Goal: Task Accomplishment & Management: Use online tool/utility

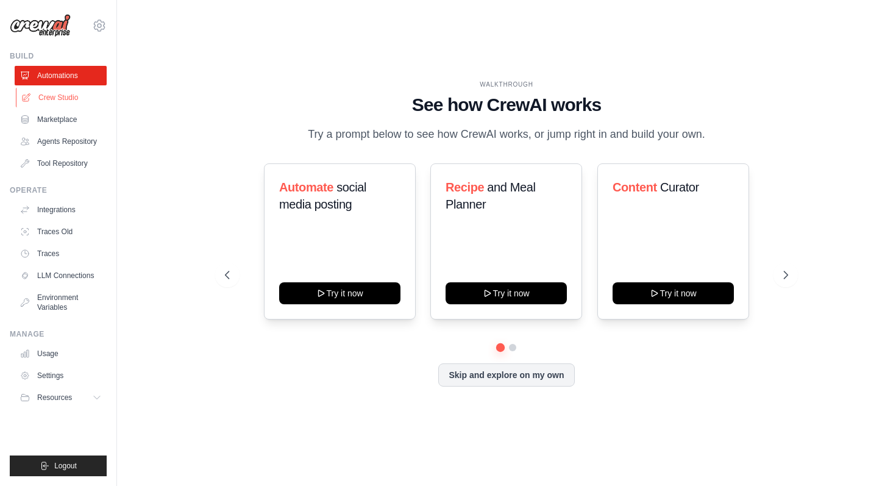
click at [65, 97] on link "Crew Studio" at bounding box center [62, 97] width 92 height 19
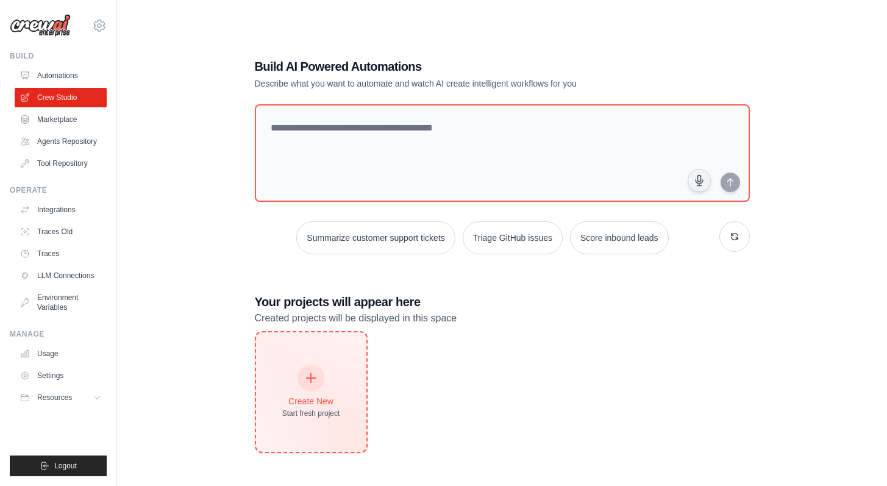
click at [325, 356] on div "Create New Start fresh project" at bounding box center [311, 391] width 110 height 119
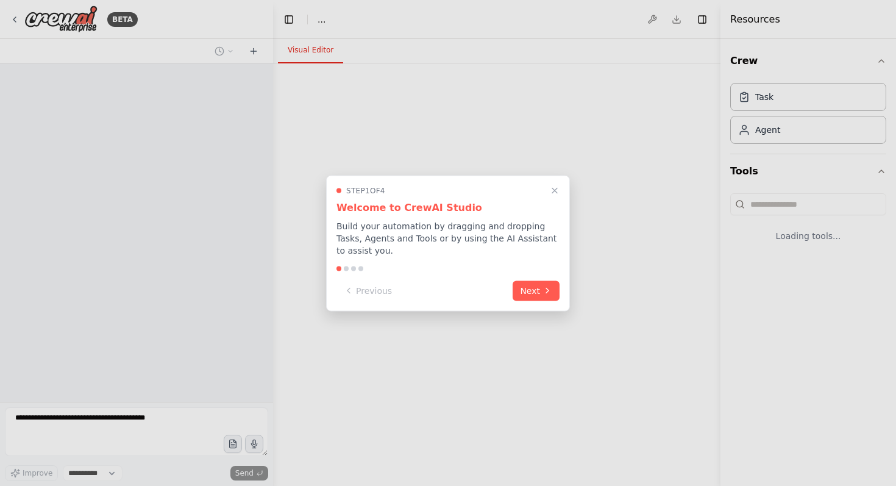
select select "****"
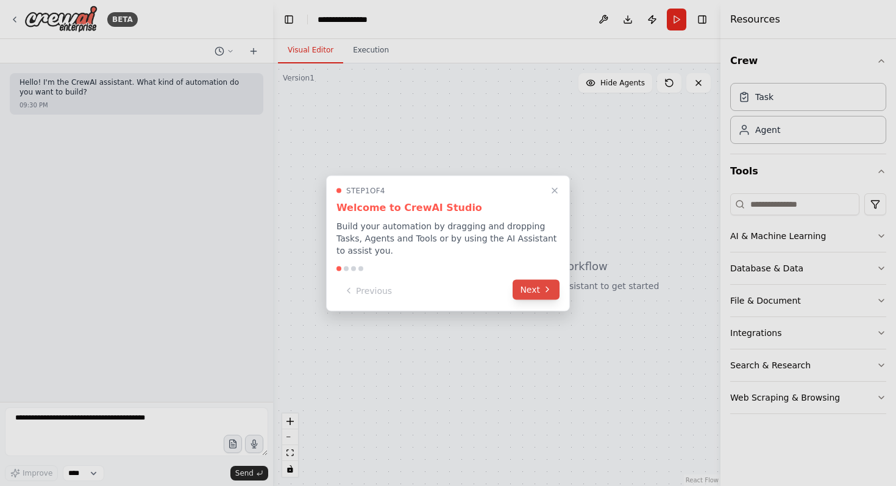
click at [536, 288] on button "Next" at bounding box center [535, 289] width 47 height 20
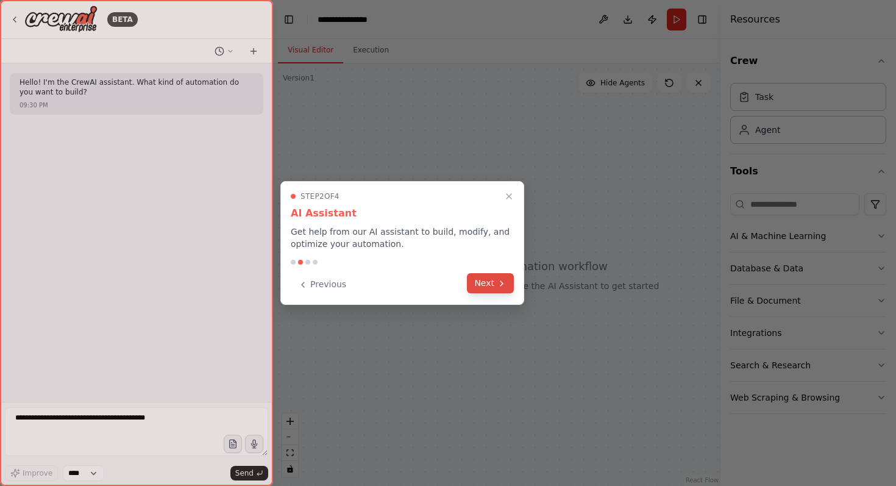
click at [500, 288] on icon at bounding box center [502, 283] width 10 height 10
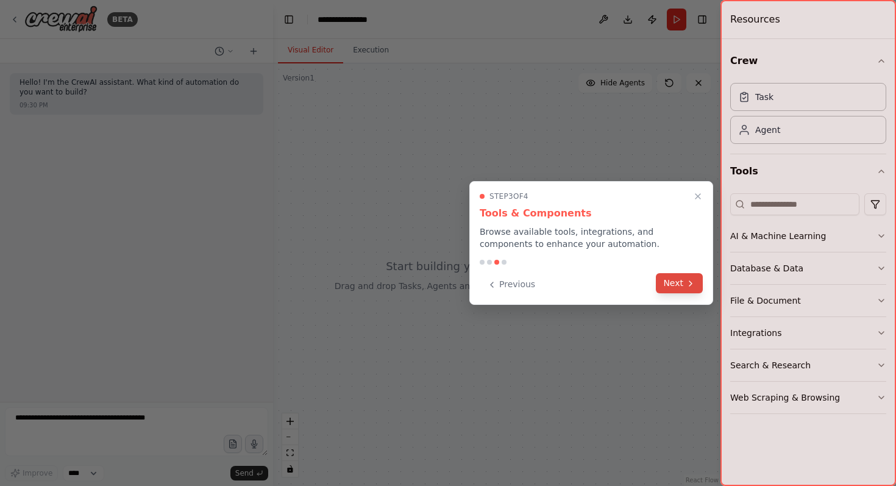
click at [670, 286] on button "Next" at bounding box center [679, 283] width 47 height 20
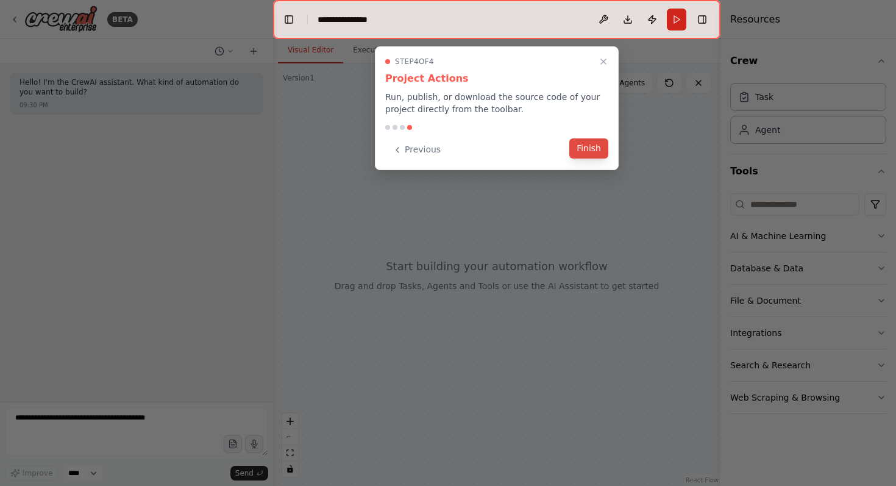
click at [585, 150] on button "Finish" at bounding box center [588, 148] width 39 height 20
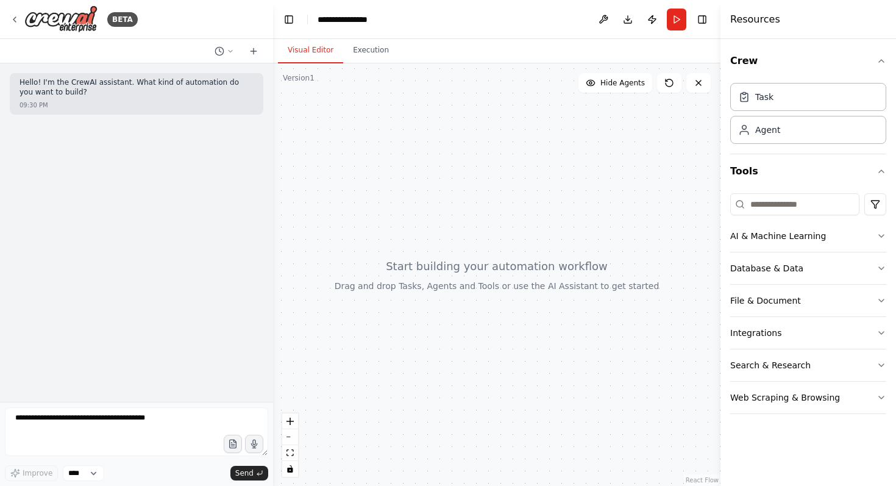
drag, startPoint x: 500, startPoint y: 211, endPoint x: 478, endPoint y: 223, distance: 24.8
click at [478, 223] on div at bounding box center [496, 274] width 447 height 422
drag, startPoint x: 487, startPoint y: 208, endPoint x: 498, endPoint y: 171, distance: 38.8
click at [498, 171] on div at bounding box center [496, 274] width 447 height 422
click at [817, 129] on div "Agent" at bounding box center [808, 129] width 156 height 28
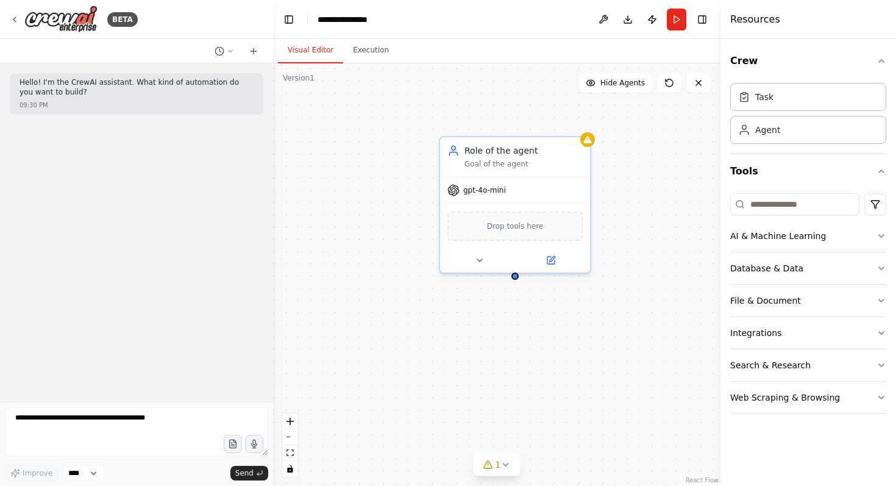
drag, startPoint x: 795, startPoint y: 135, endPoint x: 623, endPoint y: 2, distance: 217.2
click at [477, 260] on icon at bounding box center [480, 258] width 10 height 10
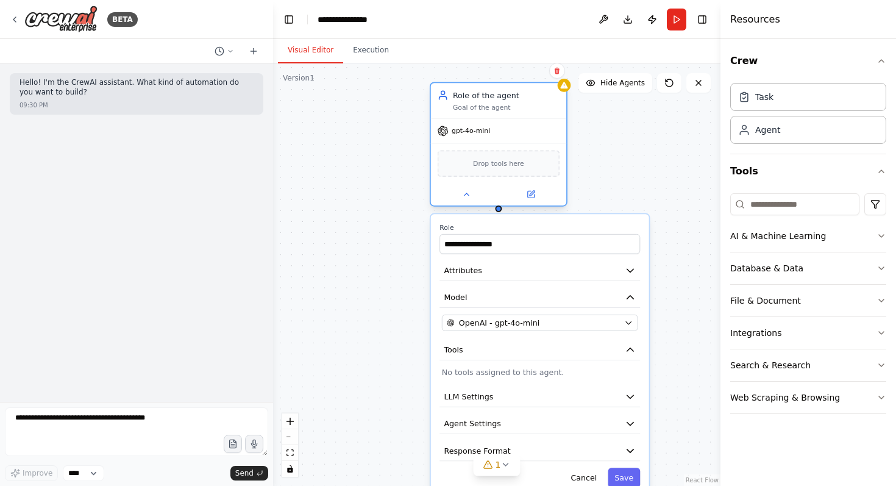
drag, startPoint x: 510, startPoint y: 168, endPoint x: 496, endPoint y: 101, distance: 68.5
click at [496, 101] on div "Role of the agent Goal of the agent" at bounding box center [506, 101] width 107 height 22
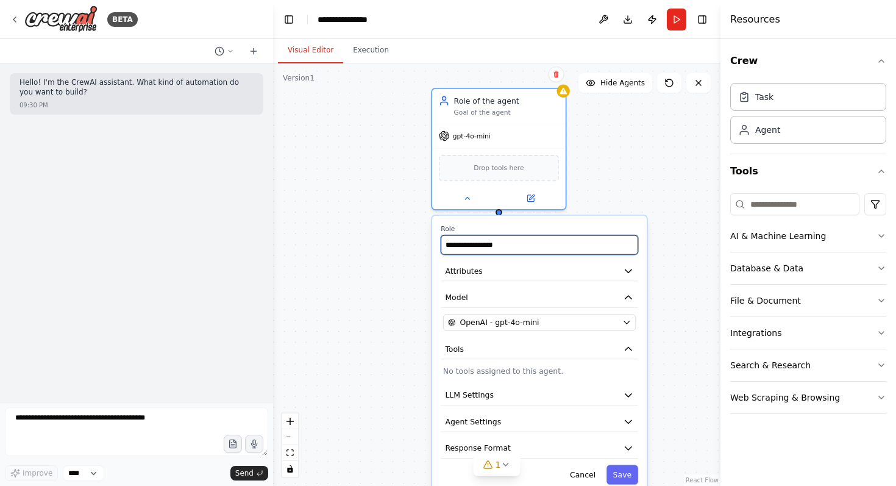
drag, startPoint x: 522, startPoint y: 244, endPoint x: 442, endPoint y: 243, distance: 79.2
click at [442, 243] on input "**********" at bounding box center [539, 244] width 197 height 19
paste input "text"
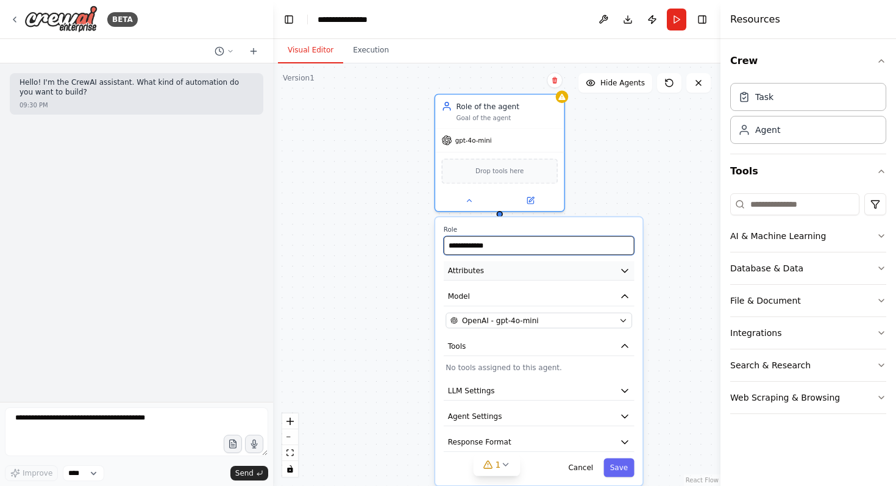
type input "**********"
click at [607, 270] on button "Attributes" at bounding box center [539, 270] width 191 height 19
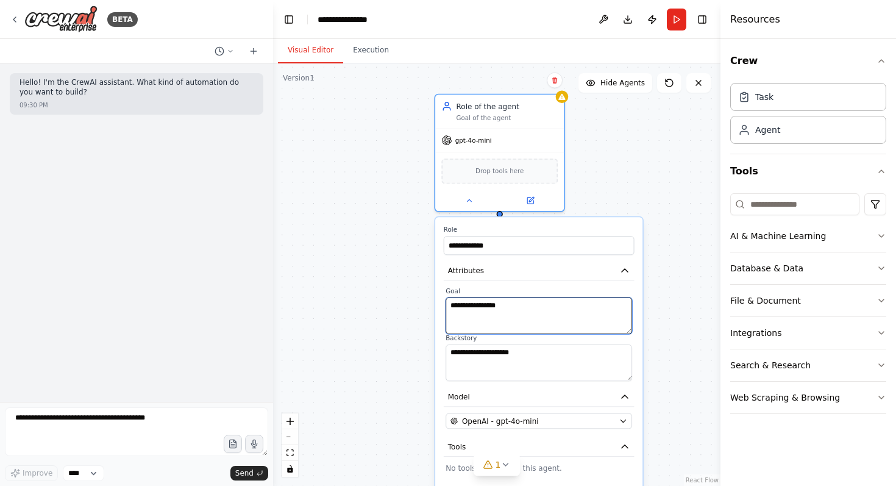
drag, startPoint x: 523, startPoint y: 311, endPoint x: 350, endPoint y: 293, distance: 173.4
click at [350, 293] on div "**********" at bounding box center [496, 274] width 447 height 422
paste textarea "**********"
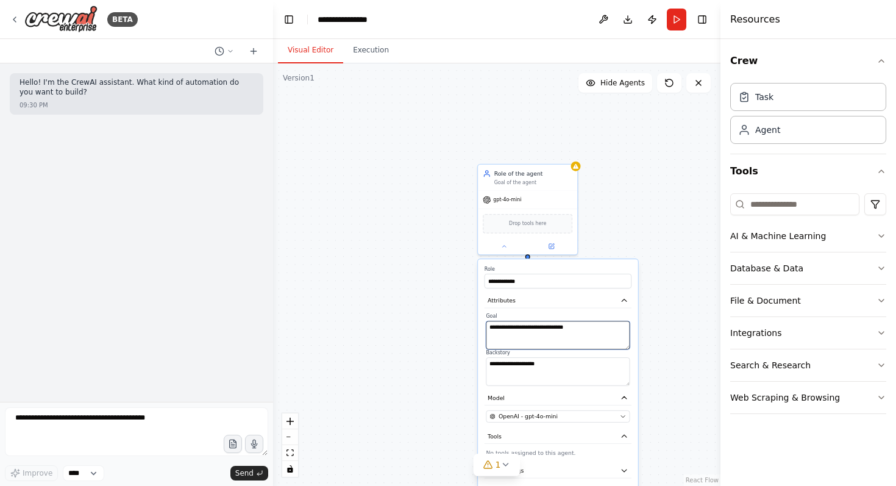
type textarea "**********"
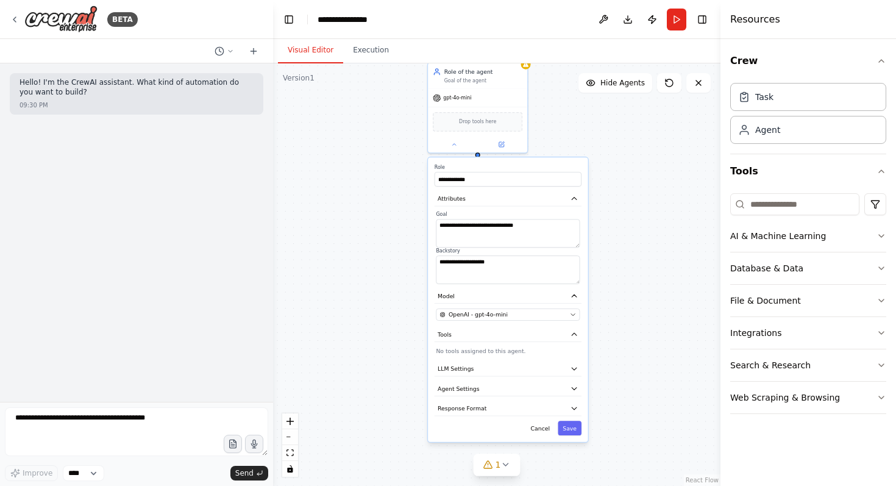
drag, startPoint x: 676, startPoint y: 308, endPoint x: 625, endPoint y: 208, distance: 112.8
click at [625, 208] on div "**********" at bounding box center [496, 274] width 447 height 422
click at [576, 335] on icon "button" at bounding box center [573, 335] width 8 height 8
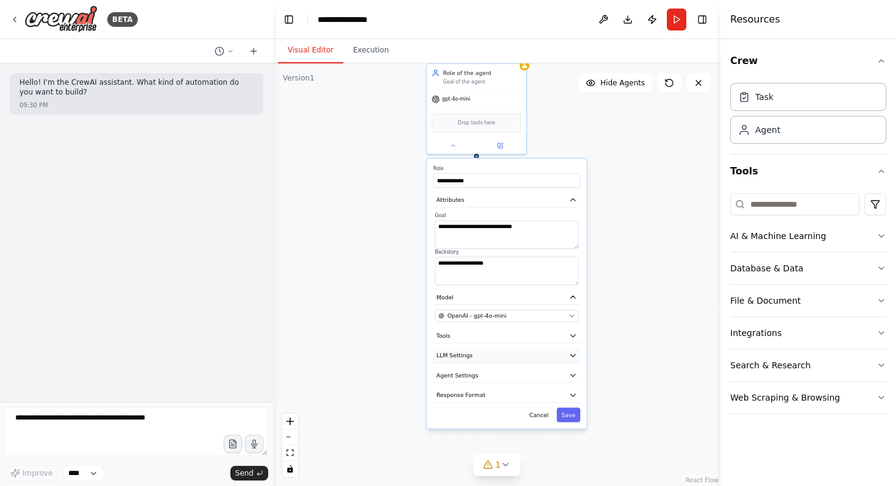
click at [571, 364] on div "**********" at bounding box center [507, 293] width 160 height 270
click at [575, 360] on button "LLM Settings" at bounding box center [506, 355] width 147 height 15
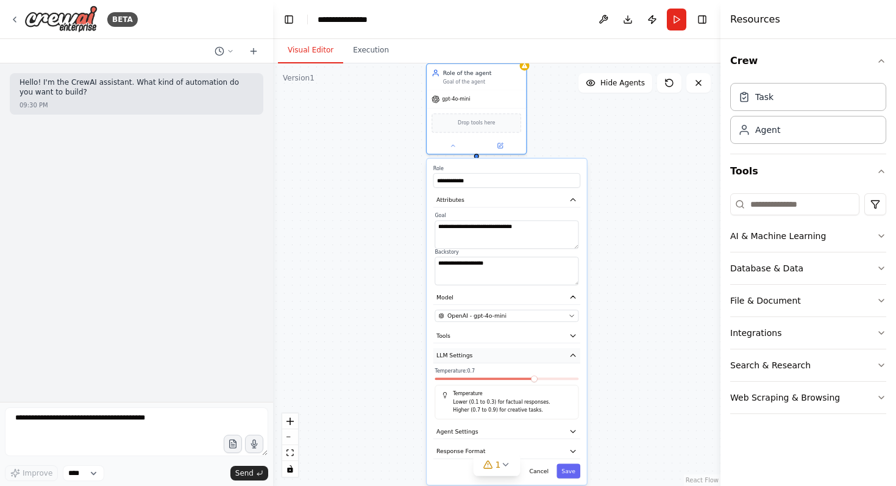
click at [573, 358] on icon "button" at bounding box center [573, 355] width 8 height 8
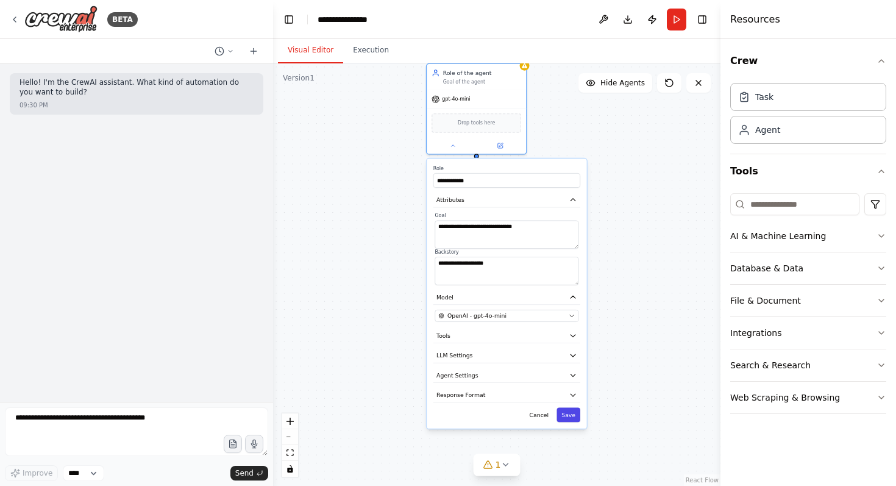
click at [572, 414] on button "Save" at bounding box center [568, 414] width 24 height 15
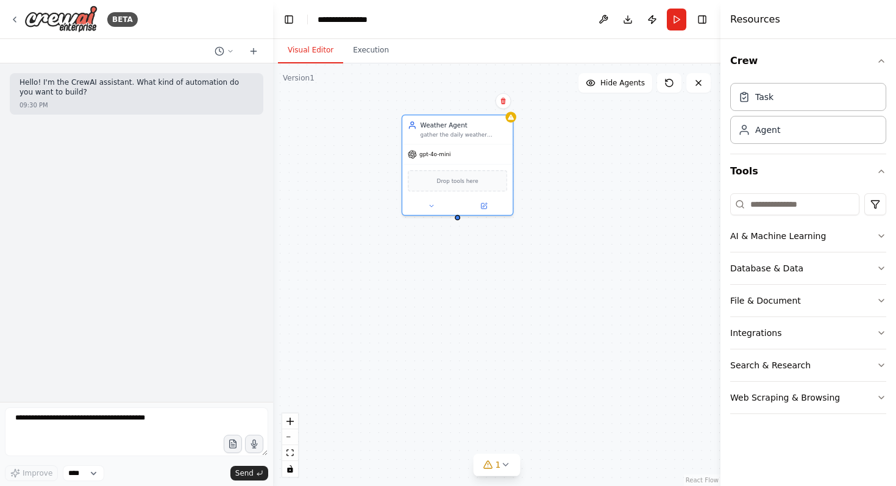
drag, startPoint x: 554, startPoint y: 171, endPoint x: 548, endPoint y: 244, distance: 72.8
click at [543, 249] on div "Weather Agent gather the daily weather conditions gpt-4o-mini Drop tools here" at bounding box center [496, 274] width 447 height 422
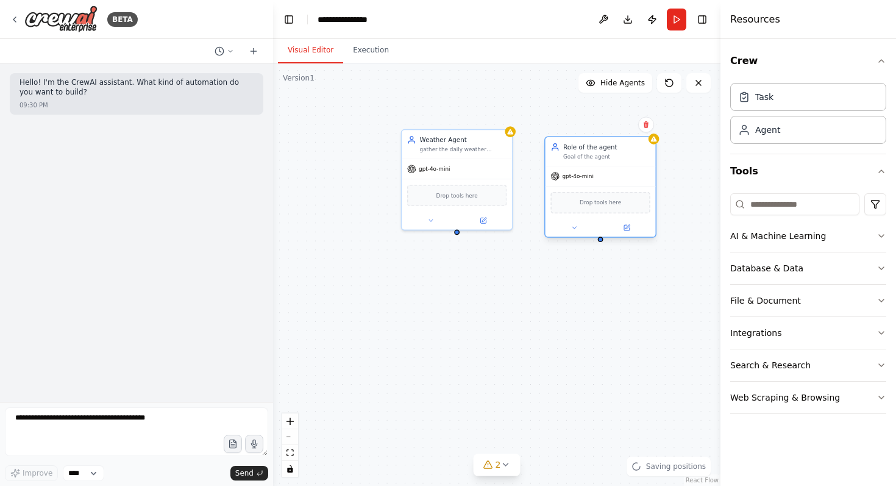
drag, startPoint x: 640, startPoint y: 158, endPoint x: 587, endPoint y: 150, distance: 53.6
click at [587, 150] on div "Role of the agent" at bounding box center [606, 147] width 87 height 9
click at [573, 230] on icon at bounding box center [573, 227] width 7 height 7
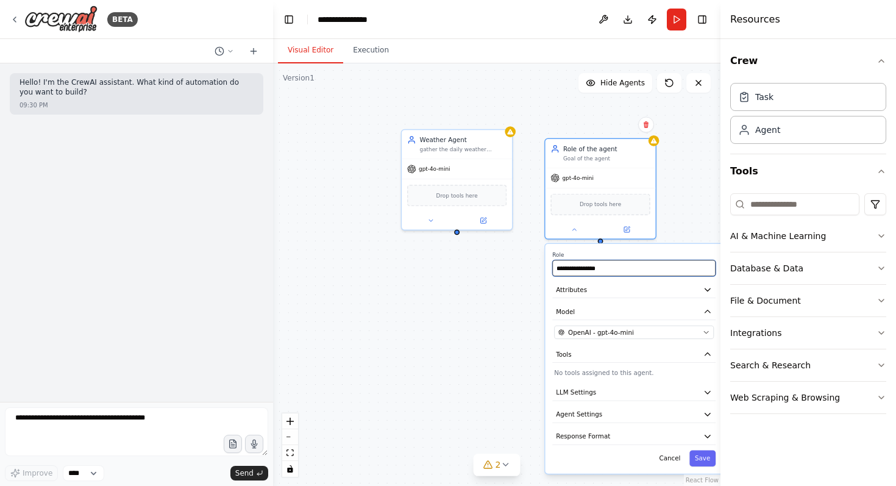
drag, startPoint x: 617, startPoint y: 266, endPoint x: 543, endPoint y: 261, distance: 74.5
click at [543, 261] on div "**********" at bounding box center [496, 274] width 447 height 422
drag, startPoint x: 618, startPoint y: 272, endPoint x: 556, endPoint y: 268, distance: 61.7
click at [556, 268] on input "**********" at bounding box center [633, 268] width 163 height 16
paste input "text"
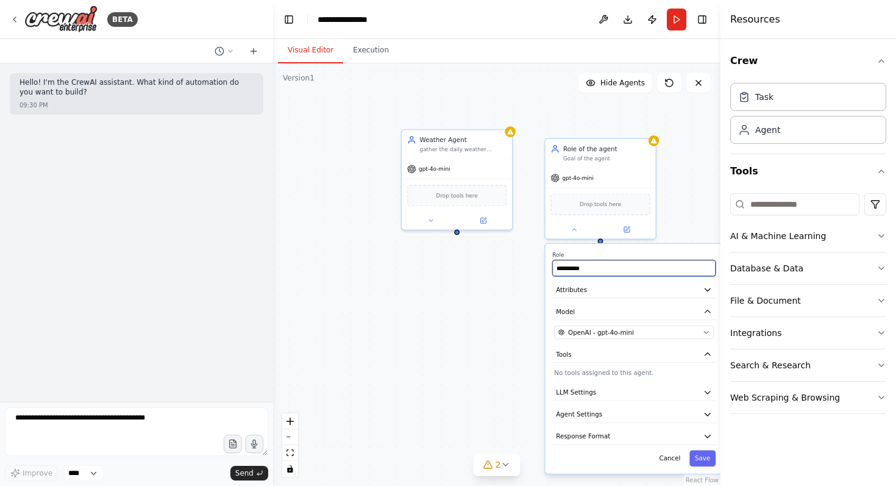
type input "**********"
click at [700, 289] on button "Attributes" at bounding box center [633, 290] width 163 height 16
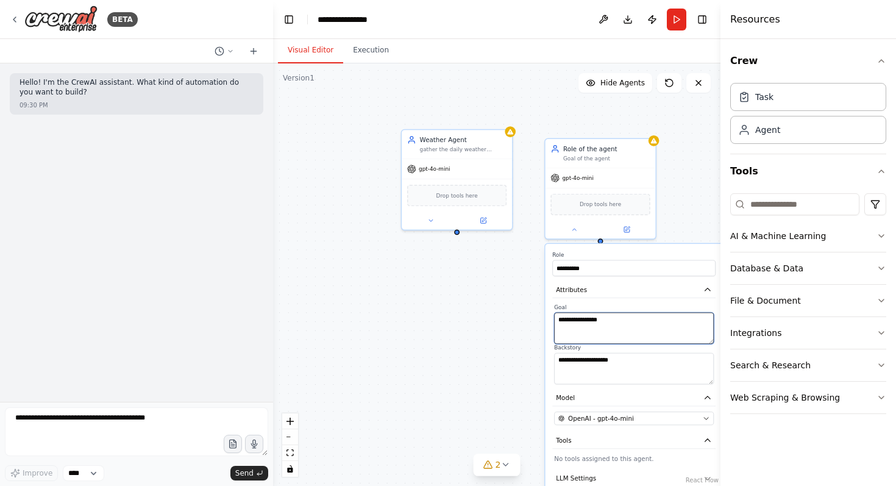
drag, startPoint x: 658, startPoint y: 328, endPoint x: 557, endPoint y: 322, distance: 100.7
click at [557, 322] on textarea "**********" at bounding box center [634, 328] width 160 height 31
click at [558, 322] on textarea "**********" at bounding box center [634, 328] width 160 height 31
drag, startPoint x: 558, startPoint y: 319, endPoint x: 629, endPoint y: 315, distance: 71.4
click at [629, 315] on textarea "**********" at bounding box center [634, 328] width 160 height 31
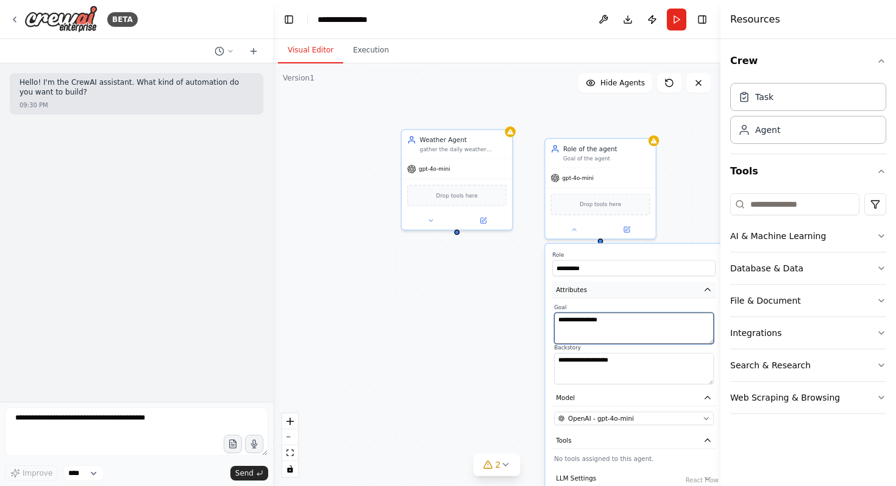
paste textarea "**********"
type textarea "**********"
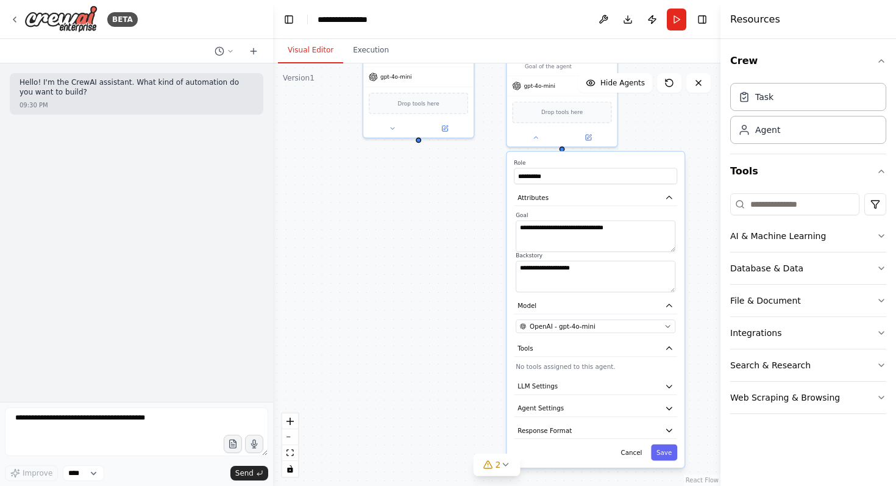
drag, startPoint x: 692, startPoint y: 183, endPoint x: 654, endPoint y: 91, distance: 99.7
click at [654, 91] on div "**********" at bounding box center [496, 274] width 447 height 422
click at [669, 454] on button "Save" at bounding box center [664, 452] width 26 height 16
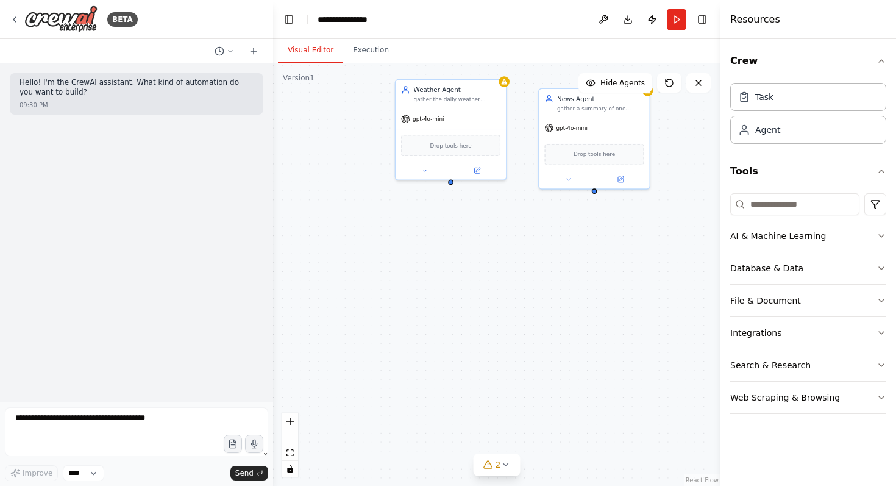
drag, startPoint x: 504, startPoint y: 257, endPoint x: 536, endPoint y: 303, distance: 56.1
click at [536, 303] on div "Weather Agent gather the daily weather conditions gpt-4o-mini Drop tools here N…" at bounding box center [496, 274] width 447 height 422
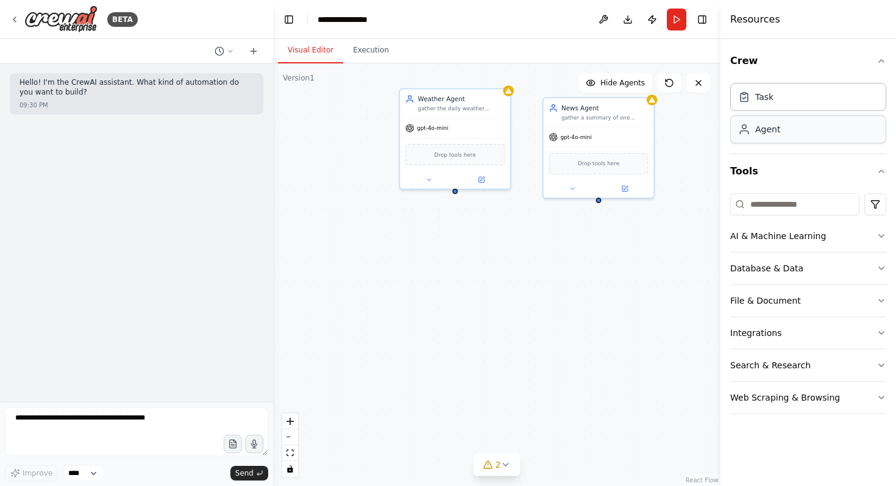
click at [815, 136] on div "Agent" at bounding box center [808, 129] width 156 height 28
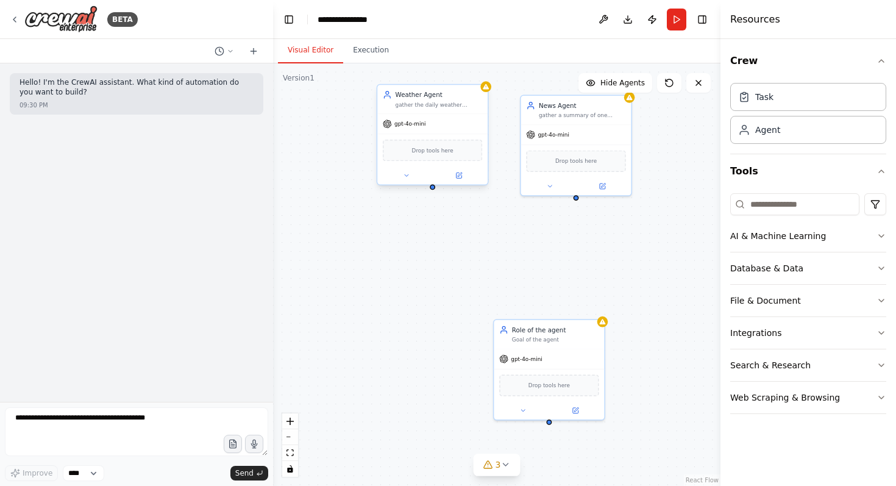
drag, startPoint x: 454, startPoint y: 194, endPoint x: 430, endPoint y: 188, distance: 25.0
click at [430, 189] on div "Weather Agent gather the daily weather conditions gpt-4o-mini Drop tools here N…" at bounding box center [496, 274] width 447 height 422
drag, startPoint x: 431, startPoint y: 185, endPoint x: 547, endPoint y: 423, distance: 264.6
click at [547, 423] on div "Weather Agent gather the daily weather conditions gpt-4o-mini Drop tools here N…" at bounding box center [496, 274] width 447 height 422
click at [561, 348] on div "gpt-4o-mini" at bounding box center [547, 354] width 110 height 19
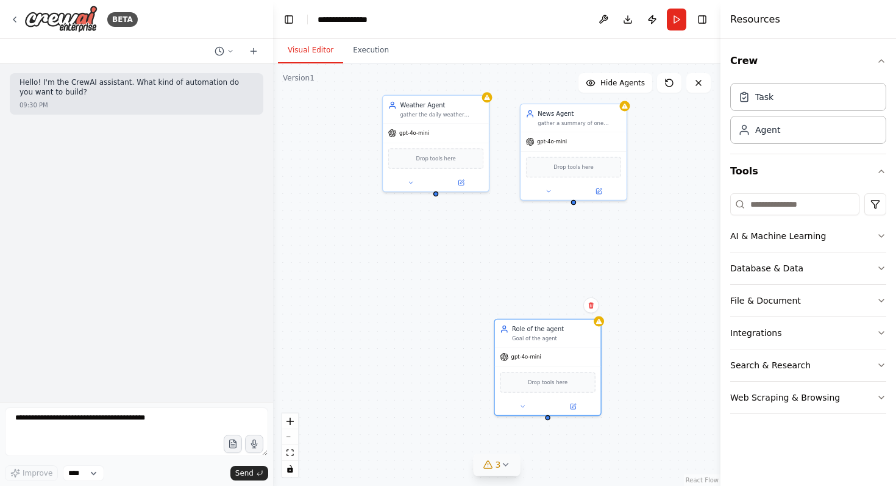
click at [507, 469] on icon at bounding box center [505, 464] width 10 height 10
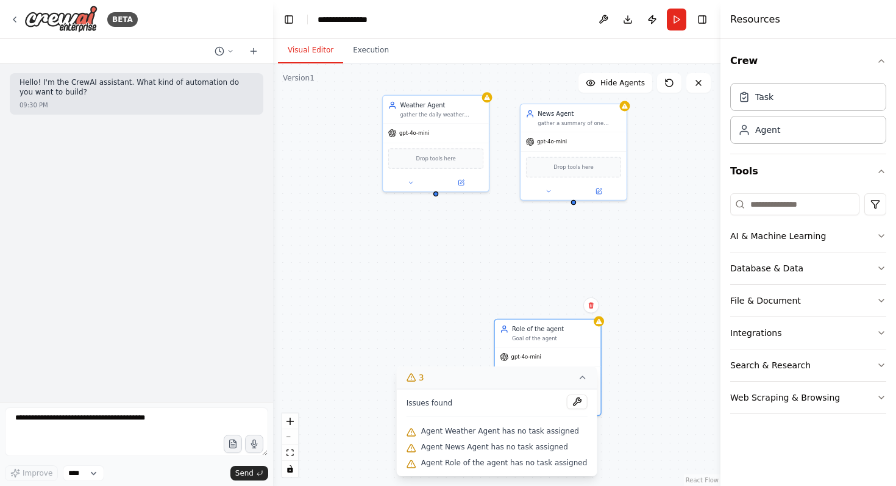
click at [419, 337] on div "Weather Agent gather the daily weather conditions gpt-4o-mini Drop tools here N…" at bounding box center [496, 274] width 447 height 422
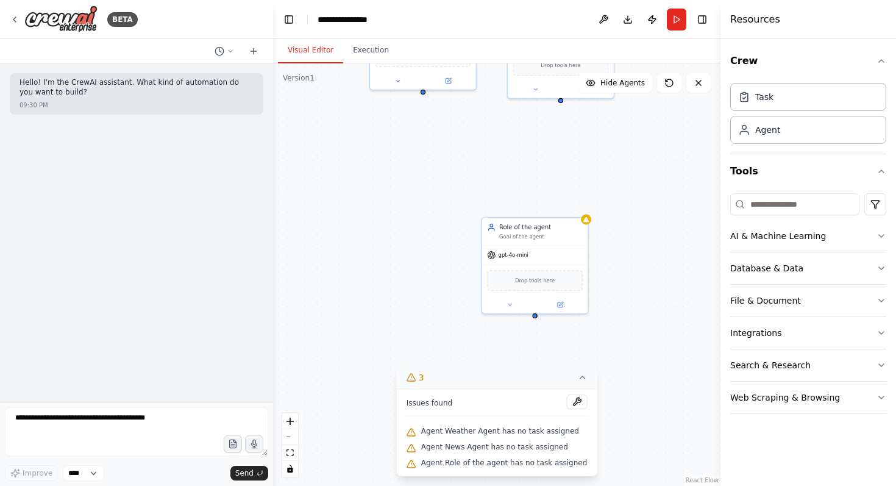
drag, startPoint x: 622, startPoint y: 292, endPoint x: 608, endPoint y: 190, distance: 102.7
click at [609, 190] on div "Weather Agent gather the daily weather conditions gpt-4o-mini Drop tools here N…" at bounding box center [496, 274] width 447 height 422
click at [515, 299] on button at bounding box center [509, 301] width 49 height 10
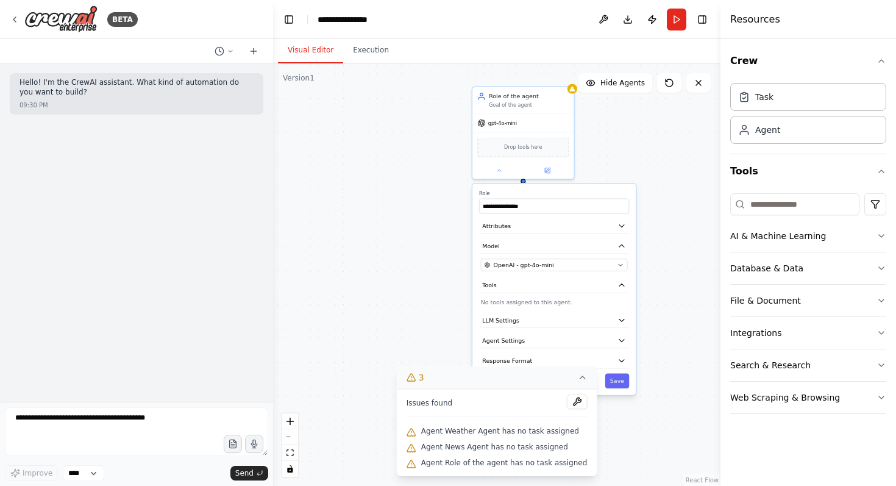
drag, startPoint x: 652, startPoint y: 287, endPoint x: 604, endPoint y: 154, distance: 141.7
click at [637, 144] on div "**********" at bounding box center [496, 274] width 447 height 422
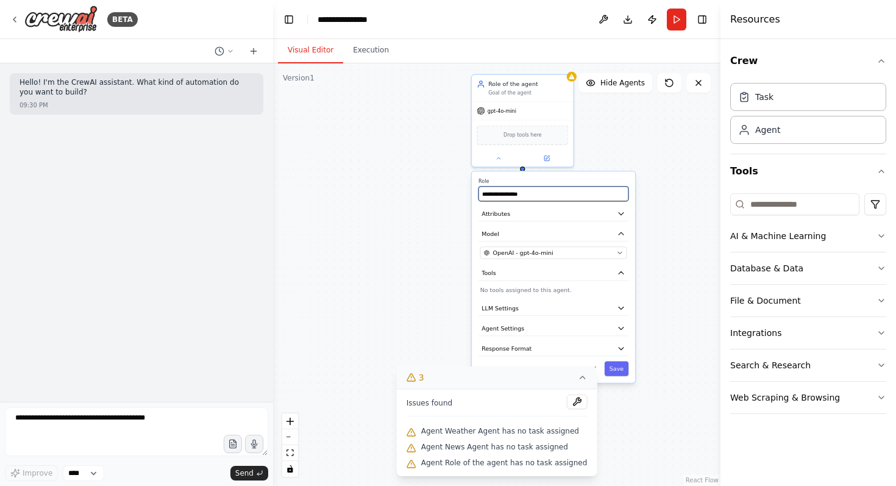
drag, startPoint x: 542, startPoint y: 194, endPoint x: 466, endPoint y: 191, distance: 76.2
click at [466, 191] on div "**********" at bounding box center [496, 274] width 447 height 422
paste input "text"
type input "**********"
click at [581, 221] on div "**********" at bounding box center [553, 276] width 163 height 211
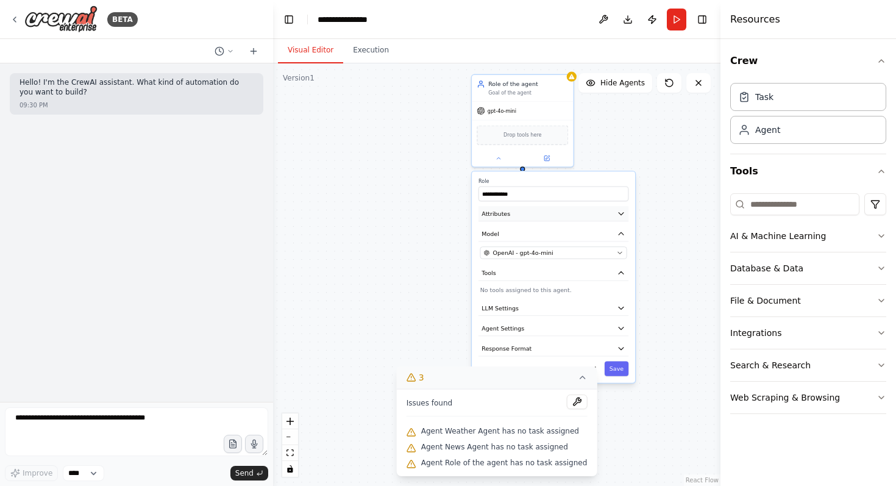
click at [583, 218] on button "Attributes" at bounding box center [553, 213] width 150 height 15
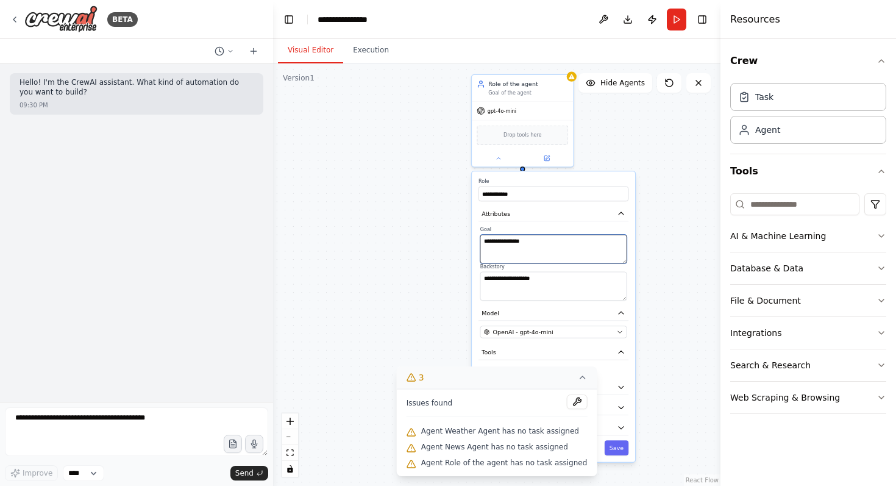
drag, startPoint x: 565, startPoint y: 243, endPoint x: 456, endPoint y: 241, distance: 109.1
click at [456, 241] on div "**********" at bounding box center [496, 274] width 447 height 422
paste textarea "**********"
type textarea "**********"
click at [580, 378] on icon at bounding box center [582, 377] width 5 height 2
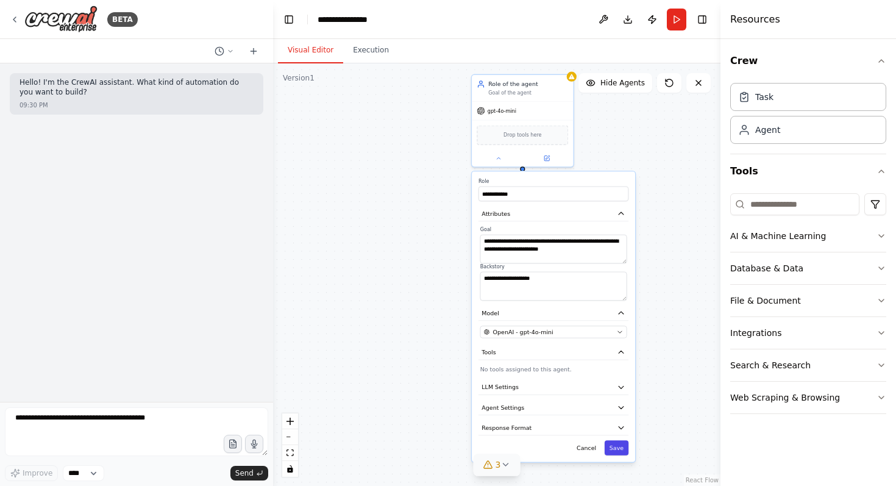
click at [615, 448] on button "Save" at bounding box center [616, 447] width 24 height 15
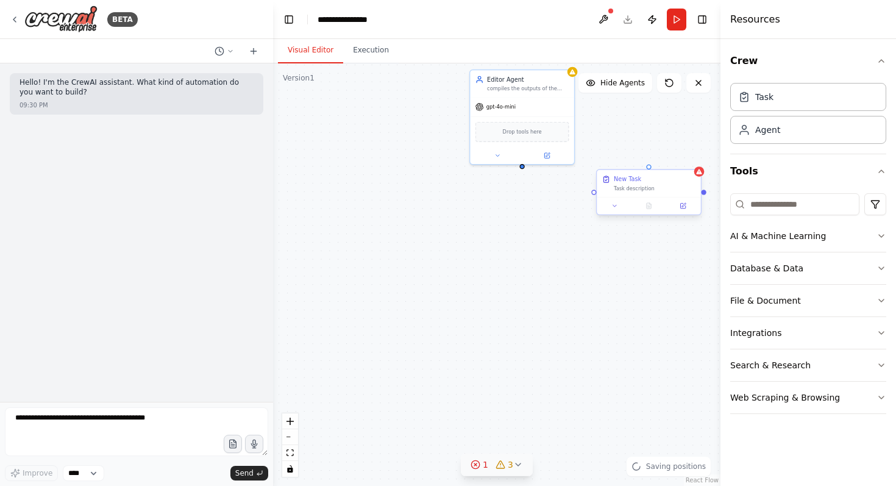
click at [635, 185] on div "Task description" at bounding box center [655, 188] width 82 height 7
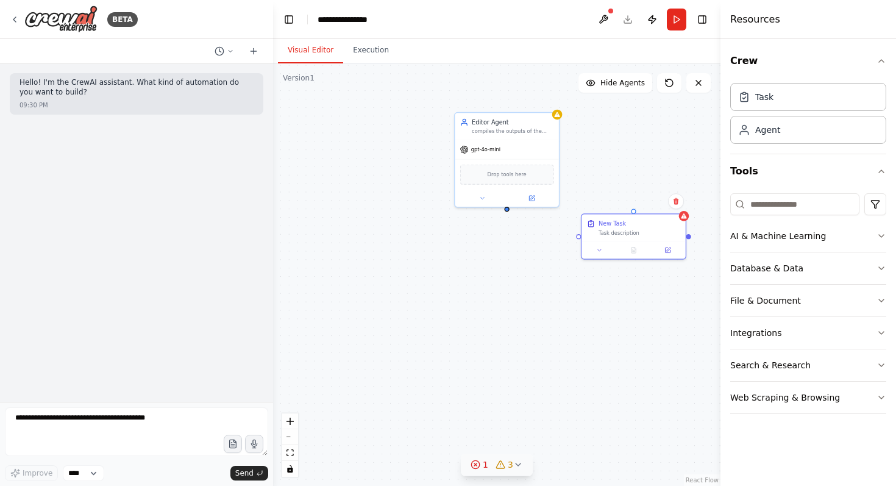
drag, startPoint x: 605, startPoint y: 268, endPoint x: 587, endPoint y: 326, distance: 61.3
click at [586, 327] on div "Weather Agent gather the daily weather conditions gpt-4o-mini Drop tools here N…" at bounding box center [496, 274] width 447 height 422
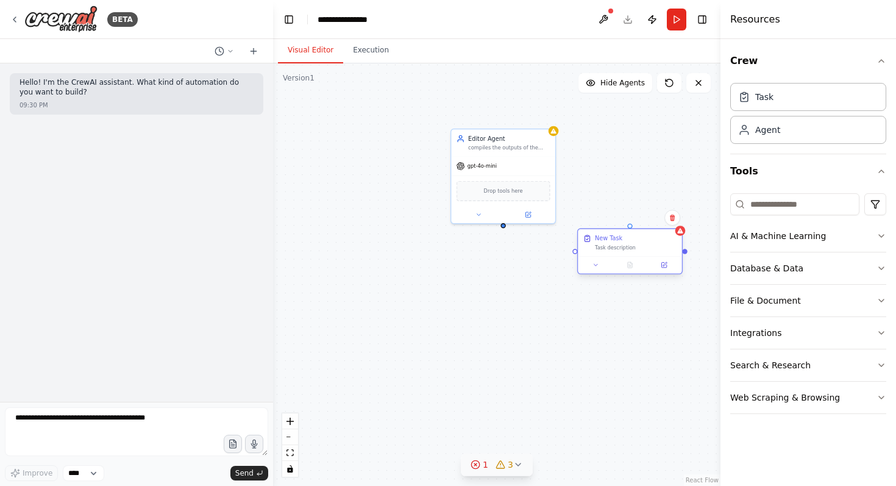
click at [641, 255] on div "New Task Task description" at bounding box center [630, 242] width 104 height 27
click at [640, 257] on div at bounding box center [630, 264] width 104 height 17
click at [636, 247] on div "Task description" at bounding box center [636, 247] width 82 height 7
click at [636, 248] on div "Task description" at bounding box center [636, 247] width 82 height 7
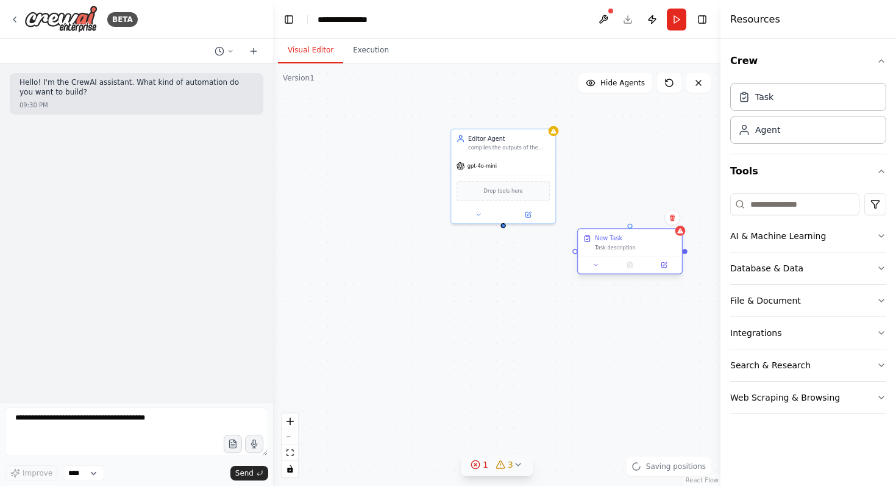
click at [636, 248] on div "Task description" at bounding box center [636, 247] width 82 height 7
click at [595, 267] on icon at bounding box center [595, 264] width 7 height 7
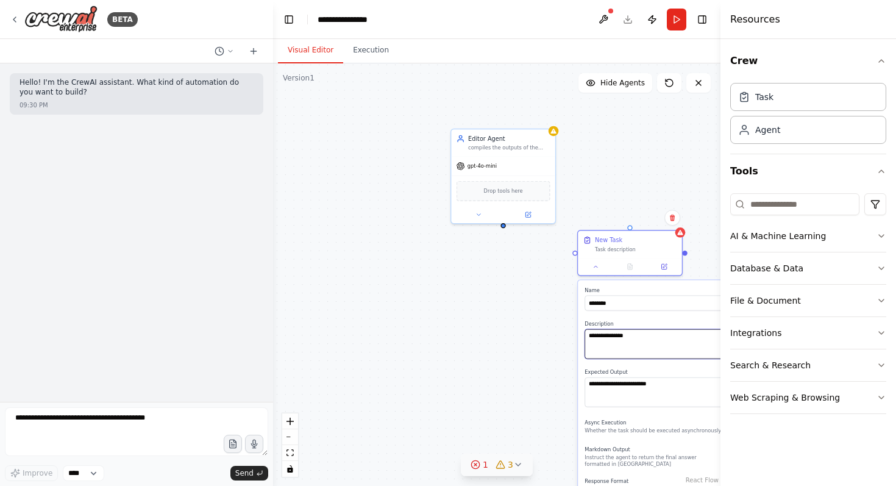
drag, startPoint x: 645, startPoint y: 336, endPoint x: 580, endPoint y: 329, distance: 66.2
click at [580, 329] on div "**********" at bounding box center [661, 418] width 167 height 276
paste textarea "**********"
type textarea "**********"
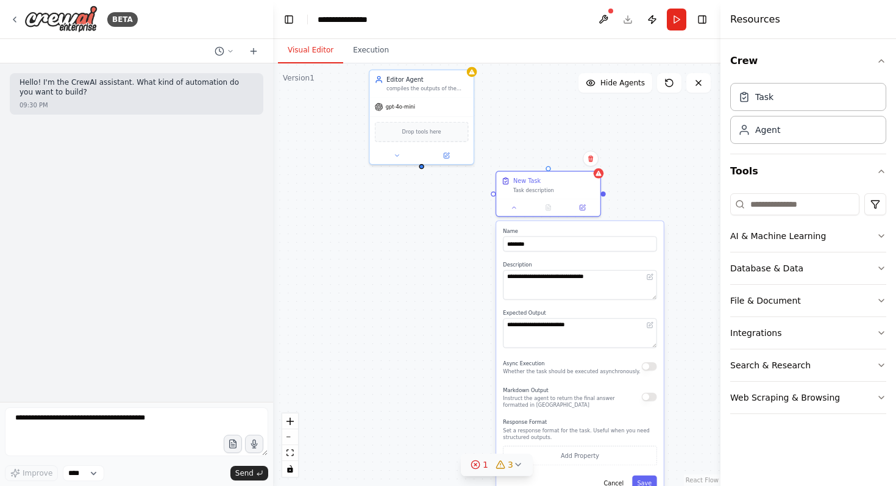
drag, startPoint x: 511, startPoint y: 330, endPoint x: 427, endPoint y: 269, distance: 103.8
click at [427, 269] on div "**********" at bounding box center [496, 274] width 447 height 422
drag, startPoint x: 593, startPoint y: 330, endPoint x: 475, endPoint y: 311, distance: 119.1
click at [475, 311] on div "**********" at bounding box center [496, 274] width 447 height 422
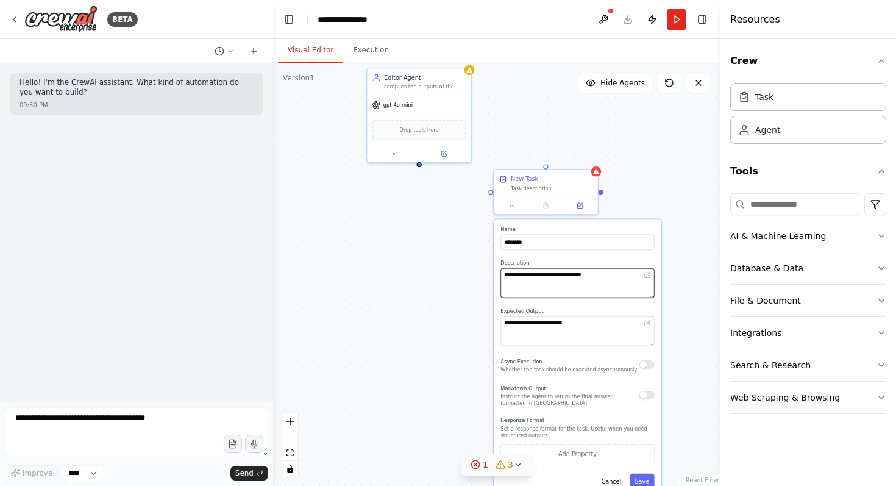
drag, startPoint x: 535, startPoint y: 273, endPoint x: 606, endPoint y: 273, distance: 71.3
click at [606, 273] on textarea "**********" at bounding box center [577, 283] width 154 height 30
drag, startPoint x: 590, startPoint y: 322, endPoint x: 498, endPoint y: 322, distance: 92.6
click at [498, 322] on div "**********" at bounding box center [577, 357] width 167 height 276
paste textarea
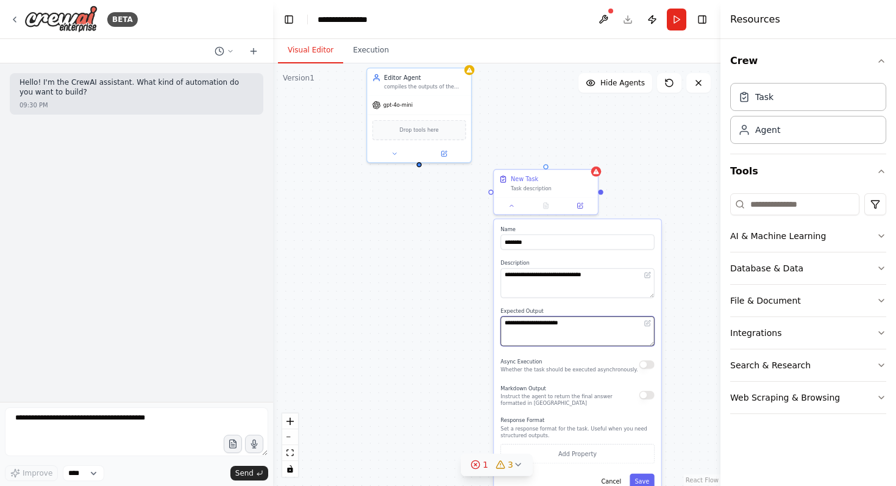
type textarea "**********"
click at [540, 238] on input "********" at bounding box center [577, 242] width 154 height 15
type input "*******"
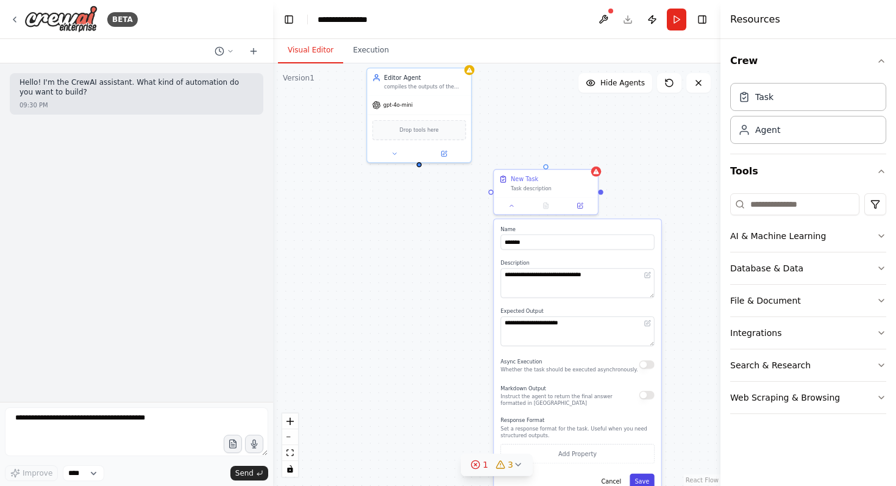
click at [640, 481] on button "Save" at bounding box center [641, 480] width 24 height 15
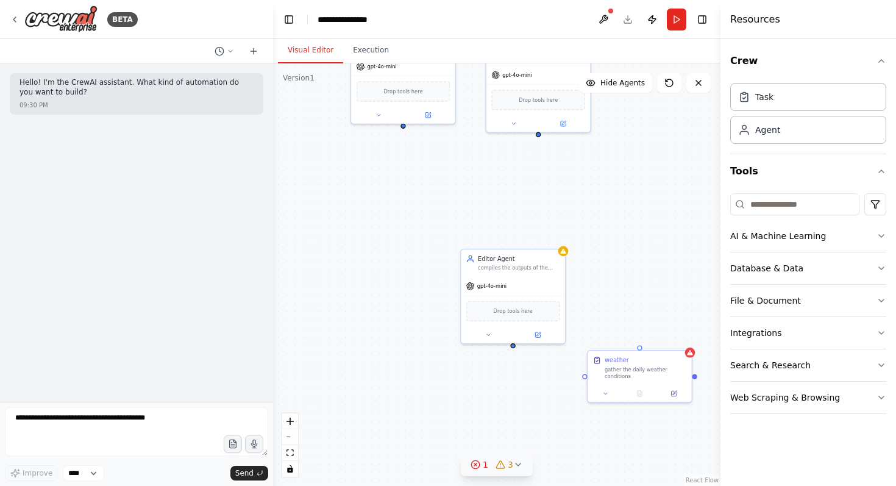
drag, startPoint x: 452, startPoint y: 268, endPoint x: 546, endPoint y: 448, distance: 203.9
click at [546, 448] on div "Weather Agent gather the daily weather conditions gpt-4o-mini Drop tools here N…" at bounding box center [496, 274] width 447 height 422
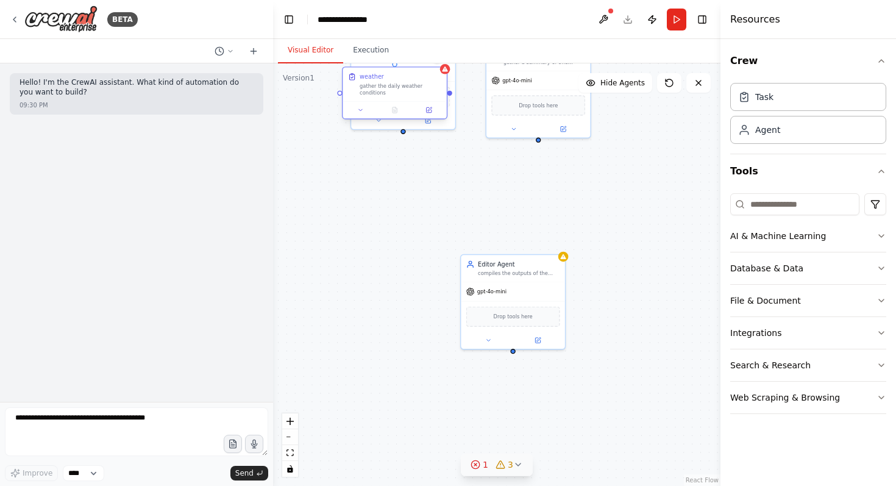
drag, startPoint x: 674, startPoint y: 372, endPoint x: 430, endPoint y: 89, distance: 373.8
click at [430, 89] on div "gather the daily weather conditions" at bounding box center [401, 88] width 82 height 13
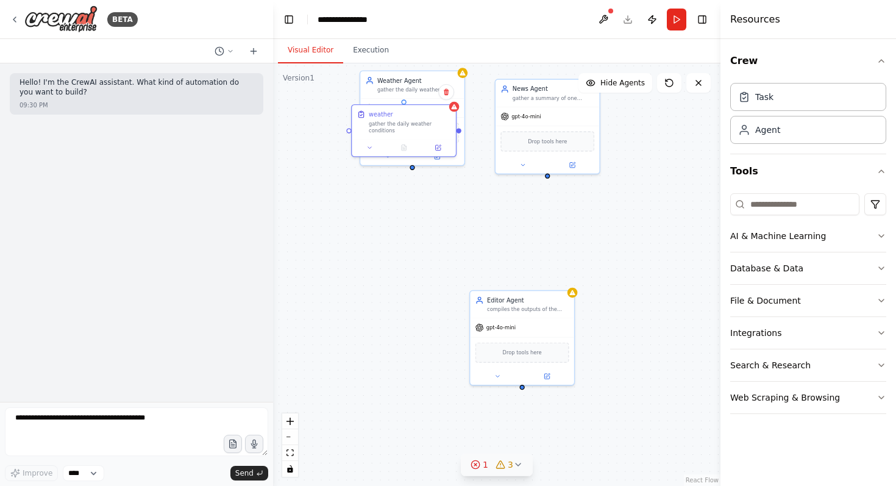
drag, startPoint x: 413, startPoint y: 197, endPoint x: 430, endPoint y: 285, distance: 89.9
click at [430, 286] on div "Weather Agent gather the daily weather conditions gpt-4o-mini Drop tools here N…" at bounding box center [496, 274] width 447 height 422
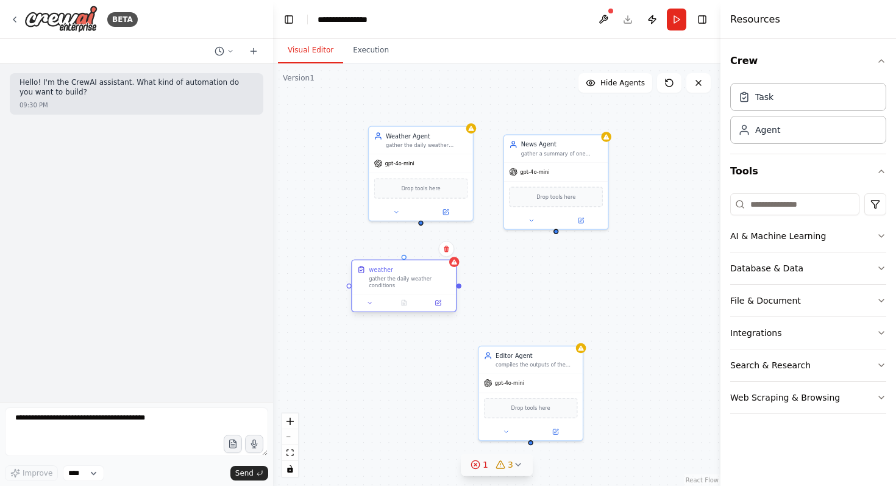
drag, startPoint x: 414, startPoint y: 168, endPoint x: 412, endPoint y: 269, distance: 101.2
click at [412, 269] on div "weather" at bounding box center [410, 269] width 82 height 9
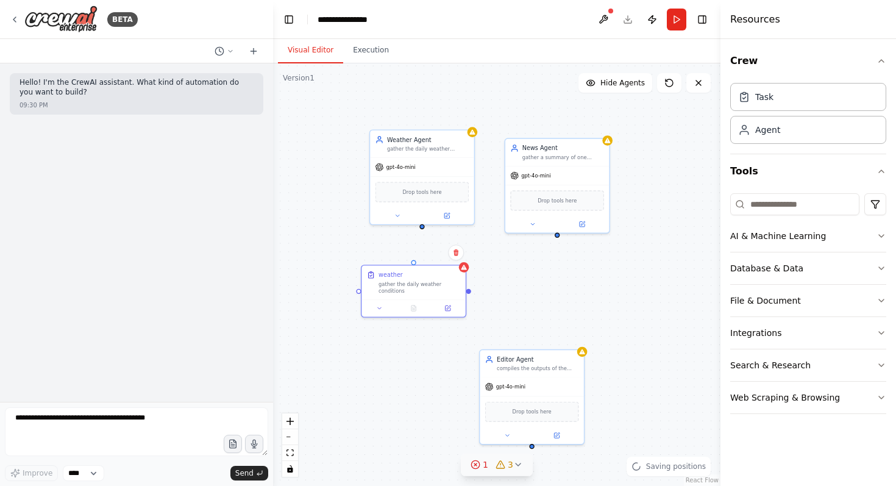
drag, startPoint x: 420, startPoint y: 226, endPoint x: 432, endPoint y: 199, distance: 29.2
click at [432, 199] on div "Weather Agent gather the daily weather conditions gpt-4o-mini Drop tools here N…" at bounding box center [496, 274] width 447 height 422
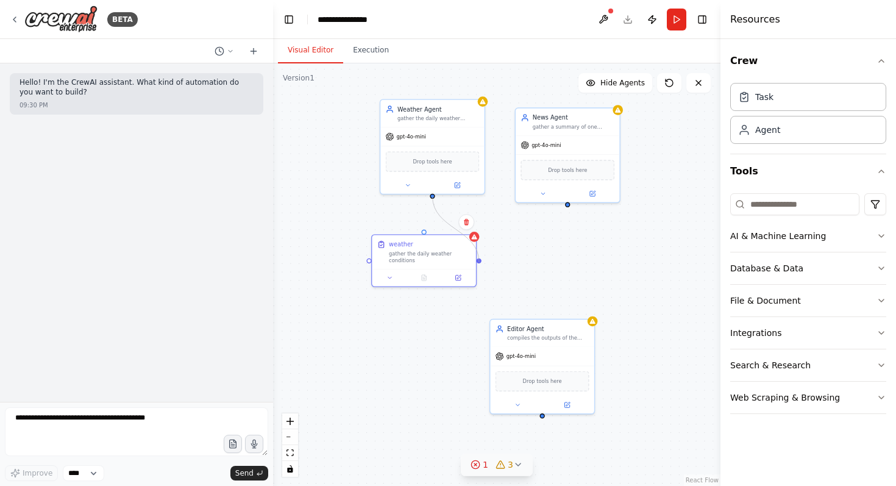
drag, startPoint x: 433, startPoint y: 196, endPoint x: 477, endPoint y: 263, distance: 81.0
click at [477, 263] on div "Weather Agent gather the daily weather conditions gpt-4o-mini Drop tools here N…" at bounding box center [496, 274] width 447 height 422
drag, startPoint x: 431, startPoint y: 196, endPoint x: 425, endPoint y: 235, distance: 39.4
click at [425, 235] on div "Weather Agent gather the daily weather conditions gpt-4o-mini Drop tools here N…" at bounding box center [425, 220] width 310 height 292
drag, startPoint x: 647, startPoint y: 261, endPoint x: 581, endPoint y: 253, distance: 66.4
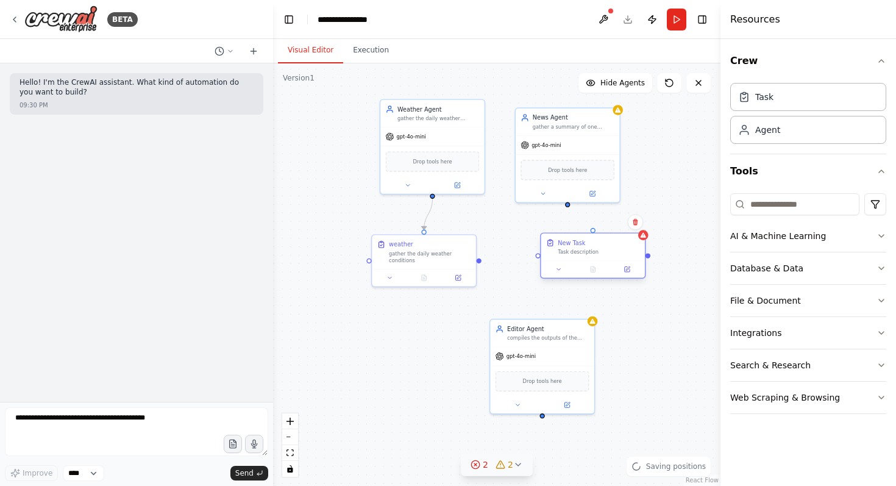
click at [581, 247] on div "New Task" at bounding box center [571, 242] width 27 height 9
click at [595, 257] on div "New Task Task description" at bounding box center [599, 255] width 82 height 17
click at [597, 256] on div "New Task Task description" at bounding box center [599, 255] width 82 height 17
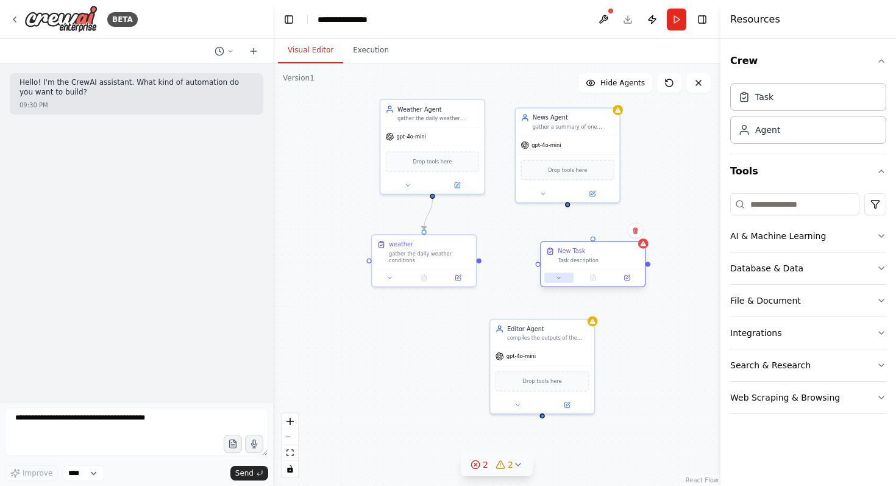
click at [554, 278] on button at bounding box center [558, 277] width 29 height 10
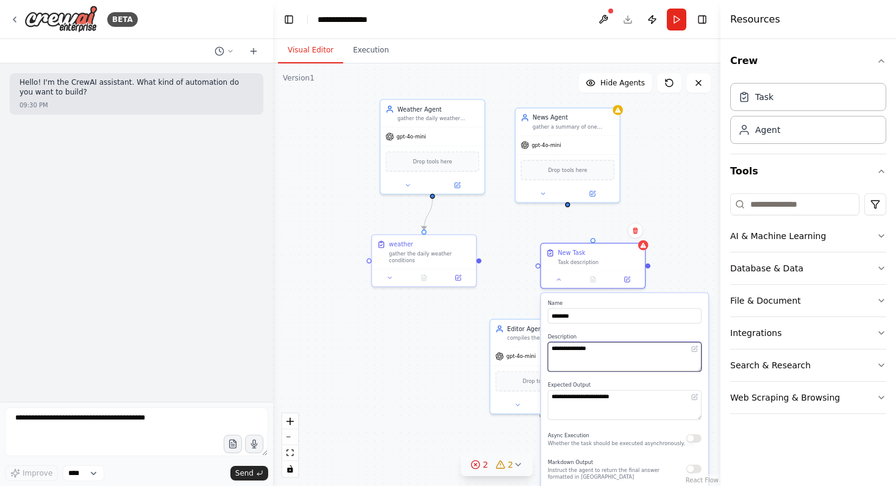
drag, startPoint x: 600, startPoint y: 355, endPoint x: 548, endPoint y: 349, distance: 52.2
click at [548, 349] on textarea "**********" at bounding box center [625, 357] width 154 height 30
paste textarea "**********"
type textarea "**********"
drag, startPoint x: 605, startPoint y: 316, endPoint x: 546, endPoint y: 313, distance: 59.2
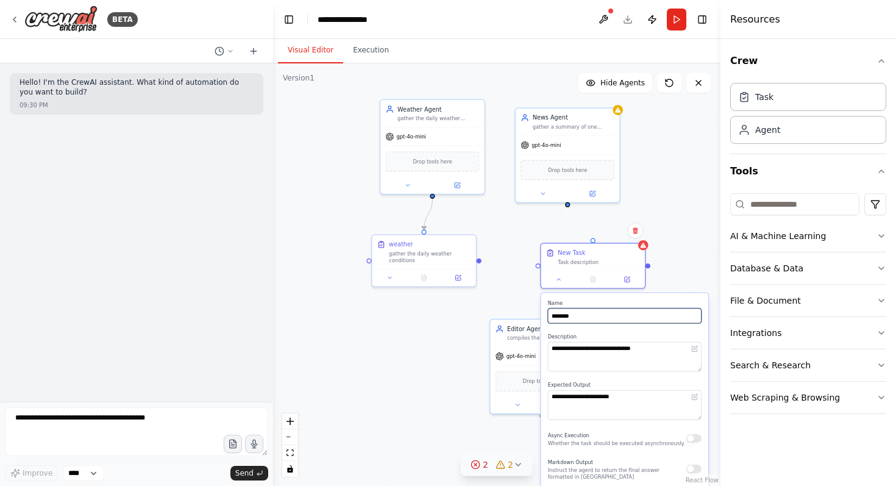
click at [546, 313] on div "**********" at bounding box center [624, 431] width 167 height 276
type input "*"
type input "*****"
drag, startPoint x: 656, startPoint y: 352, endPoint x: 577, endPoint y: 349, distance: 79.3
click at [577, 349] on textarea "**********" at bounding box center [625, 357] width 154 height 30
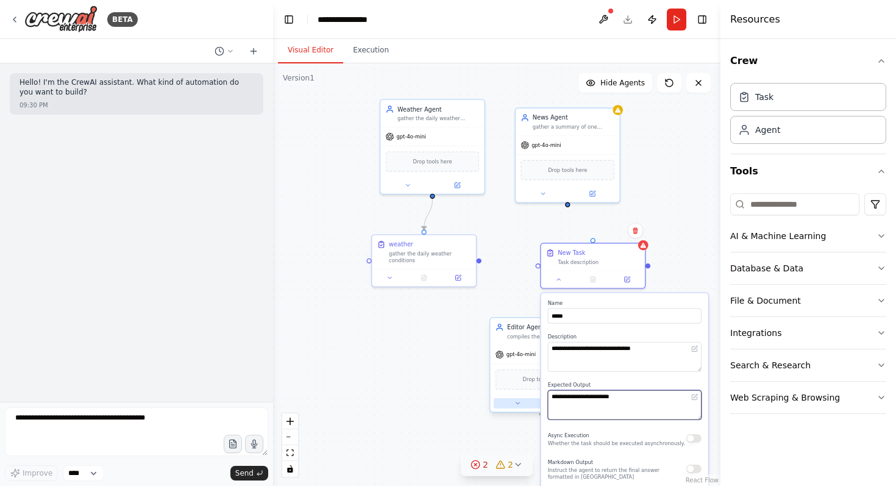
drag, startPoint x: 638, startPoint y: 396, endPoint x: 525, endPoint y: 399, distance: 112.8
click at [525, 366] on div "**********" at bounding box center [425, 220] width 310 height 292
paste textarea "**********"
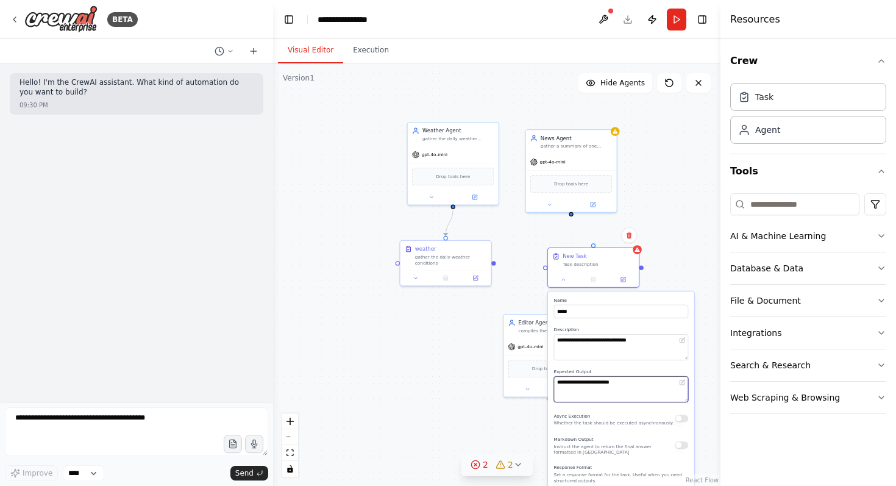
type textarea "**********"
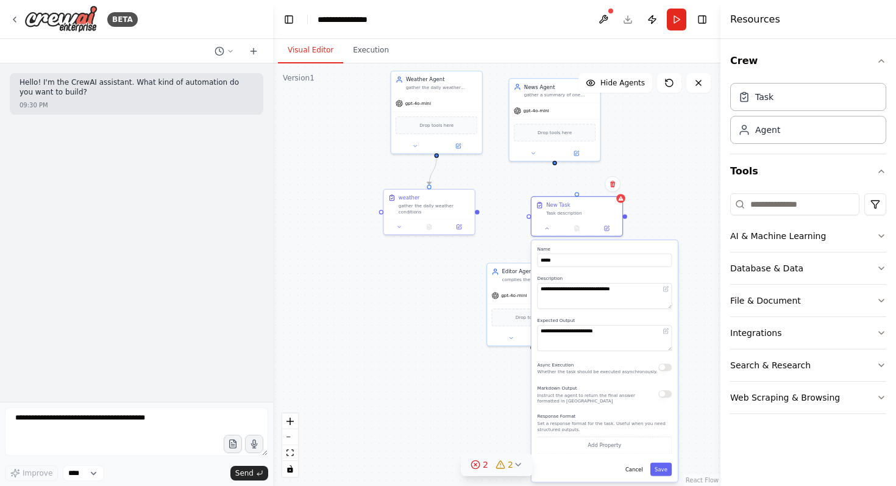
drag, startPoint x: 666, startPoint y: 254, endPoint x: 640, endPoint y: 161, distance: 96.3
click at [640, 161] on div ".deletable-edge-delete-btn { width: 20px; height: 20px; border: 0px solid #ffff…" at bounding box center [496, 274] width 447 height 422
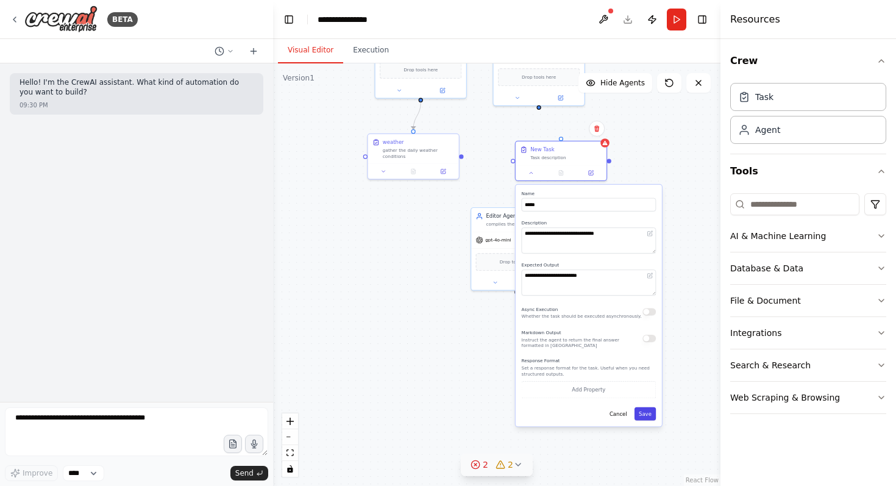
click at [648, 419] on button "Save" at bounding box center [644, 413] width 21 height 13
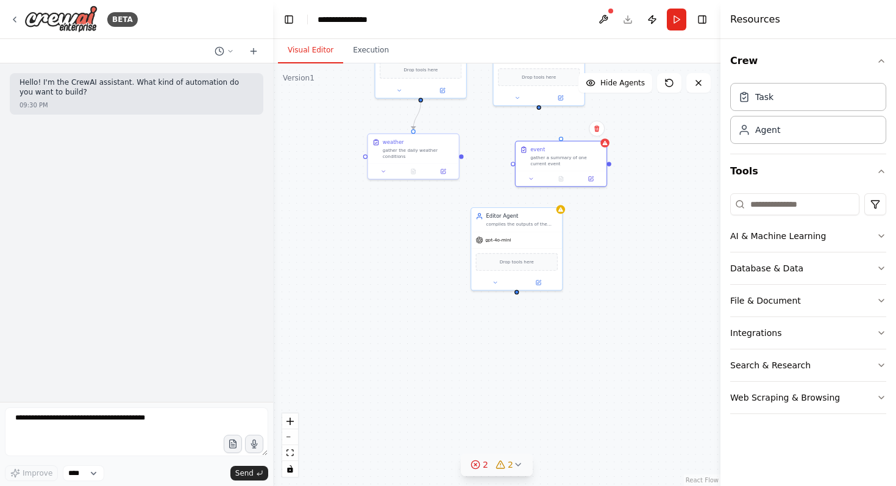
click at [539, 108] on div ".deletable-edge-delete-btn { width: 20px; height: 20px; border: 0px solid #ffff…" at bounding box center [496, 274] width 447 height 422
click at [519, 126] on div ".deletable-edge-delete-btn { width: 20px; height: 20px; border: 0px solid #ffff…" at bounding box center [496, 274] width 447 height 422
drag, startPoint x: 538, startPoint y: 106, endPoint x: 560, endPoint y: 140, distance: 40.1
click at [550, 140] on div "Weather Agent gather the daily weather conditions gpt-4o-mini Drop tools here N…" at bounding box center [413, 121] width 271 height 256
drag, startPoint x: 569, startPoint y: 386, endPoint x: 527, endPoint y: 361, distance: 48.1
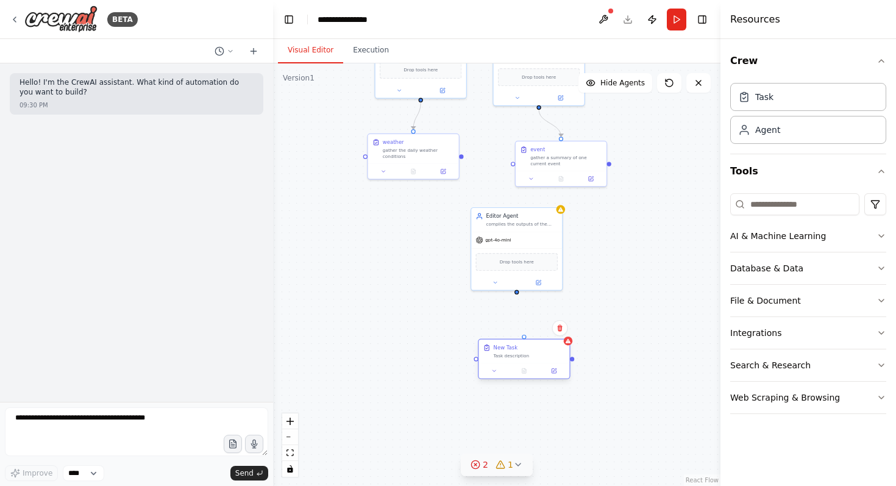
click at [527, 361] on div "New Task Task description" at bounding box center [524, 359] width 92 height 40
click at [487, 374] on button at bounding box center [487, 370] width 26 height 9
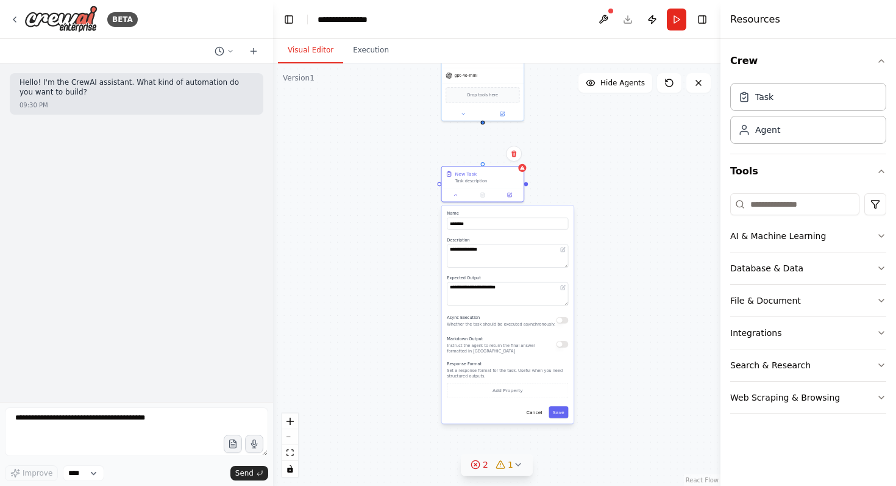
drag, startPoint x: 645, startPoint y: 322, endPoint x: 589, endPoint y: 168, distance: 163.5
click at [613, 141] on div ".deletable-edge-delete-btn { width: 20px; height: 20px; border: 0px solid #ffff…" at bounding box center [496, 274] width 447 height 422
drag, startPoint x: 505, startPoint y: 253, endPoint x: 453, endPoint y: 247, distance: 52.2
click at [452, 247] on textarea "**********" at bounding box center [507, 252] width 121 height 23
type textarea "*"
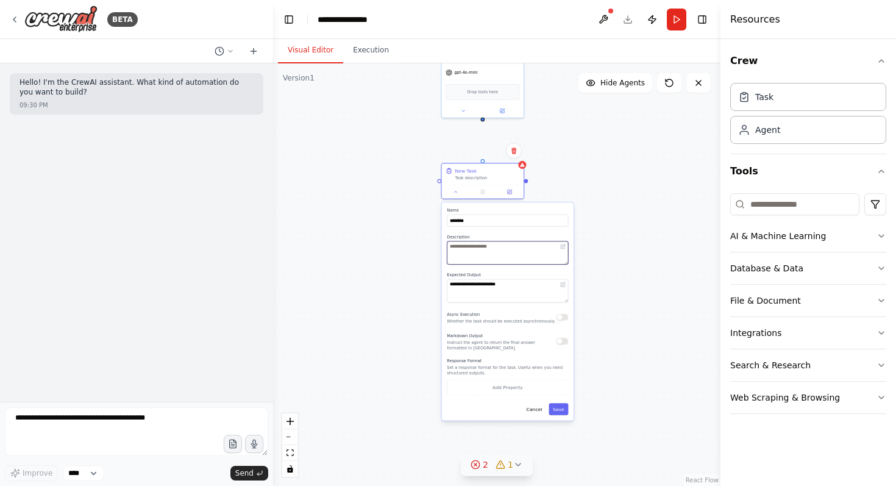
paste textarea "**********"
type textarea "**********"
drag, startPoint x: 522, startPoint y: 286, endPoint x: 411, endPoint y: 278, distance: 111.8
click at [411, 278] on div ".deletable-edge-delete-btn { width: 20px; height: 20px; border: 0px solid #ffff…" at bounding box center [496, 274] width 447 height 422
click at [450, 285] on textarea "**********" at bounding box center [507, 290] width 121 height 23
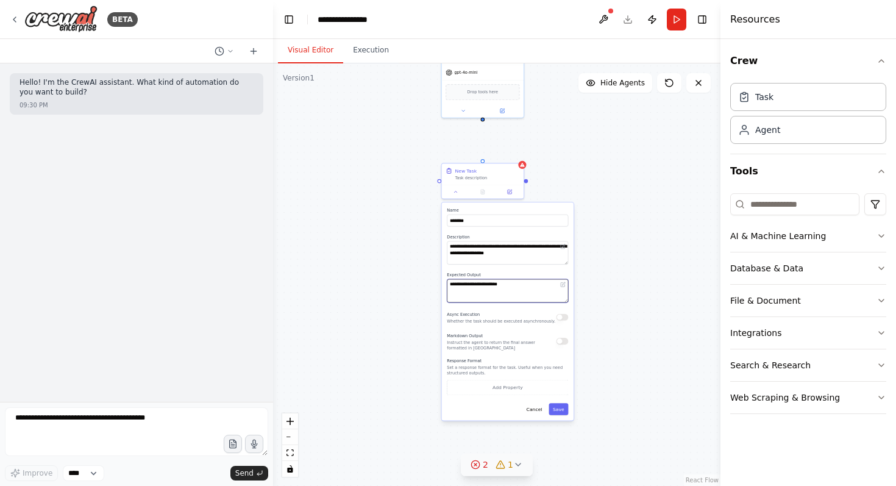
type textarea "**********"
drag, startPoint x: 485, startPoint y: 221, endPoint x: 449, endPoint y: 221, distance: 36.0
click at [449, 221] on input "********" at bounding box center [507, 220] width 121 height 12
type input "******"
click at [565, 410] on button "Save" at bounding box center [557, 409] width 19 height 12
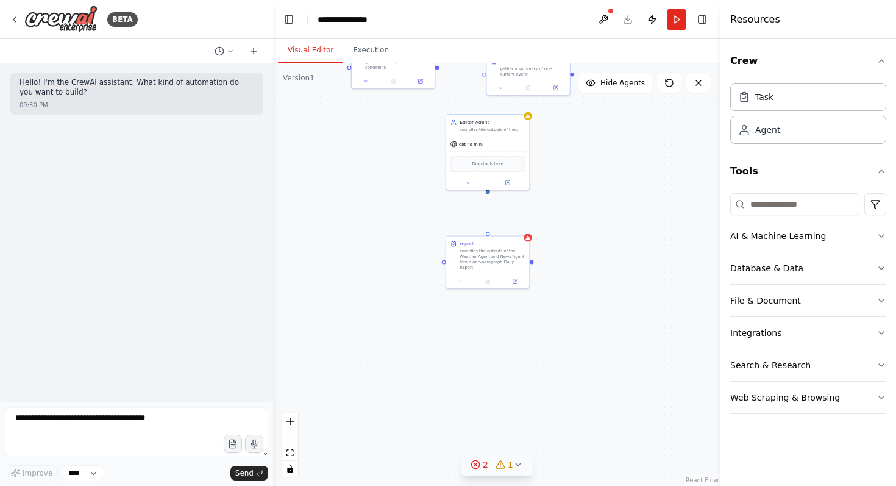
drag, startPoint x: 565, startPoint y: 143, endPoint x: 550, endPoint y: 221, distance: 79.5
click at [570, 218] on div ".deletable-edge-delete-btn { width: 20px; height: 20px; border: 0px solid #ffff…" at bounding box center [496, 274] width 447 height 422
drag, startPoint x: 489, startPoint y: 193, endPoint x: 487, endPoint y: 237, distance: 44.5
click at [487, 154] on div "Weather Agent gather the daily weather conditions gpt-4o-mini Drop tools here N…" at bounding box center [394, 37] width 248 height 234
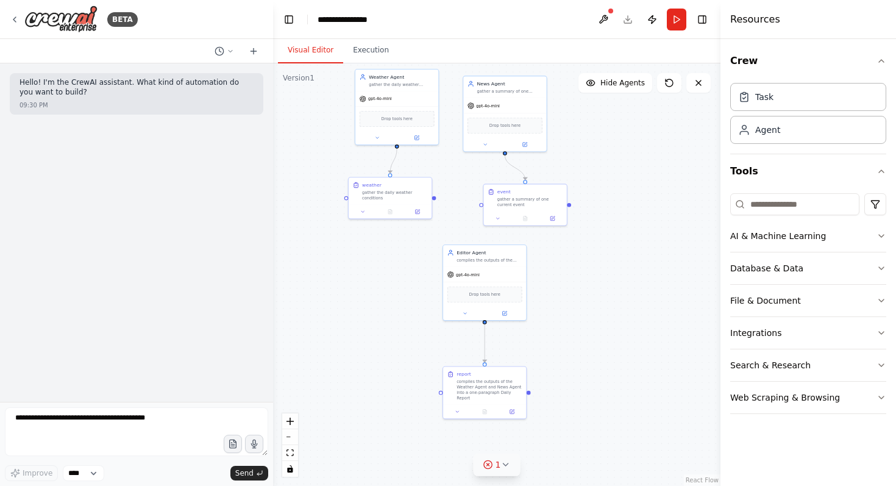
drag, startPoint x: 592, startPoint y: 198, endPoint x: 565, endPoint y: 369, distance: 173.3
click at [587, 328] on div ".deletable-edge-delete-btn { width: 20px; height: 20px; border: 0px solid #ffff…" at bounding box center [496, 274] width 447 height 422
click at [503, 473] on button "1" at bounding box center [496, 464] width 47 height 23
click at [545, 433] on button at bounding box center [545, 433] width 21 height 15
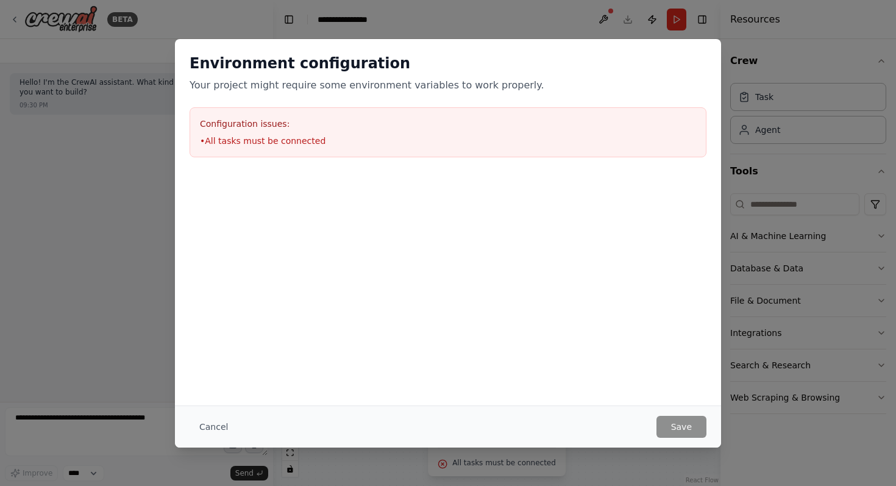
click at [617, 374] on div "Environment configuration Your project might require some environment variables…" at bounding box center [448, 222] width 546 height 366
click at [775, 214] on div "Environment configuration Your project might require some environment variables…" at bounding box center [448, 243] width 896 height 486
click at [221, 426] on button "Cancel" at bounding box center [214, 427] width 48 height 22
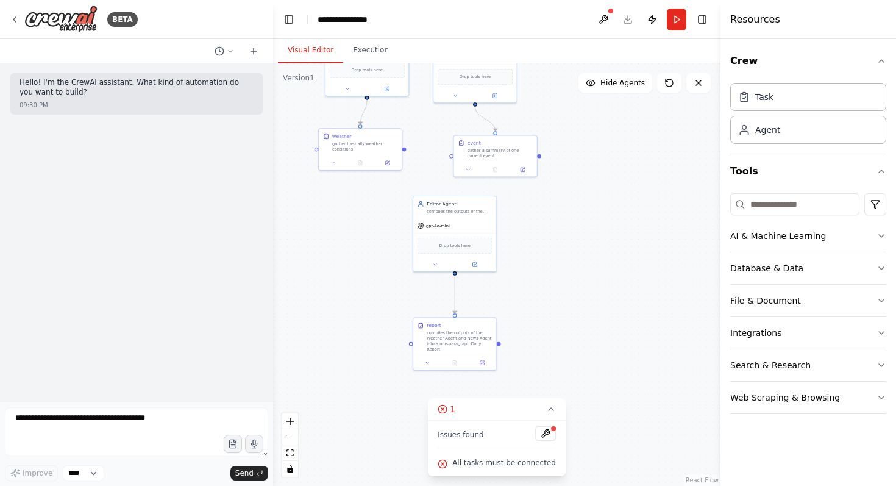
drag, startPoint x: 692, startPoint y: 362, endPoint x: 571, endPoint y: 278, distance: 147.1
click at [664, 311] on div ".deletable-edge-delete-btn { width: 20px; height: 20px; border: 0px solid #ffff…" at bounding box center [496, 274] width 447 height 422
drag, startPoint x: 405, startPoint y: 149, endPoint x: 409, endPoint y: 346, distance: 197.5
click at [409, 346] on div ".deletable-edge-delete-btn { width: 20px; height: 20px; border: 0px solid #ffff…" at bounding box center [496, 274] width 447 height 422
drag, startPoint x: 539, startPoint y: 155, endPoint x: 501, endPoint y: 344, distance: 193.4
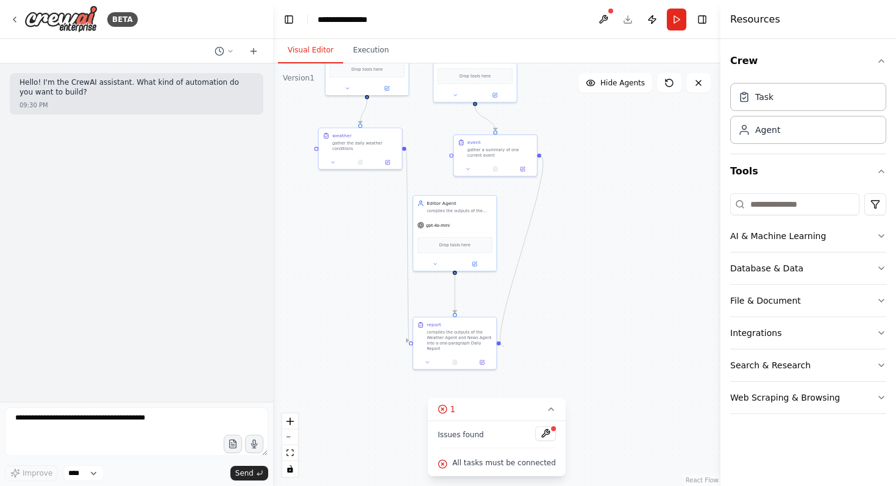
click at [501, 344] on div ".deletable-edge-delete-btn { width: 20px; height: 20px; border: 0px solid #ffff…" at bounding box center [496, 274] width 447 height 422
drag, startPoint x: 538, startPoint y: 155, endPoint x: 501, endPoint y: 344, distance: 192.5
click at [501, 344] on div ".deletable-edge-delete-btn { width: 20px; height: 20px; border: 0px solid #ffff…" at bounding box center [496, 274] width 447 height 422
click at [549, 415] on button "1" at bounding box center [497, 409] width 138 height 23
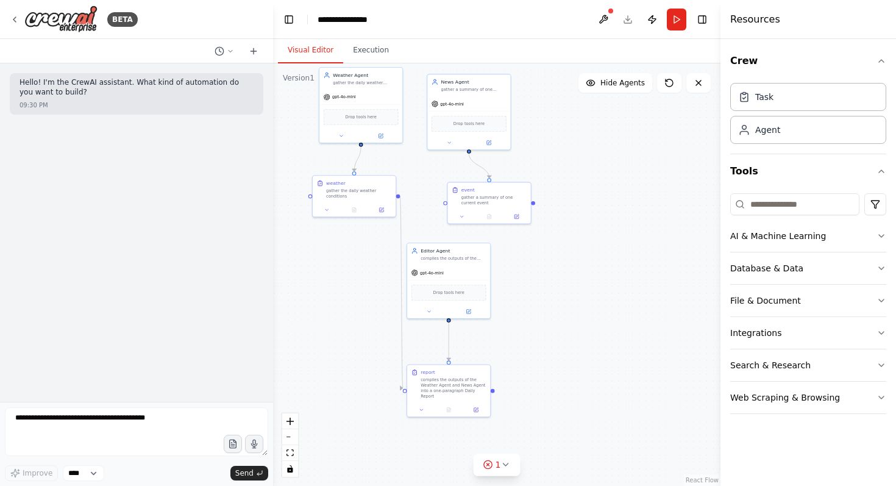
drag, startPoint x: 549, startPoint y: 355, endPoint x: 543, endPoint y: 405, distance: 50.9
click at [543, 405] on div ".deletable-edge-delete-btn { width: 20px; height: 20px; border: 0px solid #ffff…" at bounding box center [496, 274] width 447 height 422
drag, startPoint x: 445, startPoint y: 204, endPoint x: 492, endPoint y: 393, distance: 194.6
click at [492, 393] on div ".deletable-edge-delete-btn { width: 20px; height: 20px; border: 0px solid #ffff…" at bounding box center [496, 274] width 447 height 422
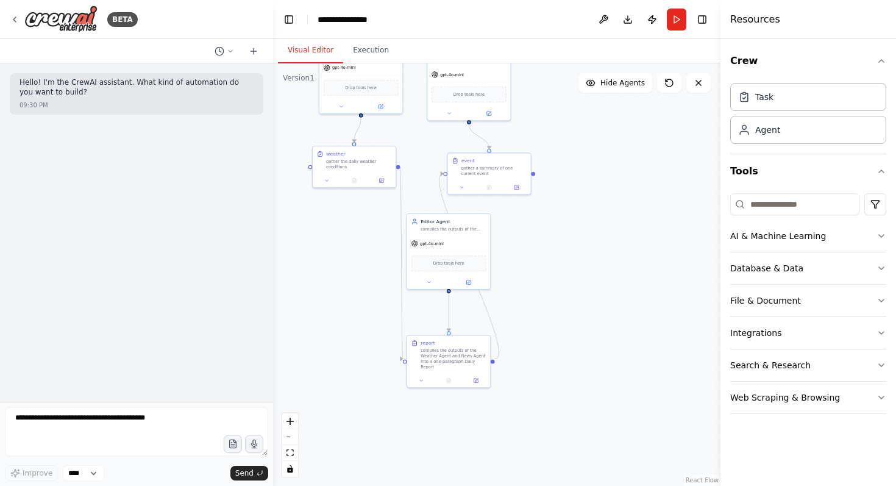
drag, startPoint x: 531, startPoint y: 300, endPoint x: 531, endPoint y: 268, distance: 31.7
click at [531, 268] on div ".deletable-edge-delete-btn { width: 20px; height: 20px; border: 0px solid #ffff…" at bounding box center [496, 274] width 447 height 422
drag, startPoint x: 401, startPoint y: 357, endPoint x: 442, endPoint y: 175, distance: 186.7
click at [231, 18] on div ".deletable-edge-delete-btn { width: 20px; height: 20px; border: 0px solid #ffff…" at bounding box center [231, 18] width 0 height 0
drag, startPoint x: 442, startPoint y: 174, endPoint x: 420, endPoint y: 159, distance: 26.7
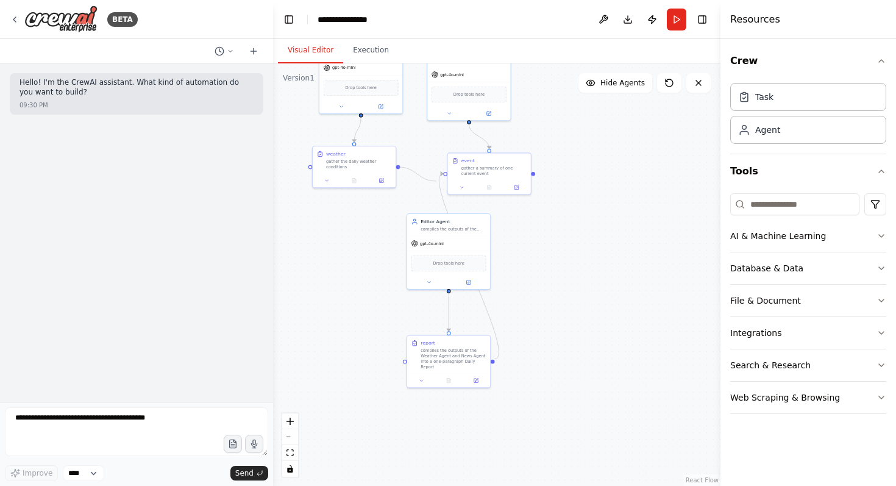
click at [420, 159] on div ".deletable-edge-delete-btn { width: 20px; height: 20px; border: 0px solid #ffff…" at bounding box center [496, 274] width 447 height 422
drag, startPoint x: 440, startPoint y: 172, endPoint x: 491, endPoint y: 361, distance: 196.3
click at [491, 361] on div ".deletable-edge-delete-btn { width: 20px; height: 20px; border: 0px solid #ffff…" at bounding box center [496, 274] width 447 height 422
drag, startPoint x: 398, startPoint y: 166, endPoint x: 443, endPoint y: 173, distance: 45.6
click at [443, 173] on div ".deletable-edge-delete-btn { width: 20px; height: 20px; border: 0px solid #ffff…" at bounding box center [496, 274] width 447 height 422
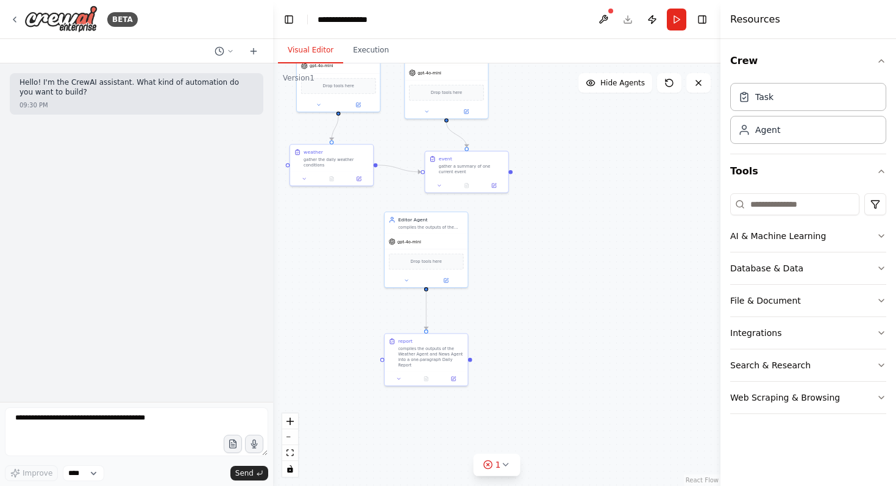
drag, startPoint x: 536, startPoint y: 172, endPoint x: 505, endPoint y: 165, distance: 31.9
click at [505, 165] on div ".deletable-edge-delete-btn { width: 20px; height: 20px; border: 0px solid #ffff…" at bounding box center [496, 274] width 447 height 422
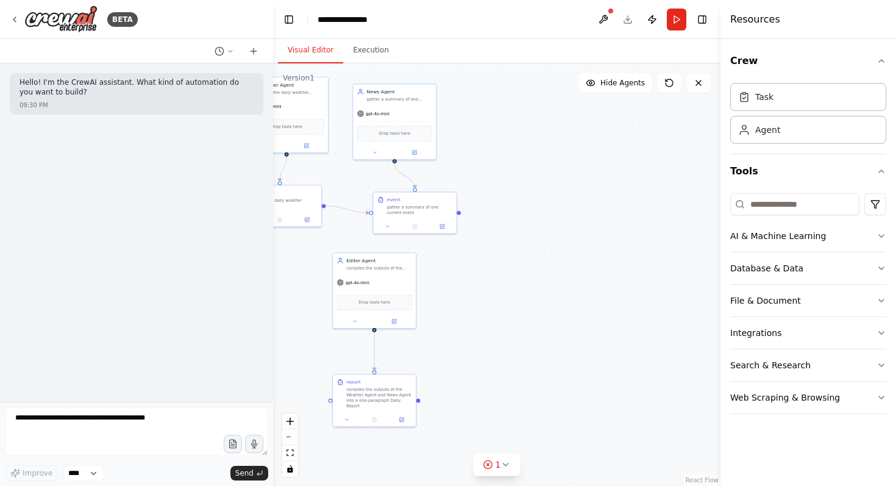
drag, startPoint x: 563, startPoint y: 218, endPoint x: 501, endPoint y: 279, distance: 87.5
click at [501, 278] on div ".deletable-edge-delete-btn { width: 20px; height: 20px; border: 0px solid #ffff…" at bounding box center [496, 274] width 447 height 422
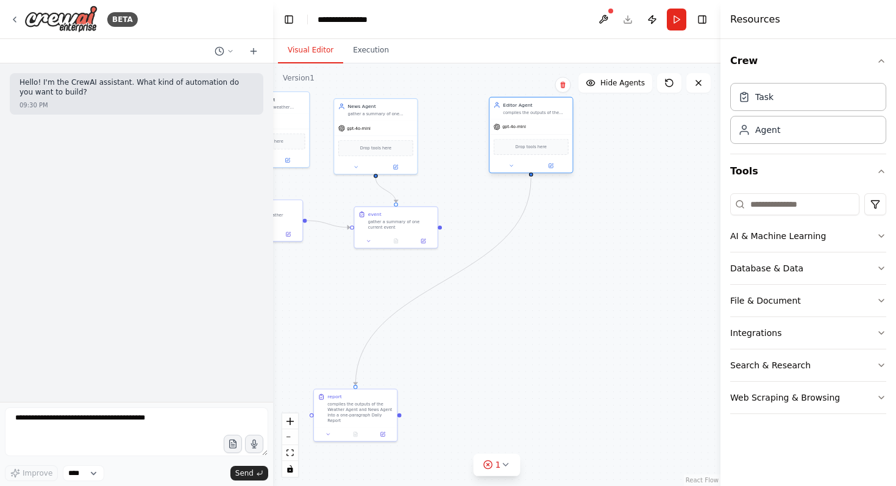
drag, startPoint x: 355, startPoint y: 297, endPoint x: 528, endPoint y: 130, distance: 240.5
click at [528, 130] on div "gpt-4o-mini" at bounding box center [530, 126] width 83 height 15
drag, startPoint x: 358, startPoint y: 410, endPoint x: 519, endPoint y: 224, distance: 246.7
click at [519, 224] on div "compiles the outputs of the Weather Agent and News Agent into a one-paragraph D…" at bounding box center [521, 221] width 65 height 21
drag, startPoint x: 441, startPoint y: 226, endPoint x: 471, endPoint y: 224, distance: 29.9
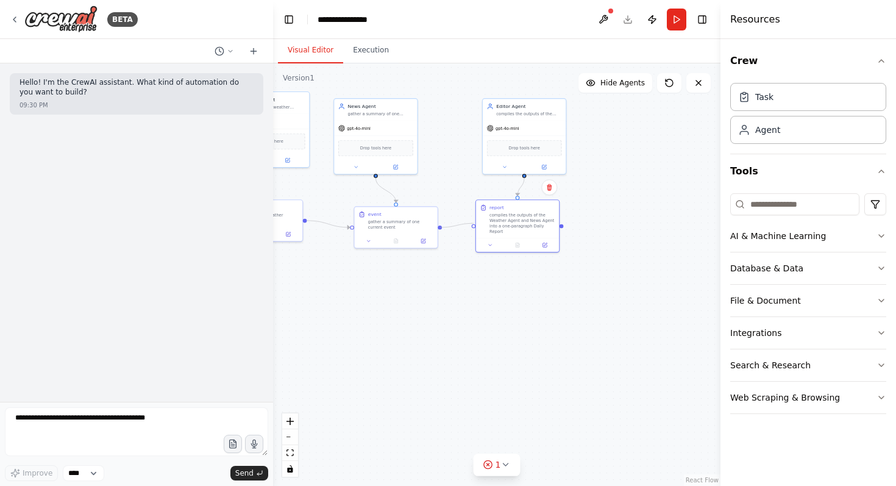
click at [471, 224] on div ".deletable-edge-delete-btn { width: 20px; height: 20px; border: 0px solid #ffff…" at bounding box center [496, 274] width 447 height 422
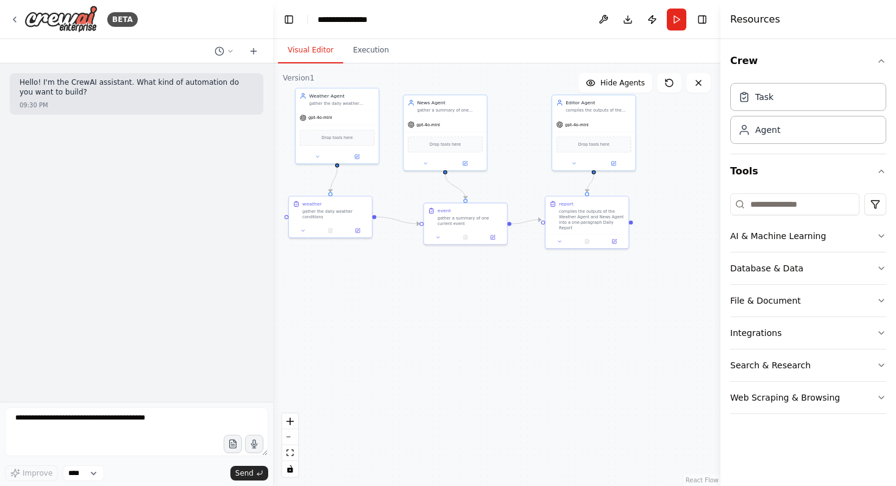
drag, startPoint x: 425, startPoint y: 292, endPoint x: 495, endPoint y: 301, distance: 70.6
click at [494, 303] on div ".deletable-edge-delete-btn { width: 20px; height: 20px; border: 0px solid #ffff…" at bounding box center [496, 274] width 447 height 422
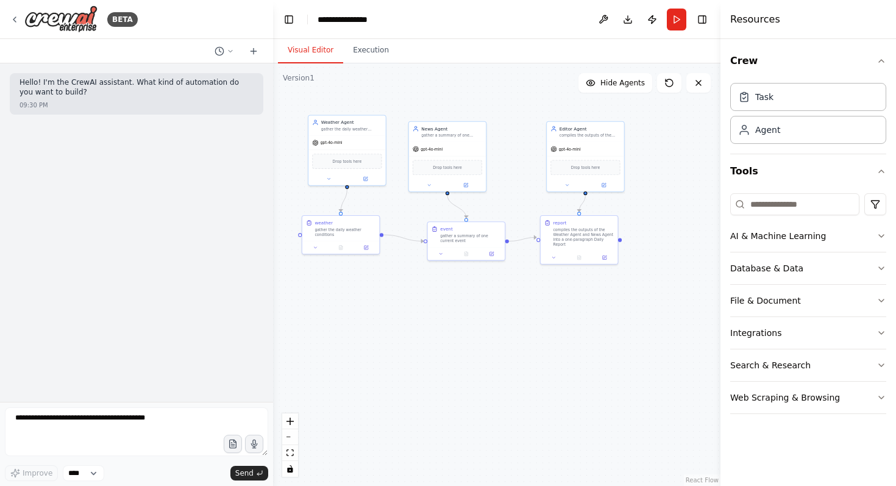
drag, startPoint x: 467, startPoint y: 286, endPoint x: 472, endPoint y: 280, distance: 7.4
click at [471, 281] on div ".deletable-edge-delete-btn { width: 20px; height: 20px; border: 0px solid #ffff…" at bounding box center [496, 274] width 447 height 422
drag, startPoint x: 457, startPoint y: 130, endPoint x: 478, endPoint y: 124, distance: 22.2
click at [478, 124] on div "gather a summary of one current event" at bounding box center [474, 122] width 61 height 5
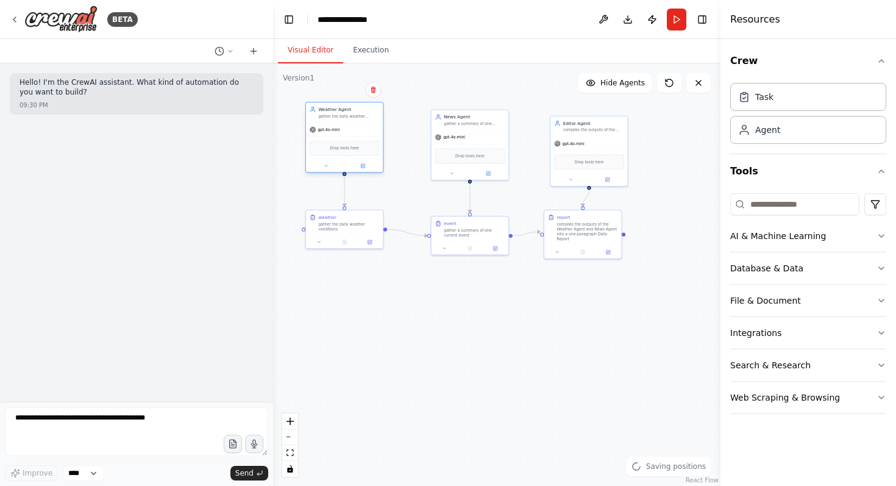
drag, startPoint x: 356, startPoint y: 148, endPoint x: 352, endPoint y: 141, distance: 7.9
click at [352, 141] on div "Drop tools here" at bounding box center [344, 148] width 69 height 15
click at [372, 52] on button "Execution" at bounding box center [370, 51] width 55 height 26
click at [307, 55] on button "Visual Editor" at bounding box center [310, 51] width 65 height 26
click at [682, 16] on button "Run" at bounding box center [676, 20] width 19 height 22
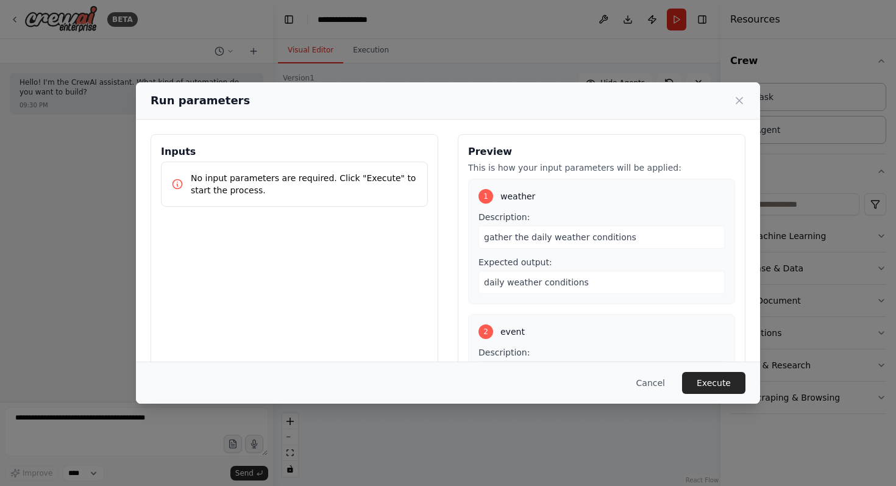
drag, startPoint x: 520, startPoint y: 333, endPoint x: 509, endPoint y: 328, distance: 11.4
click at [509, 328] on body "**********" at bounding box center [448, 243] width 896 height 486
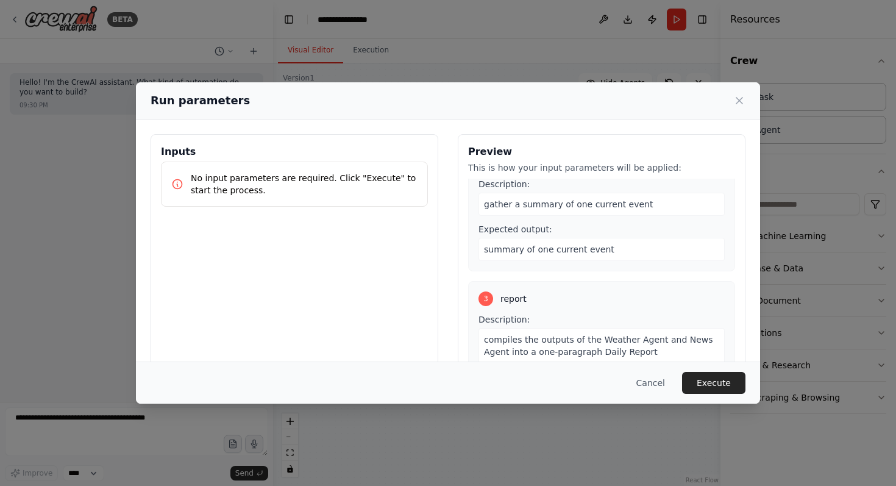
scroll to position [174, 0]
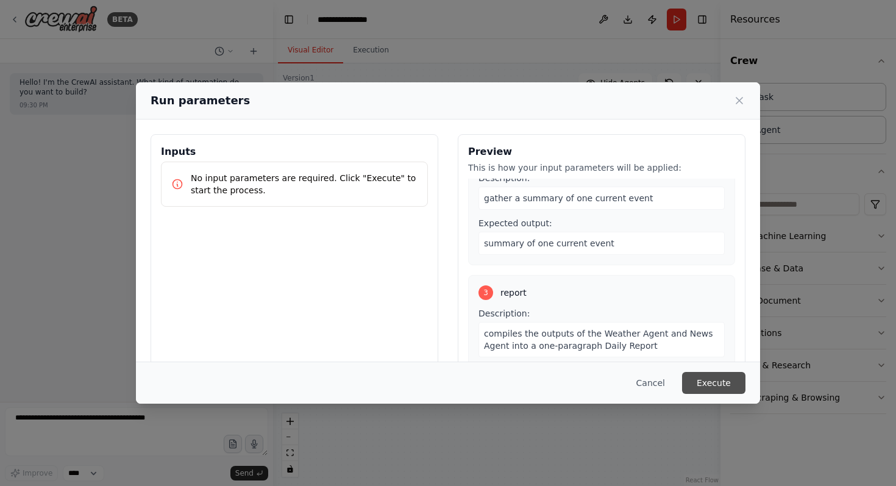
click at [701, 386] on button "Execute" at bounding box center [713, 383] width 63 height 22
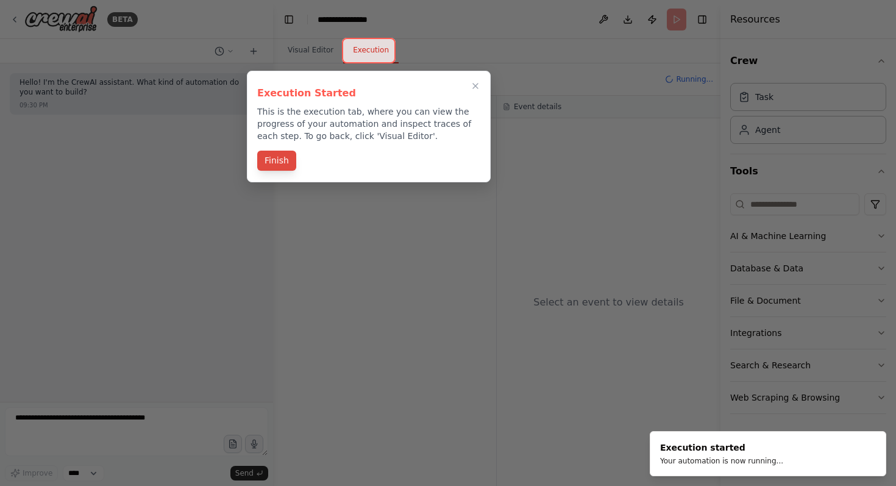
click at [276, 163] on button "Finish" at bounding box center [276, 161] width 39 height 20
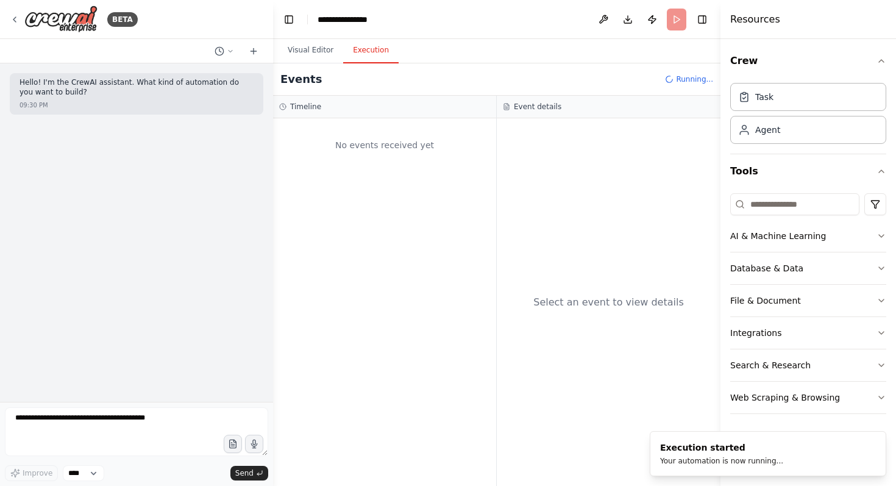
click at [373, 46] on button "Execution" at bounding box center [370, 51] width 55 height 26
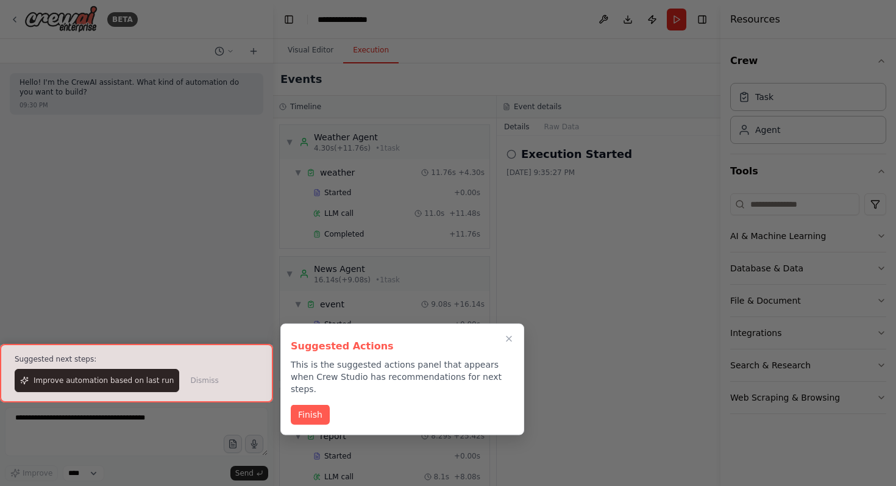
scroll to position [40, 0]
click at [324, 403] on button "Finish" at bounding box center [310, 413] width 39 height 20
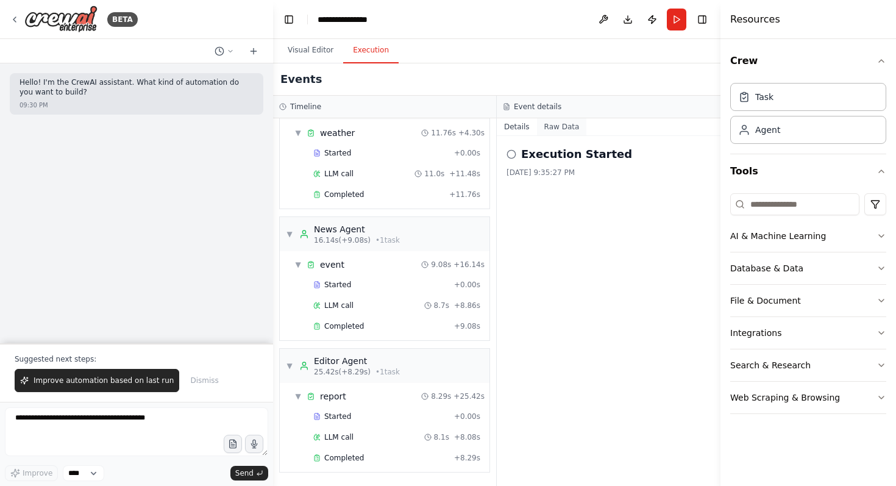
click at [550, 124] on button "Raw Data" at bounding box center [562, 126] width 50 height 17
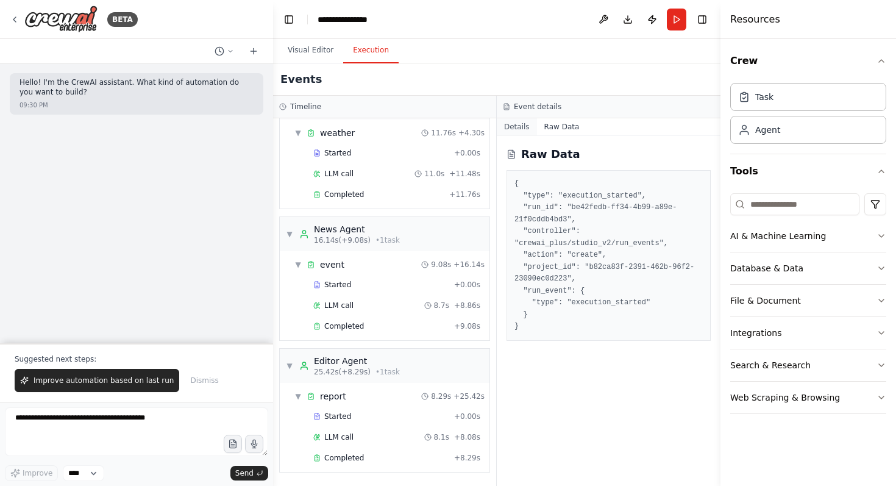
click at [529, 127] on button "Details" at bounding box center [517, 126] width 40 height 17
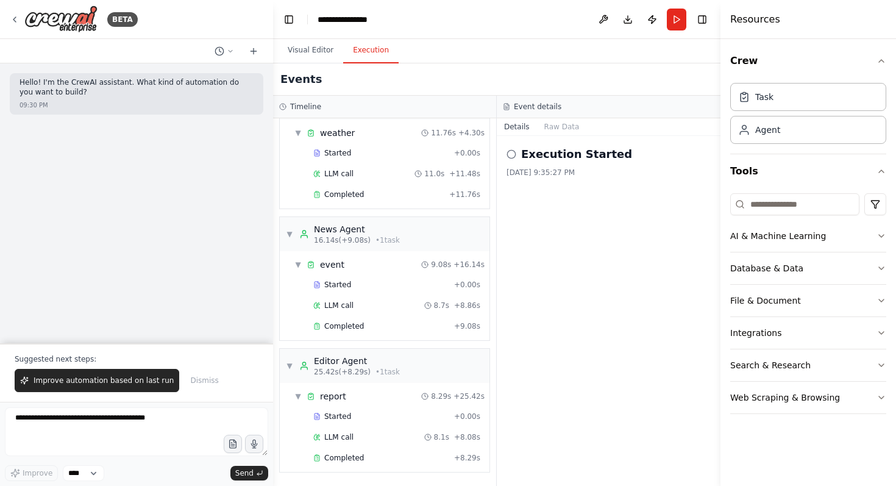
click at [536, 163] on div "Execution Started 9/21/2025, 9:35:27 PM" at bounding box center [608, 162] width 204 height 32
click at [364, 191] on div "Completed" at bounding box center [378, 195] width 131 height 10
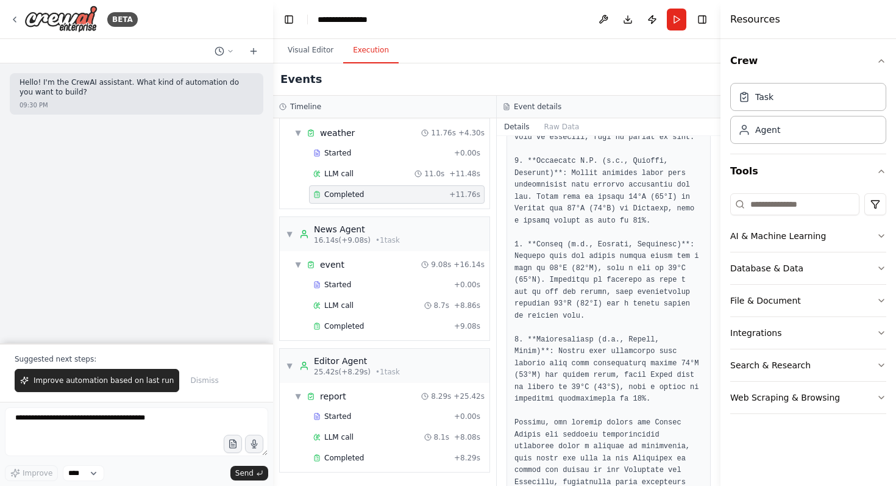
scroll to position [642, 0]
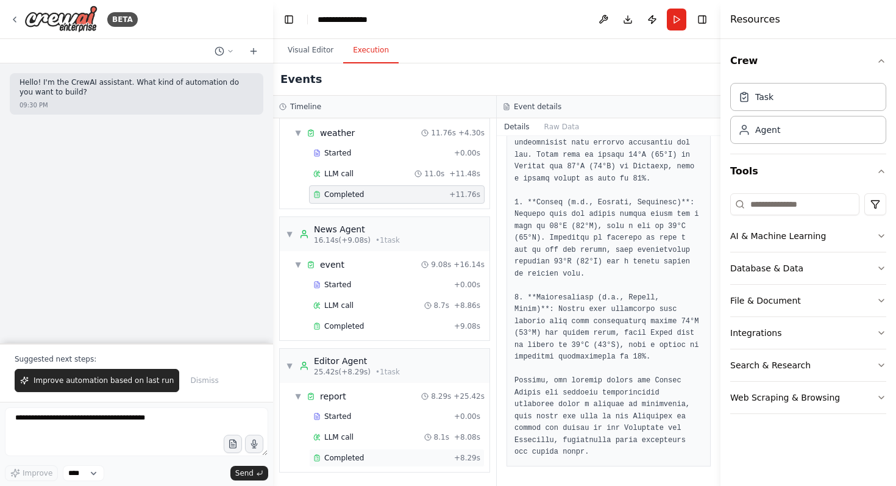
click at [375, 455] on div "Completed" at bounding box center [381, 458] width 136 height 10
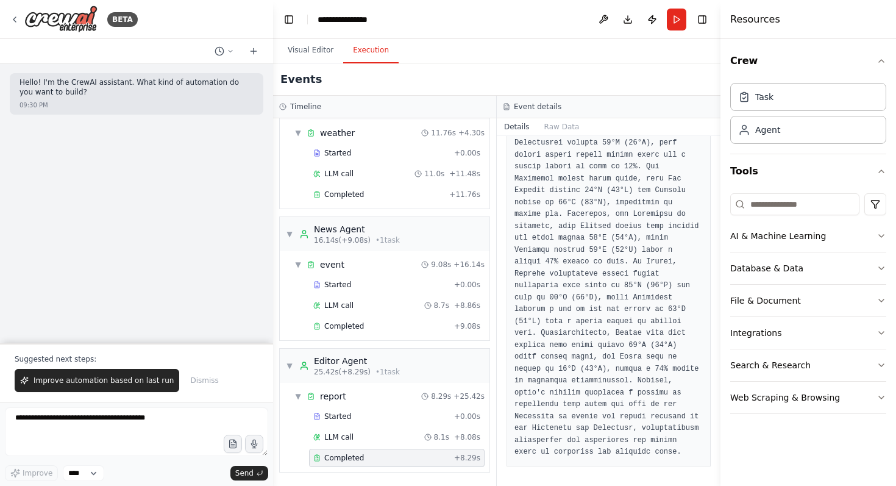
scroll to position [381, 0]
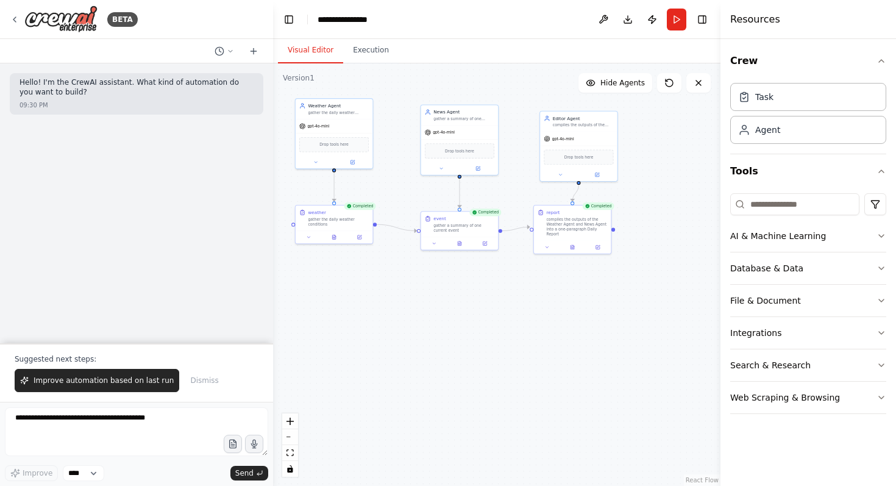
click at [322, 55] on button "Visual Editor" at bounding box center [310, 51] width 65 height 26
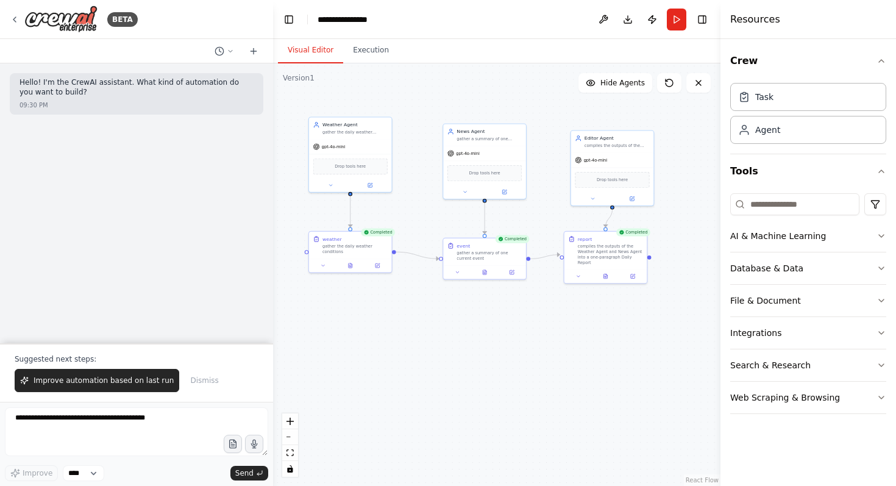
drag, startPoint x: 383, startPoint y: 156, endPoint x: 403, endPoint y: 182, distance: 32.5
click at [403, 182] on div ".deletable-edge-delete-btn { width: 20px; height: 20px; border: 0px solid #ffff…" at bounding box center [496, 274] width 447 height 422
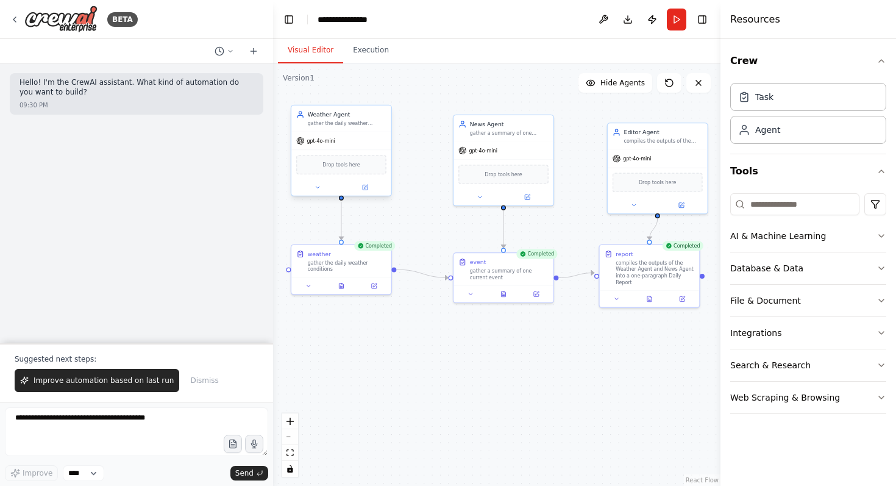
click at [349, 163] on span "Drop tools here" at bounding box center [341, 164] width 38 height 8
click at [855, 239] on button "AI & Machine Learning" at bounding box center [808, 236] width 156 height 32
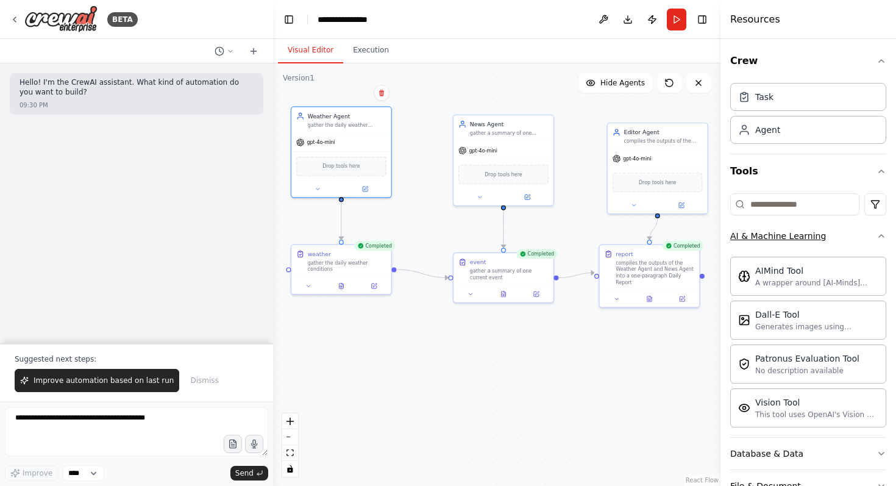
click at [857, 238] on button "AI & Machine Learning" at bounding box center [808, 236] width 156 height 32
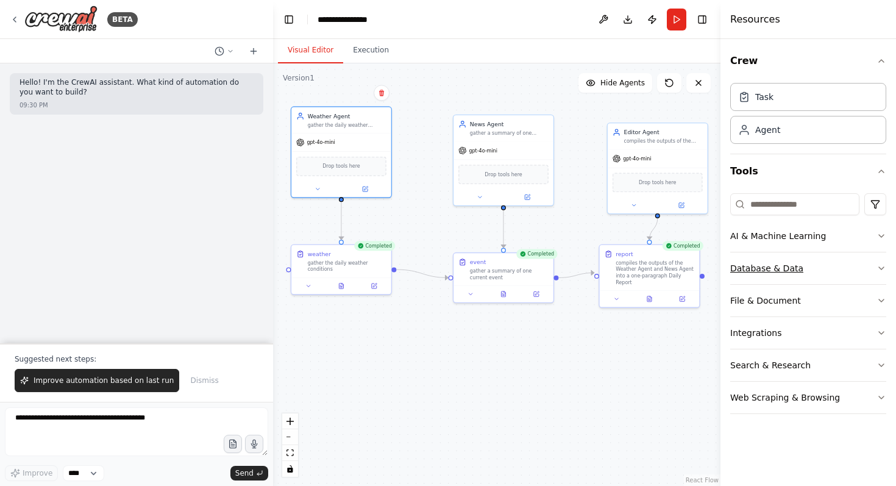
click at [860, 261] on button "Database & Data" at bounding box center [808, 268] width 156 height 32
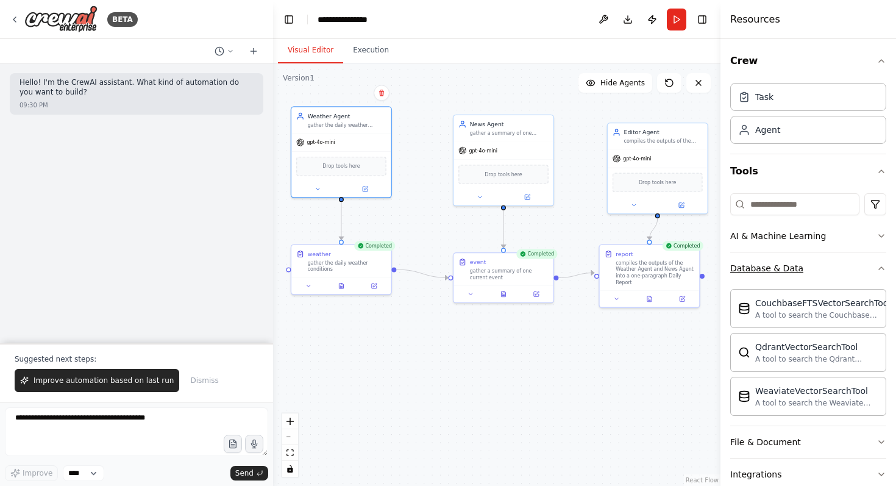
click at [860, 263] on button "Database & Data" at bounding box center [808, 268] width 156 height 32
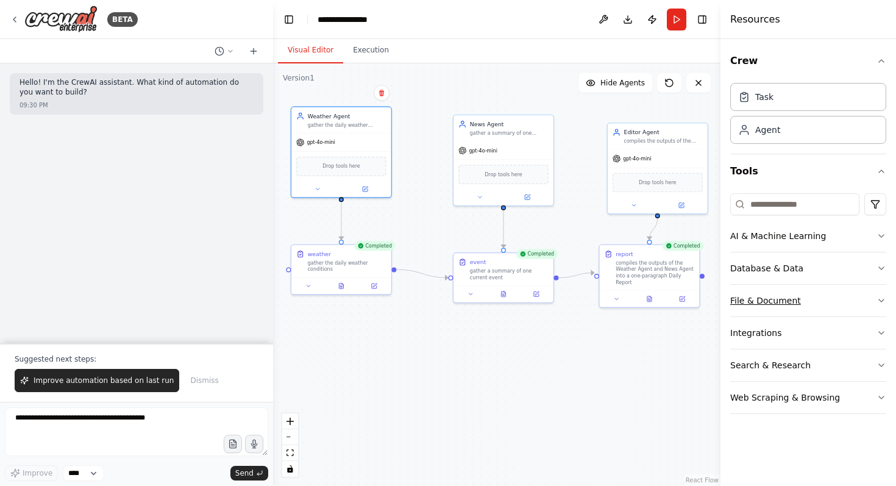
click at [842, 292] on button "File & Document" at bounding box center [808, 301] width 156 height 32
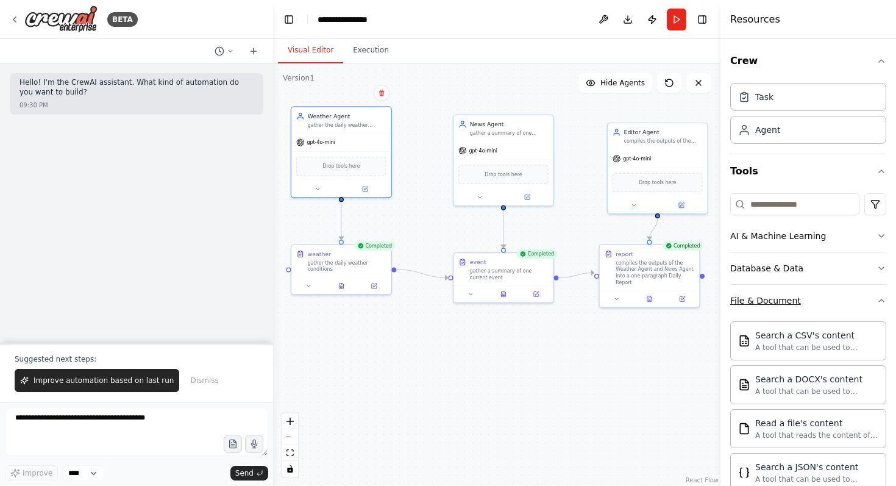
click at [842, 292] on button "File & Document" at bounding box center [808, 301] width 156 height 32
click at [837, 273] on button "Database & Data" at bounding box center [808, 268] width 156 height 32
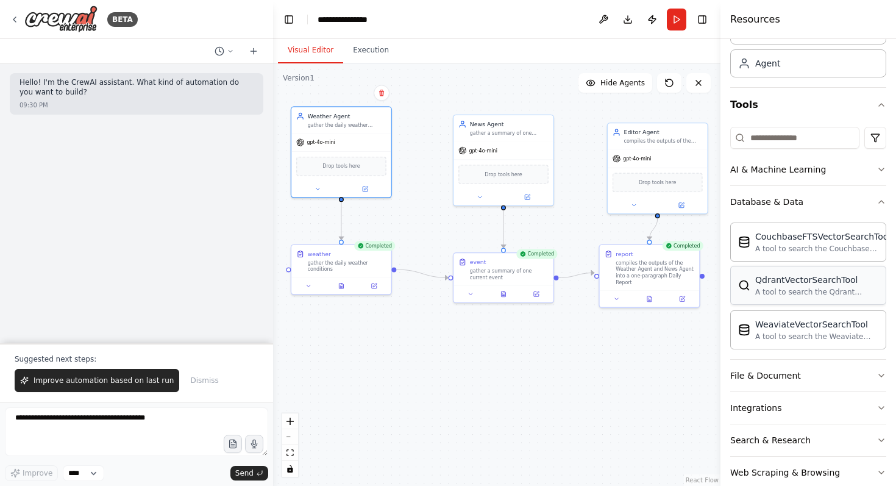
scroll to position [85, 0]
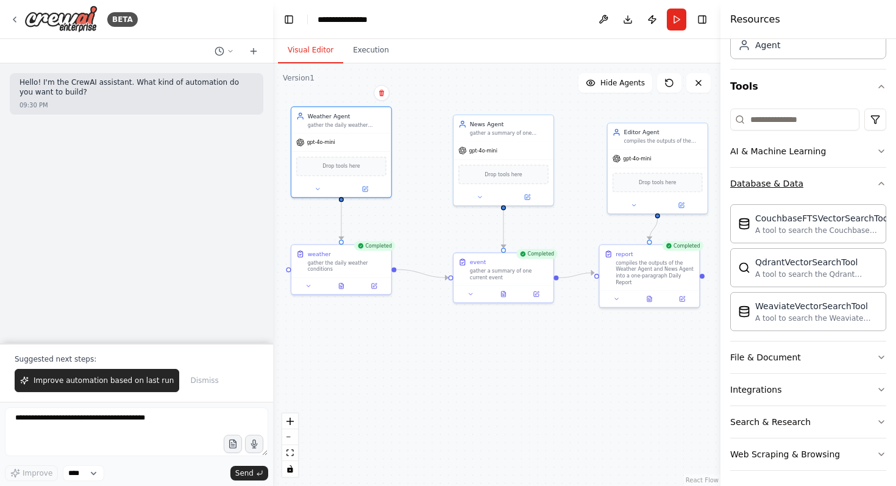
click at [803, 190] on button "Database & Data" at bounding box center [808, 184] width 156 height 32
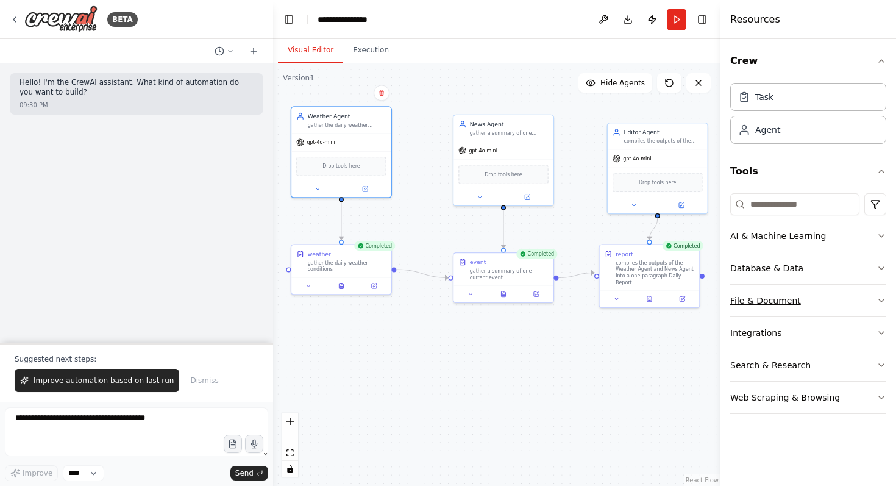
click at [796, 296] on div "File & Document" at bounding box center [765, 300] width 71 height 12
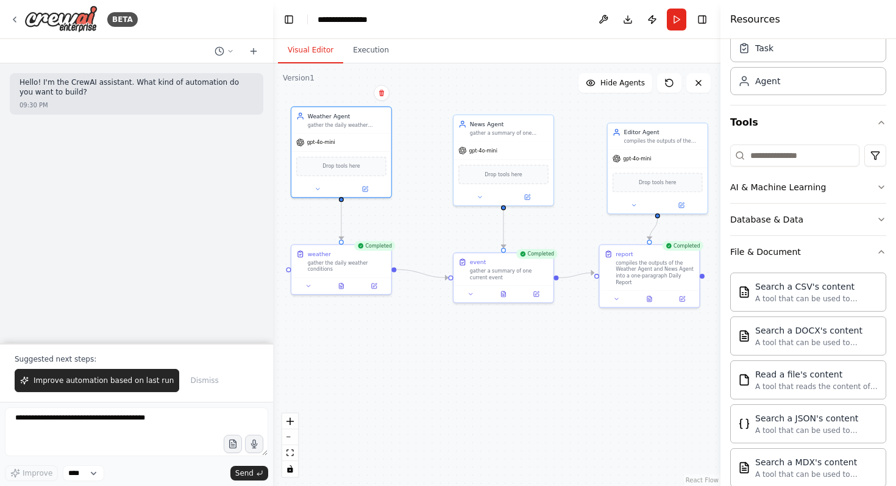
scroll to position [308, 0]
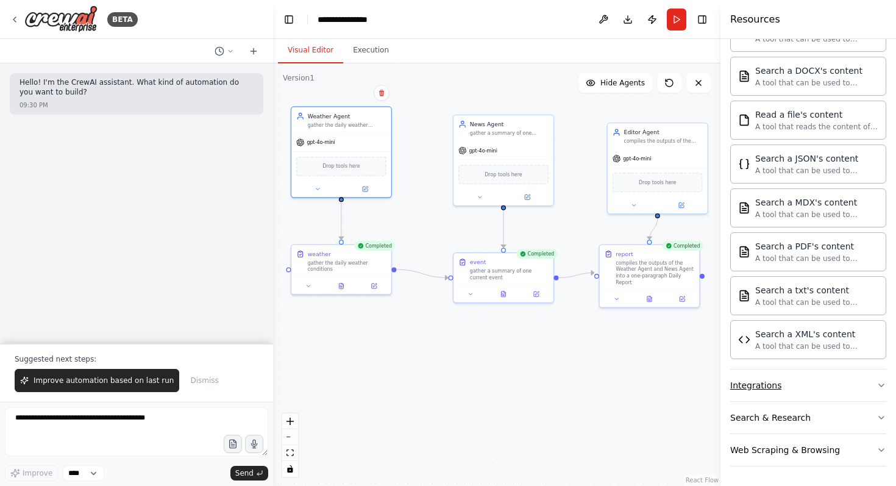
click at [801, 377] on button "Integrations" at bounding box center [808, 385] width 156 height 32
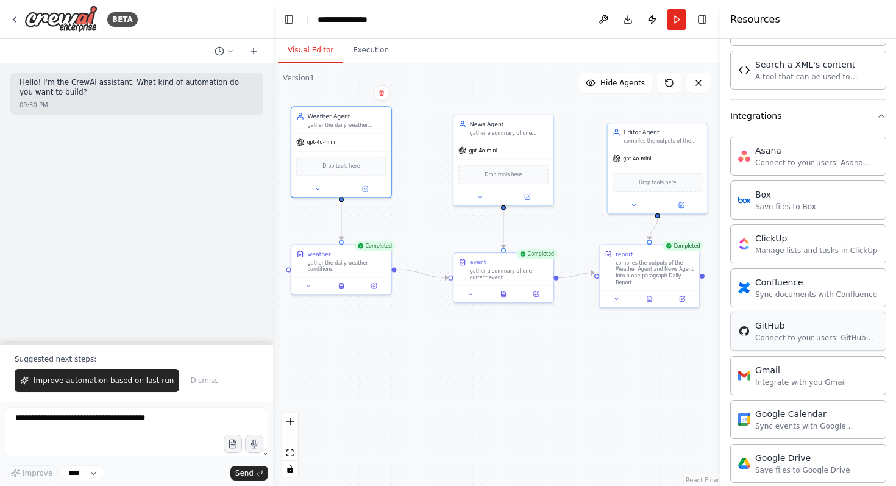
scroll to position [583, 0]
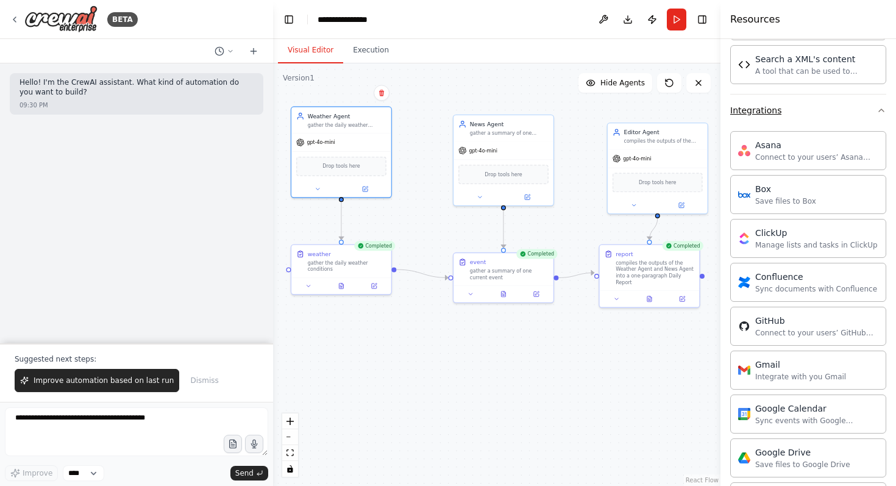
click at [822, 116] on button "Integrations" at bounding box center [808, 110] width 156 height 32
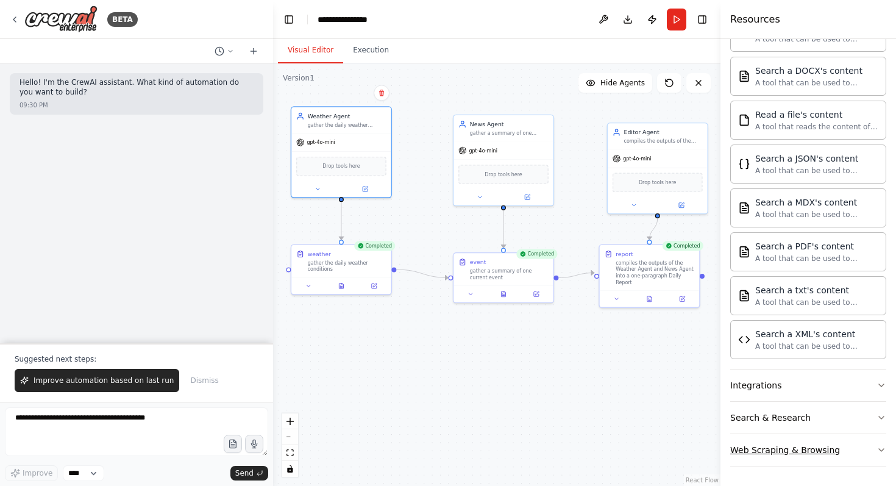
click at [839, 452] on button "Web Scraping & Browsing" at bounding box center [808, 450] width 156 height 32
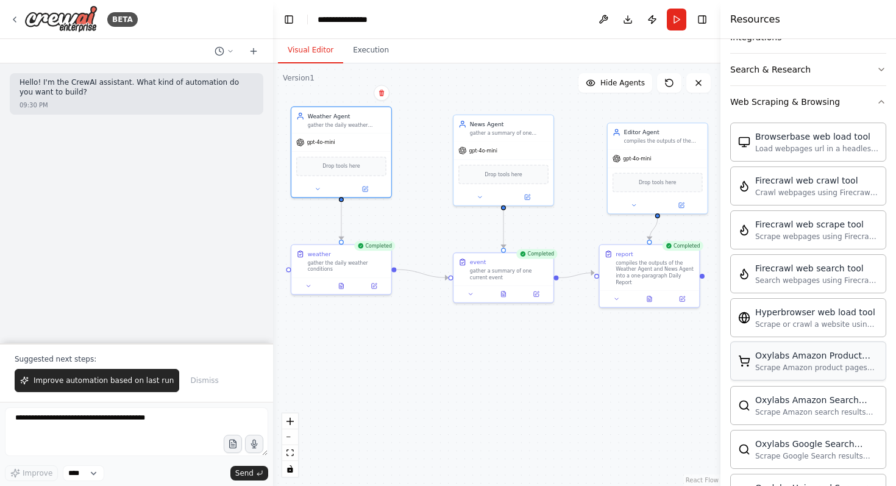
scroll to position [670, 0]
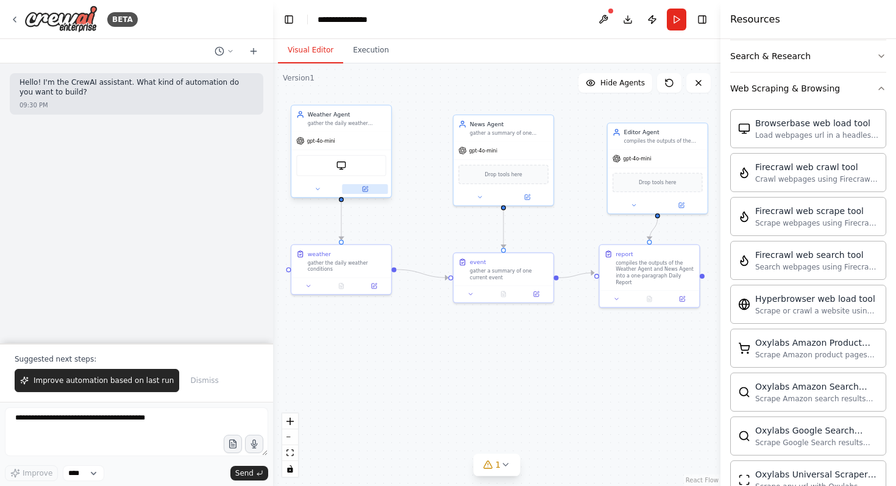
click at [367, 193] on button at bounding box center [365, 189] width 46 height 10
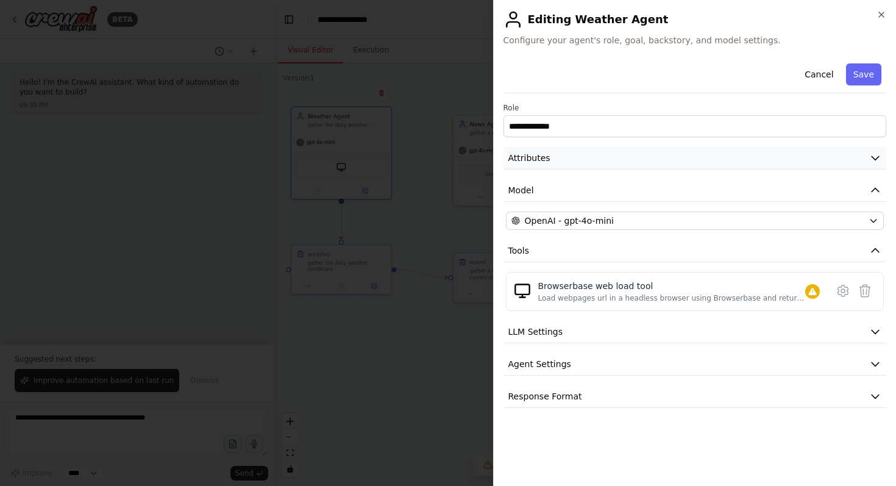
click at [658, 162] on button "Attributes" at bounding box center [694, 158] width 383 height 23
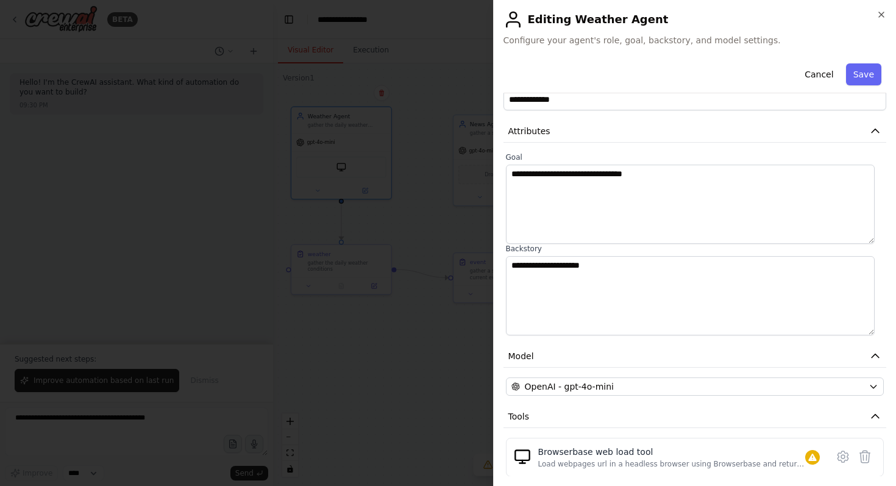
scroll to position [80, 0]
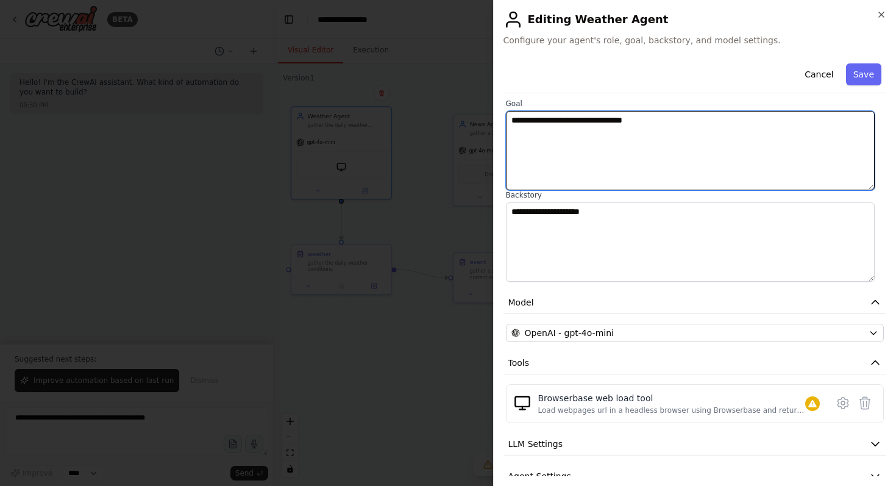
click at [645, 162] on textarea "**********" at bounding box center [690, 150] width 369 height 79
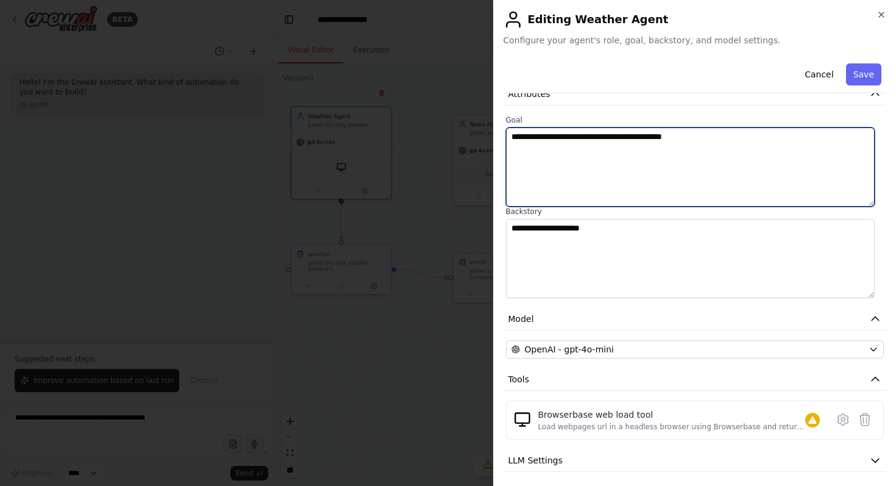
scroll to position [134, 0]
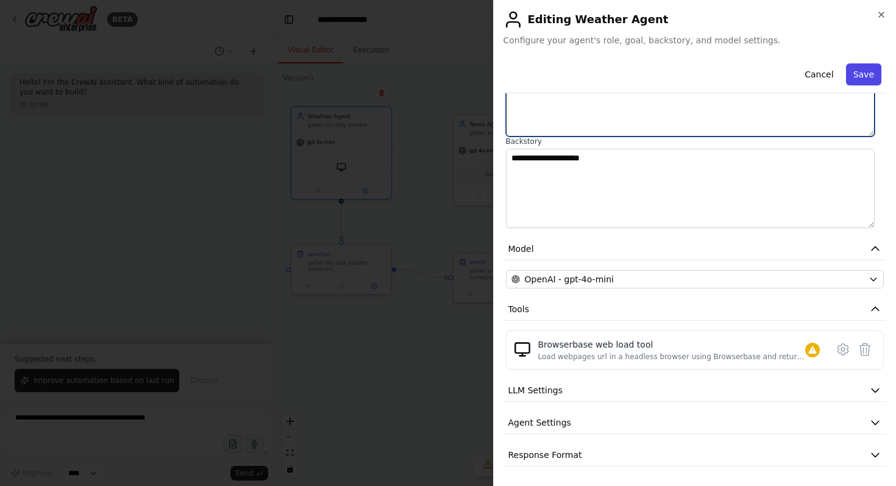
type textarea "**********"
click at [859, 75] on button "Save" at bounding box center [863, 74] width 35 height 22
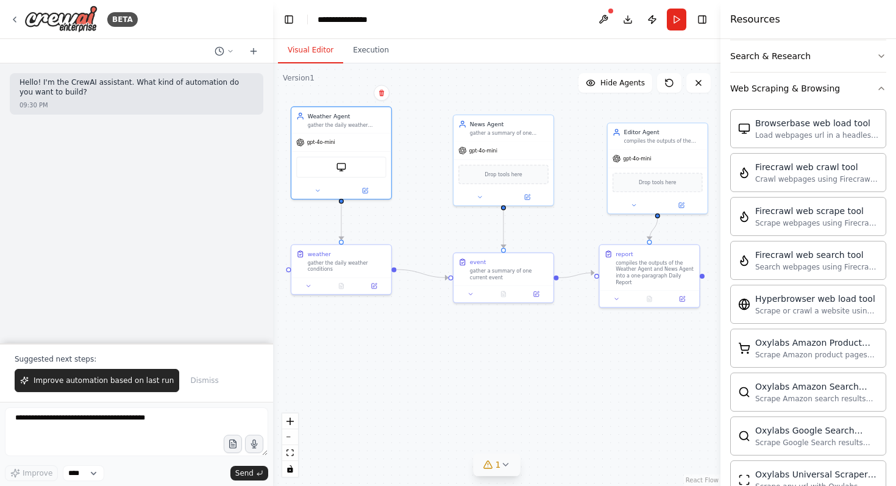
click at [506, 468] on icon at bounding box center [505, 464] width 10 height 10
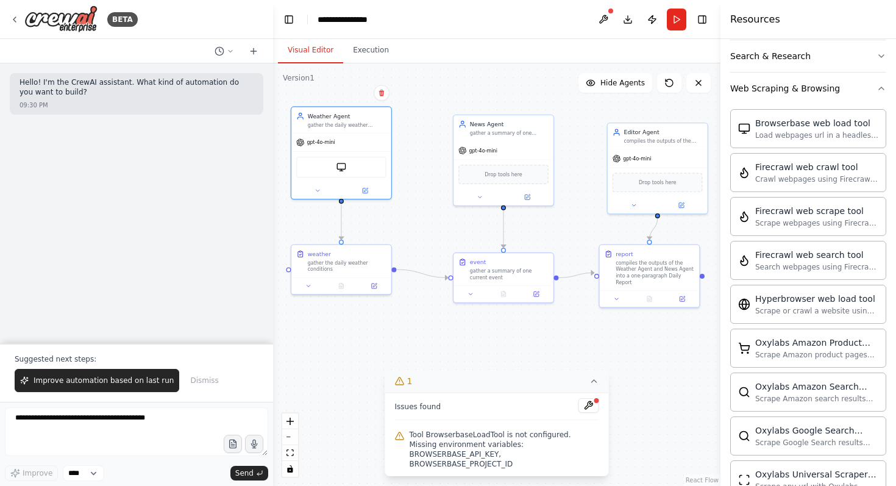
click at [642, 428] on div ".deletable-edge-delete-btn { width: 20px; height: 20px; border: 0px solid #ffff…" at bounding box center [496, 274] width 447 height 422
click at [660, 365] on div ".deletable-edge-delete-btn { width: 20px; height: 20px; border: 0px solid #ffff…" at bounding box center [496, 274] width 447 height 422
click at [597, 386] on icon at bounding box center [594, 381] width 10 height 10
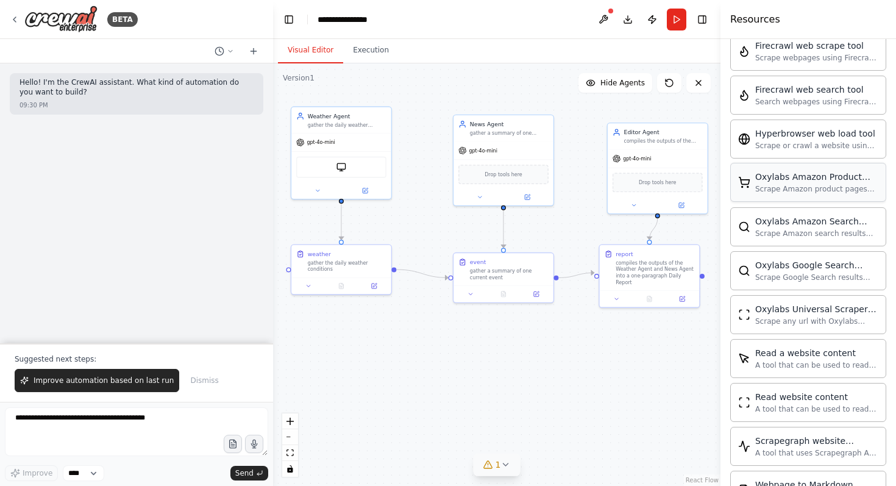
scroll to position [899, 0]
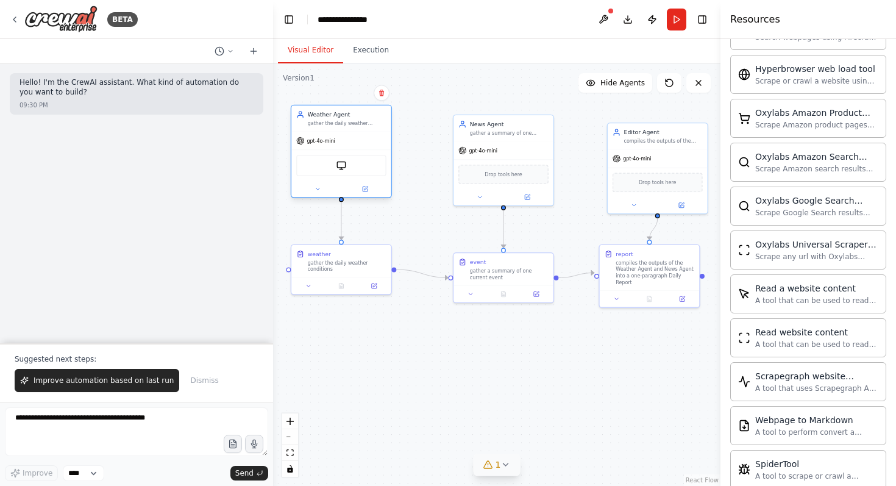
drag, startPoint x: 319, startPoint y: 165, endPoint x: 323, endPoint y: 172, distance: 7.6
click at [323, 172] on div "BrowserbaseLoadTool" at bounding box center [341, 165] width 90 height 21
click at [335, 171] on img at bounding box center [333, 174] width 10 height 10
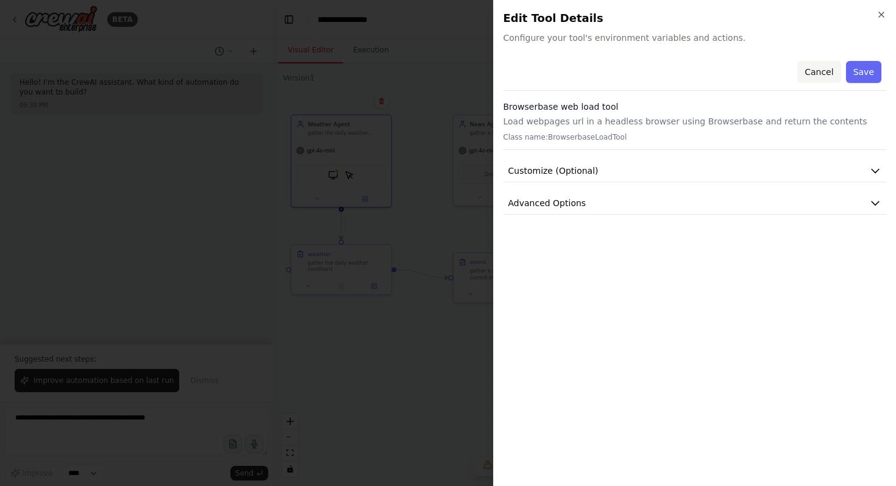
click at [823, 71] on button "Cancel" at bounding box center [818, 72] width 43 height 22
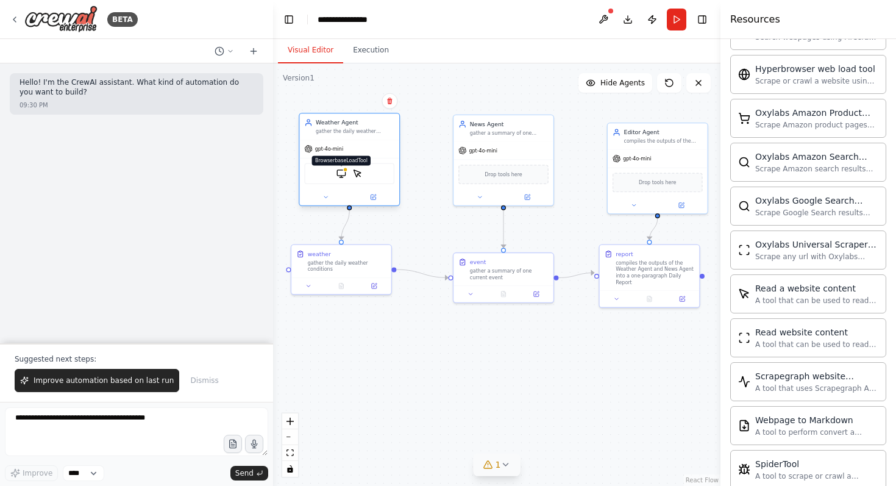
click at [341, 172] on img at bounding box center [341, 174] width 10 height 10
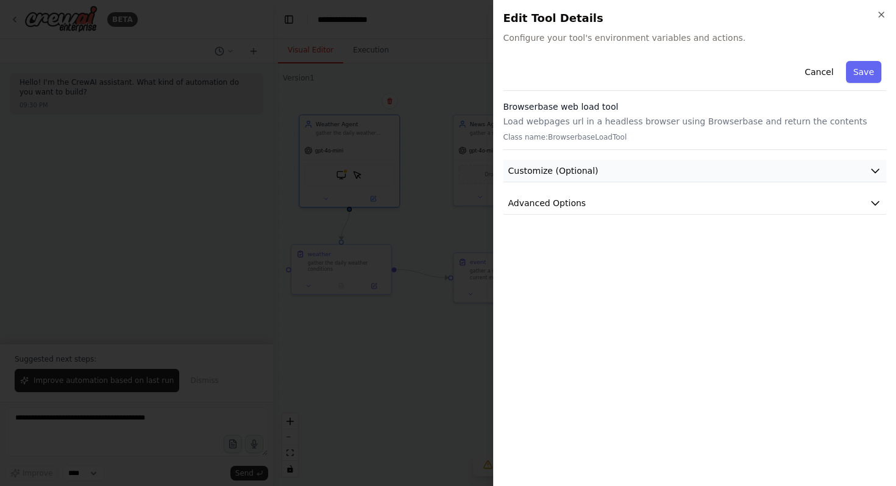
click at [653, 171] on button "Customize (Optional)" at bounding box center [694, 171] width 383 height 23
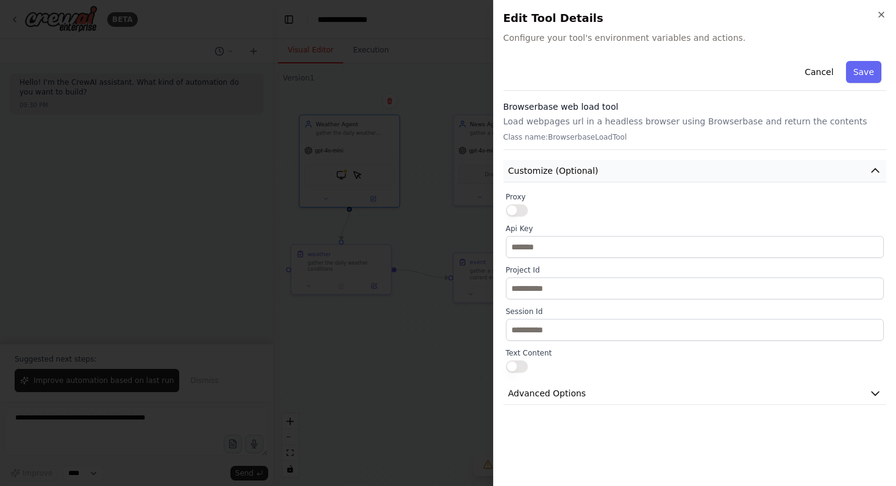
click at [653, 171] on button "Customize (Optional)" at bounding box center [694, 171] width 383 height 23
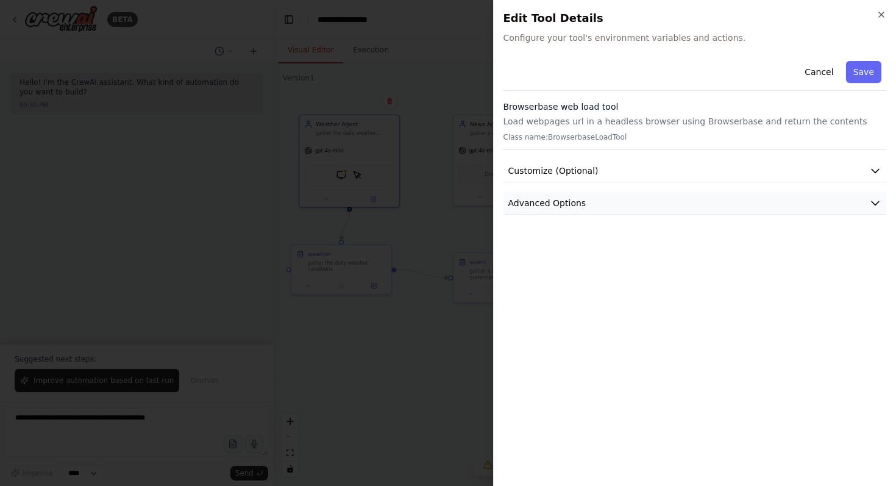
click at [645, 197] on button "Advanced Options" at bounding box center [694, 203] width 383 height 23
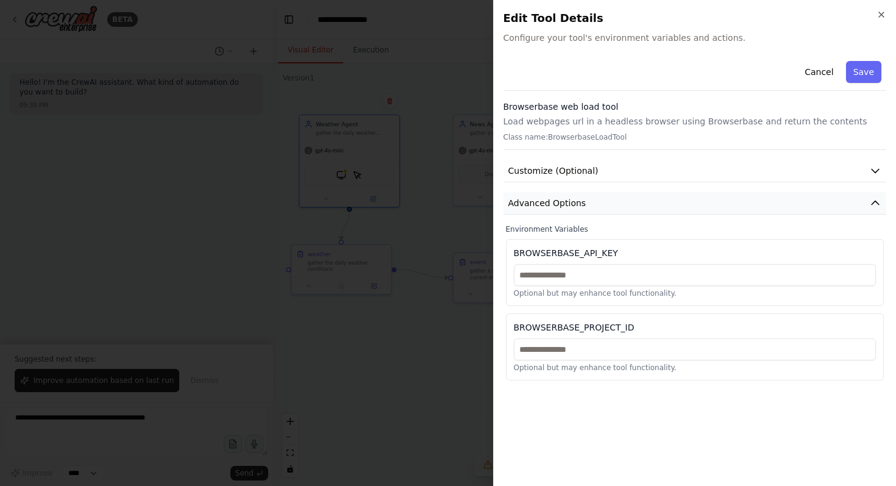
click at [645, 197] on button "Advanced Options" at bounding box center [694, 203] width 383 height 23
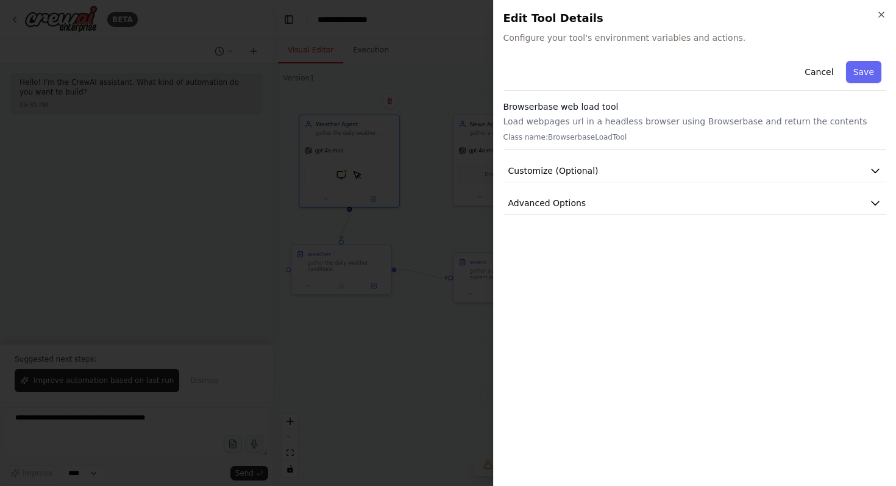
click at [674, 38] on span "Configure your tool's environment variables and actions." at bounding box center [694, 38] width 383 height 12
click at [879, 12] on icon "button" at bounding box center [881, 15] width 10 height 10
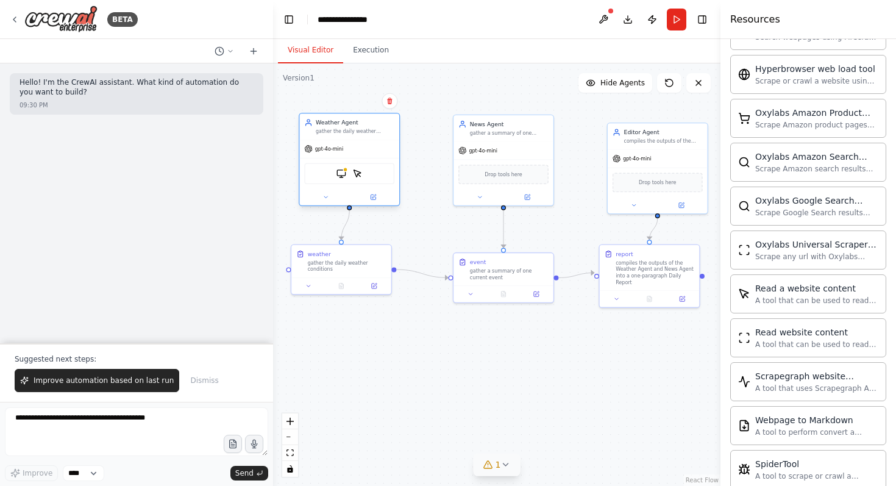
click at [382, 138] on div "Weather Agent gather the daily weather conditions from internet" at bounding box center [349, 126] width 100 height 26
click at [329, 199] on button at bounding box center [326, 197] width 46 height 10
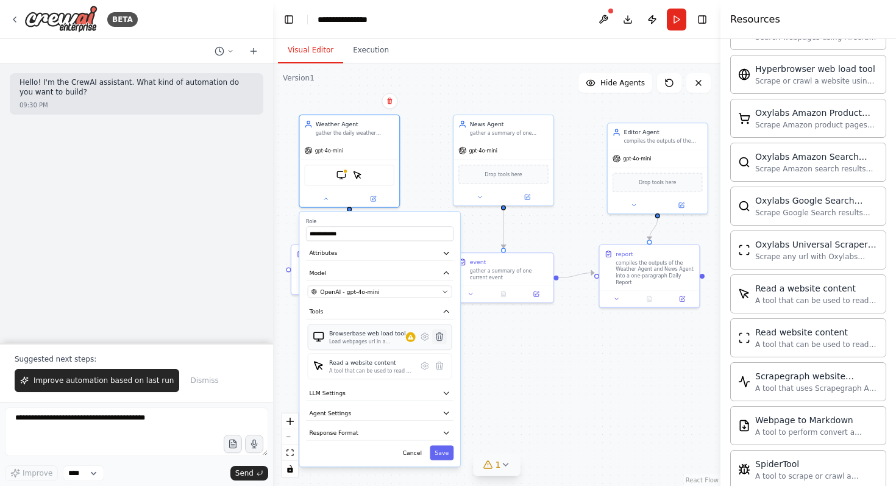
click at [441, 337] on icon at bounding box center [439, 337] width 7 height 8
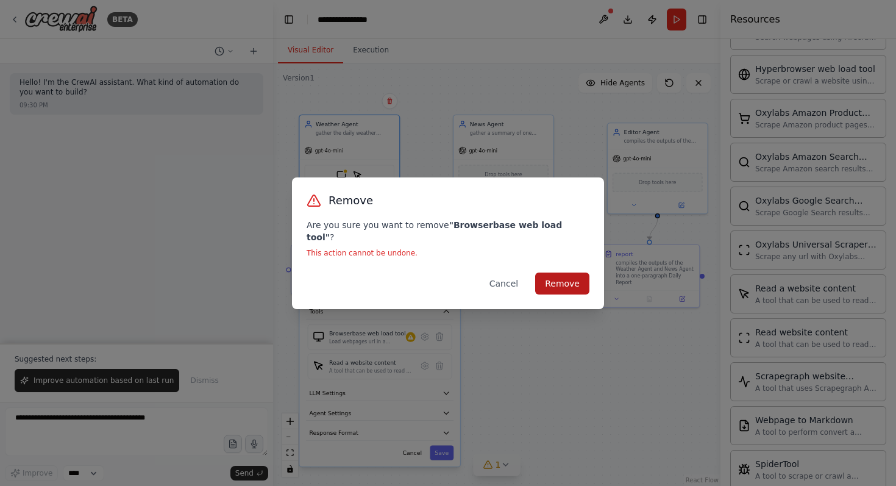
click at [562, 279] on button "Remove" at bounding box center [562, 283] width 54 height 22
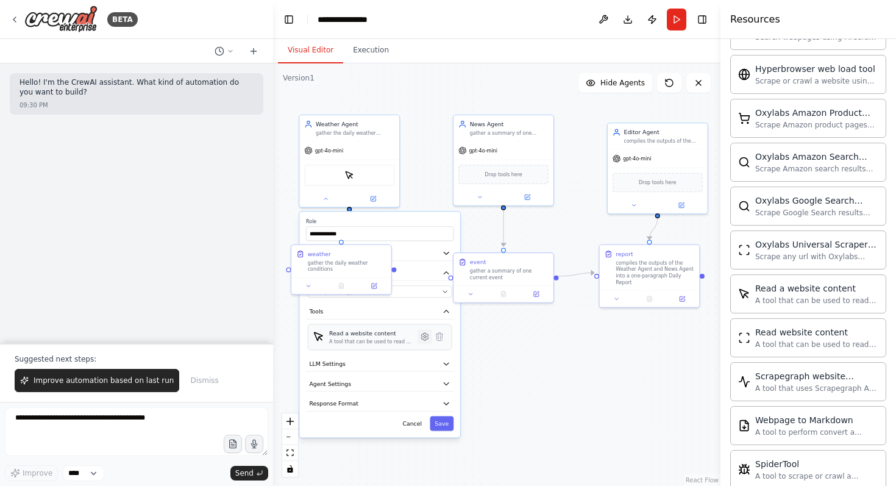
click at [417, 341] on button at bounding box center [424, 336] width 15 height 15
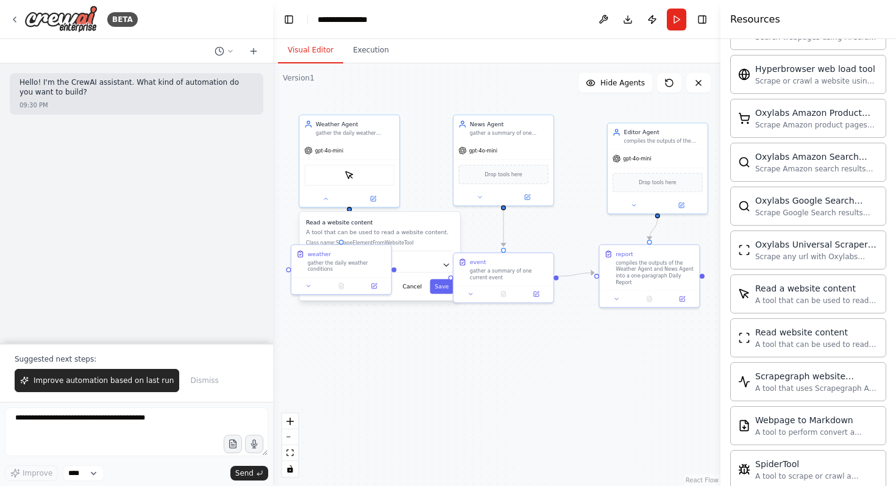
click at [402, 233] on p "A tool that can be used to read a website content." at bounding box center [379, 232] width 147 height 8
click at [430, 355] on div ".deletable-edge-delete-btn { width: 20px; height: 20px; border: 0px solid #ffff…" at bounding box center [496, 274] width 447 height 422
click at [411, 290] on button "Cancel" at bounding box center [412, 286] width 29 height 15
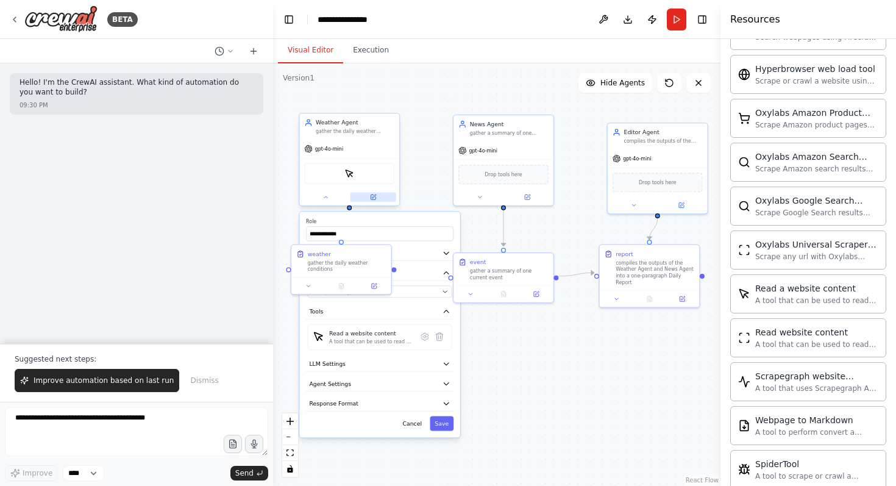
click at [372, 197] on icon at bounding box center [374, 196] width 4 height 4
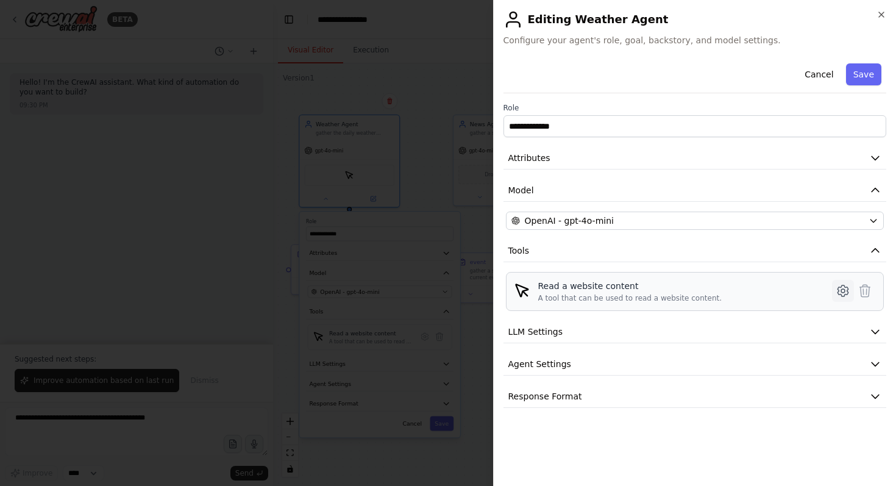
click at [844, 289] on icon at bounding box center [843, 291] width 4 height 4
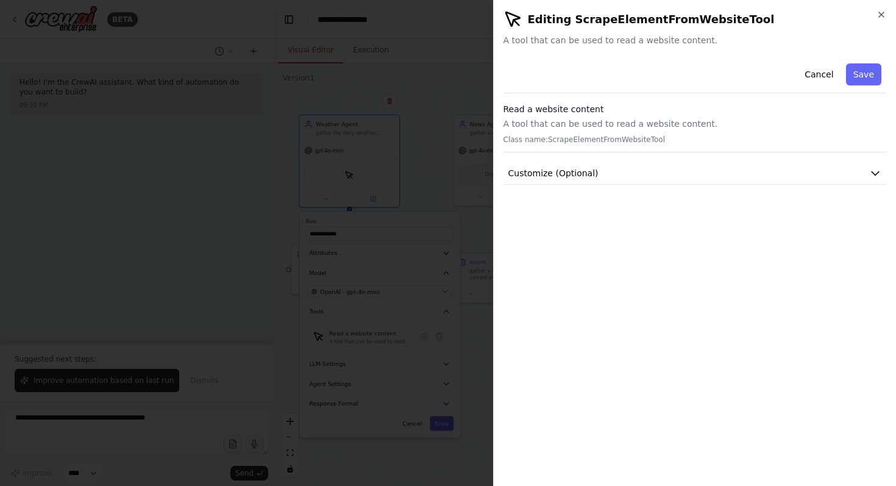
click at [706, 119] on p "A tool that can be used to read a website content." at bounding box center [694, 124] width 383 height 12
click at [695, 160] on div "Cancel Save Read a website content A tool that can be used to read a website co…" at bounding box center [694, 121] width 383 height 126
click at [695, 167] on button "Customize (Optional)" at bounding box center [694, 173] width 383 height 23
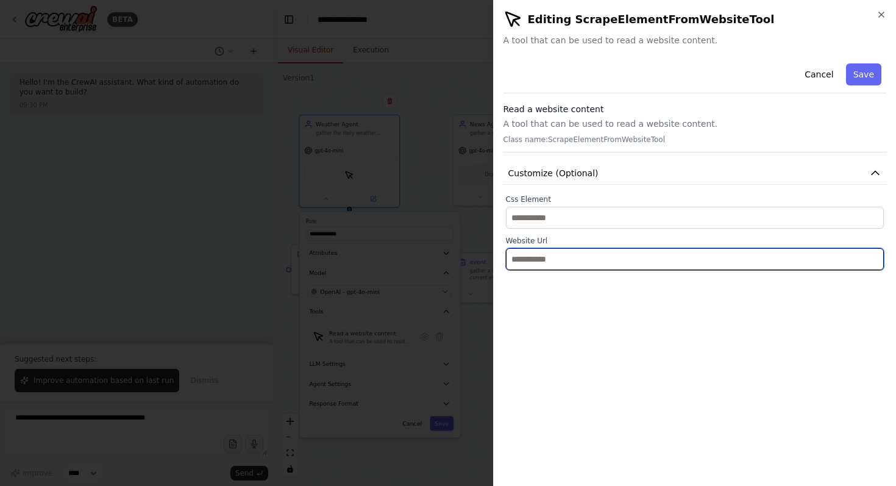
click at [632, 264] on input "text" at bounding box center [695, 259] width 378 height 22
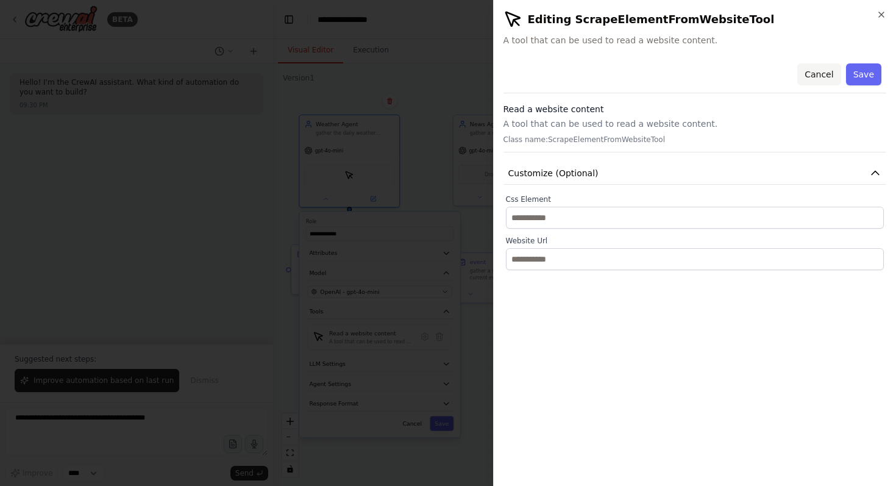
click at [808, 74] on button "Cancel" at bounding box center [818, 74] width 43 height 22
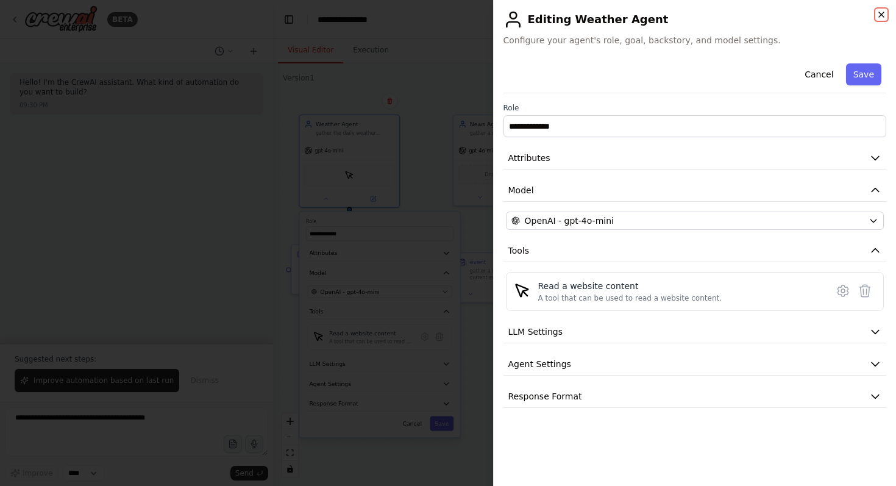
click at [882, 14] on icon "button" at bounding box center [881, 15] width 10 height 10
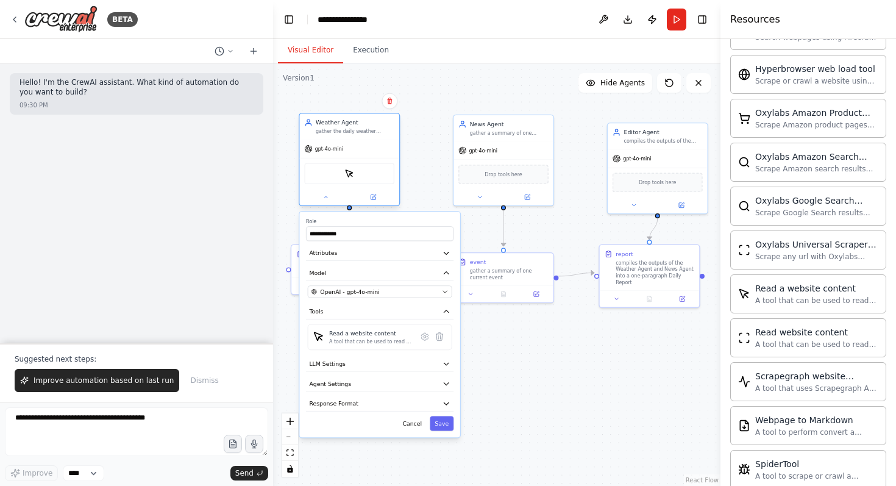
click at [376, 177] on div "ScrapeElementFromWebsiteTool" at bounding box center [349, 173] width 90 height 21
click at [376, 199] on button at bounding box center [373, 197] width 46 height 10
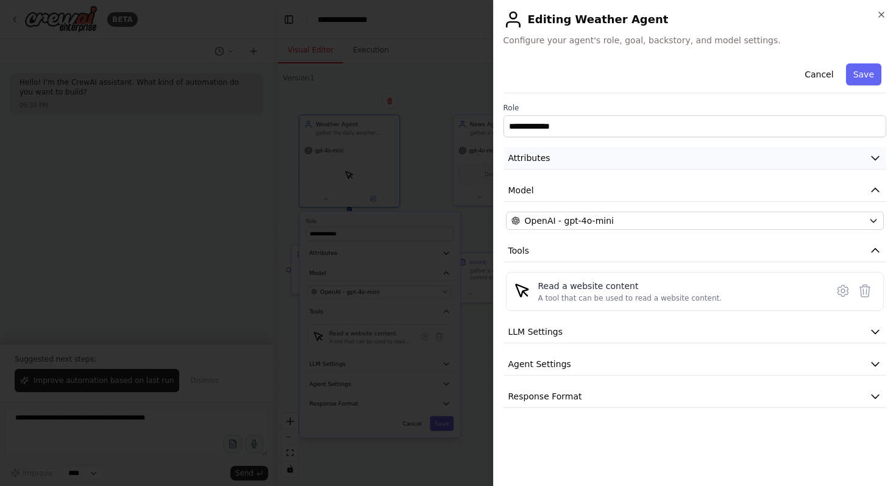
click at [655, 153] on button "Attributes" at bounding box center [694, 158] width 383 height 23
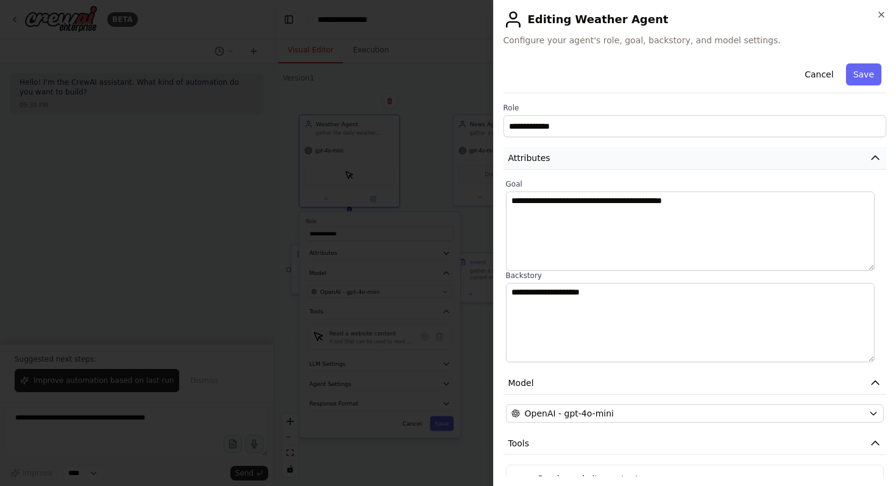
click at [691, 158] on button "Attributes" at bounding box center [694, 158] width 383 height 23
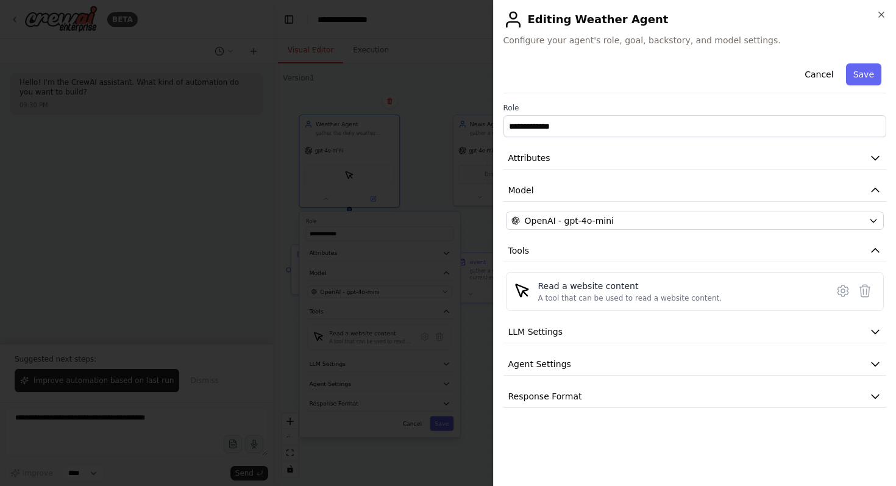
click at [439, 160] on div at bounding box center [448, 243] width 896 height 486
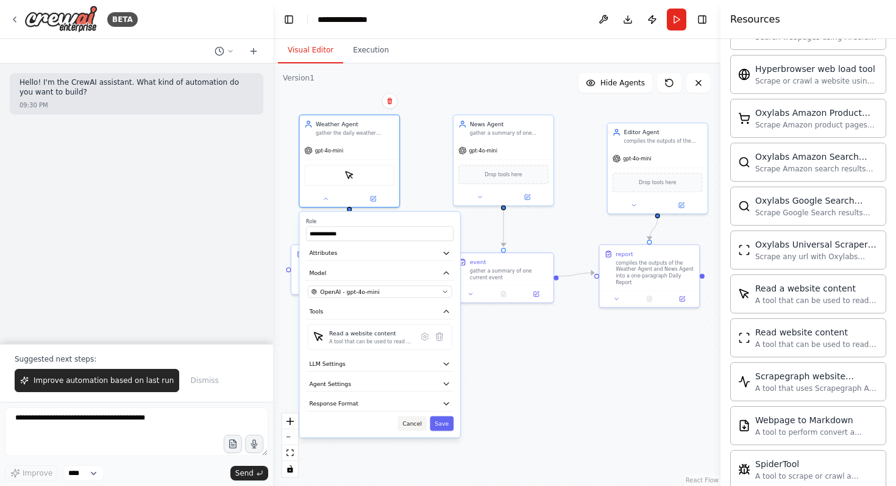
click at [411, 421] on button "Cancel" at bounding box center [412, 423] width 29 height 15
click at [416, 424] on button "Cancel" at bounding box center [412, 423] width 29 height 15
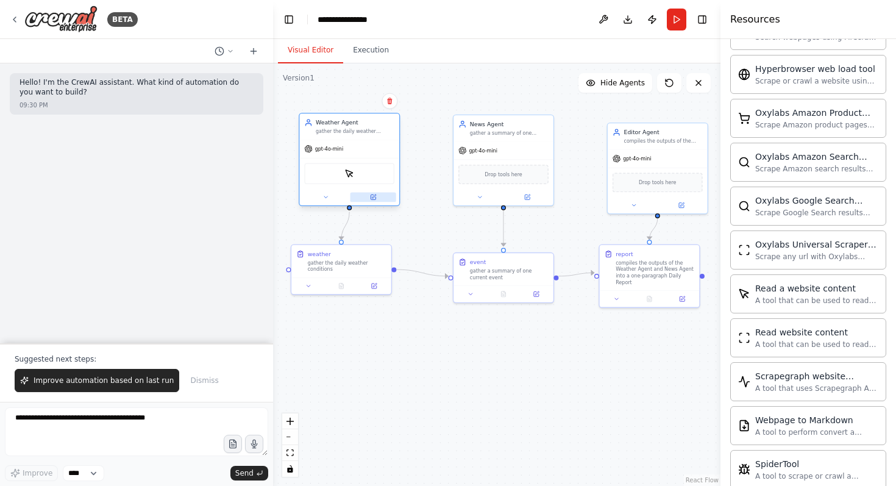
click at [371, 195] on icon at bounding box center [372, 196] width 5 height 5
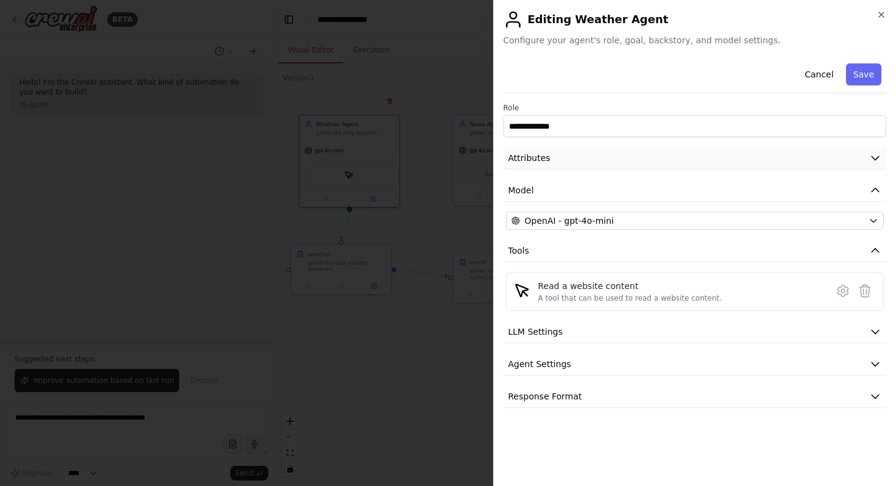
click at [672, 156] on button "Attributes" at bounding box center [694, 158] width 383 height 23
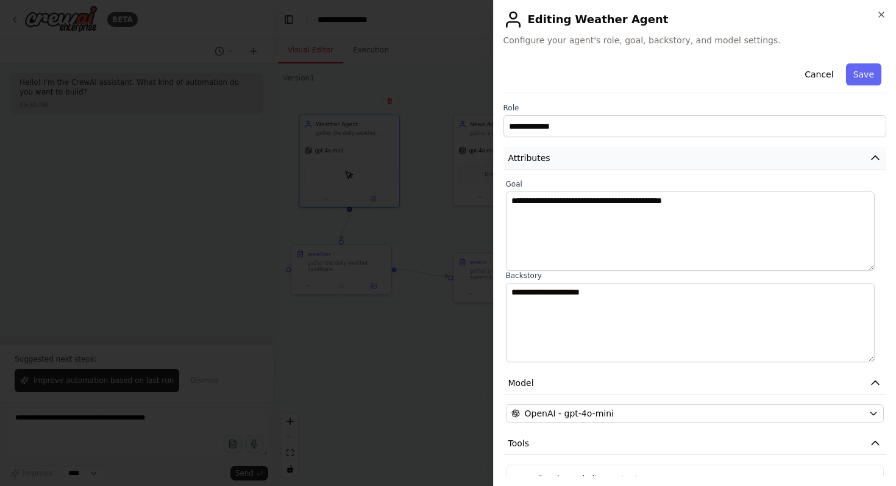
click at [665, 165] on button "Attributes" at bounding box center [694, 158] width 383 height 23
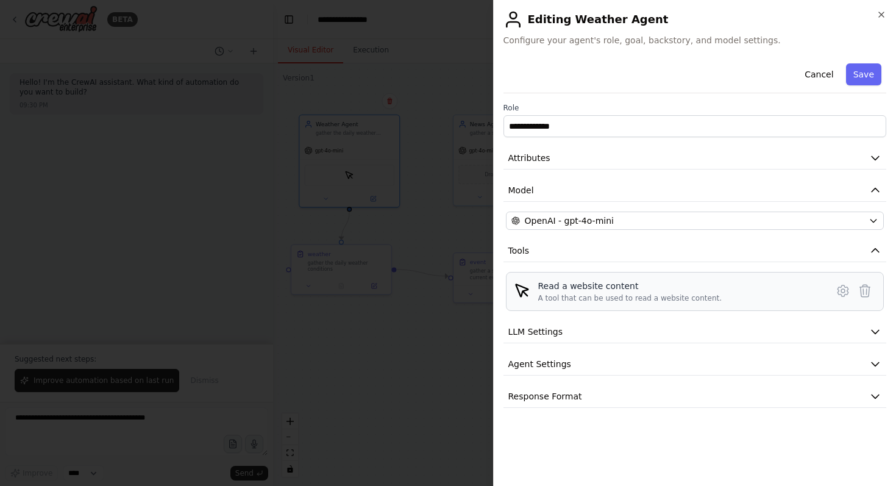
click at [623, 289] on div "Read a website content" at bounding box center [630, 286] width 184 height 12
click at [847, 294] on icon at bounding box center [842, 290] width 10 height 11
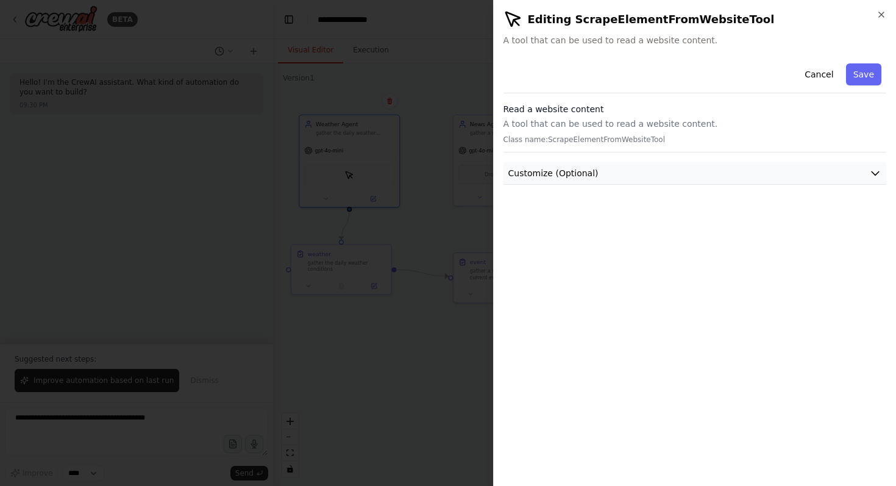
click at [597, 177] on button "Customize (Optional)" at bounding box center [694, 173] width 383 height 23
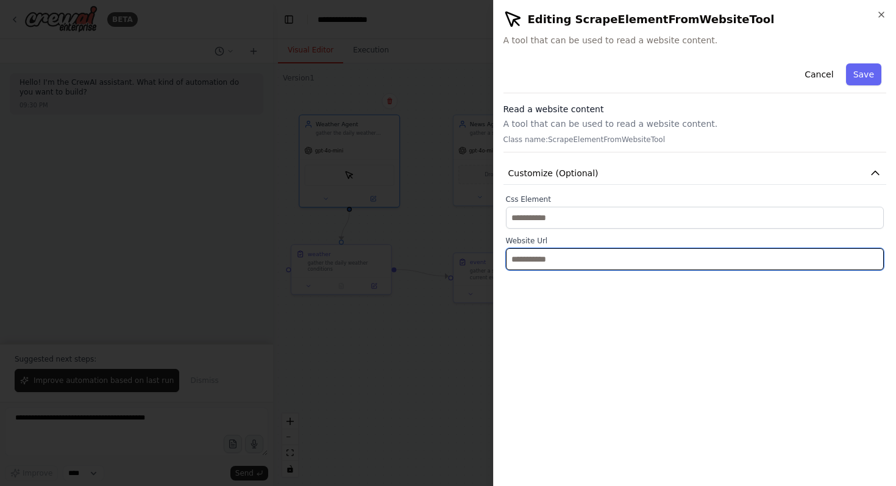
drag, startPoint x: 586, startPoint y: 249, endPoint x: 587, endPoint y: 255, distance: 6.7
click at [586, 250] on input "text" at bounding box center [695, 259] width 378 height 22
paste input "**********"
type input "**********"
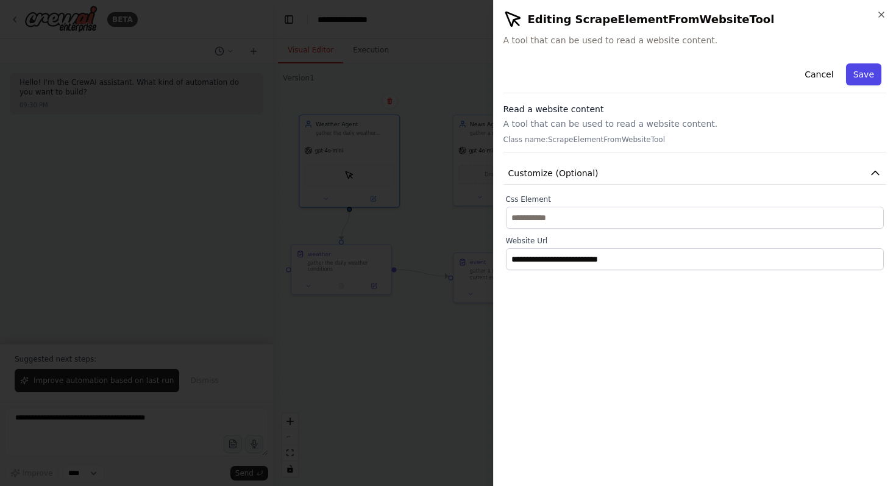
click at [872, 78] on button "Save" at bounding box center [863, 74] width 35 height 22
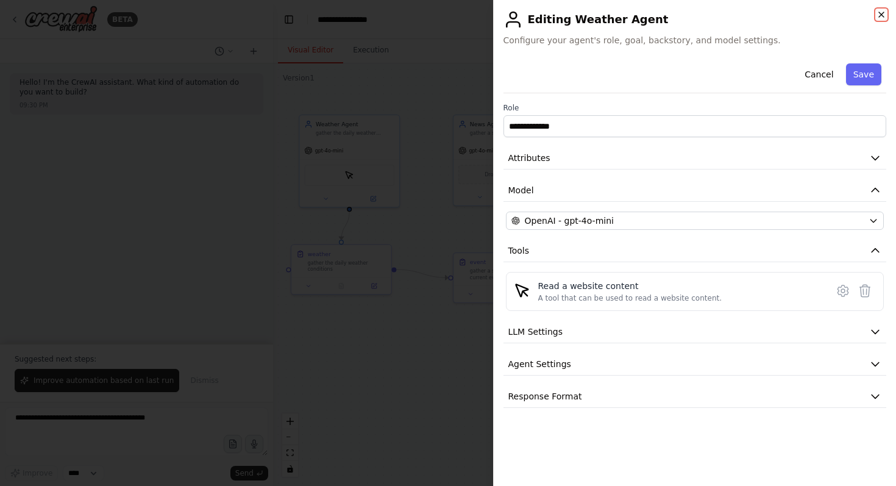
click at [881, 18] on icon "button" at bounding box center [881, 15] width 10 height 10
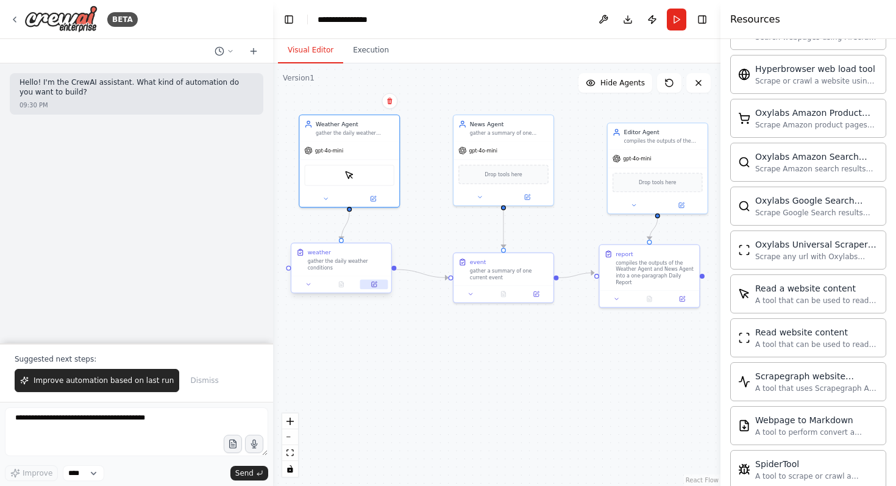
click at [375, 283] on icon at bounding box center [375, 284] width 4 height 4
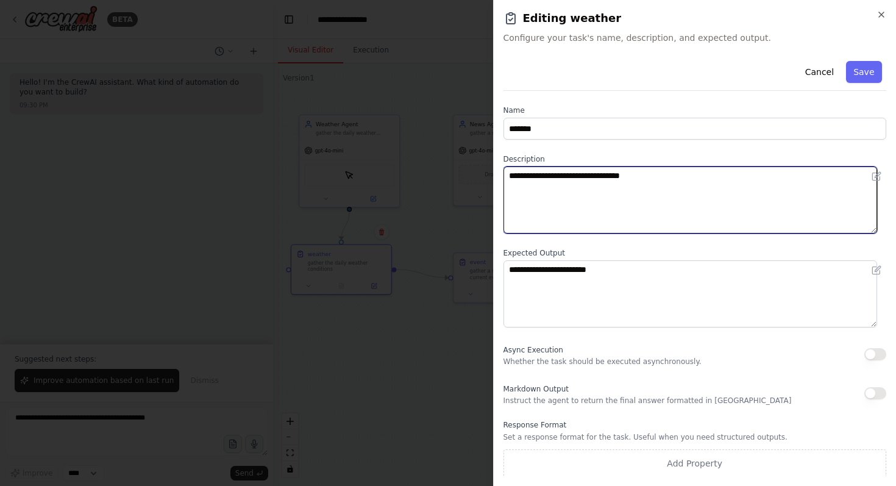
click at [667, 182] on textarea "**********" at bounding box center [690, 199] width 374 height 67
type textarea "**********"
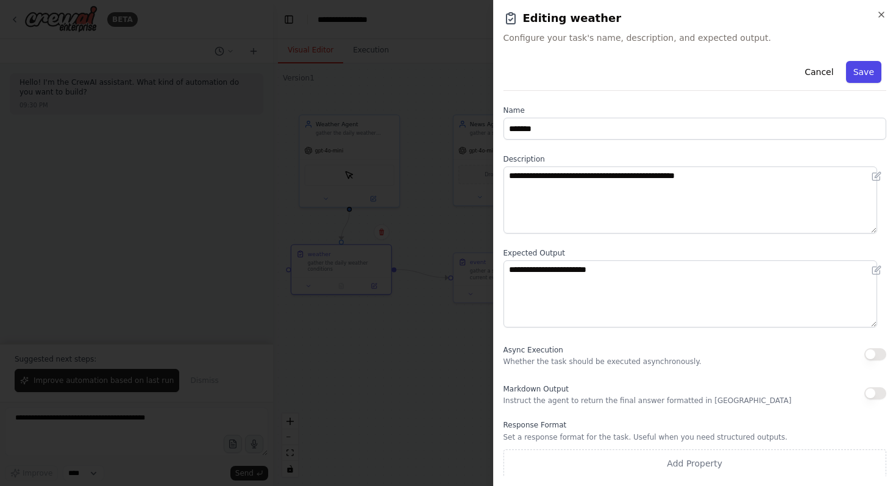
click at [846, 71] on button "Save" at bounding box center [863, 72] width 35 height 22
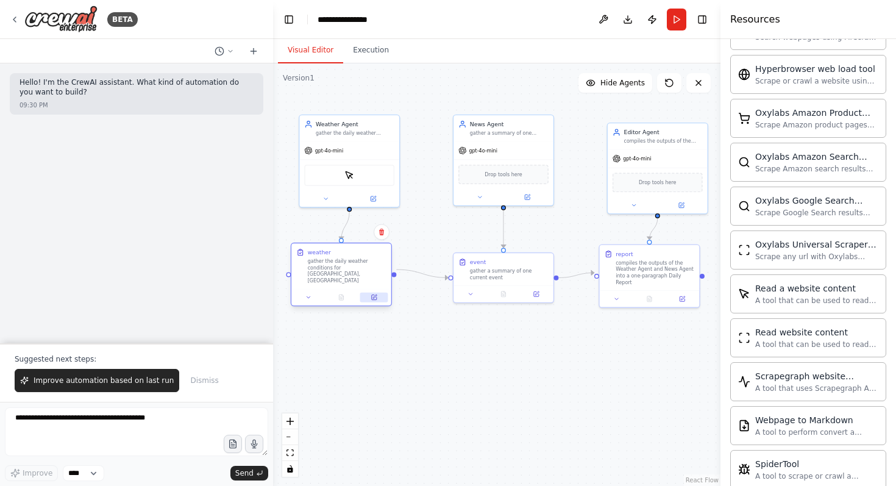
click at [372, 292] on button at bounding box center [374, 297] width 28 height 10
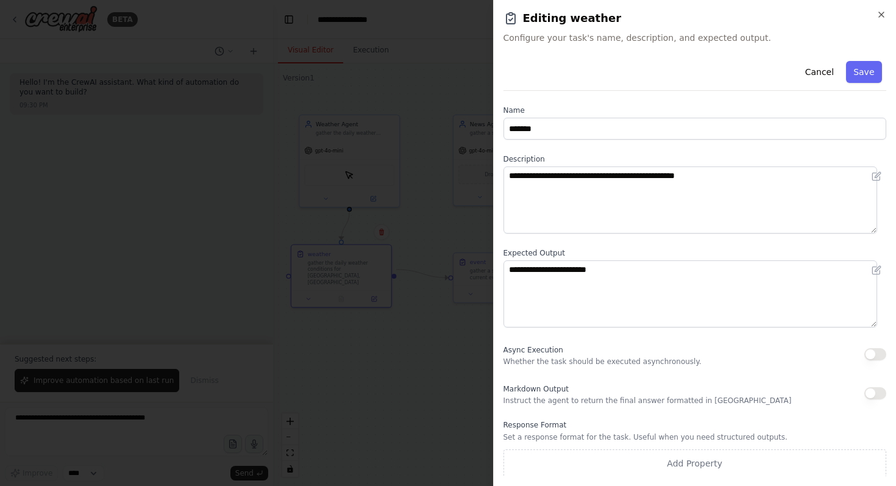
scroll to position [1, 0]
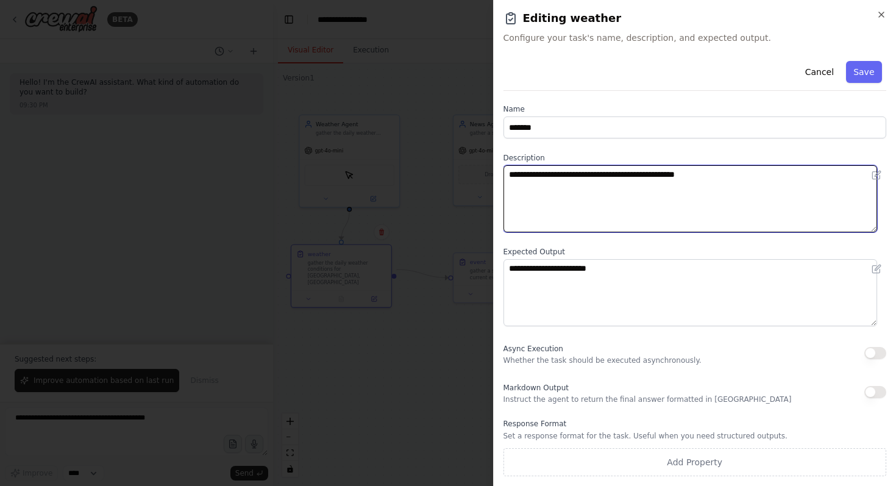
drag, startPoint x: 728, startPoint y: 174, endPoint x: 648, endPoint y: 179, distance: 79.4
click at [648, 179] on textarea "**********" at bounding box center [690, 198] width 374 height 67
click at [651, 178] on textarea "**********" at bounding box center [690, 198] width 374 height 67
click at [653, 177] on textarea "**********" at bounding box center [690, 198] width 374 height 67
drag, startPoint x: 726, startPoint y: 172, endPoint x: 647, endPoint y: 175, distance: 79.3
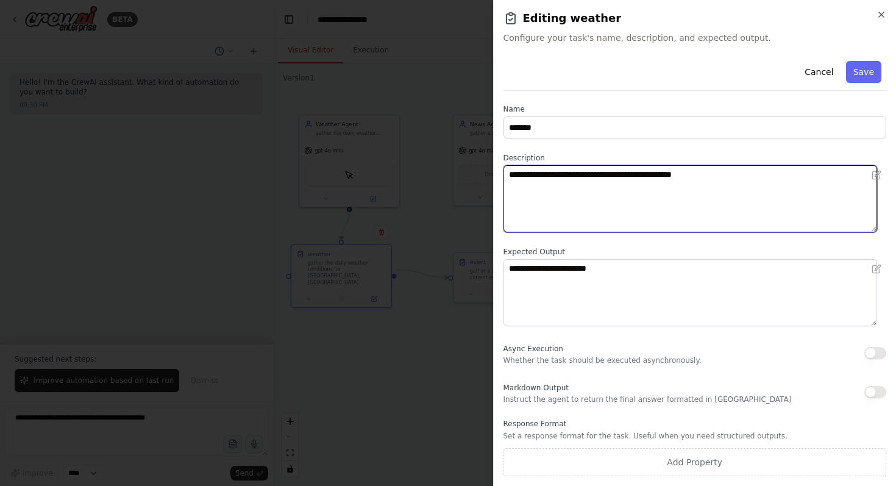
click at [647, 175] on textarea "**********" at bounding box center [690, 198] width 374 height 67
type textarea "**********"
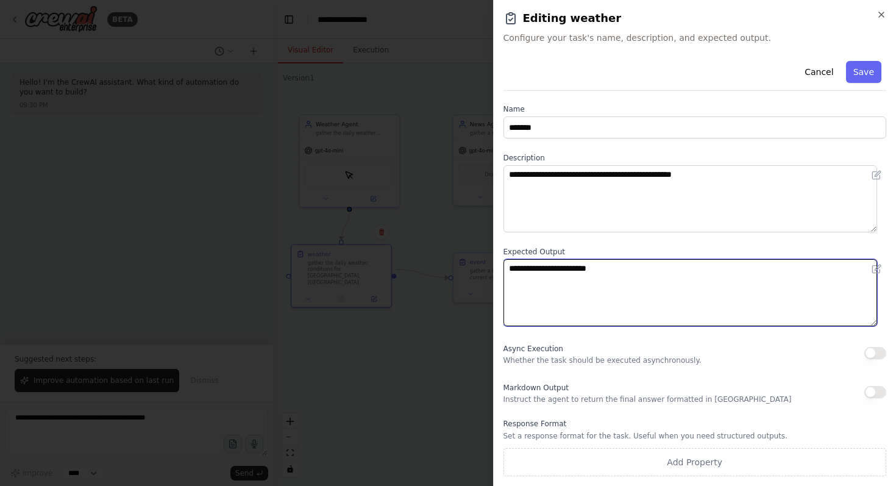
click at [633, 274] on textarea "**********" at bounding box center [690, 292] width 374 height 67
paste textarea "**********"
type textarea "**********"
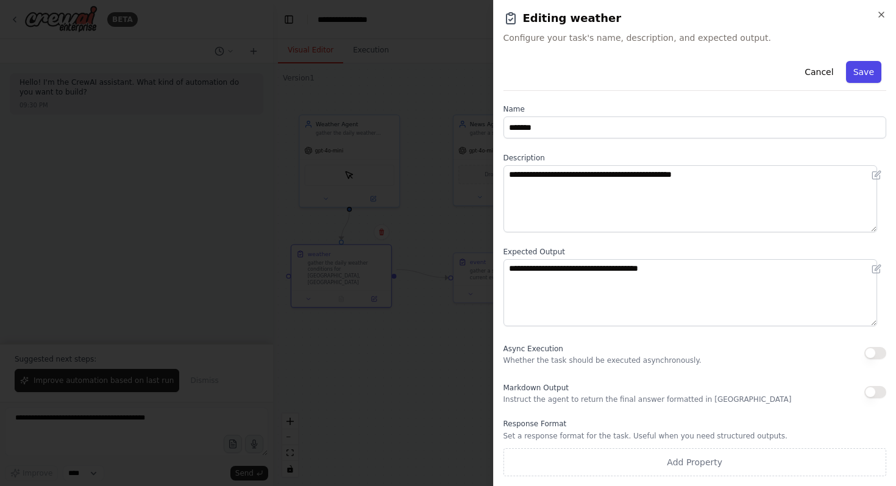
click at [846, 79] on button "Save" at bounding box center [863, 72] width 35 height 22
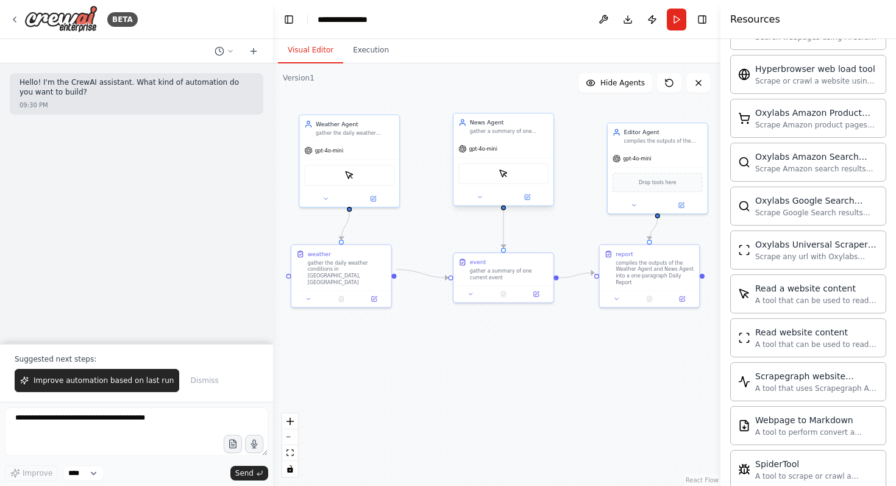
click at [516, 179] on div "ScrapeElementFromWebsiteTool" at bounding box center [503, 173] width 90 height 21
click at [531, 199] on button at bounding box center [527, 197] width 46 height 10
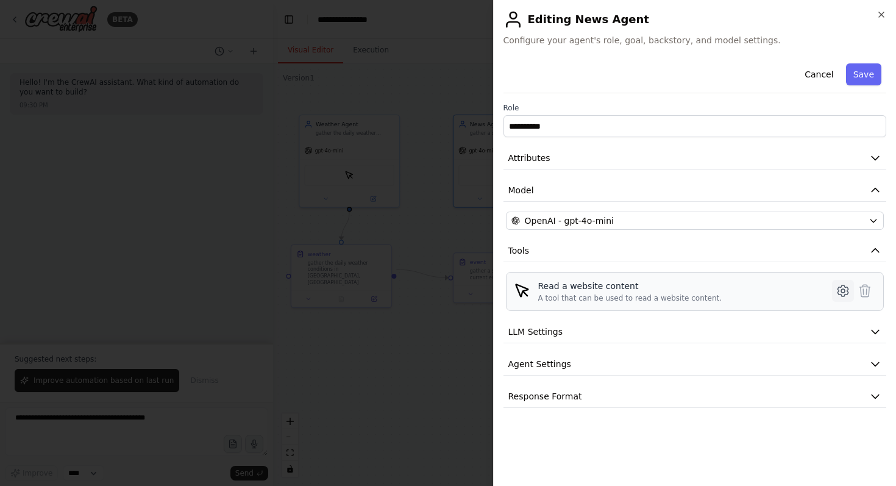
click at [848, 290] on icon at bounding box center [842, 290] width 15 height 15
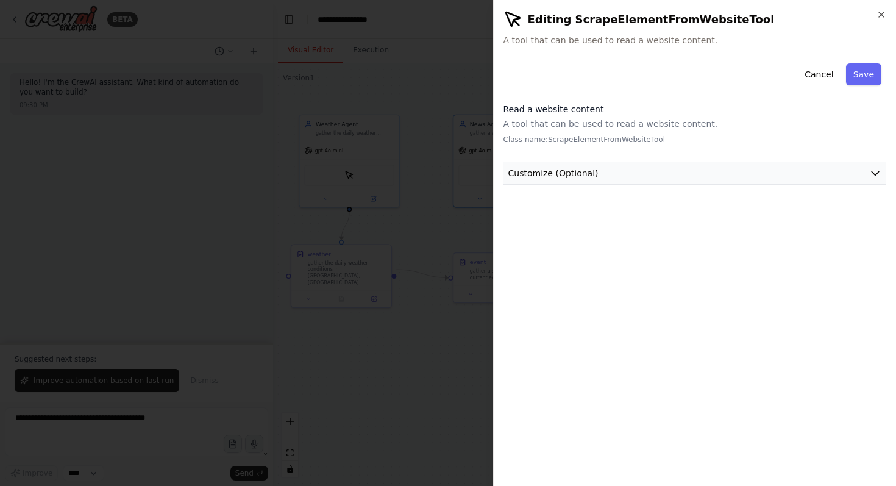
click at [642, 167] on button "Customize (Optional)" at bounding box center [694, 173] width 383 height 23
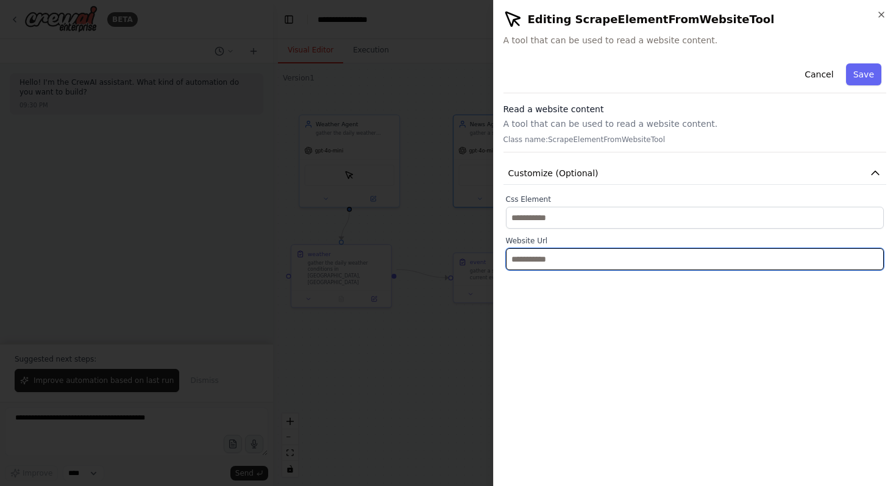
click at [607, 260] on input "text" at bounding box center [695, 259] width 378 height 22
paste input "**********"
type input "**********"
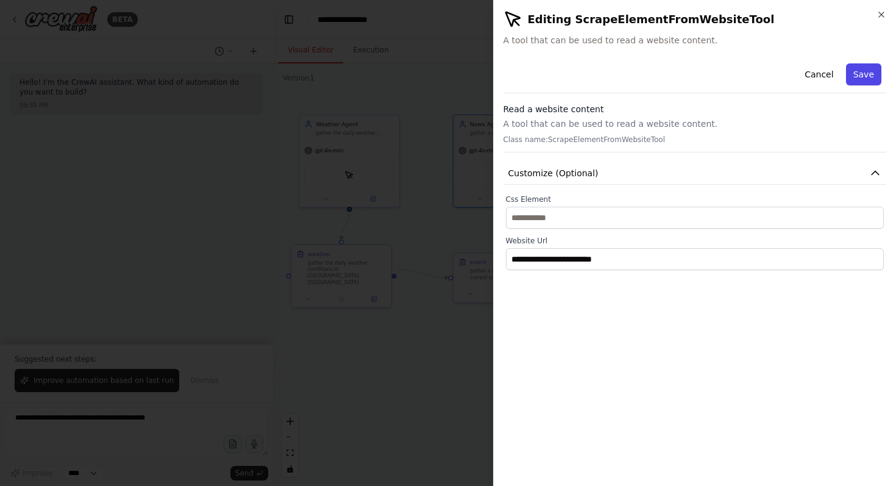
click at [872, 77] on button "Save" at bounding box center [863, 74] width 35 height 22
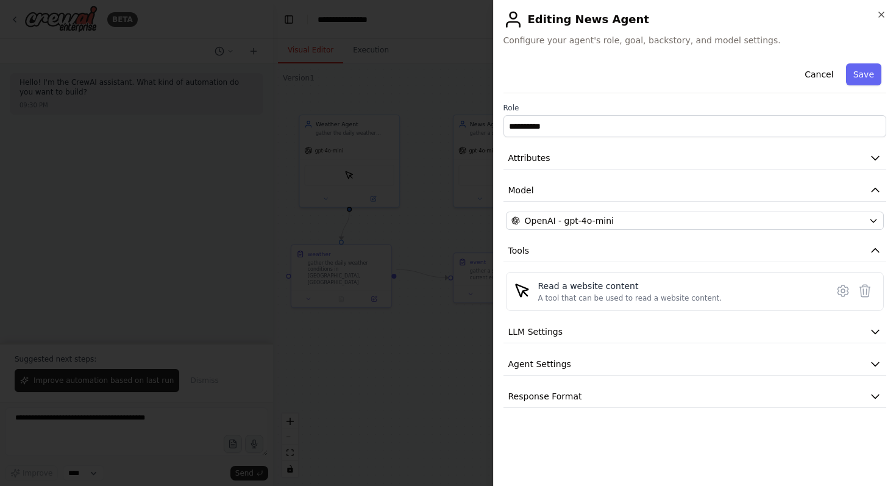
click at [886, 15] on div "**********" at bounding box center [694, 243] width 403 height 486
click at [881, 15] on icon "button" at bounding box center [881, 14] width 5 height 5
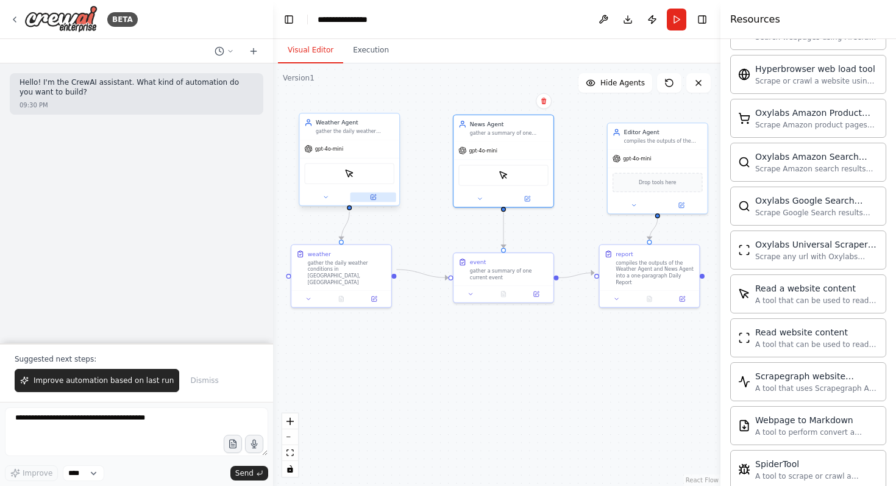
click at [371, 195] on icon at bounding box center [372, 196] width 5 height 5
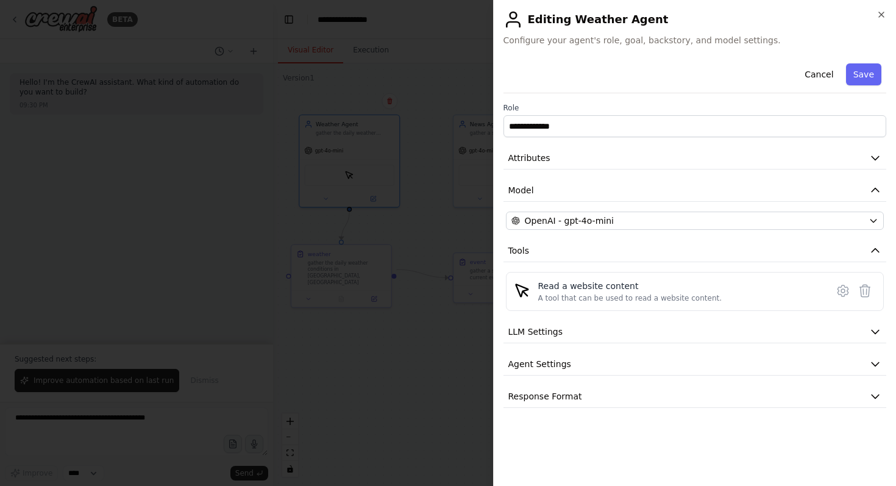
click at [658, 145] on div "**********" at bounding box center [694, 232] width 383 height 349
click at [658, 152] on button "Attributes" at bounding box center [694, 158] width 383 height 23
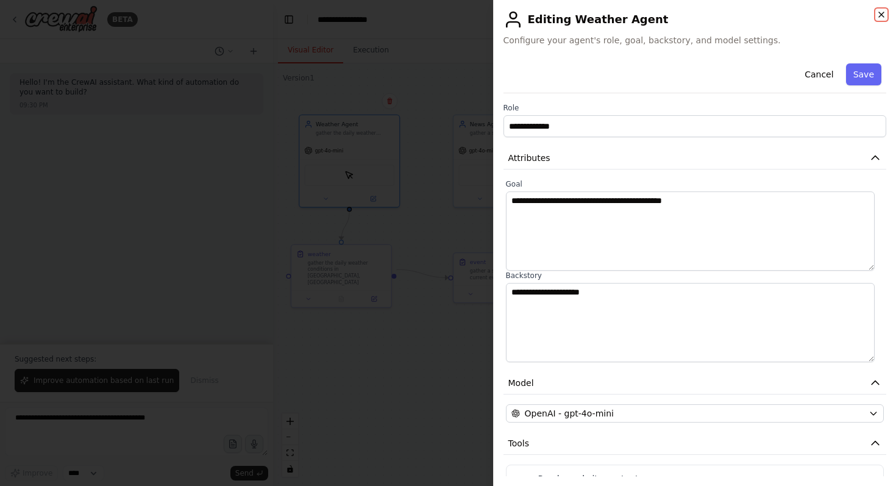
click at [877, 17] on icon "button" at bounding box center [881, 15] width 10 height 10
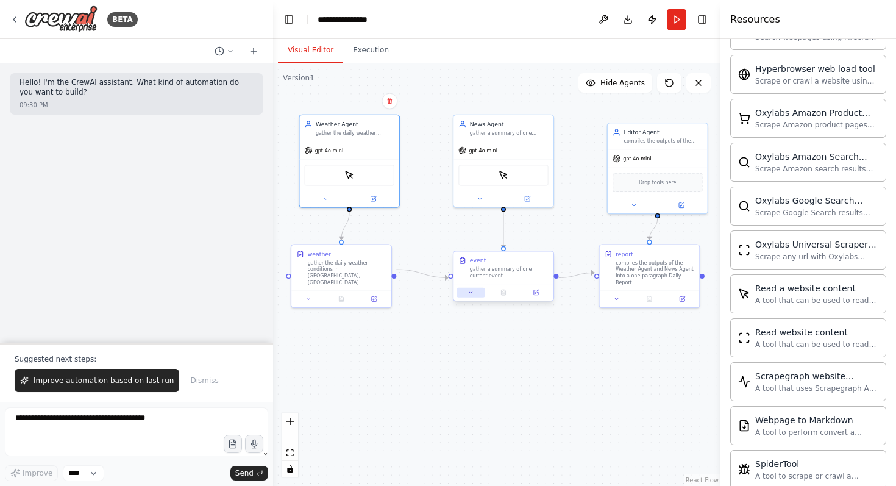
click at [474, 290] on button at bounding box center [470, 293] width 28 height 10
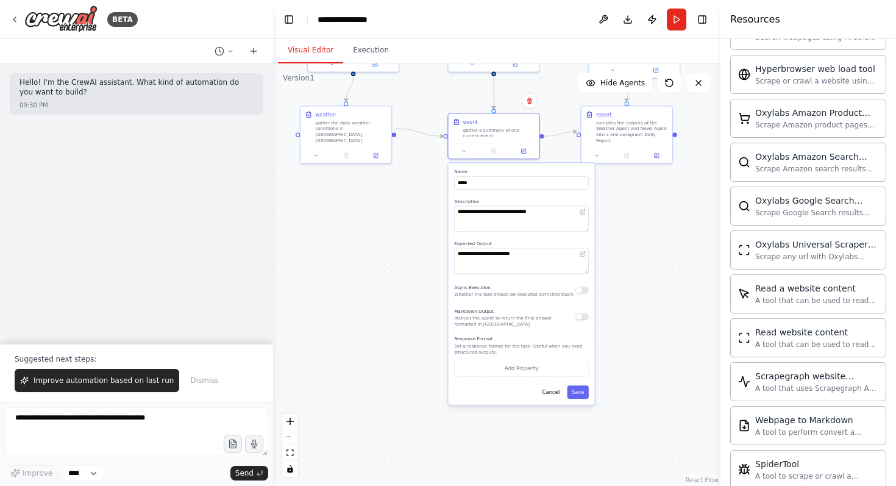
drag, startPoint x: 648, startPoint y: 313, endPoint x: 644, endPoint y: 195, distance: 118.3
click at [644, 195] on div ".deletable-edge-delete-btn { width: 20px; height: 20px; border: 0px solid #ffff…" at bounding box center [496, 274] width 447 height 422
click at [552, 214] on textarea "**********" at bounding box center [521, 218] width 135 height 26
paste textarea "**********"
type textarea "**********"
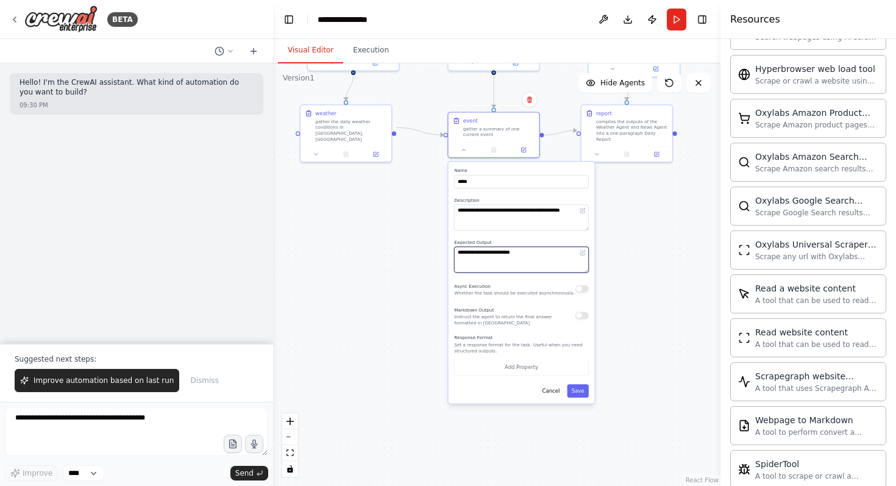
click at [544, 249] on textarea "**********" at bounding box center [521, 260] width 135 height 26
drag, startPoint x: 573, startPoint y: 255, endPoint x: 528, endPoint y: 253, distance: 44.5
click at [528, 253] on textarea "**********" at bounding box center [521, 260] width 135 height 26
type textarea "**********"
click at [573, 392] on button "Save" at bounding box center [577, 390] width 21 height 13
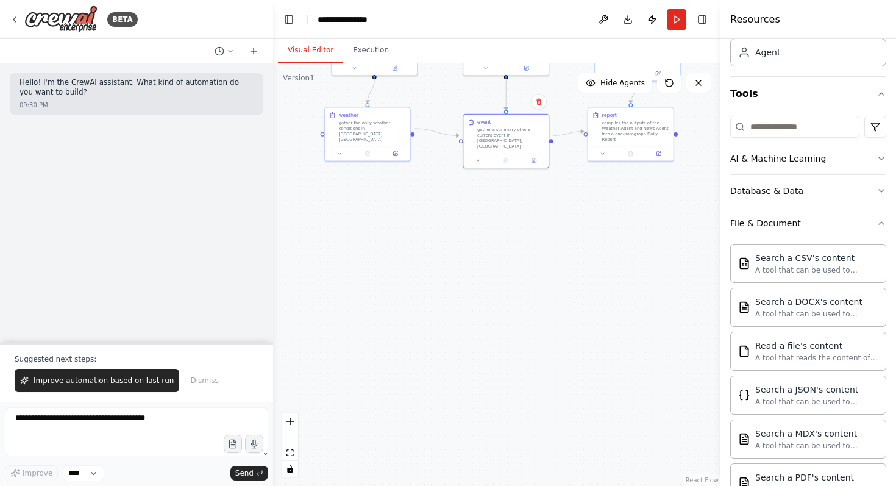
scroll to position [78, 0]
click at [860, 216] on button "File & Document" at bounding box center [808, 223] width 156 height 32
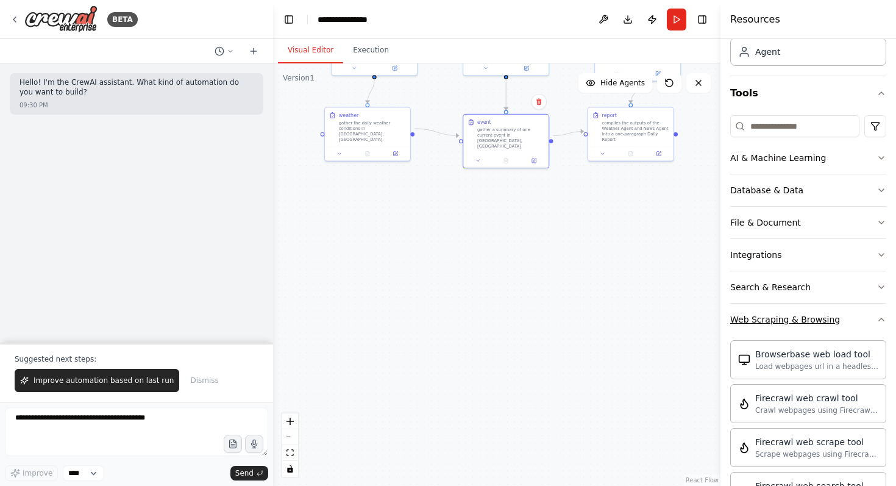
click at [879, 319] on icon "button" at bounding box center [881, 319] width 5 height 2
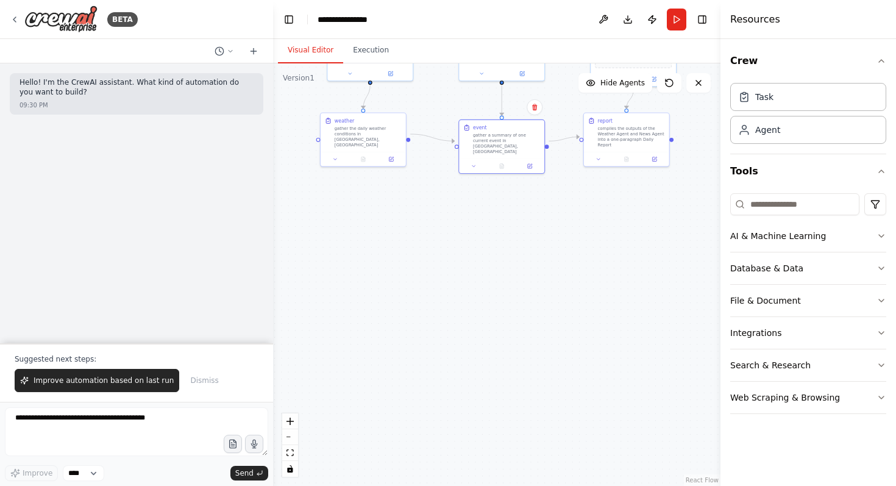
drag, startPoint x: 615, startPoint y: 196, endPoint x: 603, endPoint y: 250, distance: 55.6
click at [572, 267] on div ".deletable-edge-delete-btn { width: 20px; height: 20px; border: 0px solid #ffff…" at bounding box center [496, 274] width 447 height 422
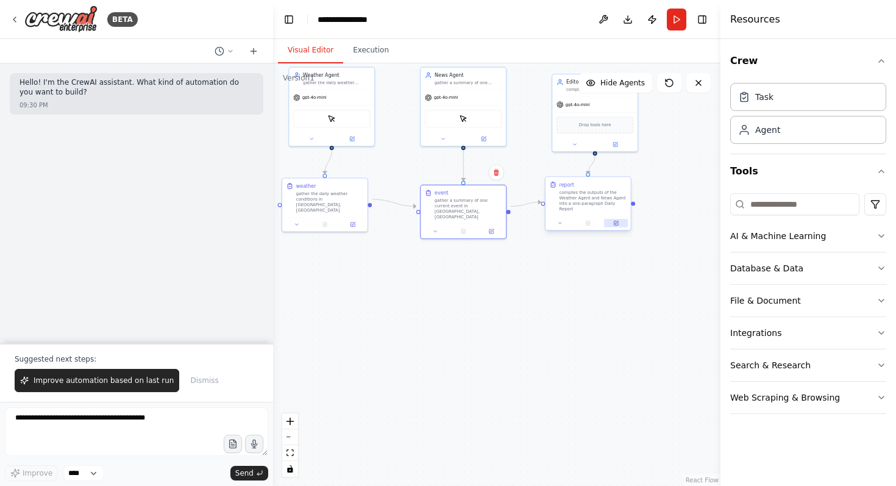
click at [617, 221] on icon at bounding box center [616, 223] width 4 height 4
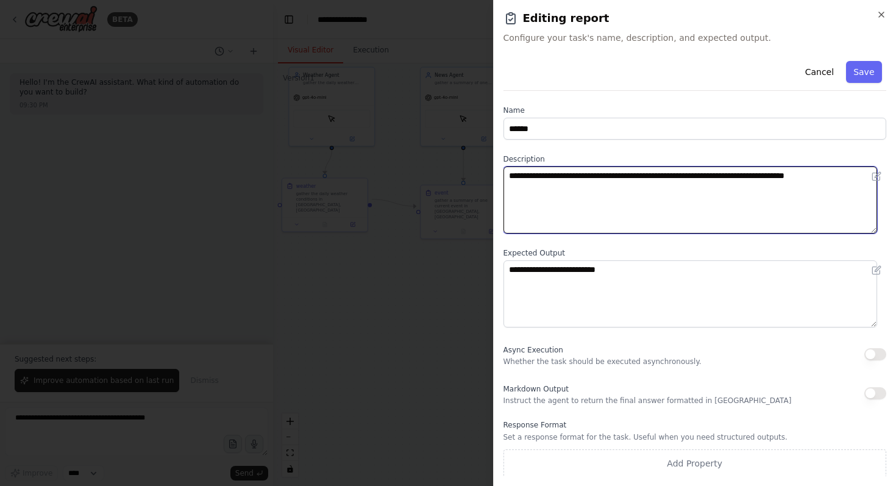
click at [639, 206] on textarea "**********" at bounding box center [690, 199] width 374 height 67
paste textarea "**********"
type textarea "**********"
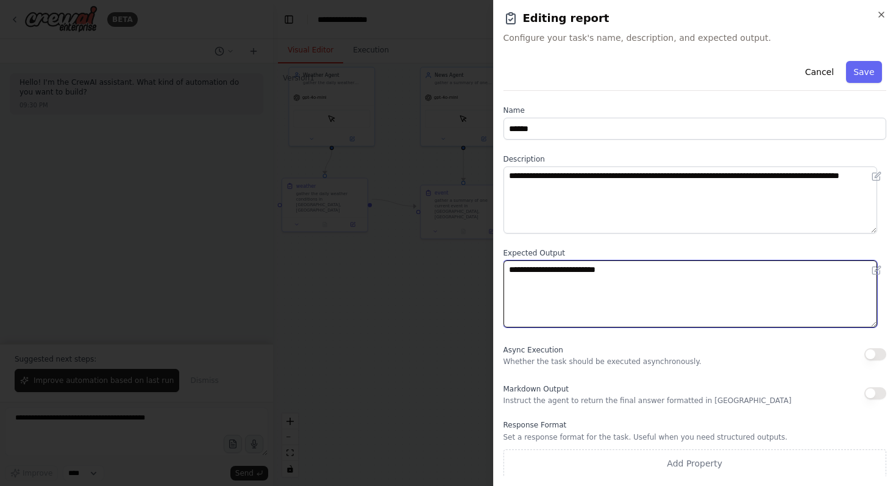
click at [639, 271] on textarea "**********" at bounding box center [690, 293] width 374 height 67
paste textarea "**********"
type textarea "**********"
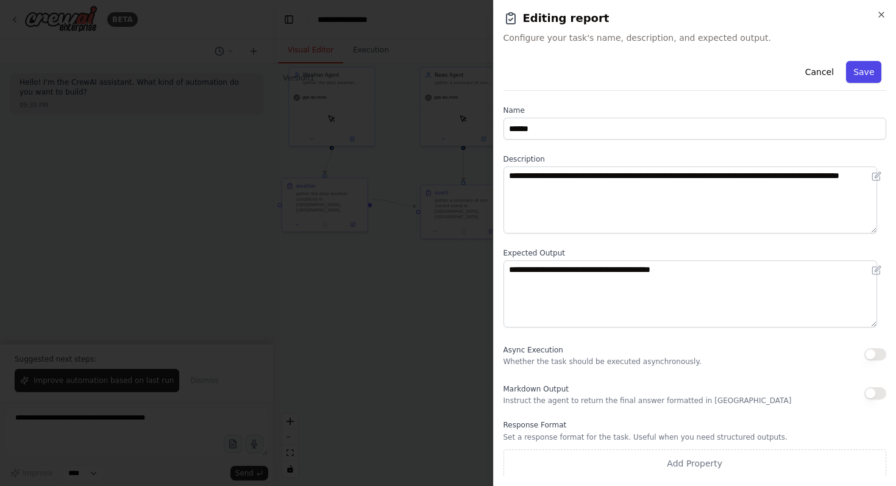
click at [849, 73] on button "Save" at bounding box center [863, 72] width 35 height 22
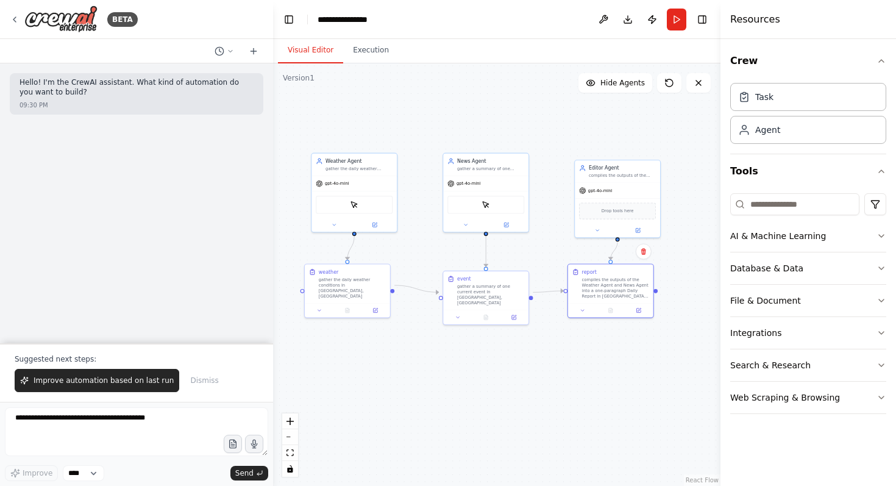
drag, startPoint x: 665, startPoint y: 202, endPoint x: 688, endPoint y: 288, distance: 88.8
click at [688, 288] on div ".deletable-edge-delete-btn { width: 20px; height: 20px; border: 0px solid #ffff…" at bounding box center [496, 274] width 447 height 422
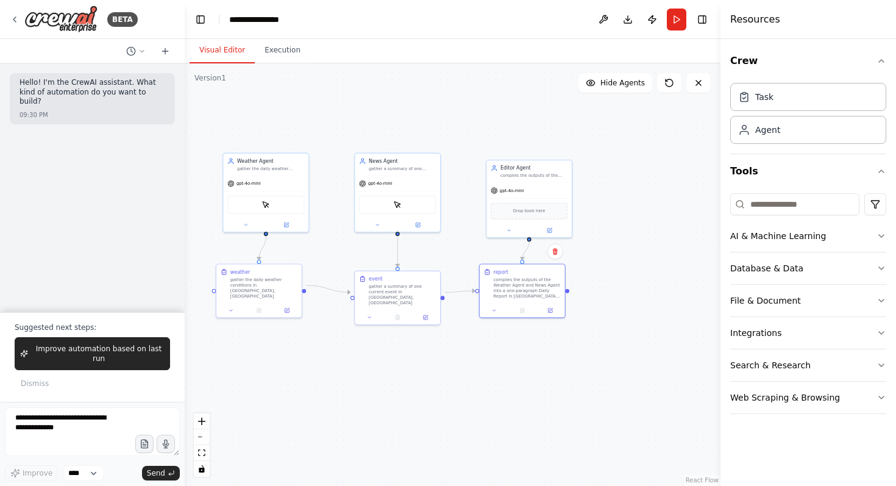
drag, startPoint x: 272, startPoint y: 232, endPoint x: 185, endPoint y: 212, distance: 89.9
click at [185, 212] on div "**********" at bounding box center [448, 243] width 896 height 486
click at [200, 19] on button "Toggle Left Sidebar" at bounding box center [200, 19] width 17 height 17
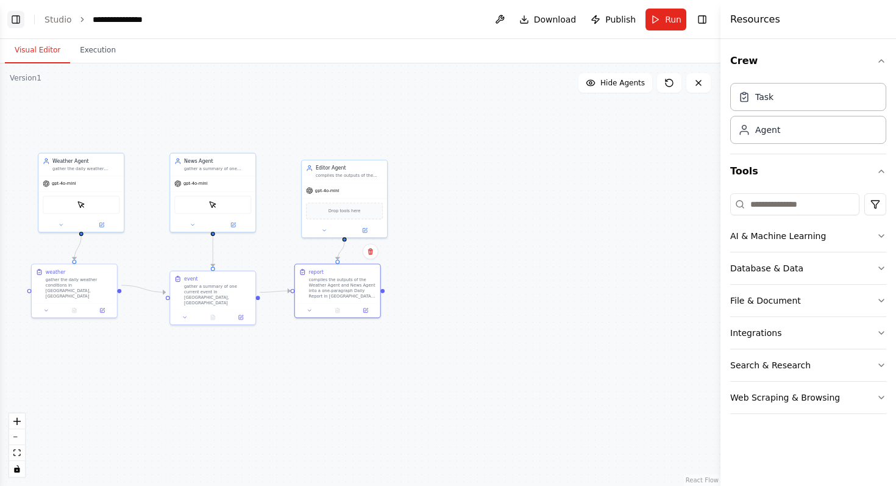
click at [14, 18] on button "Toggle Left Sidebar" at bounding box center [15, 19] width 17 height 17
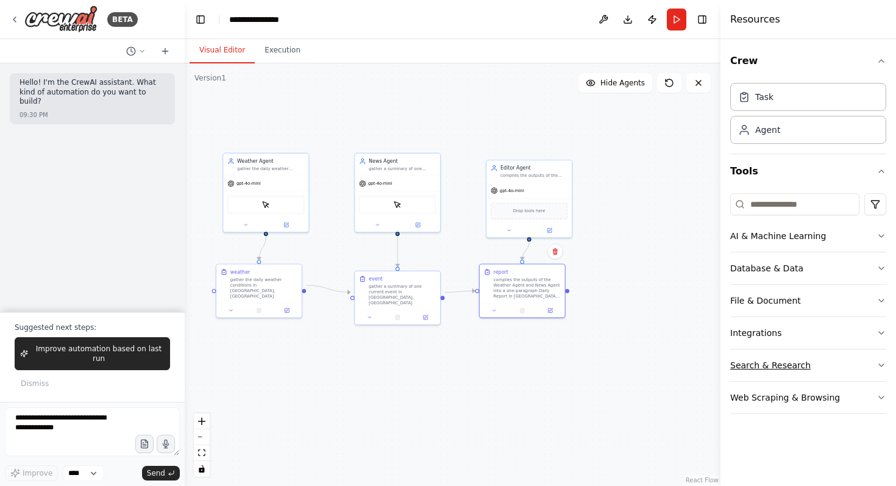
click at [838, 370] on button "Search & Research" at bounding box center [808, 365] width 156 height 32
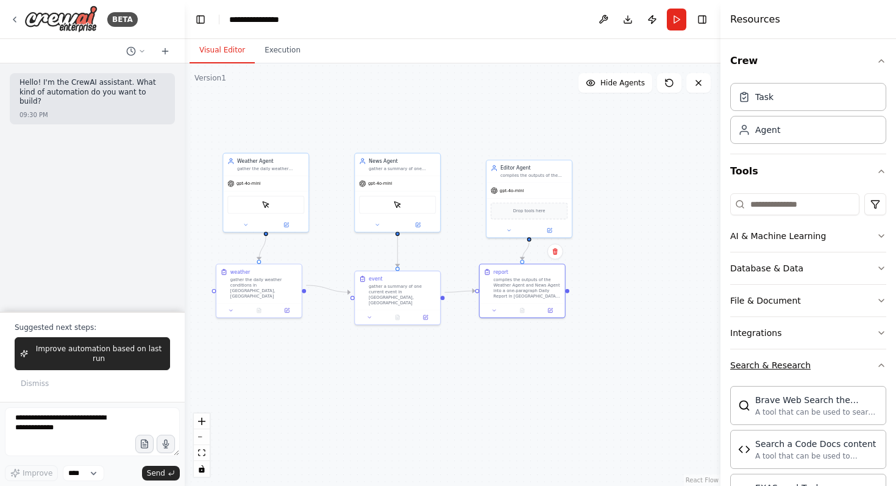
click at [839, 370] on button "Search & Research" at bounding box center [808, 365] width 156 height 32
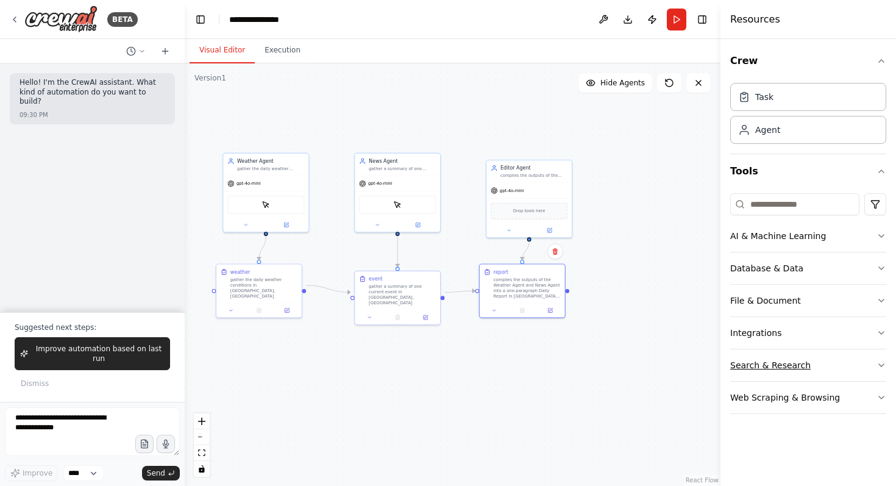
click at [839, 370] on button "Search & Research" at bounding box center [808, 365] width 156 height 32
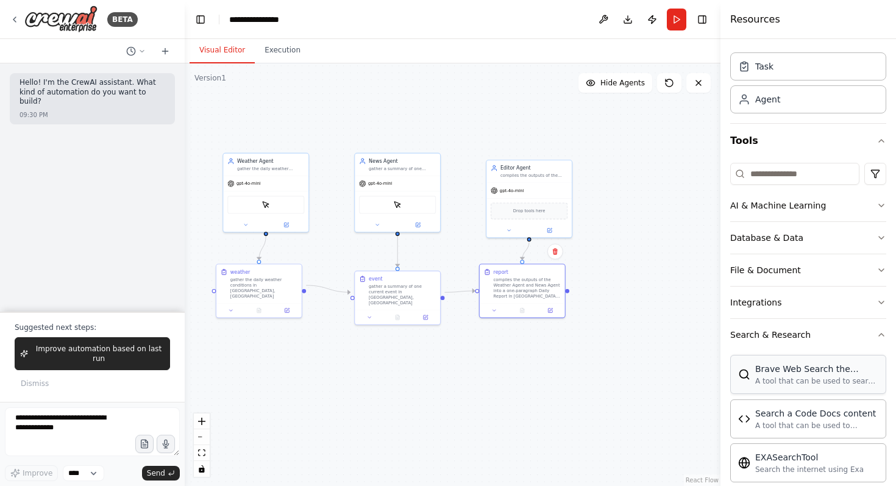
scroll to position [191, 0]
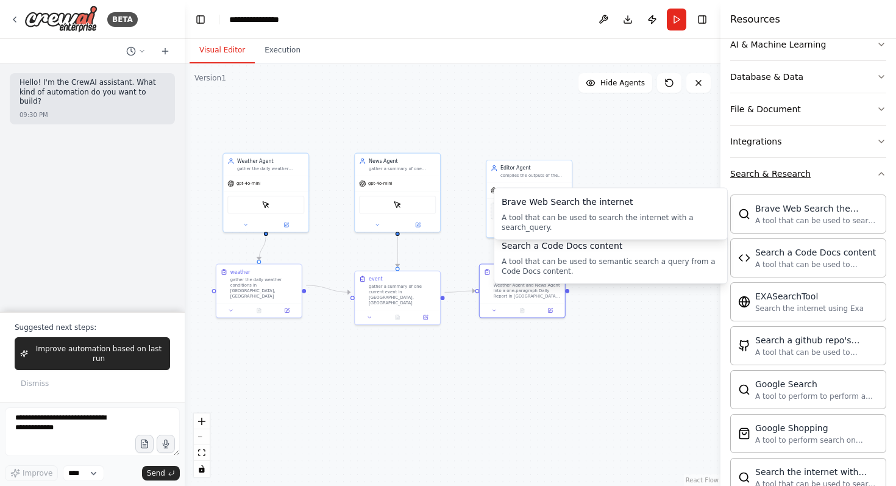
click at [781, 179] on div "Search & Research" at bounding box center [770, 174] width 80 height 12
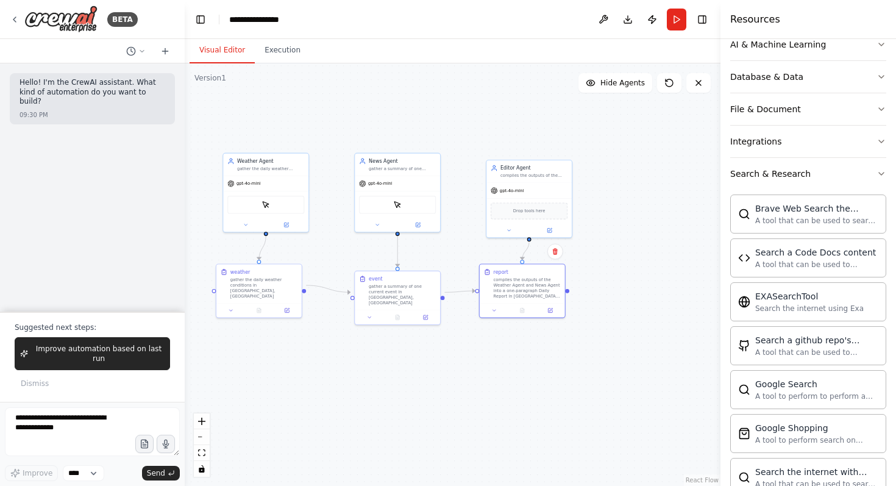
scroll to position [0, 0]
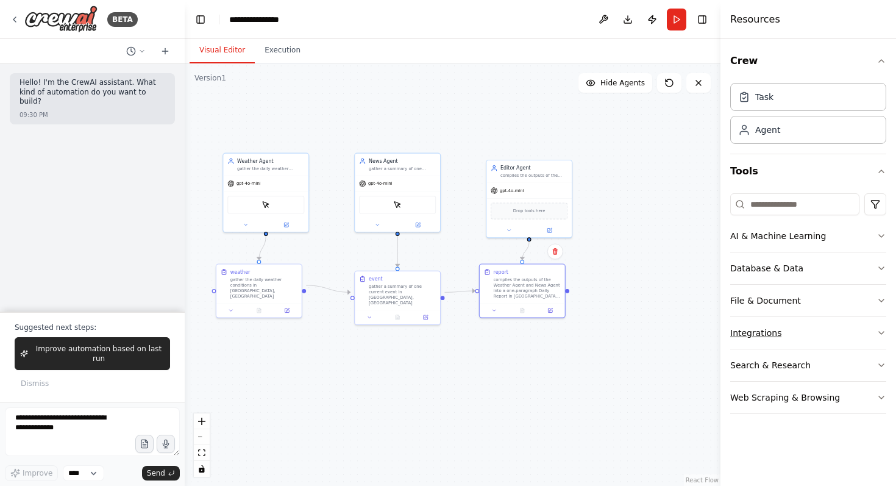
click at [792, 335] on button "Integrations" at bounding box center [808, 333] width 156 height 32
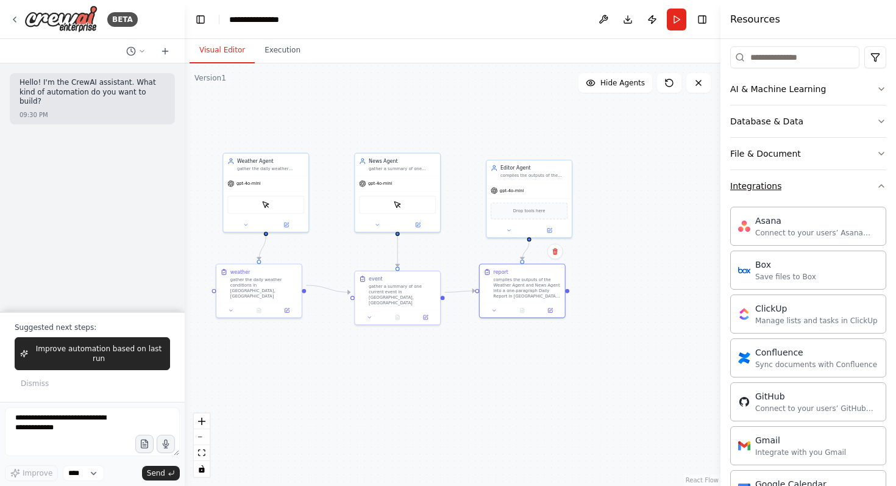
scroll to position [143, 0]
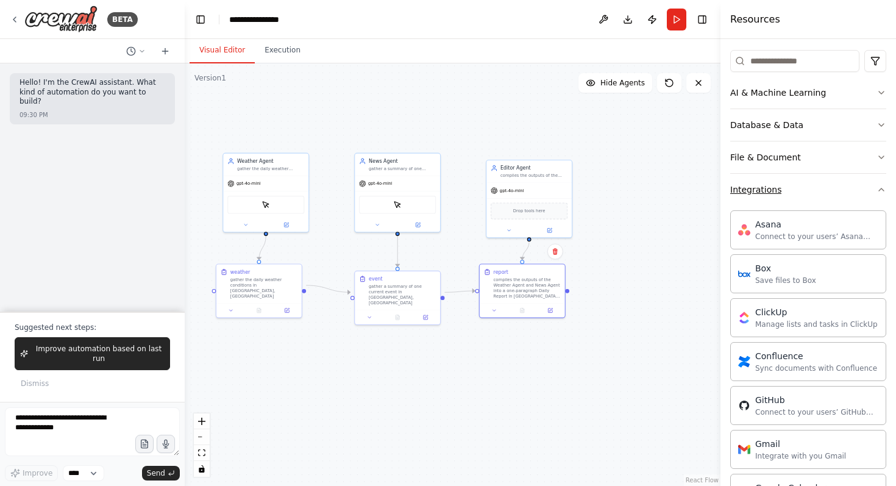
click at [765, 191] on div "Integrations" at bounding box center [755, 189] width 51 height 12
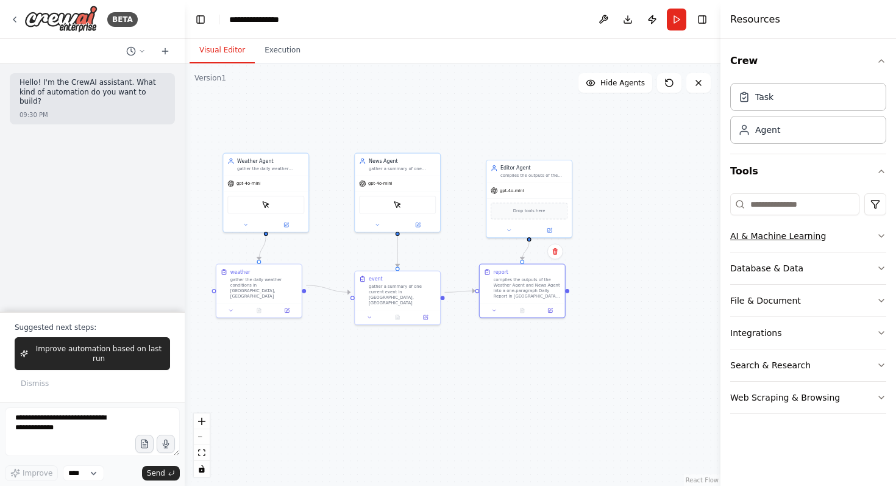
click at [811, 242] on button "AI & Machine Learning" at bounding box center [808, 236] width 156 height 32
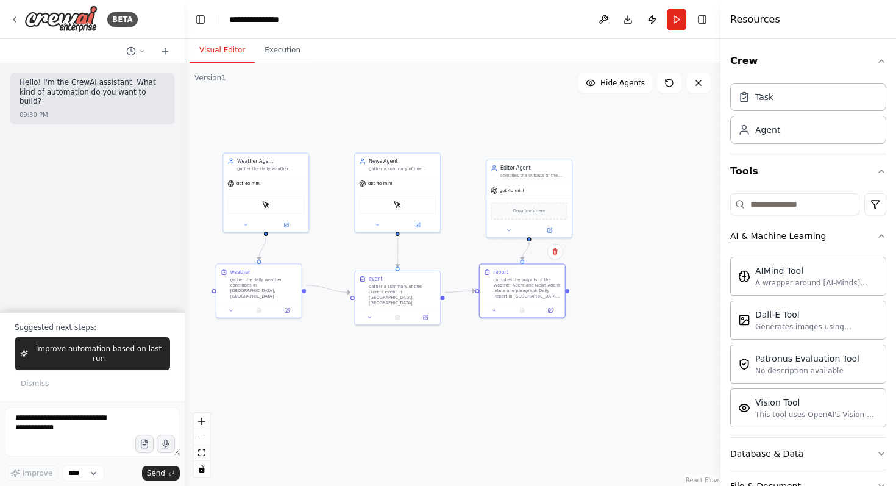
click at [811, 242] on button "AI & Machine Learning" at bounding box center [808, 236] width 156 height 32
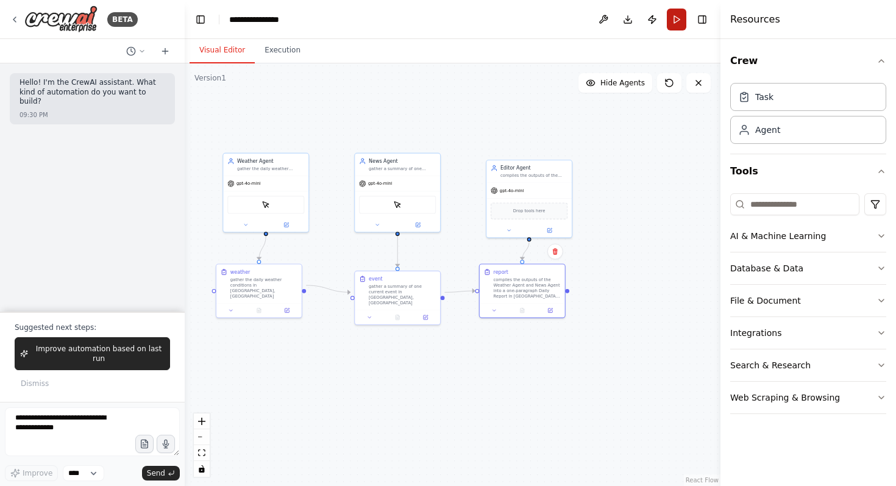
click at [678, 20] on button "Run" at bounding box center [676, 20] width 19 height 22
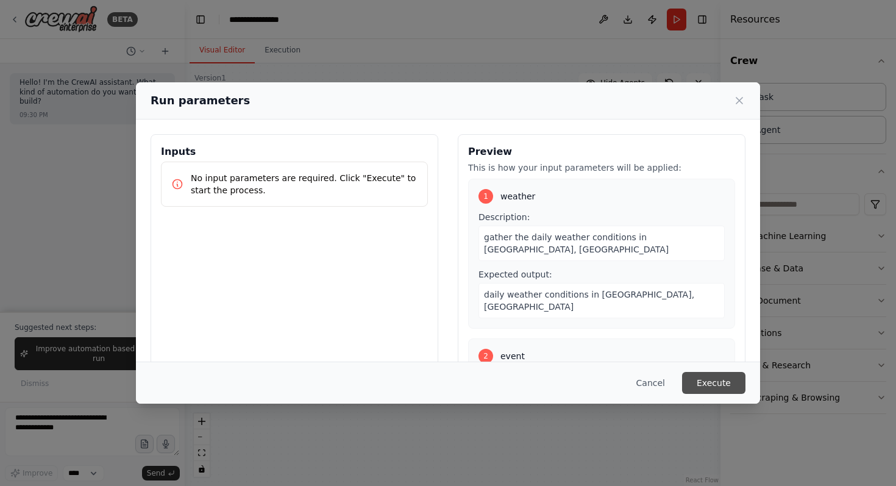
click at [723, 373] on button "Execute" at bounding box center [713, 383] width 63 height 22
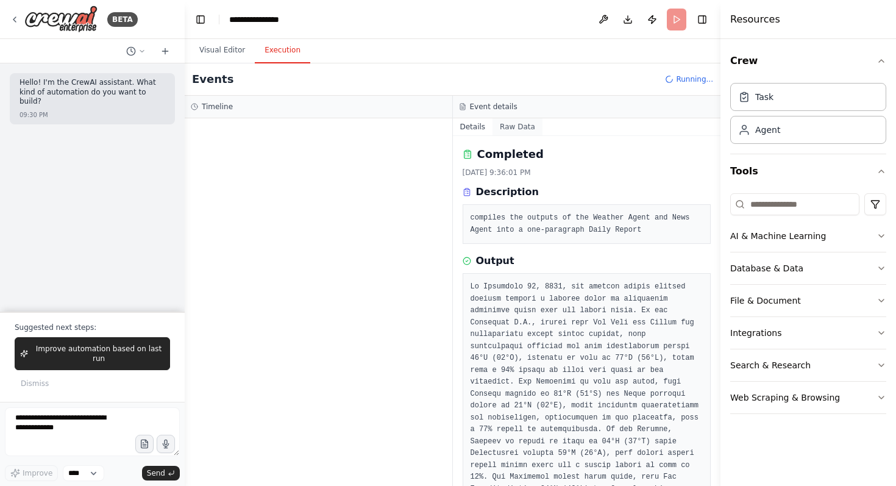
click at [521, 127] on button "Raw Data" at bounding box center [517, 126] width 50 height 17
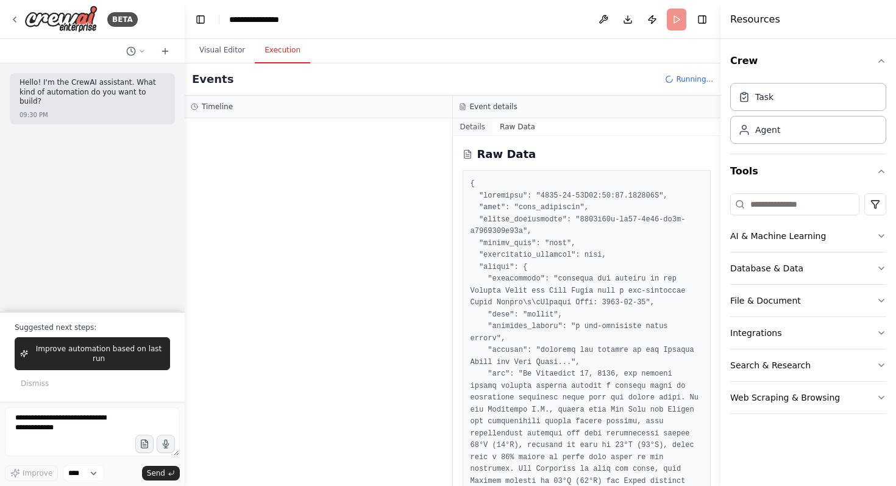
click at [469, 129] on button "Details" at bounding box center [473, 126] width 40 height 17
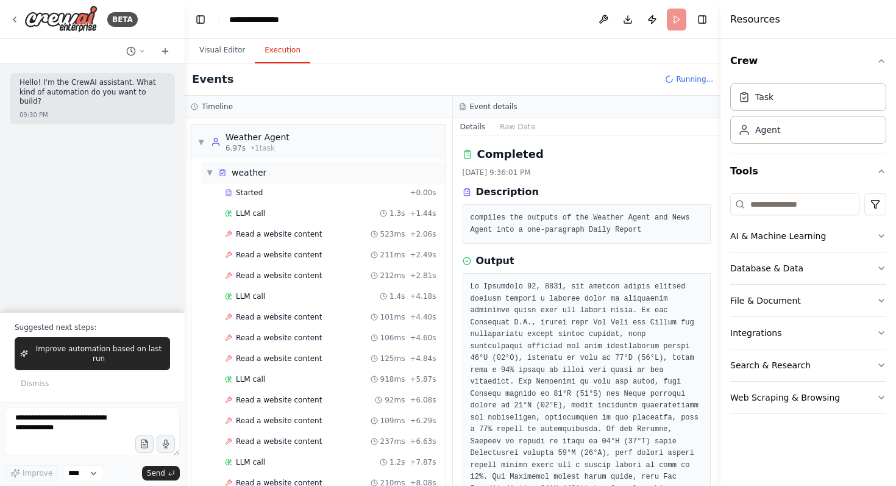
click at [209, 169] on span "▼" at bounding box center [209, 173] width 7 height 10
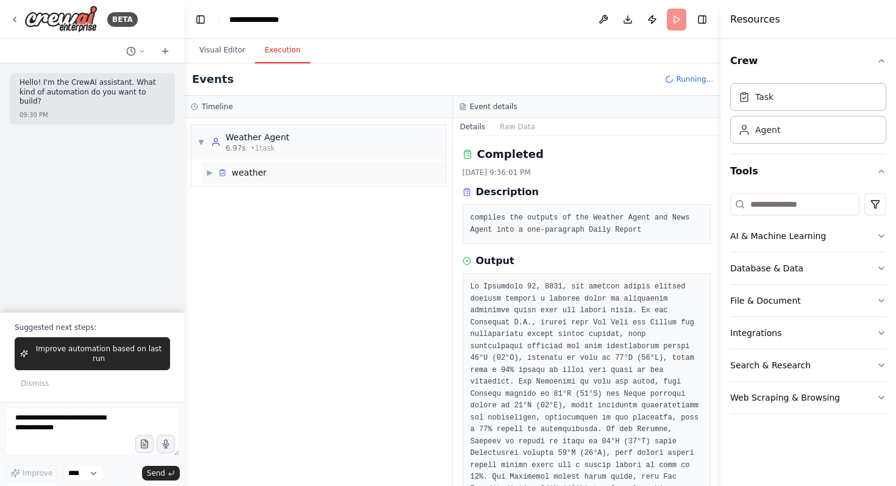
click at [209, 169] on span "▶" at bounding box center [209, 173] width 7 height 10
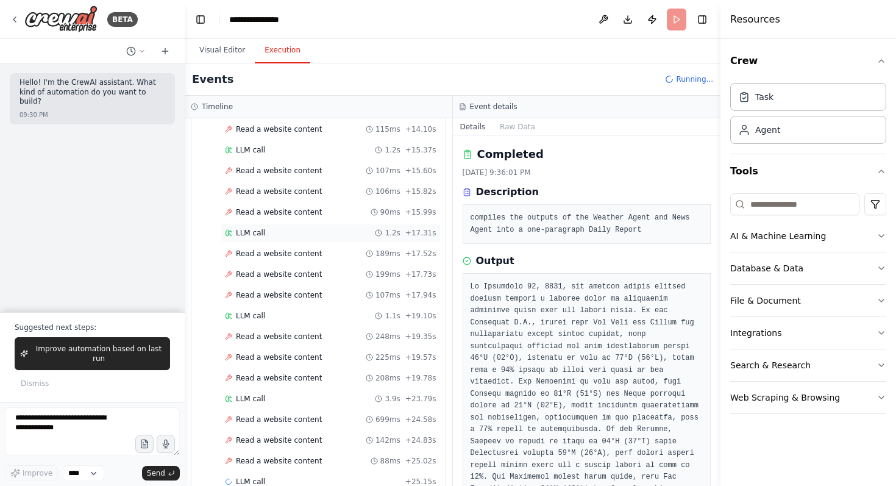
scroll to position [667, 0]
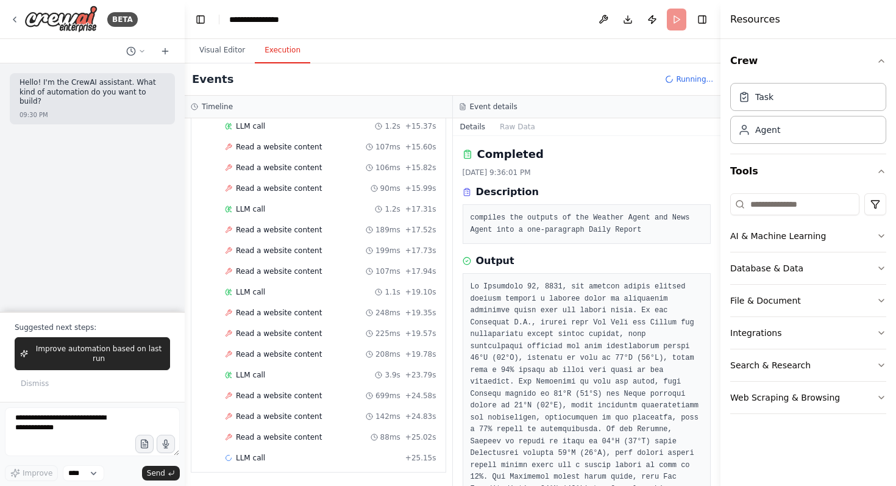
click at [683, 81] on span "Running..." at bounding box center [694, 79] width 37 height 10
click at [654, 19] on button "Publish" at bounding box center [651, 20] width 19 height 22
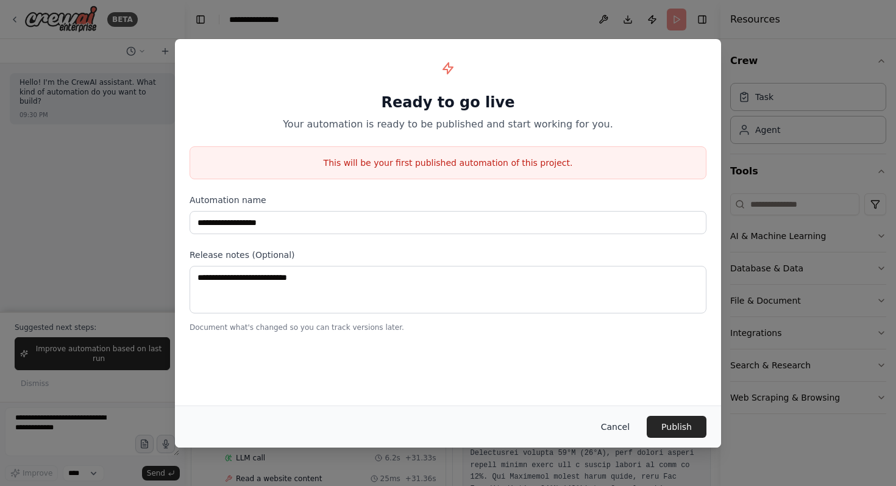
click at [623, 430] on button "Cancel" at bounding box center [615, 427] width 48 height 22
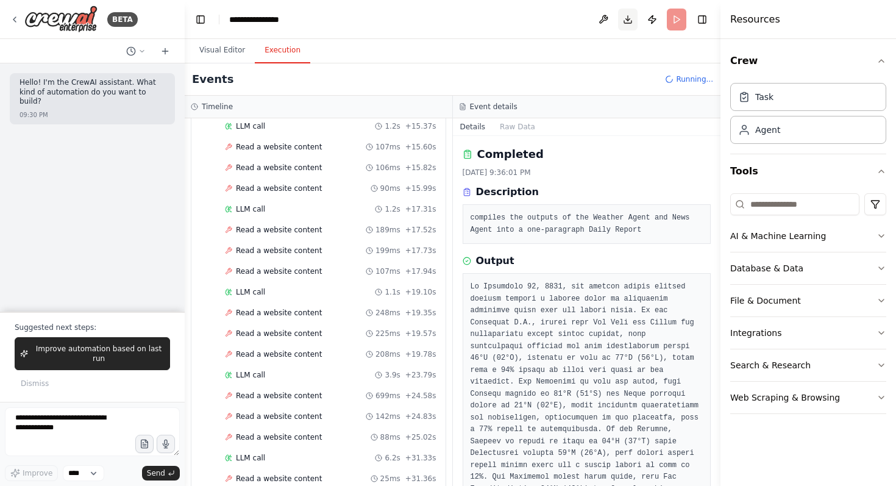
click at [622, 16] on button "Download" at bounding box center [627, 20] width 19 height 22
click at [601, 23] on button at bounding box center [603, 20] width 19 height 22
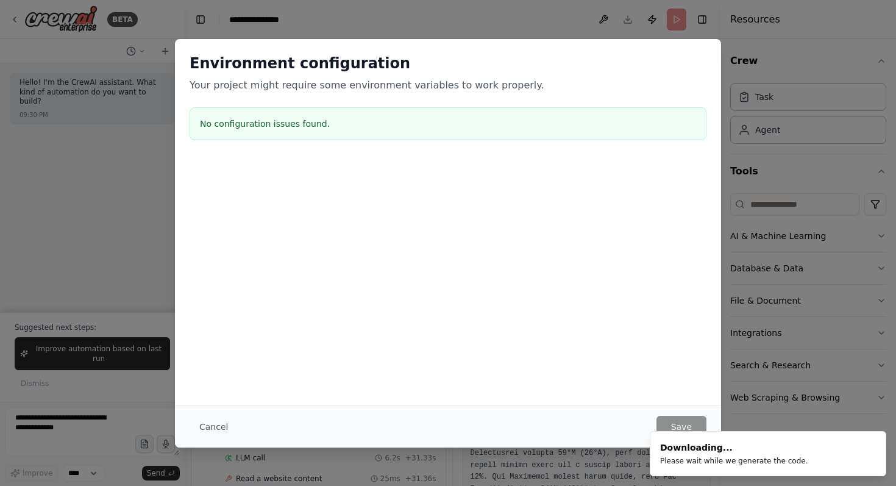
click at [556, 19] on div "Environment configuration Your project might require some environment variables…" at bounding box center [448, 243] width 896 height 486
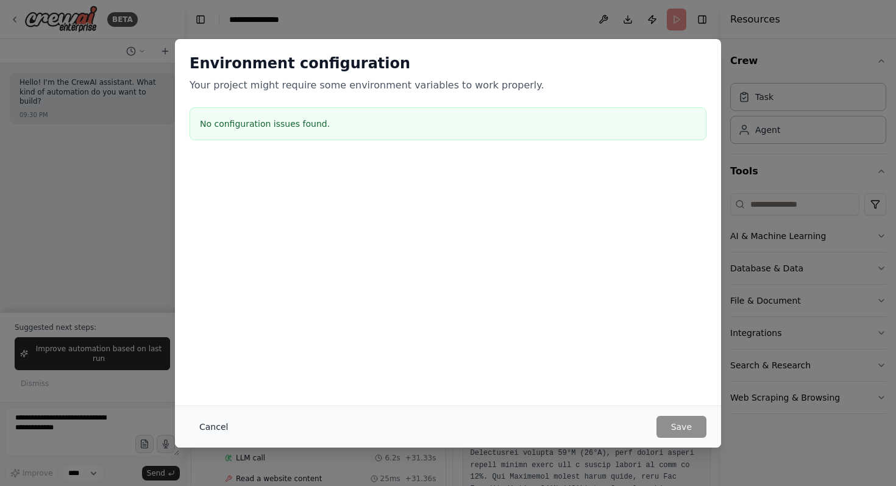
click at [214, 421] on button "Cancel" at bounding box center [214, 427] width 48 height 22
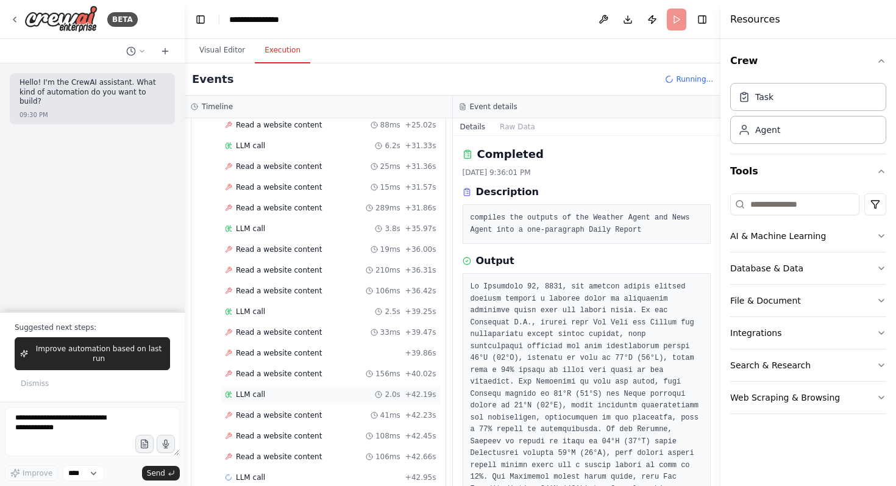
scroll to position [999, 0]
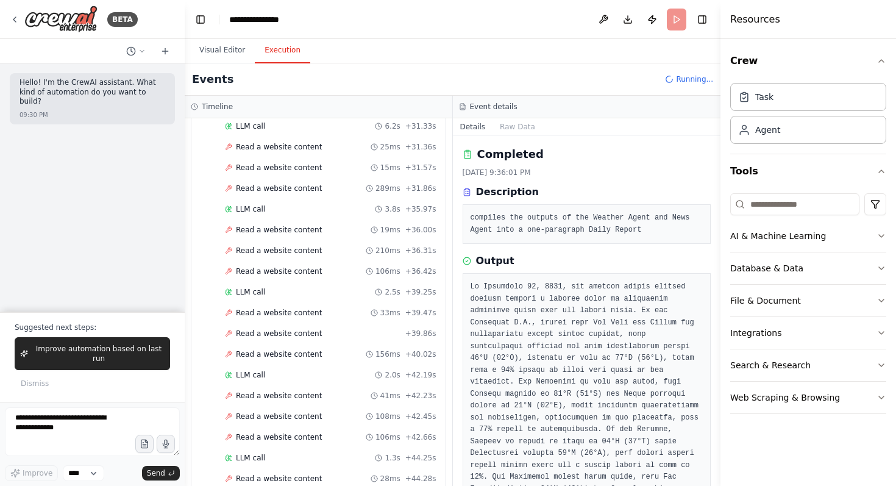
click at [673, 23] on header "**********" at bounding box center [453, 19] width 536 height 39
drag, startPoint x: 678, startPoint y: 76, endPoint x: 683, endPoint y: 80, distance: 6.9
click at [679, 77] on span "Running..." at bounding box center [694, 79] width 37 height 10
click at [683, 80] on span "Running..." at bounding box center [694, 79] width 37 height 10
click at [685, 80] on span "Running..." at bounding box center [694, 79] width 37 height 10
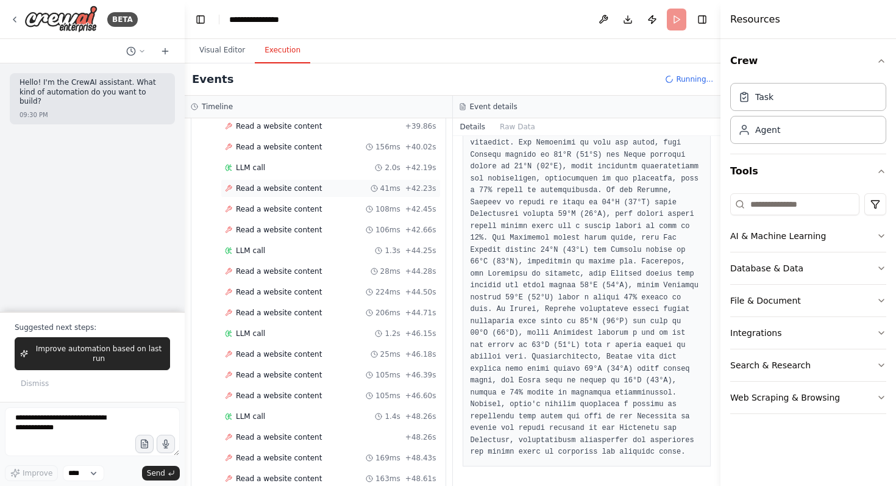
scroll to position [1227, 0]
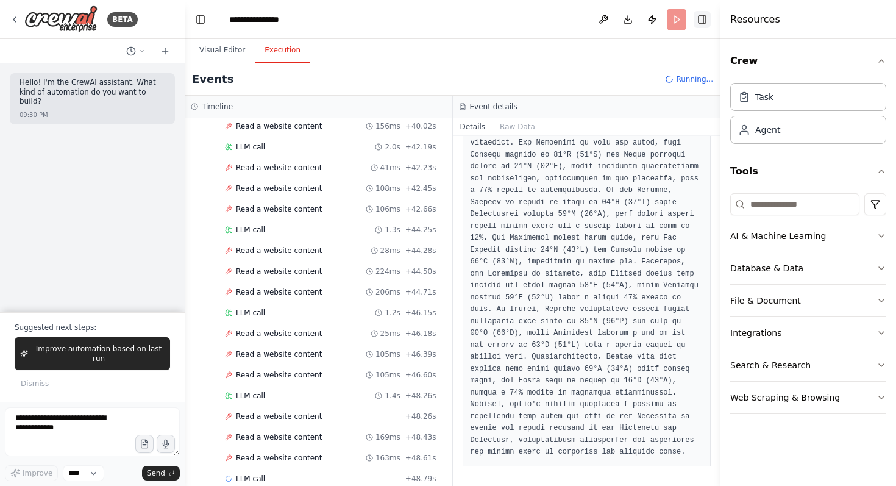
click at [695, 23] on button "Toggle Right Sidebar" at bounding box center [701, 19] width 17 height 17
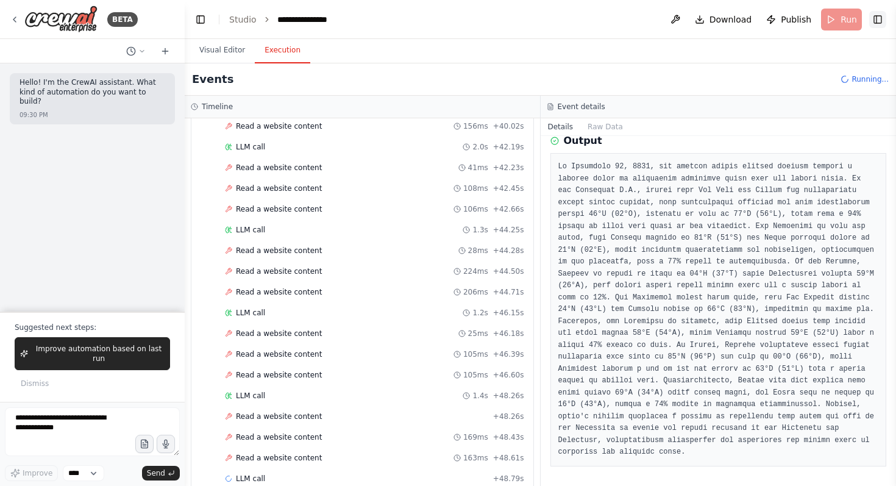
scroll to position [132, 0]
click at [883, 16] on button "Toggle Right Sidebar" at bounding box center [877, 19] width 17 height 17
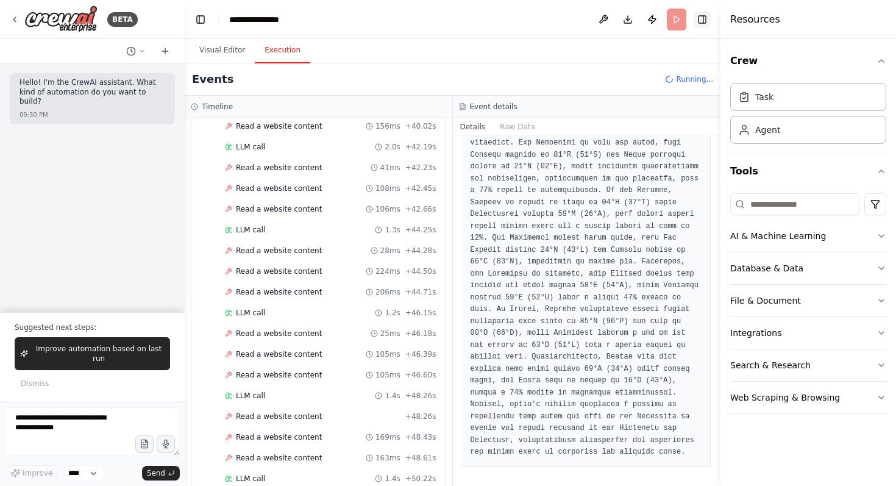
click at [701, 24] on button "Toggle Right Sidebar" at bounding box center [701, 19] width 17 height 17
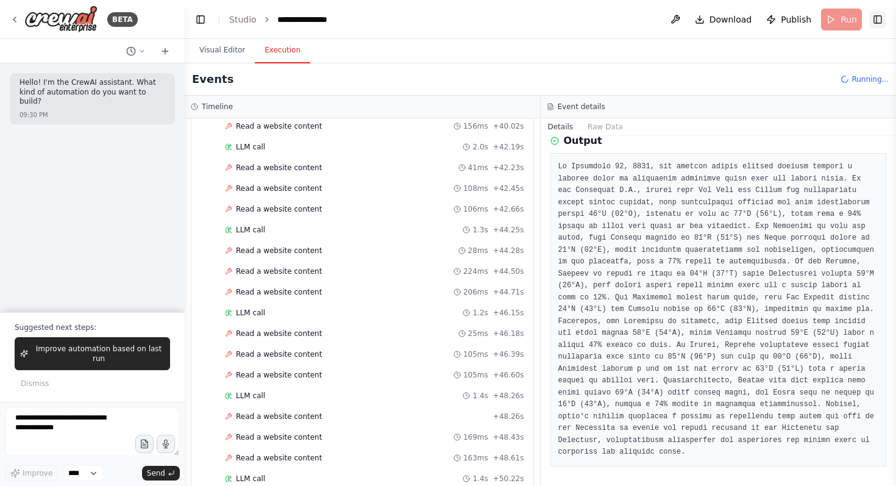
scroll to position [132, 0]
click at [877, 24] on button "Toggle Right Sidebar" at bounding box center [877, 19] width 17 height 17
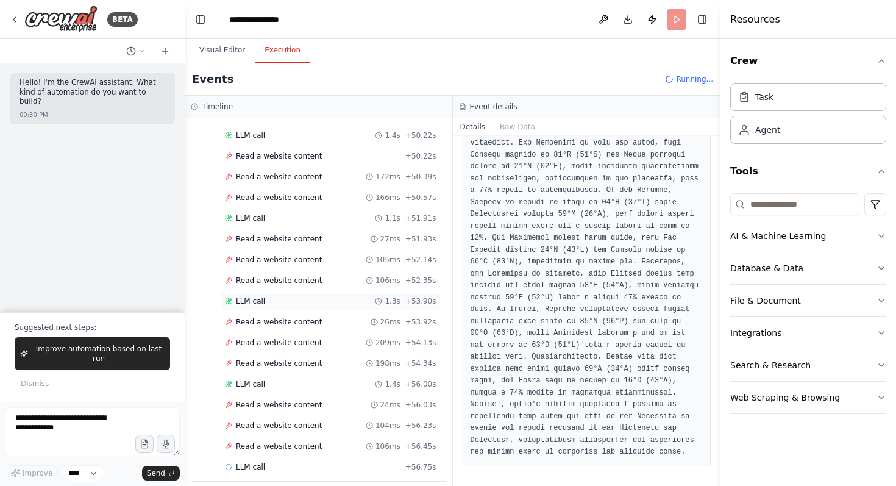
scroll to position [1579, 0]
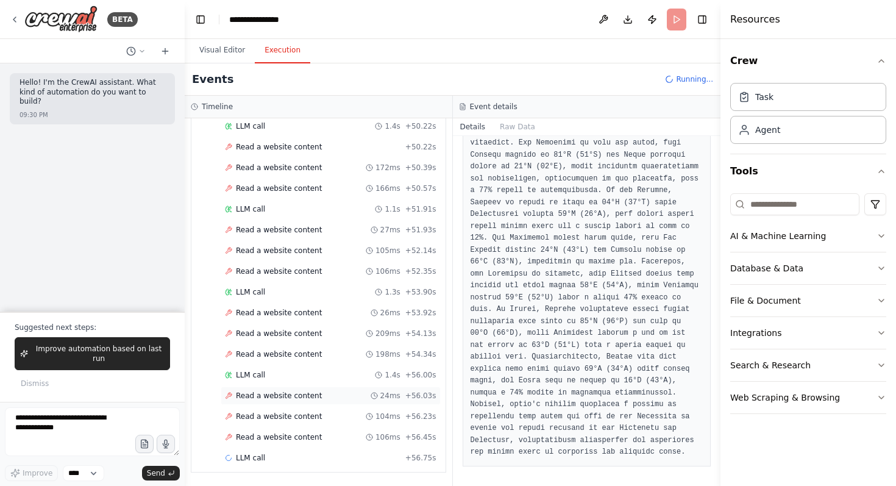
click at [324, 388] on div "Read a website content 24ms + 56.03s" at bounding box center [331, 395] width 220 height 18
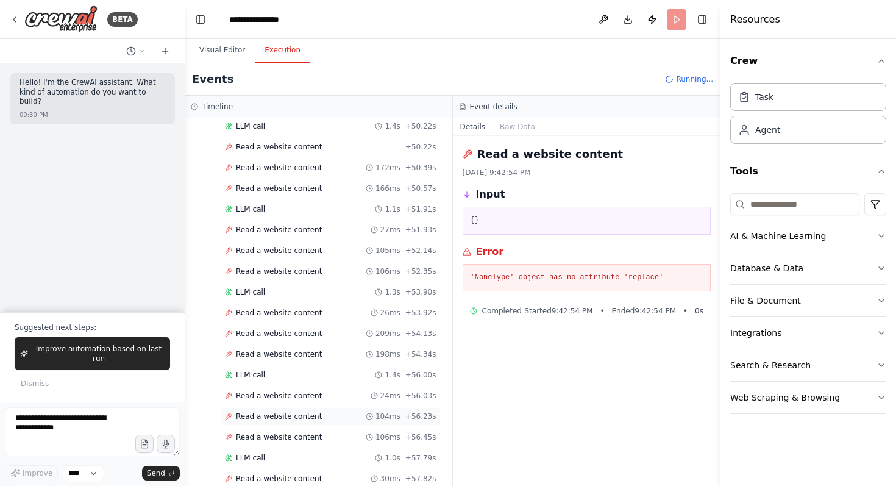
click at [320, 424] on div "Read a website content 104ms + 56.23s" at bounding box center [331, 416] width 220 height 18
click at [320, 434] on div "Read a website content 106ms + 56.45s" at bounding box center [330, 437] width 211 height 10
click at [319, 422] on div "Read a website content 104ms + 56.23s" at bounding box center [331, 416] width 220 height 18
click at [307, 376] on div "LLM call 1.4s + 56.00s" at bounding box center [330, 375] width 211 height 10
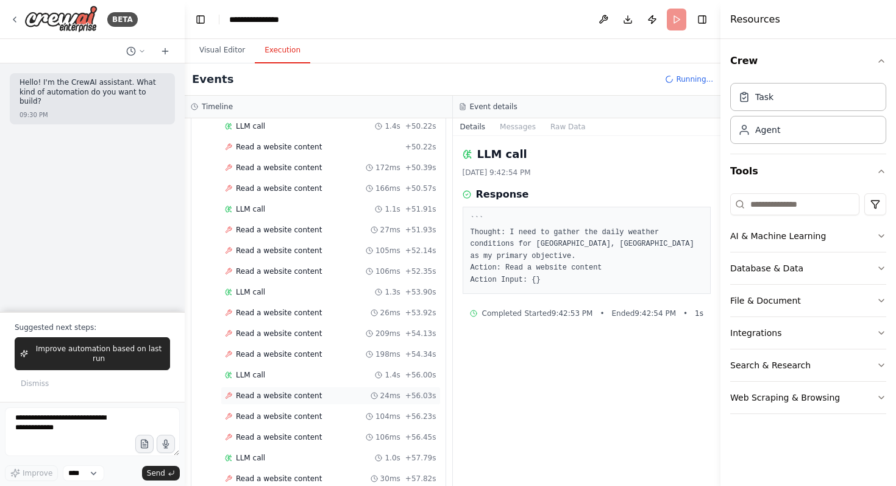
click at [312, 390] on div "Read a website content 24ms + 56.03s" at bounding box center [331, 395] width 220 height 18
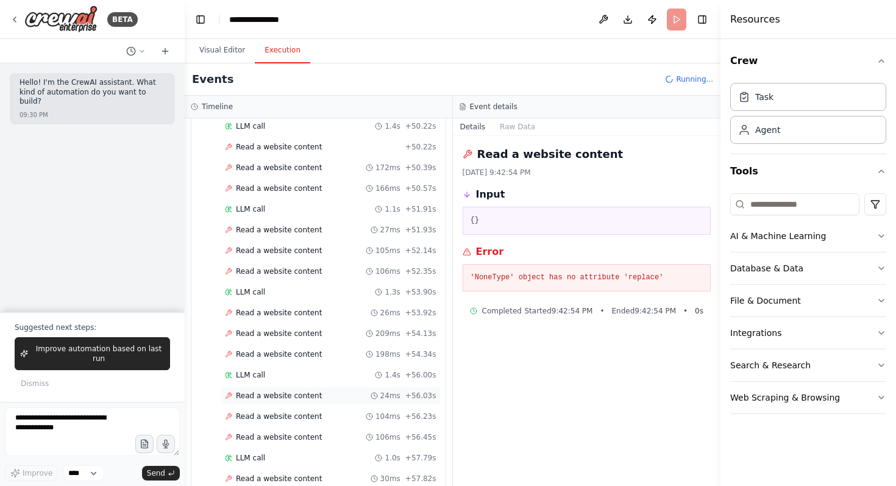
click at [317, 403] on div "Read a website content 24ms + 56.03s" at bounding box center [331, 395] width 220 height 18
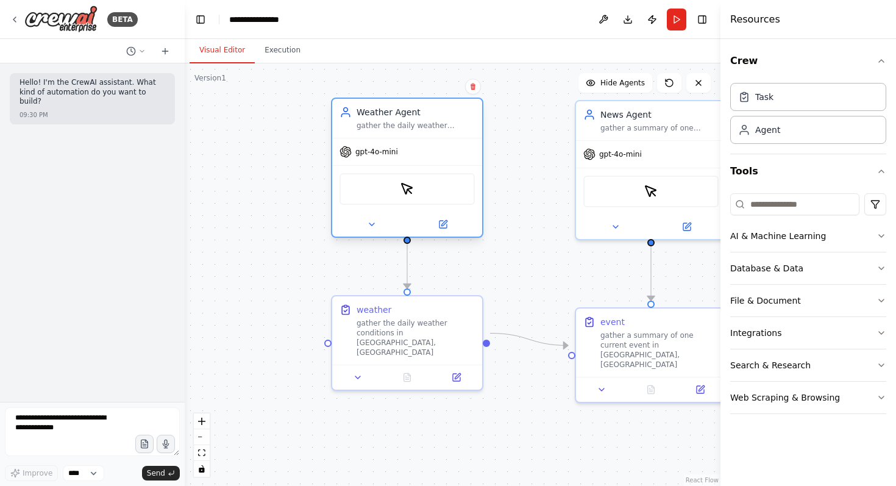
drag, startPoint x: 354, startPoint y: 189, endPoint x: 341, endPoint y: 186, distance: 13.0
click at [341, 186] on div "ScrapeElementFromWebsiteTool" at bounding box center [406, 189] width 135 height 32
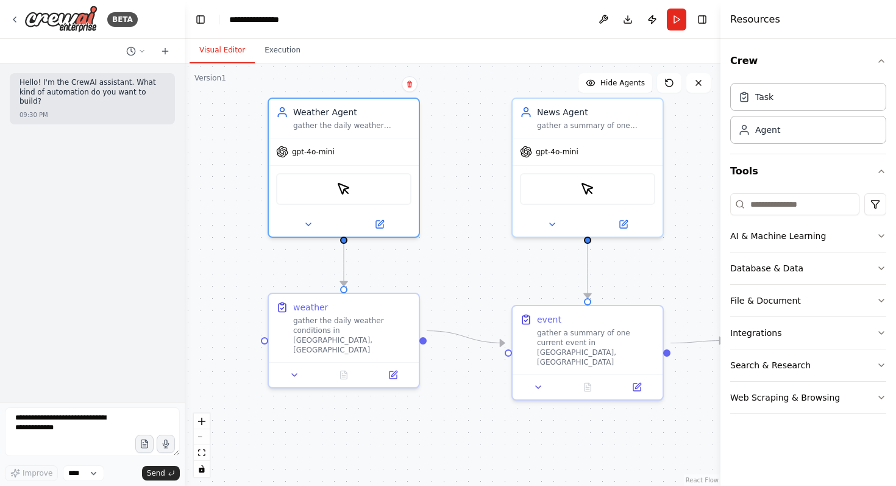
drag, startPoint x: 511, startPoint y: 263, endPoint x: 353, endPoint y: 256, distance: 157.4
click at [354, 256] on div ".deletable-edge-delete-btn { width: 20px; height: 20px; border: 0px solid #ffff…" at bounding box center [453, 274] width 536 height 422
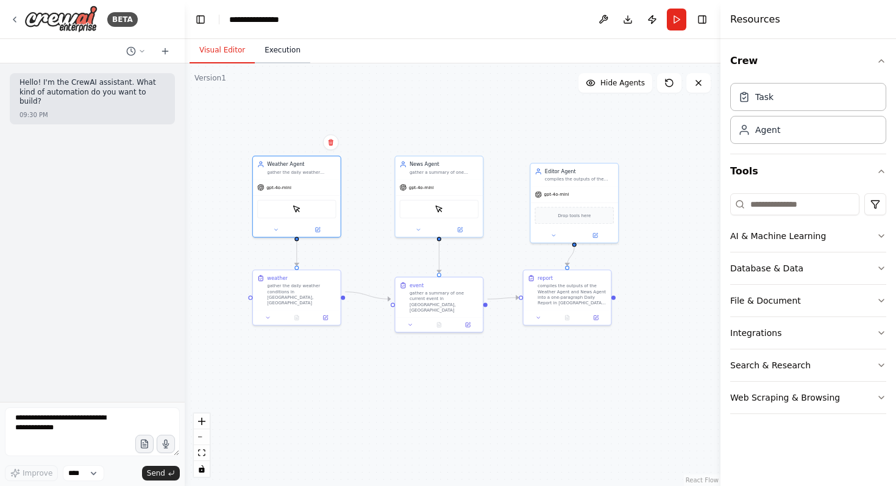
click at [274, 42] on button "Execution" at bounding box center [282, 51] width 55 height 26
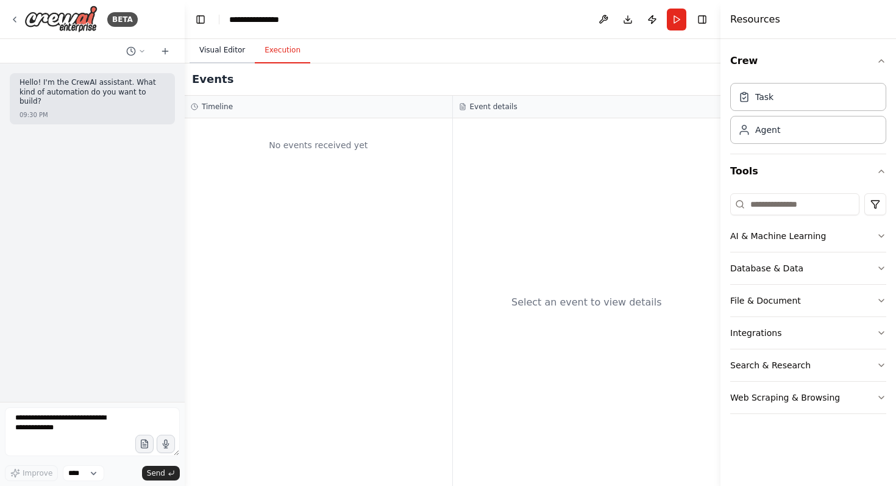
click at [229, 51] on button "Visual Editor" at bounding box center [222, 51] width 65 height 26
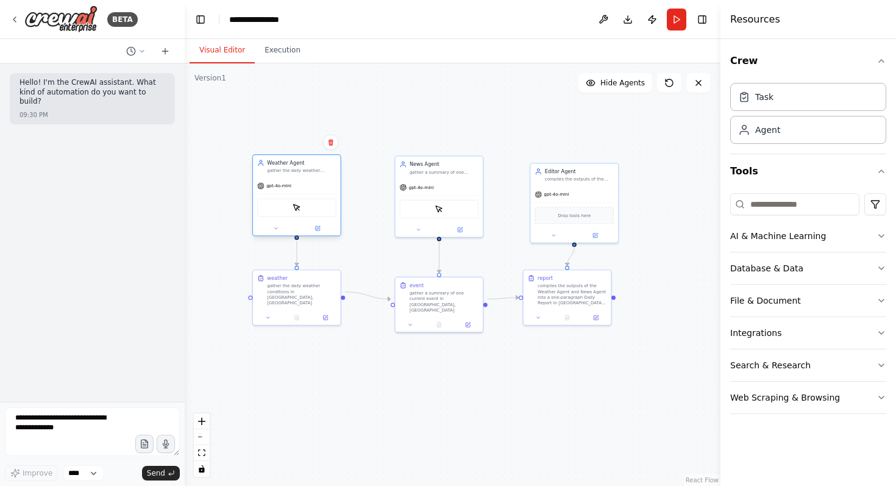
click at [303, 210] on div "ScrapeElementFromWebsiteTool" at bounding box center [296, 207] width 79 height 18
click at [323, 230] on button at bounding box center [317, 228] width 40 height 9
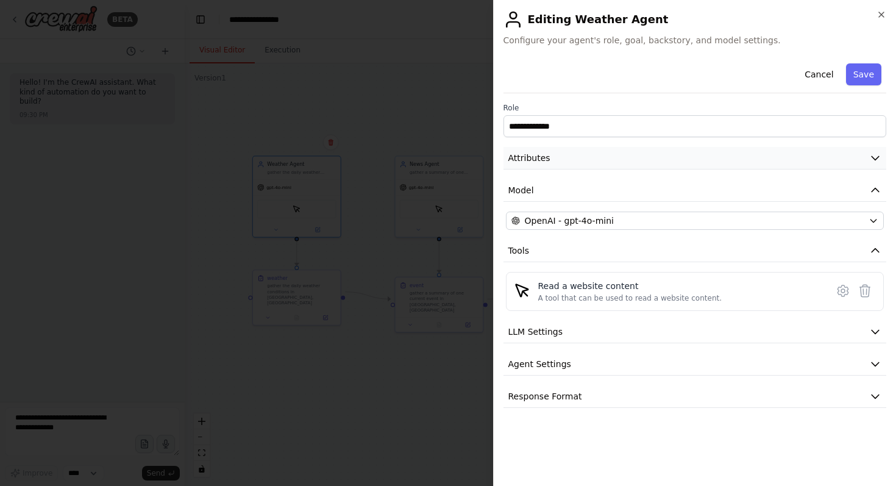
click at [684, 155] on button "Attributes" at bounding box center [694, 158] width 383 height 23
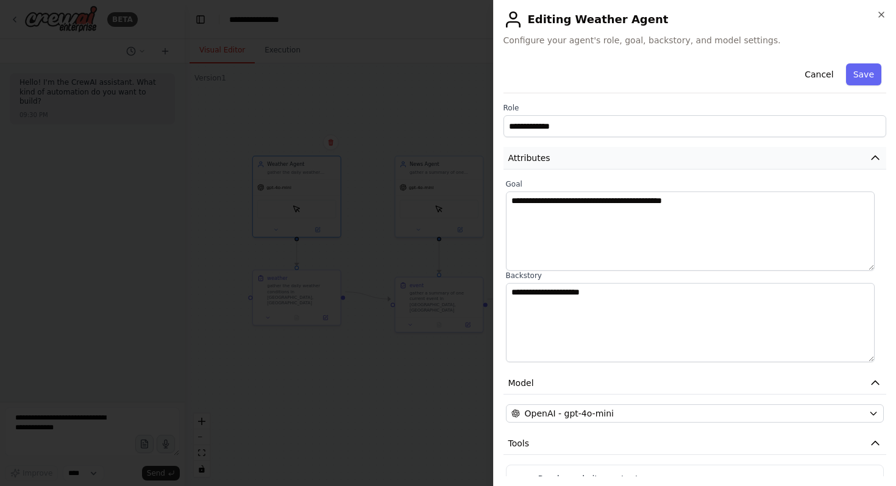
click at [647, 154] on button "Attributes" at bounding box center [694, 158] width 383 height 23
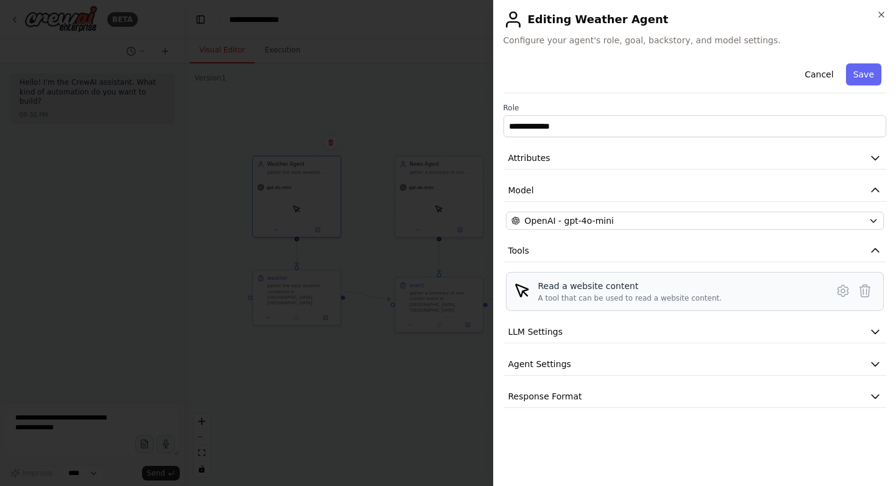
click at [601, 296] on div "A tool that can be used to read a website content." at bounding box center [630, 298] width 184 height 10
click at [558, 336] on span "LLM Settings" at bounding box center [535, 331] width 55 height 12
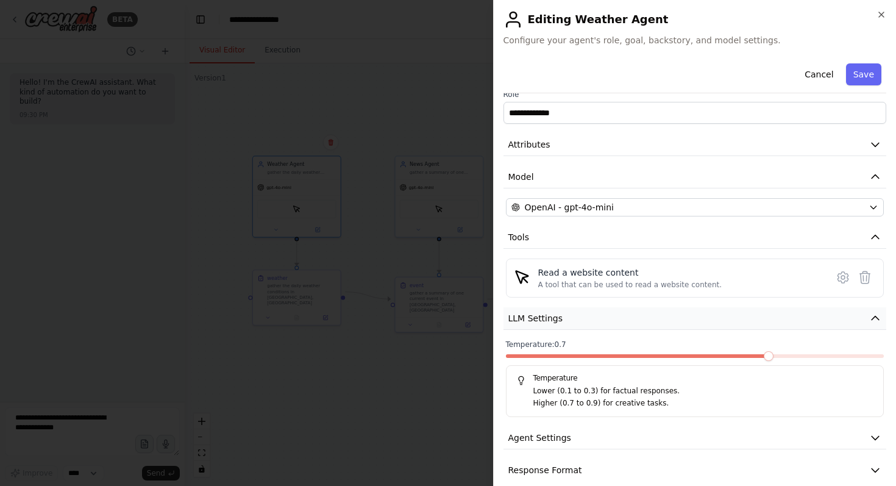
scroll to position [29, 0]
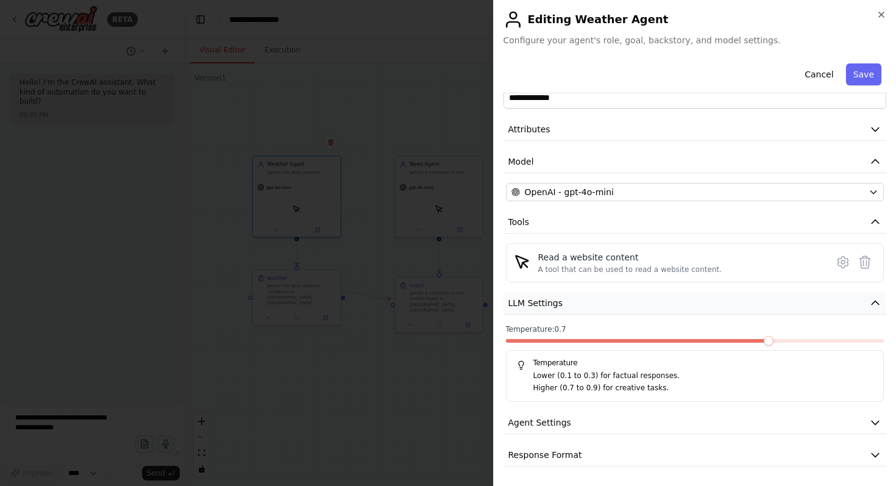
click at [569, 308] on button "LLM Settings" at bounding box center [694, 303] width 383 height 23
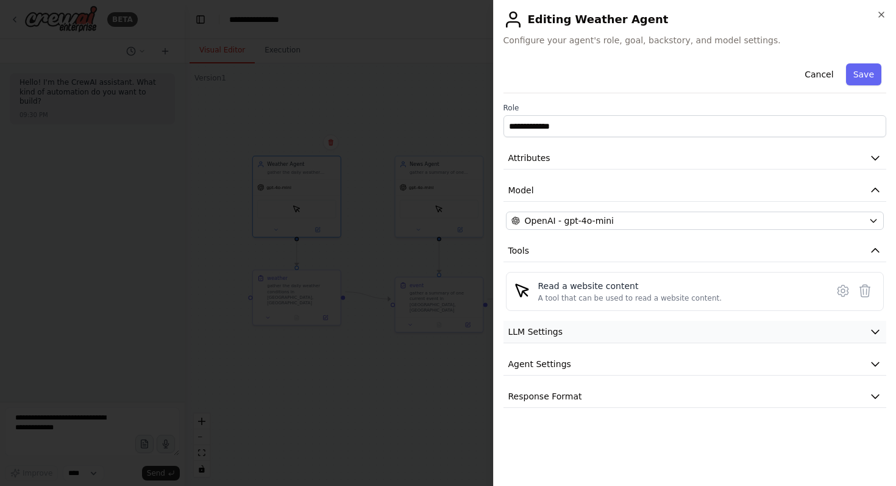
scroll to position [0, 0]
click at [580, 341] on button "LLM Settings" at bounding box center [694, 332] width 383 height 23
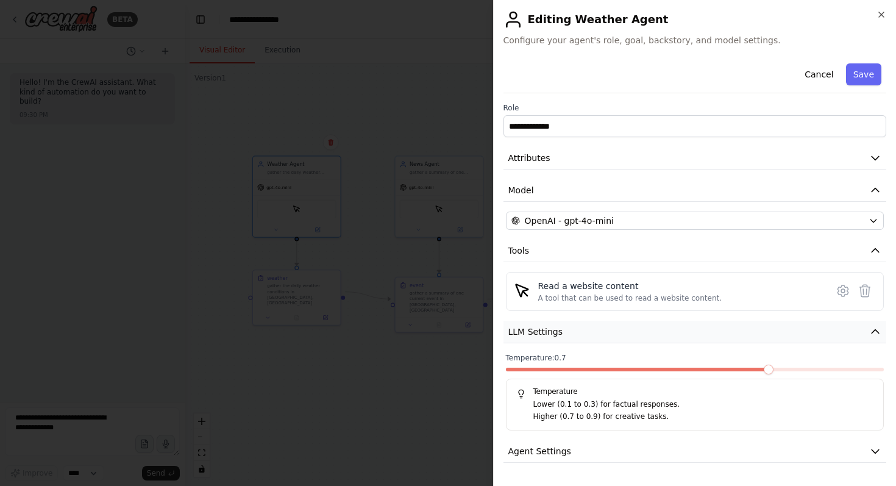
click at [580, 339] on button "LLM Settings" at bounding box center [694, 332] width 383 height 23
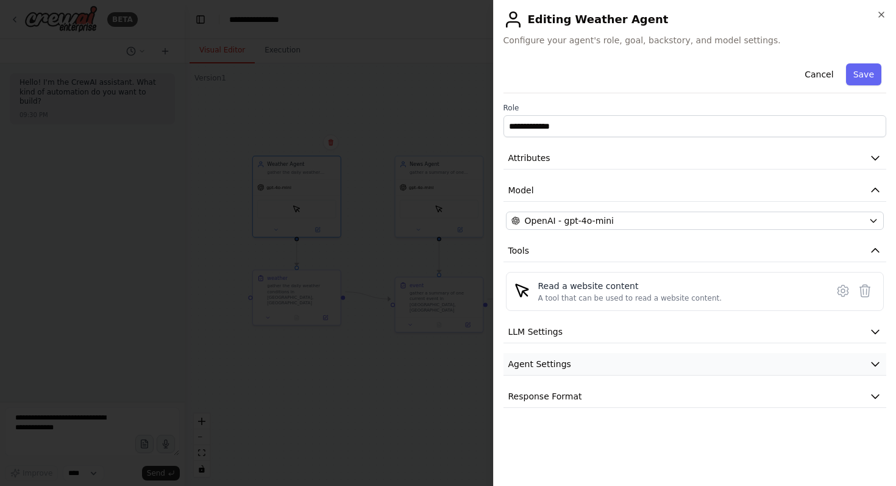
click at [583, 359] on button "Agent Settings" at bounding box center [694, 364] width 383 height 23
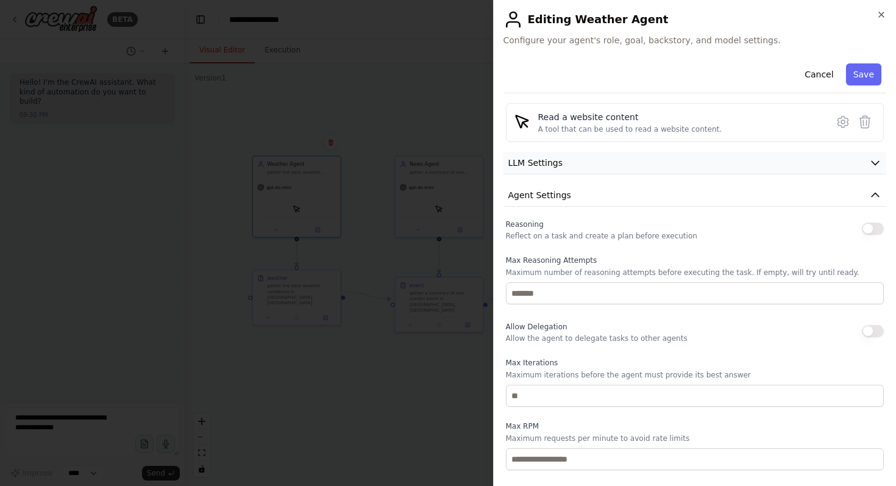
scroll to position [169, 0]
click at [550, 190] on span "Agent Settings" at bounding box center [539, 195] width 63 height 12
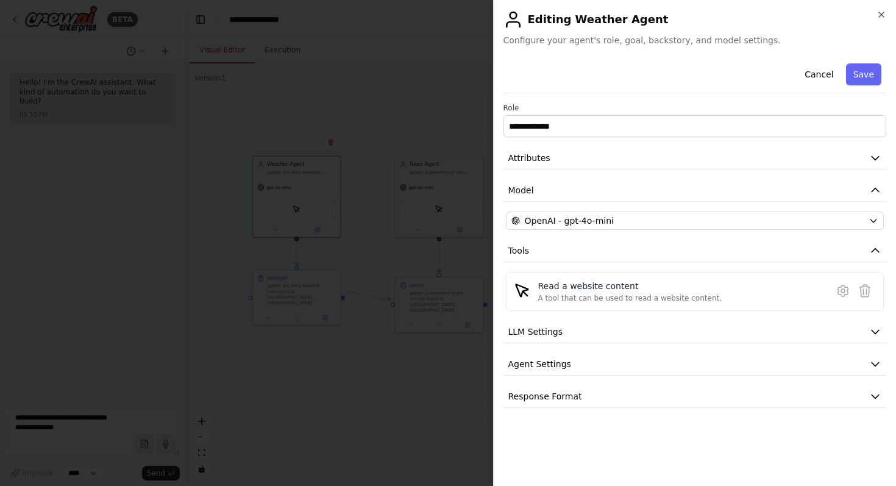
click at [569, 384] on div "**********" at bounding box center [694, 232] width 383 height 349
click at [569, 388] on button "Response Format" at bounding box center [694, 396] width 383 height 23
click at [604, 398] on button "Response Format" at bounding box center [694, 396] width 383 height 23
click at [837, 291] on icon at bounding box center [842, 290] width 10 height 11
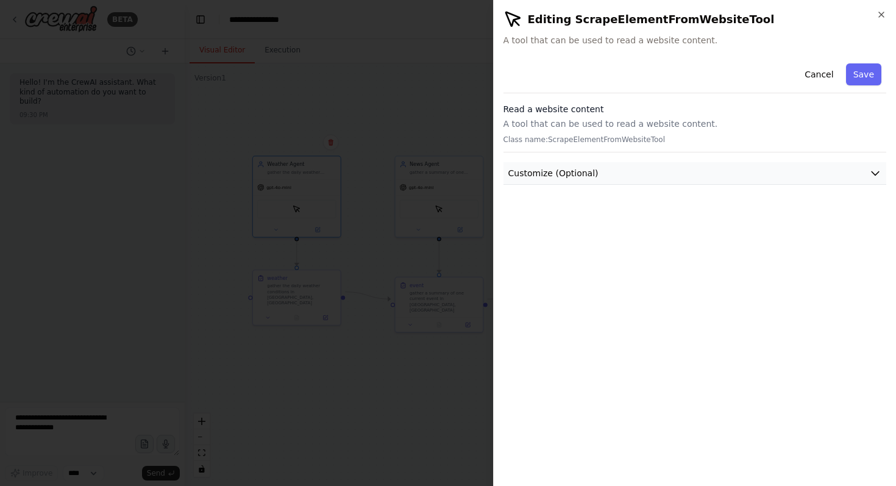
click at [729, 163] on button "Customize (Optional)" at bounding box center [694, 173] width 383 height 23
click at [880, 12] on icon "button" at bounding box center [881, 15] width 10 height 10
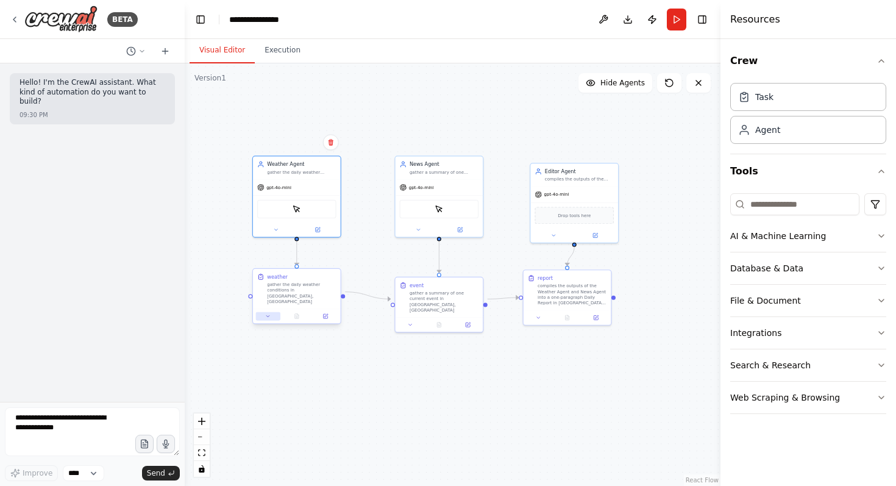
click at [266, 313] on icon at bounding box center [267, 315] width 5 height 5
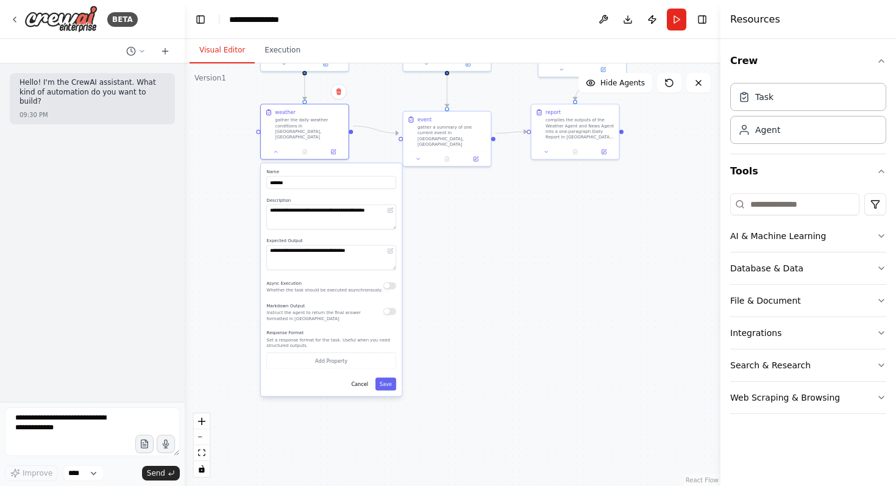
drag, startPoint x: 447, startPoint y: 445, endPoint x: 455, endPoint y: 280, distance: 165.3
click at [455, 280] on div ".deletable-edge-delete-btn { width: 20px; height: 20px; border: 0px solid #ffff…" at bounding box center [453, 274] width 536 height 422
click at [391, 377] on button "Save" at bounding box center [385, 383] width 21 height 13
click at [682, 20] on button "Run" at bounding box center [676, 20] width 19 height 22
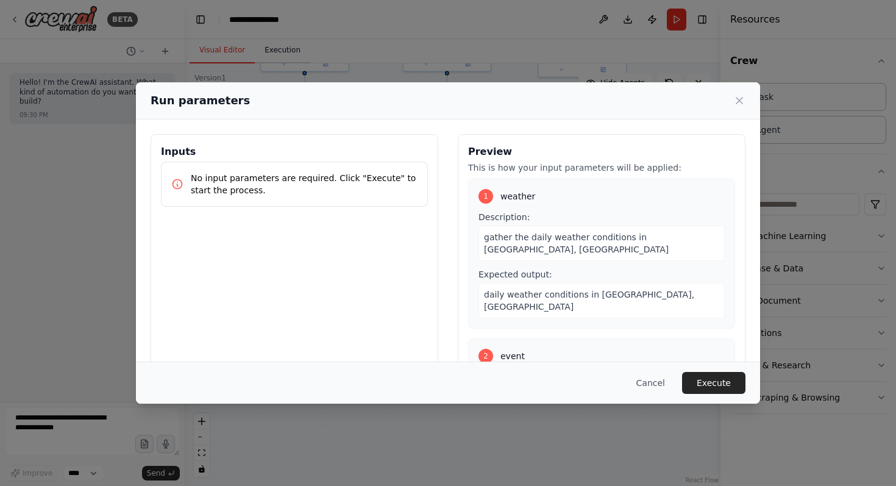
click at [291, 47] on div "Run parameters Inputs No input parameters are required. Click "Execute" to star…" at bounding box center [448, 243] width 896 height 486
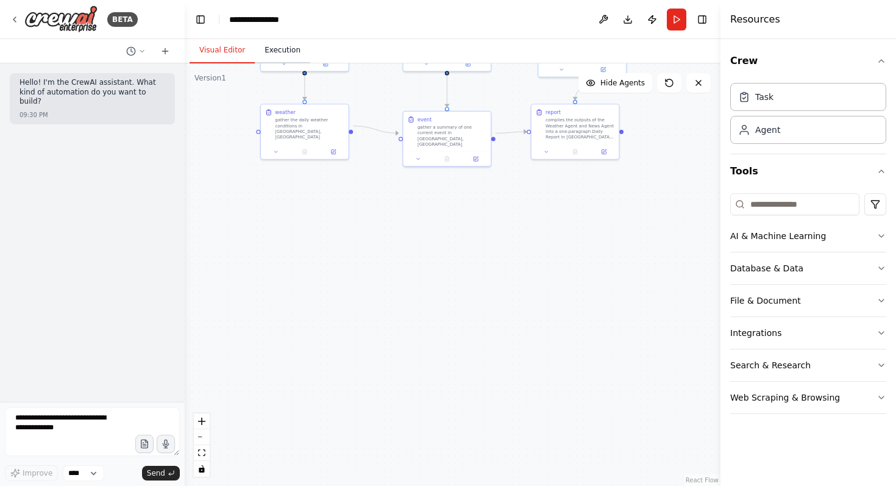
click at [291, 47] on button "Execution" at bounding box center [282, 51] width 55 height 26
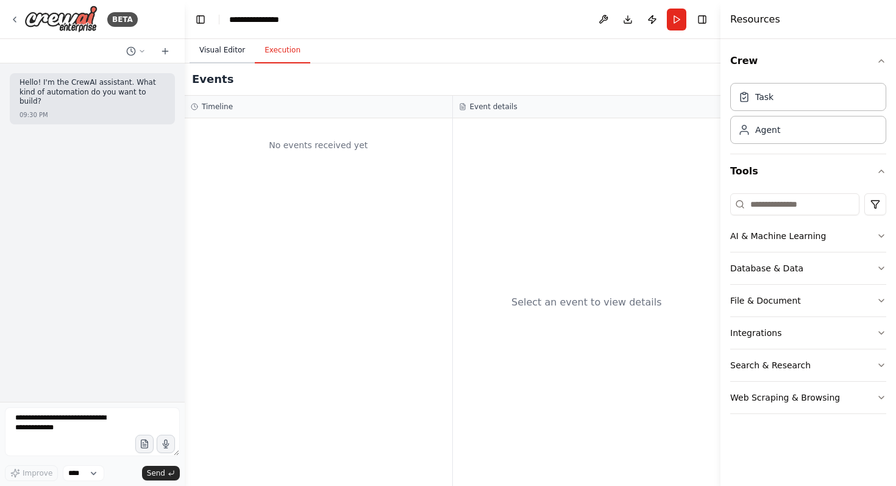
click at [236, 50] on button "Visual Editor" at bounding box center [222, 51] width 65 height 26
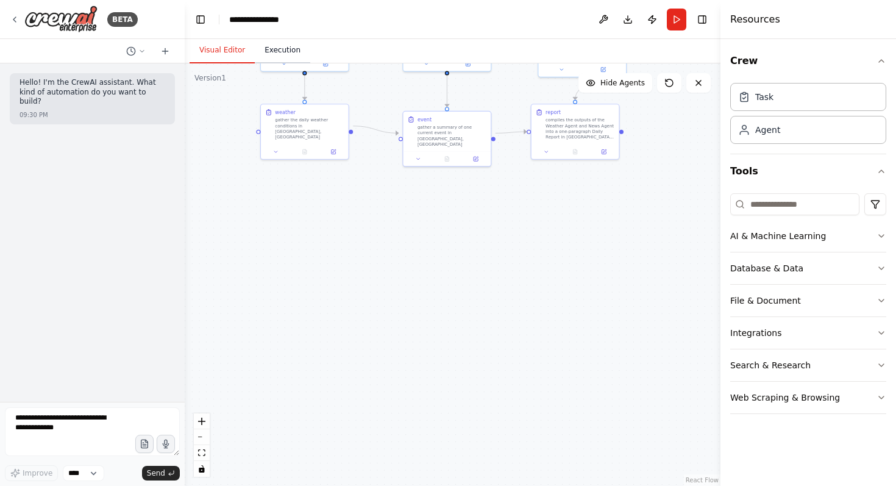
click at [257, 54] on button "Execution" at bounding box center [282, 51] width 55 height 26
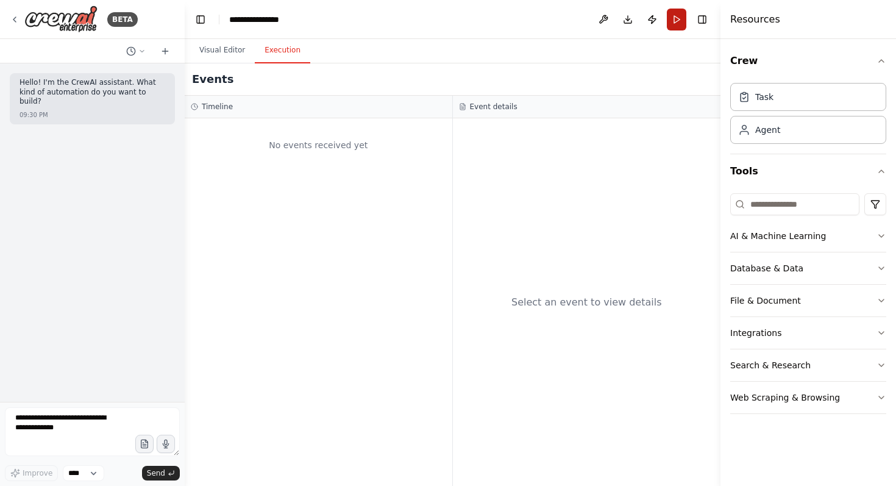
drag, startPoint x: 662, startPoint y: 23, endPoint x: 671, endPoint y: 25, distance: 8.7
click at [663, 23] on header "**********" at bounding box center [453, 19] width 536 height 39
click at [671, 25] on button "Run" at bounding box center [676, 20] width 19 height 22
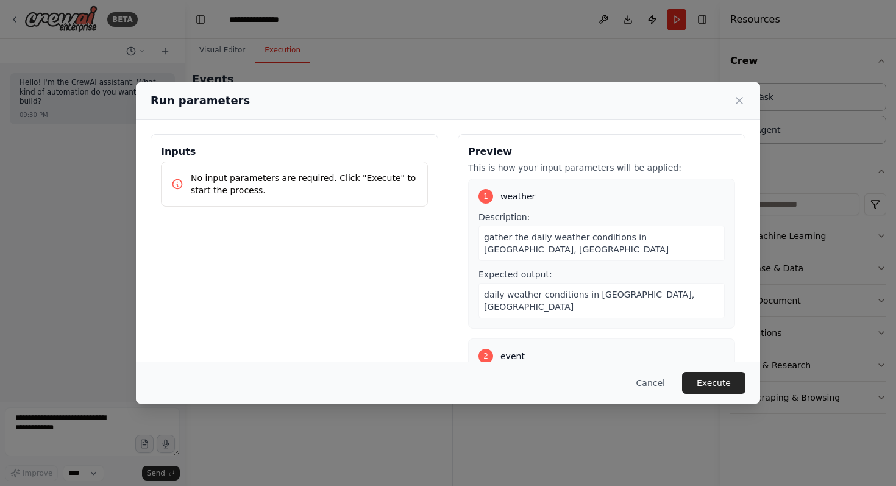
click at [351, 193] on p "No input parameters are required. Click "Execute" to start the process." at bounding box center [304, 184] width 227 height 24
drag, startPoint x: 329, startPoint y: 177, endPoint x: 290, endPoint y: 201, distance: 45.7
click at [326, 179] on p "No input parameters are required. Click "Execute" to start the process." at bounding box center [304, 184] width 227 height 24
click at [260, 235] on div "Inputs No input parameters are required. Click "Execute" to start the process." at bounding box center [295, 278] width 288 height 289
click at [275, 221] on div "Inputs No input parameters are required. Click "Execute" to start the process." at bounding box center [295, 278] width 288 height 289
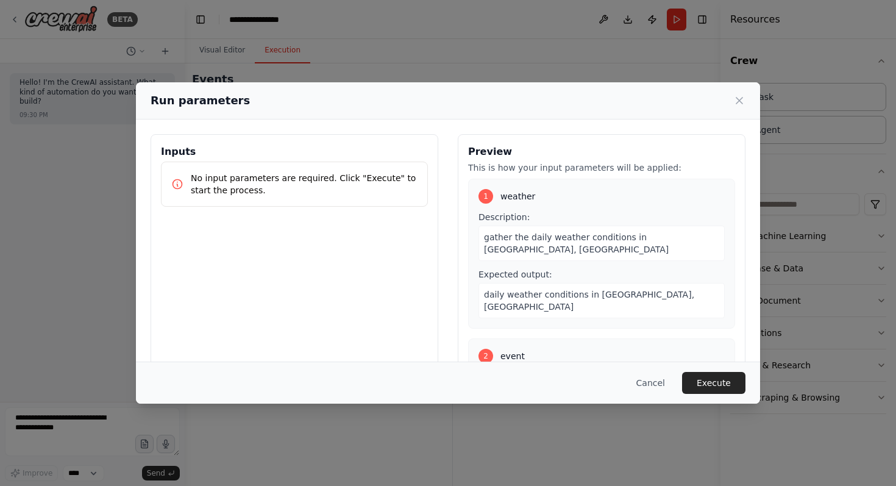
click at [285, 185] on p "No input parameters are required. Click "Execute" to start the process." at bounding box center [304, 184] width 227 height 24
click at [665, 386] on button "Cancel" at bounding box center [650, 383] width 48 height 22
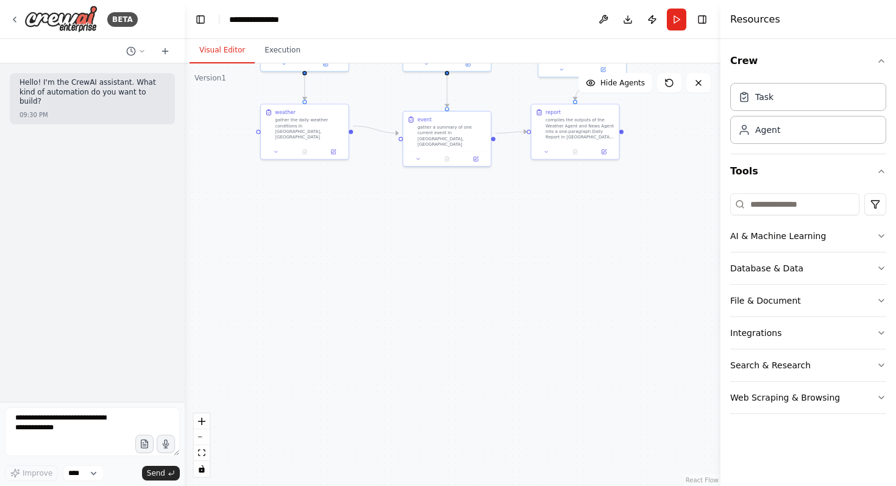
click at [207, 54] on button "Visual Editor" at bounding box center [222, 51] width 65 height 26
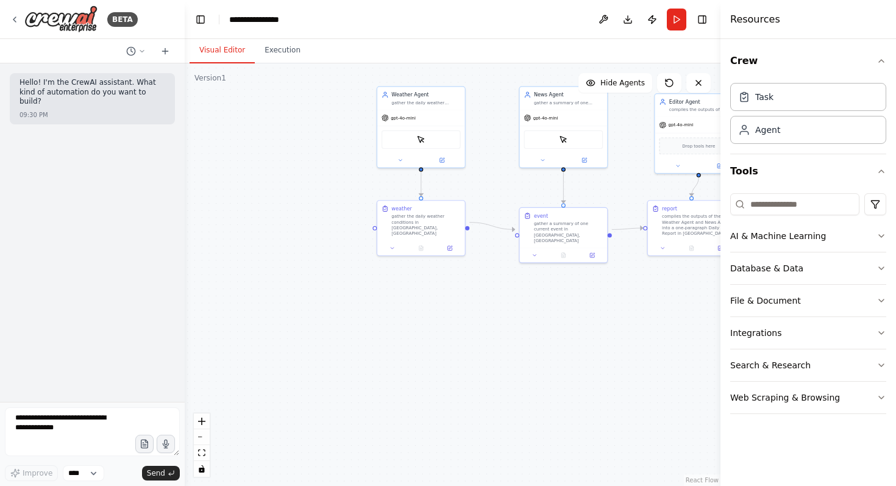
drag, startPoint x: 292, startPoint y: 252, endPoint x: 414, endPoint y: 345, distance: 153.1
click at [410, 350] on div ".deletable-edge-delete-btn { width: 20px; height: 20px; border: 0px solid #ffff…" at bounding box center [453, 274] width 536 height 422
drag, startPoint x: 316, startPoint y: 225, endPoint x: 277, endPoint y: 215, distance: 40.9
click at [268, 204] on div "New Task Task description" at bounding box center [266, 212] width 88 height 23
click at [277, 218] on div "Task description" at bounding box center [270, 216] width 69 height 5
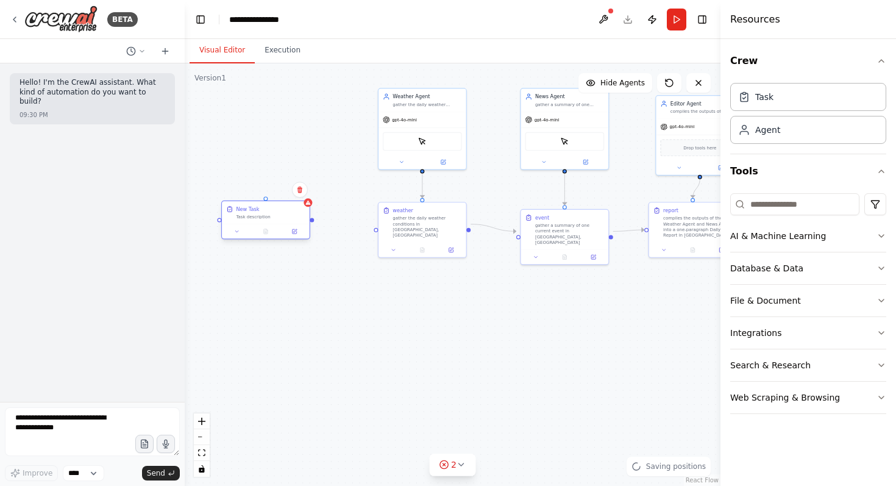
click at [277, 218] on div "Task description" at bounding box center [270, 216] width 69 height 5
click at [232, 228] on button at bounding box center [237, 231] width 24 height 9
drag, startPoint x: 305, startPoint y: 299, endPoint x: 238, endPoint y: 291, distance: 67.6
click at [233, 292] on textarea "**********" at bounding box center [292, 297] width 130 height 25
drag, startPoint x: 262, startPoint y: 264, endPoint x: 224, endPoint y: 264, distance: 37.8
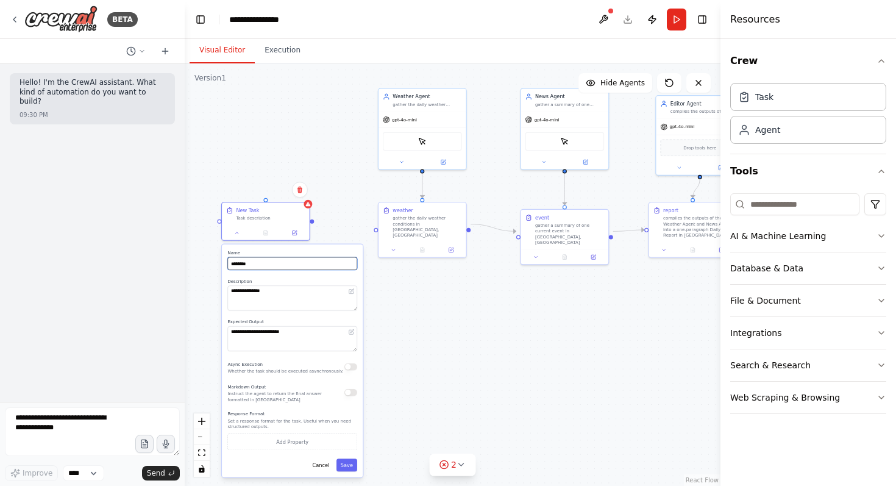
click at [224, 264] on div "**********" at bounding box center [292, 360] width 141 height 233
type input "******"
drag, startPoint x: 291, startPoint y: 292, endPoint x: 227, endPoint y: 294, distance: 64.0
click at [227, 294] on div "**********" at bounding box center [292, 360] width 141 height 233
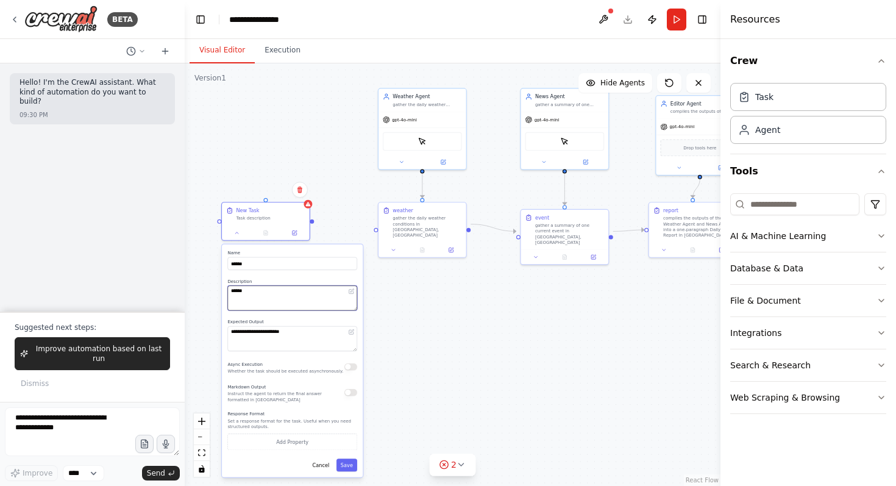
type textarea "******"
drag, startPoint x: 328, startPoint y: 342, endPoint x: 223, endPoint y: 334, distance: 105.7
click at [223, 334] on div "**********" at bounding box center [292, 360] width 141 height 233
type textarea "**********"
click at [350, 461] on button "Save" at bounding box center [346, 464] width 21 height 13
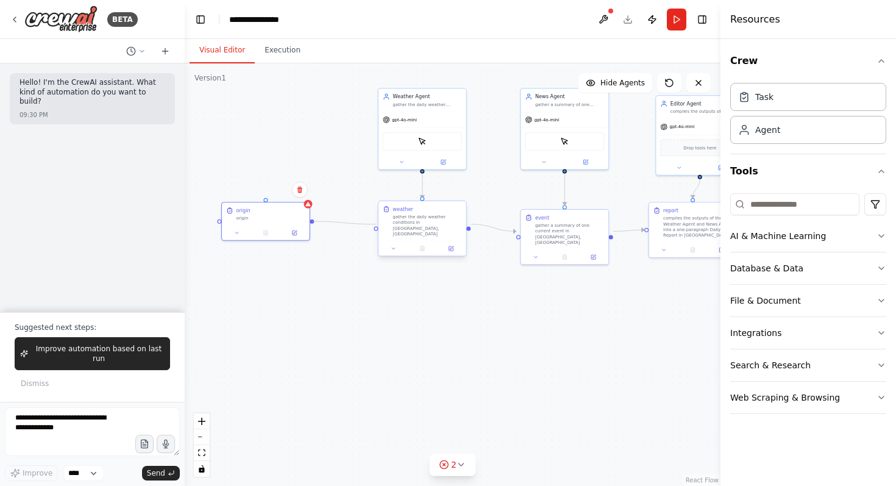
drag, startPoint x: 311, startPoint y: 221, endPoint x: 375, endPoint y: 224, distance: 64.7
click at [375, 224] on div "Weather Agent gather the daily weather conditions from internet gpt-4o-mini Scr…" at bounding box center [448, 189] width 313 height 247
click at [465, 468] on icon at bounding box center [461, 464] width 10 height 10
click at [513, 434] on button at bounding box center [511, 433] width 21 height 15
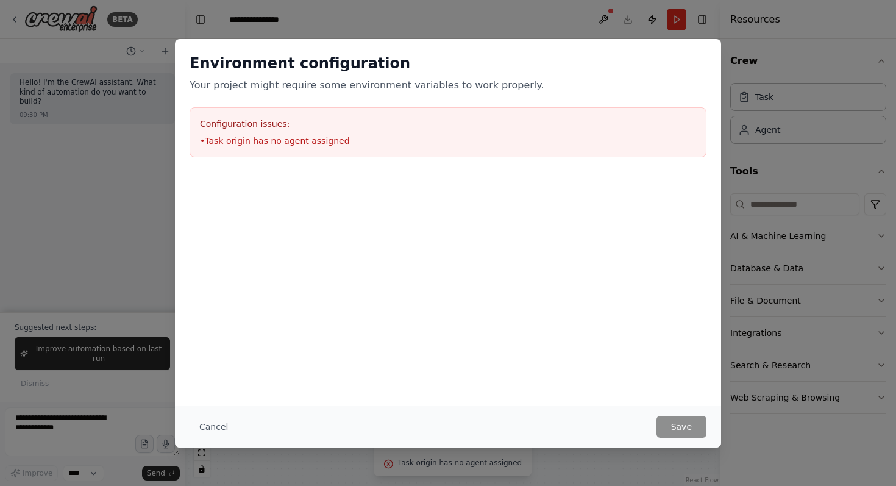
click at [197, 420] on button "Cancel" at bounding box center [214, 427] width 48 height 22
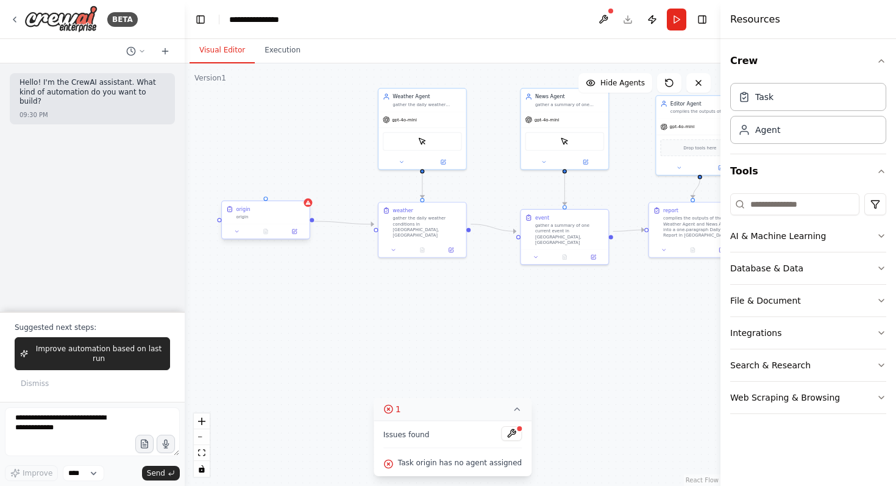
click at [280, 210] on div "origin" at bounding box center [270, 208] width 69 height 7
click at [299, 191] on icon at bounding box center [299, 189] width 5 height 7
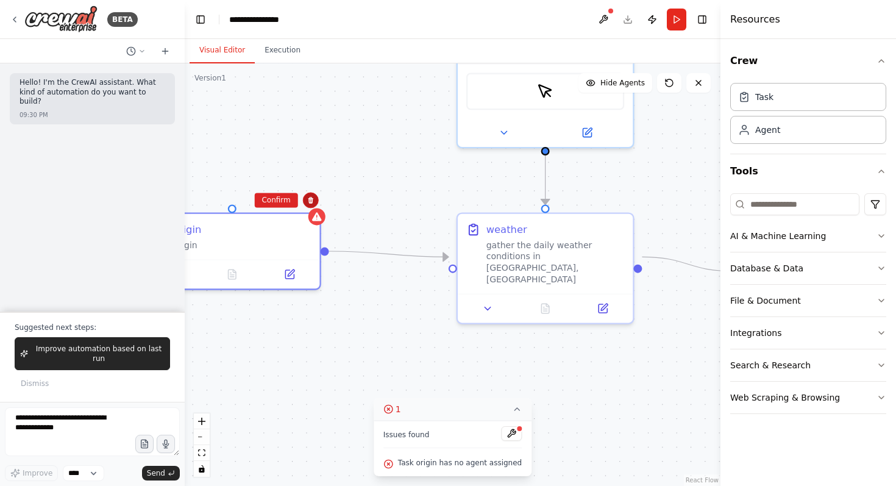
click at [310, 200] on icon at bounding box center [310, 199] width 7 height 7
click at [310, 197] on icon at bounding box center [310, 200] width 5 height 7
click at [309, 199] on icon at bounding box center [310, 200] width 5 height 7
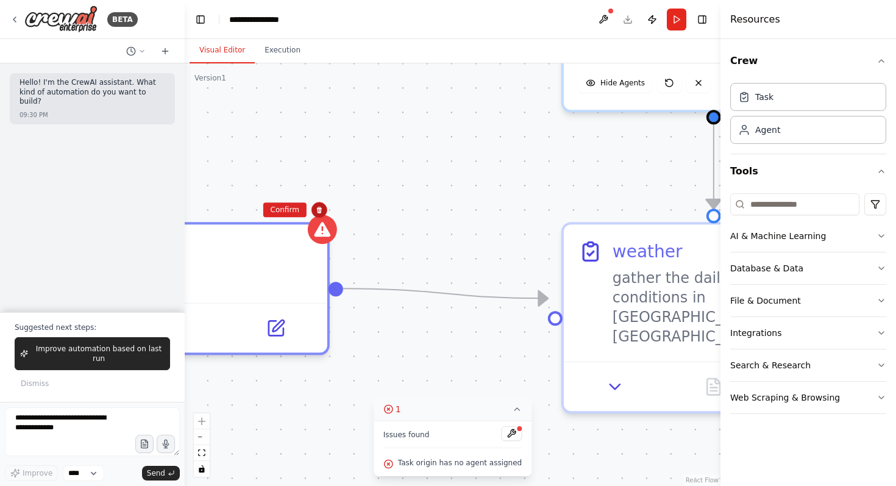
click at [278, 198] on div ".deletable-edge-delete-btn { width: 20px; height: 20px; border: 0px solid #ffff…" at bounding box center [453, 274] width 536 height 422
click at [294, 248] on div "origin" at bounding box center [194, 251] width 236 height 24
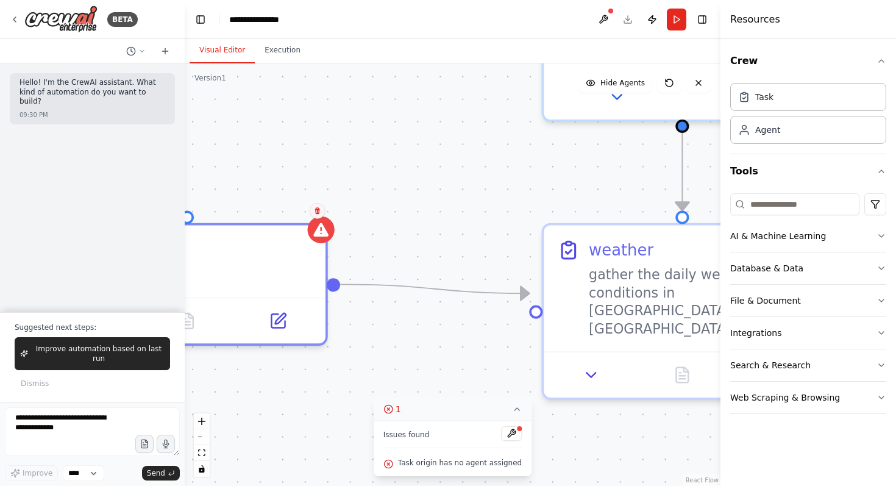
drag, startPoint x: 299, startPoint y: 191, endPoint x: 318, endPoint y: 211, distance: 27.1
click at [318, 211] on icon at bounding box center [317, 210] width 7 height 7
click at [292, 212] on button "Confirm" at bounding box center [282, 211] width 43 height 15
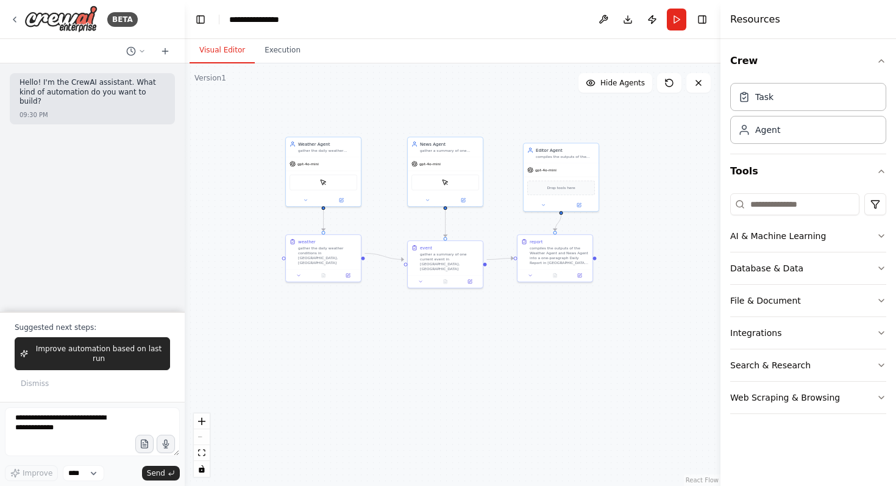
drag, startPoint x: 318, startPoint y: 211, endPoint x: 411, endPoint y: 342, distance: 160.9
click at [411, 342] on div ".deletable-edge-delete-btn { width: 20px; height: 20px; border: 0px solid #ffff…" at bounding box center [453, 274] width 536 height 422
click at [670, 85] on icon at bounding box center [669, 83] width 10 height 10
click at [684, 122] on div ".deletable-edge-delete-btn { width: 20px; height: 20px; border: 0px solid #ffff…" at bounding box center [453, 274] width 536 height 422
click at [670, 85] on icon at bounding box center [669, 83] width 10 height 10
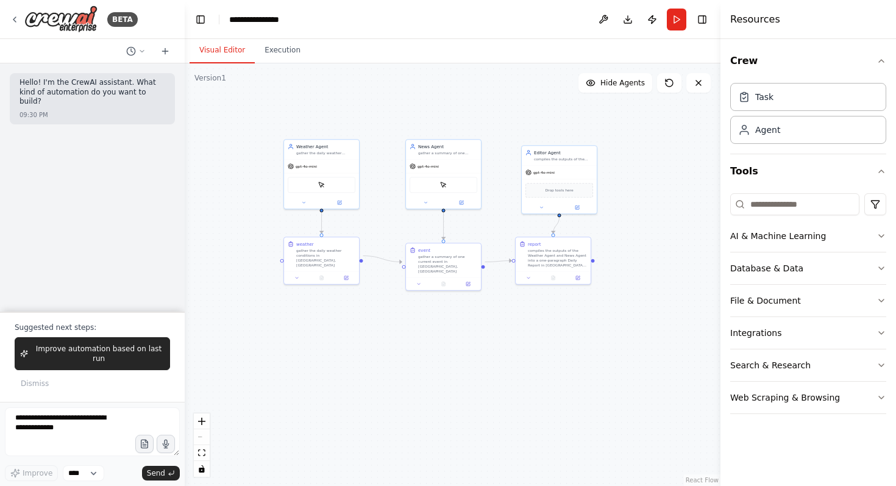
click at [670, 85] on icon at bounding box center [669, 83] width 10 height 10
click at [668, 89] on button at bounding box center [669, 82] width 24 height 19
click at [698, 80] on icon at bounding box center [698, 83] width 10 height 10
click at [700, 87] on icon at bounding box center [698, 83] width 10 height 10
click at [673, 87] on icon at bounding box center [669, 83] width 10 height 10
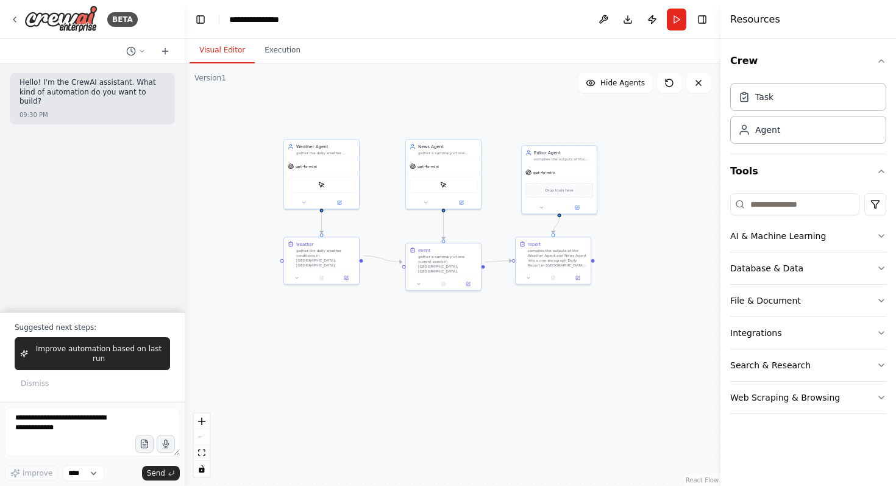
click at [673, 87] on icon at bounding box center [669, 83] width 10 height 10
click at [675, 141] on div "Weather Agent gather the daily weather conditions from internet gpt-4o-mini Scr…" at bounding box center [453, 274] width 536 height 422
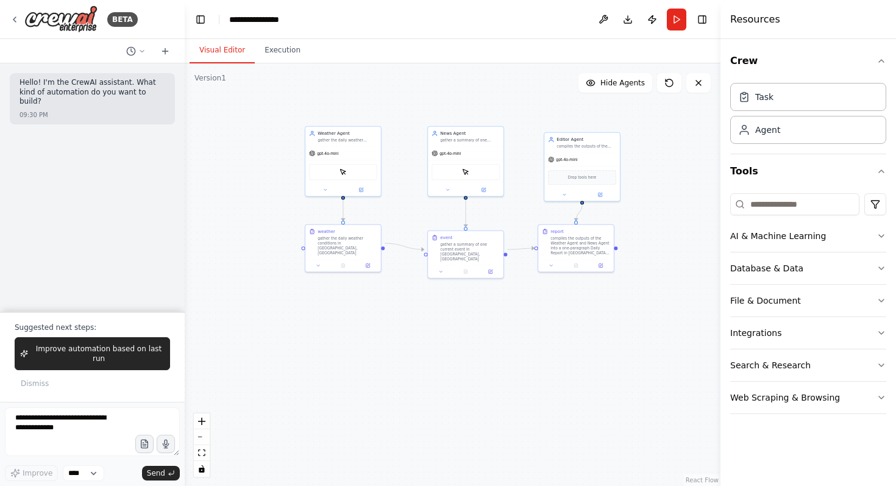
drag, startPoint x: 411, startPoint y: 342, endPoint x: 648, endPoint y: 181, distance: 286.8
click at [648, 181] on div ".deletable-edge-delete-btn { width: 20px; height: 20px; border: 0px solid #ffff…" at bounding box center [453, 274] width 536 height 422
click at [795, 206] on input at bounding box center [794, 204] width 129 height 22
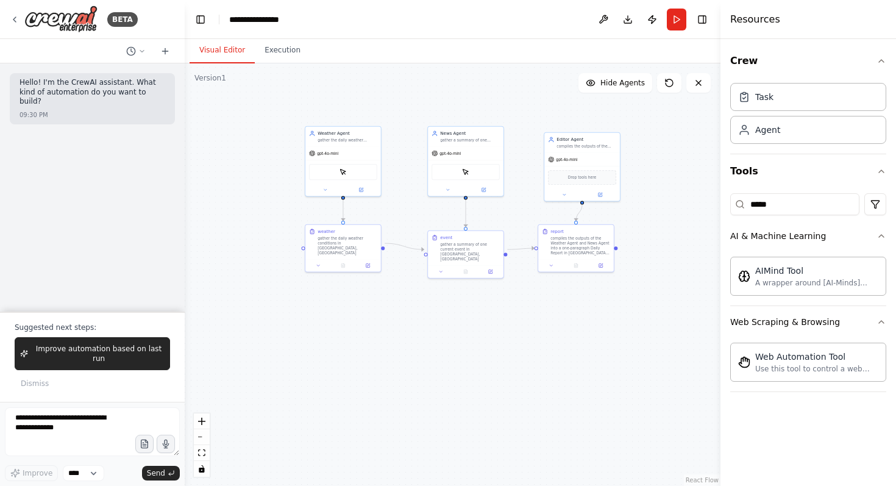
click at [806, 408] on div "Crew Task Agent Tools ***** AI & Machine Learning AIMind Tool A wrapper around …" at bounding box center [807, 262] width 175 height 447
click at [879, 234] on icon "button" at bounding box center [881, 236] width 10 height 10
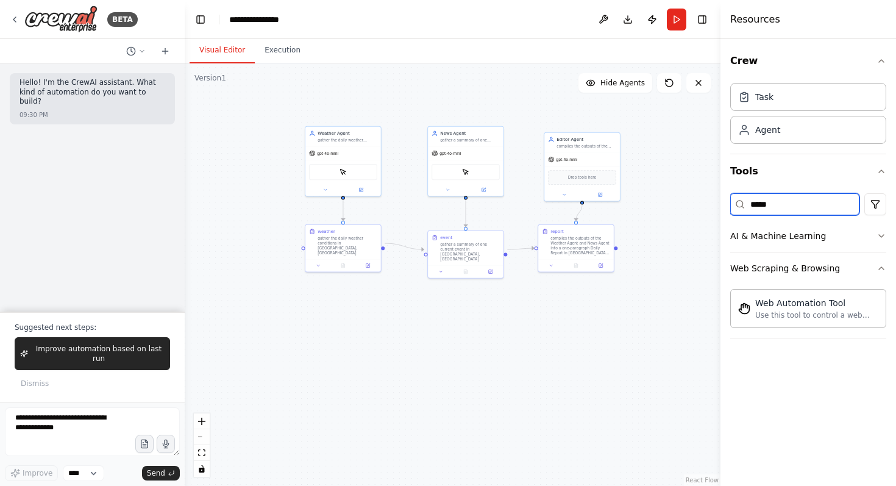
click at [804, 208] on input "*****" at bounding box center [794, 204] width 129 height 22
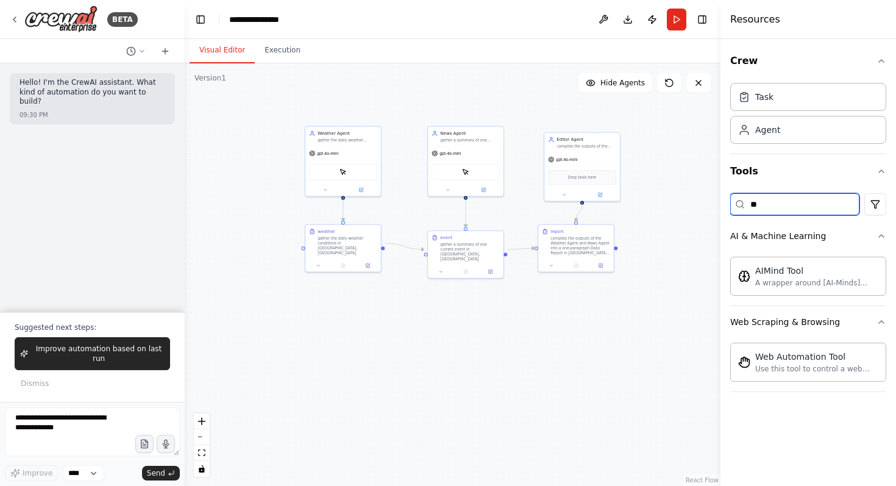
type input "*"
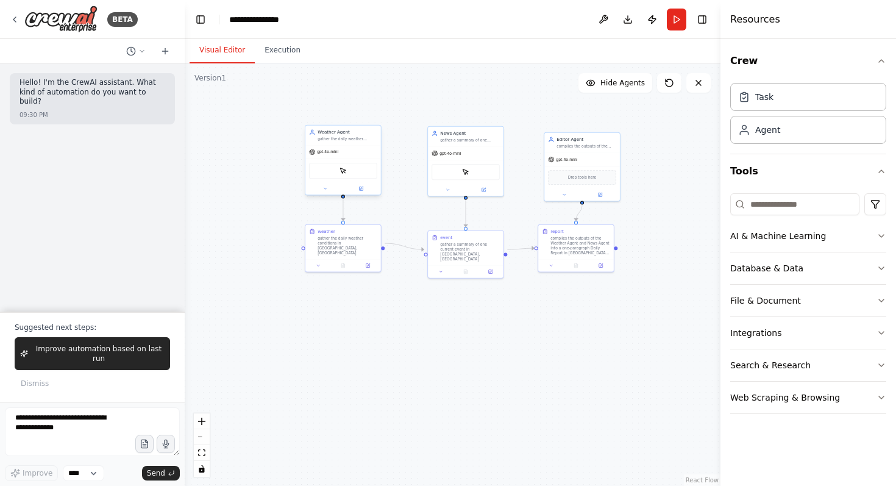
click at [355, 166] on div "ScrapeElementFromWebsiteTool" at bounding box center [343, 171] width 68 height 16
click at [353, 170] on div "ScrapeElementFromWebsiteTool" at bounding box center [343, 171] width 68 height 16
click at [355, 169] on div "ScrapeElementFromWebsiteTool" at bounding box center [343, 171] width 68 height 16
click at [362, 188] on icon at bounding box center [361, 188] width 4 height 4
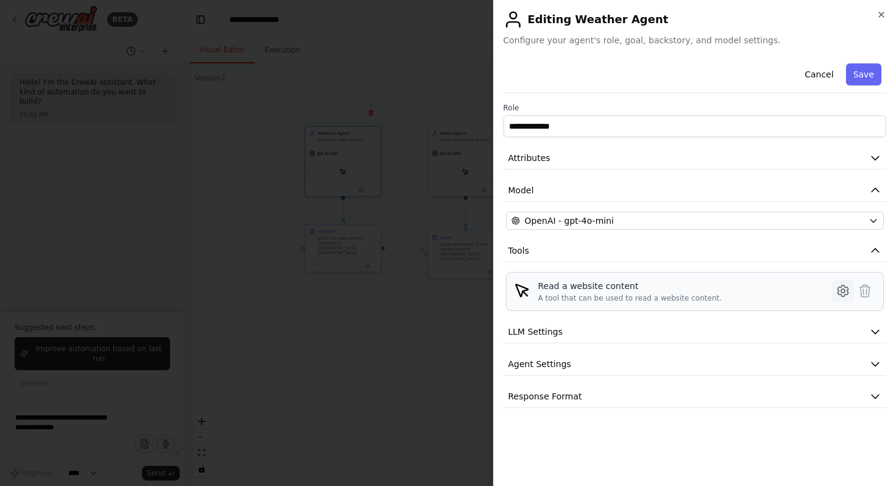
click at [834, 289] on button at bounding box center [843, 291] width 22 height 22
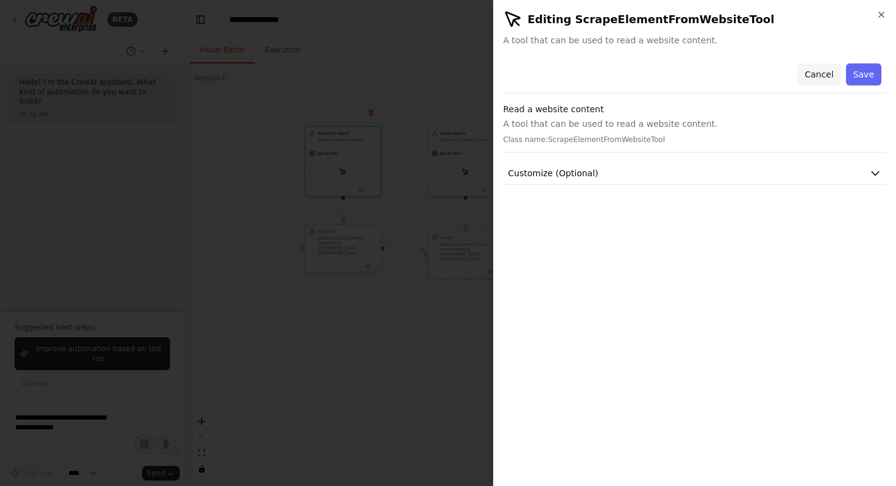
click at [836, 69] on button "Cancel" at bounding box center [818, 74] width 43 height 22
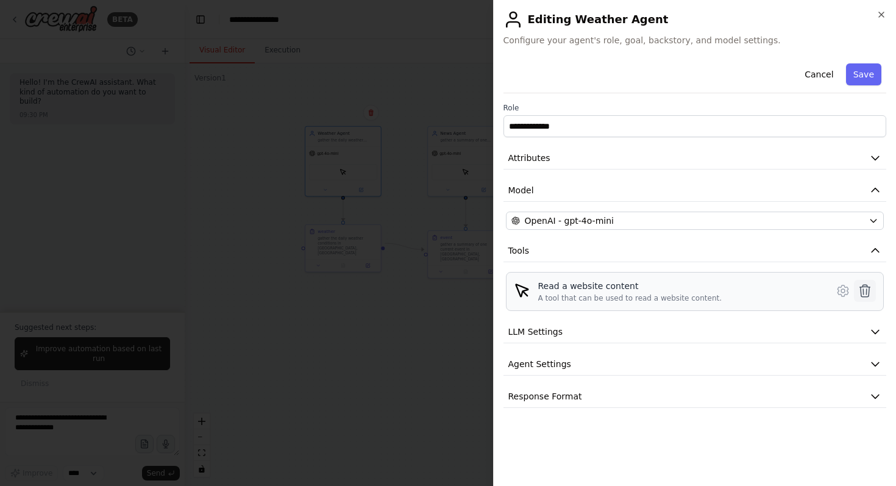
click at [866, 293] on icon at bounding box center [865, 291] width 10 height 12
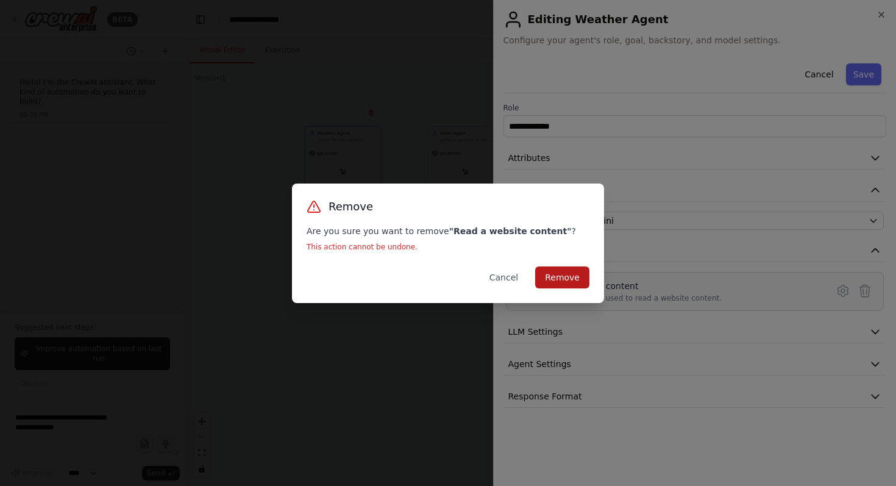
click at [546, 274] on button "Remove" at bounding box center [562, 277] width 54 height 22
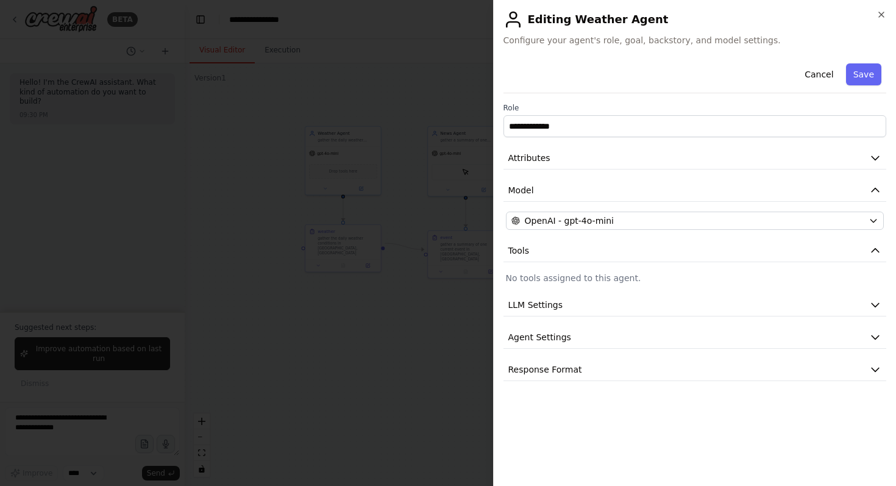
click at [429, 225] on div at bounding box center [448, 243] width 896 height 486
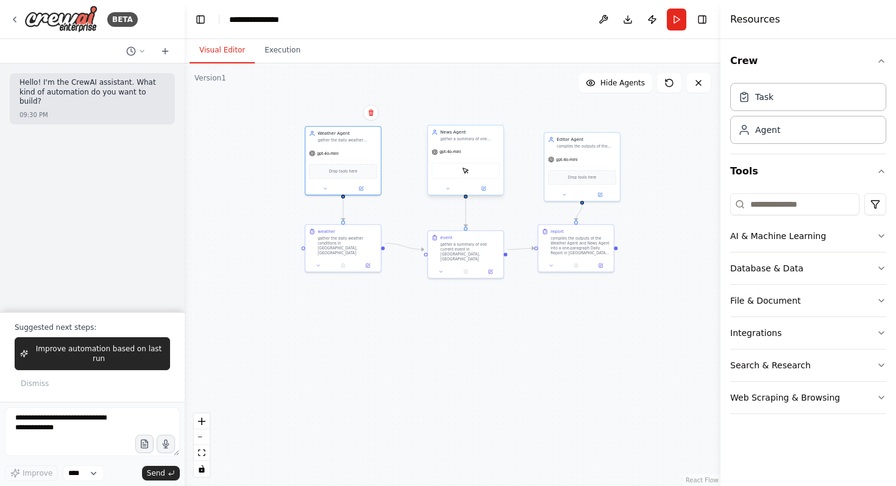
click at [478, 169] on div "ScrapeElementFromWebsiteTool" at bounding box center [465, 171] width 68 height 16
click at [487, 187] on button at bounding box center [483, 188] width 35 height 7
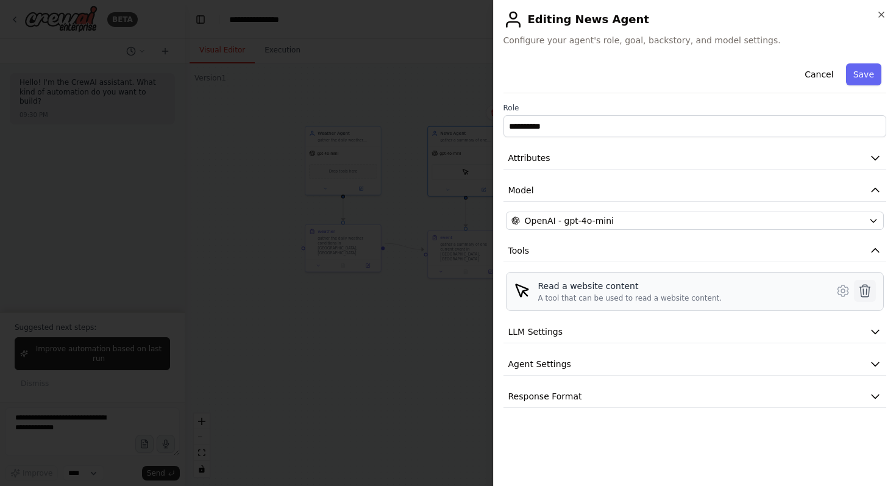
click at [868, 285] on icon at bounding box center [864, 290] width 15 height 15
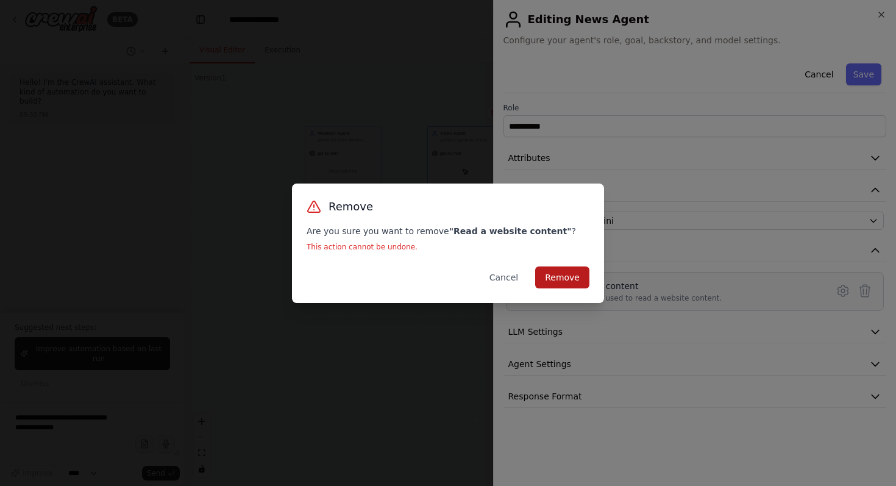
click at [568, 280] on button "Remove" at bounding box center [562, 277] width 54 height 22
click at [421, 320] on div "Remove Are you sure you want to remove " Read a website content " ? This action…" at bounding box center [448, 243] width 896 height 486
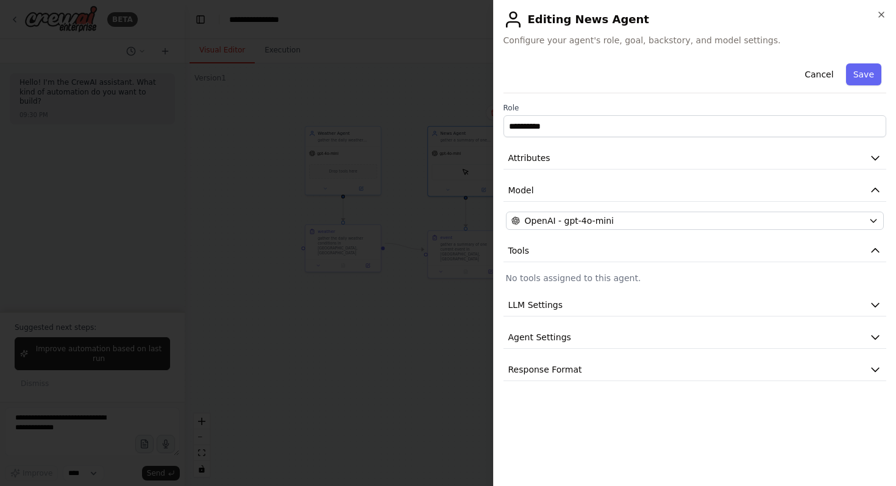
click at [430, 310] on div at bounding box center [448, 243] width 896 height 486
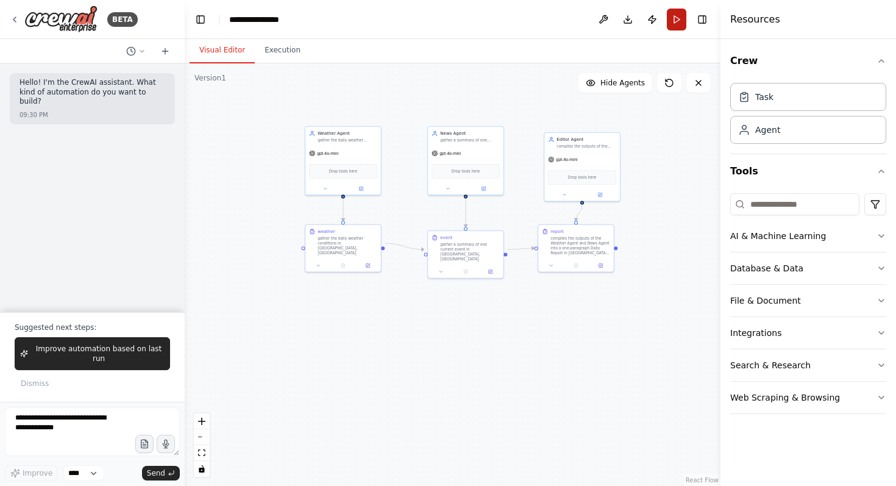
click at [678, 21] on button "Run" at bounding box center [676, 20] width 19 height 22
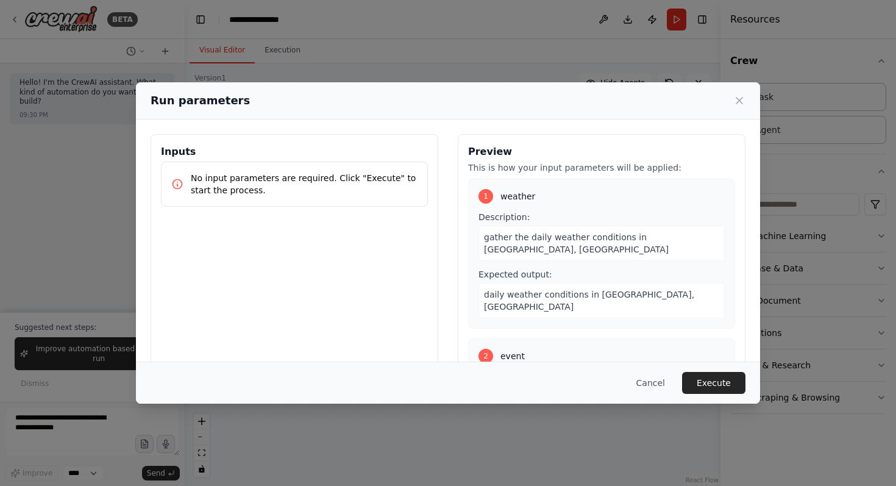
drag, startPoint x: 658, startPoint y: 379, endPoint x: 668, endPoint y: 270, distance: 109.6
click at [658, 379] on button "Cancel" at bounding box center [650, 383] width 48 height 22
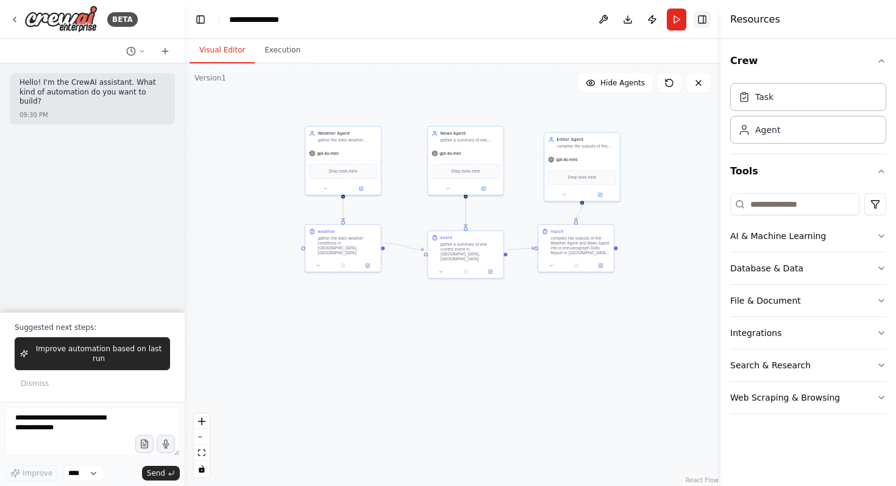
click at [705, 18] on button "Toggle Right Sidebar" at bounding box center [701, 19] width 17 height 17
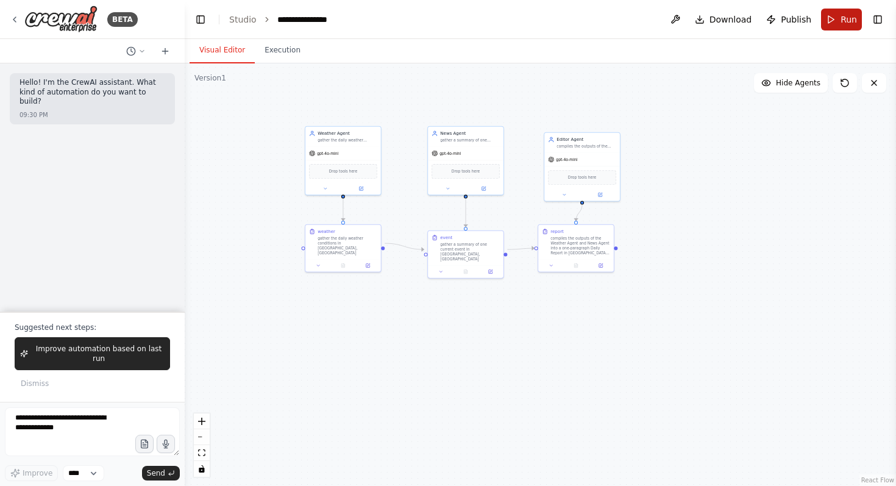
click at [849, 9] on button "Run" at bounding box center [841, 20] width 41 height 22
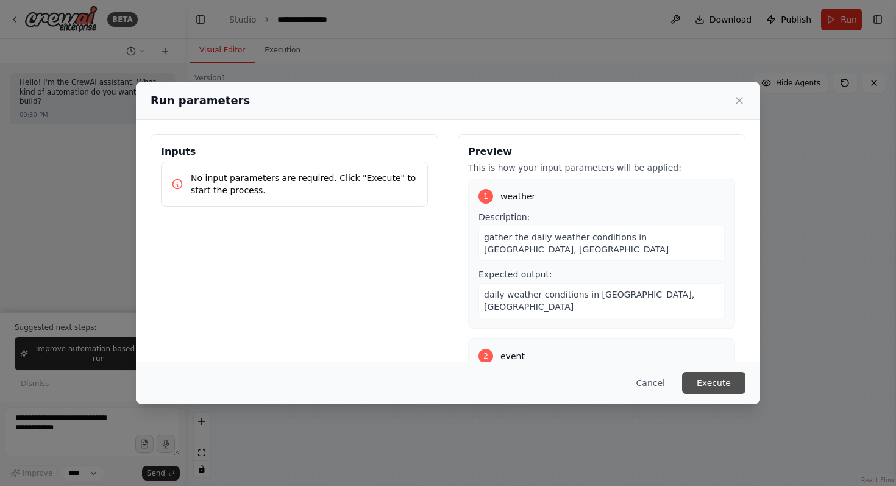
click at [718, 389] on button "Execute" at bounding box center [713, 383] width 63 height 22
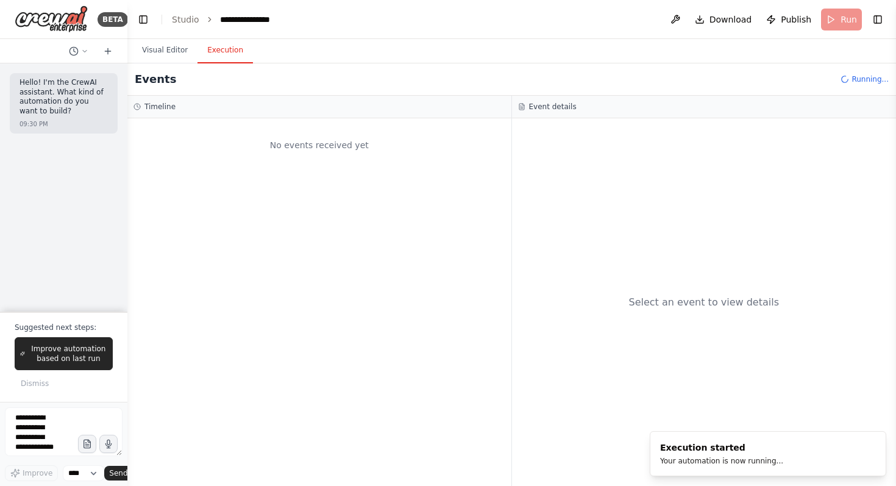
drag, startPoint x: 182, startPoint y: 217, endPoint x: 127, endPoint y: 215, distance: 54.3
click at [127, 215] on div "**********" at bounding box center [448, 243] width 896 height 486
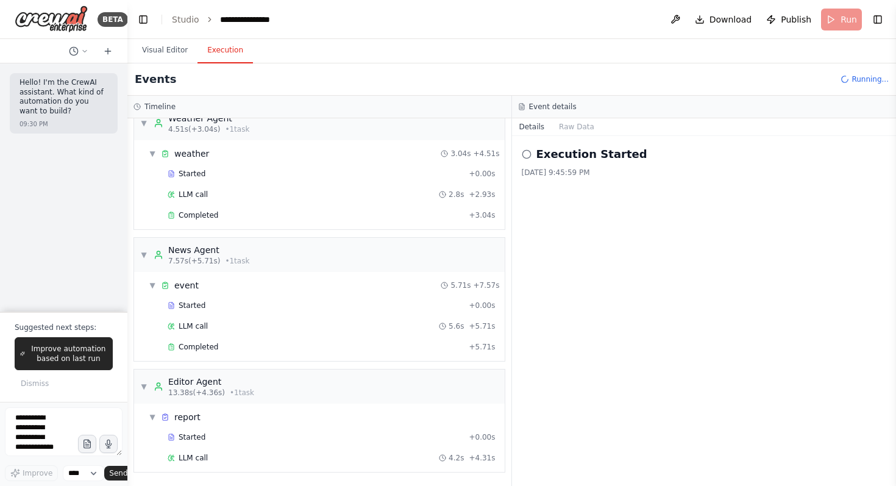
scroll to position [40, 0]
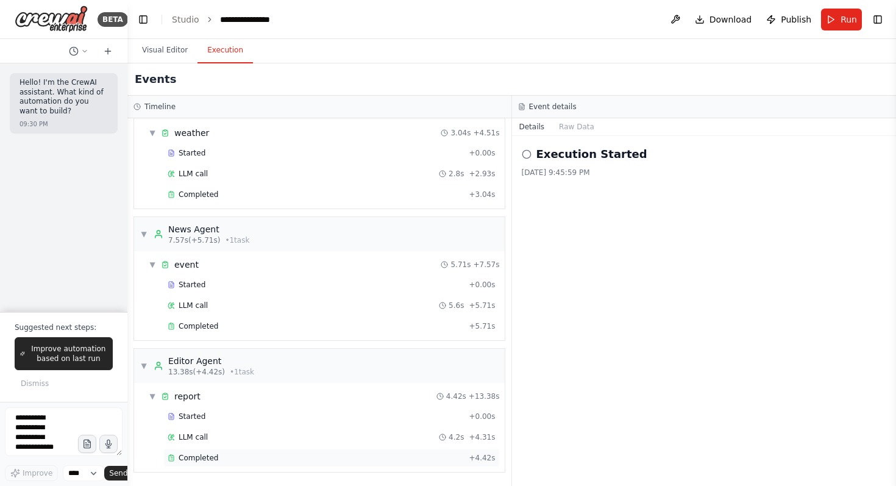
click at [219, 455] on div "Completed" at bounding box center [316, 458] width 296 height 10
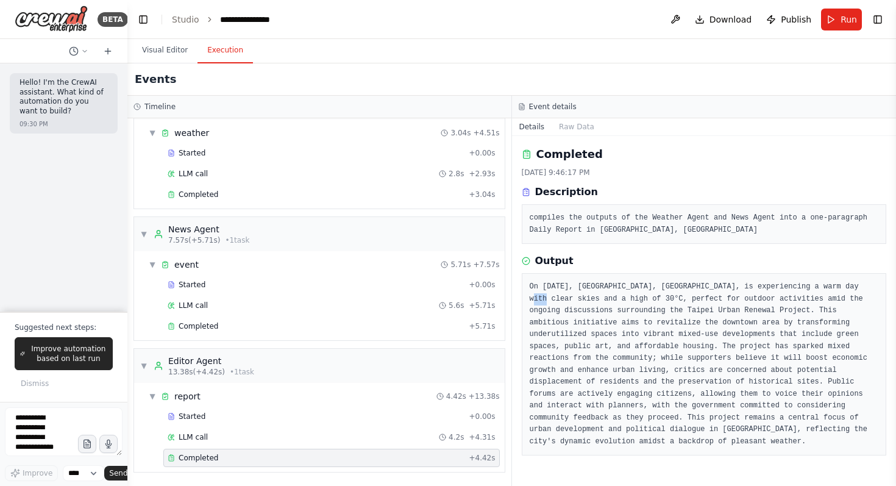
drag, startPoint x: 523, startPoint y: 296, endPoint x: 544, endPoint y: 300, distance: 21.2
click at [544, 300] on div "On September 21, 2025, Taipei, Taiwan, is experiencing a warm day with clear sk…" at bounding box center [704, 364] width 365 height 182
click at [561, 299] on pre "On September 21, 2025, Taipei, Taiwan, is experiencing a warm day with clear sk…" at bounding box center [704, 364] width 349 height 166
drag, startPoint x: 641, startPoint y: 302, endPoint x: 620, endPoint y: 316, distance: 25.9
click at [620, 316] on pre "On September 21, 2025, Taipei, Taiwan, is experiencing a warm day with clear sk…" at bounding box center [704, 364] width 349 height 166
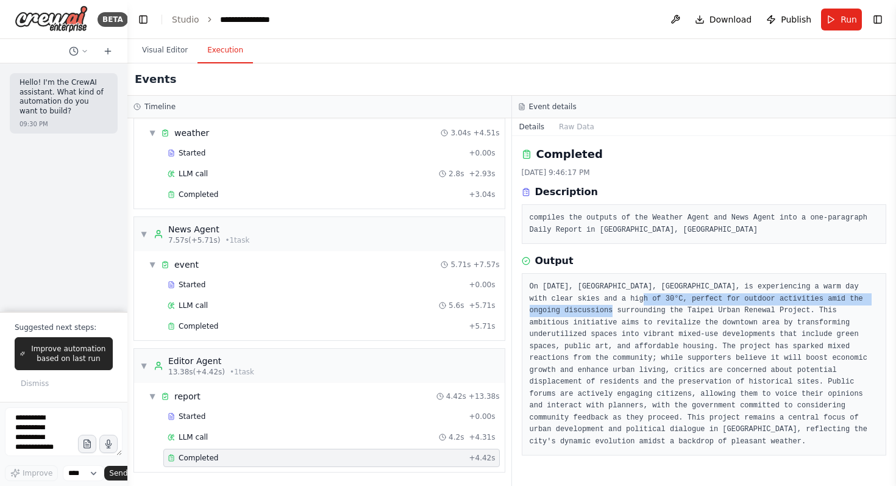
click at [620, 316] on pre "On September 21, 2025, Taipei, Taiwan, is experiencing a warm day with clear sk…" at bounding box center [704, 364] width 349 height 166
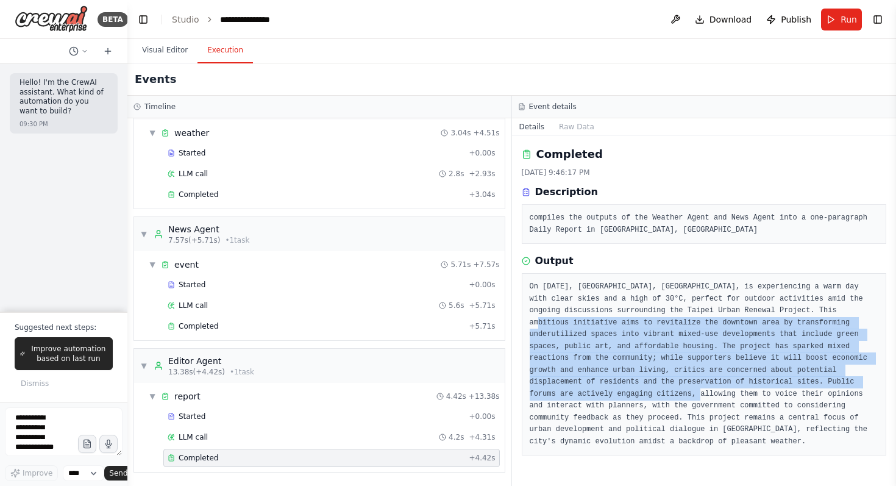
drag, startPoint x: 537, startPoint y: 322, endPoint x: 619, endPoint y: 394, distance: 109.2
click at [619, 394] on pre "On September 21, 2025, Taipei, Taiwan, is experiencing a warm day with clear sk…" at bounding box center [704, 364] width 349 height 166
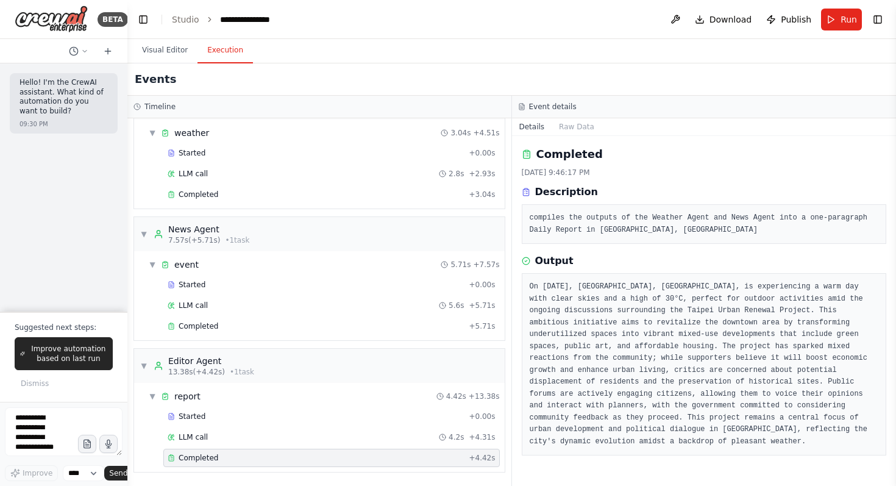
click at [636, 389] on pre "On September 21, 2025, Taipei, Taiwan, is experiencing a warm day with clear sk…" at bounding box center [704, 364] width 349 height 166
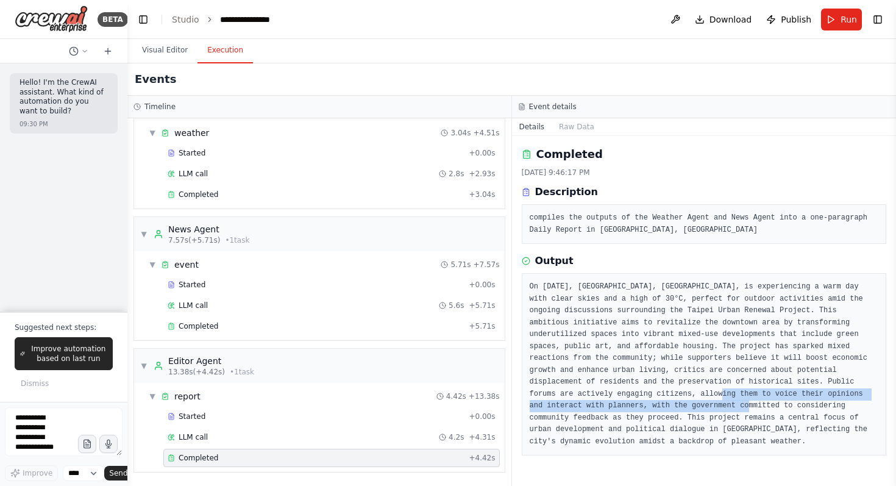
drag, startPoint x: 640, startPoint y: 391, endPoint x: 623, endPoint y: 410, distance: 26.3
click at [672, 404] on pre "On September 21, 2025, Taipei, Taiwan, is experiencing a warm day with clear sk…" at bounding box center [704, 364] width 349 height 166
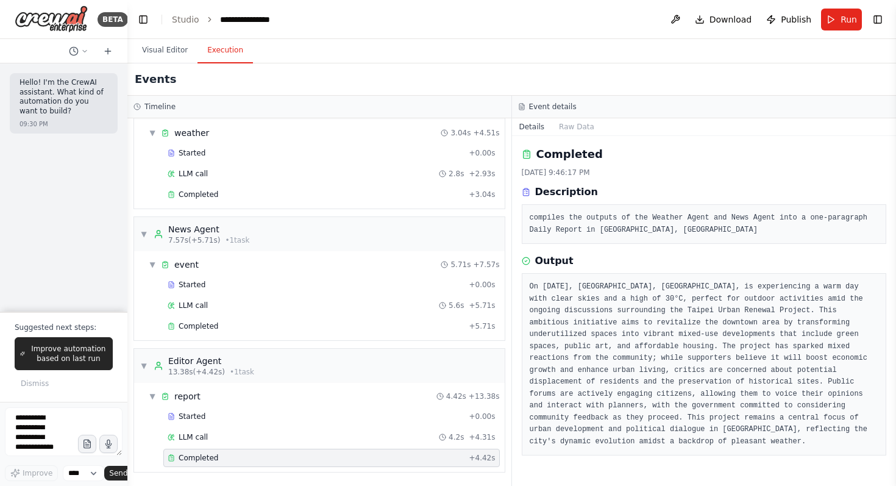
click at [584, 416] on pre "On September 21, 2025, Taipei, Taiwan, is experiencing a warm day with clear sk…" at bounding box center [704, 364] width 349 height 166
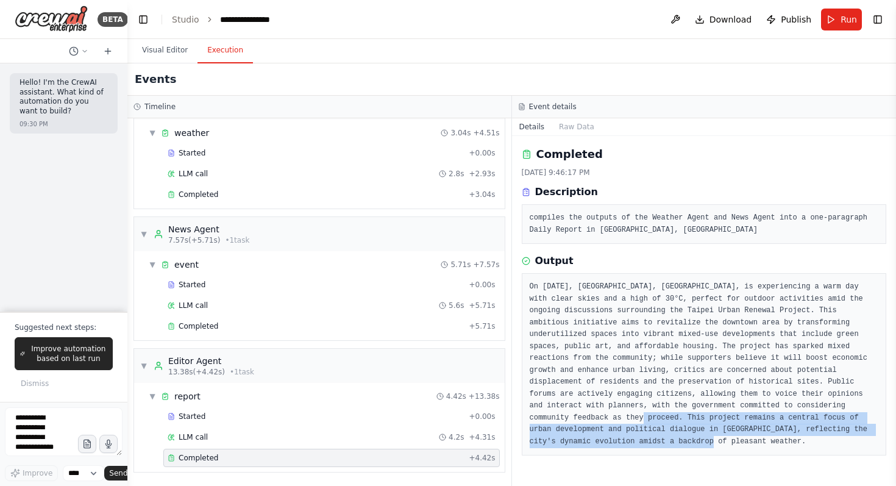
drag, startPoint x: 570, startPoint y: 417, endPoint x: 707, endPoint y: 448, distance: 140.6
click at [708, 448] on div "On September 21, 2025, Taipei, Taiwan, is experiencing a warm day with clear sk…" at bounding box center [704, 364] width 365 height 182
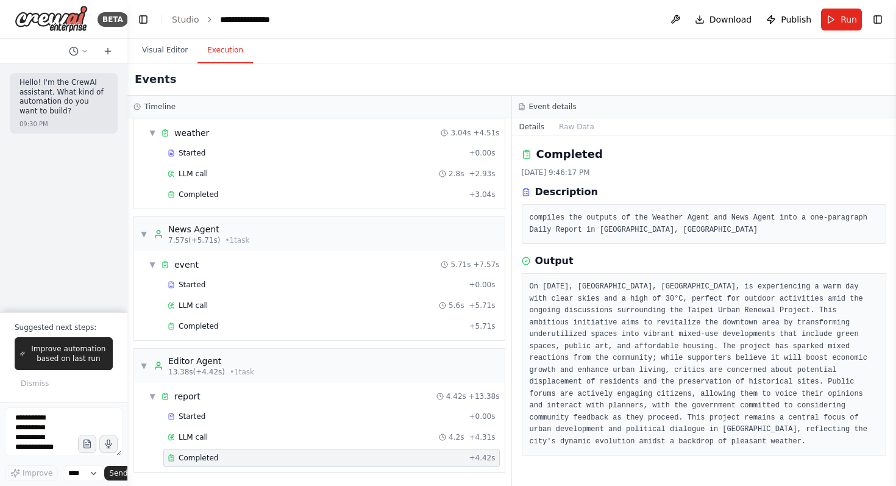
click at [701, 448] on div "On September 21, 2025, Taipei, Taiwan, is experiencing a warm day with clear sk…" at bounding box center [704, 364] width 365 height 182
click at [193, 317] on div "Completed + 5.71s" at bounding box center [331, 326] width 336 height 18
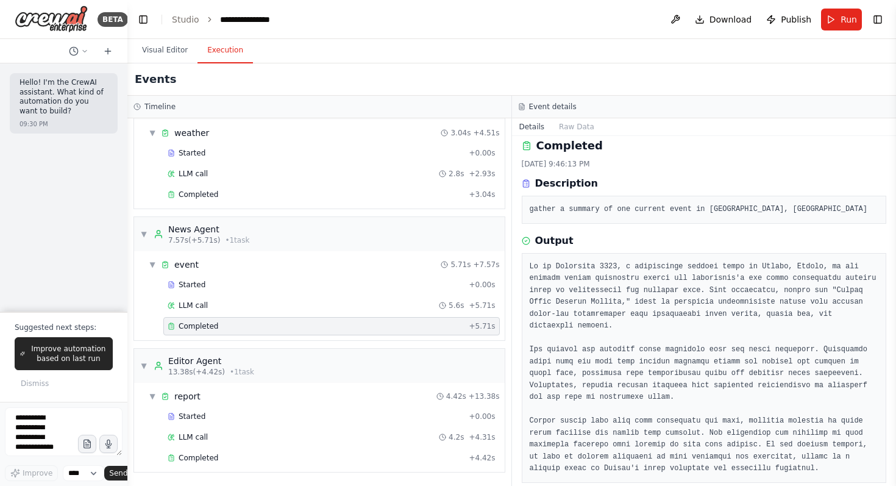
scroll to position [24, 0]
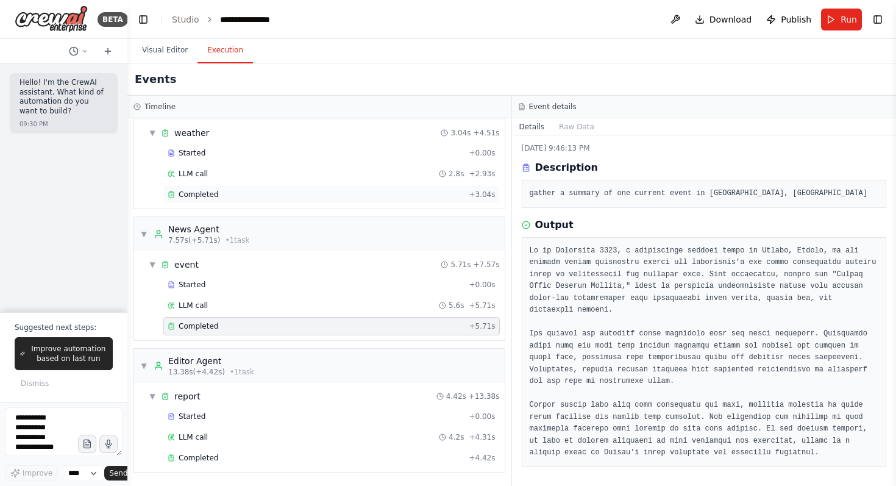
click at [207, 196] on span "Completed" at bounding box center [199, 195] width 40 height 10
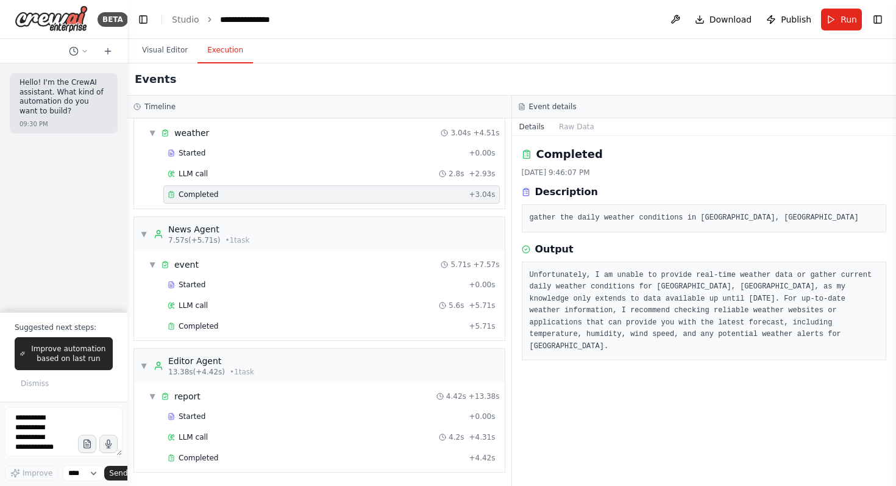
scroll to position [0, 0]
click at [264, 324] on div "Completed" at bounding box center [316, 326] width 296 height 10
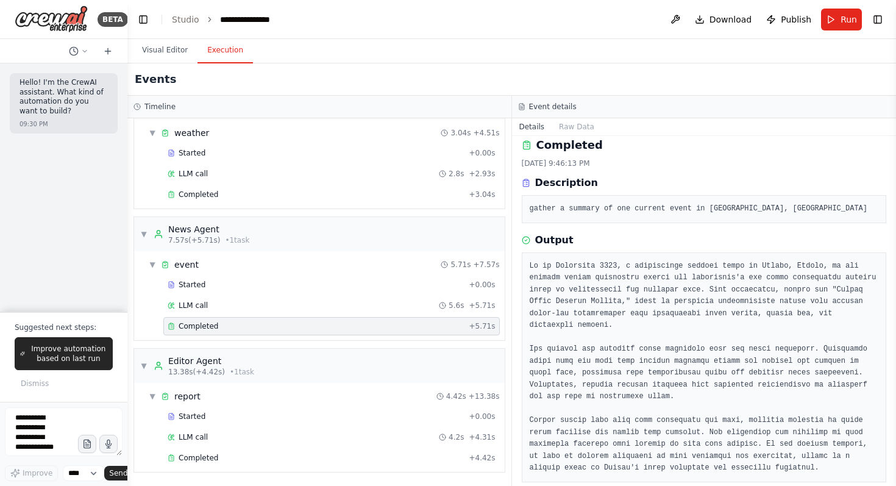
scroll to position [10, 0]
drag, startPoint x: 536, startPoint y: 298, endPoint x: 655, endPoint y: 300, distance: 119.5
click at [655, 300] on pre at bounding box center [704, 367] width 349 height 214
click at [645, 307] on pre at bounding box center [704, 367] width 349 height 214
drag, startPoint x: 535, startPoint y: 300, endPoint x: 650, endPoint y: 300, distance: 115.2
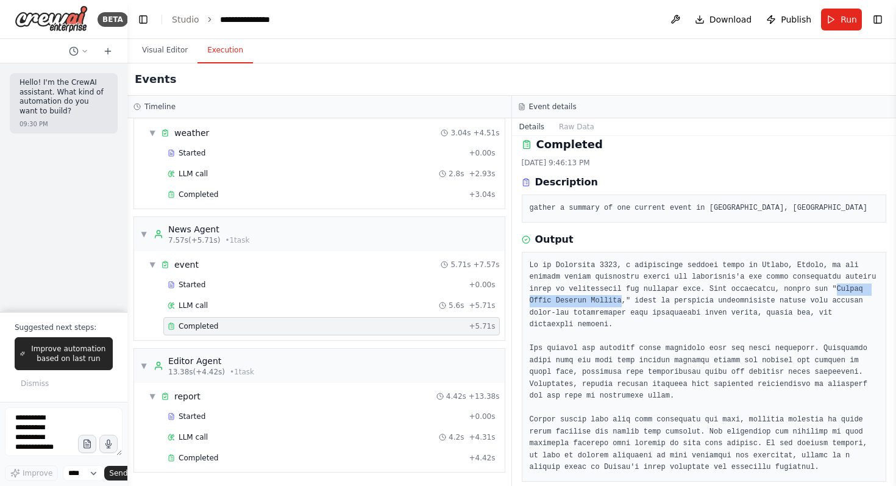
click at [656, 302] on pre at bounding box center [704, 367] width 349 height 214
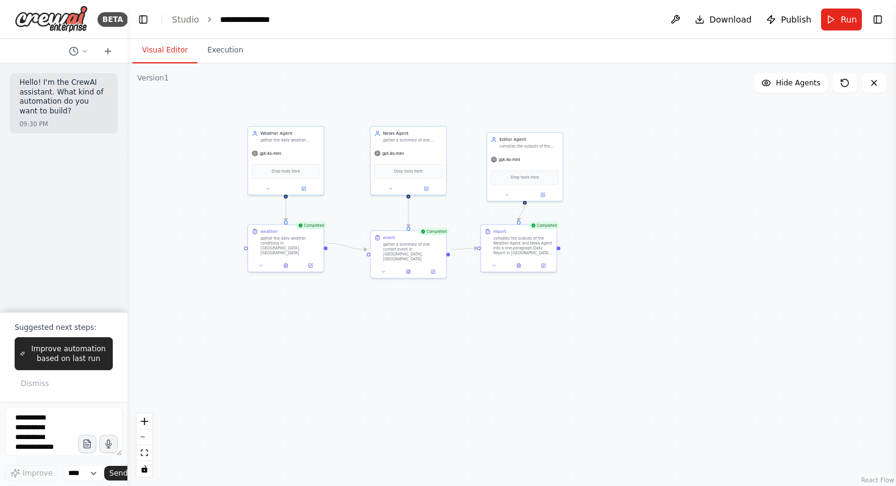
click at [176, 54] on button "Visual Editor" at bounding box center [164, 51] width 65 height 26
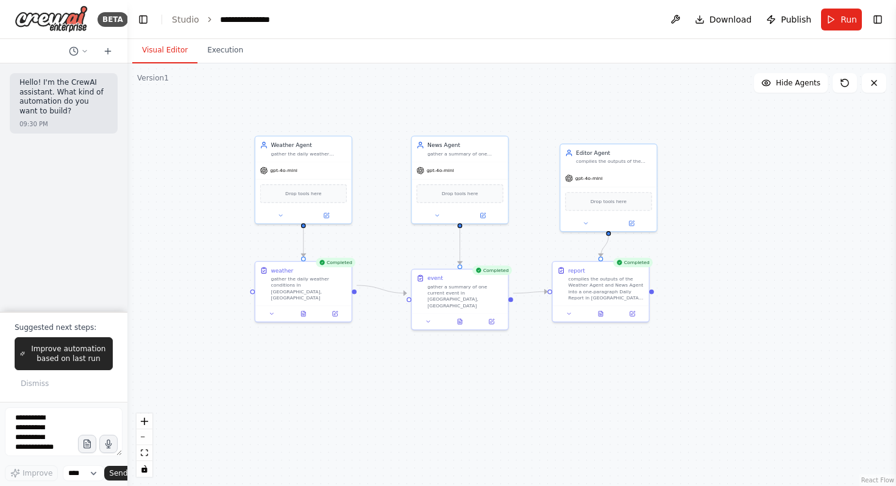
drag, startPoint x: 335, startPoint y: 278, endPoint x: 364, endPoint y: 326, distance: 55.8
click at [364, 326] on div ".deletable-edge-delete-btn { width: 20px; height: 20px; border: 0px solid #ffff…" at bounding box center [511, 274] width 768 height 422
click at [878, 21] on button "Toggle Right Sidebar" at bounding box center [877, 19] width 17 height 17
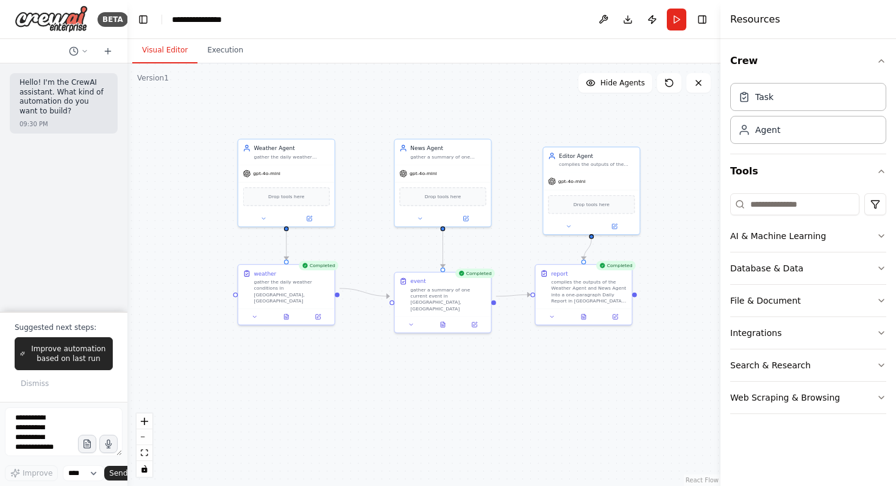
drag, startPoint x: 668, startPoint y: 377, endPoint x: 651, endPoint y: 381, distance: 17.7
click at [633, 380] on div ".deletable-edge-delete-btn { width: 20px; height: 20px; border: 0px solid #ffff…" at bounding box center [423, 274] width 593 height 422
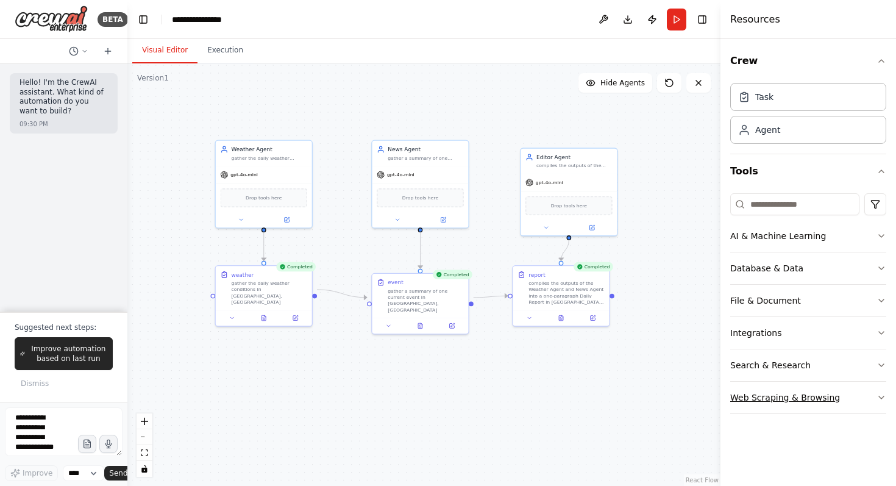
click at [868, 397] on button "Web Scraping & Browsing" at bounding box center [808, 397] width 156 height 32
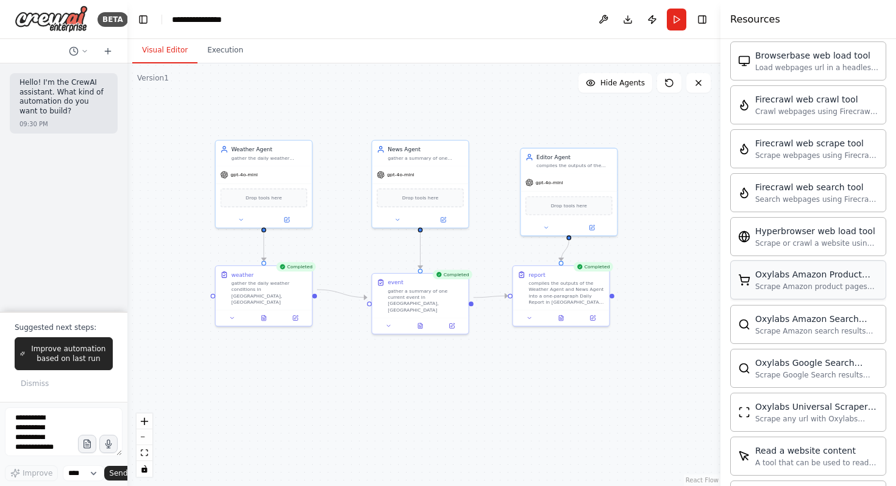
scroll to position [376, 0]
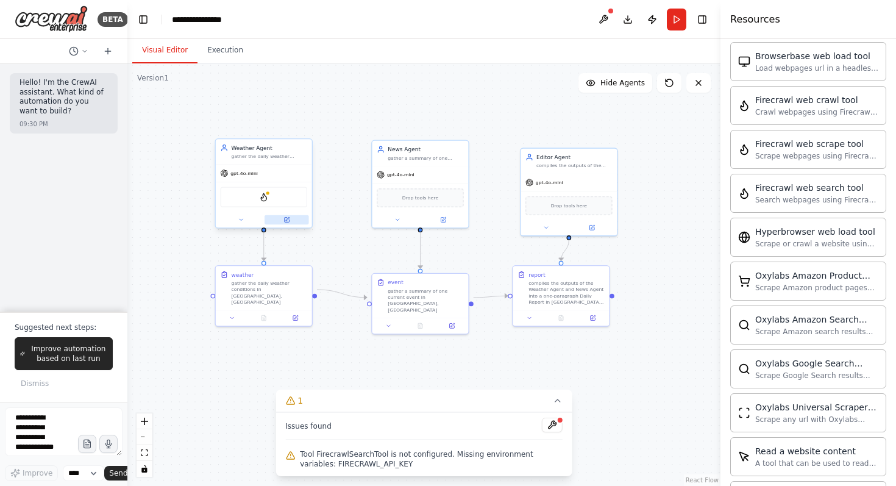
click at [286, 218] on icon at bounding box center [286, 220] width 5 height 5
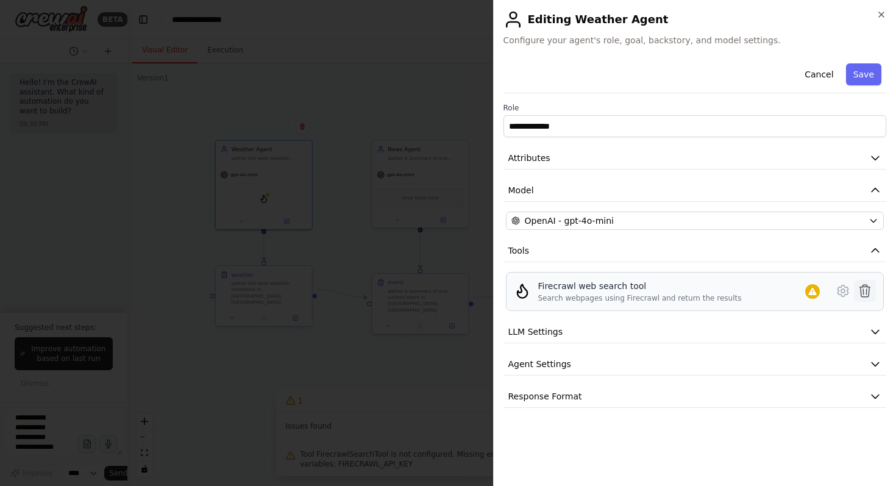
click at [859, 285] on icon at bounding box center [864, 290] width 15 height 15
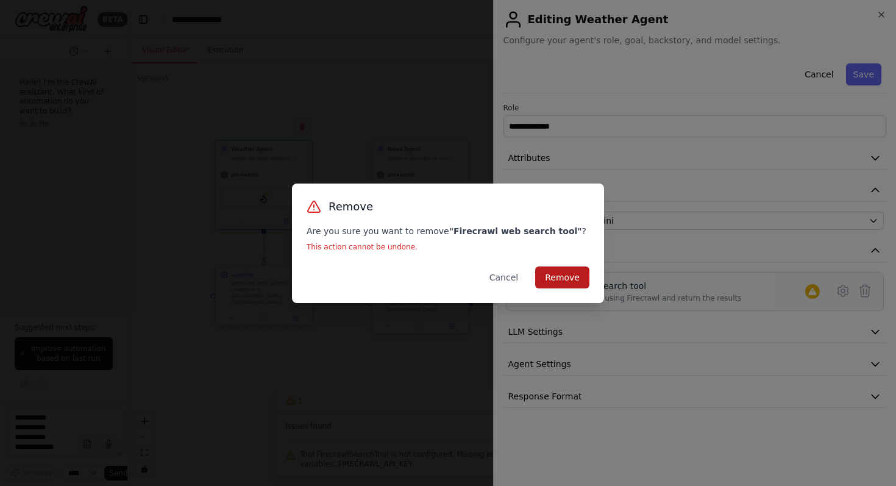
click at [573, 277] on button "Remove" at bounding box center [562, 277] width 54 height 22
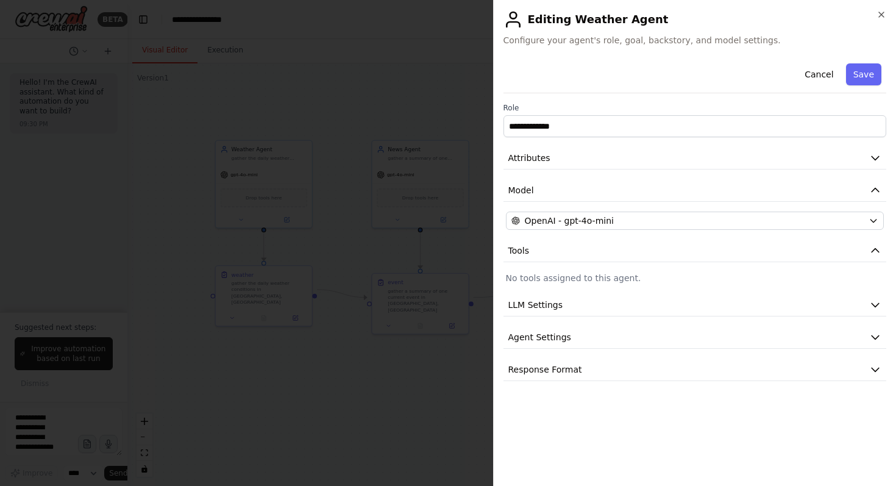
click at [385, 345] on div at bounding box center [448, 243] width 896 height 486
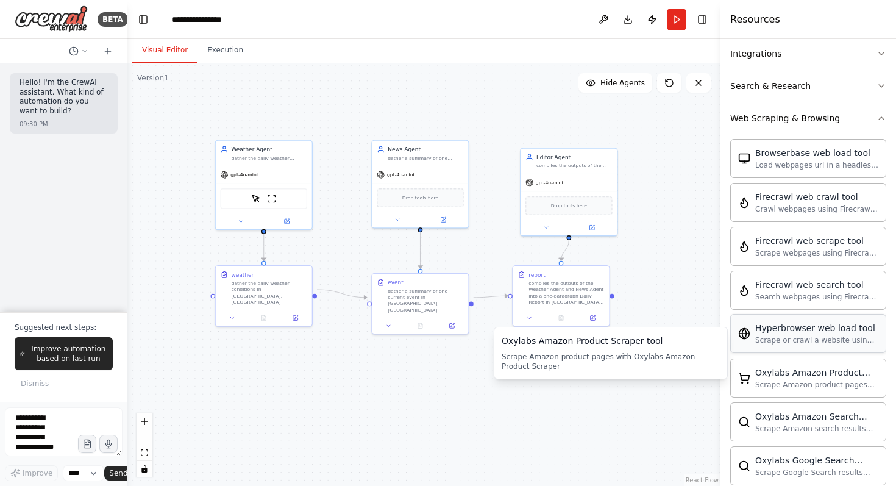
scroll to position [278, 0]
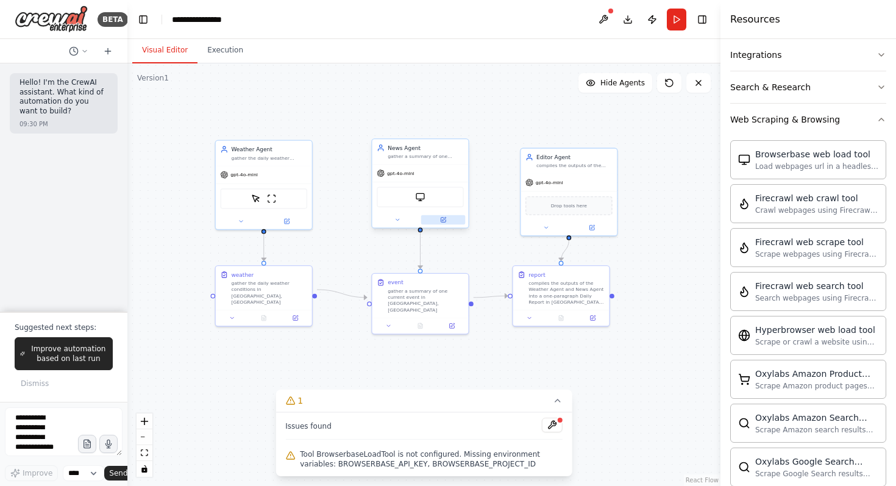
click at [447, 219] on button at bounding box center [443, 219] width 44 height 9
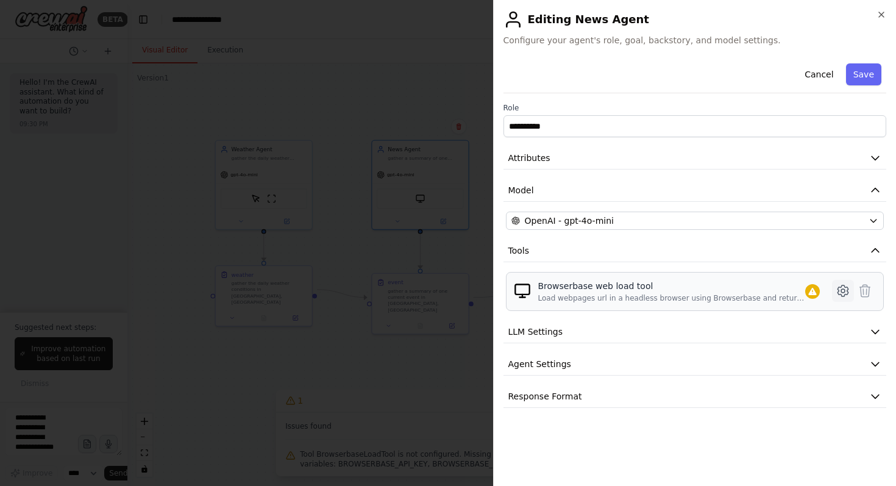
click at [847, 288] on icon at bounding box center [842, 290] width 10 height 11
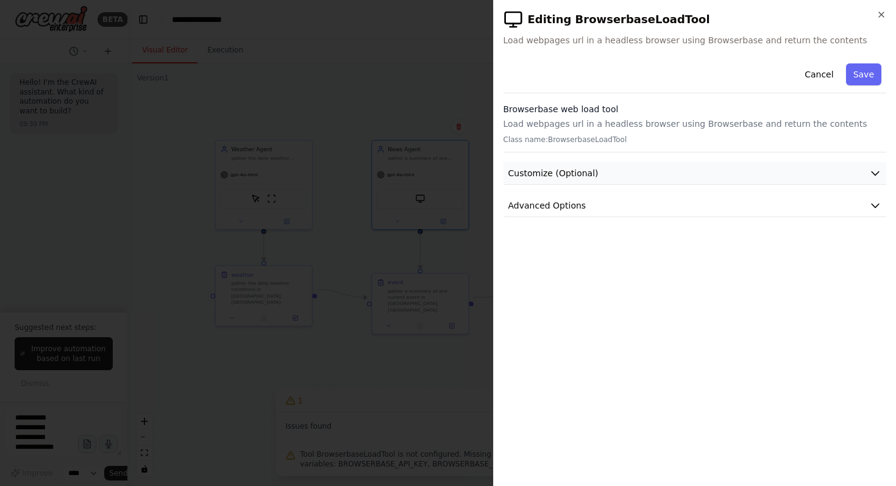
click at [676, 175] on button "Customize (Optional)" at bounding box center [694, 173] width 383 height 23
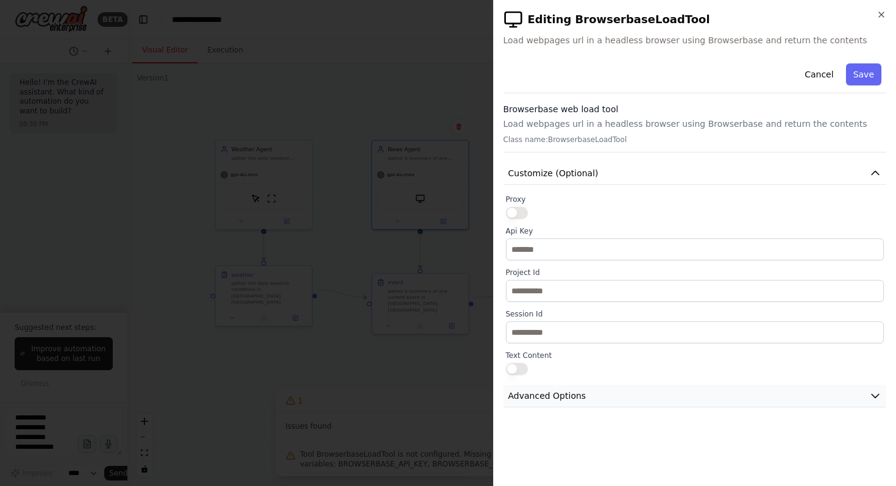
click at [650, 393] on button "Advanced Options" at bounding box center [694, 396] width 383 height 23
click at [880, 19] on icon "button" at bounding box center [881, 15] width 10 height 10
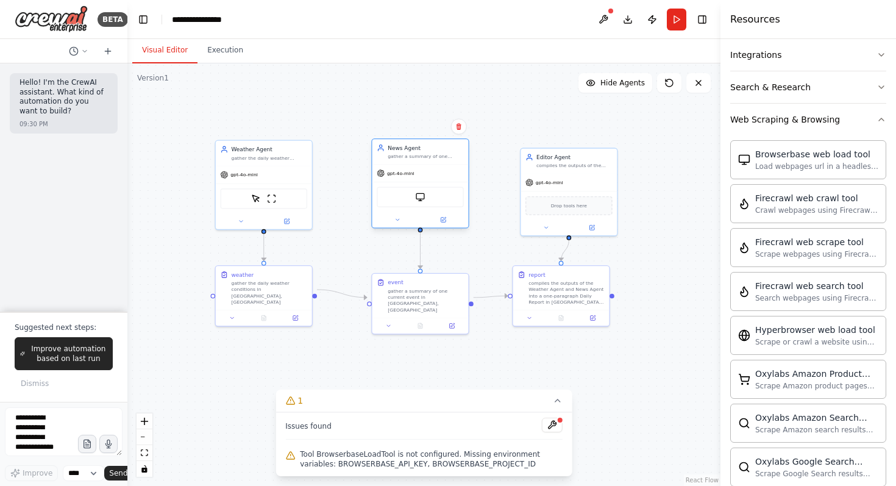
click at [417, 187] on div "BrowserbaseLoadTool" at bounding box center [420, 197] width 87 height 20
click at [448, 225] on div at bounding box center [420, 220] width 96 height 16
click at [446, 219] on button at bounding box center [443, 219] width 44 height 9
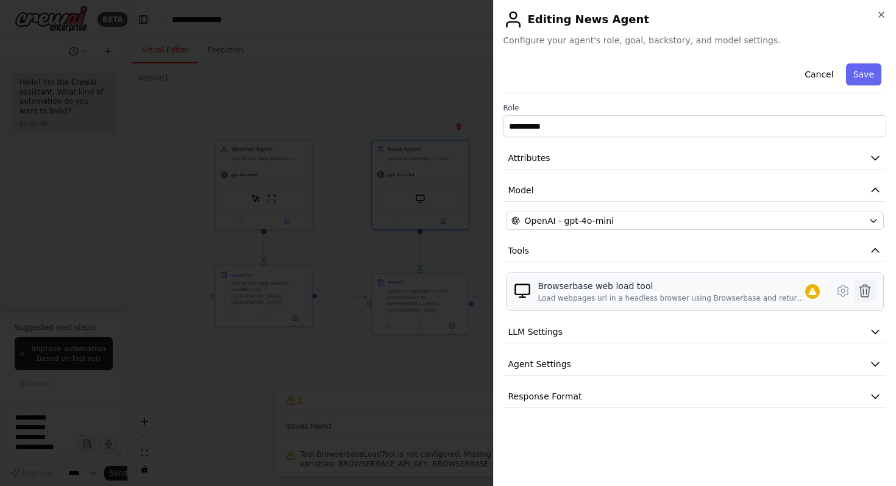
click at [863, 290] on icon at bounding box center [864, 290] width 15 height 15
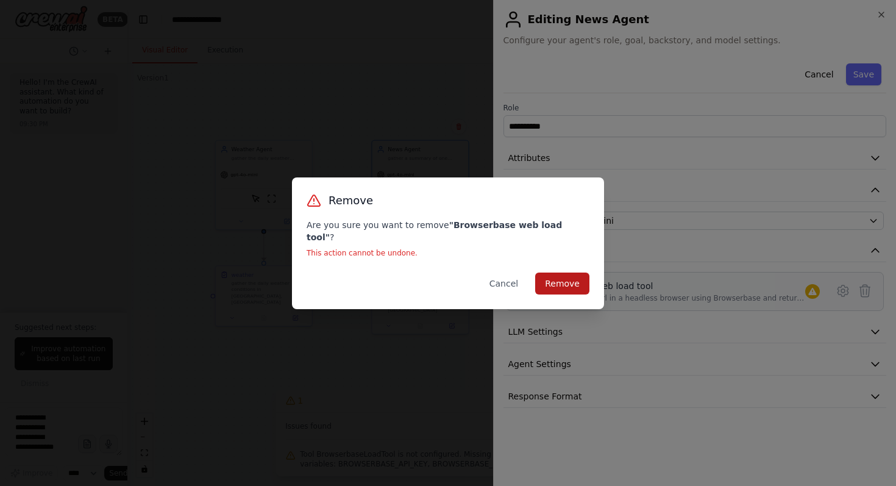
click at [552, 272] on button "Remove" at bounding box center [562, 283] width 54 height 22
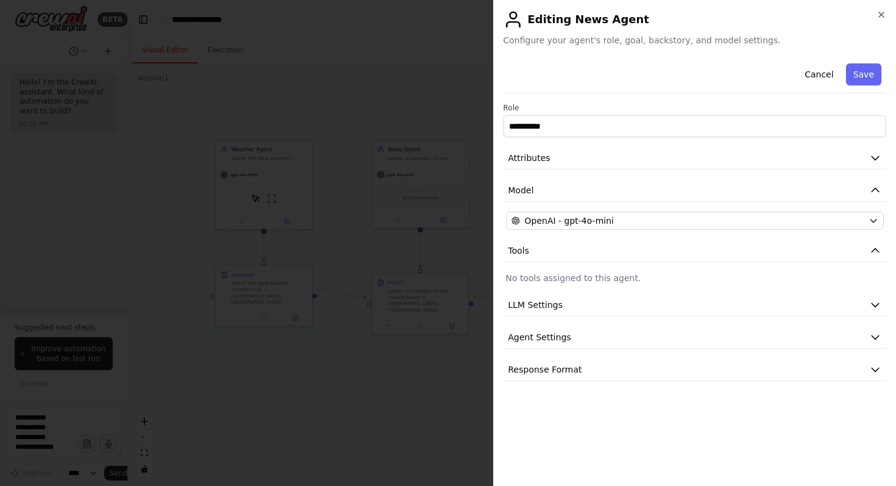
click at [352, 322] on div at bounding box center [448, 243] width 896 height 486
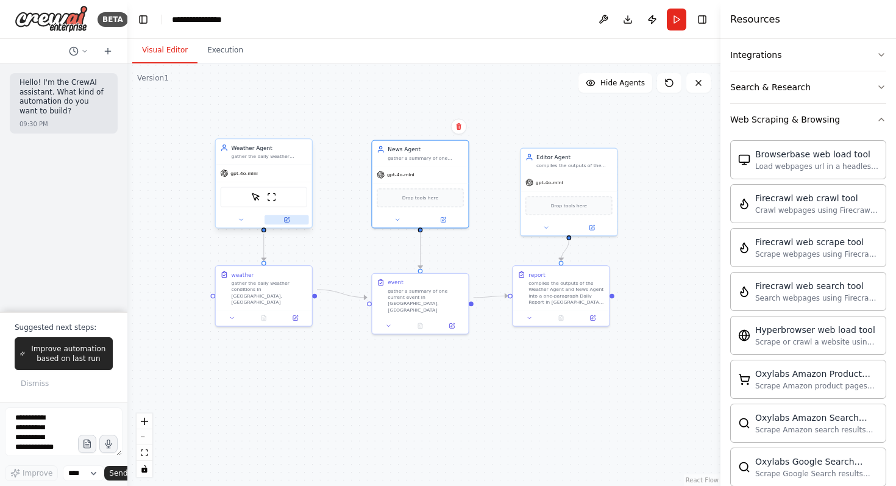
click at [288, 219] on icon at bounding box center [288, 219] width 4 height 4
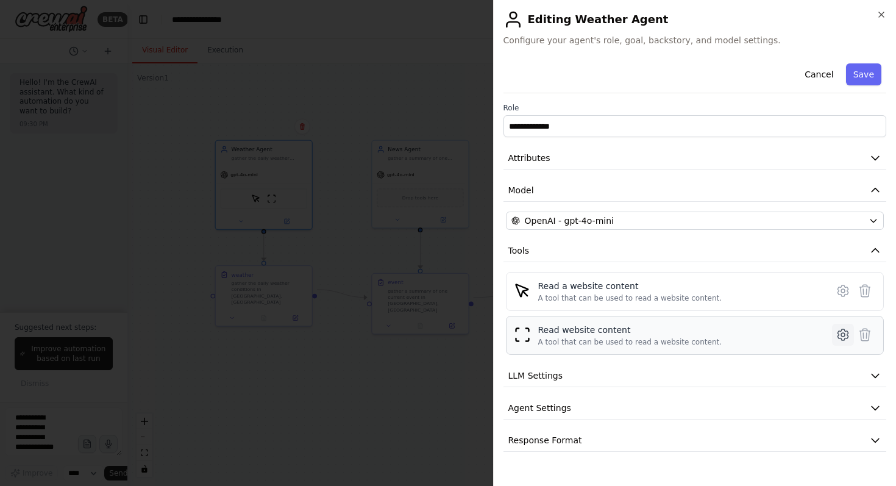
click at [843, 333] on icon at bounding box center [842, 334] width 15 height 15
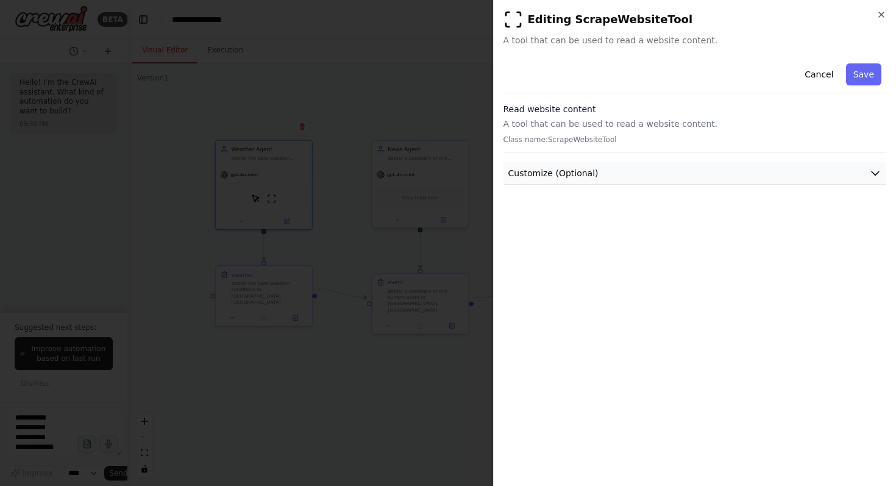
click at [770, 166] on button "Customize (Optional)" at bounding box center [694, 173] width 383 height 23
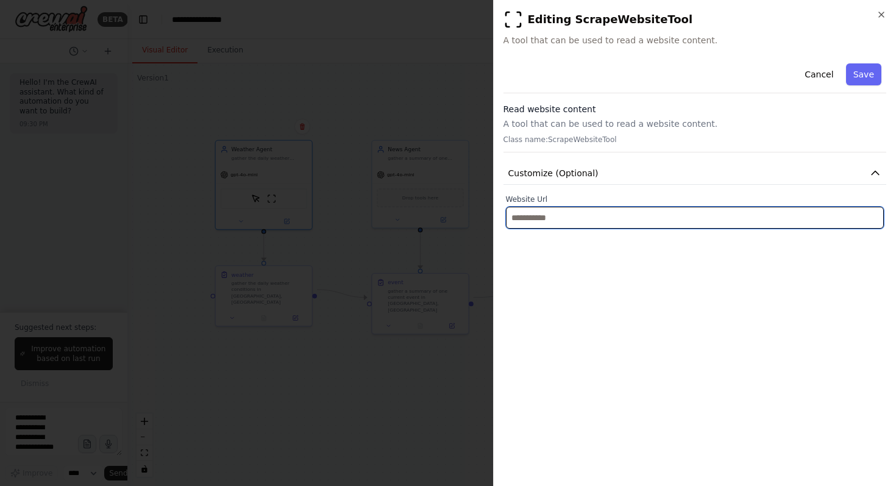
click at [752, 215] on input "text" at bounding box center [695, 218] width 378 height 22
paste input "**********"
type input "**********"
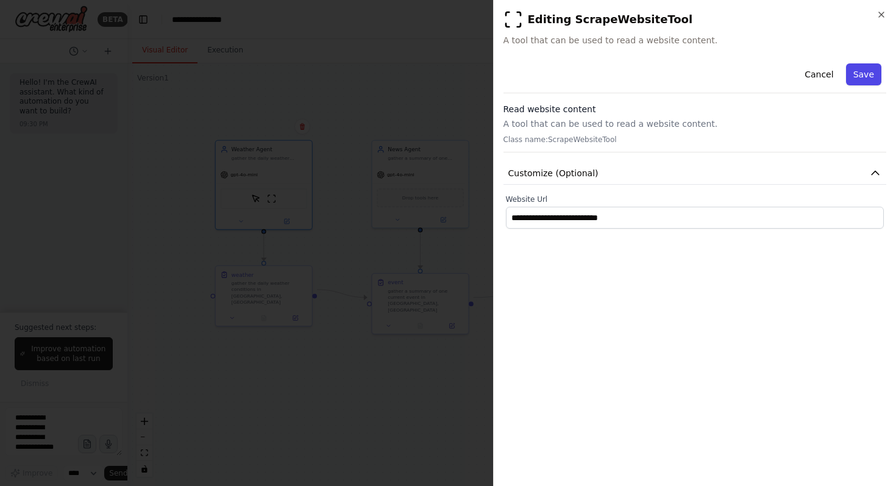
click at [853, 68] on button "Save" at bounding box center [863, 74] width 35 height 22
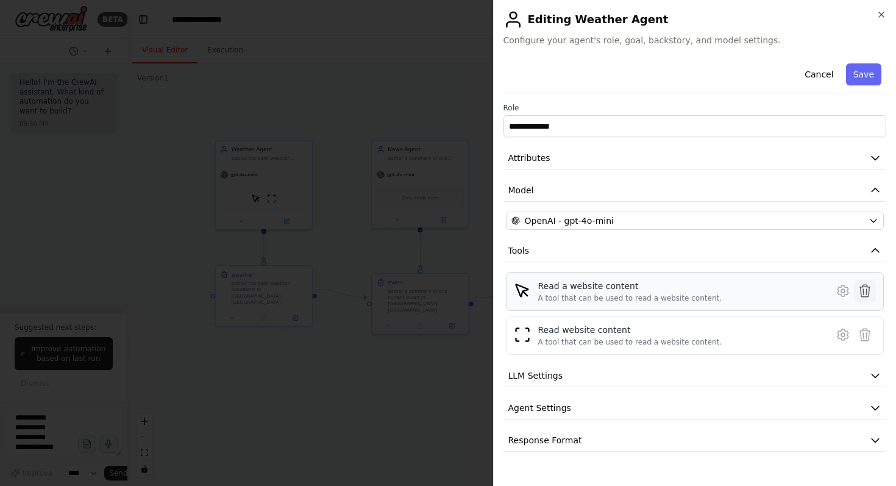
click at [859, 293] on icon at bounding box center [864, 290] width 15 height 15
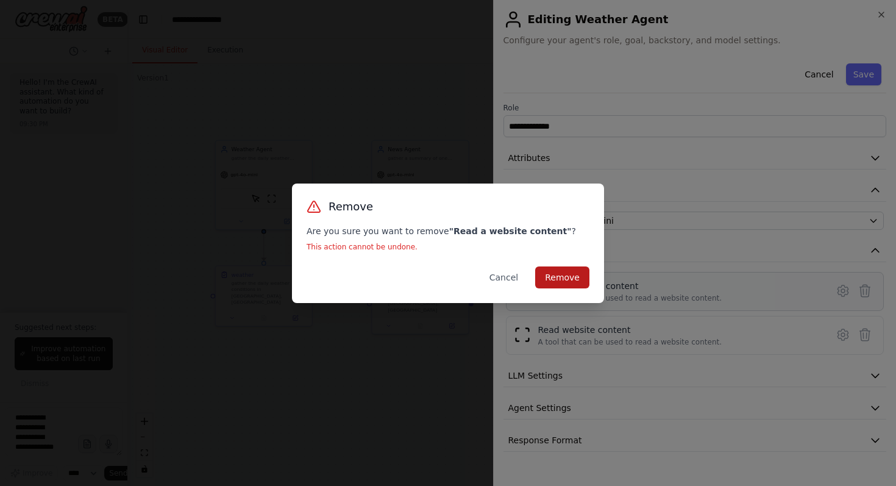
click at [577, 283] on button "Remove" at bounding box center [562, 277] width 54 height 22
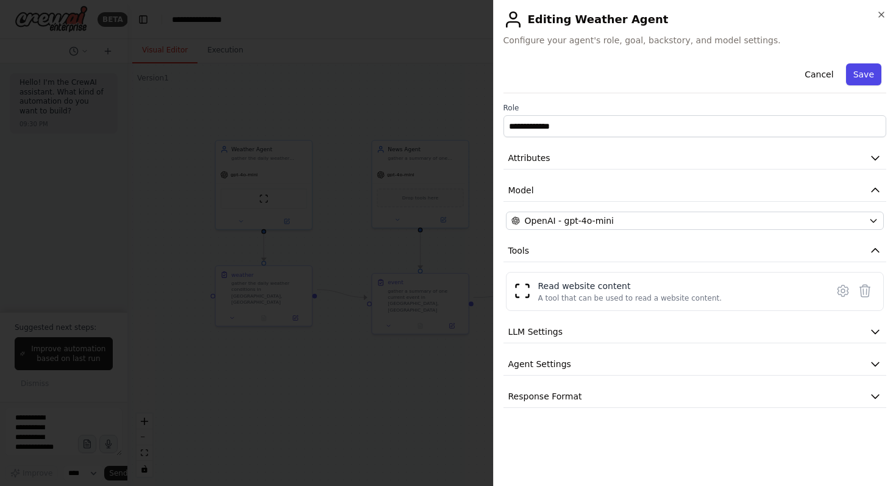
click at [864, 77] on button "Save" at bounding box center [863, 74] width 35 height 22
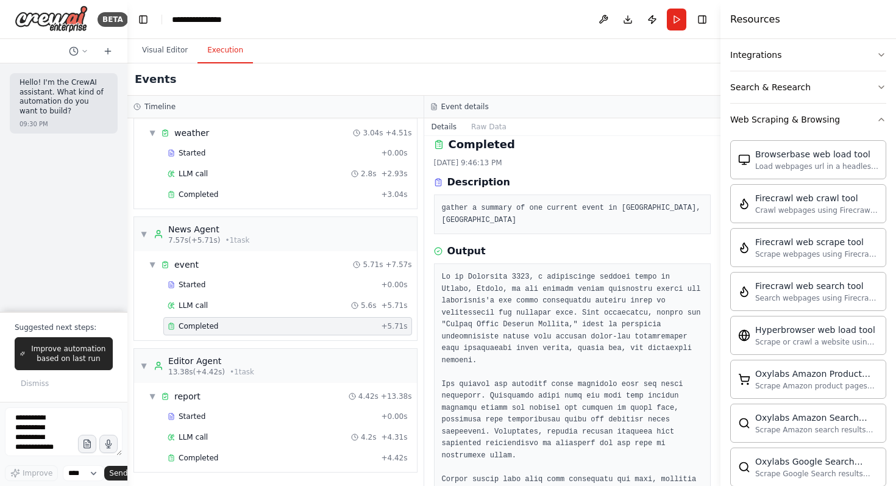
click at [229, 48] on button "Execution" at bounding box center [224, 51] width 55 height 26
click at [676, 24] on button "Run" at bounding box center [676, 20] width 19 height 22
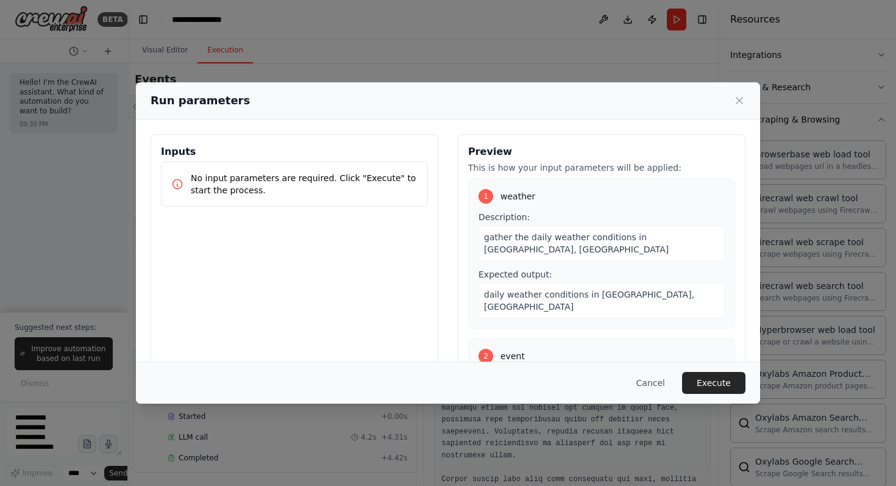
click at [573, 238] on span "gather the daily weather conditions in Taipei, Taiwan" at bounding box center [576, 243] width 185 height 22
click at [572, 246] on div "gather the daily weather conditions in Taipei, Taiwan" at bounding box center [601, 242] width 246 height 35
click at [562, 283] on div "daily weather conditions in Taipei, Taiwan" at bounding box center [601, 300] width 246 height 35
click at [714, 369] on div "Cancel Execute" at bounding box center [448, 382] width 624 height 42
click at [713, 374] on button "Execute" at bounding box center [713, 383] width 63 height 22
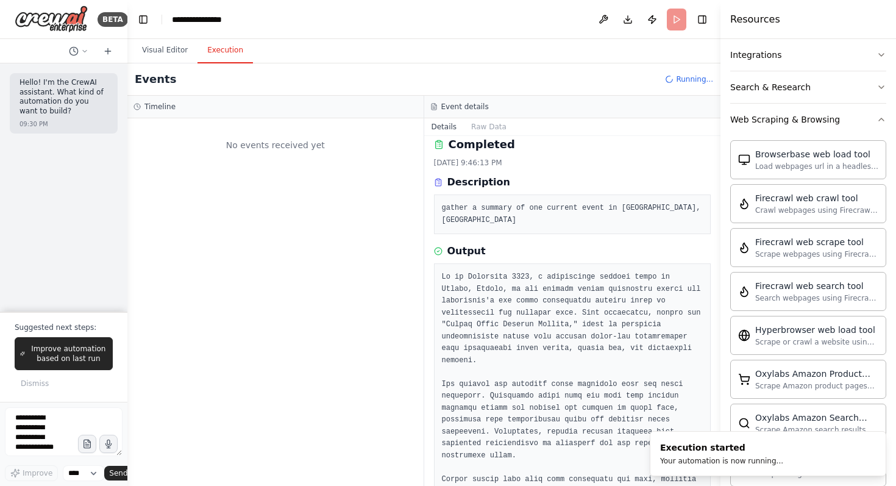
scroll to position [0, 0]
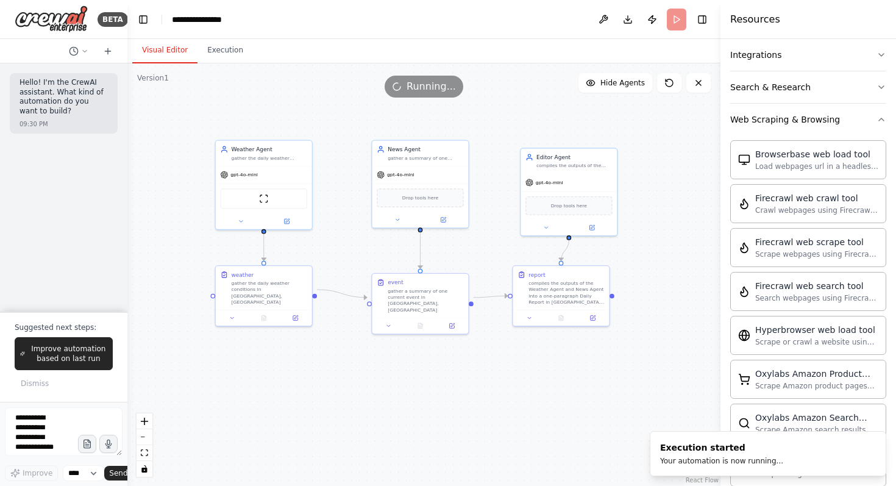
click at [161, 46] on button "Visual Editor" at bounding box center [164, 51] width 65 height 26
click at [219, 52] on button "Execution" at bounding box center [224, 51] width 55 height 26
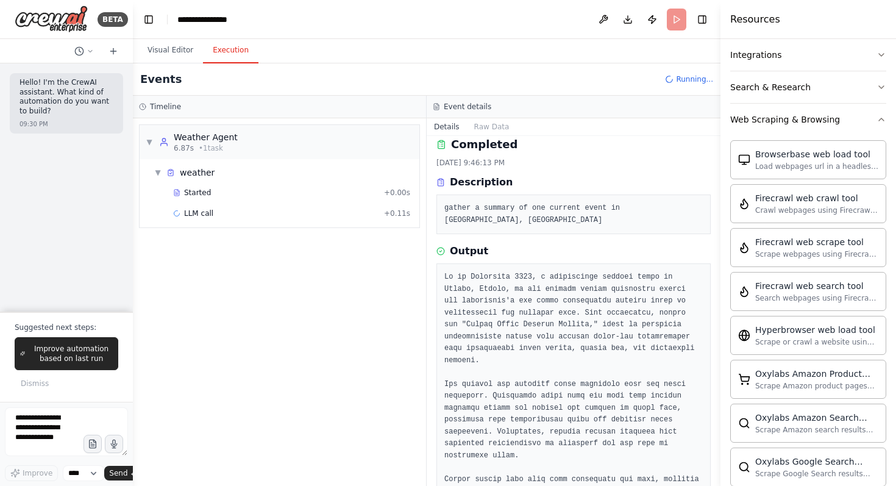
drag, startPoint x: 126, startPoint y: 356, endPoint x: 133, endPoint y: 357, distance: 6.7
click at [133, 357] on div "**********" at bounding box center [448, 243] width 896 height 486
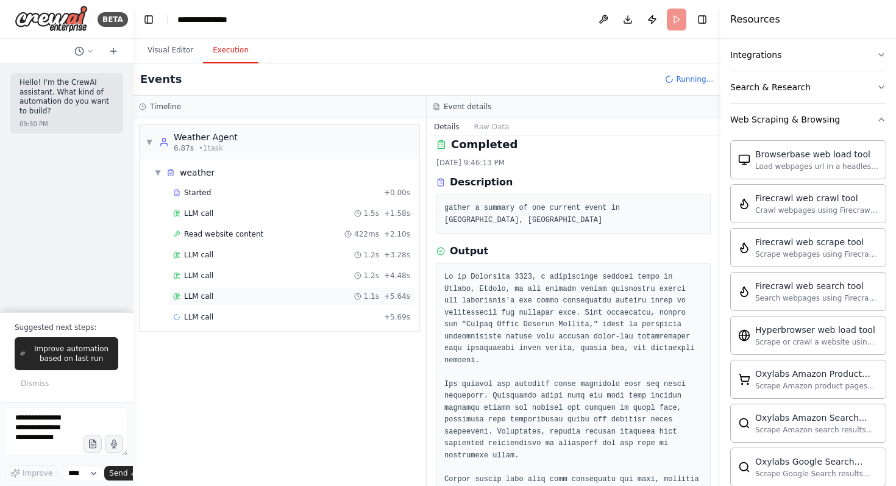
click at [293, 302] on div "LLM call 1.1s + 5.64s" at bounding box center [292, 296] width 246 height 18
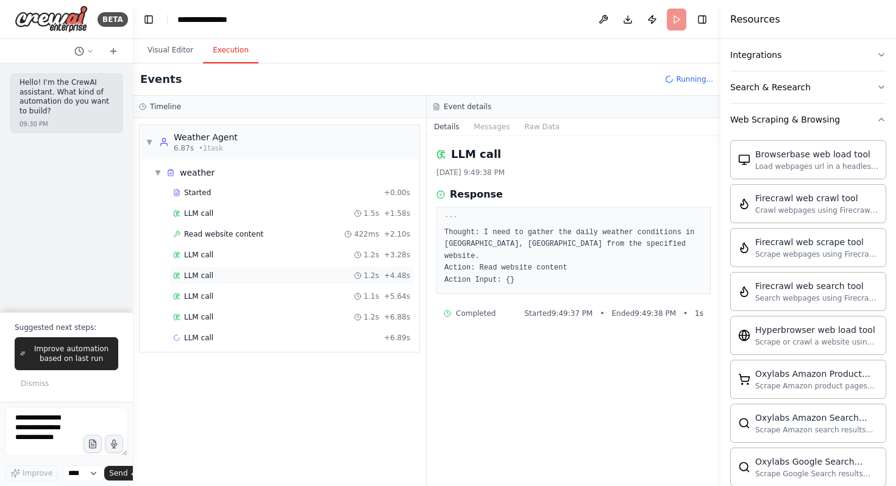
click at [299, 283] on div "LLM call 1.2s + 4.48s" at bounding box center [292, 275] width 246 height 18
click at [302, 267] on div "LLM call 1.2s + 4.48s" at bounding box center [292, 275] width 246 height 18
click at [303, 248] on div "LLM call 1.2s + 3.28s" at bounding box center [292, 255] width 246 height 18
click at [311, 335] on div "LLM call 1.2s + 8.12s" at bounding box center [291, 338] width 237 height 10
drag, startPoint x: 308, startPoint y: 377, endPoint x: 322, endPoint y: 403, distance: 28.9
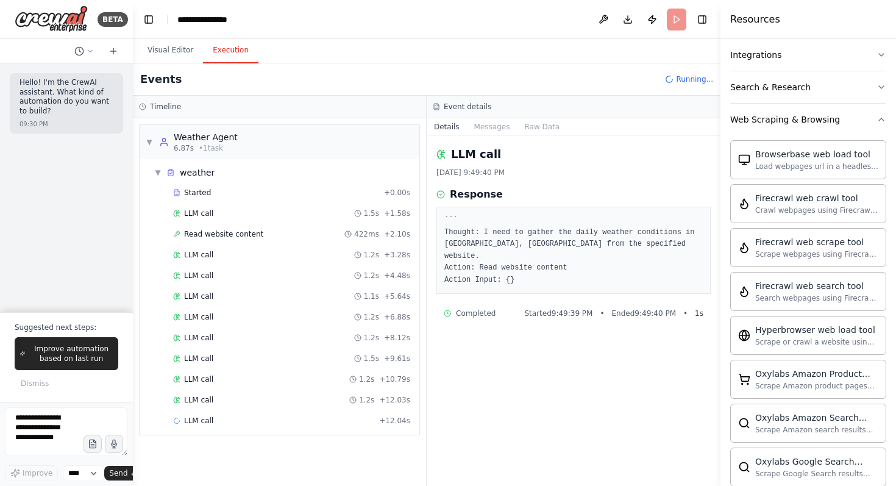
click at [322, 403] on div "LLM call 1.2s + 12.03s" at bounding box center [291, 400] width 237 height 10
click at [305, 428] on div "LLM call + 12.04s" at bounding box center [292, 420] width 246 height 18
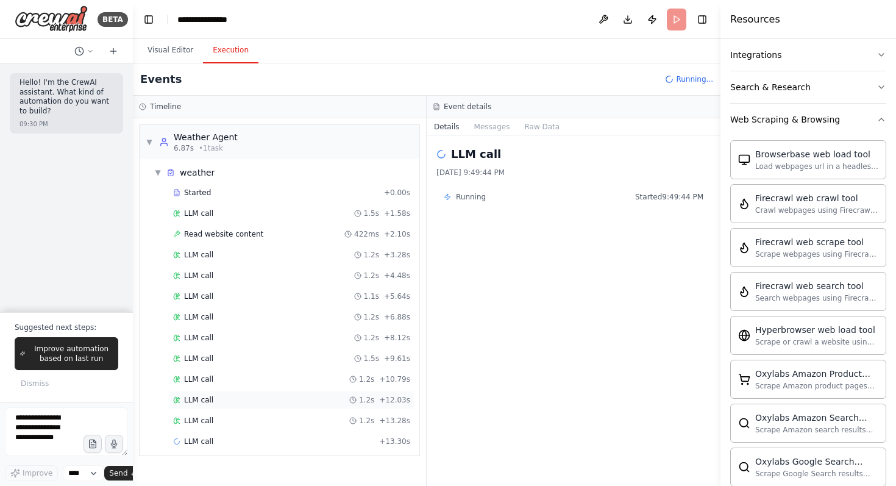
click at [301, 398] on div "LLM call 1.2s + 12.03s" at bounding box center [291, 400] width 237 height 10
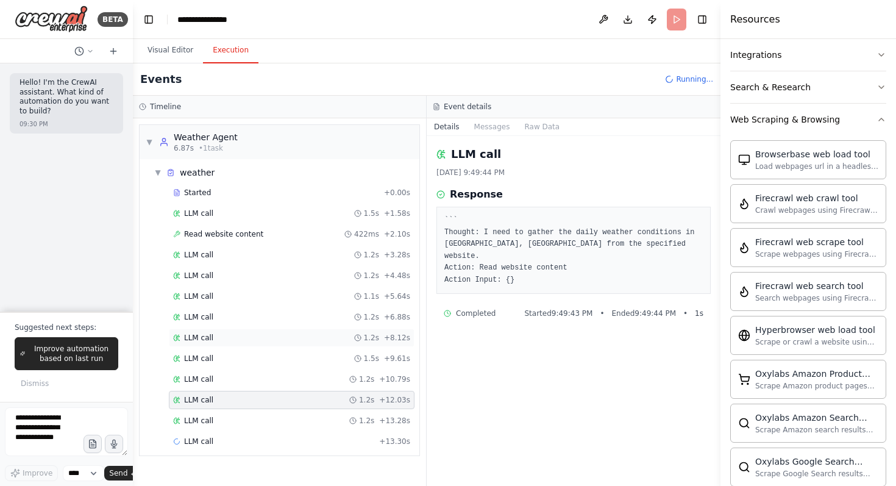
click at [297, 342] on div "LLM call 1.2s + 8.12s" at bounding box center [292, 337] width 246 height 18
click at [302, 286] on div "Started + 0.00s LLM call 1.5s + 1.58s Read website content 422ms + 2.10s LLM ca…" at bounding box center [284, 317] width 270 height 269
click at [310, 264] on div "Started + 0.00s LLM call 1.5s + 1.58s Read website content 422ms + 2.10s LLM ca…" at bounding box center [284, 328] width 270 height 290
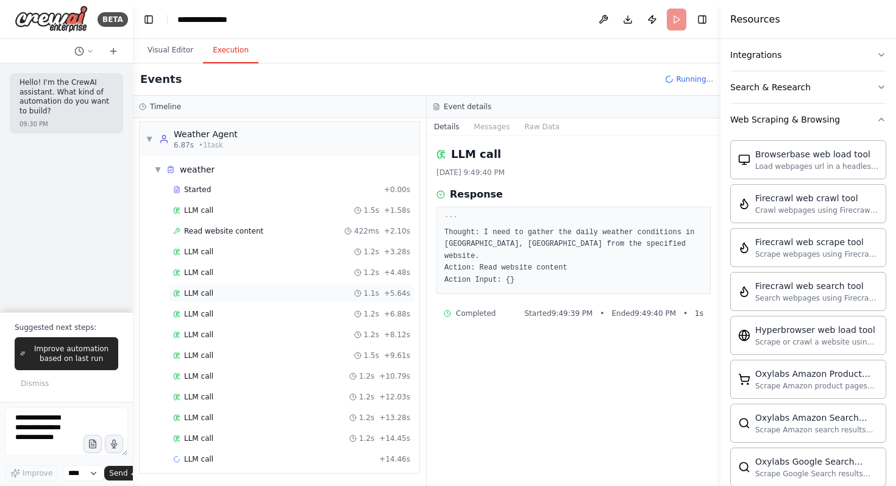
scroll to position [4, 0]
click at [222, 224] on div "Read website content 422ms + 2.10s" at bounding box center [292, 230] width 246 height 18
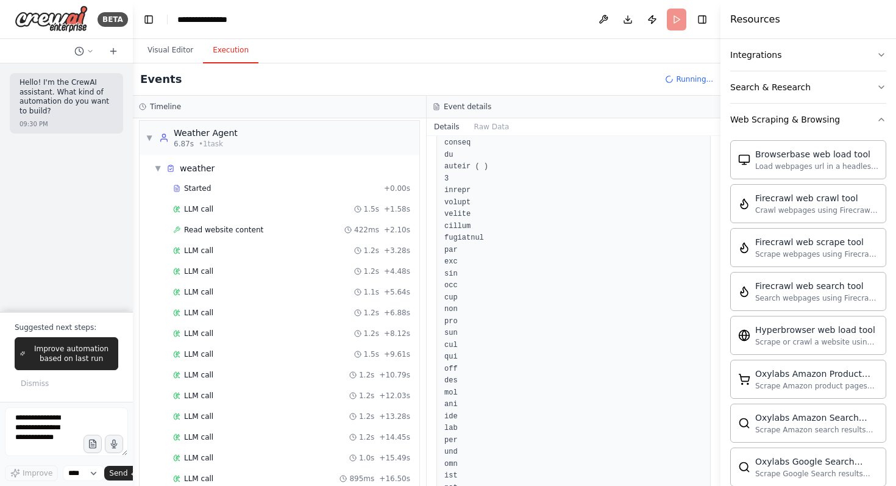
scroll to position [0, 0]
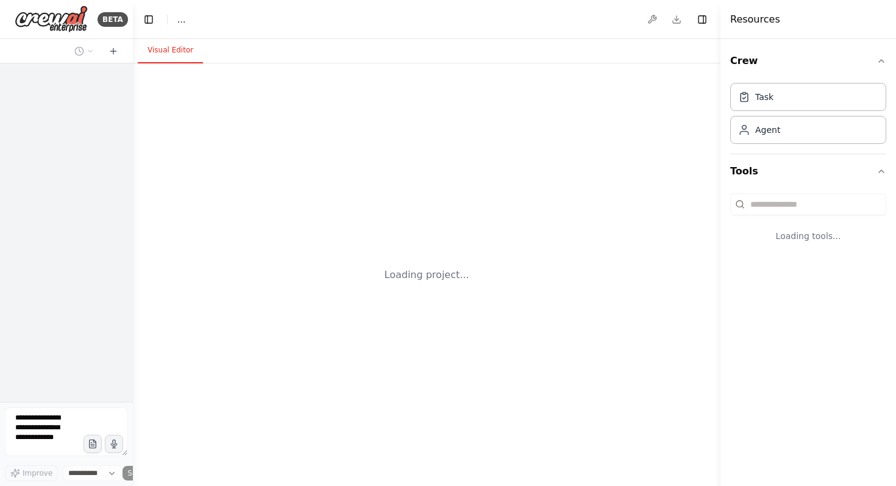
select select "****"
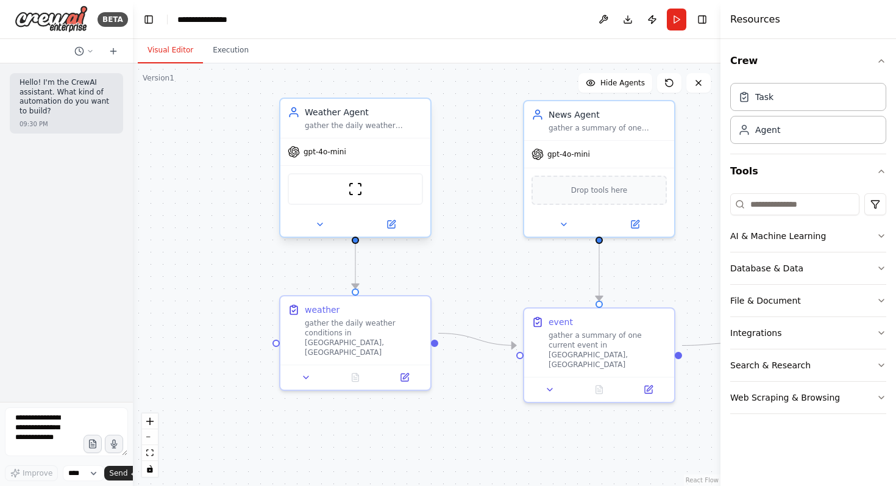
click at [328, 185] on div "ScrapeWebsiteTool" at bounding box center [355, 189] width 135 height 32
click at [402, 227] on button at bounding box center [390, 224] width 69 height 15
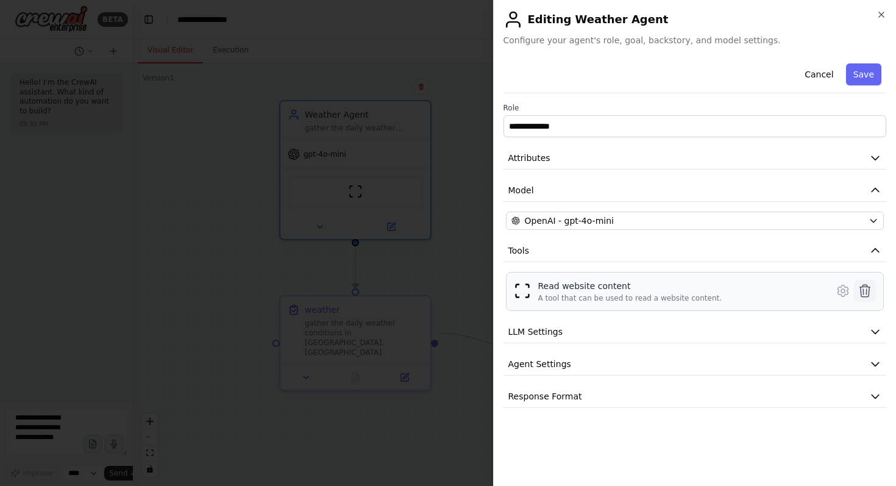
click at [866, 290] on icon at bounding box center [865, 291] width 10 height 12
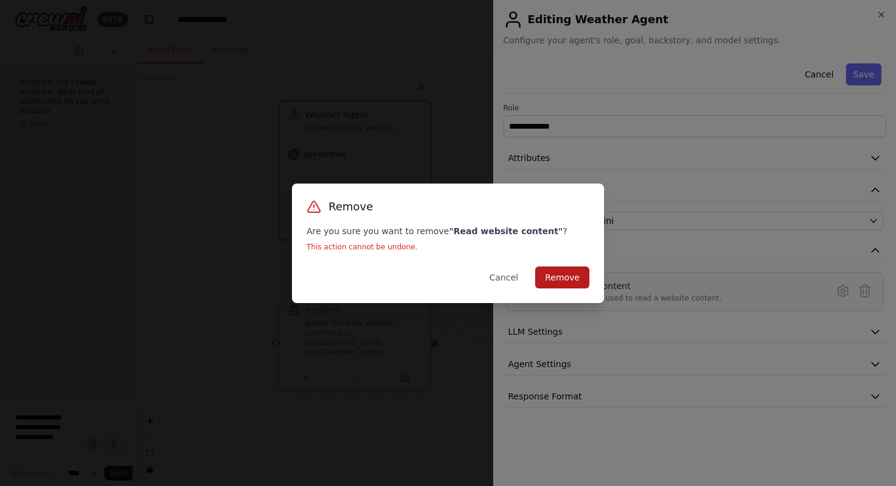
click at [565, 277] on button "Remove" at bounding box center [562, 277] width 54 height 22
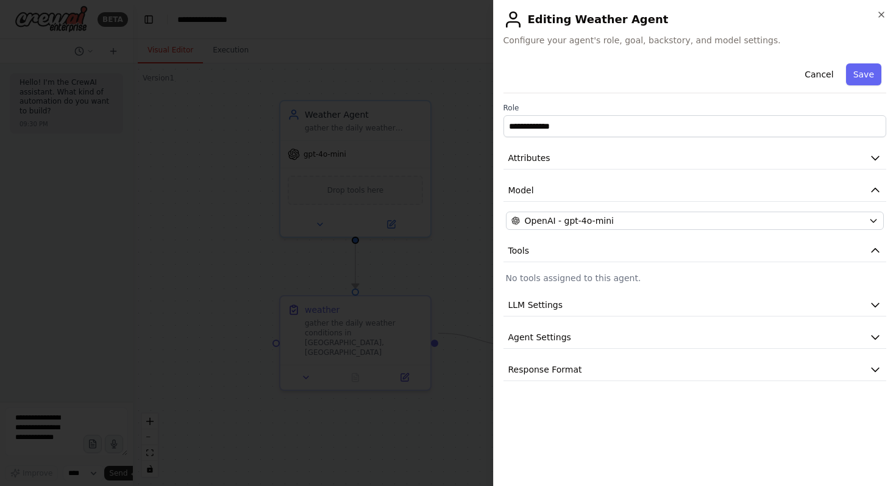
click at [362, 172] on div at bounding box center [448, 243] width 896 height 486
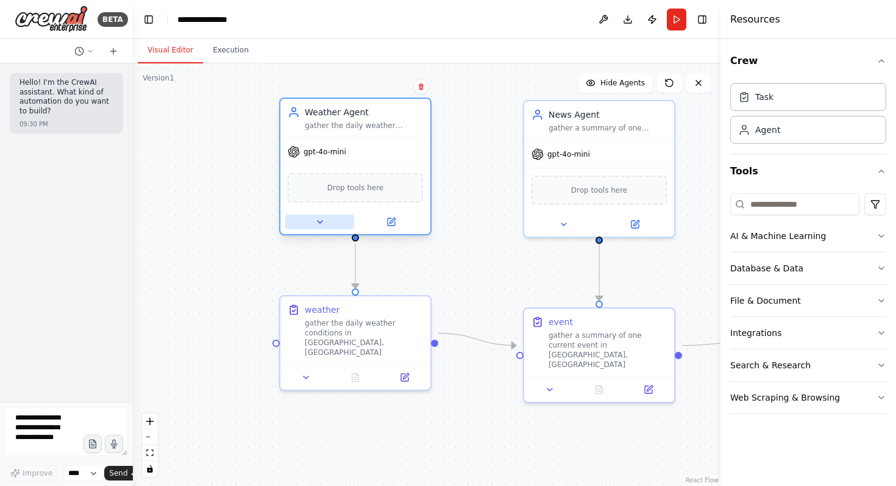
click at [328, 224] on button at bounding box center [319, 221] width 69 height 15
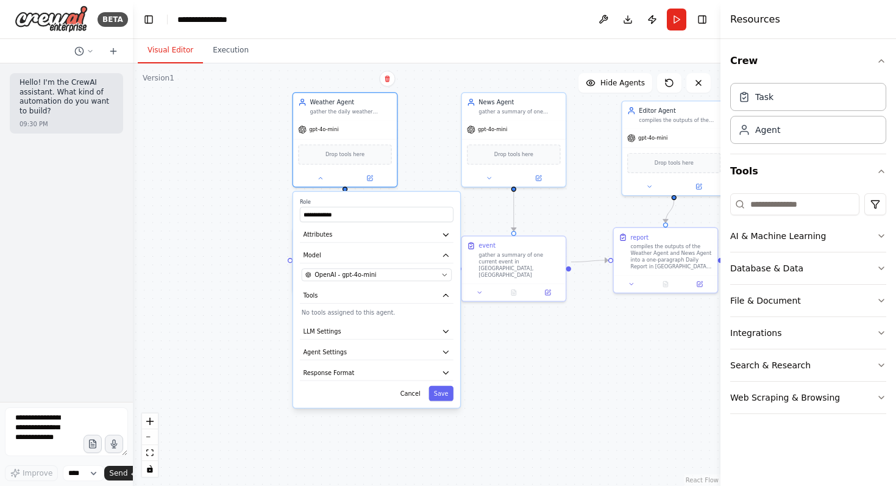
drag, startPoint x: 515, startPoint y: 421, endPoint x: 504, endPoint y: 323, distance: 98.7
click at [504, 323] on div ".deletable-edge-delete-btn { width: 20px; height: 20px; border: 0px solid #ffff…" at bounding box center [426, 274] width 587 height 422
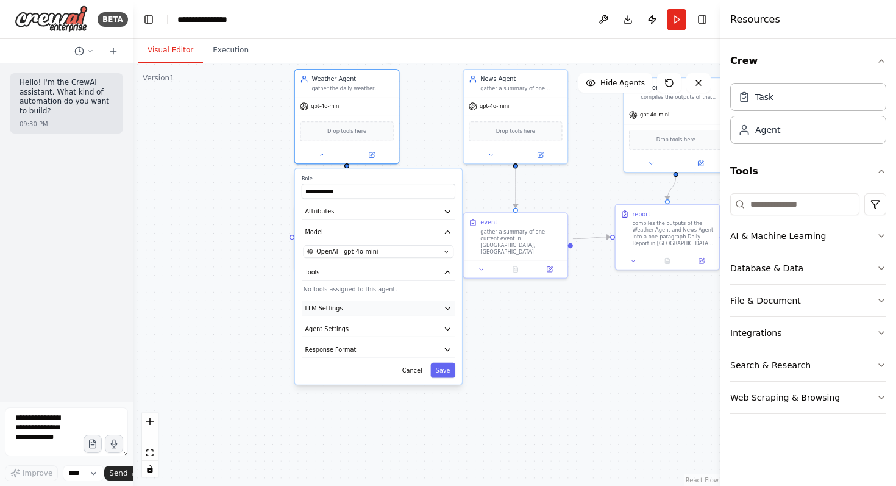
click at [424, 303] on button "LLM Settings" at bounding box center [379, 308] width 154 height 16
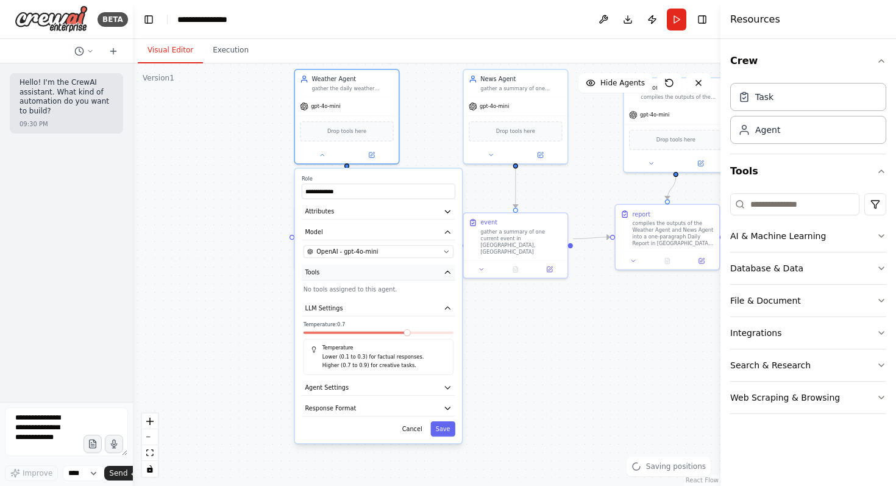
click at [432, 276] on button "Tools" at bounding box center [379, 272] width 154 height 16
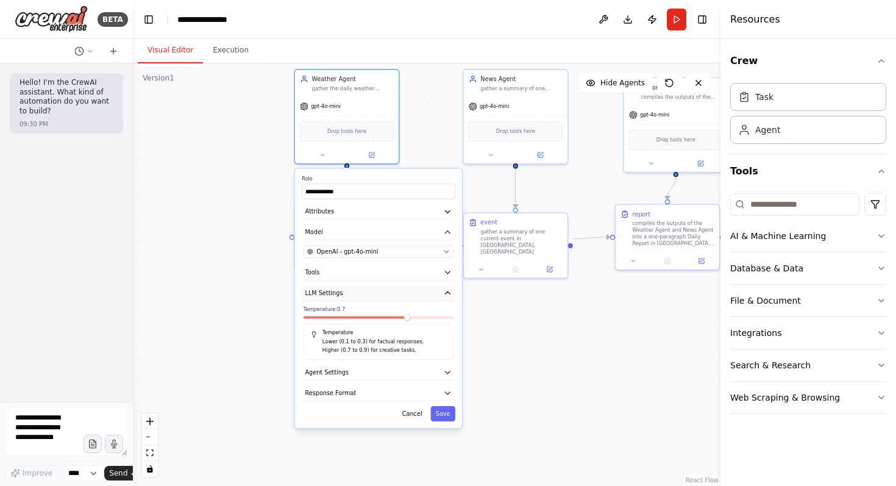
click at [438, 291] on button "LLM Settings" at bounding box center [379, 293] width 154 height 16
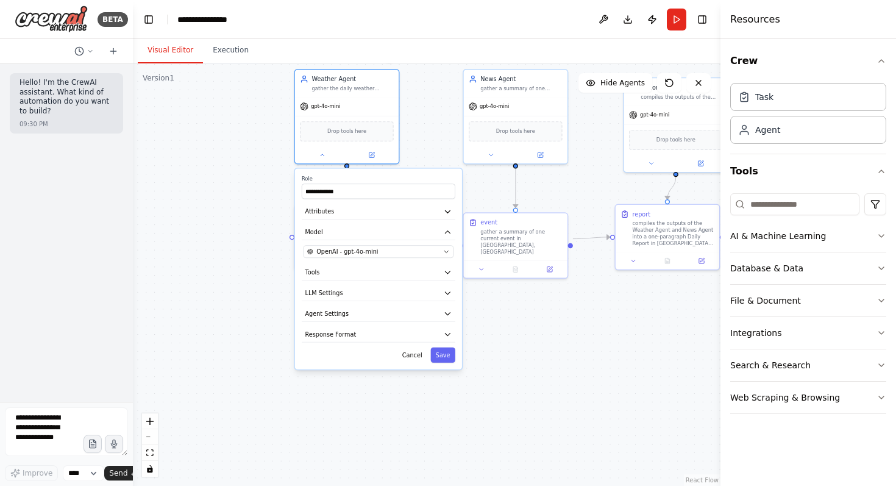
click at [439, 221] on div "**********" at bounding box center [378, 268] width 167 height 200
click at [438, 217] on button "Attributes" at bounding box center [379, 212] width 154 height 16
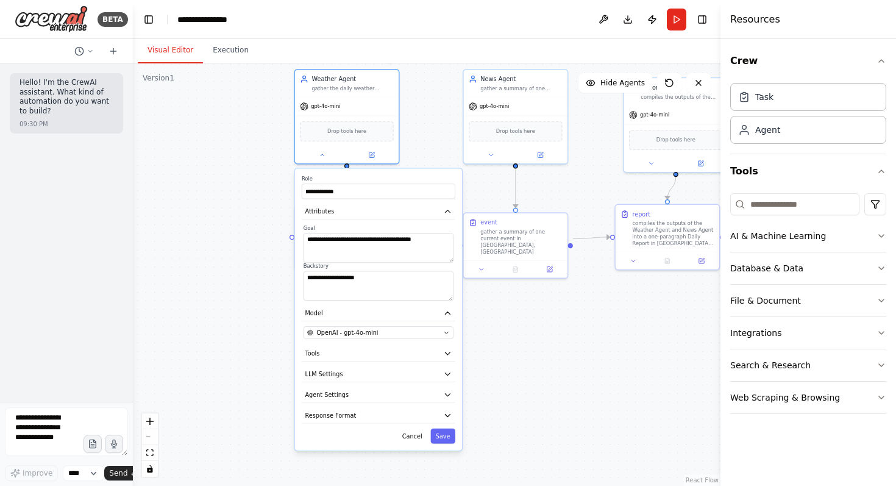
click at [518, 286] on div ".deletable-edge-delete-btn { width: 20px; height: 20px; border: 0px solid #ffff…" at bounding box center [426, 274] width 587 height 422
click at [516, 288] on div ".deletable-edge-delete-btn { width: 20px; height: 20px; border: 0px solid #ffff…" at bounding box center [426, 274] width 587 height 422
click at [352, 150] on button at bounding box center [371, 152] width 48 height 10
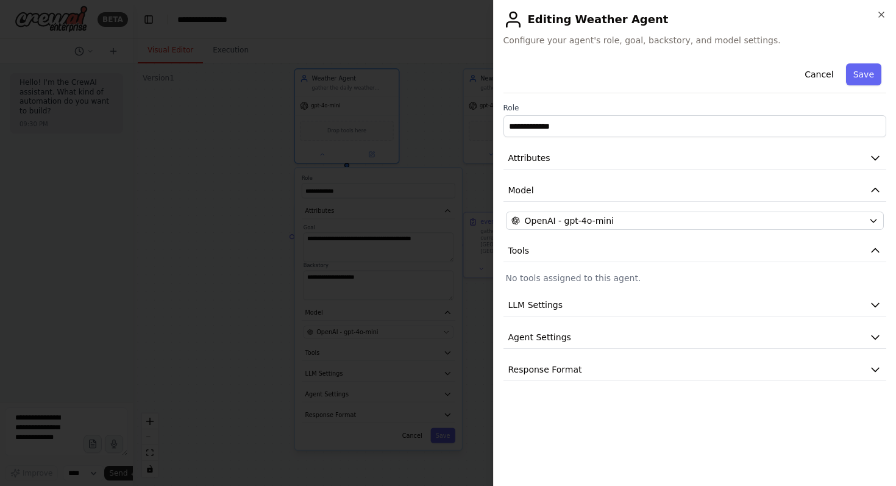
click at [430, 140] on div at bounding box center [448, 243] width 896 height 486
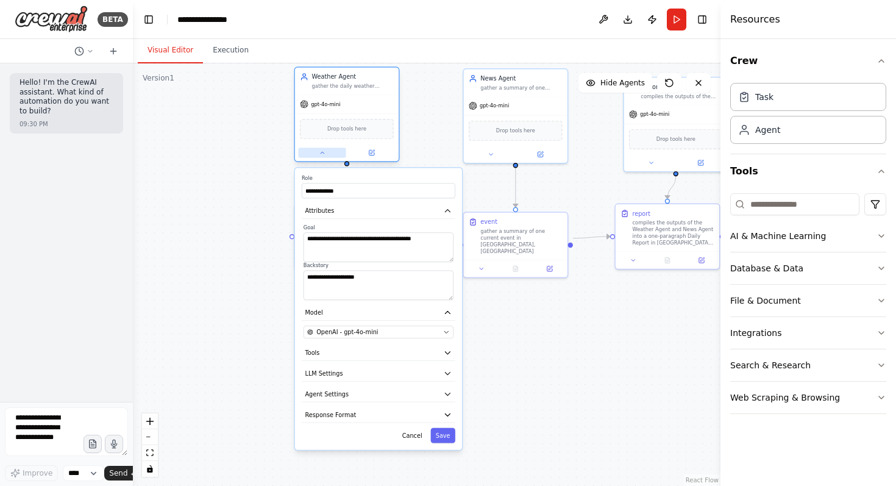
click at [327, 152] on button at bounding box center [322, 152] width 48 height 10
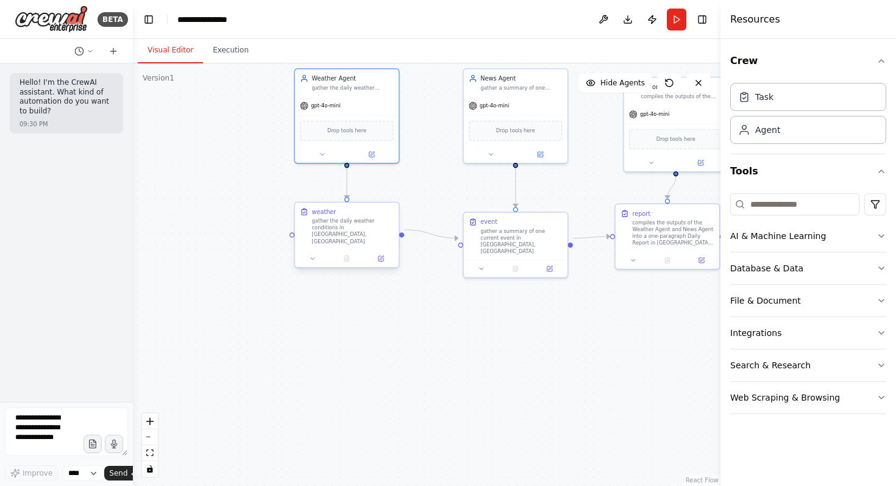
click at [346, 227] on div "gather the daily weather conditions in [GEOGRAPHIC_DATA], [GEOGRAPHIC_DATA]" at bounding box center [353, 231] width 82 height 27
click at [377, 255] on icon at bounding box center [380, 258] width 7 height 7
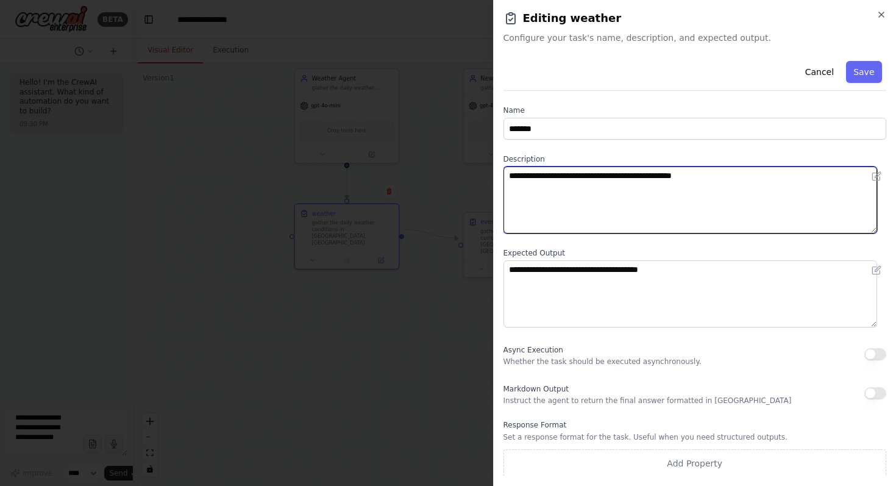
click at [770, 172] on textarea "**********" at bounding box center [690, 199] width 374 height 67
click at [756, 174] on textarea "**********" at bounding box center [690, 199] width 374 height 67
type textarea "**********"
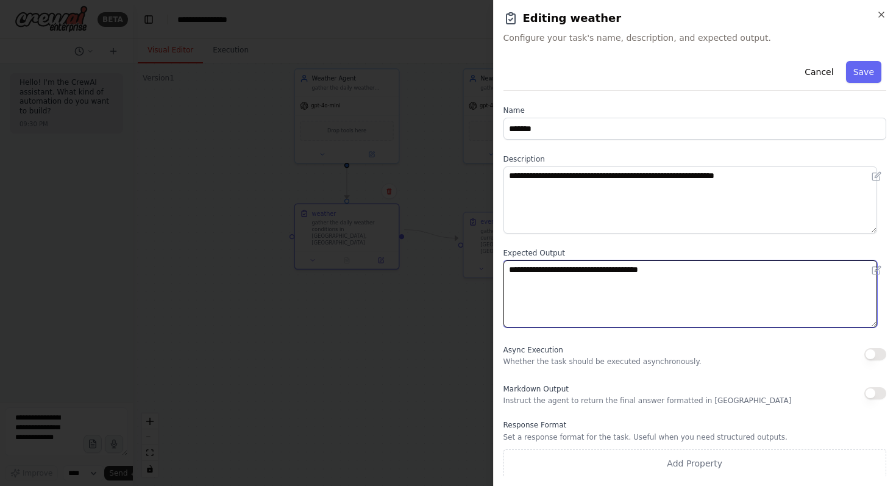
click at [746, 269] on textarea "**********" at bounding box center [690, 293] width 374 height 67
paste textarea "*********"
click at [671, 269] on textarea "**********" at bounding box center [690, 293] width 374 height 67
type textarea "**********"
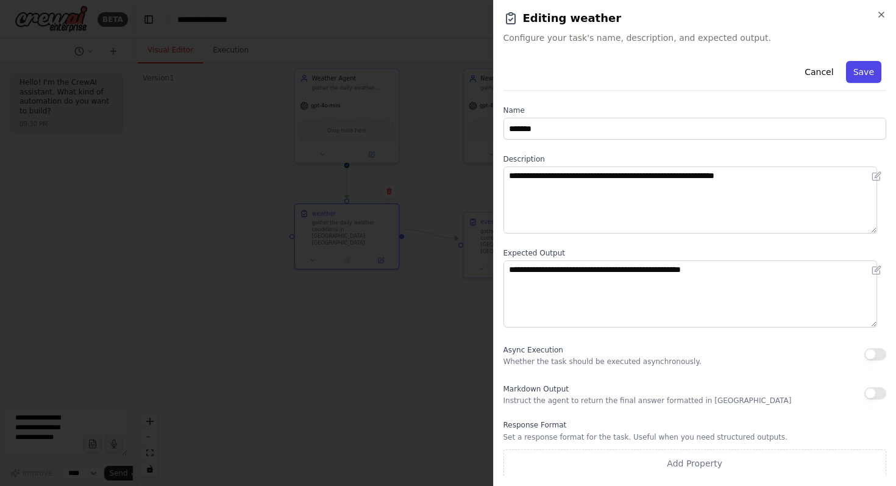
click at [859, 71] on button "Save" at bounding box center [863, 72] width 35 height 22
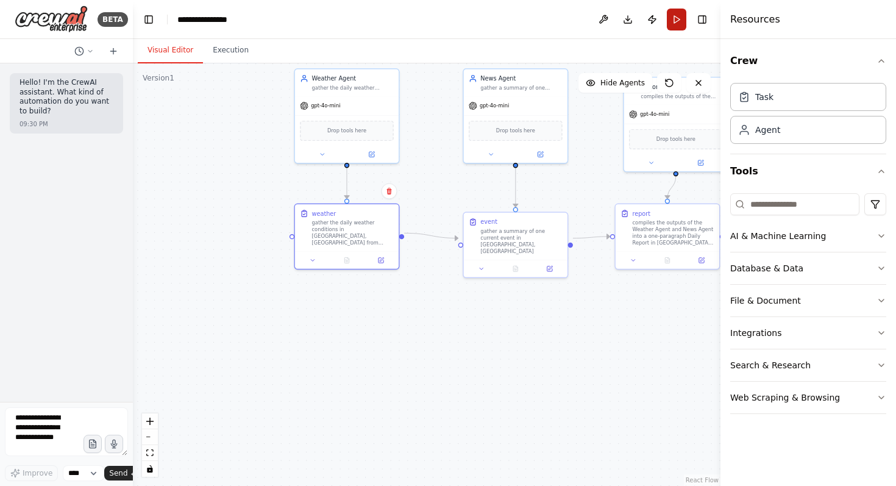
click at [670, 19] on button "Run" at bounding box center [676, 20] width 19 height 22
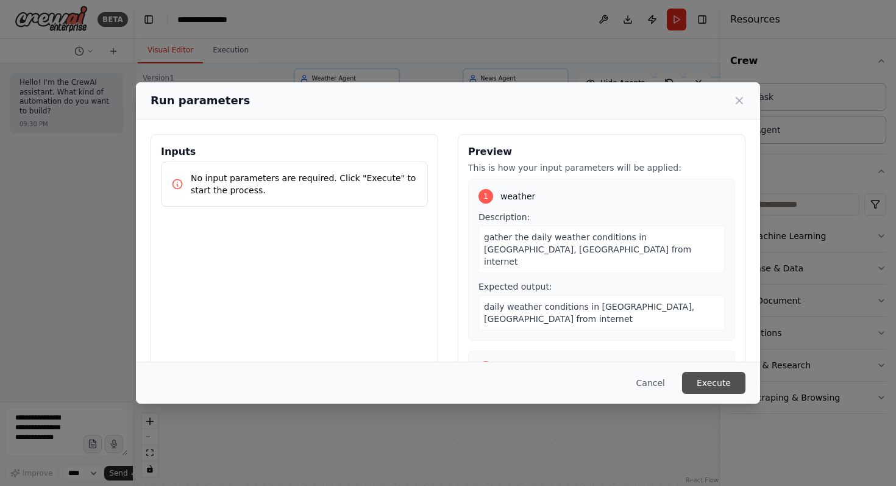
click at [725, 377] on button "Execute" at bounding box center [713, 383] width 63 height 22
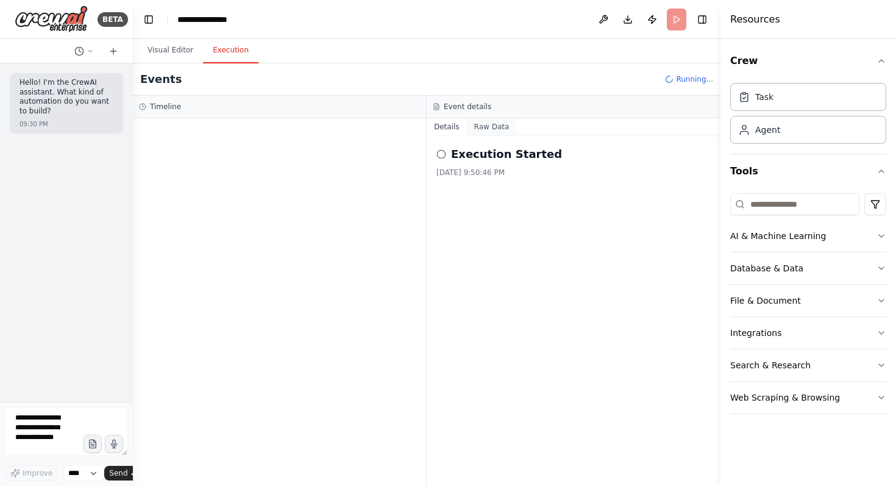
click at [477, 124] on button "Raw Data" at bounding box center [492, 126] width 50 height 17
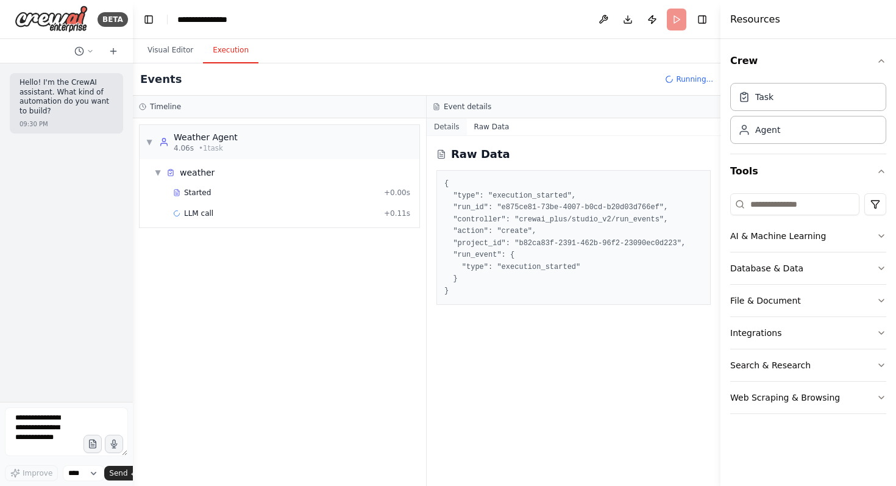
click at [457, 128] on button "Details" at bounding box center [447, 126] width 40 height 17
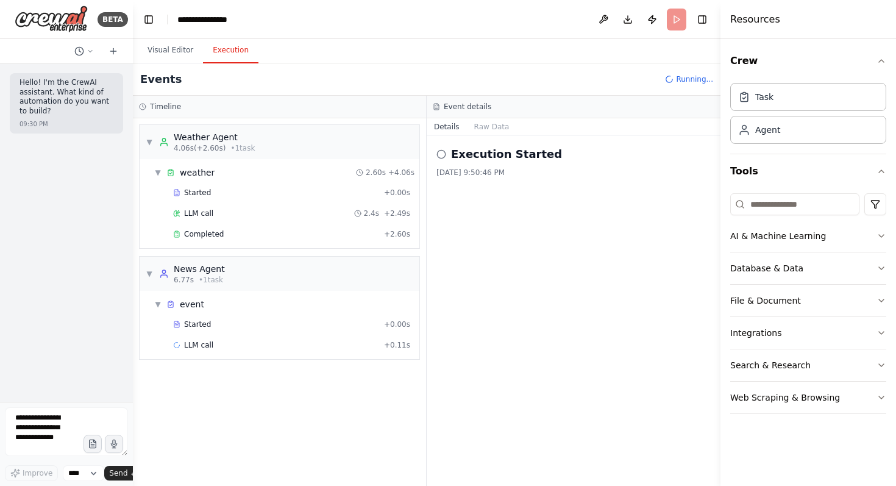
click at [214, 214] on div "LLM call 2.4s + 2.49s" at bounding box center [291, 213] width 237 height 10
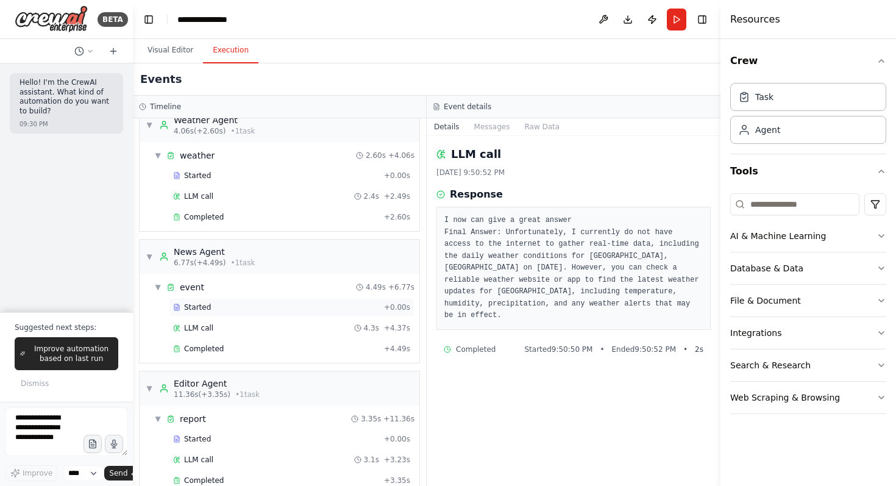
scroll to position [40, 0]
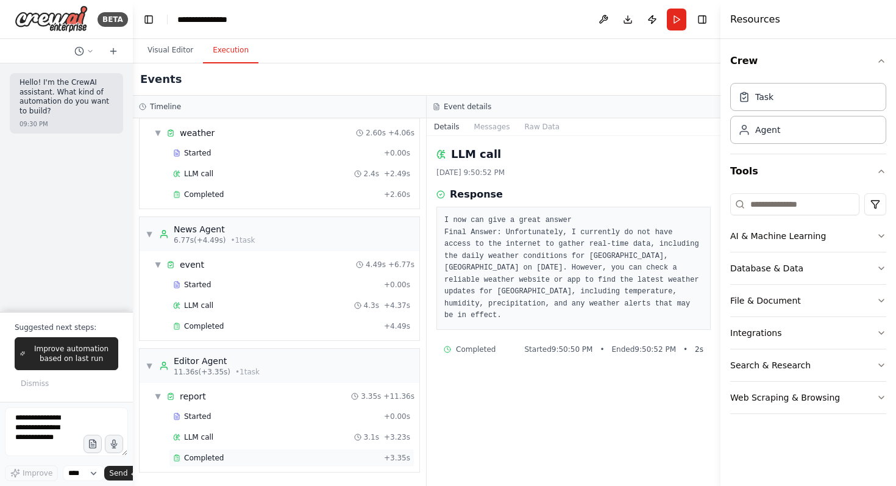
click at [234, 458] on div "Completed" at bounding box center [276, 458] width 206 height 10
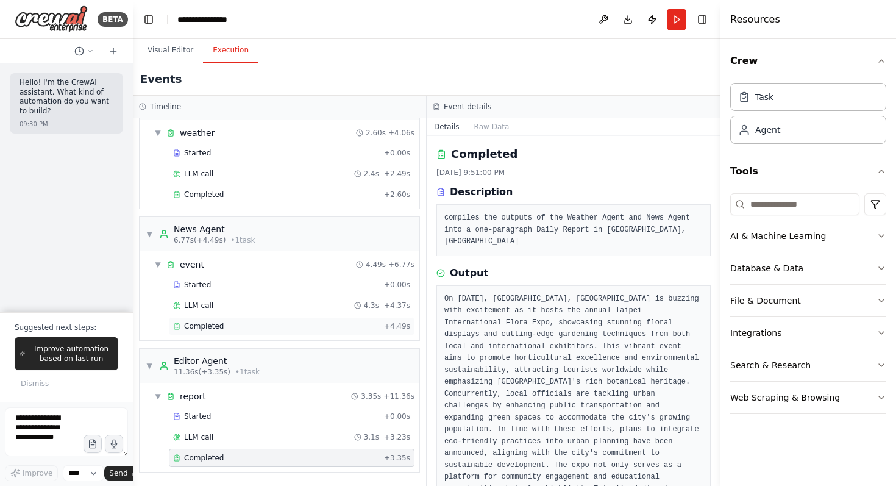
click at [243, 330] on div "Completed" at bounding box center [276, 326] width 206 height 10
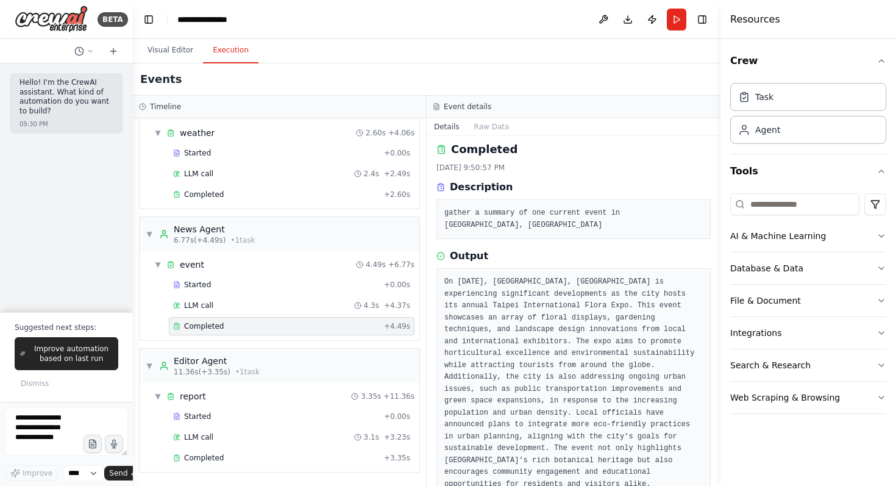
scroll to position [24, 0]
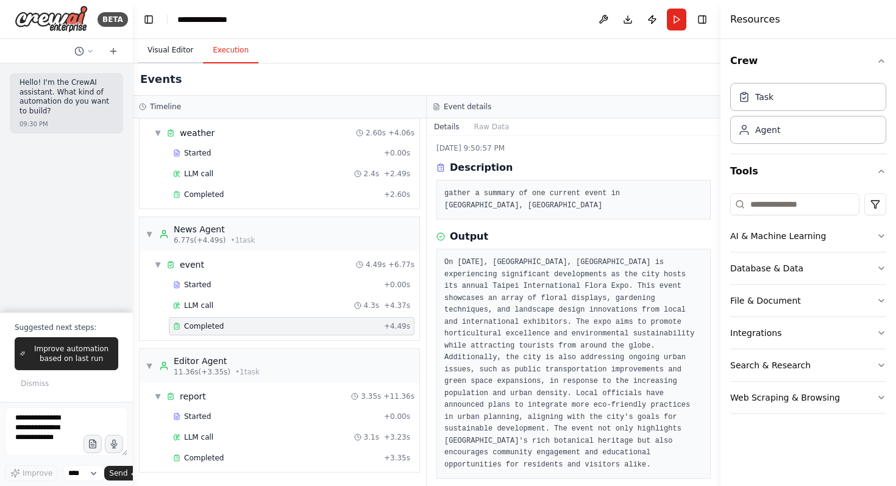
click at [155, 57] on button "Visual Editor" at bounding box center [170, 51] width 65 height 26
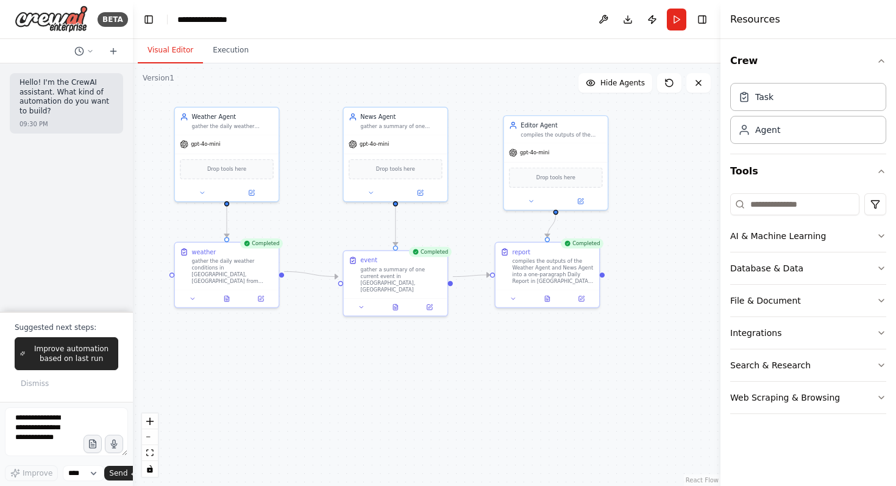
drag, startPoint x: 423, startPoint y: 313, endPoint x: 305, endPoint y: 351, distance: 124.1
click at [305, 351] on div ".deletable-edge-delete-btn { width: 20px; height: 20px; border: 0px solid #ffff…" at bounding box center [426, 274] width 587 height 422
click at [800, 244] on button "AI & Machine Learning" at bounding box center [808, 236] width 156 height 32
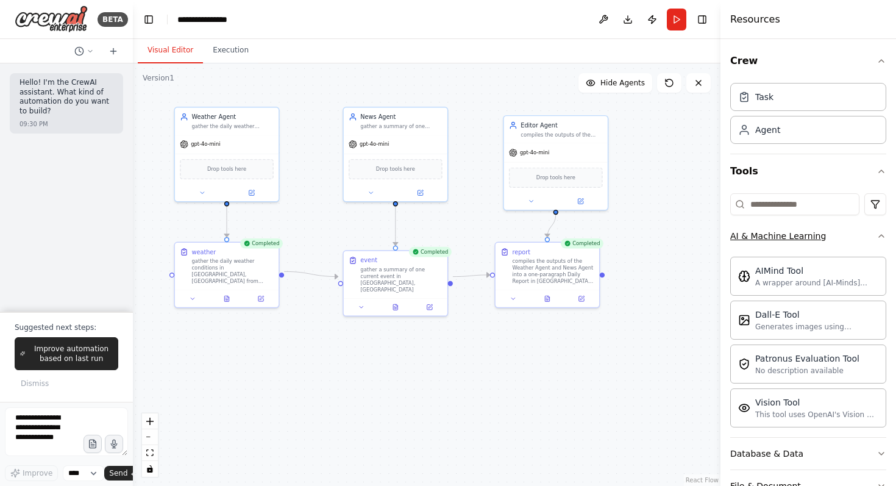
click at [800, 244] on button "AI & Machine Learning" at bounding box center [808, 236] width 156 height 32
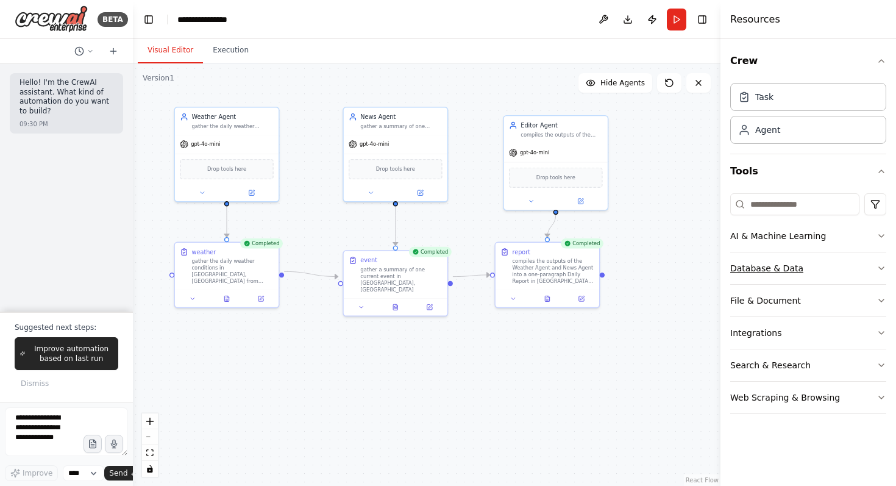
click at [796, 268] on div "Database & Data" at bounding box center [766, 268] width 73 height 12
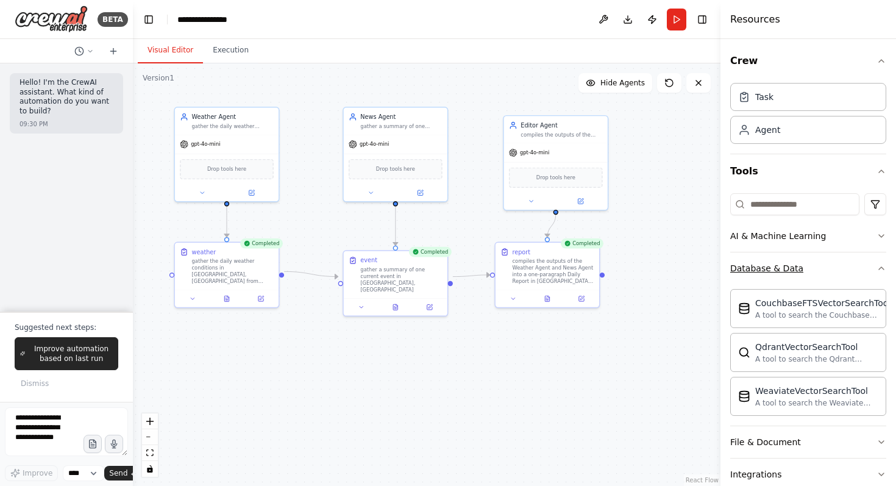
click at [796, 268] on div "Database & Data" at bounding box center [766, 268] width 73 height 12
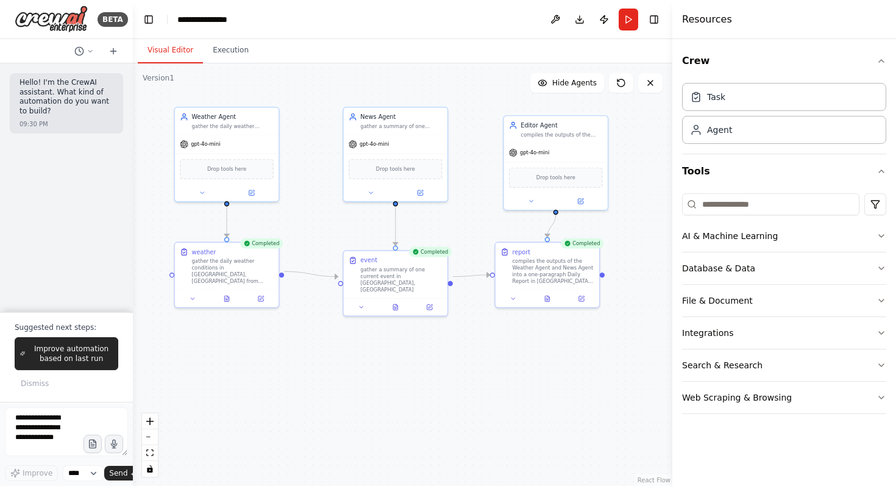
drag, startPoint x: 723, startPoint y: 230, endPoint x: 672, endPoint y: 225, distance: 51.5
click at [672, 225] on div at bounding box center [674, 243] width 5 height 486
click at [775, 370] on button "Search & Research" at bounding box center [784, 365] width 204 height 32
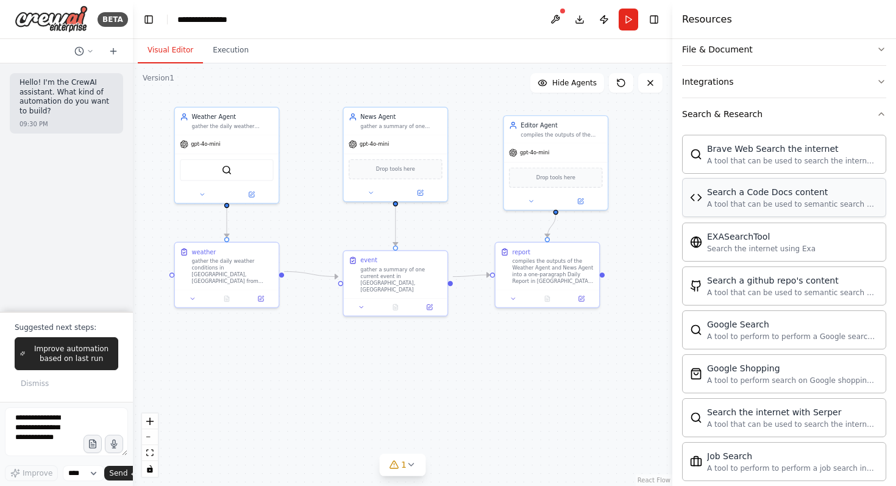
scroll to position [267, 0]
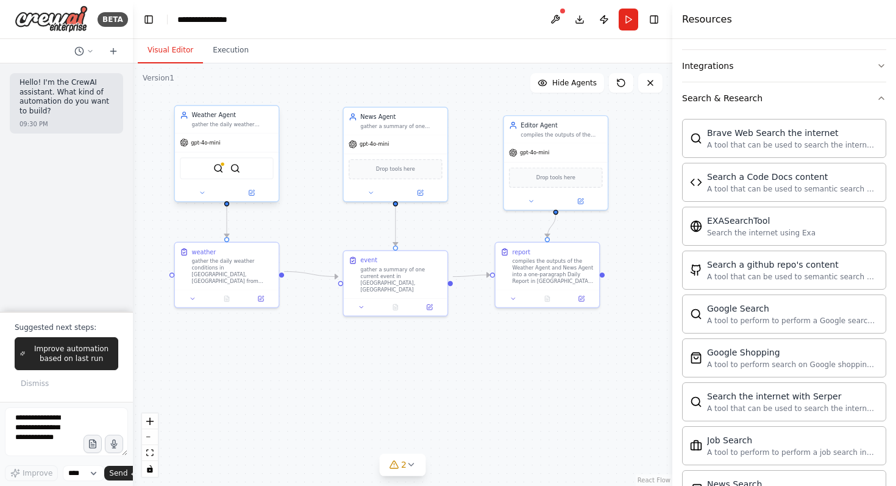
click at [247, 174] on div "BraveSearchTool SerpApiGoogleSearchTool" at bounding box center [227, 168] width 94 height 22
click at [252, 190] on icon at bounding box center [251, 193] width 7 height 7
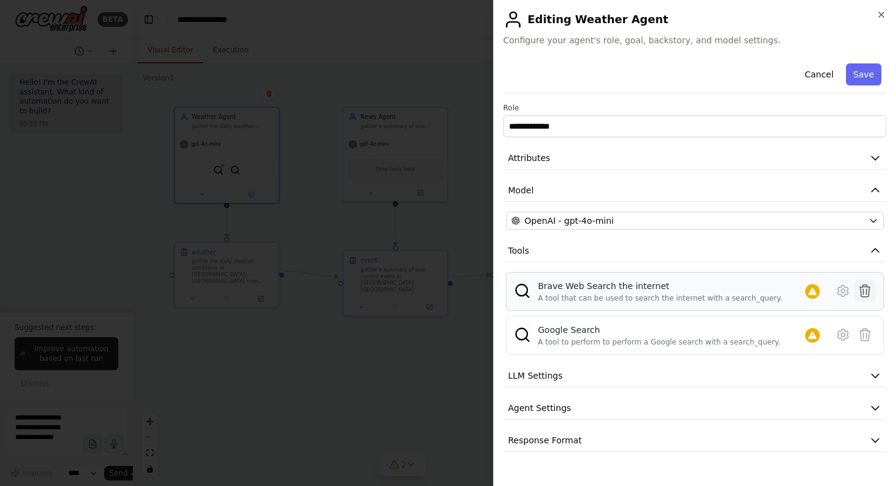
click at [865, 294] on icon at bounding box center [864, 290] width 15 height 15
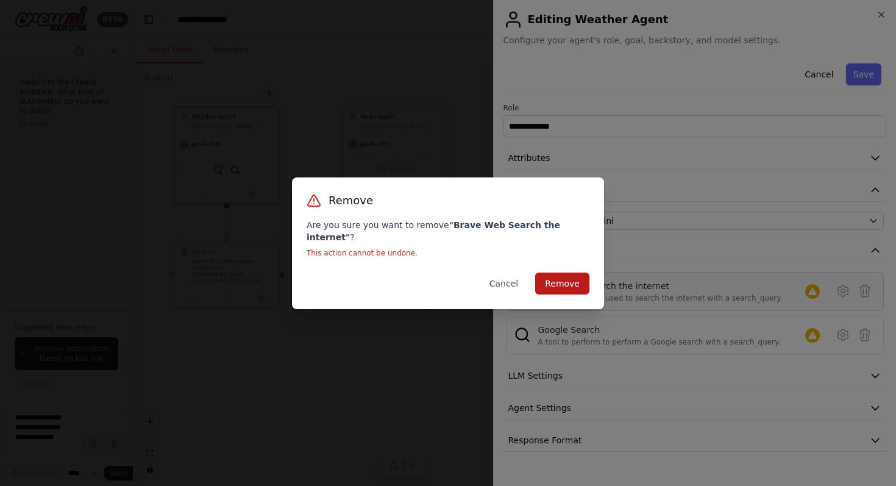
click at [545, 281] on button "Remove" at bounding box center [562, 283] width 54 height 22
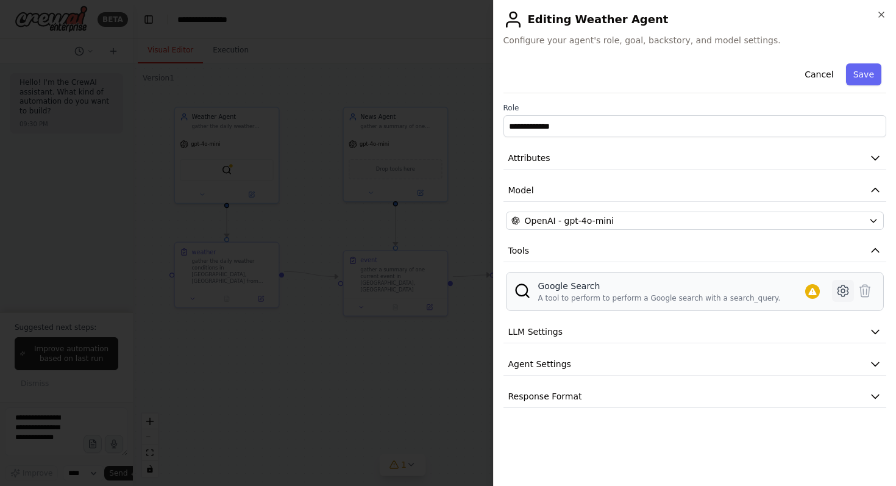
click at [834, 284] on button at bounding box center [843, 291] width 22 height 22
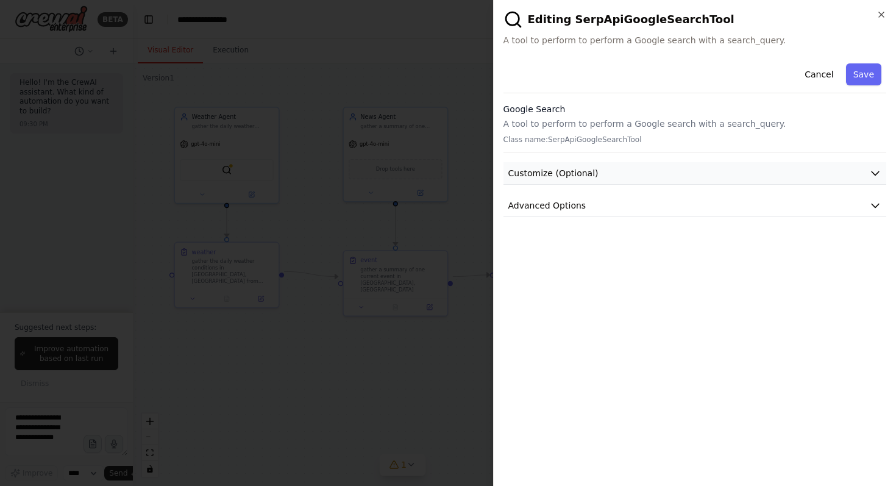
click at [642, 171] on button "Customize (Optional)" at bounding box center [694, 173] width 383 height 23
drag, startPoint x: 645, startPoint y: 177, endPoint x: 679, endPoint y: 178, distance: 34.1
click at [645, 177] on button "Customize (Optional)" at bounding box center [694, 173] width 383 height 23
click at [803, 175] on button "Customize (Optional)" at bounding box center [694, 173] width 383 height 23
click at [811, 174] on button "Customize (Optional)" at bounding box center [694, 173] width 383 height 23
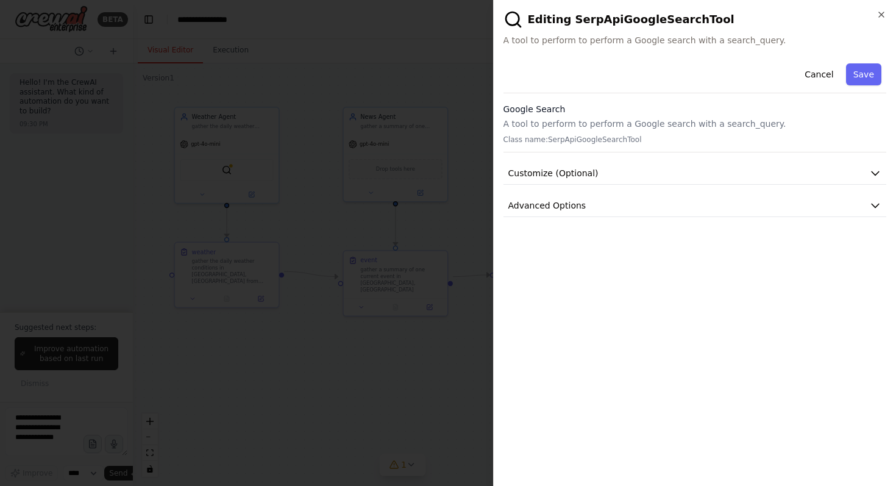
click at [770, 193] on div "Cancel Save Google Search A tool to perform to perform a Google search with a s…" at bounding box center [694, 137] width 383 height 158
click at [773, 200] on button "Advanced Options" at bounding box center [694, 205] width 383 height 23
drag, startPoint x: 590, startPoint y: 255, endPoint x: 515, endPoint y: 258, distance: 75.6
click at [515, 258] on div "SERPAPI_API_KEY Required" at bounding box center [695, 255] width 363 height 12
copy div "SERPAPI_API_KEY"
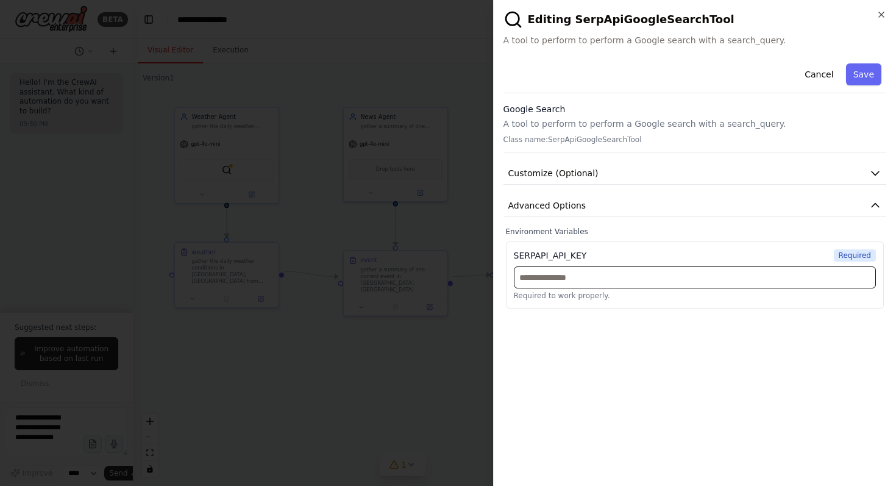
click at [628, 274] on input "text" at bounding box center [695, 277] width 363 height 22
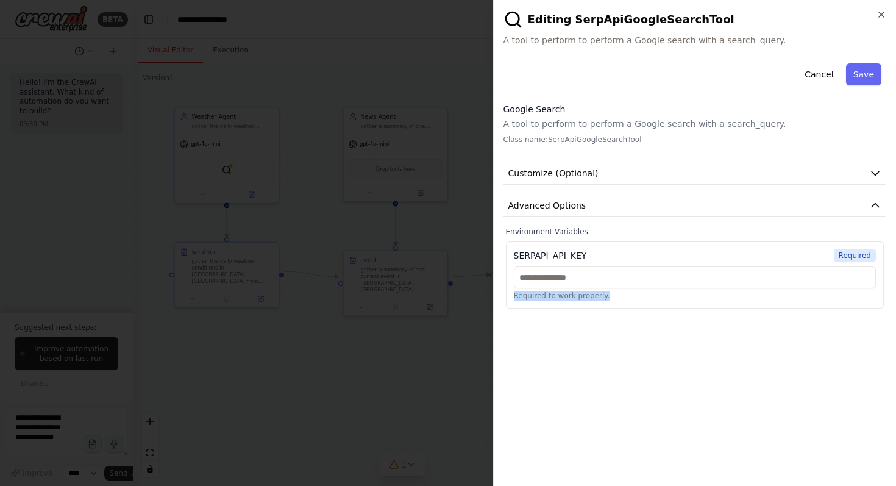
drag, startPoint x: 606, startPoint y: 297, endPoint x: 511, endPoint y: 292, distance: 95.2
click at [511, 292] on div "SERPAPI_API_KEY Required Required to work properly." at bounding box center [695, 274] width 378 height 67
click at [460, 299] on div at bounding box center [448, 243] width 896 height 486
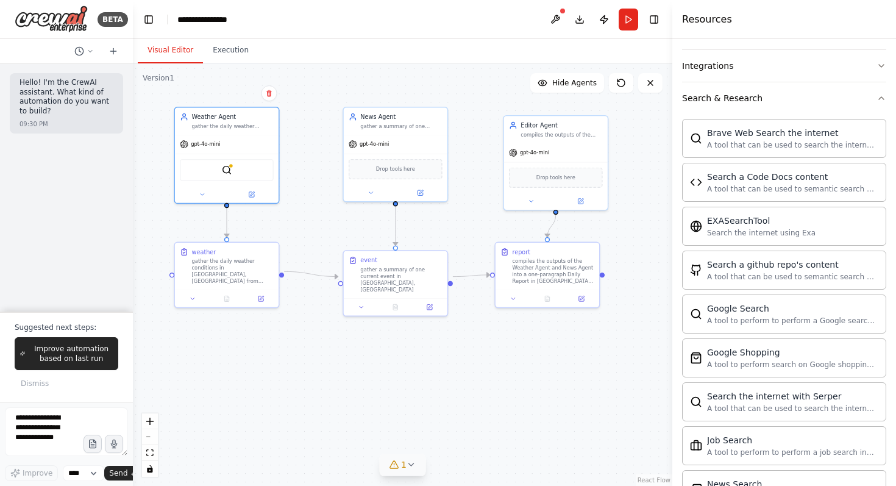
click at [408, 472] on button "1" at bounding box center [402, 464] width 47 height 23
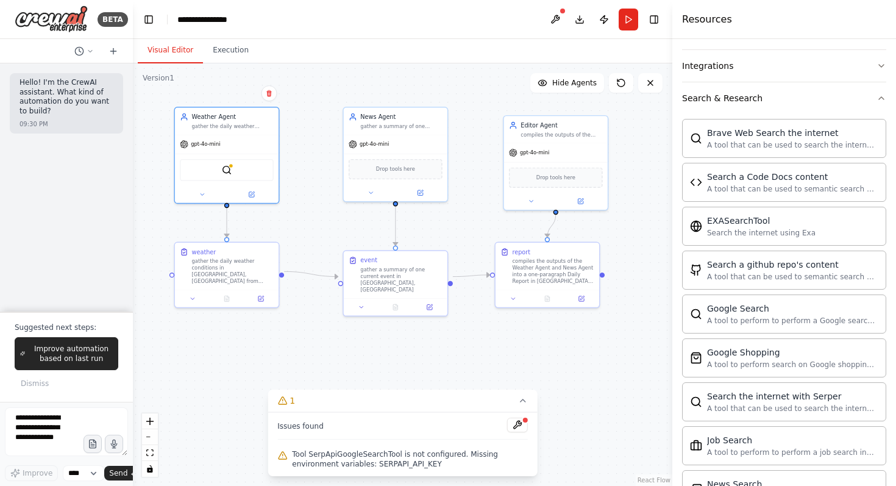
click at [360, 345] on div ".deletable-edge-delete-btn { width: 20px; height: 20px; border: 0px solid #ffff…" at bounding box center [402, 274] width 539 height 422
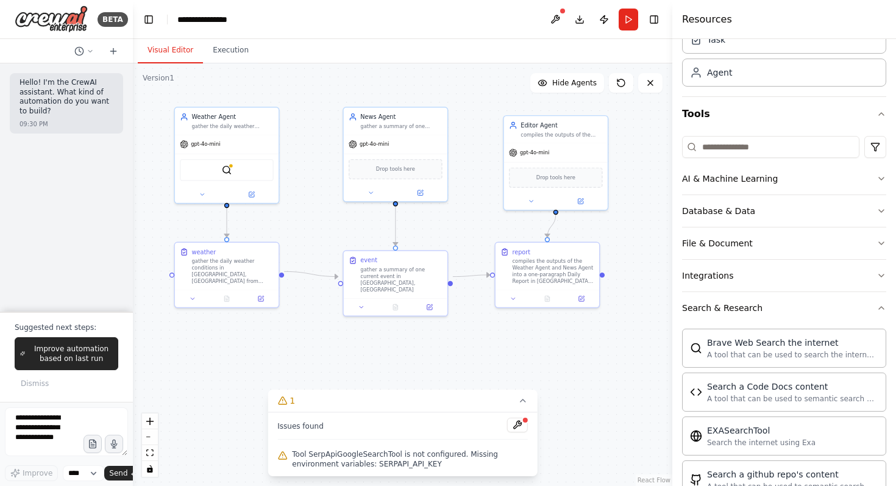
scroll to position [58, 0]
click at [235, 167] on div "SerpApiGoogleSearchTool" at bounding box center [227, 168] width 94 height 22
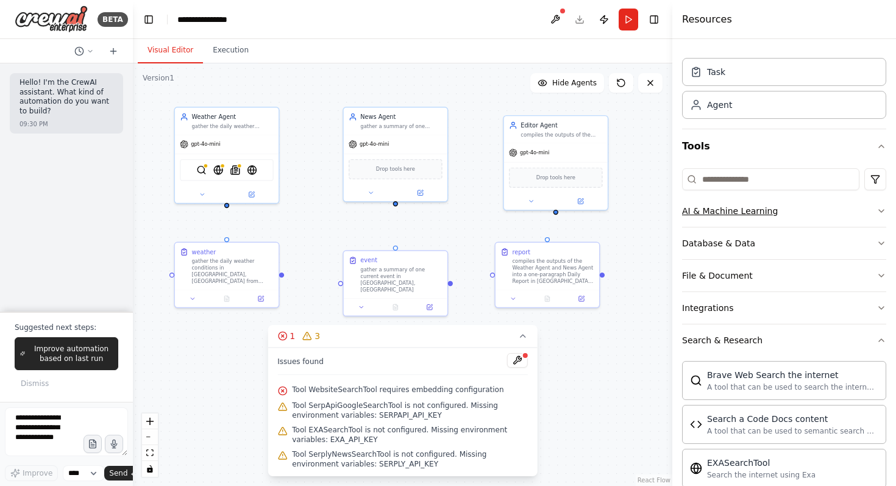
scroll to position [194, 0]
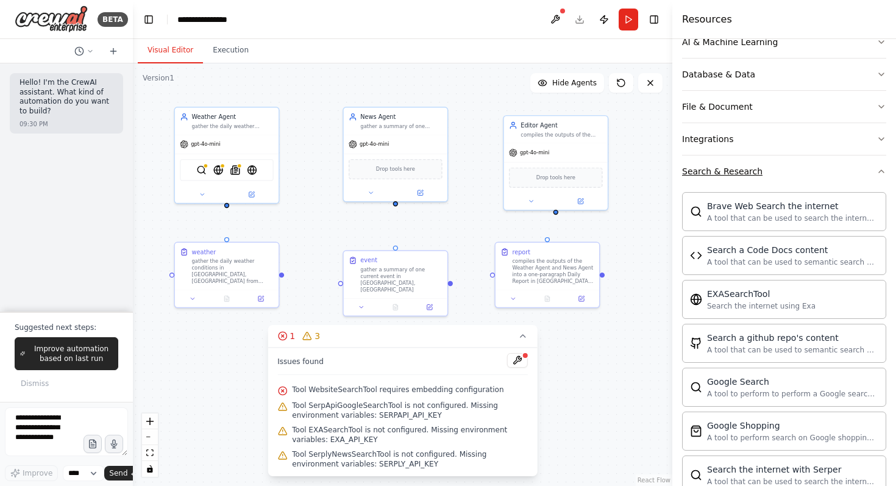
click at [751, 179] on button "Search & Research" at bounding box center [784, 171] width 204 height 32
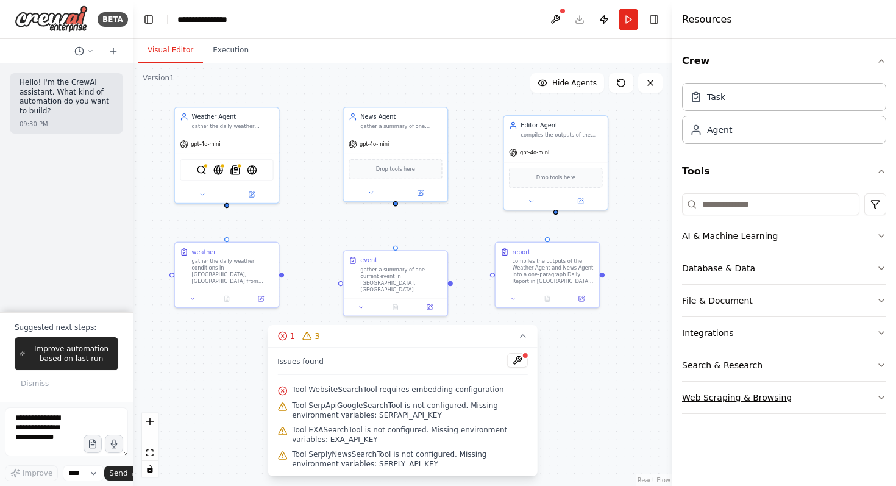
click at [759, 388] on button "Web Scraping & Browsing" at bounding box center [784, 397] width 204 height 32
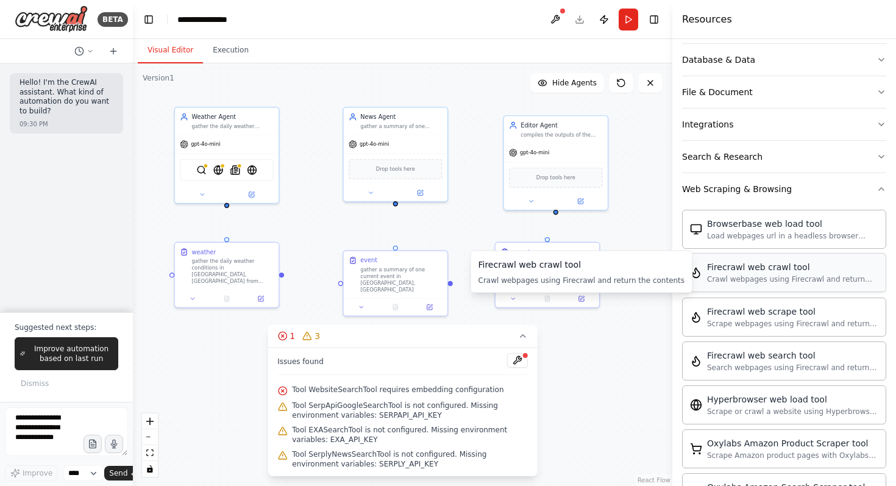
scroll to position [209, 0]
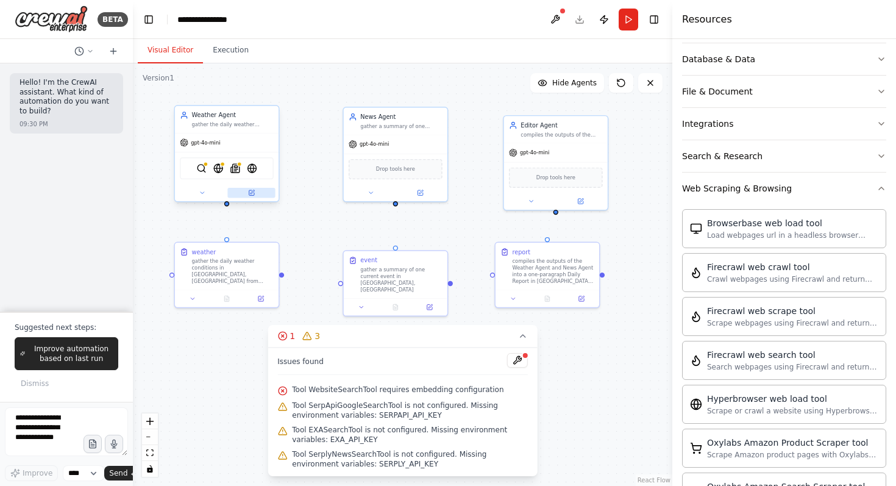
click at [251, 193] on icon at bounding box center [252, 192] width 4 height 4
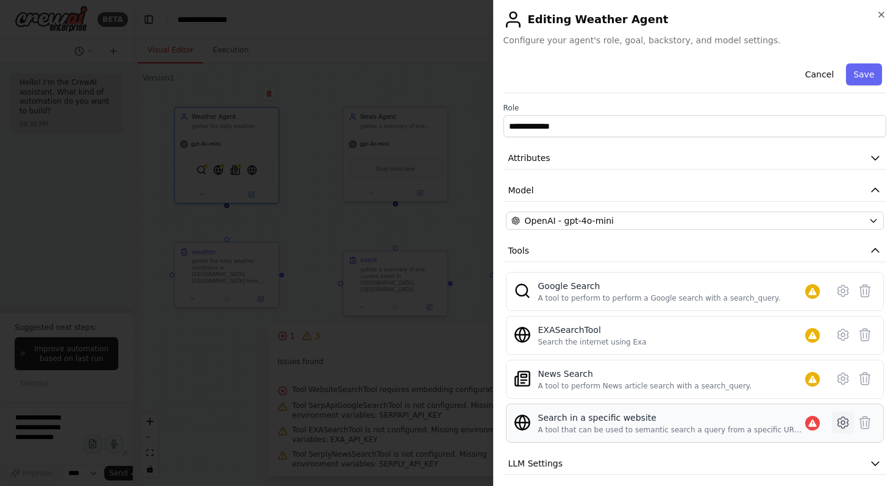
click at [841, 424] on icon at bounding box center [843, 422] width 4 height 4
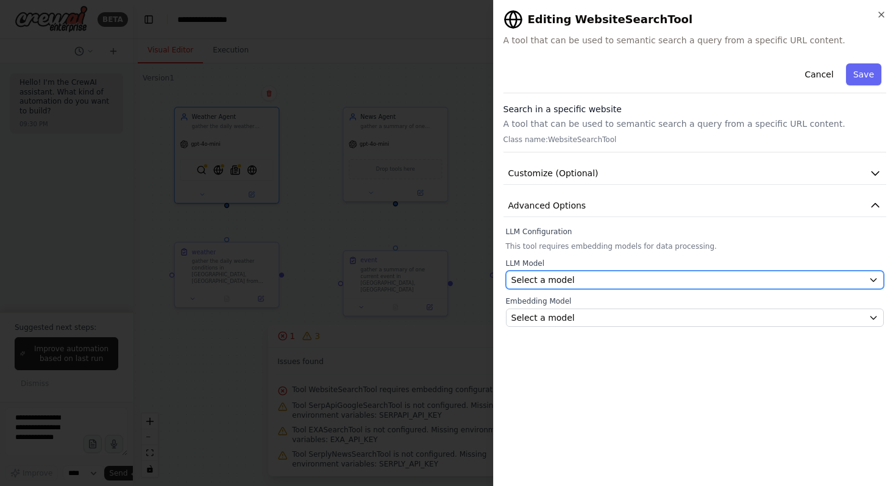
click at [590, 278] on div "Select a model" at bounding box center [687, 280] width 353 height 12
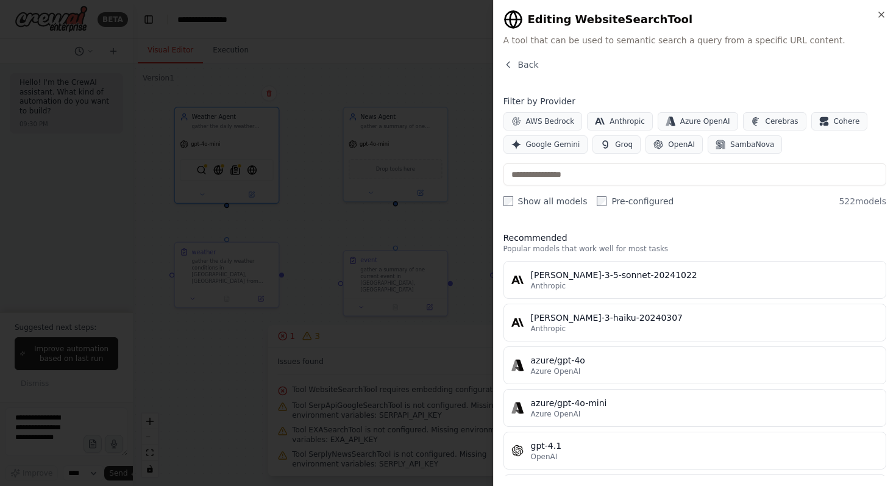
click at [511, 55] on div "Close Editing WebsiteSearchTool A tool that can be used to semantic search a qu…" at bounding box center [694, 243] width 403 height 486
click at [511, 61] on icon "button" at bounding box center [508, 65] width 10 height 10
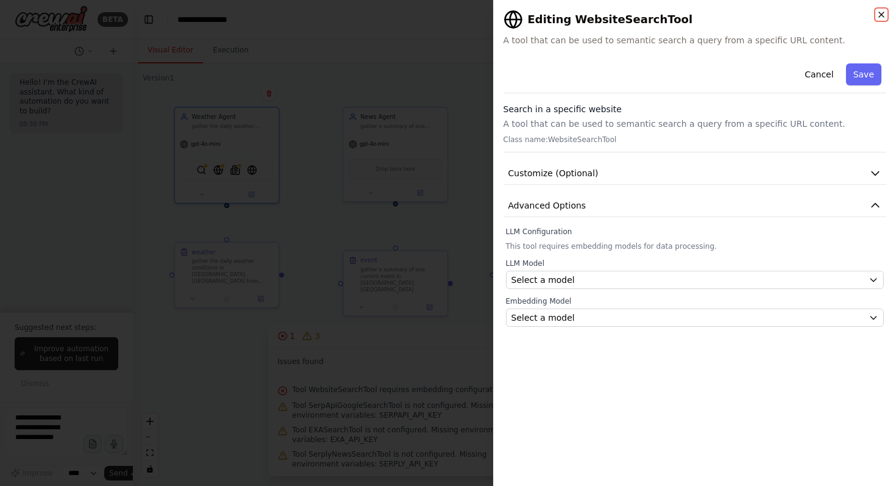
click at [883, 14] on icon "button" at bounding box center [881, 15] width 10 height 10
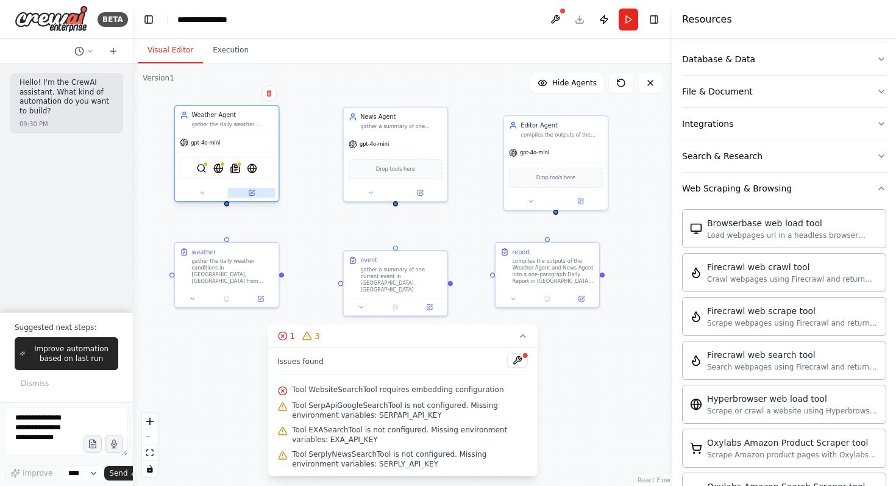
click at [259, 191] on button at bounding box center [251, 193] width 48 height 10
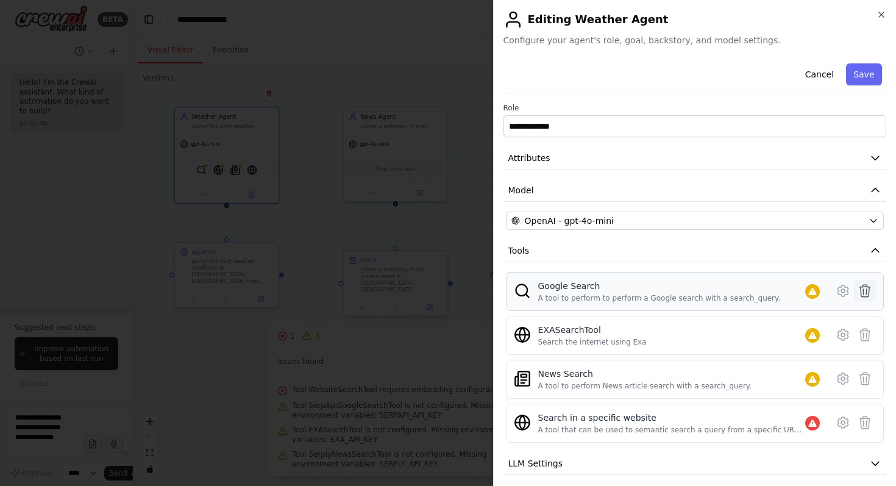
click at [857, 293] on icon at bounding box center [864, 290] width 15 height 15
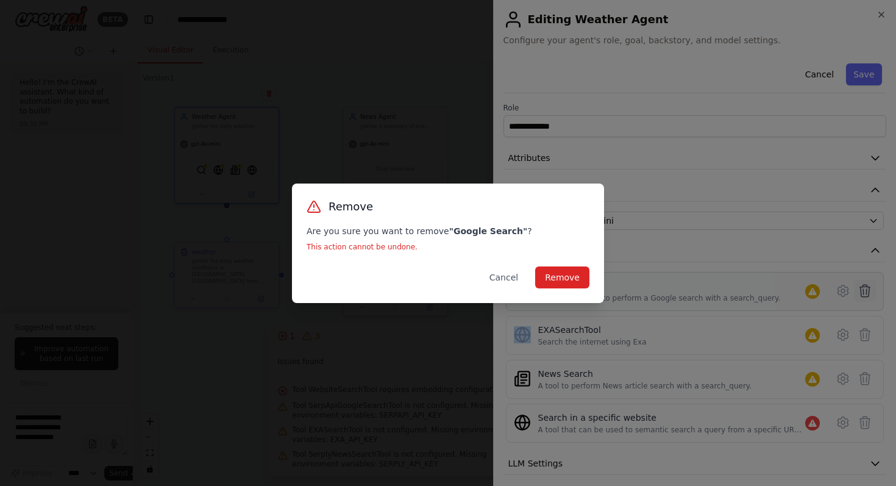
click at [855, 293] on div "Remove Are you sure you want to remove " Google Search " ? This action cannot b…" at bounding box center [448, 243] width 896 height 486
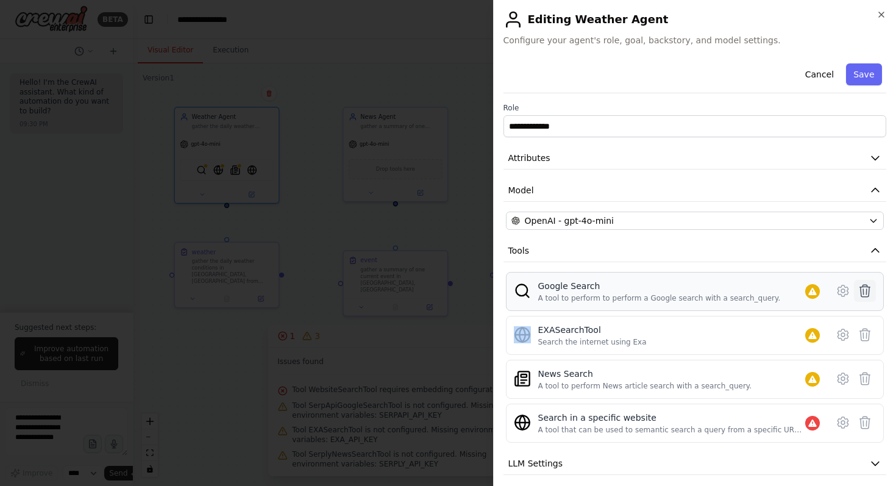
click at [854, 287] on button at bounding box center [865, 291] width 22 height 22
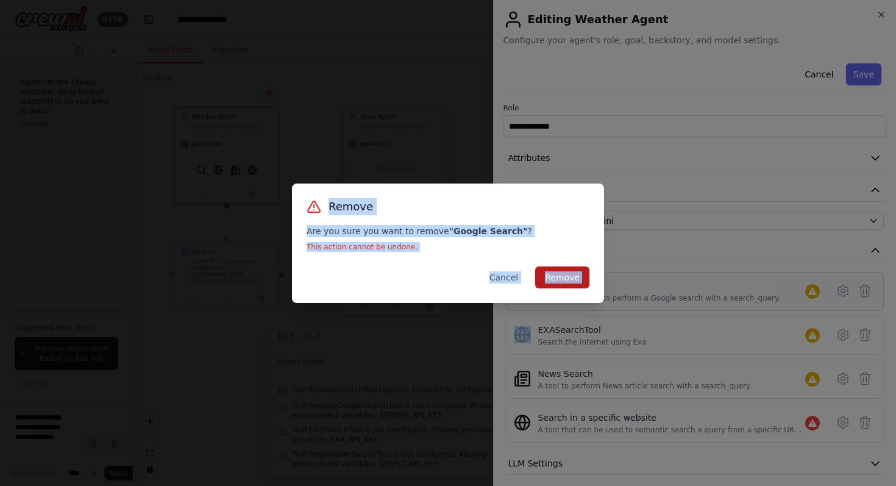
click at [560, 274] on button "Remove" at bounding box center [562, 277] width 54 height 22
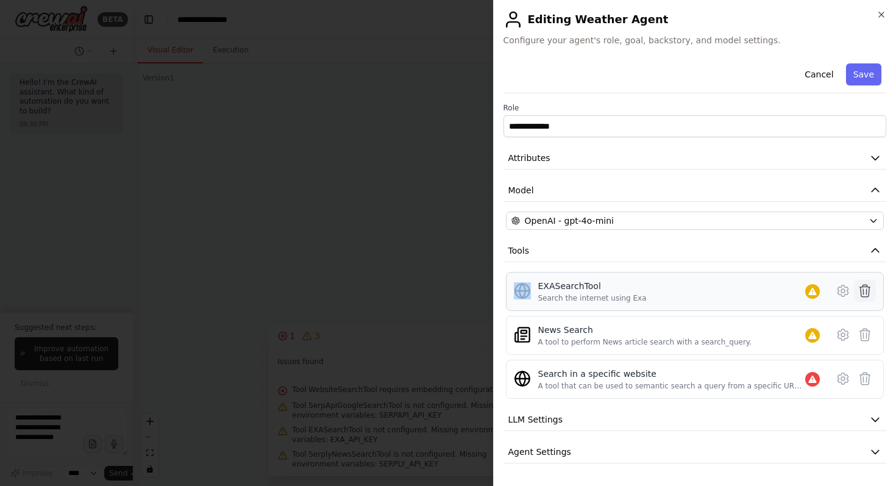
click at [857, 296] on icon at bounding box center [864, 290] width 15 height 15
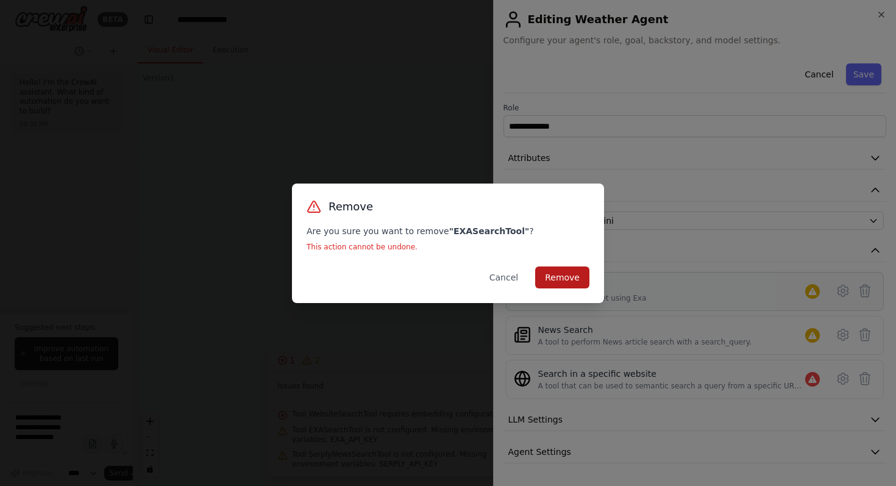
click at [586, 283] on button "Remove" at bounding box center [562, 277] width 54 height 22
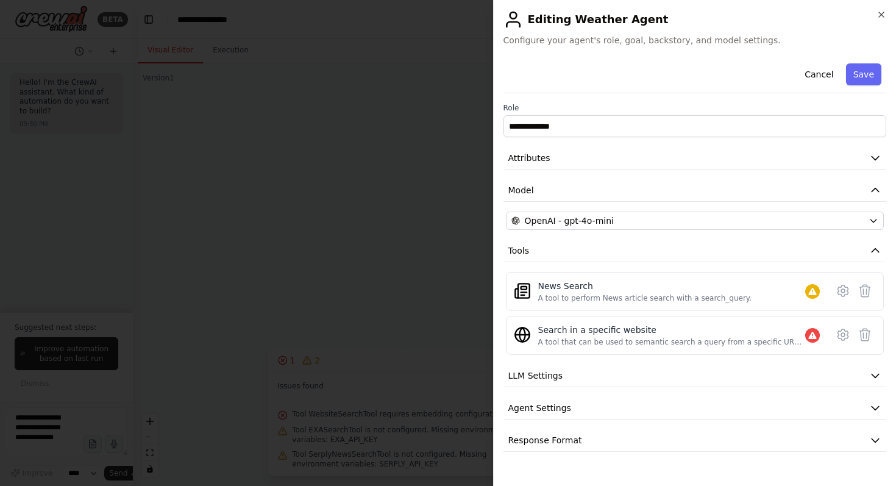
click at [851, 296] on button at bounding box center [843, 291] width 22 height 22
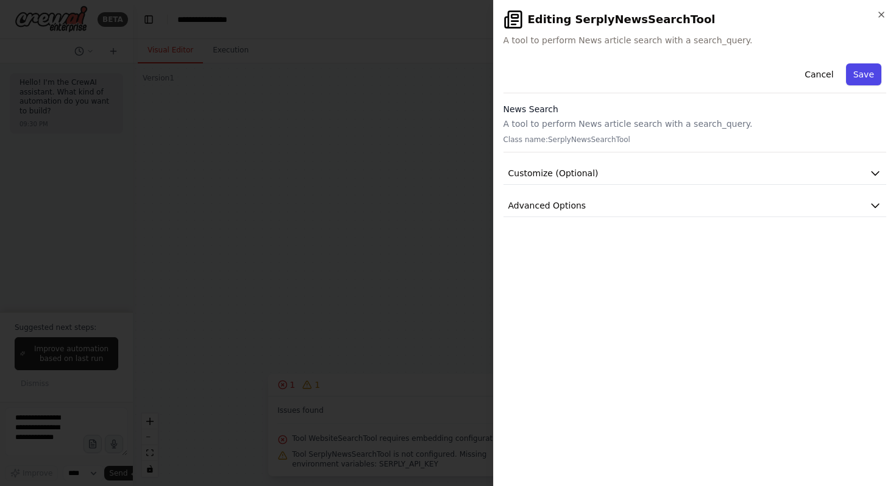
click at [869, 80] on button "Save" at bounding box center [863, 74] width 35 height 22
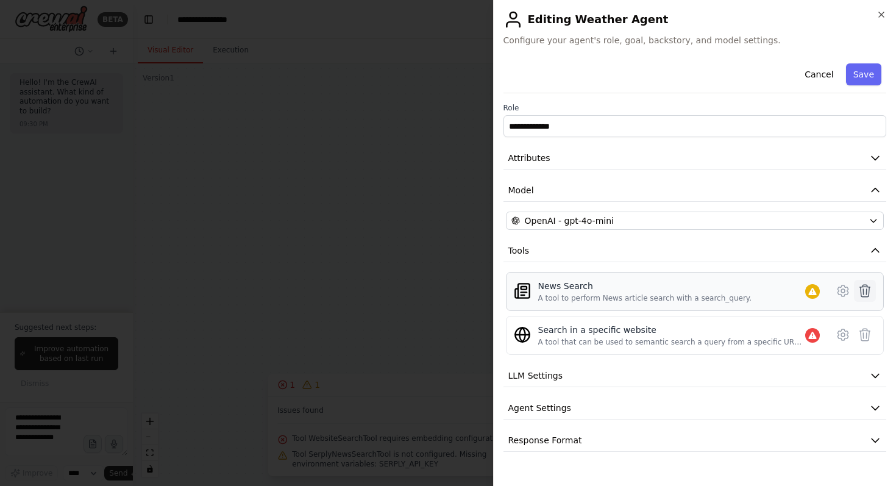
click at [865, 291] on icon at bounding box center [864, 290] width 15 height 15
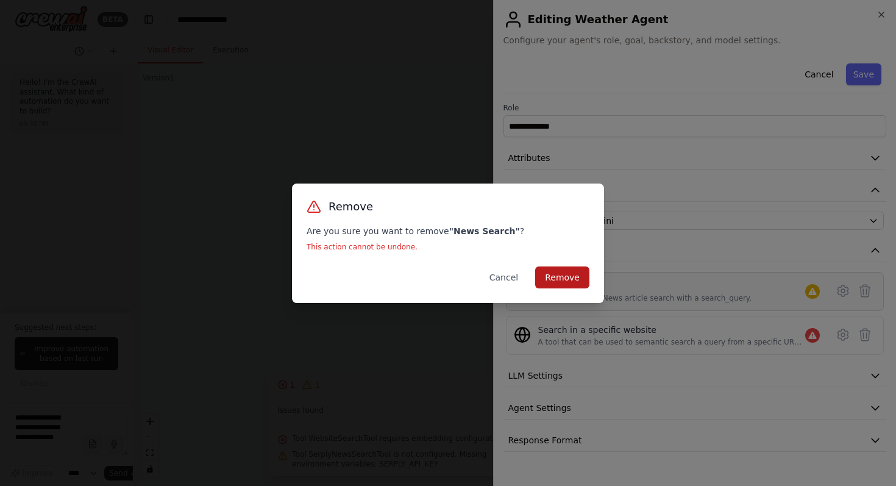
click at [580, 270] on button "Remove" at bounding box center [562, 277] width 54 height 22
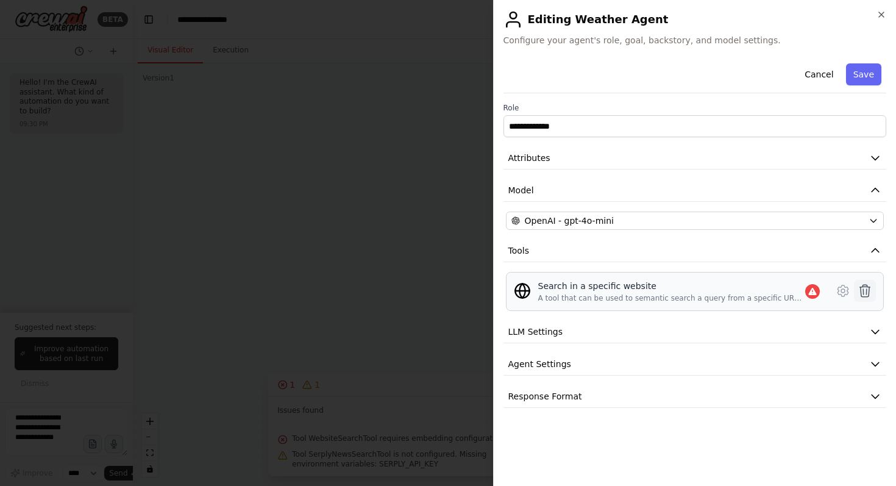
click at [862, 285] on icon at bounding box center [865, 291] width 10 height 12
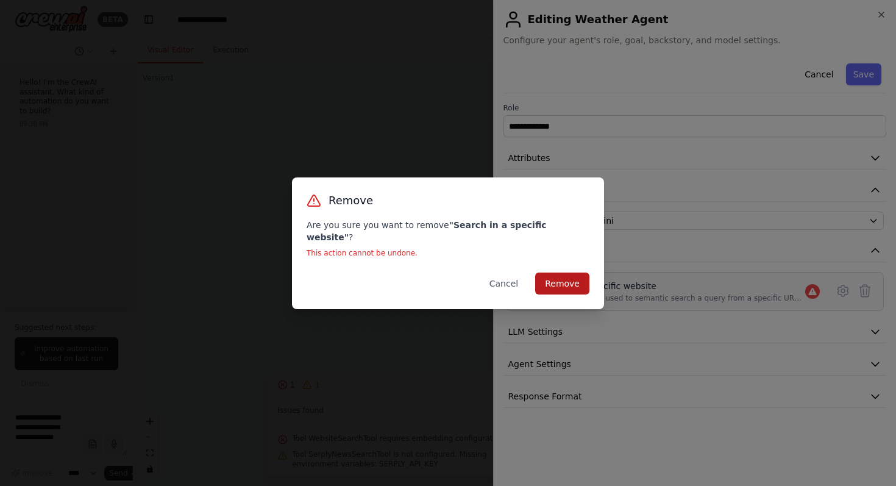
click at [573, 272] on button "Remove" at bounding box center [562, 283] width 54 height 22
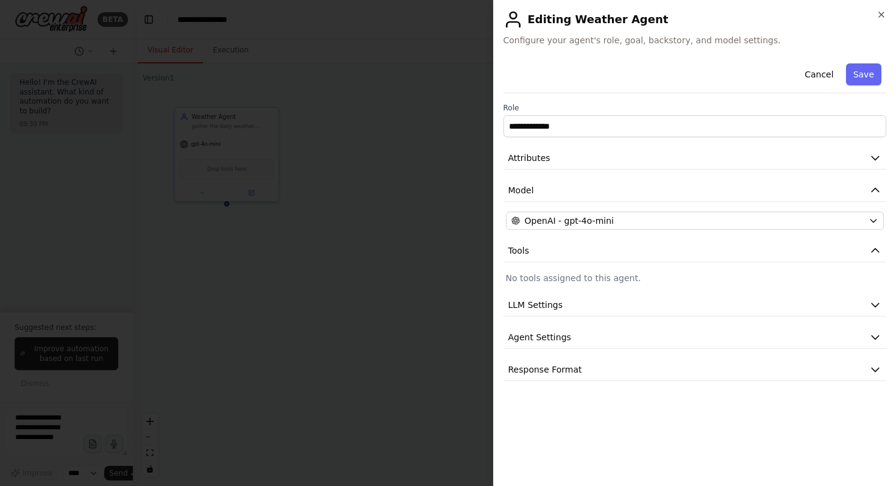
click at [890, 12] on div "**********" at bounding box center [694, 243] width 403 height 486
click at [886, 12] on div "**********" at bounding box center [694, 243] width 403 height 486
click at [881, 13] on icon "button" at bounding box center [881, 15] width 10 height 10
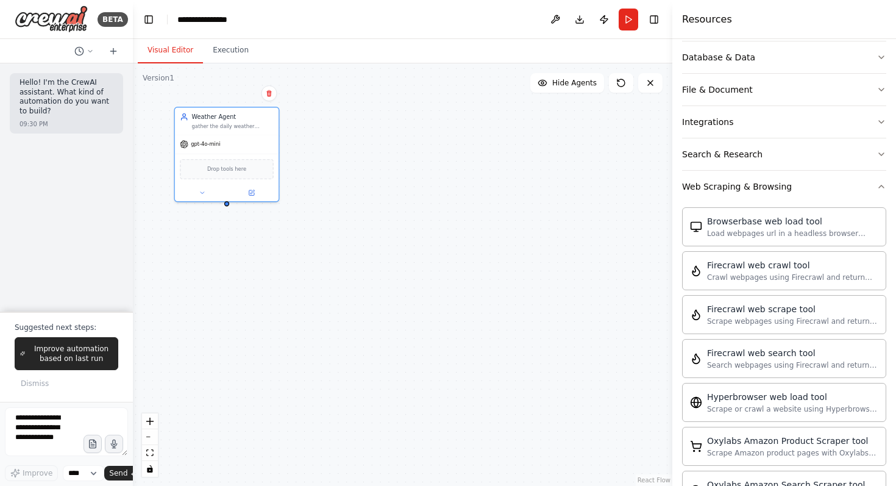
scroll to position [211, 0]
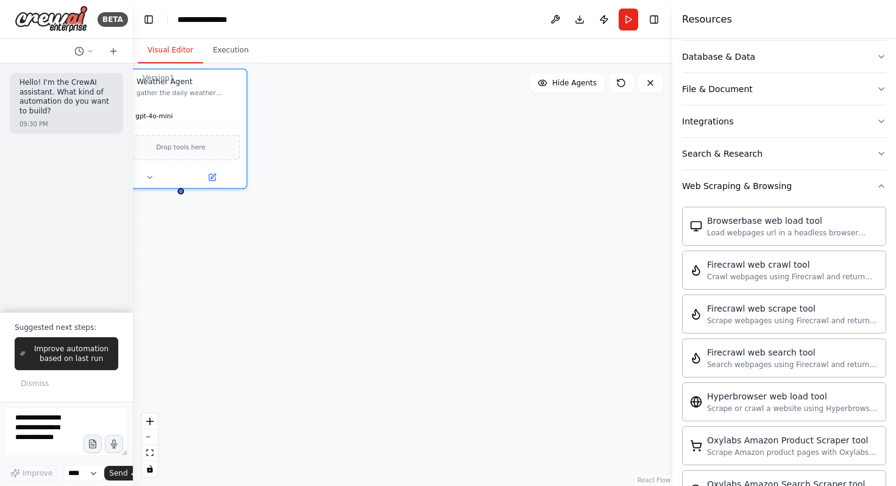
click at [372, 271] on div "Weather Agent gather the daily weather conditions from internet gpt-4o-mini Dro…" at bounding box center [402, 274] width 539 height 422
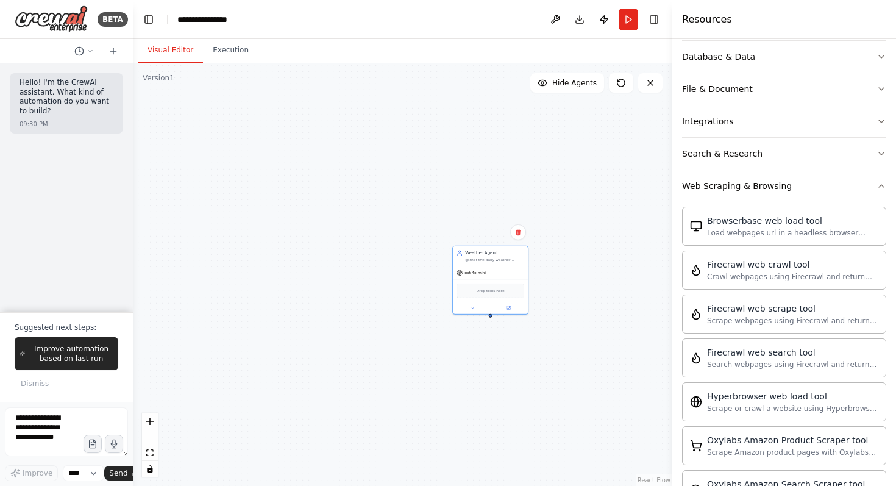
drag, startPoint x: 372, startPoint y: 277, endPoint x: 556, endPoint y: 383, distance: 212.9
click at [594, 380] on div "Weather Agent gather the daily weather conditions from internet gpt-4o-mini Dro…" at bounding box center [402, 274] width 539 height 422
drag, startPoint x: 601, startPoint y: 364, endPoint x: 516, endPoint y: 265, distance: 130.9
click at [518, 269] on div "Weather Agent gather the daily weather conditions from internet gpt-4o-mini Dro…" at bounding box center [402, 274] width 539 height 422
click at [622, 78] on icon at bounding box center [621, 83] width 10 height 10
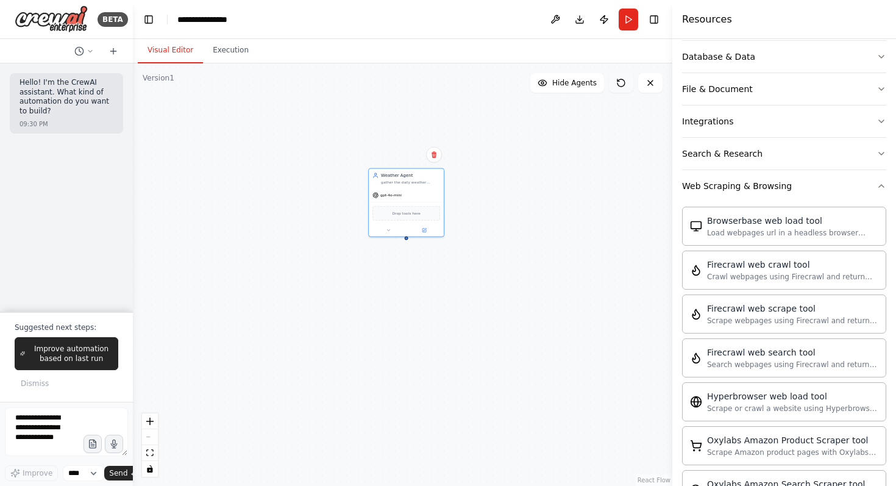
click at [622, 78] on icon at bounding box center [621, 83] width 10 height 10
click at [622, 79] on icon at bounding box center [621, 83] width 10 height 10
drag, startPoint x: 562, startPoint y: 172, endPoint x: 402, endPoint y: 169, distance: 160.3
click at [403, 169] on div "Weather Agent gather the daily weather conditions from internet gpt-4o-mini Dro…" at bounding box center [402, 274] width 539 height 422
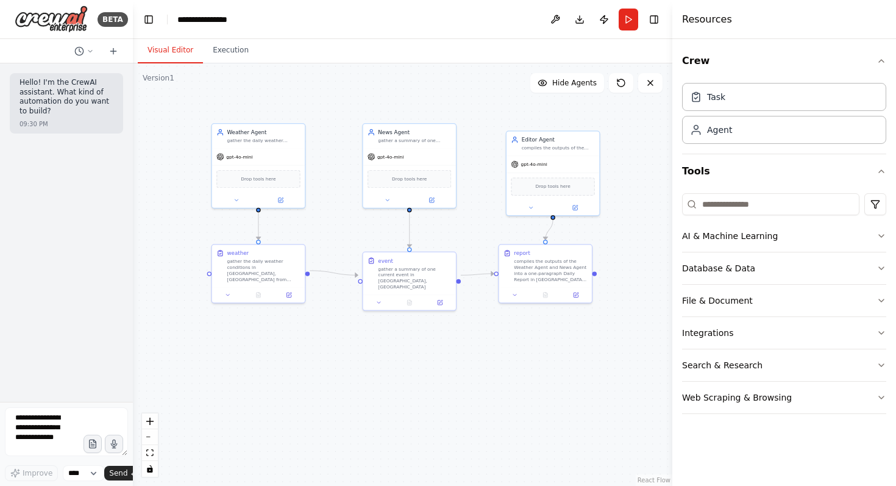
drag, startPoint x: 508, startPoint y: 356, endPoint x: 360, endPoint y: 369, distance: 148.6
click at [355, 372] on div ".deletable-edge-delete-btn { width: 20px; height: 20px; border: 0px solid #ffff…" at bounding box center [402, 274] width 539 height 422
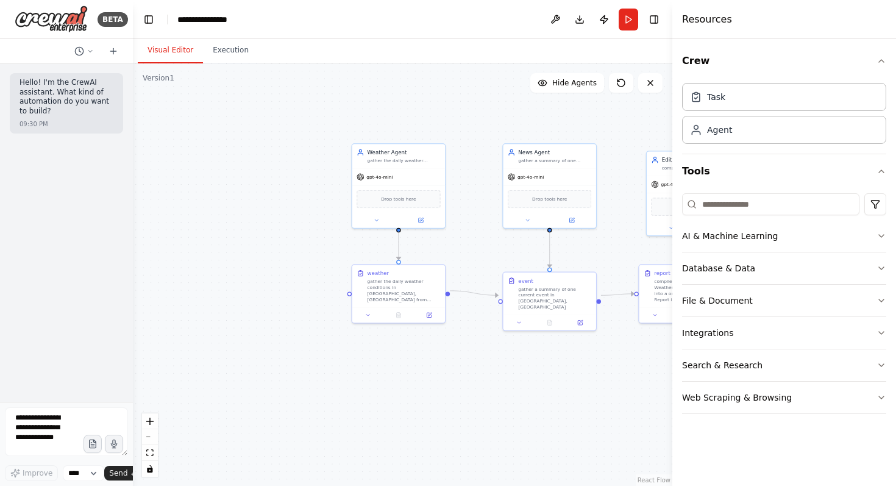
drag, startPoint x: 246, startPoint y: 341, endPoint x: 386, endPoint y: 360, distance: 140.9
click at [386, 360] on div ".deletable-edge-delete-btn { width: 20px; height: 20px; border: 0px solid #ffff…" at bounding box center [402, 274] width 539 height 422
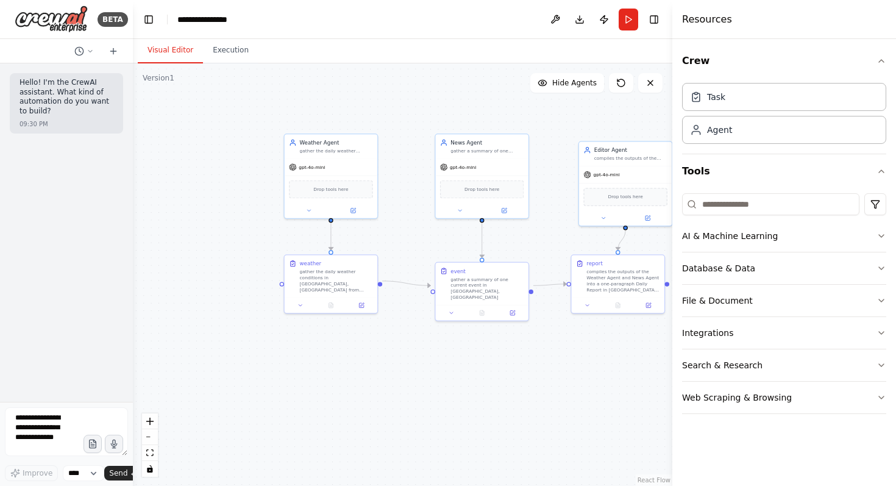
drag, startPoint x: 486, startPoint y: 386, endPoint x: 418, endPoint y: 376, distance: 68.3
click at [418, 376] on div ".deletable-edge-delete-btn { width: 20px; height: 20px; border: 0px solid #ffff…" at bounding box center [402, 274] width 539 height 422
click at [219, 219] on div ".deletable-edge-delete-btn { width: 20px; height: 20px; border: 0px solid #ffff…" at bounding box center [402, 274] width 539 height 422
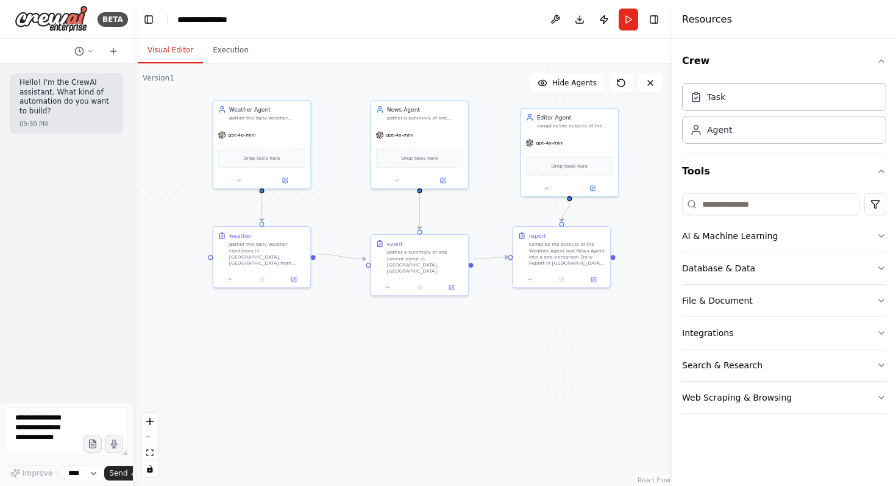
drag, startPoint x: 394, startPoint y: 366, endPoint x: 339, endPoint y: 341, distance: 60.5
click at [339, 341] on div ".deletable-edge-delete-btn { width: 20px; height: 20px; border: 0px solid #ffff…" at bounding box center [402, 274] width 539 height 422
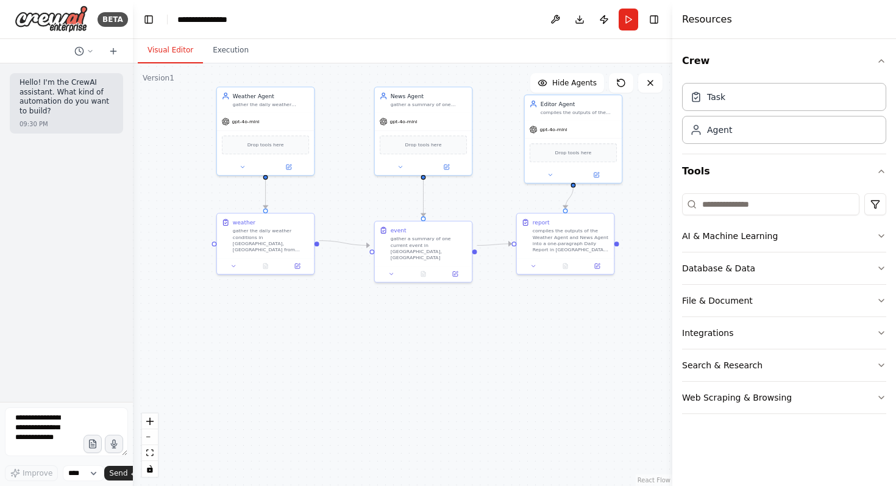
drag, startPoint x: 355, startPoint y: 341, endPoint x: 355, endPoint y: 333, distance: 8.5
click at [355, 333] on div ".deletable-edge-delete-btn { width: 20px; height: 20px; border: 0px solid #ffff…" at bounding box center [402, 274] width 539 height 422
click at [536, 266] on icon at bounding box center [533, 264] width 6 height 6
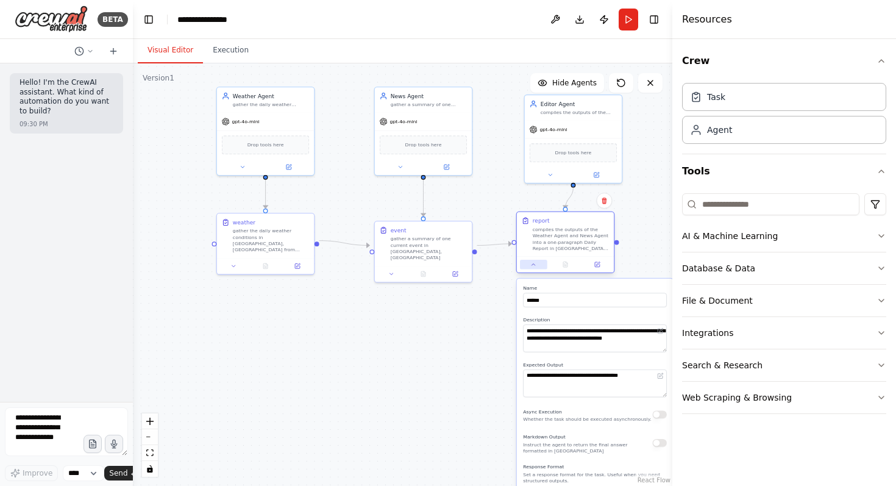
click at [536, 266] on icon at bounding box center [533, 264] width 6 height 6
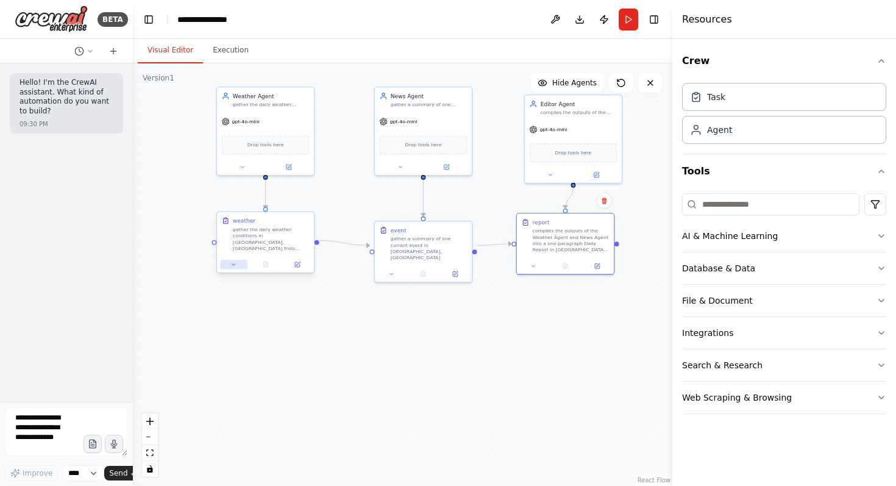
click at [241, 260] on button at bounding box center [233, 265] width 27 height 10
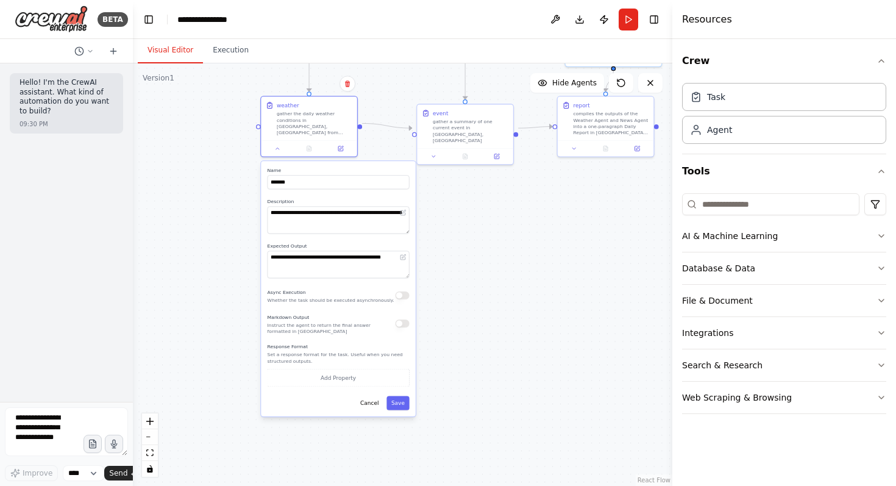
drag, startPoint x: 445, startPoint y: 328, endPoint x: 486, endPoint y: 246, distance: 92.7
click at [486, 246] on div ".deletable-edge-delete-btn { width: 20px; height: 20px; border: 0px solid #ffff…" at bounding box center [402, 274] width 539 height 422
click at [320, 369] on button "Add Property" at bounding box center [339, 378] width 142 height 18
click at [497, 335] on div ".deletable-edge-delete-btn { width: 20px; height: 20px; border: 0px solid #ffff…" at bounding box center [402, 274] width 539 height 422
click at [403, 372] on icon "button" at bounding box center [402, 375] width 6 height 6
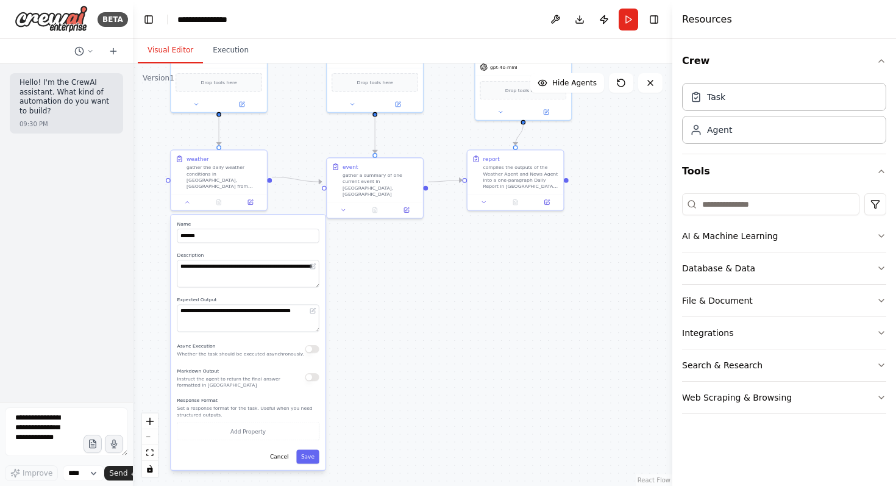
drag, startPoint x: 517, startPoint y: 241, endPoint x: 378, endPoint y: 297, distance: 150.2
click at [397, 305] on div ".deletable-edge-delete-btn { width: 20px; height: 20px; border: 0px solid #ffff…" at bounding box center [402, 274] width 539 height 422
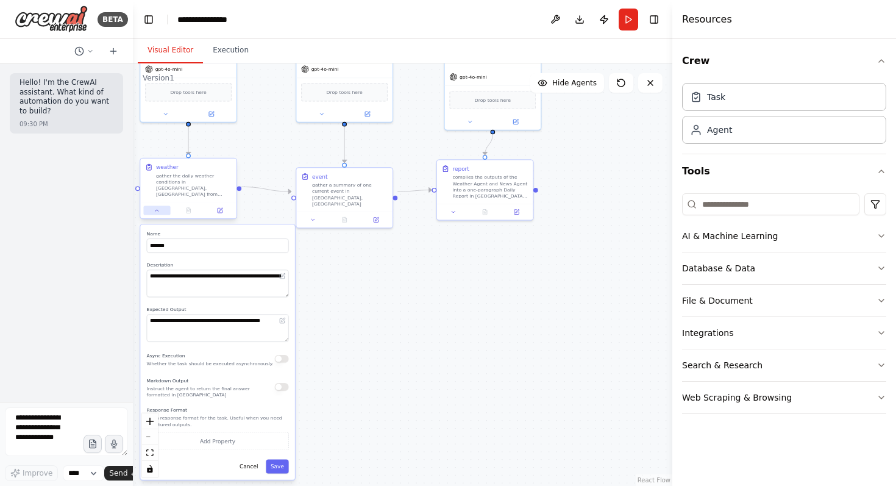
click at [161, 208] on button at bounding box center [156, 209] width 27 height 9
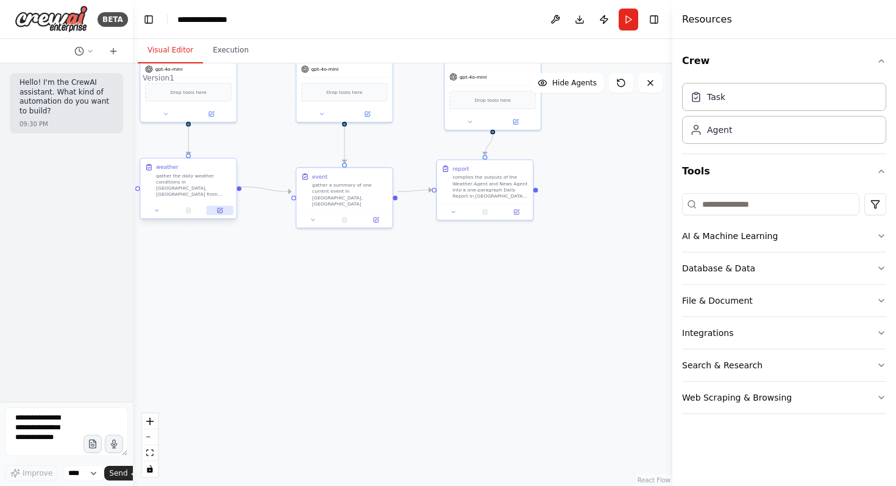
click at [212, 205] on button at bounding box center [220, 209] width 27 height 9
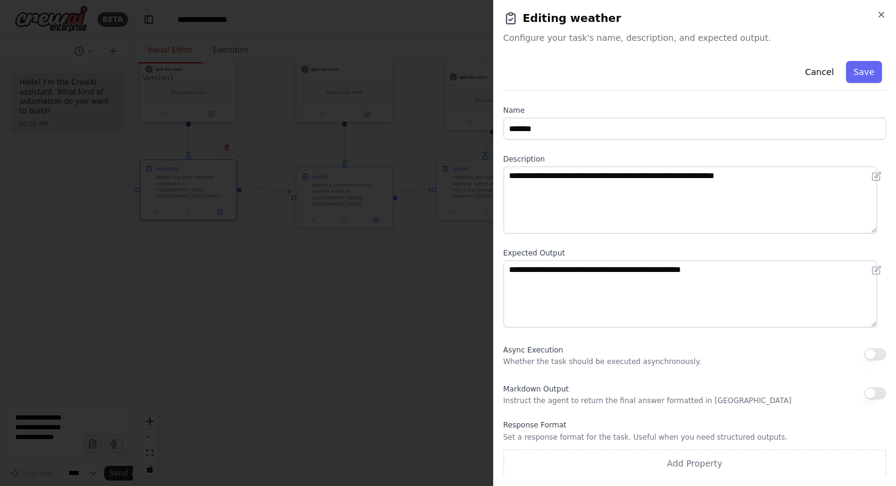
scroll to position [1, 0]
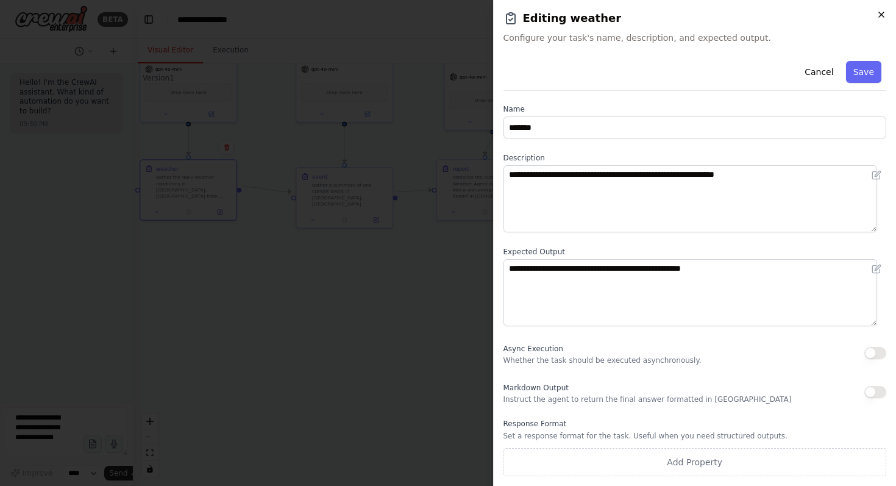
click at [880, 14] on icon "button" at bounding box center [881, 14] width 5 height 5
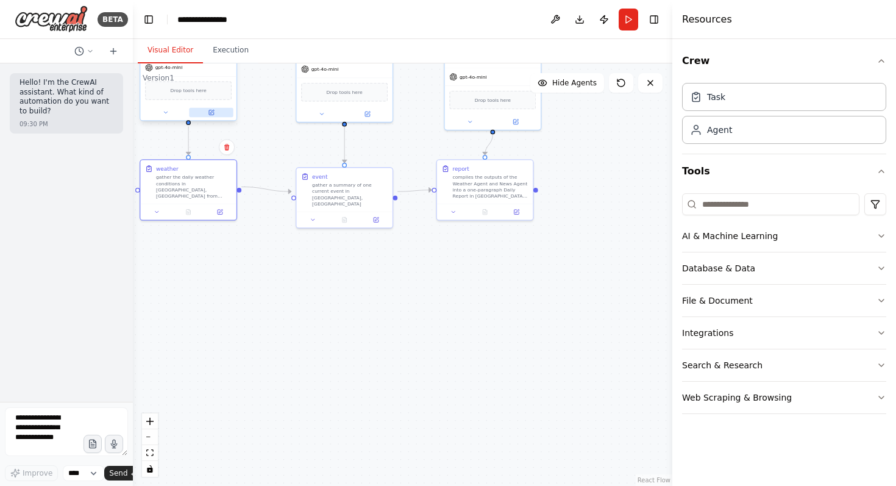
click at [205, 115] on button at bounding box center [211, 112] width 44 height 9
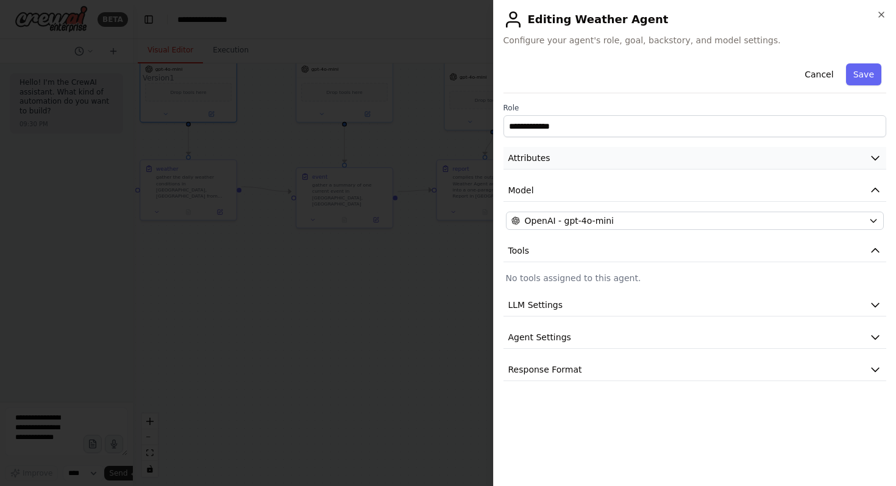
click at [628, 167] on button "Attributes" at bounding box center [694, 158] width 383 height 23
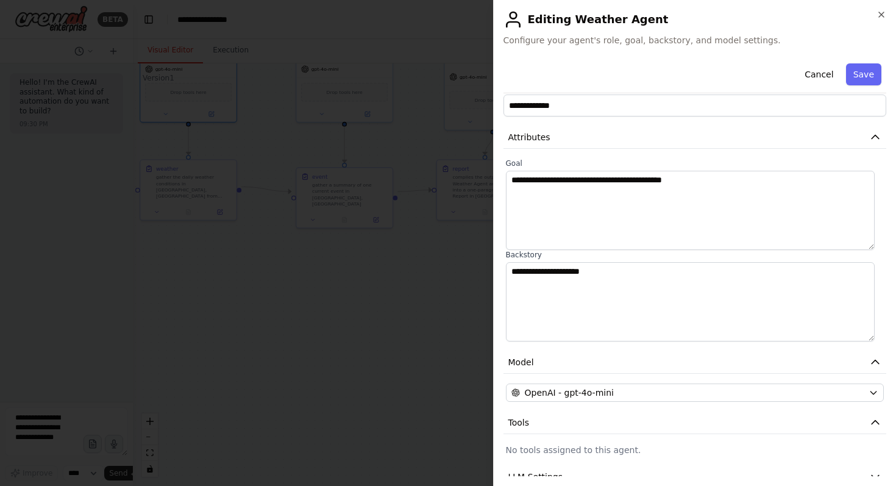
scroll to position [0, 0]
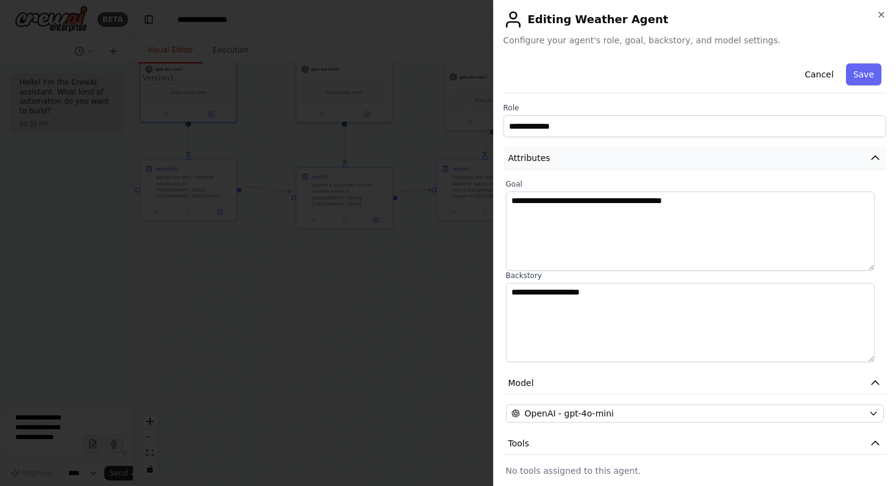
click at [627, 167] on button "Attributes" at bounding box center [694, 158] width 383 height 23
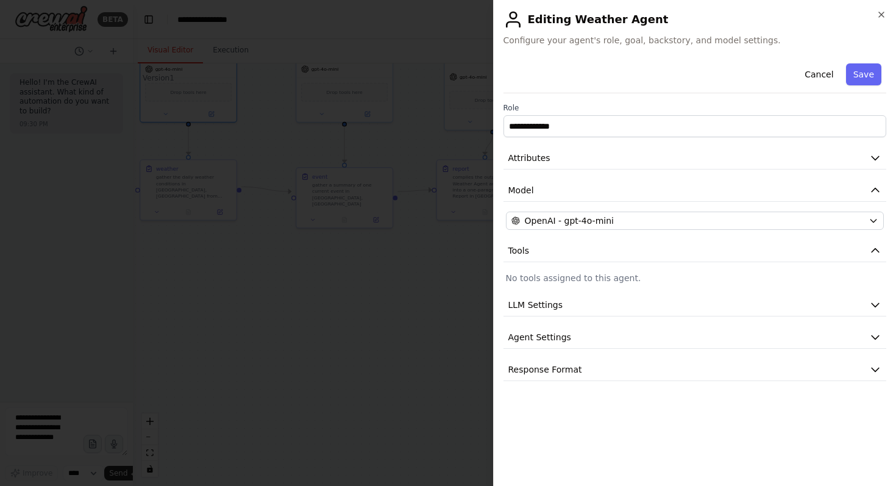
click at [633, 317] on div "**********" at bounding box center [694, 219] width 383 height 322
click at [633, 313] on button "LLM Settings" at bounding box center [694, 305] width 383 height 23
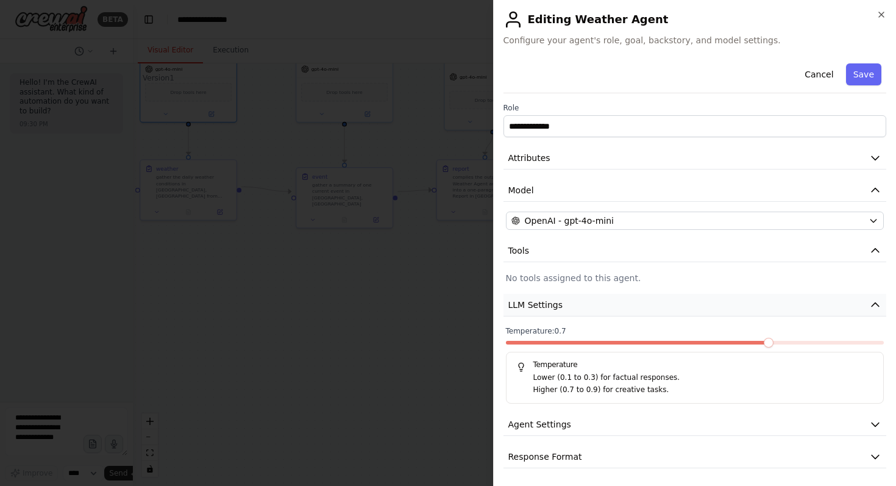
click at [633, 313] on button "LLM Settings" at bounding box center [694, 305] width 383 height 23
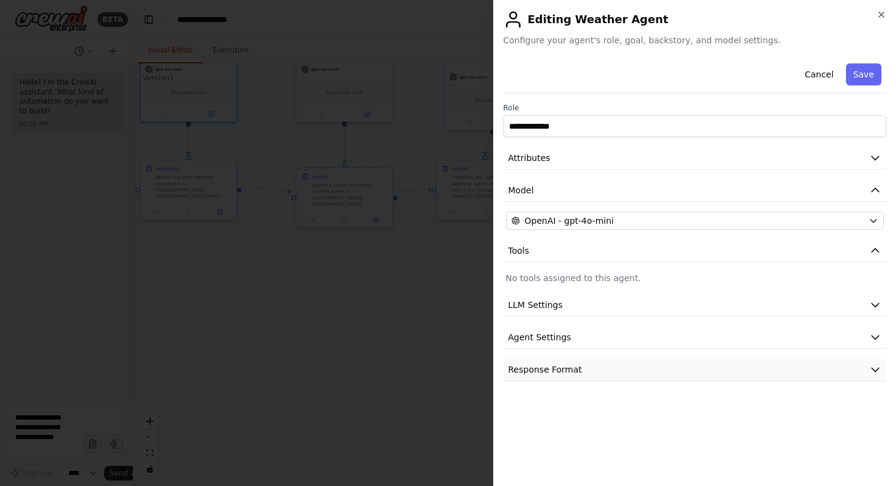
click at [618, 366] on button "Response Format" at bounding box center [694, 369] width 383 height 23
click at [618, 342] on button "Agent Settings" at bounding box center [694, 337] width 383 height 23
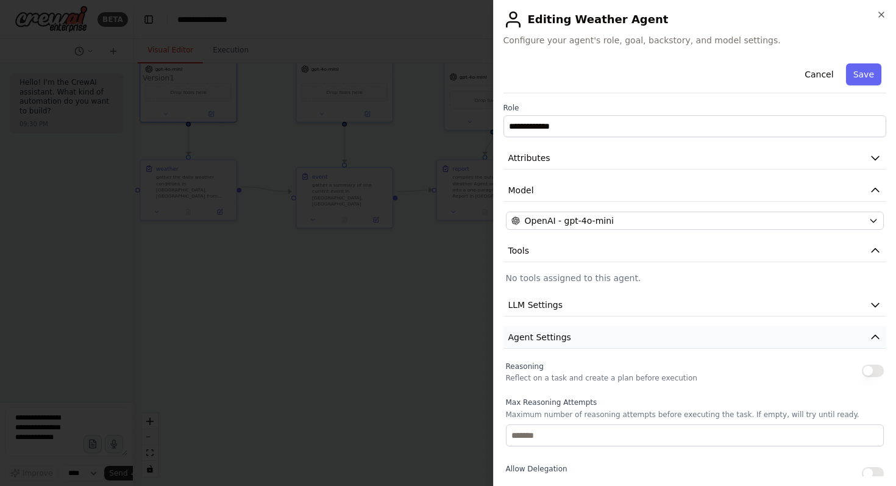
click at [617, 344] on button "Agent Settings" at bounding box center [694, 337] width 383 height 23
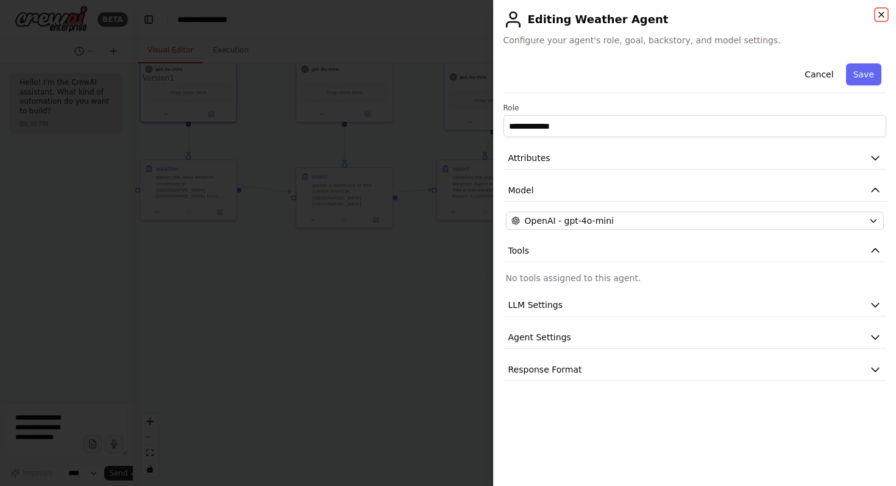
click at [876, 10] on icon "button" at bounding box center [881, 15] width 10 height 10
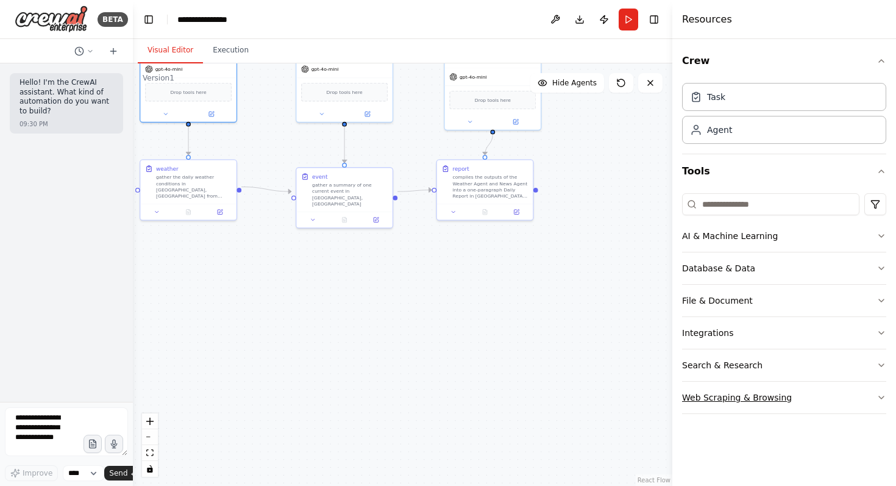
click at [723, 391] on div "Web Scraping & Browsing" at bounding box center [737, 397] width 110 height 12
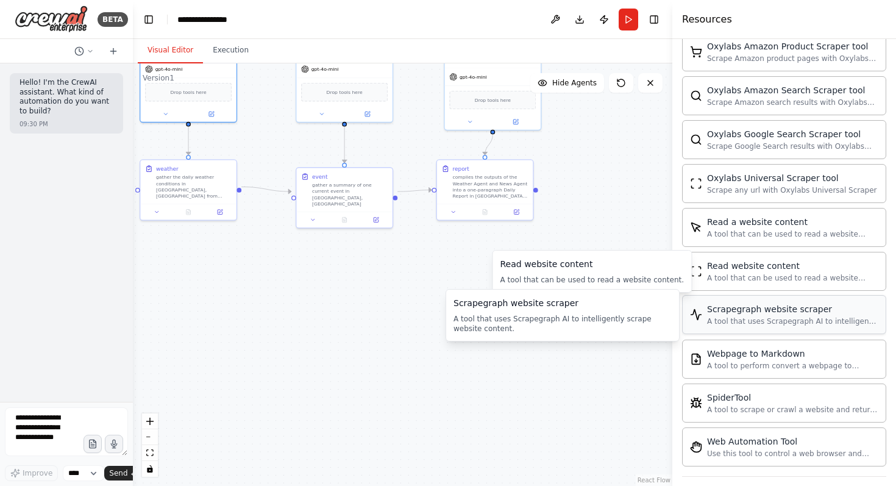
scroll to position [607, 0]
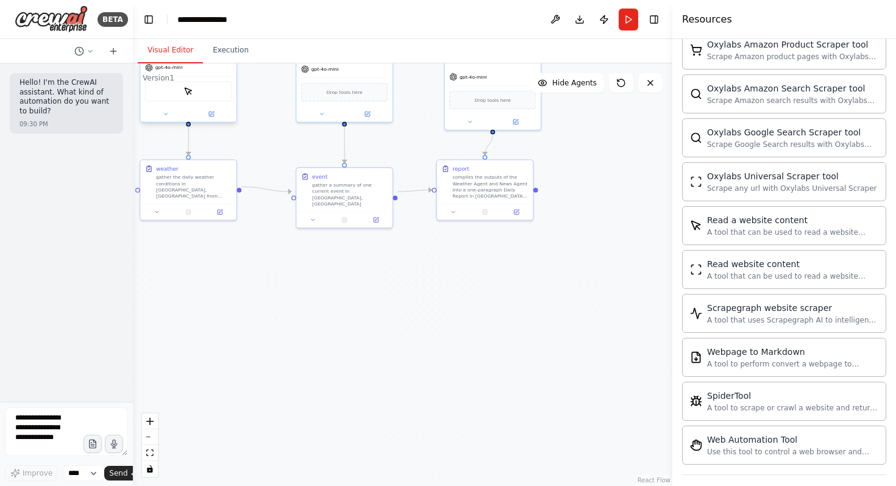
click at [218, 119] on div at bounding box center [188, 114] width 96 height 16
click at [214, 116] on button at bounding box center [211, 113] width 44 height 9
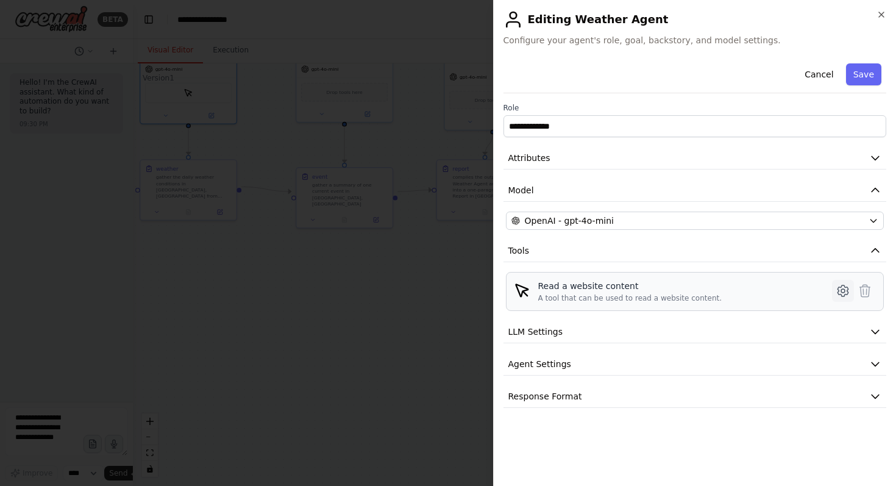
click at [835, 293] on icon at bounding box center [842, 290] width 15 height 15
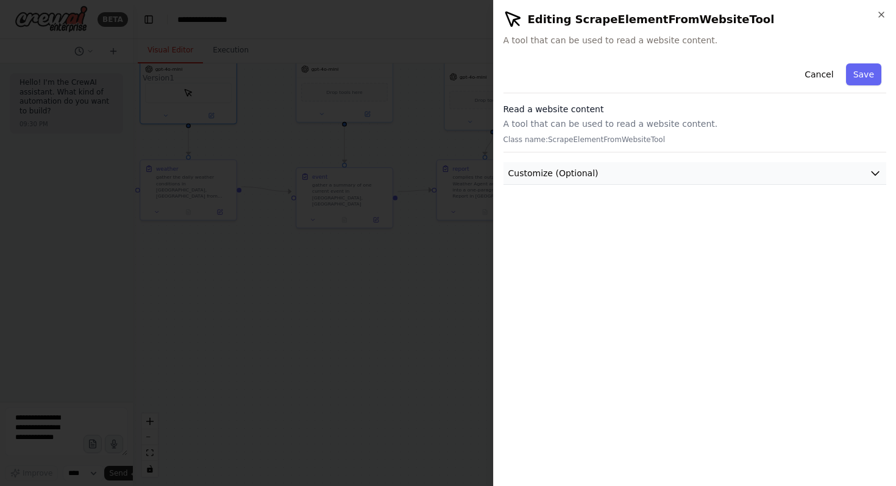
click at [592, 171] on span "Customize (Optional)" at bounding box center [553, 173] width 90 height 12
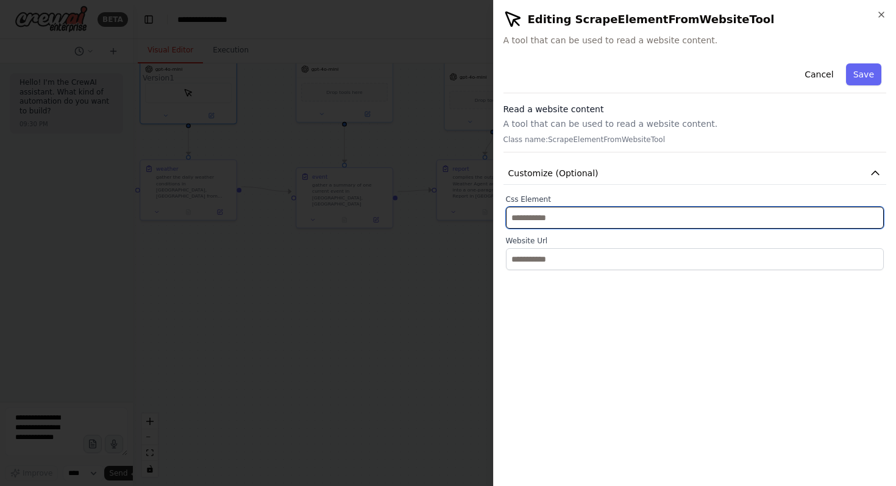
click at [574, 220] on input "text" at bounding box center [695, 218] width 378 height 22
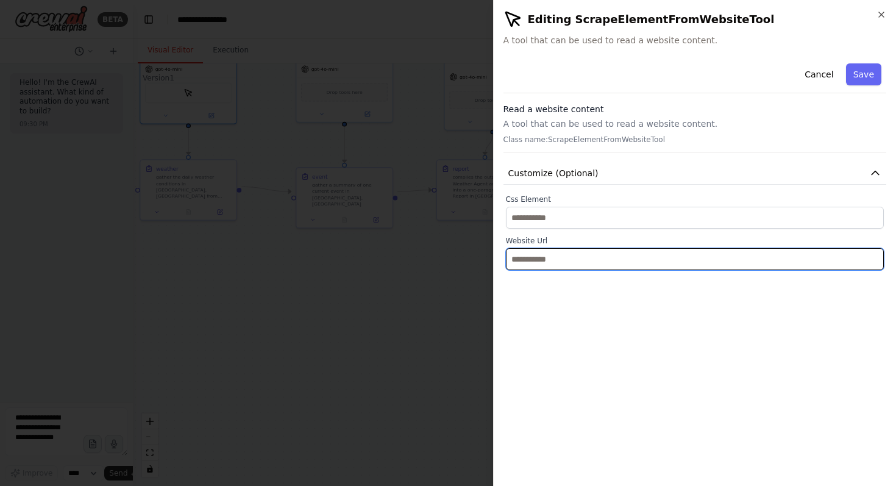
click at [573, 257] on input "text" at bounding box center [695, 259] width 378 height 22
paste input "**********"
type input "**********"
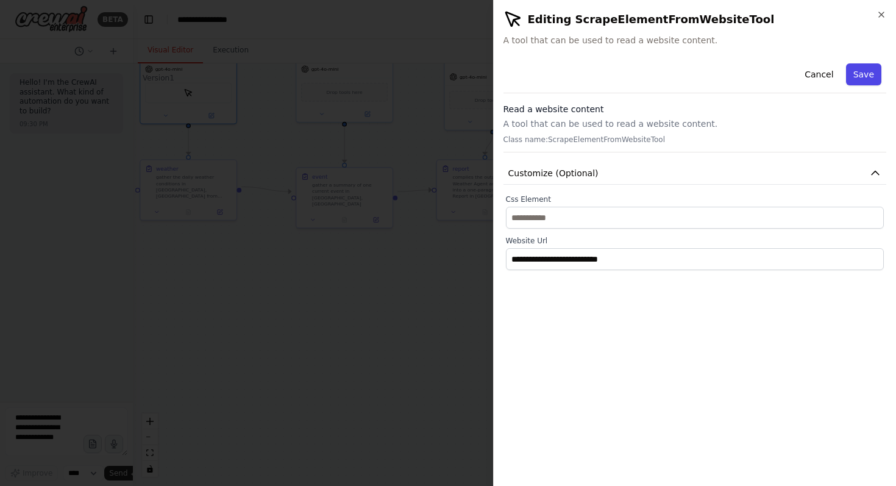
click at [867, 76] on button "Save" at bounding box center [863, 74] width 35 height 22
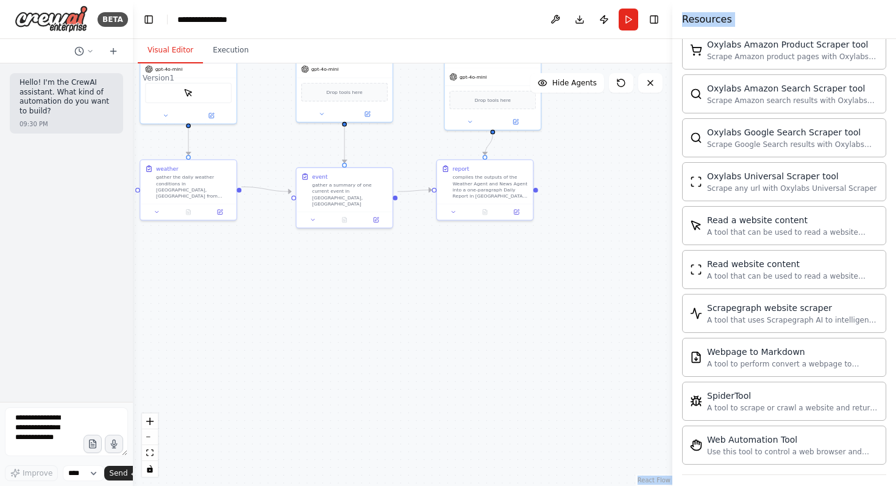
drag, startPoint x: 296, startPoint y: 286, endPoint x: 281, endPoint y: 242, distance: 46.4
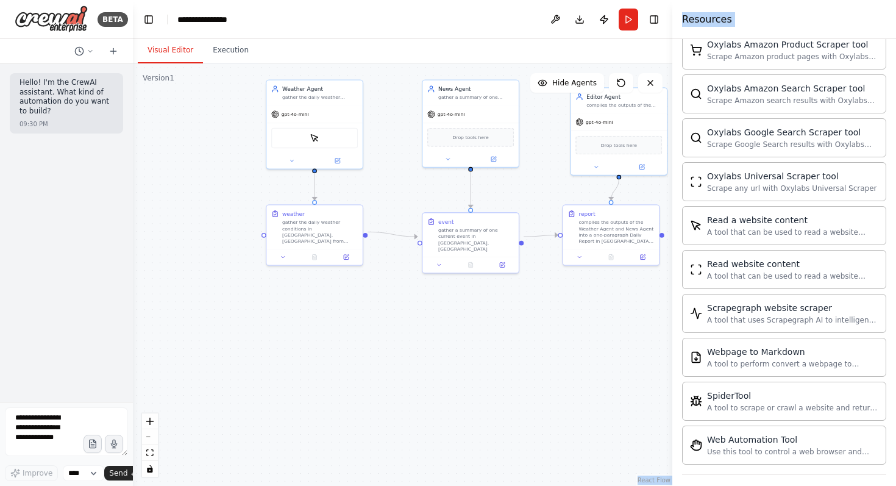
drag, startPoint x: 282, startPoint y: 247, endPoint x: 407, endPoint y: 289, distance: 132.4
click at [407, 289] on div ".deletable-edge-delete-btn { width: 20px; height: 20px; border: 0px solid #ffff…" at bounding box center [402, 274] width 539 height 422
click at [293, 156] on icon at bounding box center [292, 159] width 6 height 6
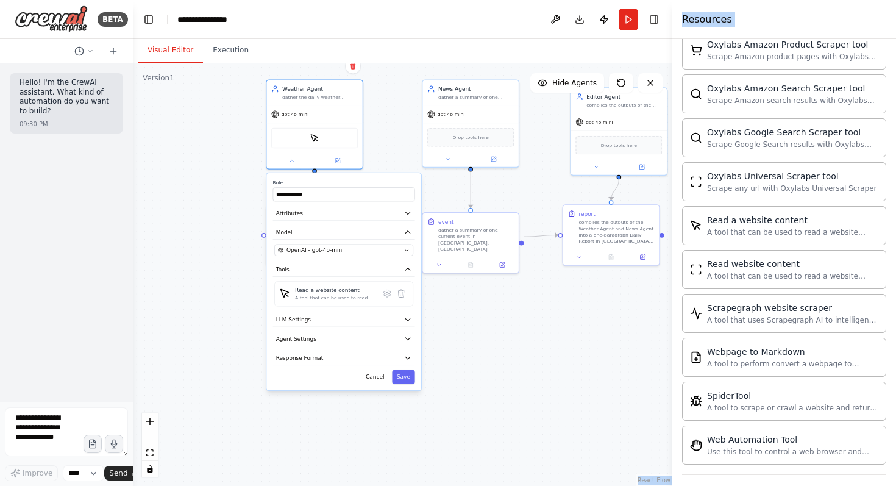
click at [203, 135] on div ".deletable-edge-delete-btn { width: 20px; height: 20px; border: 0px solid #ffff…" at bounding box center [402, 274] width 539 height 422
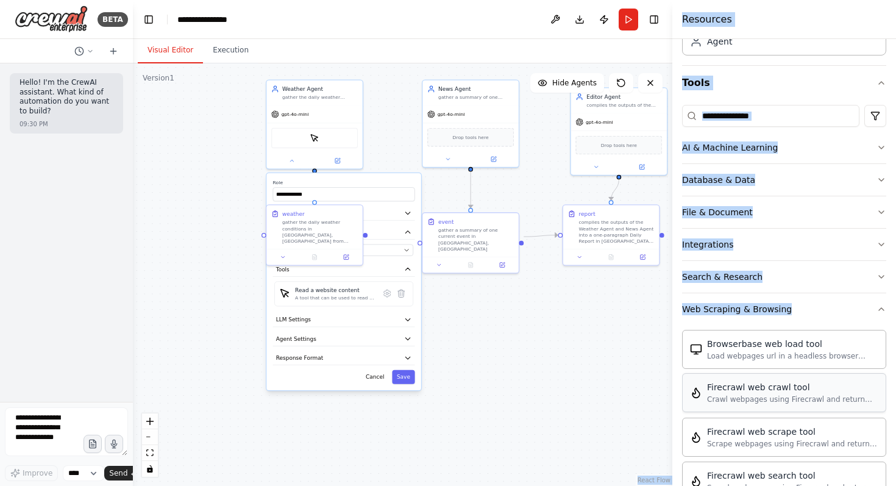
scroll to position [0, 0]
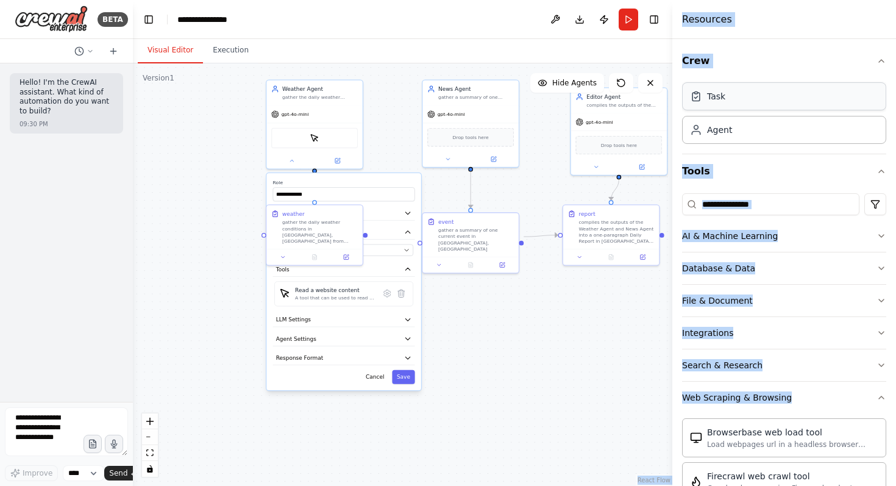
click at [736, 99] on div "Task" at bounding box center [784, 96] width 204 height 28
click at [739, 97] on div "Task" at bounding box center [784, 96] width 204 height 28
click at [769, 67] on button "Crew" at bounding box center [784, 61] width 204 height 34
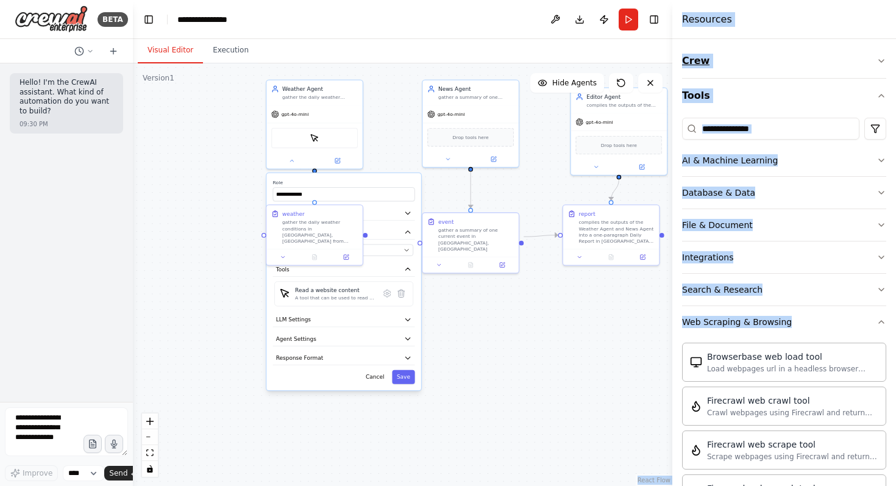
click at [772, 55] on button "Crew" at bounding box center [784, 61] width 204 height 34
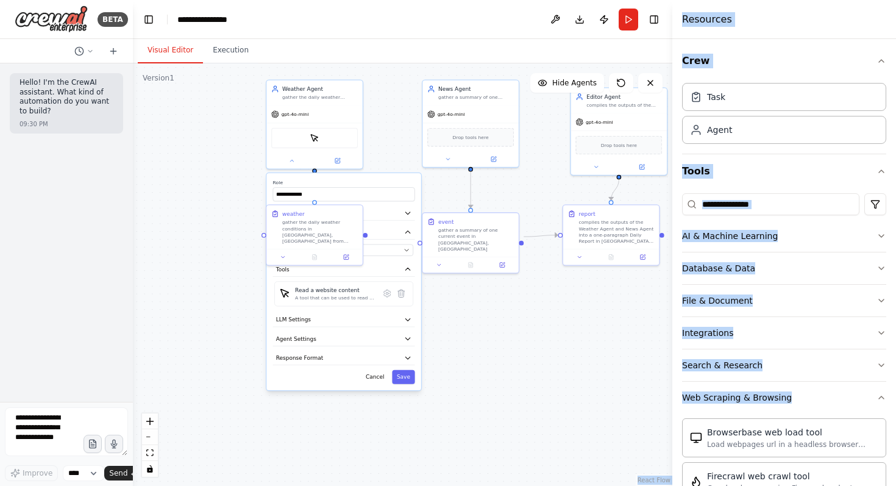
click at [853, 24] on div "Resources" at bounding box center [784, 19] width 224 height 39
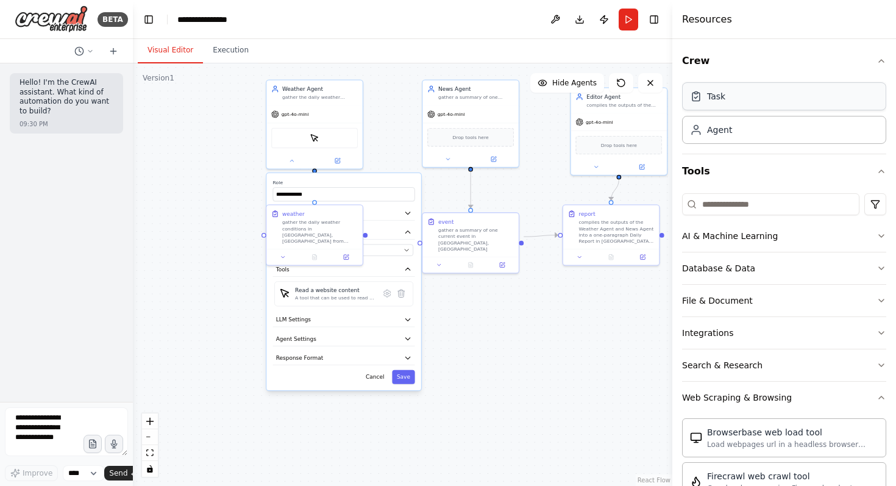
click at [727, 95] on div "Task" at bounding box center [784, 96] width 204 height 28
click at [536, 346] on div at bounding box center [540, 345] width 9 height 9
click at [532, 333] on icon at bounding box center [532, 332] width 5 height 7
click at [511, 327] on button "Confirm" at bounding box center [497, 332] width 43 height 15
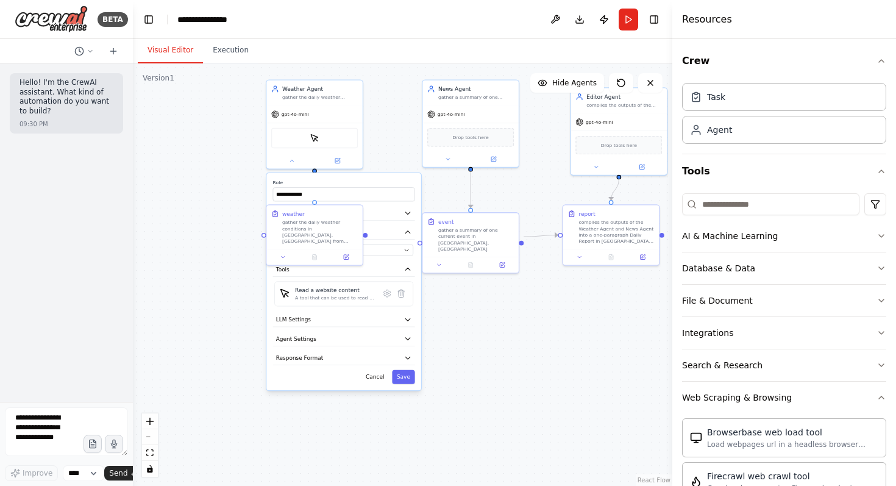
click at [475, 299] on div ".deletable-edge-delete-btn { width: 20px; height: 20px; border: 0px solid #ffff…" at bounding box center [402, 274] width 539 height 422
click at [237, 280] on div ".deletable-edge-delete-btn { width: 20px; height: 20px; border: 0px solid #ffff…" at bounding box center [402, 274] width 539 height 422
click at [381, 379] on button "Cancel" at bounding box center [375, 377] width 28 height 14
click at [285, 252] on icon at bounding box center [283, 255] width 6 height 6
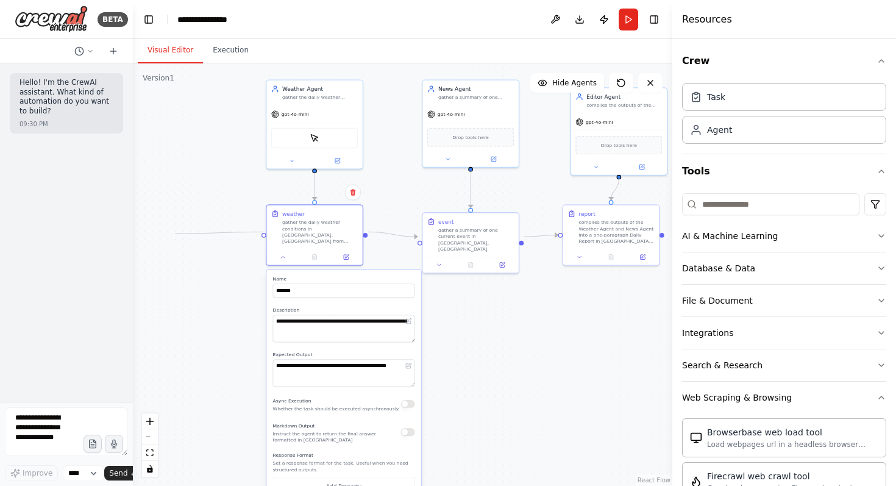
drag, startPoint x: 264, startPoint y: 232, endPoint x: 175, endPoint y: 233, distance: 89.6
click at [175, 233] on div ".deletable-edge-delete-btn { width: 20px; height: 20px; border: 0px solid #ffff…" at bounding box center [402, 274] width 539 height 422
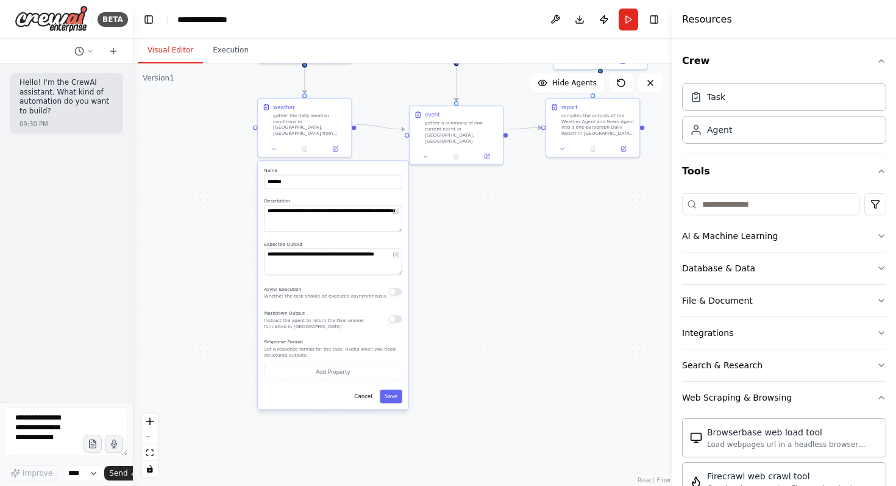
drag, startPoint x: 502, startPoint y: 342, endPoint x: 491, endPoint y: 230, distance: 112.0
click at [491, 230] on div ".deletable-edge-delete-btn { width: 20px; height: 20px; border: 0px solid #ffff…" at bounding box center [402, 274] width 539 height 422
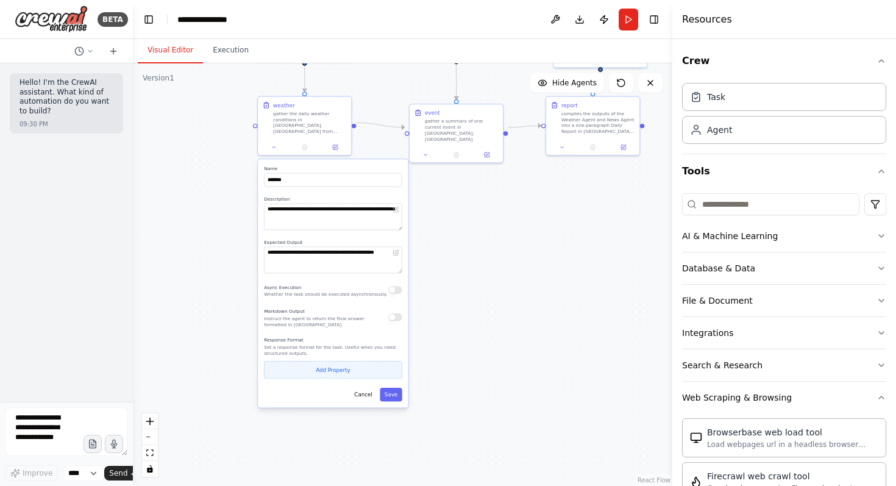
click at [357, 361] on button "Add Property" at bounding box center [333, 370] width 138 height 18
click at [292, 363] on input "**********" at bounding box center [288, 367] width 49 height 13
click at [325, 361] on select "**** ******* ******* **** ******" at bounding box center [334, 367] width 37 height 13
click at [316, 361] on select "**** ******* ******* **** ******" at bounding box center [334, 367] width 37 height 13
click at [371, 362] on button "Optional" at bounding box center [370, 367] width 30 height 13
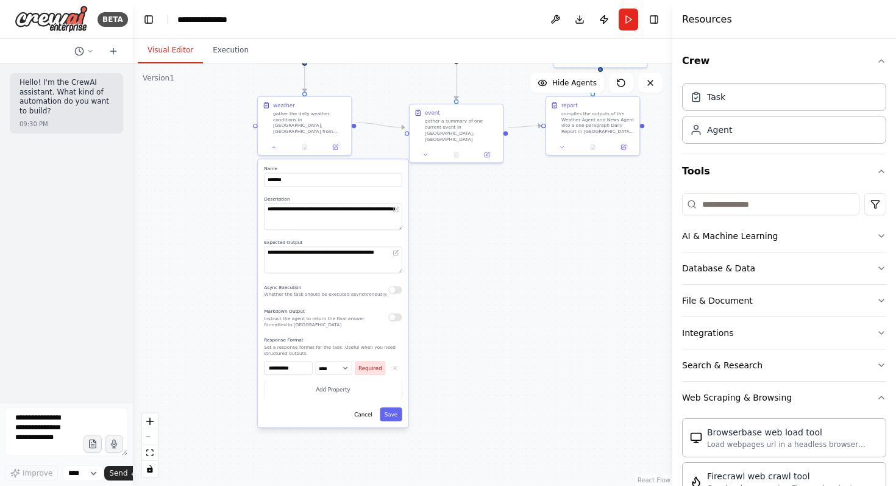
click at [371, 362] on button "Required" at bounding box center [370, 367] width 30 height 13
click at [255, 361] on div ".deletable-edge-delete-btn { width: 20px; height: 20px; border: 0px solid #ffff…" at bounding box center [402, 274] width 539 height 422
click at [319, 384] on button "Add Property" at bounding box center [333, 390] width 138 height 18
click at [396, 385] on icon "button" at bounding box center [395, 388] width 6 height 6
click at [397, 365] on icon "button" at bounding box center [395, 368] width 6 height 6
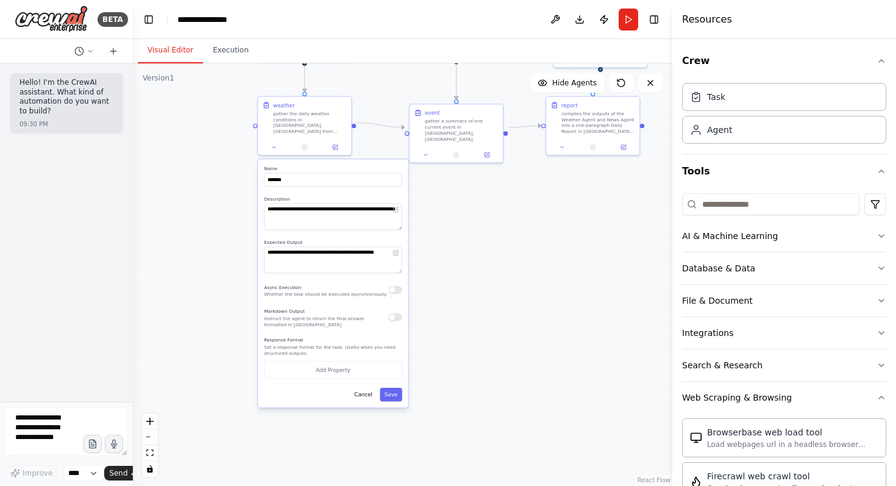
click at [525, 357] on div ".deletable-edge-delete-btn { width: 20px; height: 20px; border: 0px solid #ffff…" at bounding box center [402, 274] width 539 height 422
click at [363, 388] on button "Cancel" at bounding box center [363, 394] width 27 height 13
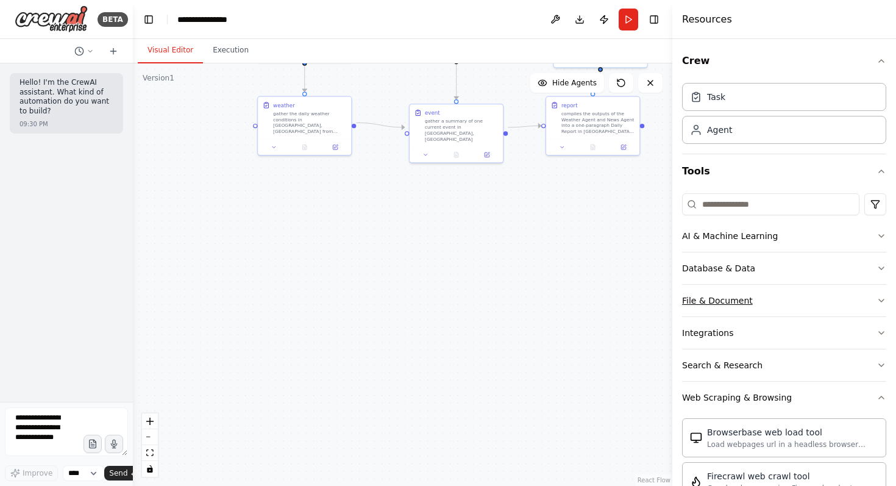
click at [759, 297] on button "File & Document" at bounding box center [784, 301] width 204 height 32
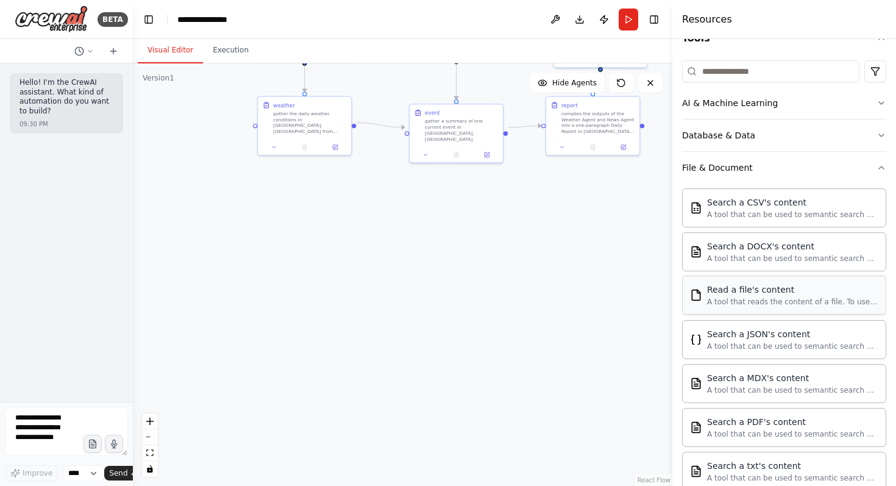
scroll to position [135, 0]
click at [762, 300] on div "A tool that reads the content of a file. To use this tool, provide a 'file_path…" at bounding box center [792, 299] width 171 height 10
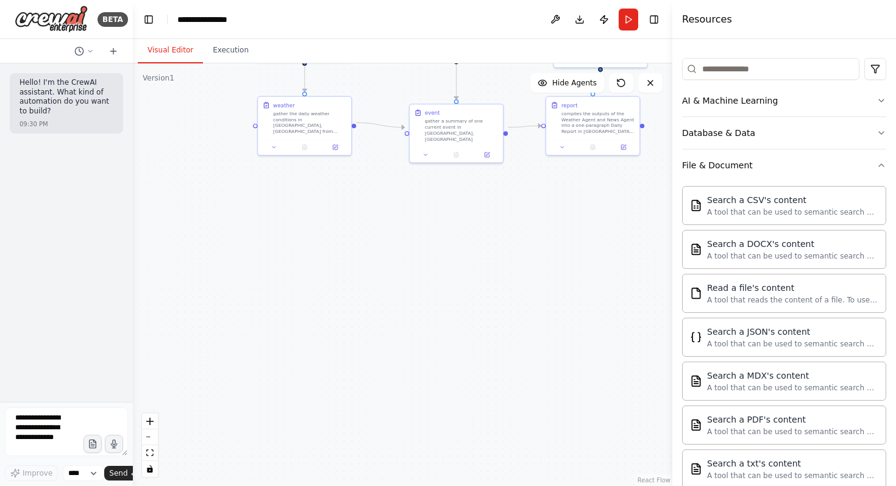
drag, startPoint x: 762, startPoint y: 300, endPoint x: 436, endPoint y: 303, distance: 325.4
click at [436, 303] on div "**********" at bounding box center [448, 243] width 896 height 486
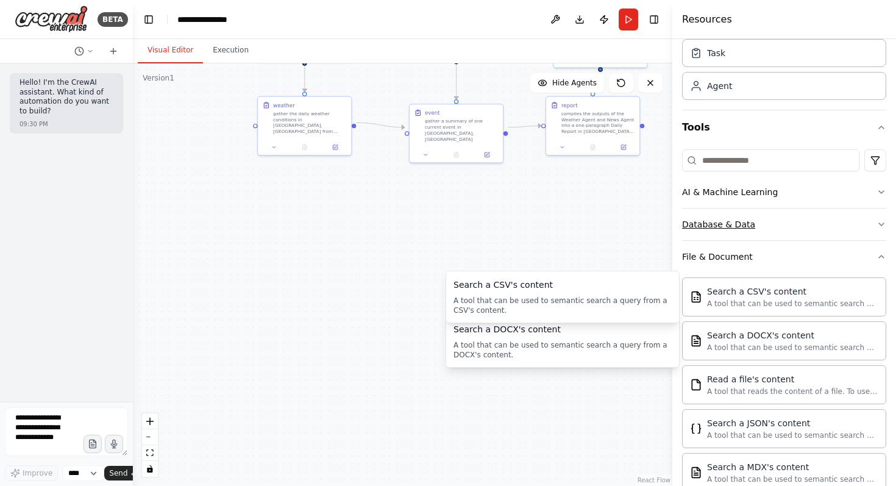
scroll to position [43, 0]
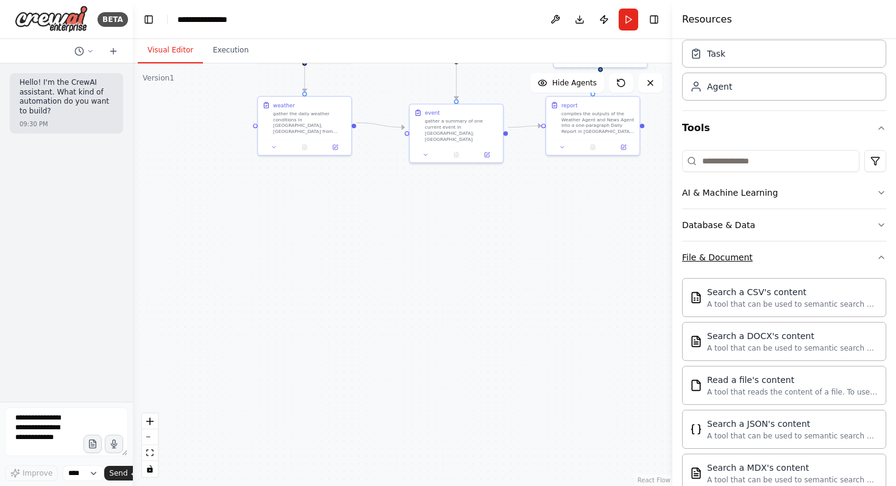
click at [759, 249] on button "File & Document" at bounding box center [784, 257] width 204 height 32
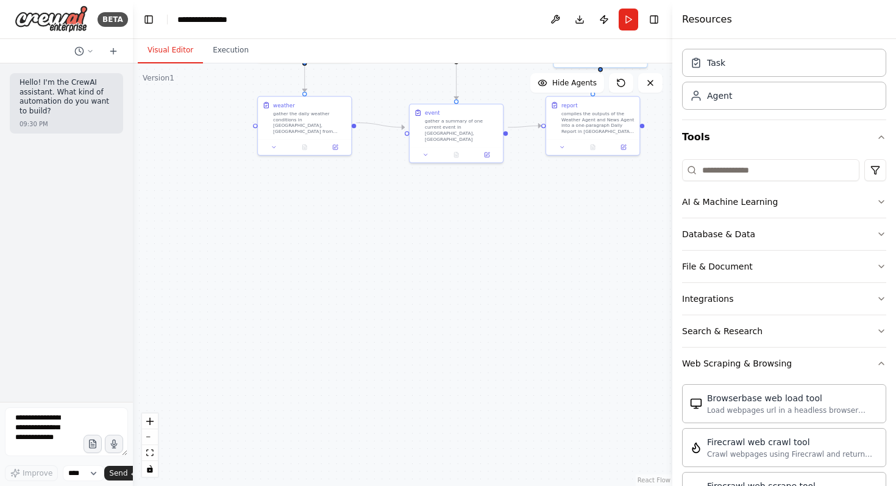
scroll to position [0, 0]
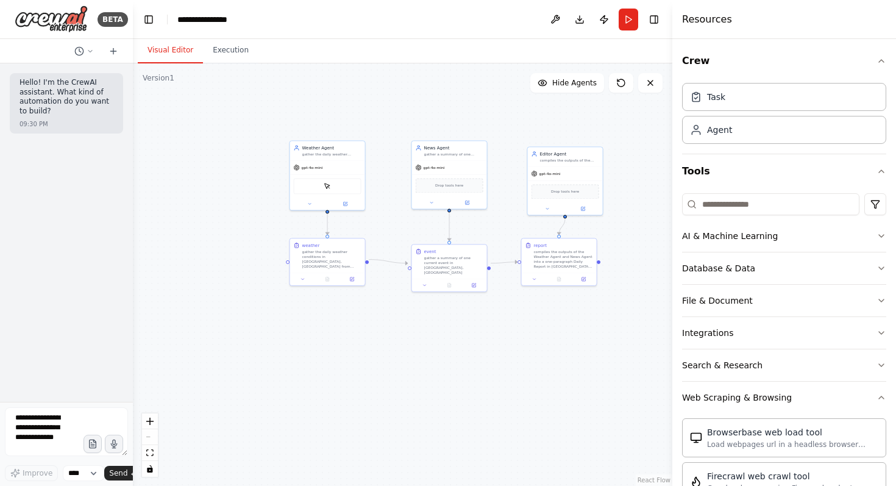
drag, startPoint x: 444, startPoint y: 231, endPoint x: 438, endPoint y: 339, distance: 108.6
click at [438, 339] on div ".deletable-edge-delete-btn { width: 20px; height: 20px; border: 0px solid #ffff…" at bounding box center [402, 274] width 539 height 422
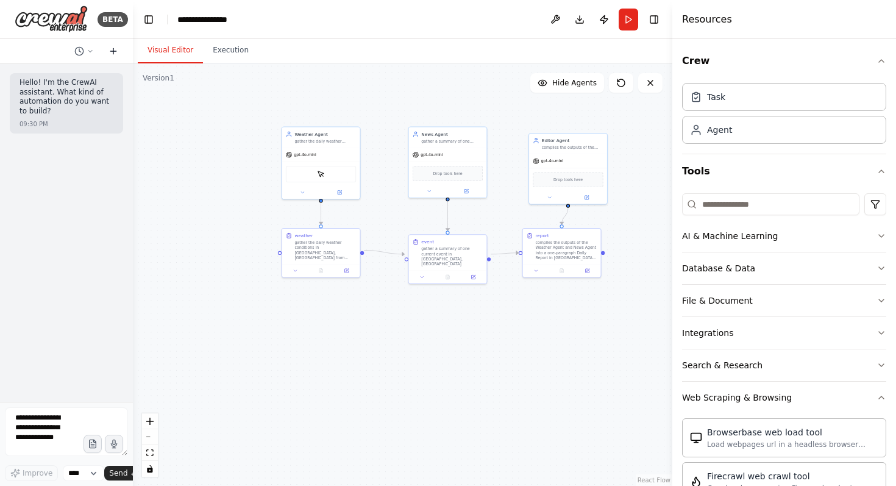
click at [118, 55] on button at bounding box center [113, 51] width 19 height 15
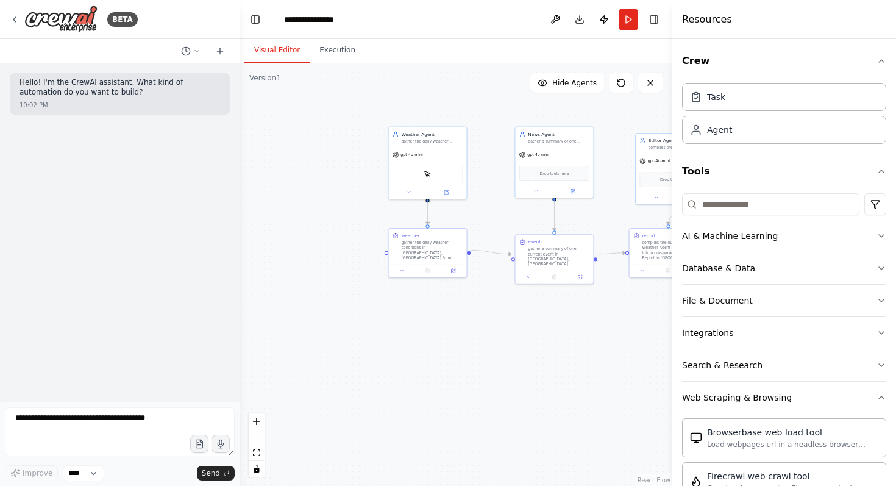
drag, startPoint x: 129, startPoint y: 74, endPoint x: 239, endPoint y: 76, distance: 110.9
click at [239, 76] on div "**********" at bounding box center [448, 243] width 896 height 486
click at [82, 424] on textarea at bounding box center [120, 431] width 230 height 49
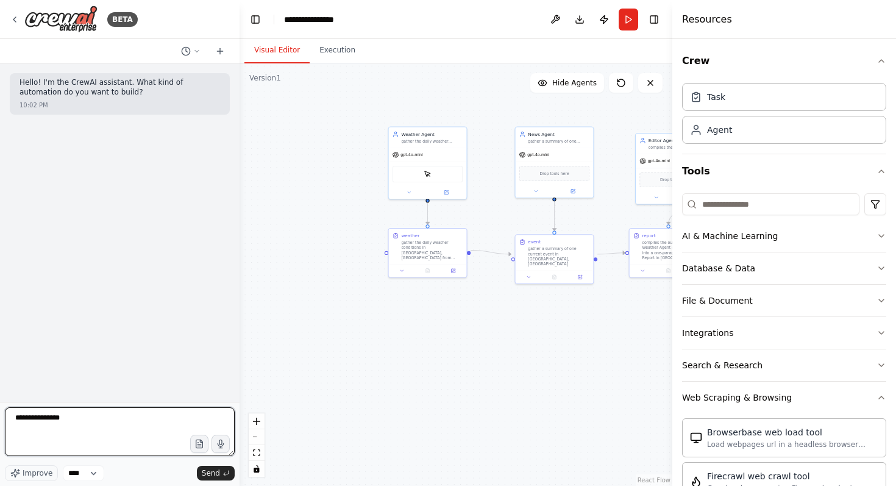
type textarea "**********"
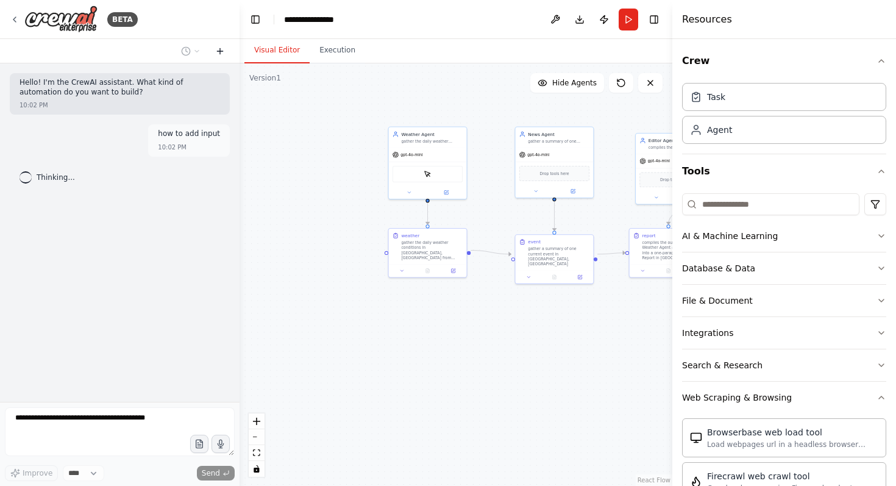
click at [217, 52] on icon at bounding box center [220, 51] width 10 height 10
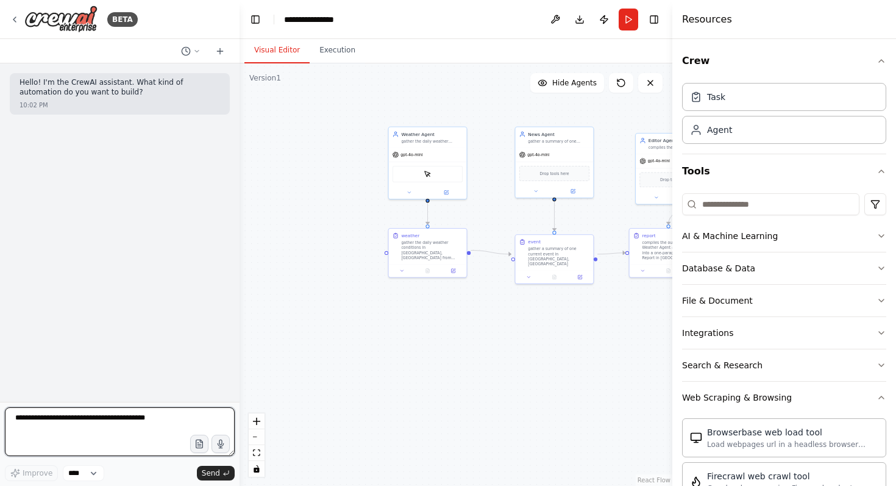
click at [57, 422] on textarea at bounding box center [120, 431] width 230 height 49
click at [166, 40] on div at bounding box center [119, 51] width 239 height 24
click at [183, 49] on icon at bounding box center [186, 51] width 10 height 10
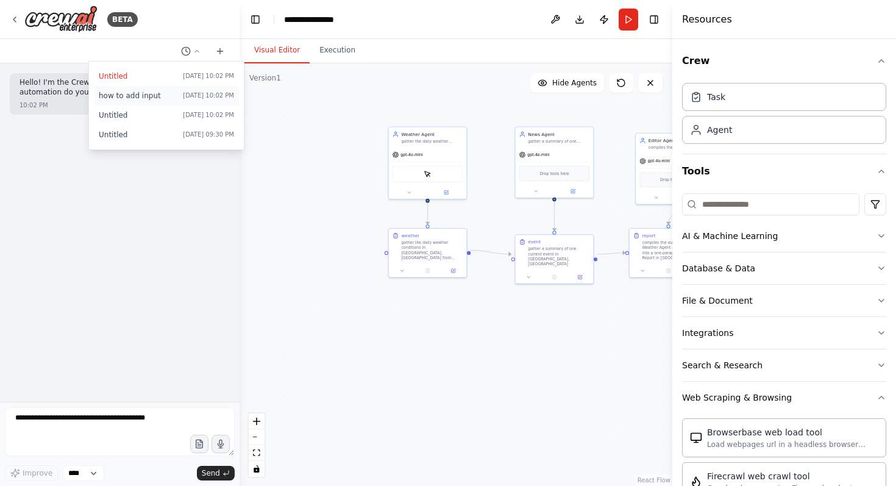
click at [160, 93] on span "how to add input" at bounding box center [138, 96] width 79 height 10
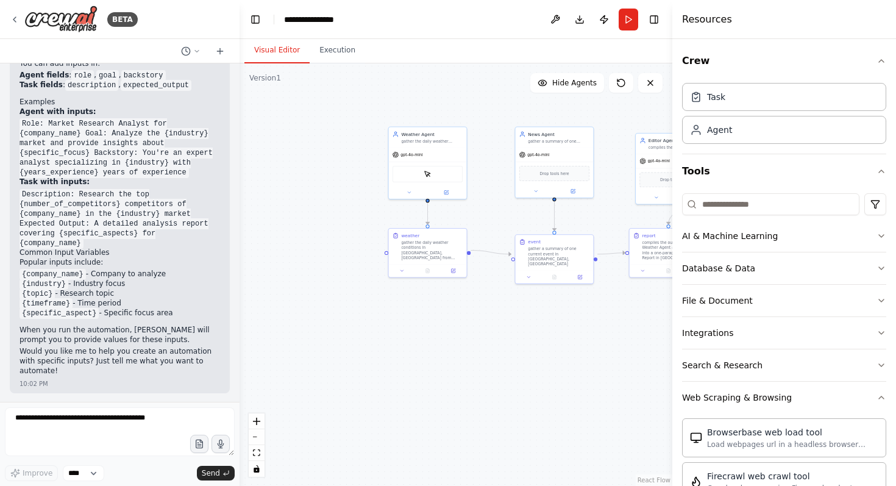
scroll to position [175, 0]
click at [105, 433] on textarea at bounding box center [120, 431] width 230 height 49
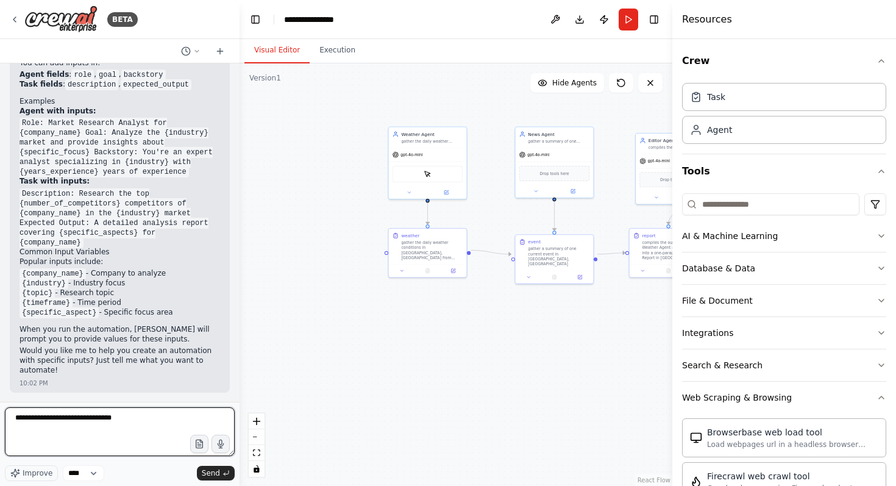
type textarea "**********"
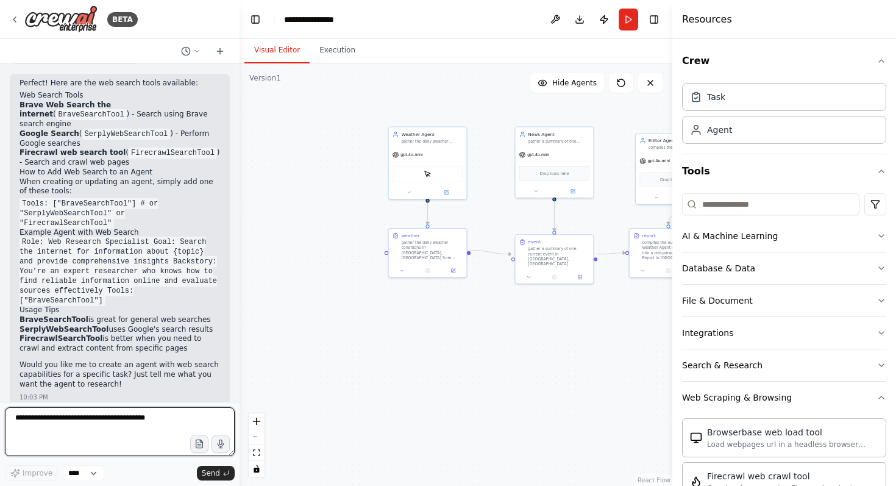
scroll to position [664, 0]
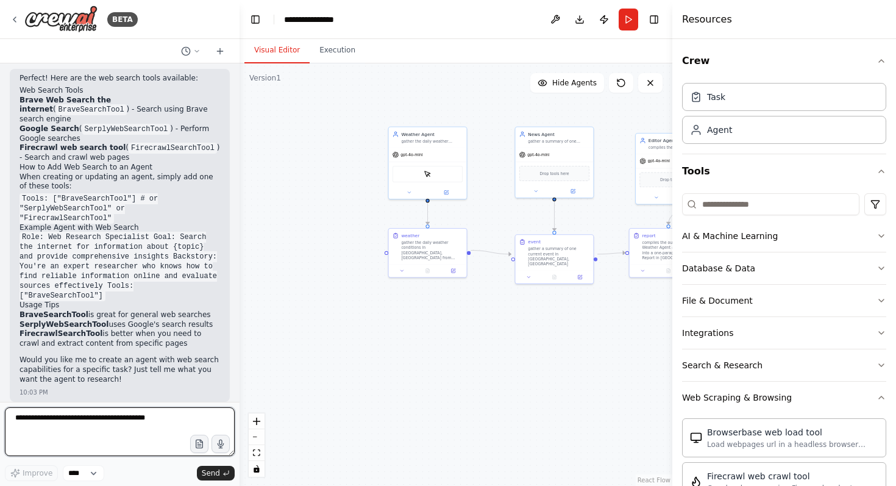
click at [116, 431] on textarea at bounding box center [120, 431] width 230 height 49
type textarea "**********"
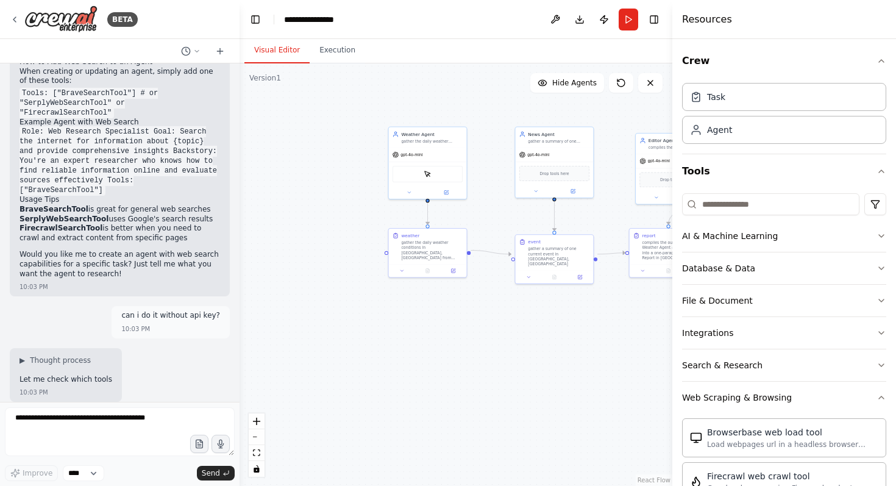
scroll to position [841, 0]
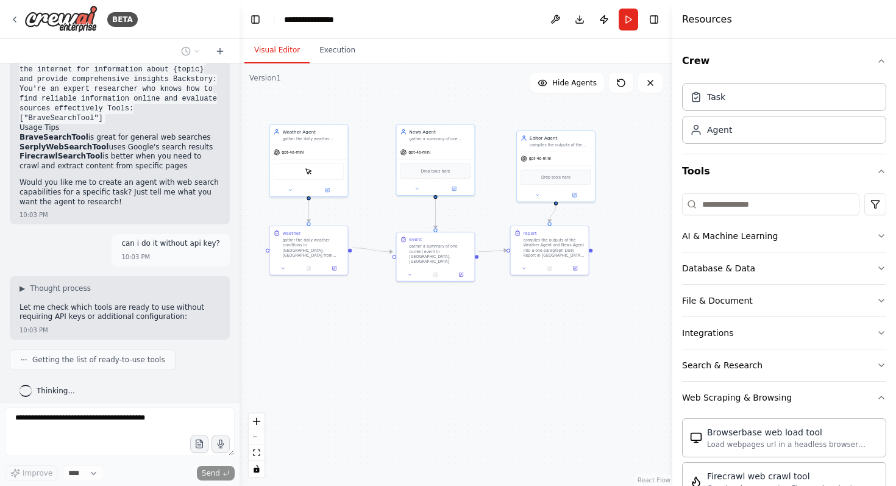
drag, startPoint x: 458, startPoint y: 360, endPoint x: 353, endPoint y: 357, distance: 105.4
click at [341, 358] on div ".deletable-edge-delete-btn { width: 20px; height: 20px; border: 0px solid #ffff…" at bounding box center [455, 274] width 433 height 422
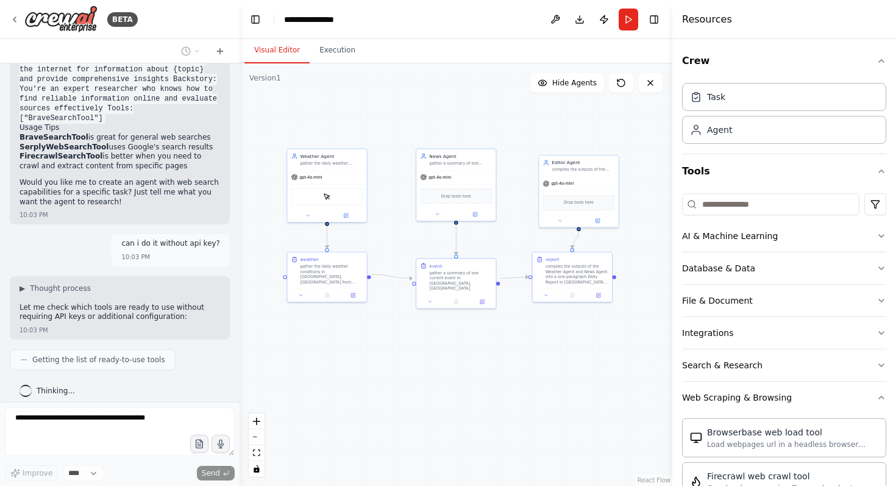
drag, startPoint x: 414, startPoint y: 336, endPoint x: 437, endPoint y: 359, distance: 32.7
click at [434, 362] on div ".deletable-edge-delete-btn { width: 20px; height: 20px; border: 0px solid #ffff…" at bounding box center [455, 274] width 433 height 422
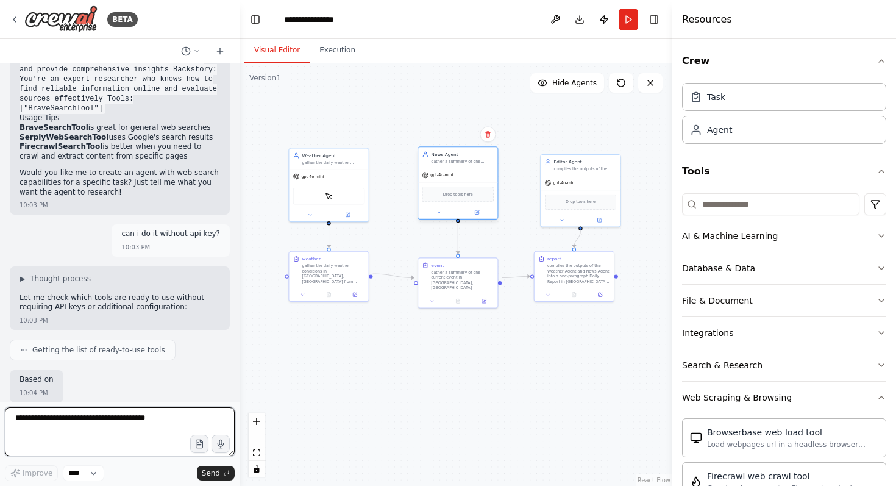
click at [448, 161] on div "News Agent gather a summary of one current event" at bounding box center [462, 157] width 63 height 13
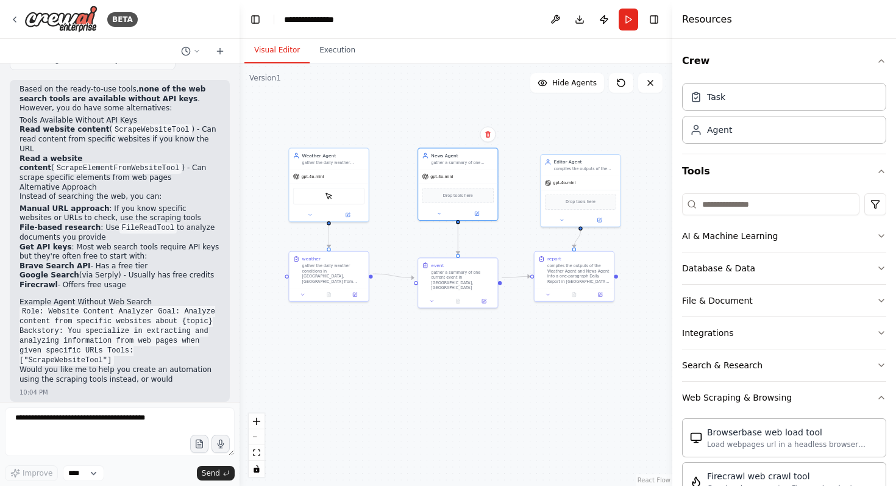
scroll to position [1150, 0]
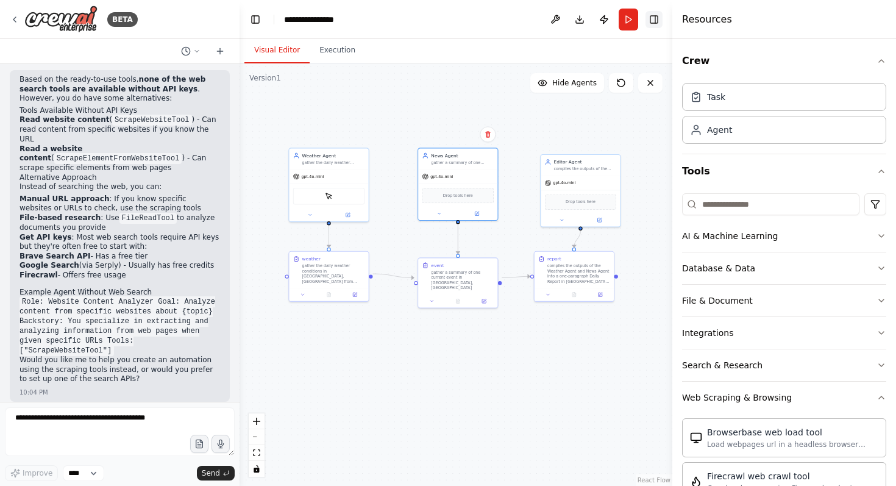
click at [659, 18] on button "Toggle Right Sidebar" at bounding box center [653, 19] width 17 height 17
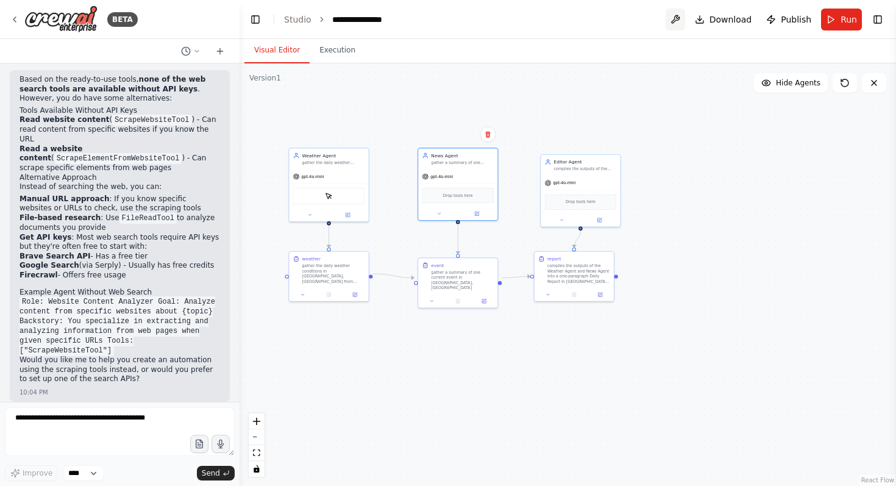
click at [673, 13] on button at bounding box center [674, 20] width 19 height 22
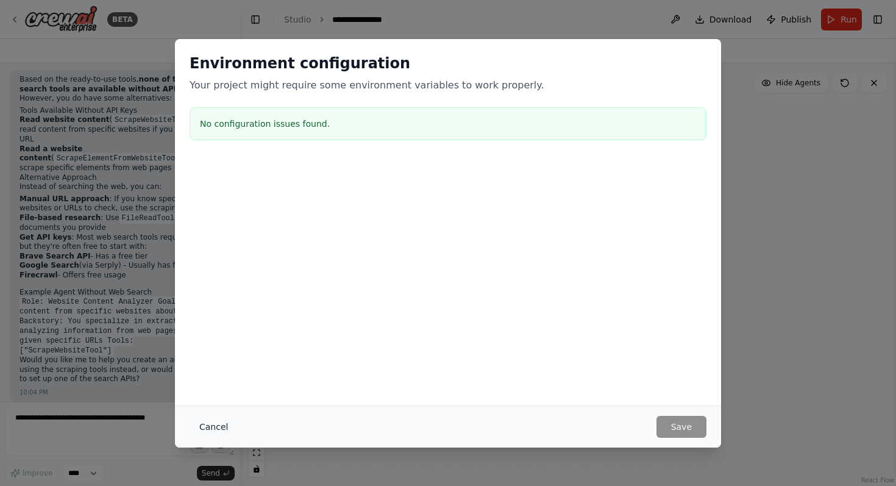
click at [225, 424] on button "Cancel" at bounding box center [214, 427] width 48 height 22
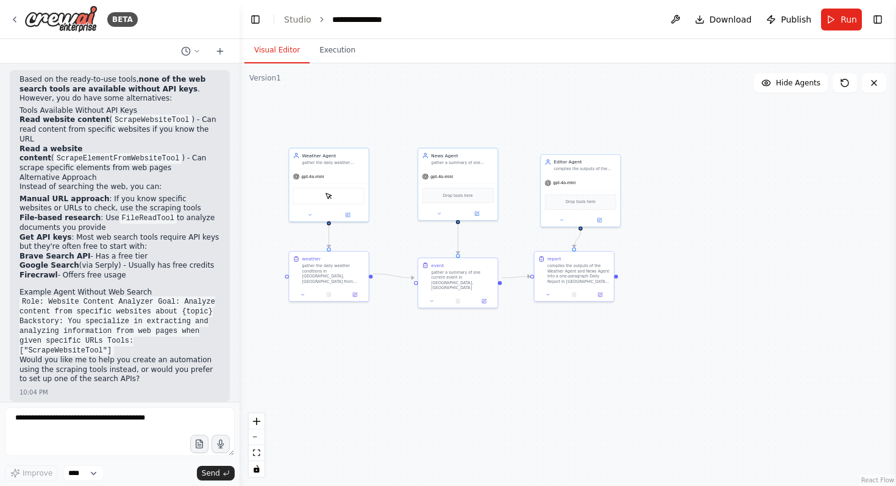
scroll to position [1135, 0]
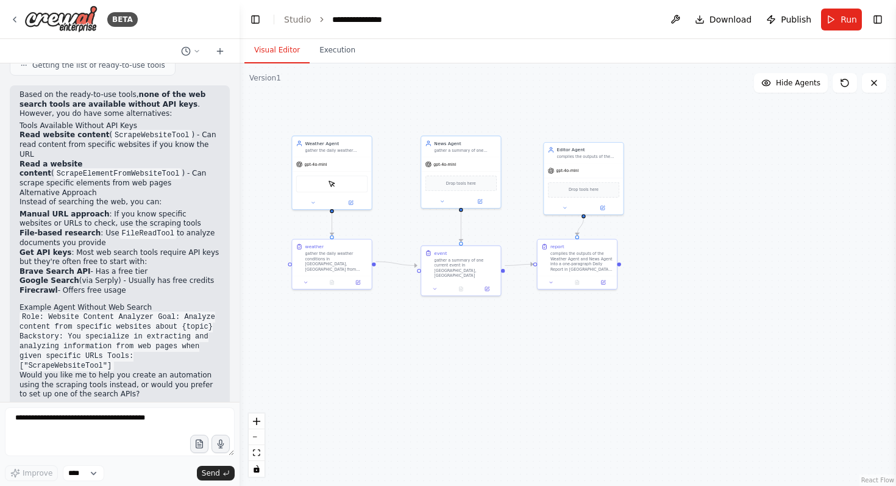
drag, startPoint x: 241, startPoint y: 185, endPoint x: 244, endPoint y: 172, distance: 12.6
click at [244, 172] on div ".deletable-edge-delete-btn { width: 20px; height: 20px; border: 0px solid #ffff…" at bounding box center [567, 274] width 656 height 422
click at [346, 179] on div "ScrapeElementFromWebsiteTool" at bounding box center [332, 182] width 72 height 17
click at [355, 200] on button at bounding box center [351, 201] width 37 height 8
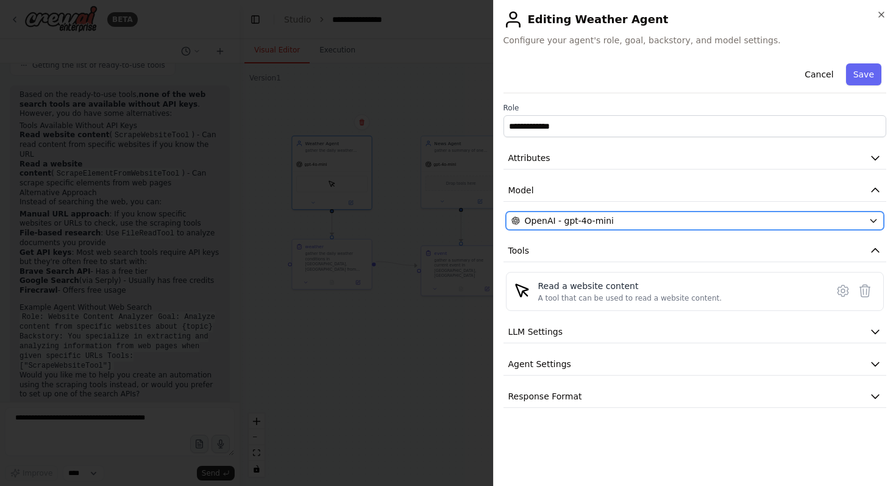
click at [871, 219] on icon "button" at bounding box center [873, 221] width 10 height 10
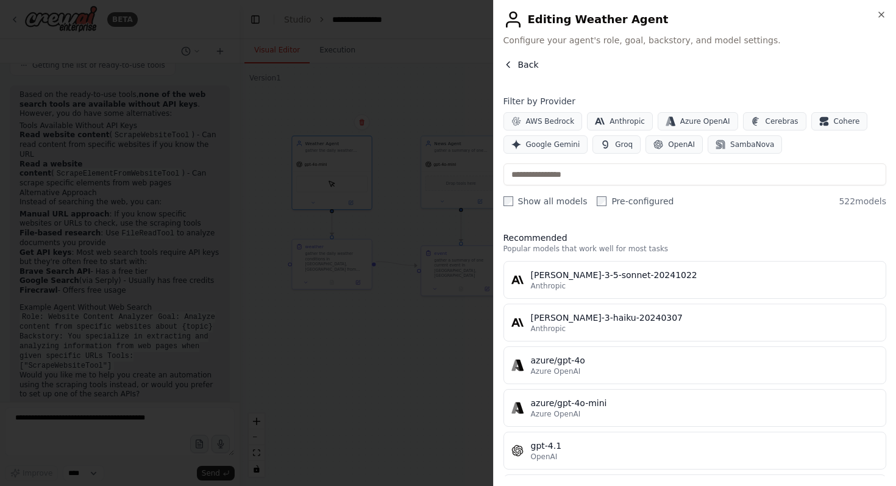
click at [512, 60] on icon "button" at bounding box center [508, 65] width 10 height 10
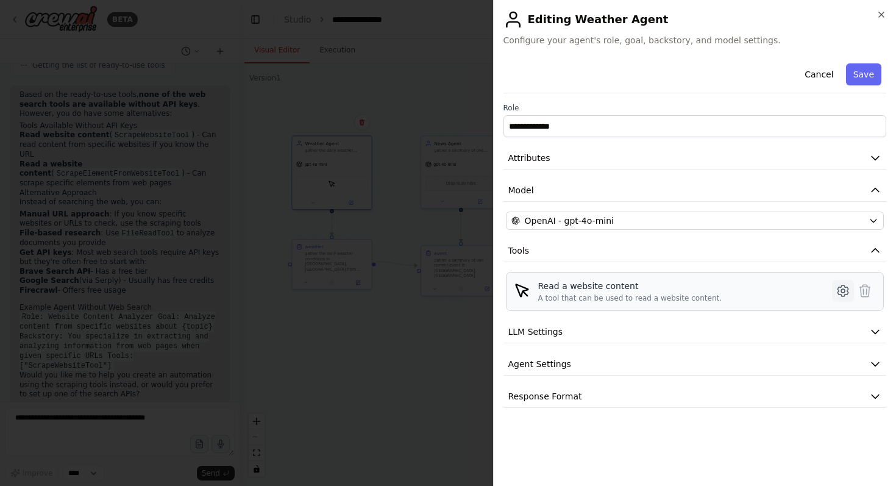
click at [838, 289] on icon at bounding box center [842, 290] width 10 height 11
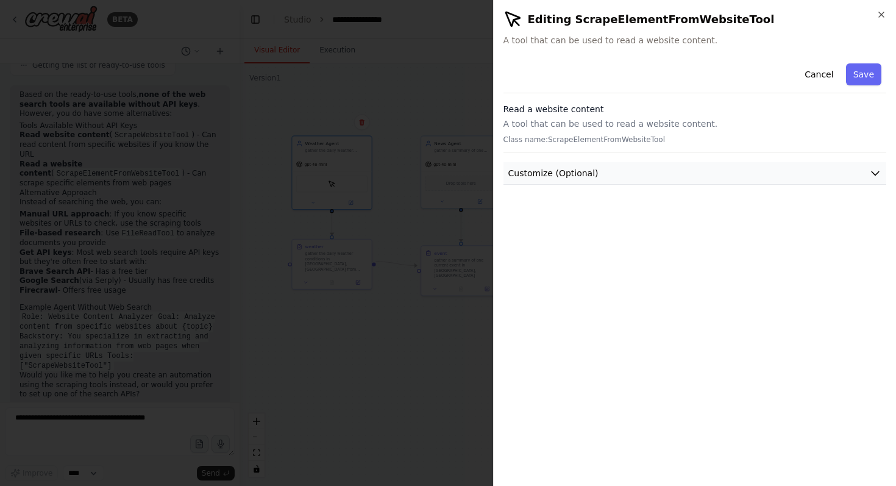
click at [700, 168] on button "Customize (Optional)" at bounding box center [694, 173] width 383 height 23
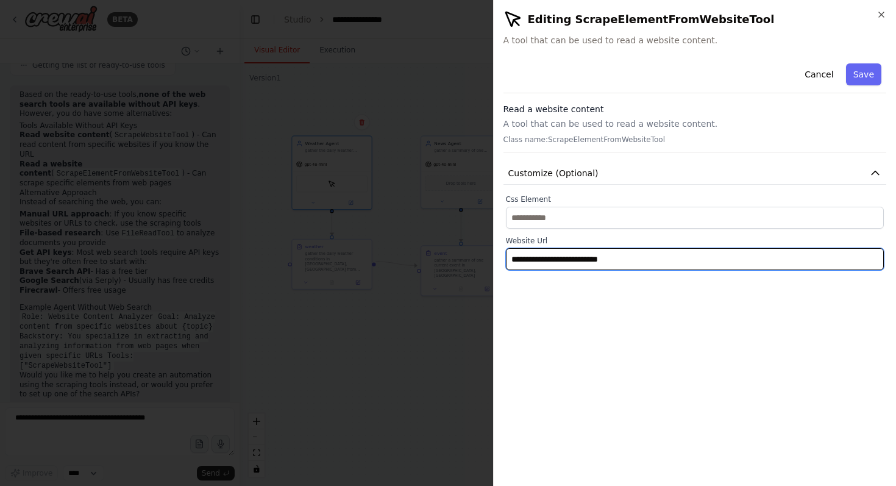
click at [660, 261] on input "**********" at bounding box center [695, 259] width 378 height 22
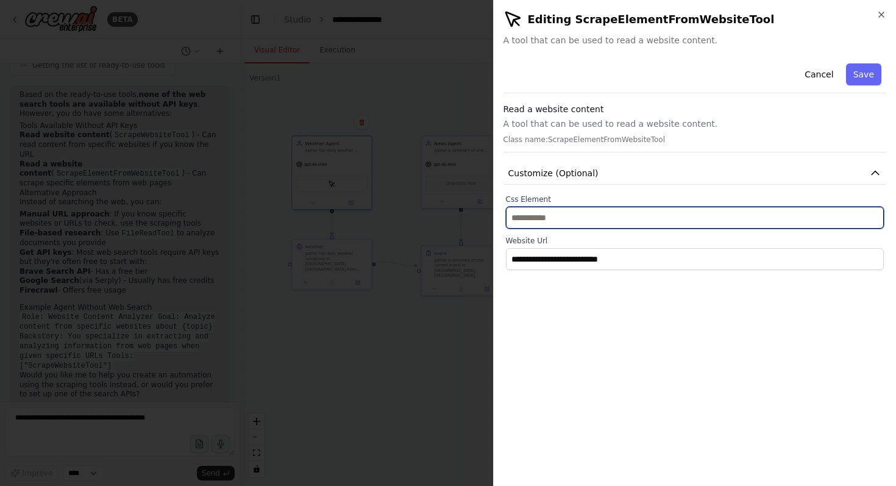
click at [541, 213] on input "text" at bounding box center [695, 218] width 378 height 22
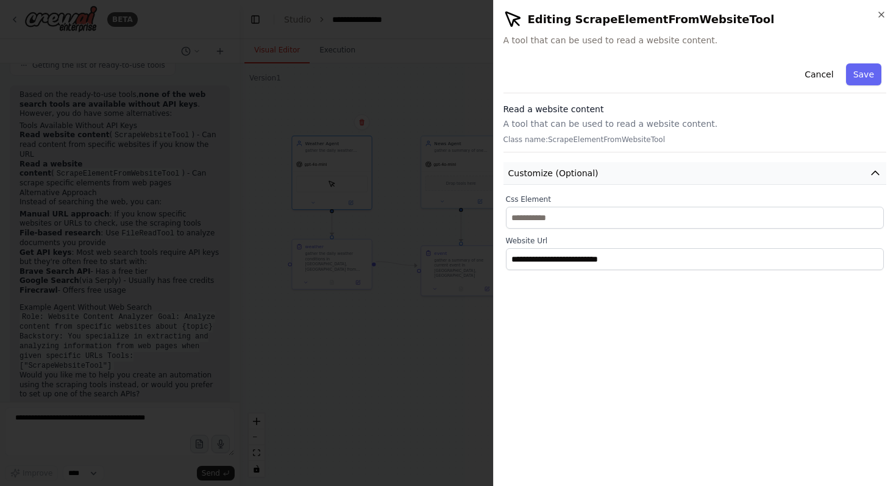
click at [570, 168] on span "Customize (Optional)" at bounding box center [553, 173] width 90 height 12
click at [620, 118] on p "A tool that can be used to read a website content." at bounding box center [694, 124] width 383 height 12
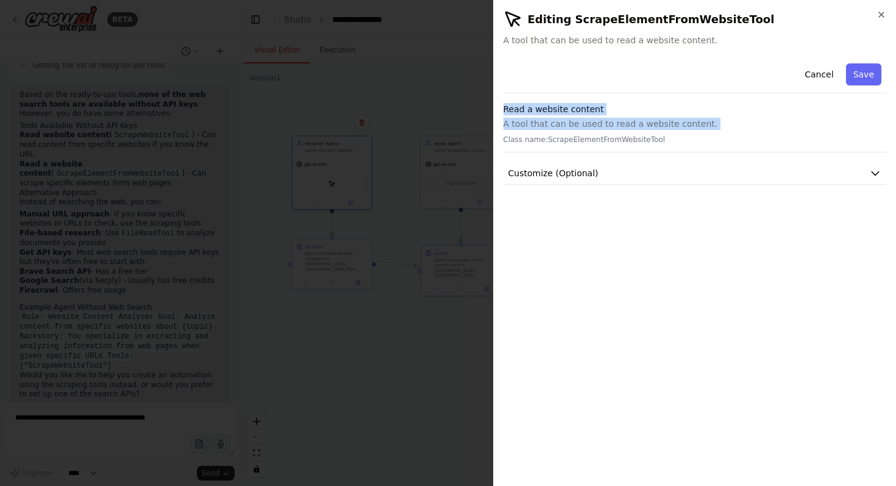
drag, startPoint x: 531, startPoint y: 101, endPoint x: 803, endPoint y: 90, distance: 272.0
click at [762, 130] on div "Cancel Save Read a website content A tool that can be used to read a website co…" at bounding box center [694, 121] width 383 height 126
drag, startPoint x: 856, startPoint y: 71, endPoint x: 812, endPoint y: 141, distance: 83.0
click at [812, 140] on div "Cancel Save Read a website content A tool that can be used to read a website co…" at bounding box center [694, 121] width 383 height 126
click at [862, 76] on button "Save" at bounding box center [863, 74] width 35 height 22
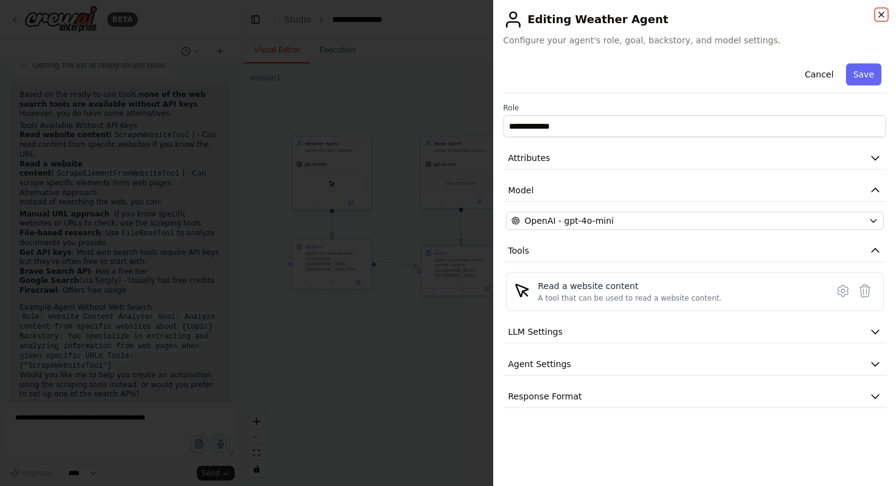
click at [884, 11] on icon "button" at bounding box center [881, 15] width 10 height 10
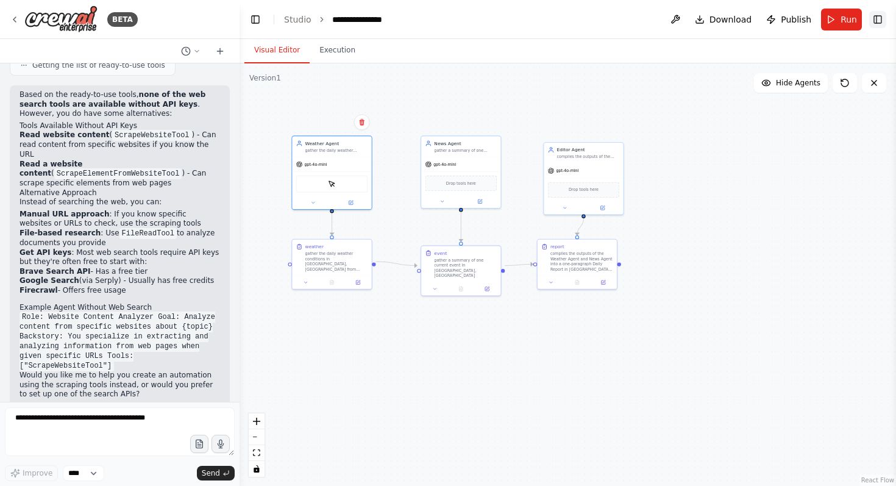
click at [870, 24] on button "Toggle Right Sidebar" at bounding box center [877, 19] width 17 height 17
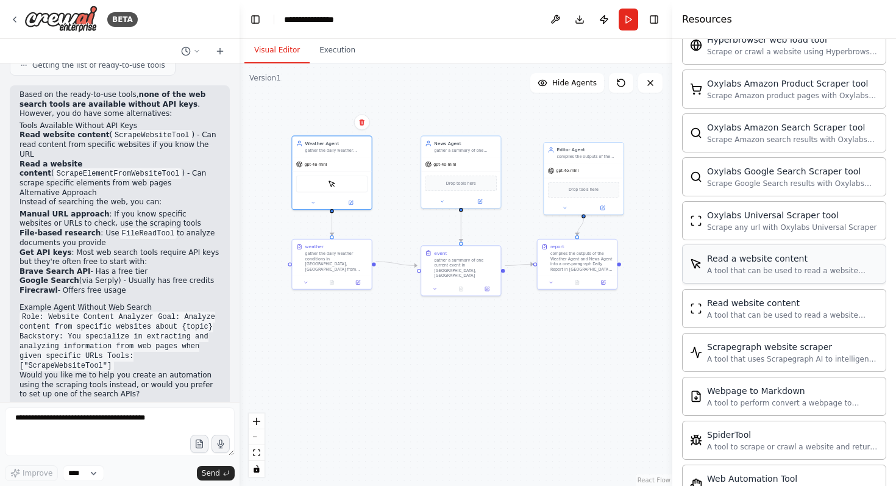
scroll to position [615, 0]
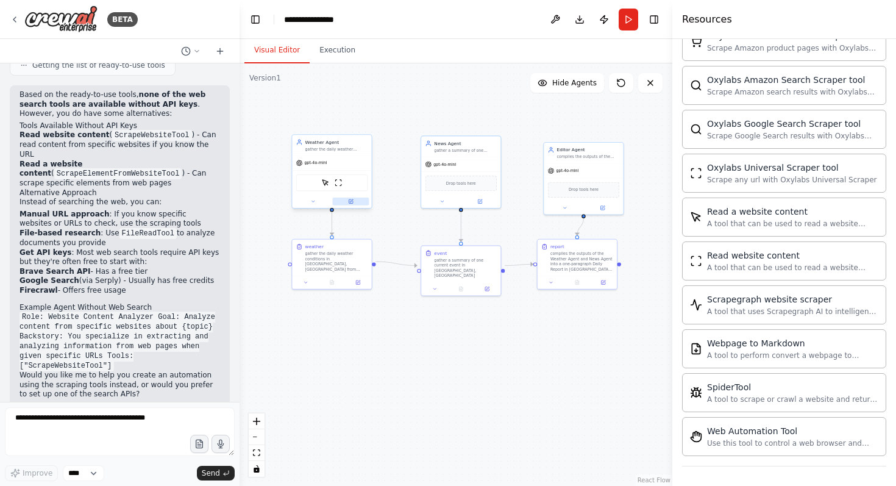
click at [350, 200] on icon at bounding box center [351, 200] width 3 height 3
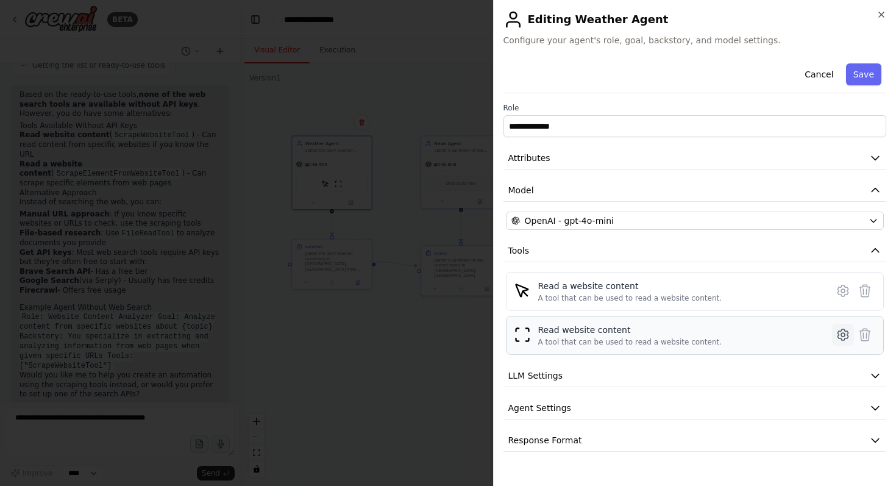
click at [847, 336] on icon at bounding box center [842, 334] width 15 height 15
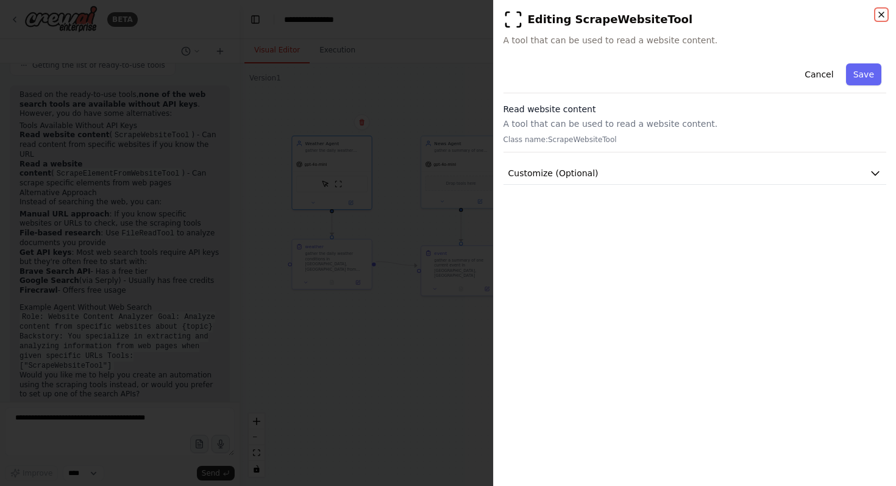
click at [879, 17] on icon "button" at bounding box center [881, 15] width 10 height 10
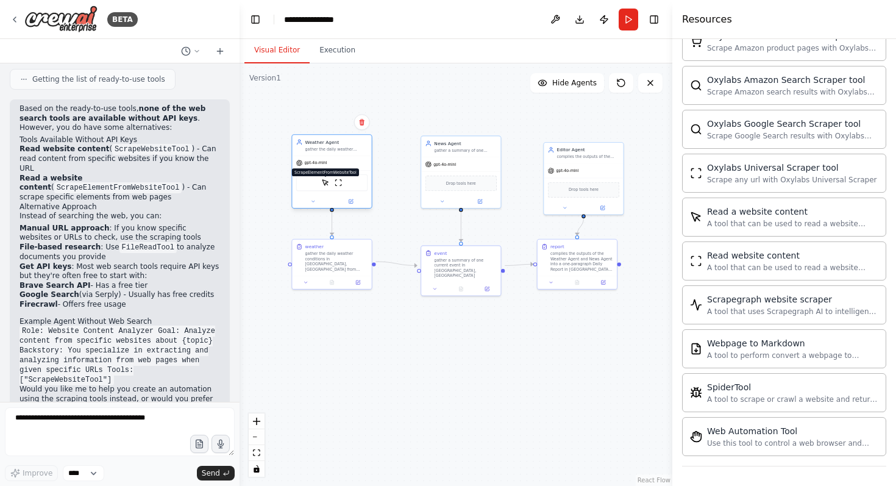
scroll to position [1120, 0]
click at [349, 201] on icon at bounding box center [351, 201] width 4 height 4
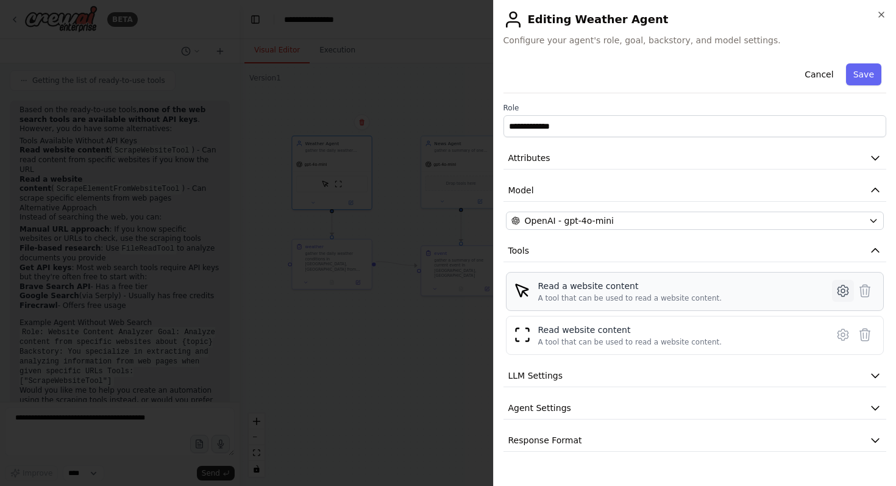
click at [845, 289] on icon at bounding box center [842, 290] width 15 height 15
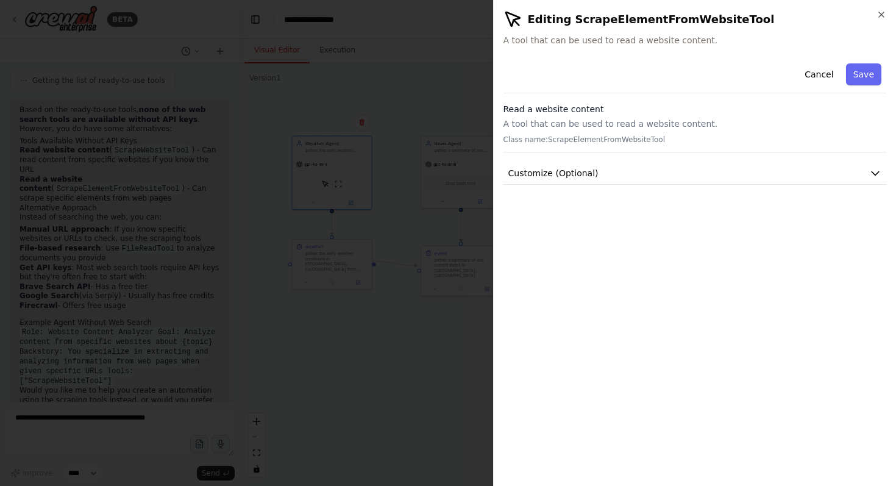
click at [632, 157] on div "Cancel Save Read a website content A tool that can be used to read a website co…" at bounding box center [694, 121] width 383 height 126
drag, startPoint x: 634, startPoint y: 160, endPoint x: 641, endPoint y: 170, distance: 12.2
click at [634, 161] on div "Cancel Save Read a website content A tool that can be used to read a website co…" at bounding box center [694, 121] width 383 height 126
drag, startPoint x: 641, startPoint y: 170, endPoint x: 645, endPoint y: 179, distance: 9.5
click at [641, 170] on button "Customize (Optional)" at bounding box center [694, 173] width 383 height 23
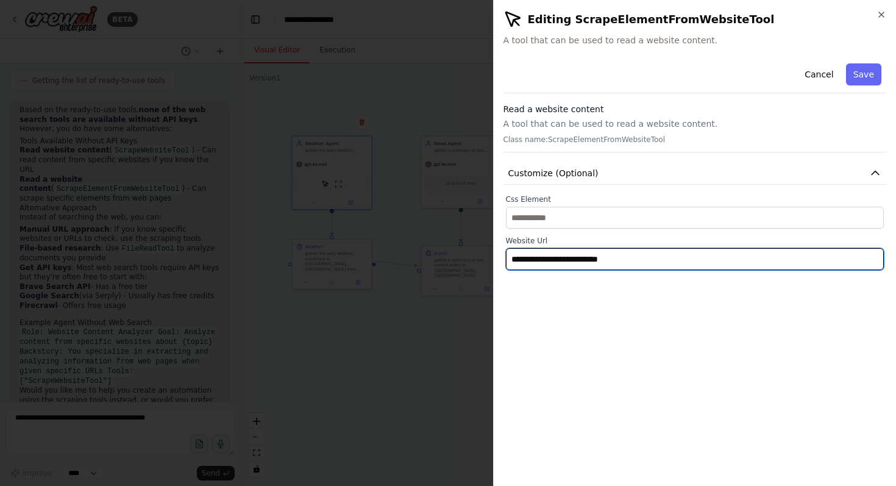
drag, startPoint x: 651, startPoint y: 263, endPoint x: 395, endPoint y: 246, distance: 256.5
click at [395, 246] on body "BETA Hello! I'm the CrewAI assistant. What kind of automation do you want to bu…" at bounding box center [448, 243] width 896 height 486
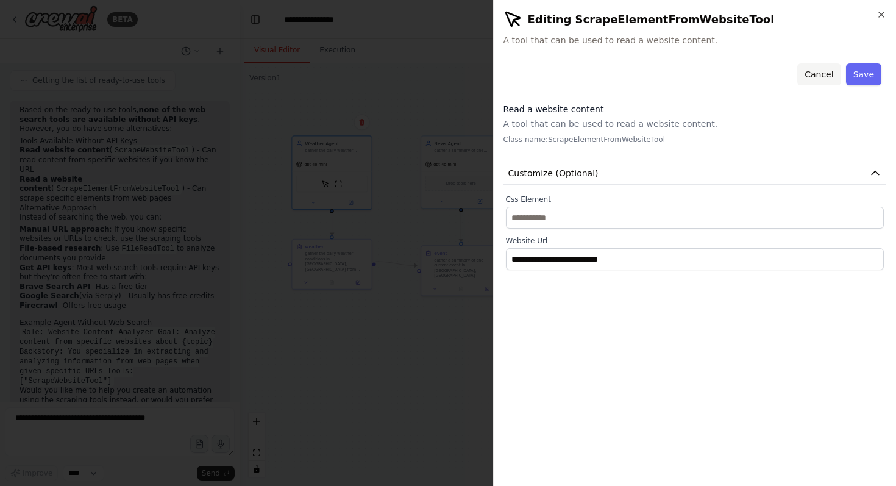
click at [834, 72] on button "Cancel" at bounding box center [818, 74] width 43 height 22
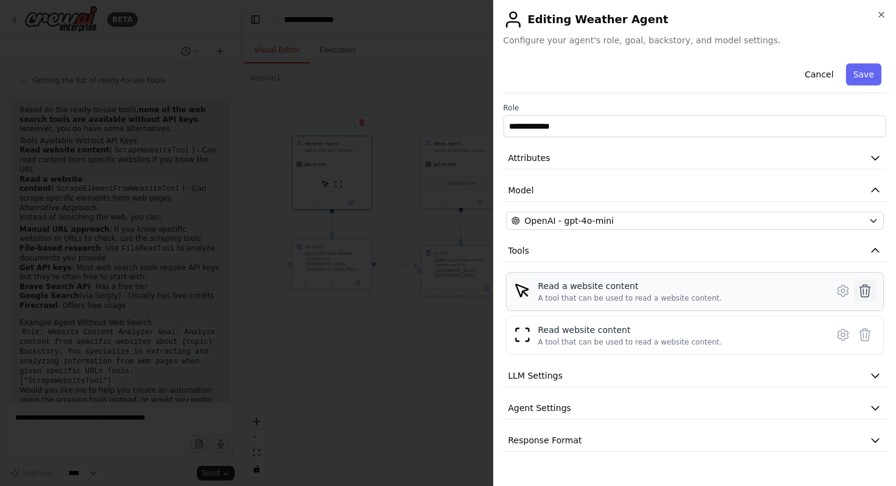
click at [865, 288] on icon at bounding box center [864, 290] width 15 height 15
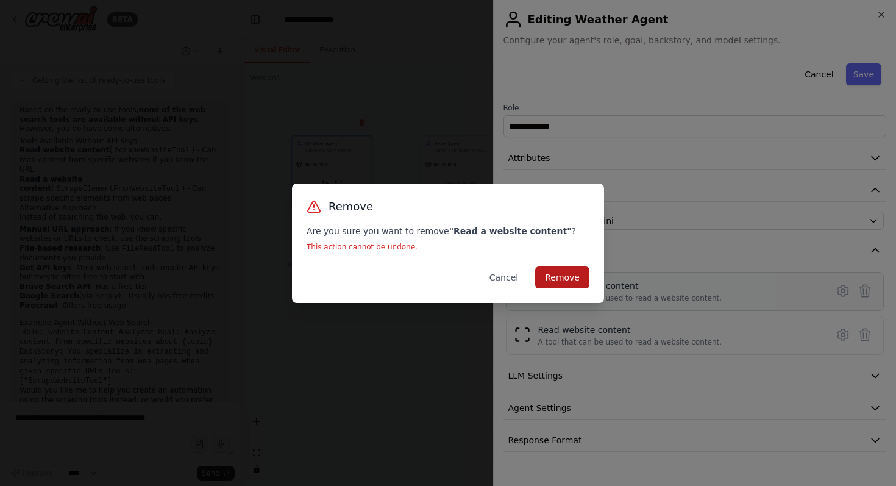
click at [572, 272] on button "Remove" at bounding box center [562, 277] width 54 height 22
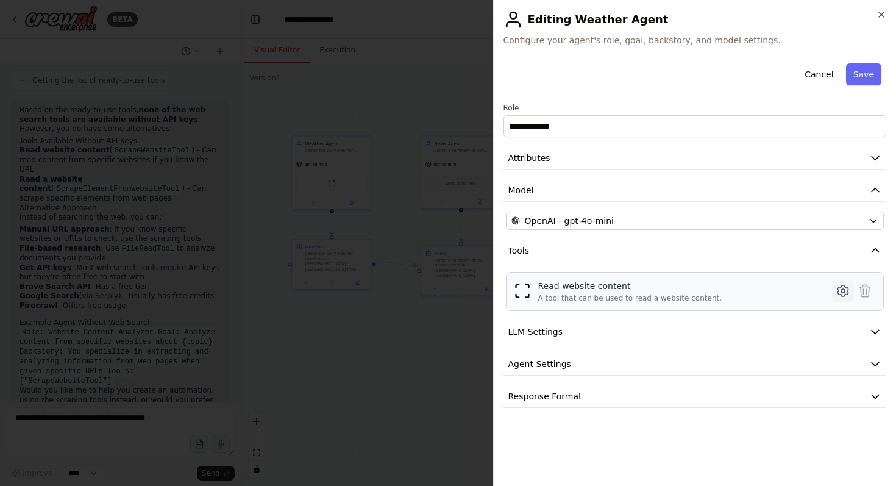
click at [838, 287] on icon at bounding box center [842, 290] width 10 height 11
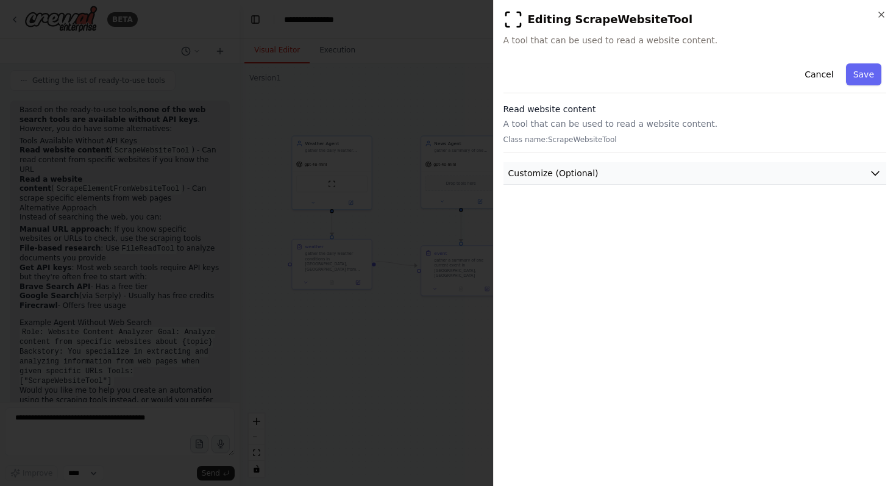
click at [619, 172] on button "Customize (Optional)" at bounding box center [694, 173] width 383 height 23
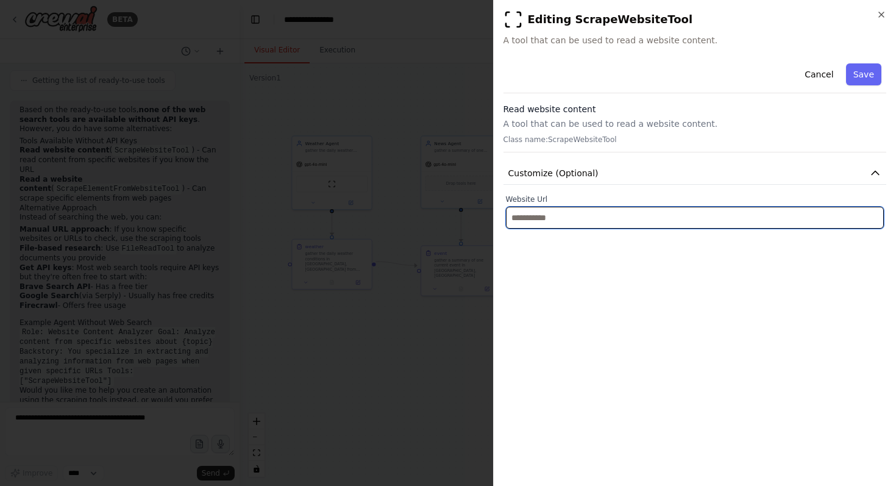
click at [601, 217] on input "text" at bounding box center [695, 218] width 378 height 22
paste input "**********"
type input "**********"
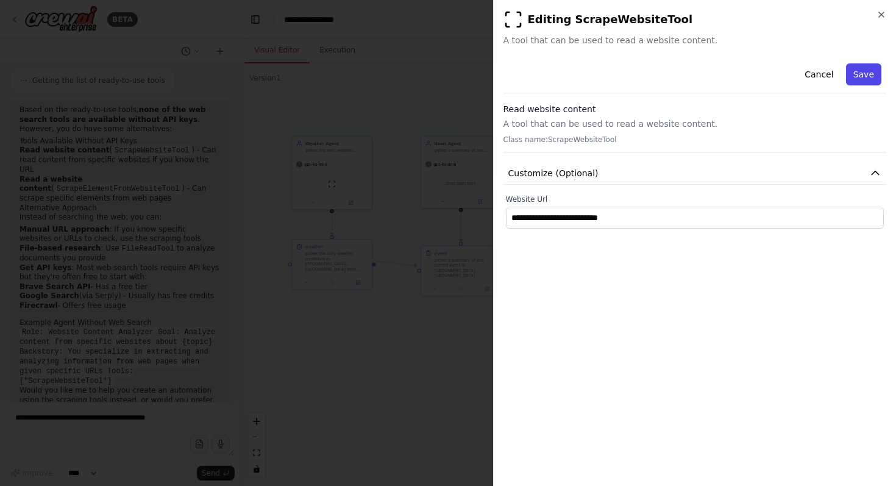
click at [874, 74] on button "Save" at bounding box center [863, 74] width 35 height 22
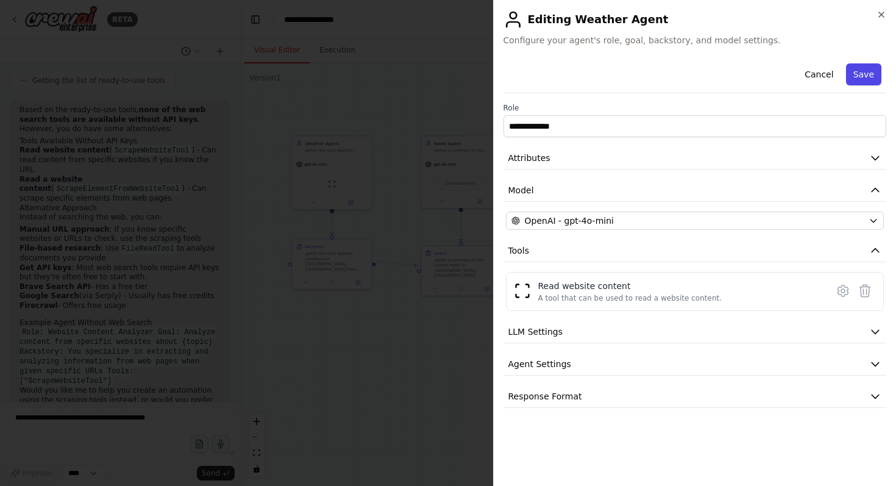
click at [873, 71] on button "Save" at bounding box center [863, 74] width 35 height 22
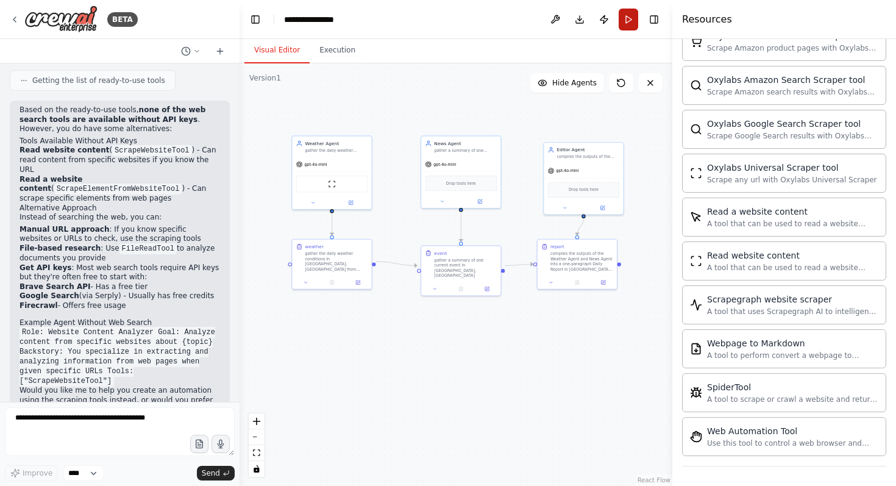
click at [634, 23] on button "Run" at bounding box center [628, 20] width 19 height 22
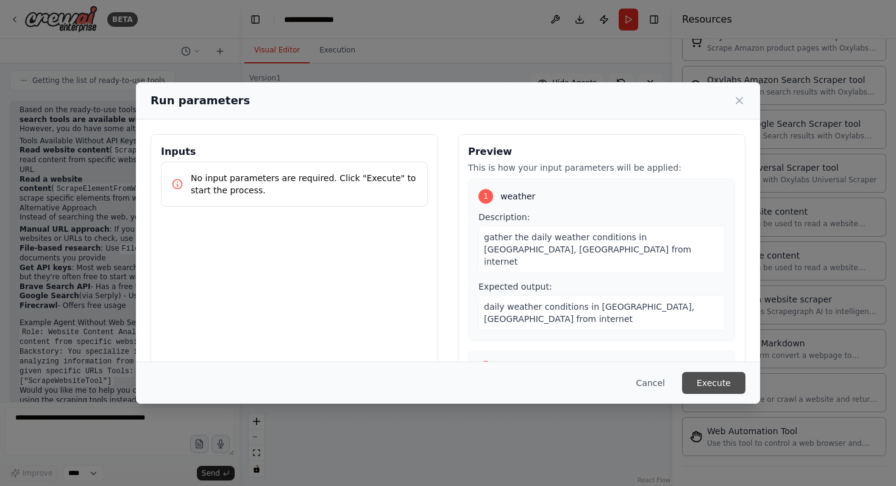
click at [709, 380] on button "Execute" at bounding box center [713, 383] width 63 height 22
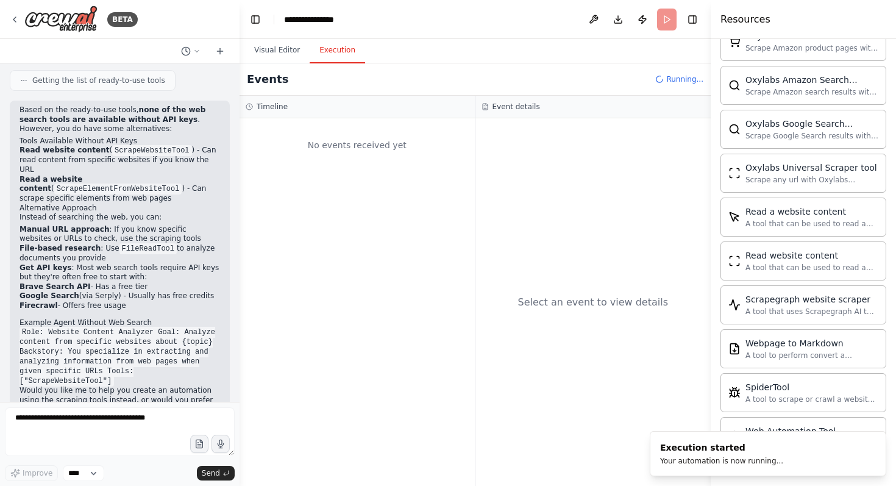
drag, startPoint x: 672, startPoint y: 123, endPoint x: 711, endPoint y: 133, distance: 39.6
click at [711, 133] on div at bounding box center [713, 243] width 5 height 486
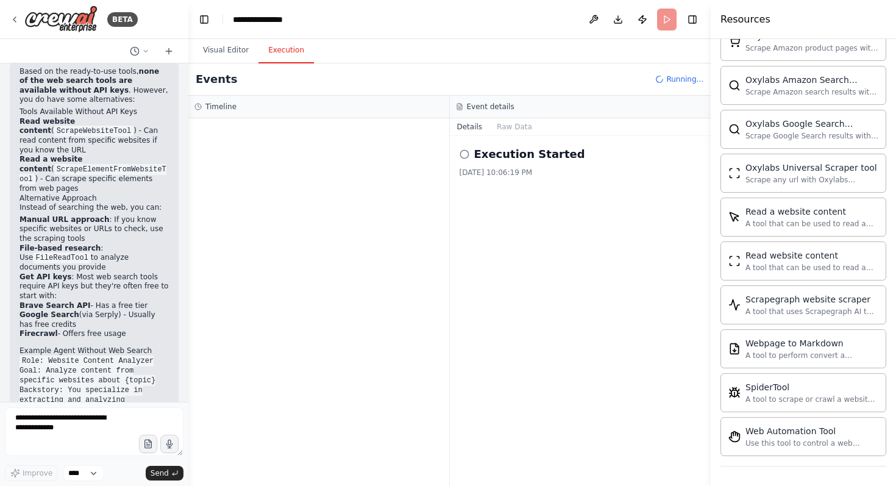
scroll to position [1331, 0]
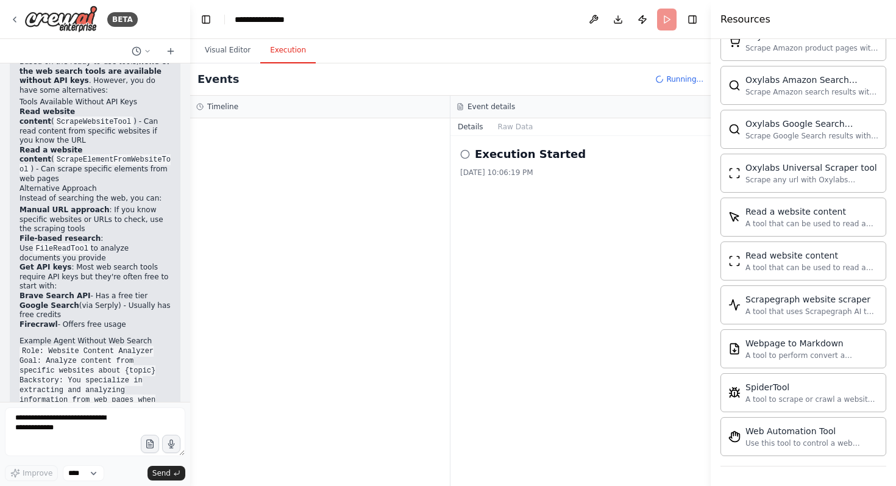
drag, startPoint x: 237, startPoint y: 98, endPoint x: 190, endPoint y: 96, distance: 47.0
click at [190, 96] on div "BETA Hello! I'm the CrewAI assistant. What kind of automation do you want to bu…" at bounding box center [448, 243] width 896 height 486
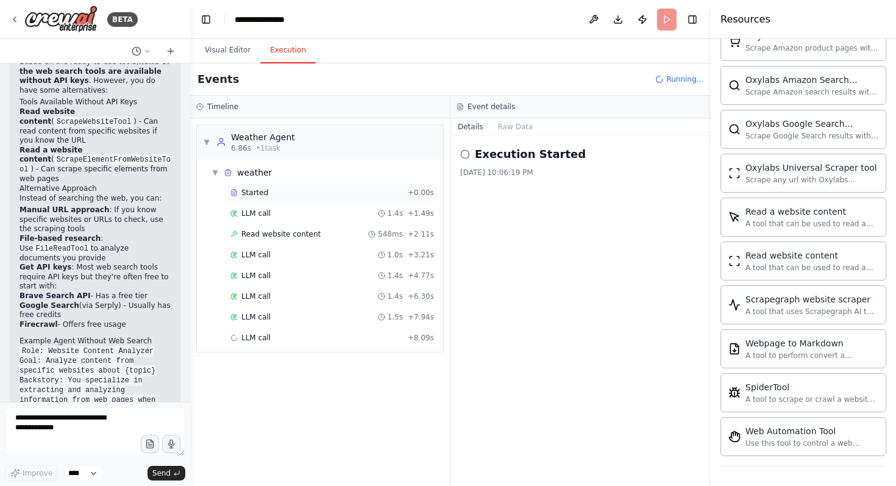
click at [327, 194] on div "Started" at bounding box center [316, 193] width 172 height 10
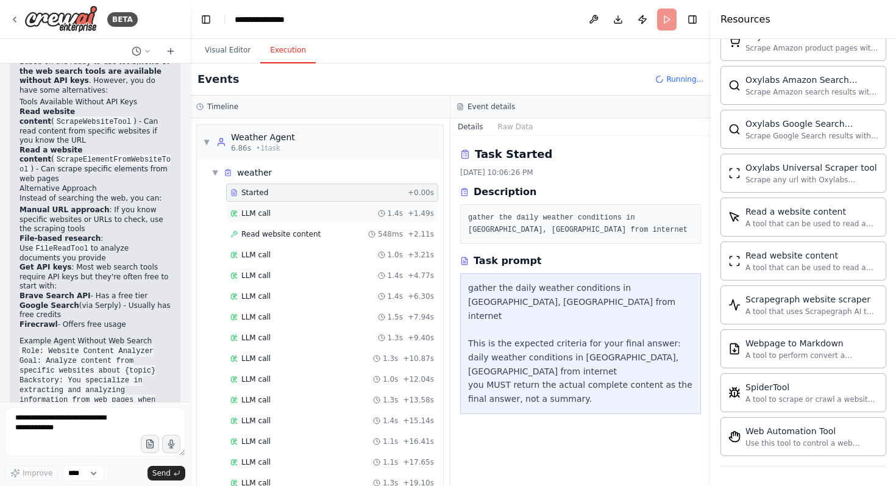
click at [335, 210] on div "LLM call 1.4s + 1.49s" at bounding box center [332, 213] width 204 height 10
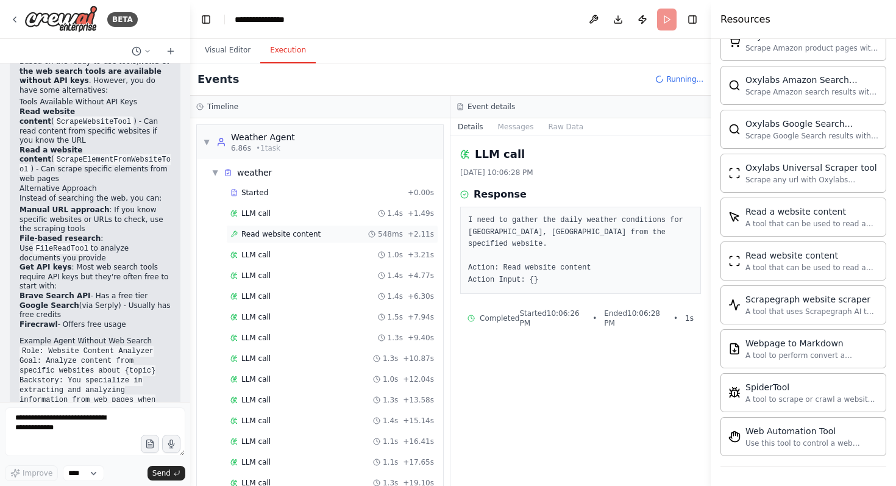
click at [335, 229] on div "Read website content 548ms + 2.11s" at bounding box center [332, 234] width 204 height 10
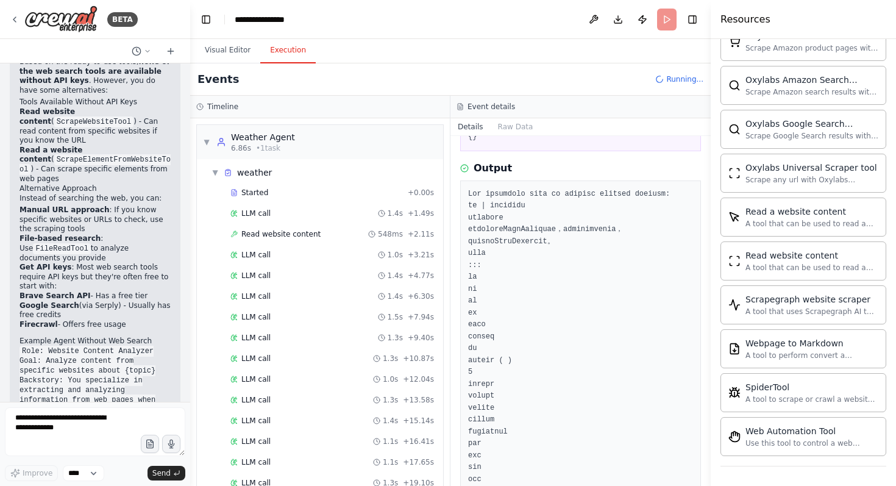
scroll to position [0, 0]
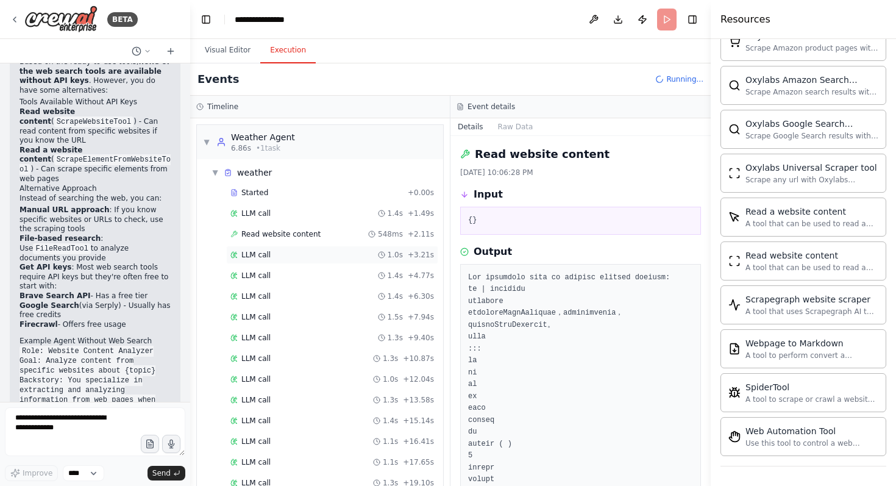
click at [283, 252] on div "LLM call 1.0s + 3.21s" at bounding box center [332, 255] width 204 height 10
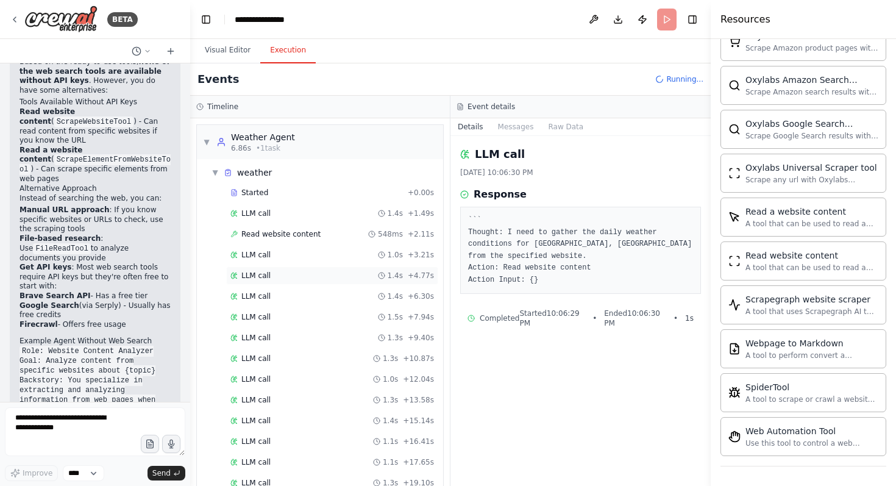
click at [286, 272] on div "LLM call 1.4s + 4.77s" at bounding box center [332, 276] width 204 height 10
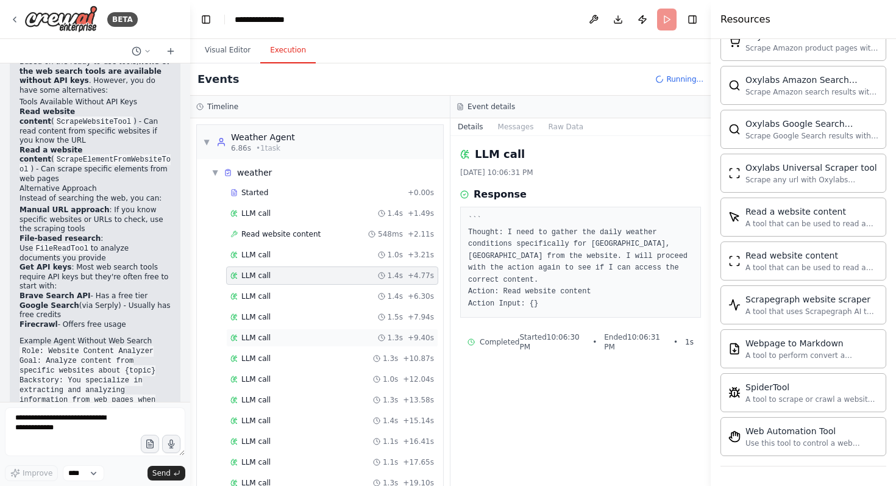
drag, startPoint x: 293, startPoint y: 325, endPoint x: 294, endPoint y: 333, distance: 8.6
click at [293, 325] on div "LLM call 1.5s + 7.94s" at bounding box center [332, 317] width 212 height 18
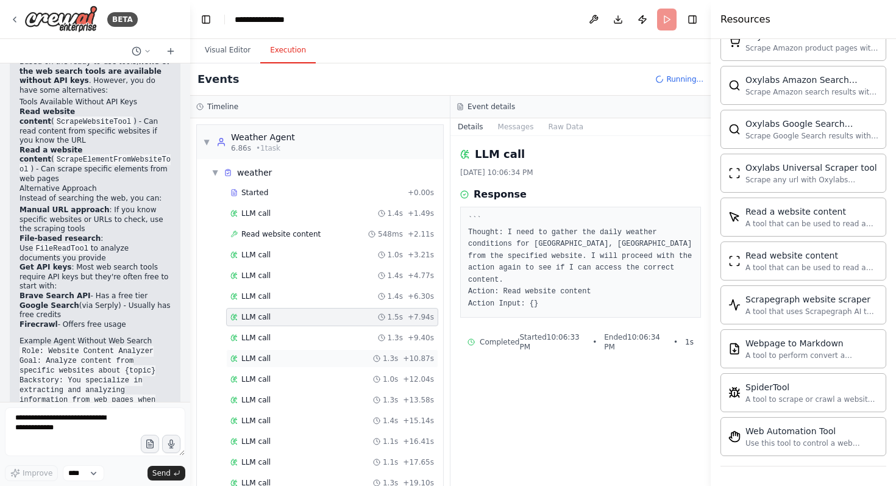
click at [303, 366] on div "LLM call 1.3s + 10.87s" at bounding box center [332, 358] width 212 height 18
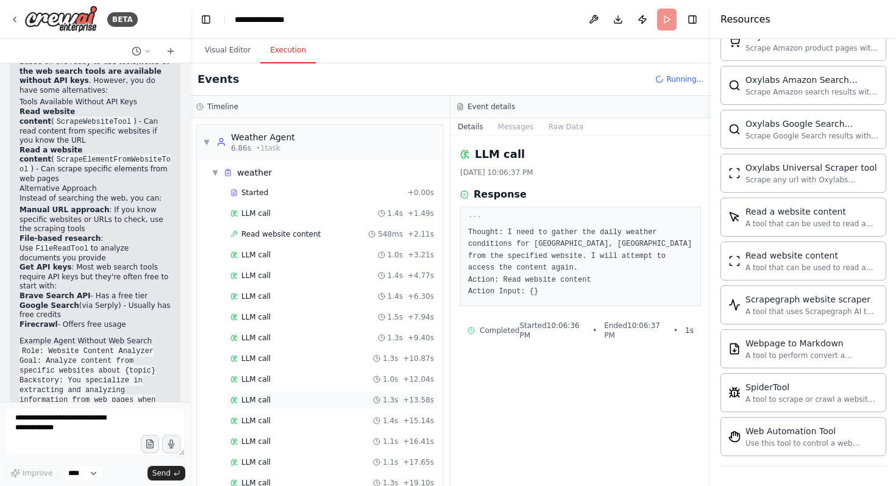
click at [311, 398] on div "LLM call 1.3s + 13.58s" at bounding box center [332, 400] width 204 height 10
click at [316, 416] on div "LLM call 1.4s + 15.14s" at bounding box center [332, 421] width 204 height 10
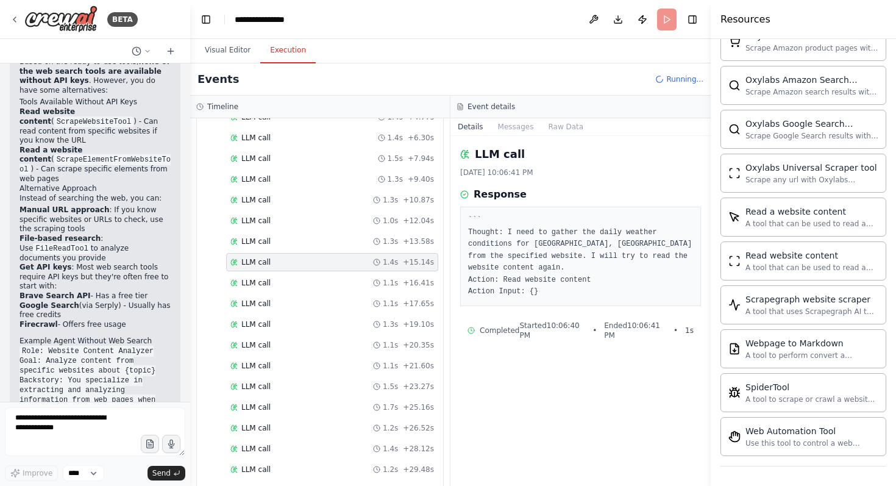
scroll to position [191, 0]
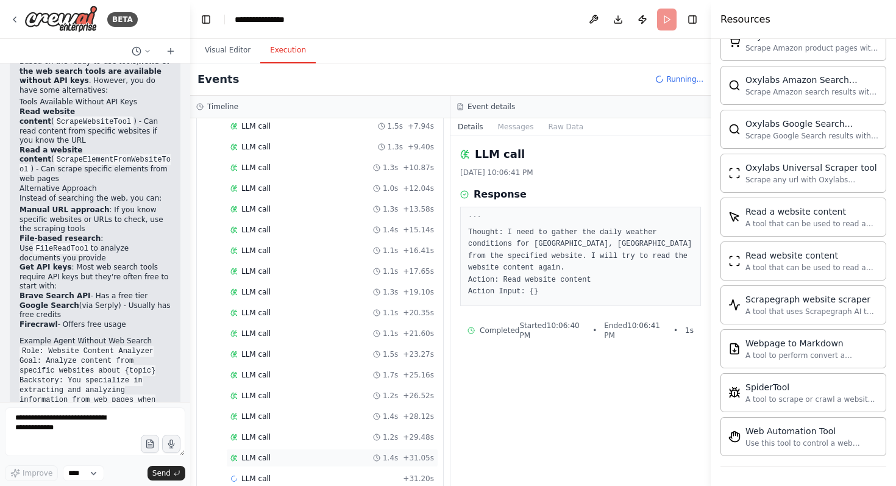
click at [307, 463] on div "LLM call 1.4s + 31.05s" at bounding box center [332, 457] width 212 height 18
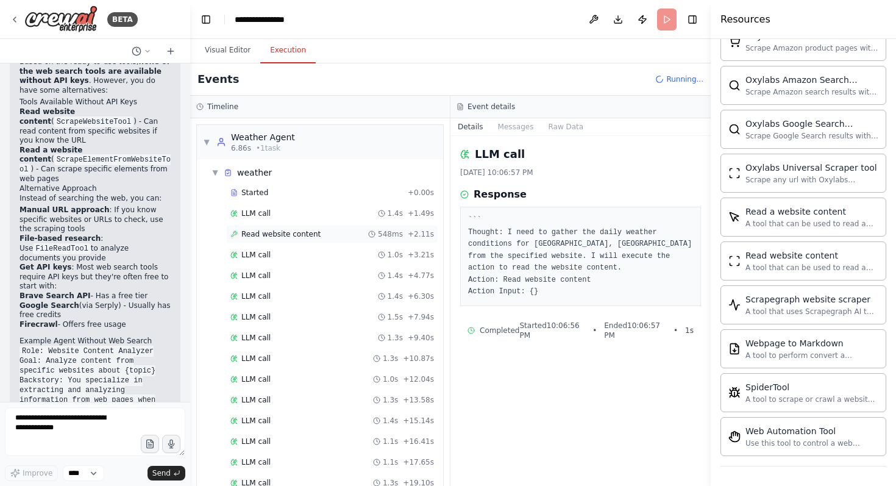
click at [313, 234] on span "Read website content" at bounding box center [280, 234] width 79 height 10
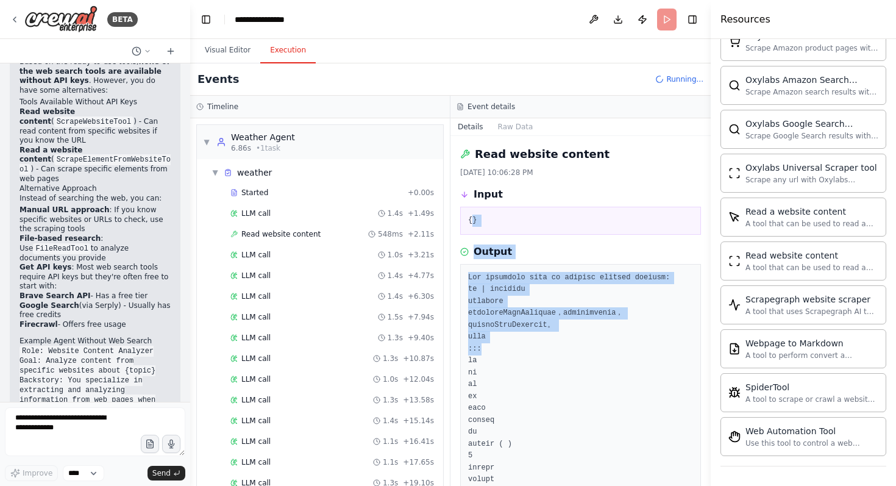
drag, startPoint x: 472, startPoint y: 220, endPoint x: 549, endPoint y: 345, distance: 146.9
click at [549, 345] on div "Read website content 9/21/2025, 10:06:28 PM Input {} Output Completed Started 1…" at bounding box center [580, 311] width 260 height 350
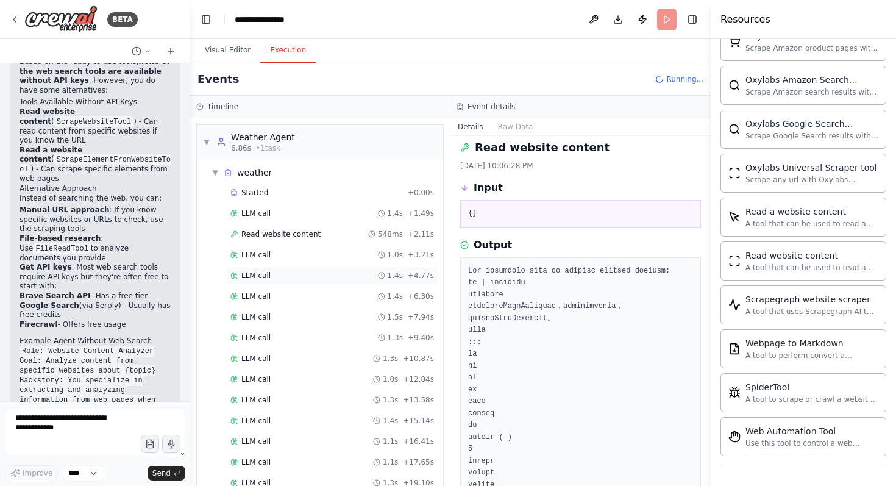
scroll to position [15, 0]
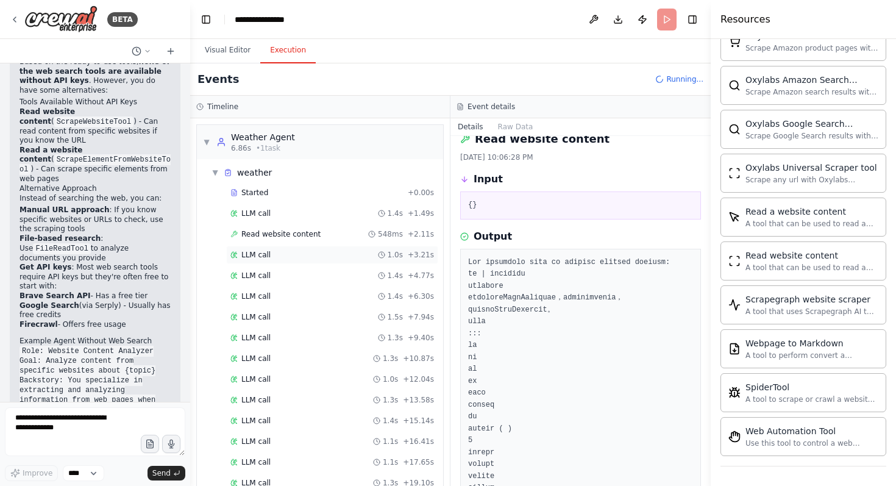
click at [316, 251] on div "LLM call 1.0s + 3.21s" at bounding box center [332, 255] width 204 height 10
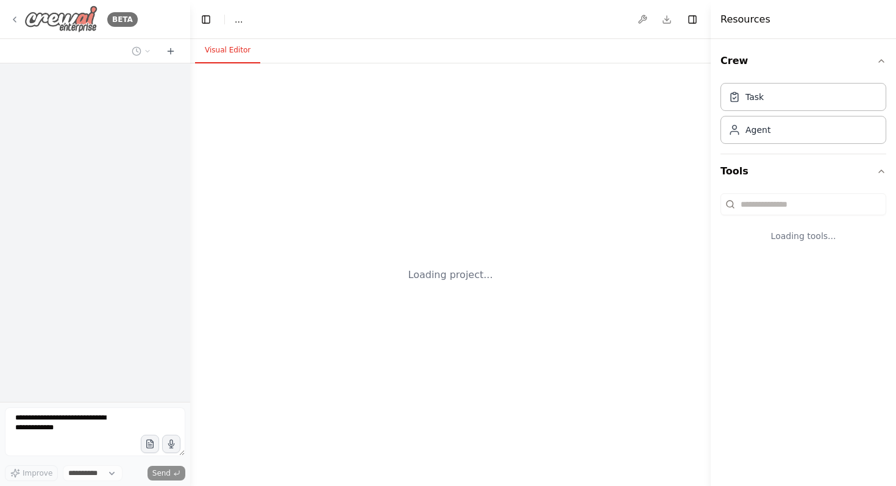
select select "****"
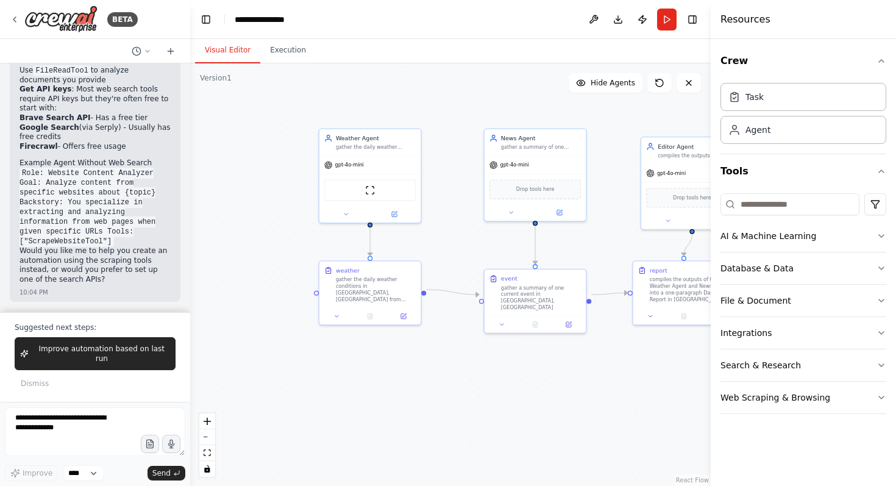
scroll to position [1537, 0]
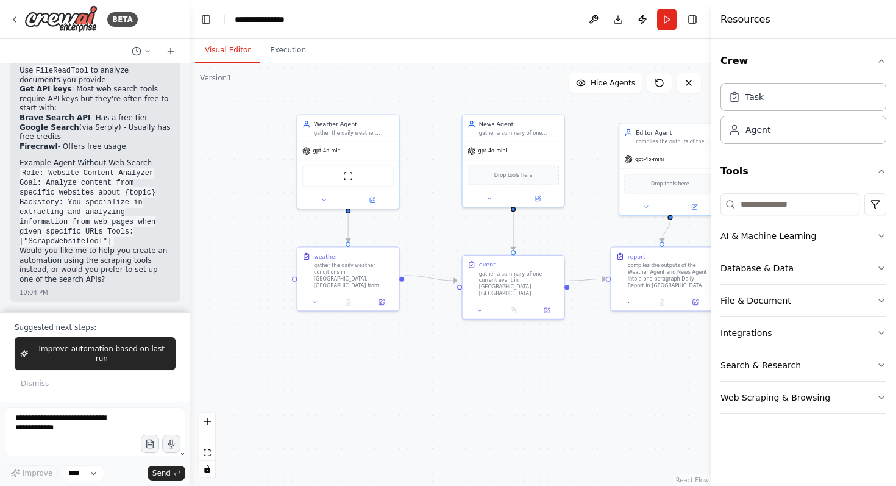
drag, startPoint x: 283, startPoint y: 197, endPoint x: 251, endPoint y: 175, distance: 39.0
click at [251, 175] on div ".deletable-edge-delete-btn { width: 20px; height: 20px; border: 0px solid #ffff…" at bounding box center [450, 274] width 520 height 422
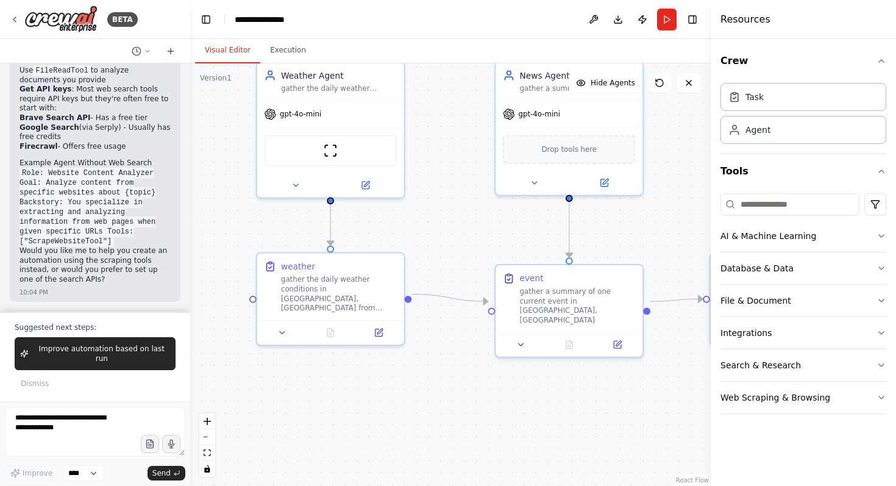
drag, startPoint x: 282, startPoint y: 176, endPoint x: 244, endPoint y: 163, distance: 40.5
click at [244, 163] on div ".deletable-edge-delete-btn { width: 20px; height: 20px; border: 0px solid #ffff…" at bounding box center [450, 274] width 520 height 422
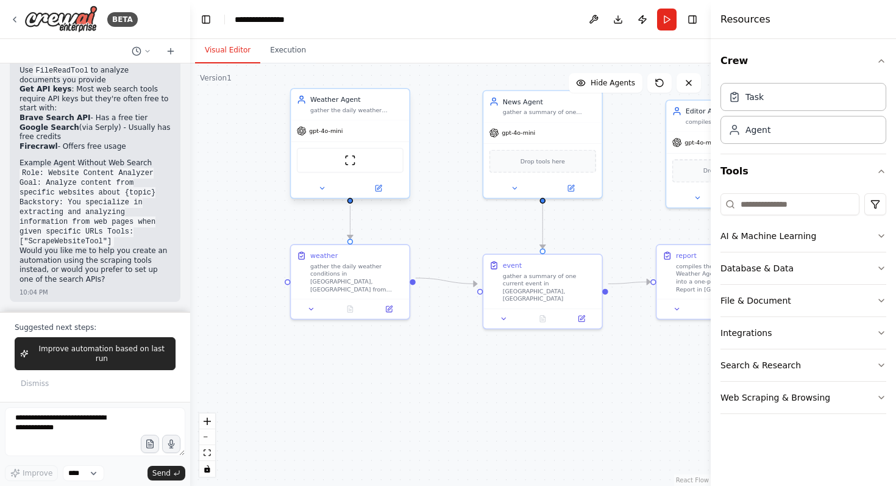
click at [357, 162] on div "ScrapeWebsiteTool" at bounding box center [350, 159] width 107 height 25
click at [377, 188] on icon at bounding box center [379, 187] width 4 height 4
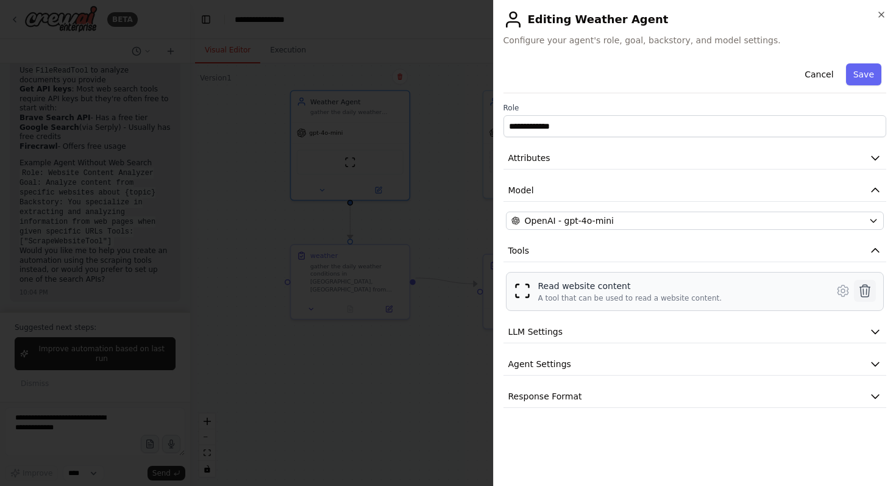
click at [865, 283] on button at bounding box center [865, 291] width 22 height 22
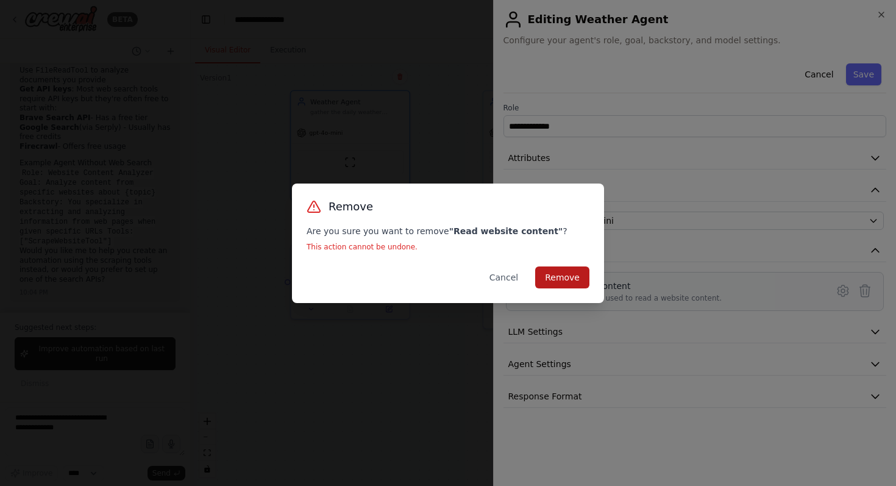
click at [570, 271] on button "Remove" at bounding box center [562, 277] width 54 height 22
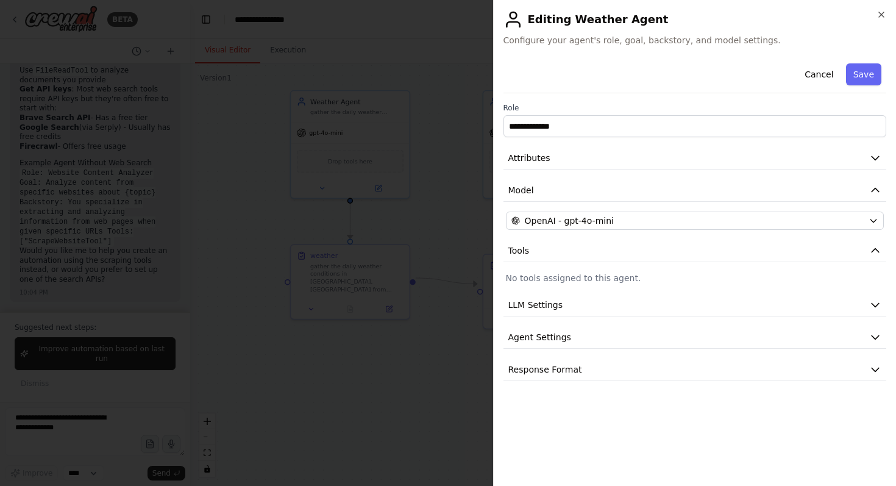
click at [311, 133] on div at bounding box center [448, 243] width 896 height 486
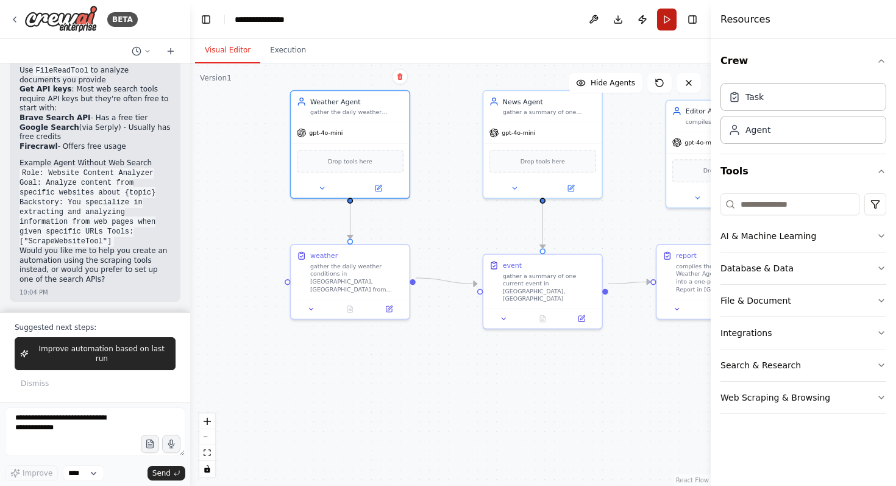
click at [657, 17] on button "Run" at bounding box center [666, 20] width 19 height 22
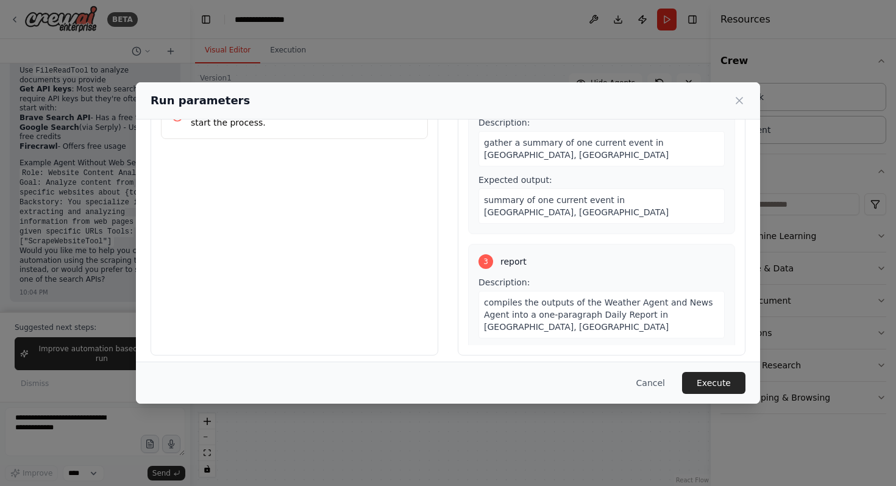
scroll to position [77, 0]
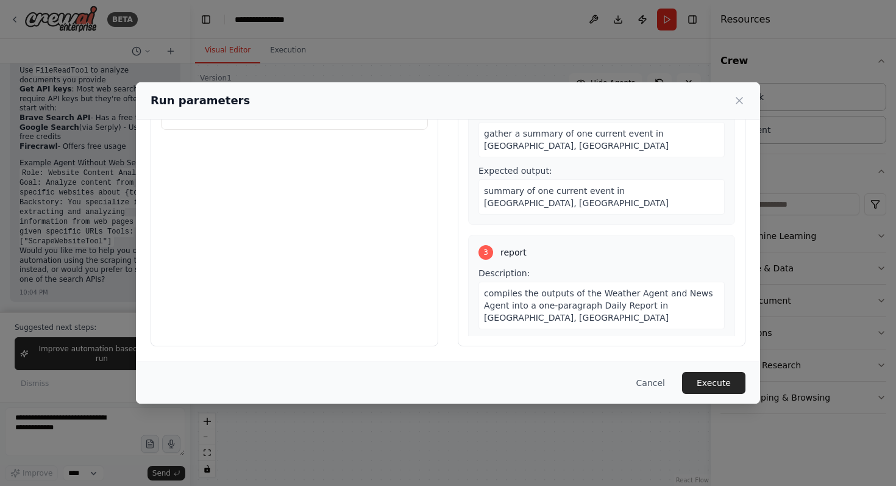
click at [717, 381] on button "Execute" at bounding box center [713, 383] width 63 height 22
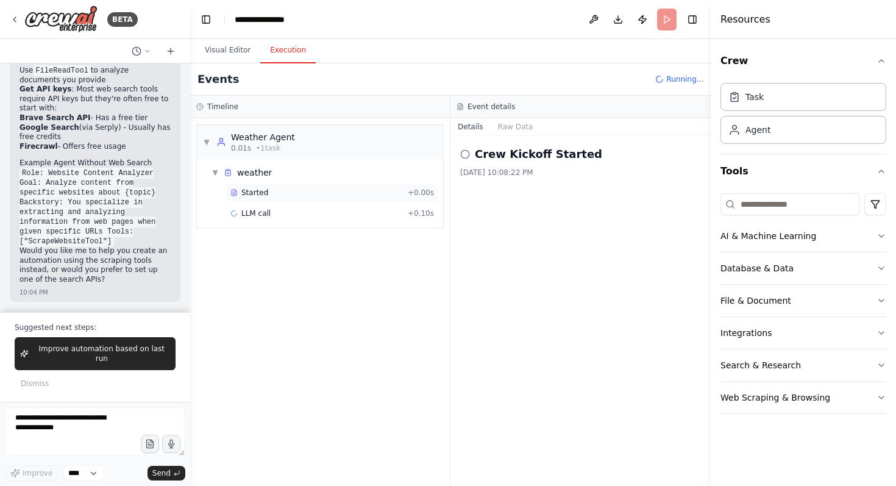
click at [260, 196] on span "Started" at bounding box center [254, 193] width 27 height 10
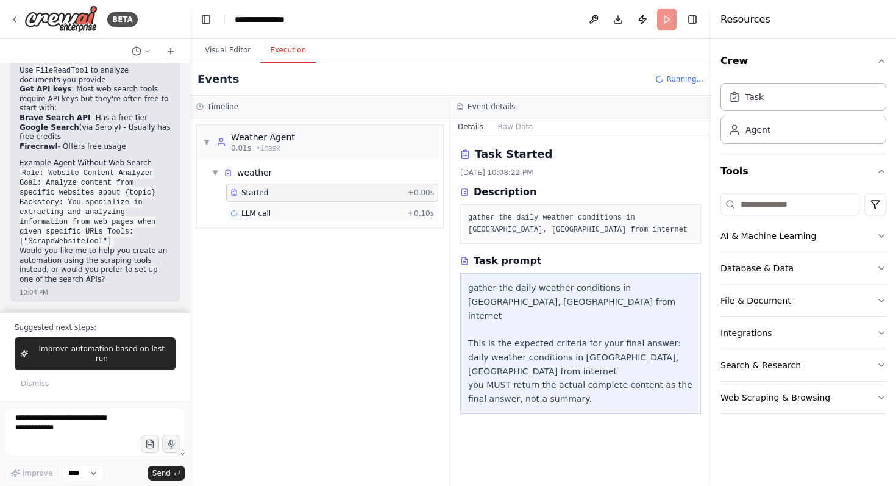
click at [271, 207] on div "LLM call + 0.10s" at bounding box center [332, 213] width 212 height 18
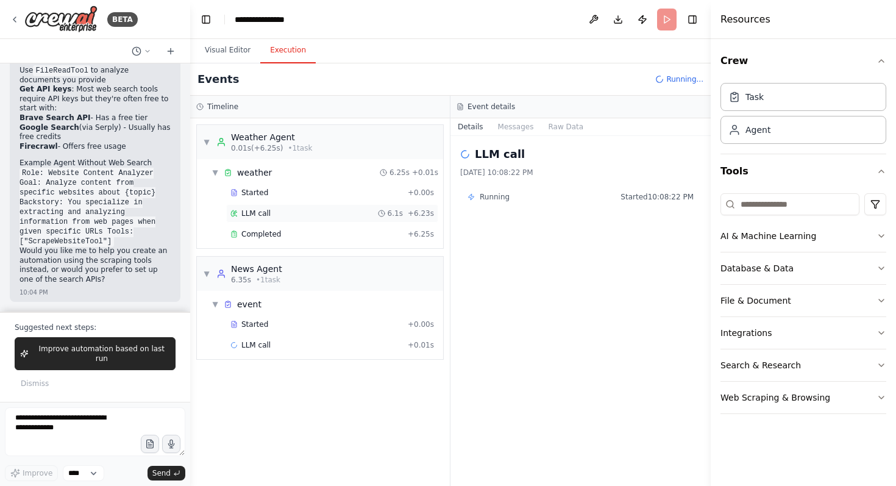
click at [271, 213] on div "LLM call 6.1s + 6.23s" at bounding box center [332, 213] width 204 height 10
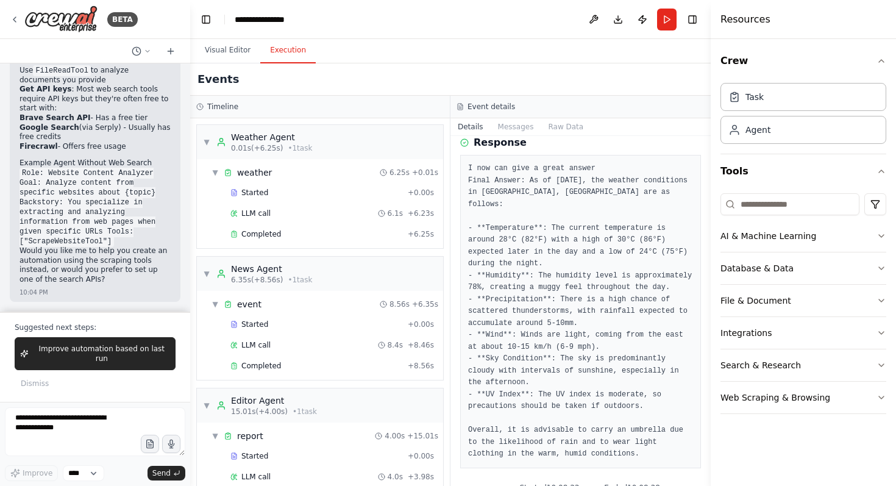
scroll to position [0, 0]
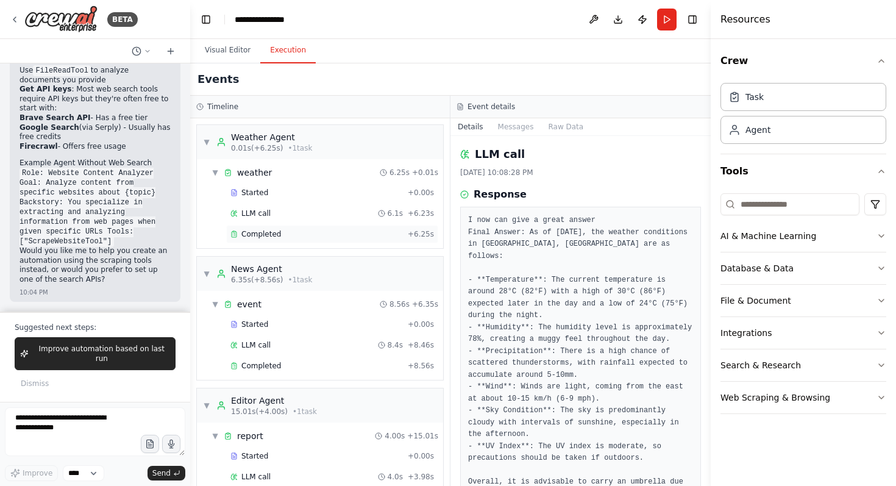
click at [352, 241] on div "Completed + 6.25s" at bounding box center [332, 234] width 212 height 18
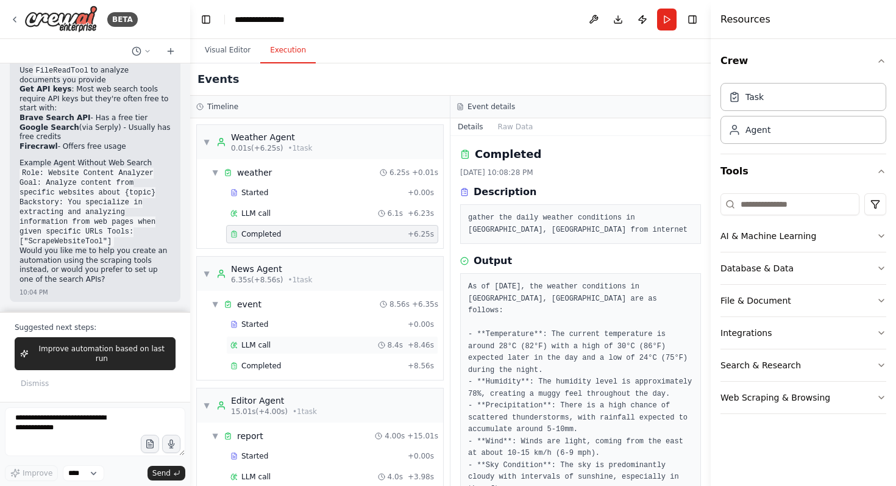
click at [322, 344] on div "LLM call 8.4s + 8.46s" at bounding box center [332, 345] width 204 height 10
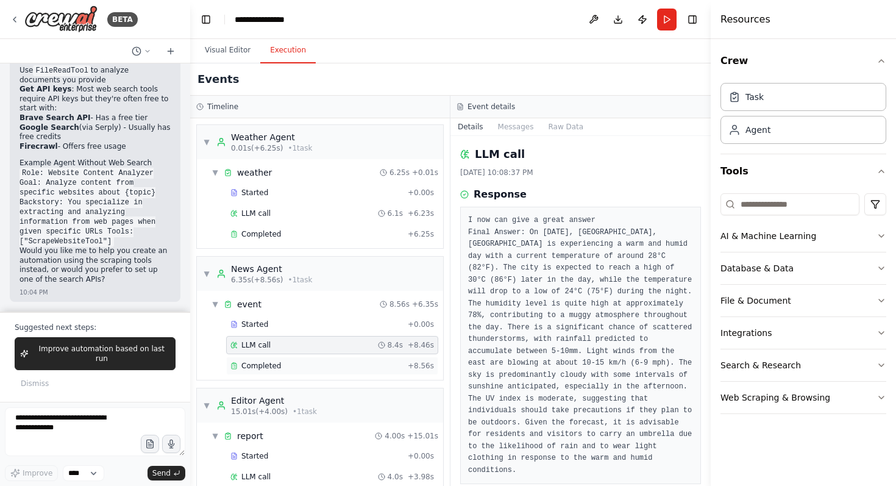
click at [321, 361] on div "Completed" at bounding box center [316, 366] width 172 height 10
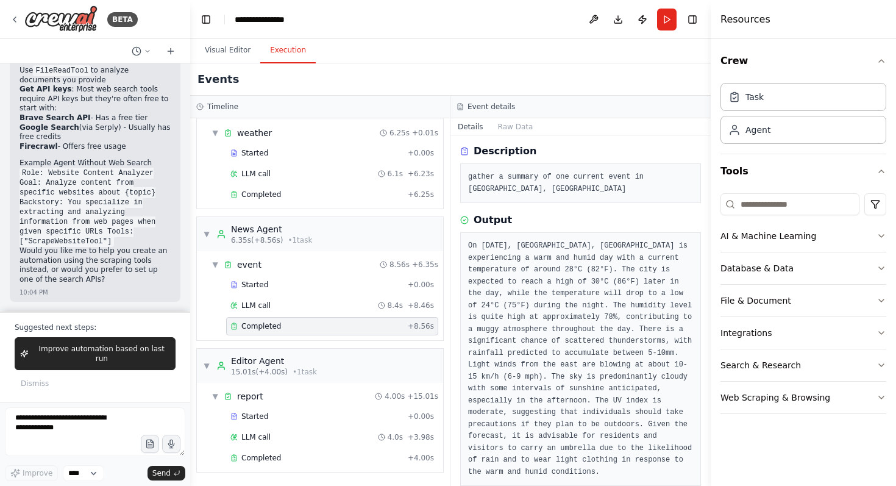
scroll to position [72, 0]
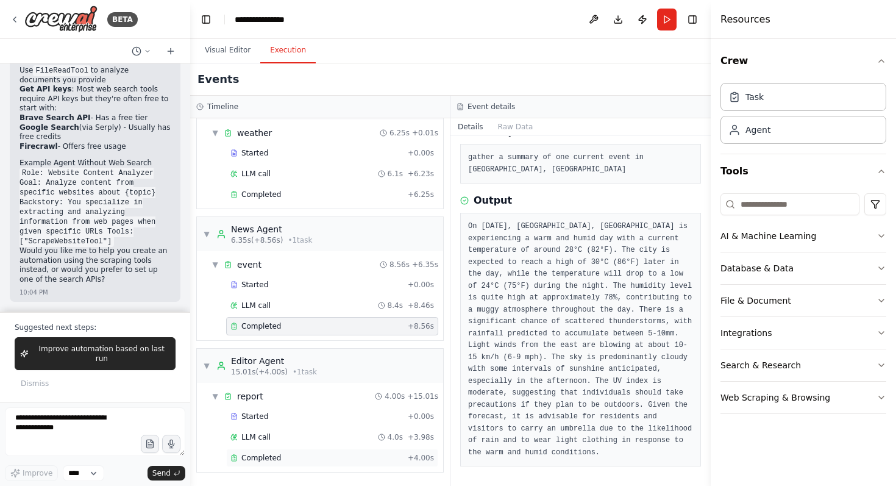
click at [353, 455] on div "Completed" at bounding box center [316, 458] width 172 height 10
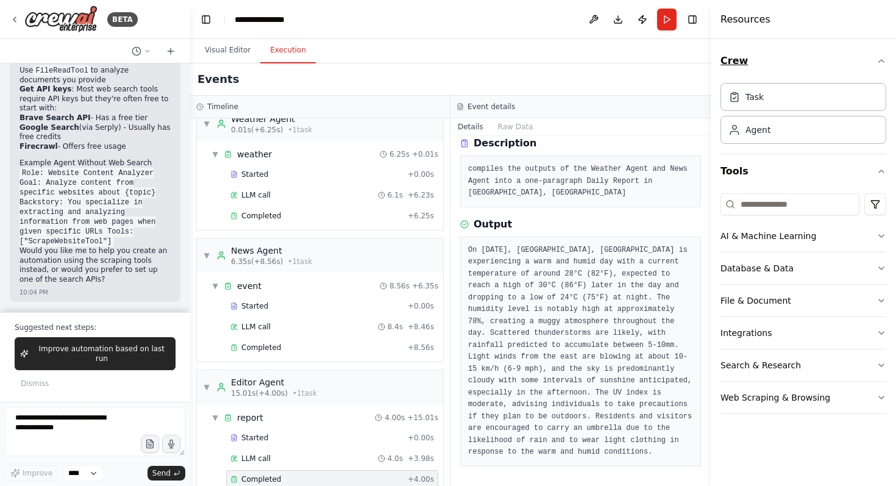
scroll to position [60, 0]
click at [203, 19] on button "Toggle Left Sidebar" at bounding box center [205, 19] width 17 height 17
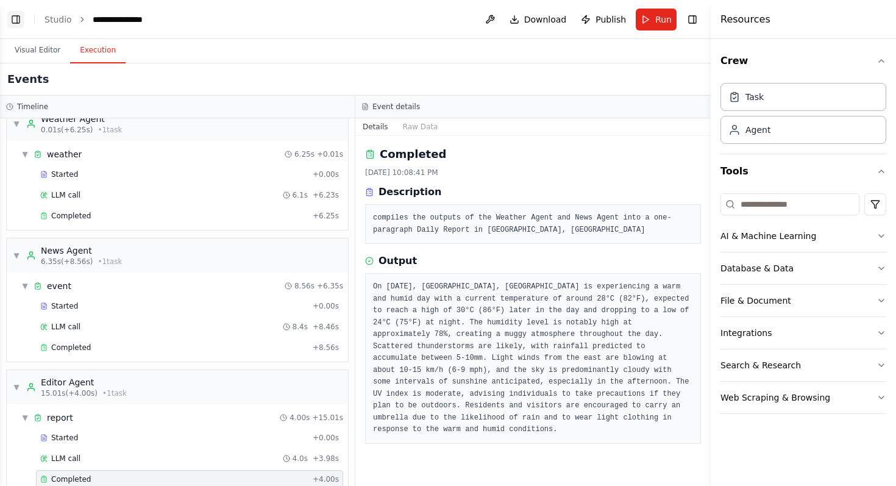
scroll to position [0, 0]
click at [693, 27] on button "Toggle Right Sidebar" at bounding box center [692, 19] width 17 height 17
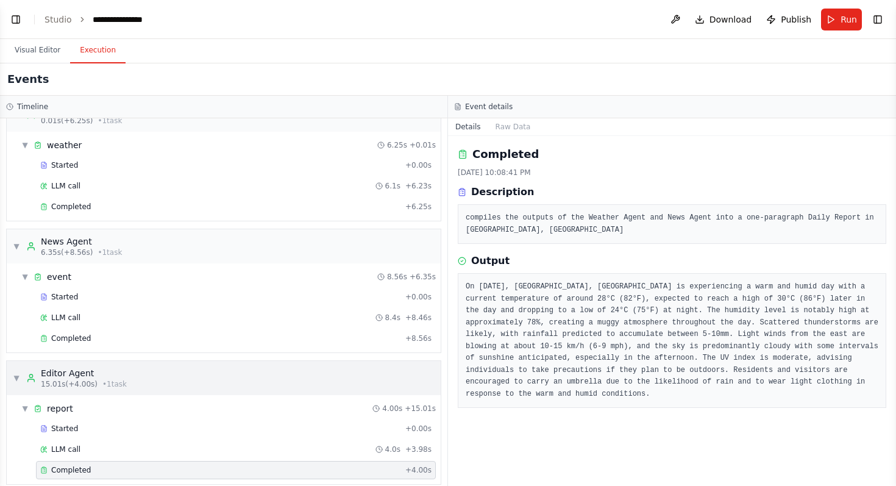
scroll to position [16, 0]
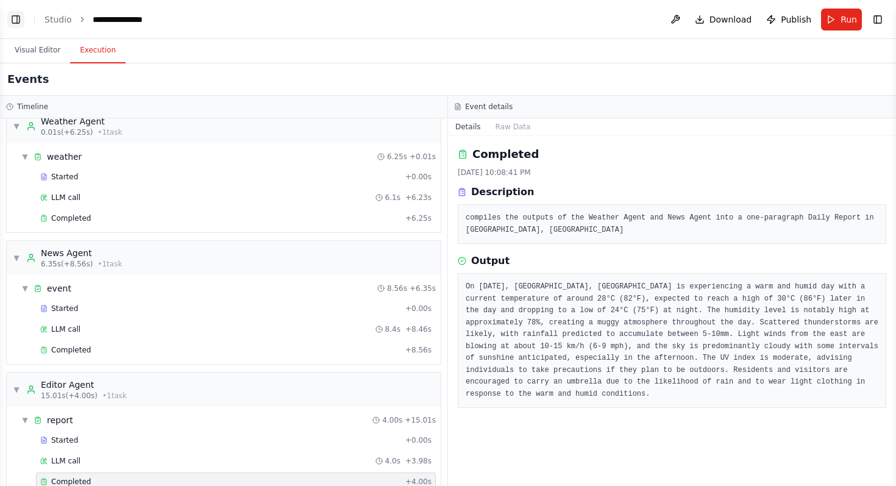
click at [16, 18] on button "Toggle Left Sidebar" at bounding box center [15, 19] width 17 height 17
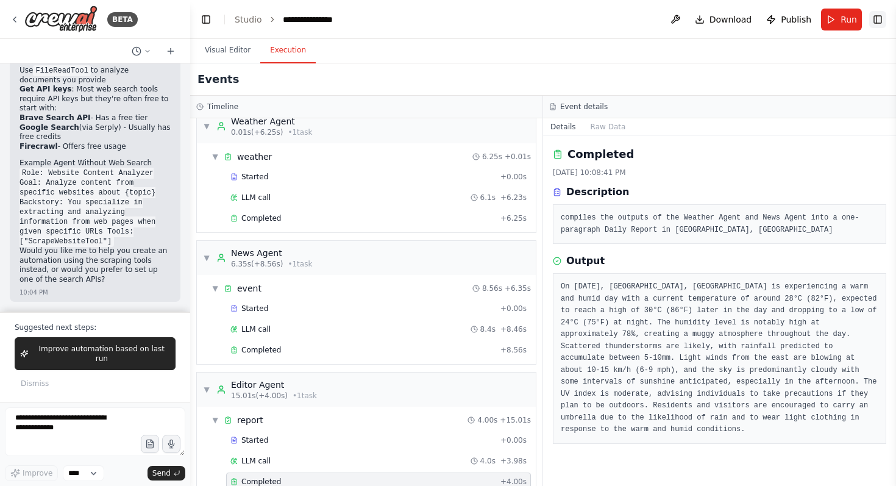
click at [876, 19] on button "Toggle Right Sidebar" at bounding box center [877, 19] width 17 height 17
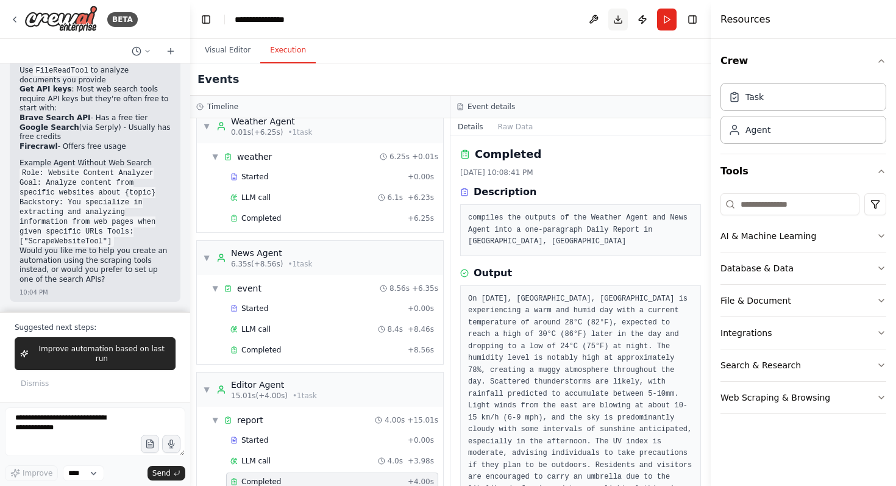
click at [695, 20] on button "Toggle Right Sidebar" at bounding box center [692, 19] width 17 height 17
click at [628, 20] on button "Download" at bounding box center [617, 20] width 19 height 22
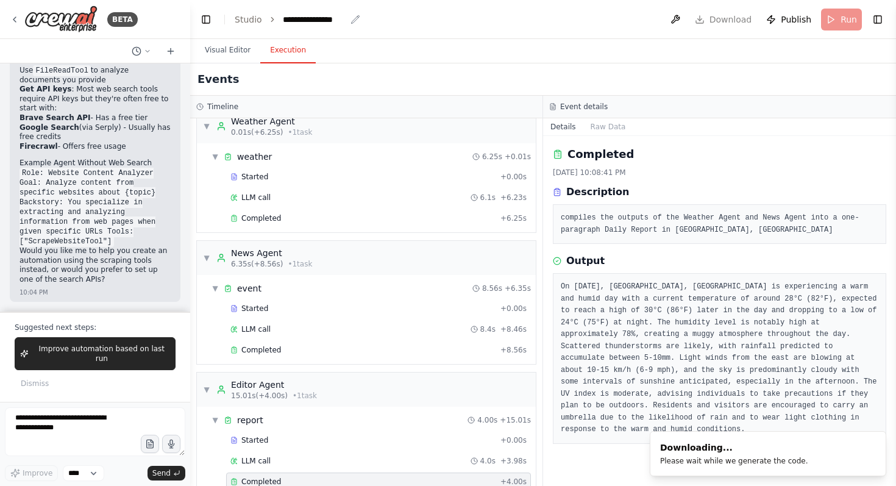
click at [350, 19] on icon "breadcrumb" at bounding box center [355, 20] width 10 height 10
click at [356, 19] on icon "breadcrumb" at bounding box center [355, 20] width 10 height 10
click at [353, 18] on icon "breadcrumb" at bounding box center [355, 19] width 8 height 8
click at [352, 18] on icon "breadcrumb" at bounding box center [355, 20] width 10 height 10
click at [346, 26] on header "**********" at bounding box center [543, 19] width 706 height 39
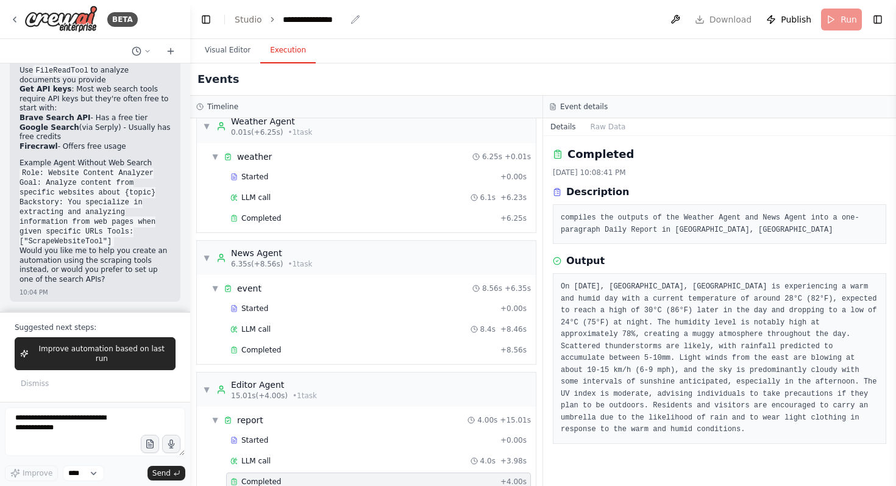
click at [336, 20] on div "**********" at bounding box center [314, 19] width 63 height 12
drag, startPoint x: 336, startPoint y: 20, endPoint x: 346, endPoint y: 19, distance: 9.8
click at [339, 20] on div "**********" at bounding box center [328, 19] width 91 height 12
click at [360, 21] on div "**********" at bounding box center [328, 19] width 91 height 12
drag, startPoint x: 405, startPoint y: 21, endPoint x: 386, endPoint y: 21, distance: 19.5
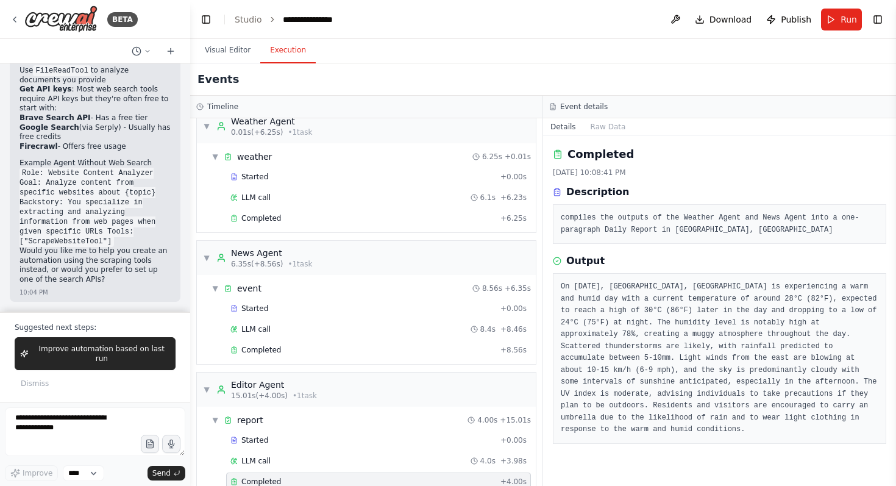
click at [405, 21] on header "**********" at bounding box center [543, 19] width 706 height 39
click at [353, 19] on icon "breadcrumb" at bounding box center [355, 20] width 10 height 10
click at [353, 19] on icon "breadcrumb" at bounding box center [355, 19] width 8 height 8
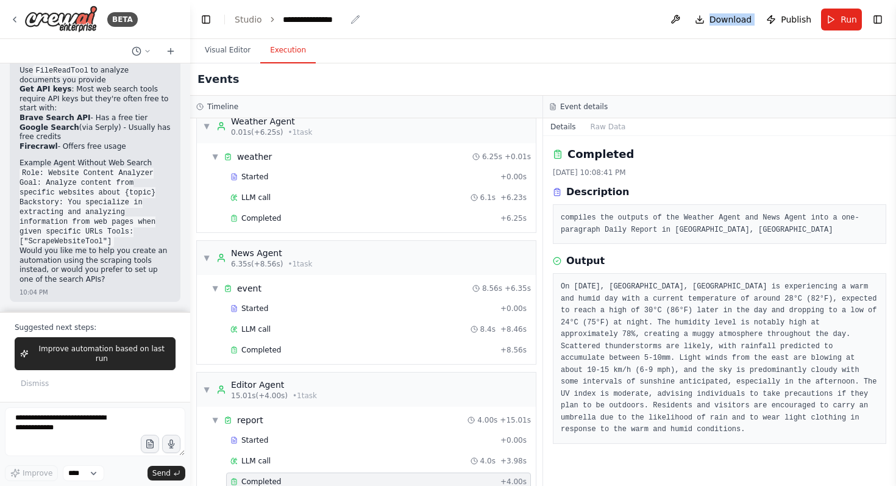
click at [353, 19] on icon "breadcrumb" at bounding box center [355, 19] width 8 height 8
click at [353, 21] on icon "breadcrumb" at bounding box center [355, 20] width 10 height 10
click at [353, 19] on icon "breadcrumb" at bounding box center [355, 20] width 10 height 10
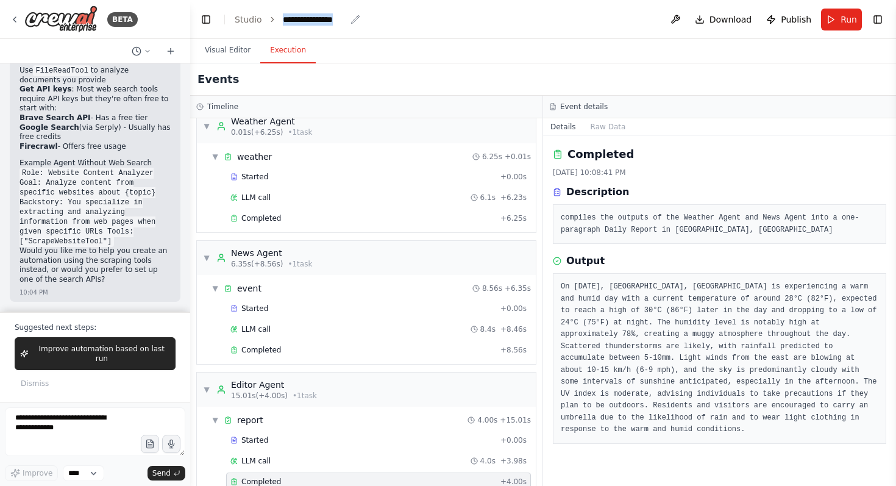
click at [353, 19] on icon "breadcrumb" at bounding box center [355, 20] width 10 height 10
click at [355, 17] on icon "breadcrumb" at bounding box center [355, 20] width 10 height 10
click at [255, 15] on link "Studio" at bounding box center [248, 20] width 27 height 10
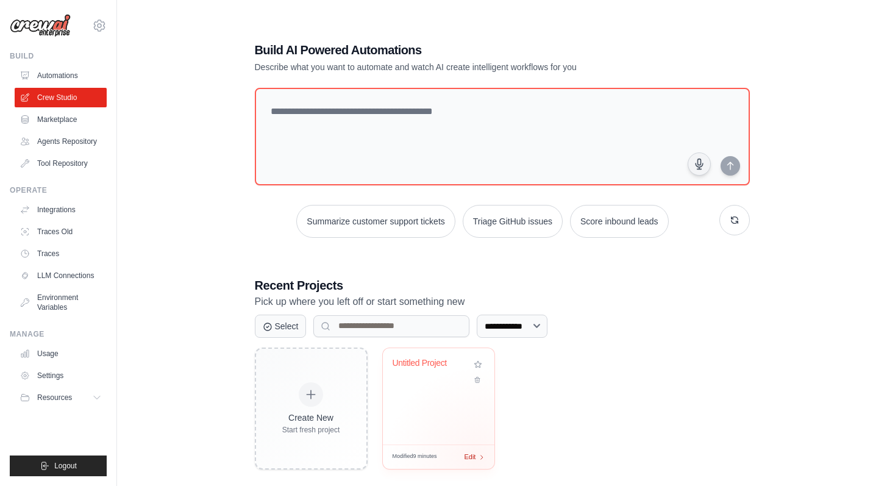
click at [475, 457] on div "Edit" at bounding box center [474, 457] width 21 height 10
click at [473, 455] on span "Edit" at bounding box center [470, 457] width 12 height 10
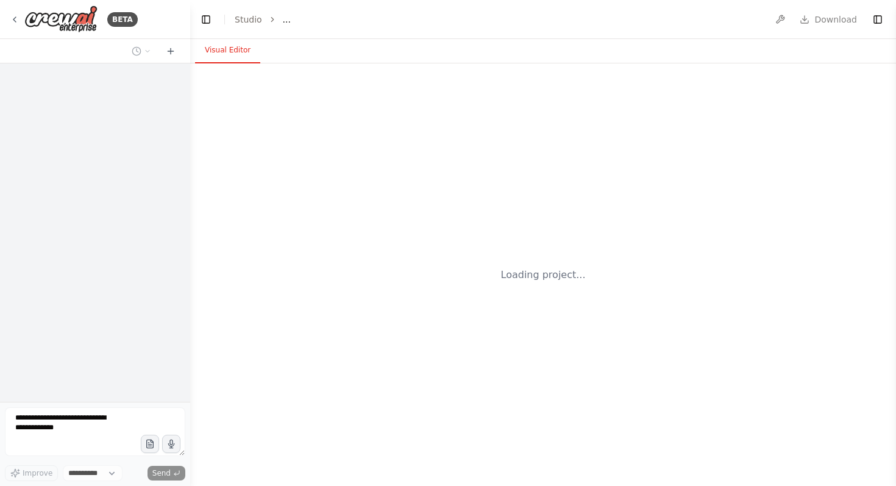
select select "****"
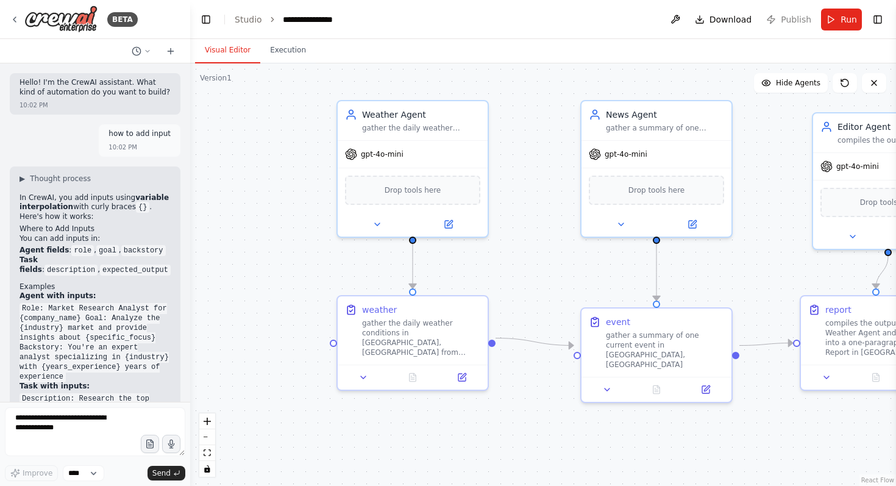
scroll to position [1467, 0]
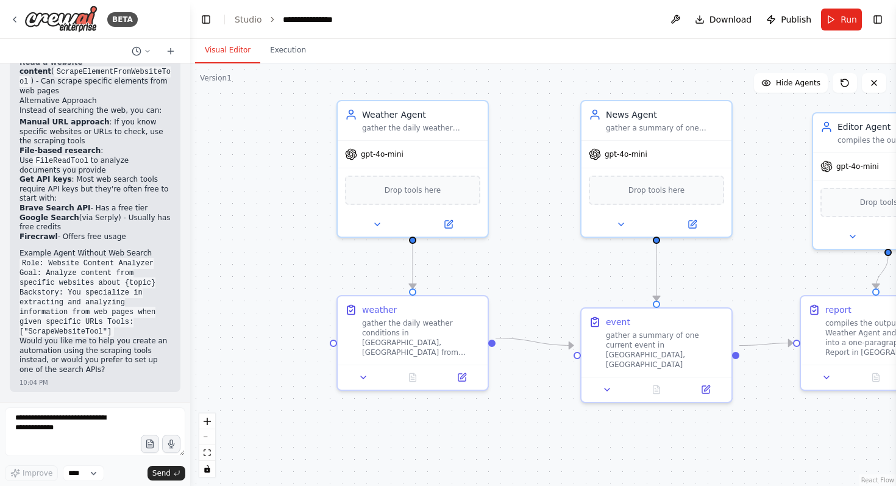
scroll to position [1457, 0]
click at [354, 18] on icon "breadcrumb" at bounding box center [355, 20] width 10 height 10
drag, startPoint x: 338, startPoint y: 16, endPoint x: 306, endPoint y: 19, distance: 32.4
click at [306, 19] on div "**********" at bounding box center [314, 19] width 63 height 12
drag, startPoint x: 339, startPoint y: 30, endPoint x: 343, endPoint y: 21, distance: 9.5
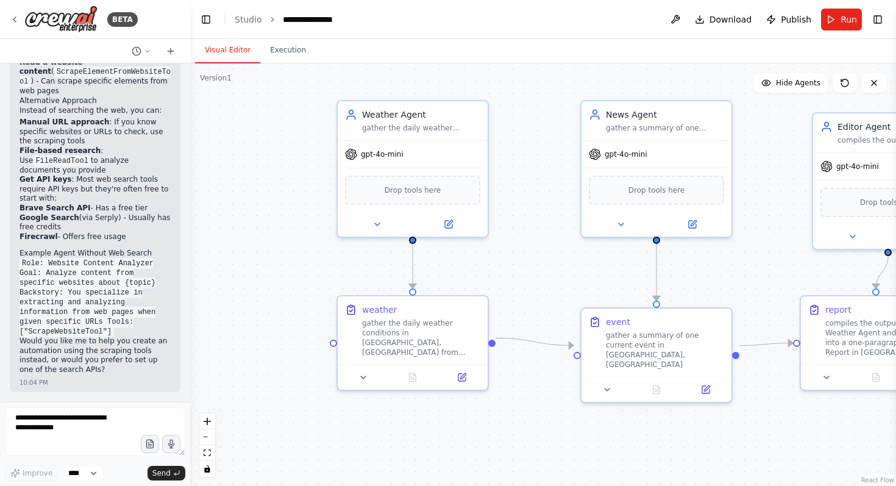
click at [339, 30] on header "**********" at bounding box center [543, 19] width 706 height 39
drag, startPoint x: 342, startPoint y: 21, endPoint x: 280, endPoint y: 19, distance: 61.6
click at [283, 19] on div "**********" at bounding box center [314, 19] width 63 height 12
click at [311, 20] on div "********" at bounding box center [300, 19] width 34 height 12
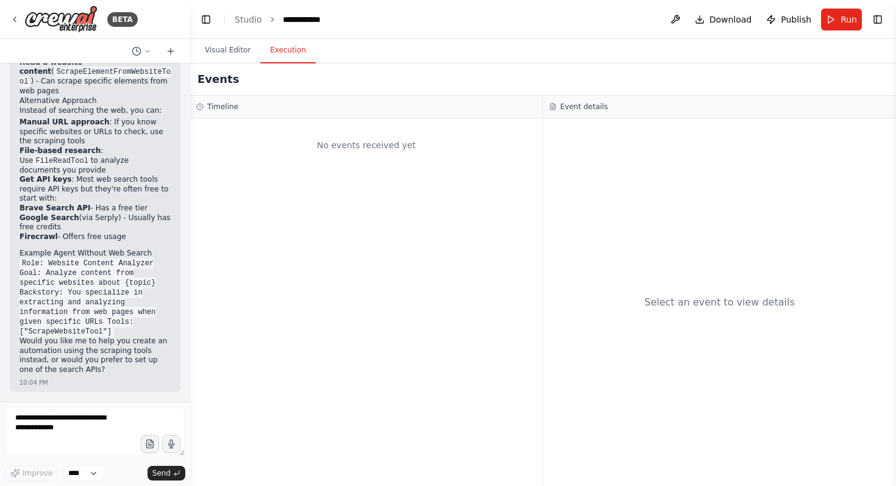
click at [286, 51] on button "Execution" at bounding box center [287, 51] width 55 height 26
click at [796, 18] on span "Publish" at bounding box center [796, 19] width 30 height 12
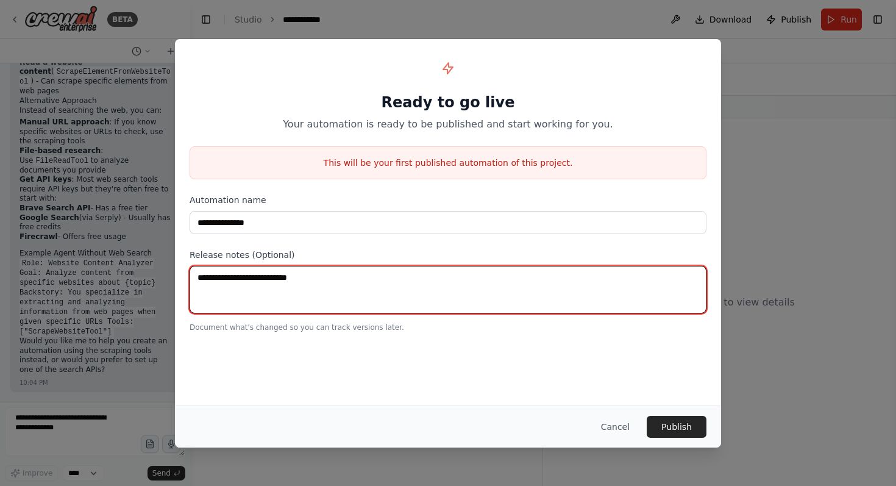
click at [413, 282] on textarea at bounding box center [448, 290] width 517 height 48
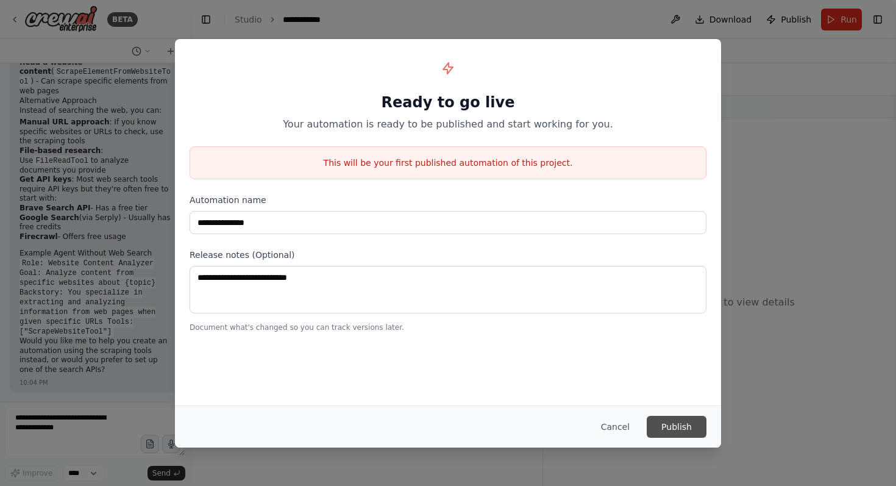
click at [691, 424] on button "Publish" at bounding box center [677, 427] width 60 height 22
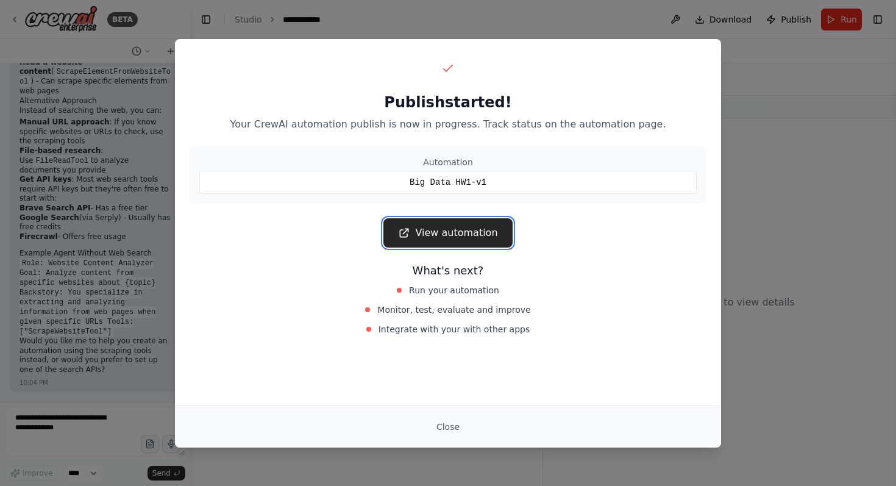
click at [474, 234] on link "View automation" at bounding box center [447, 232] width 129 height 29
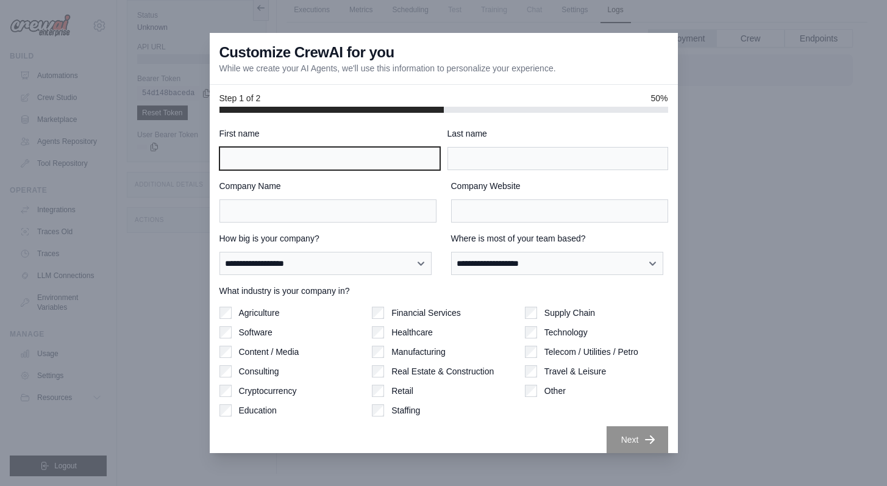
click at [367, 159] on input "First name" at bounding box center [329, 158] width 221 height 23
type input "*********"
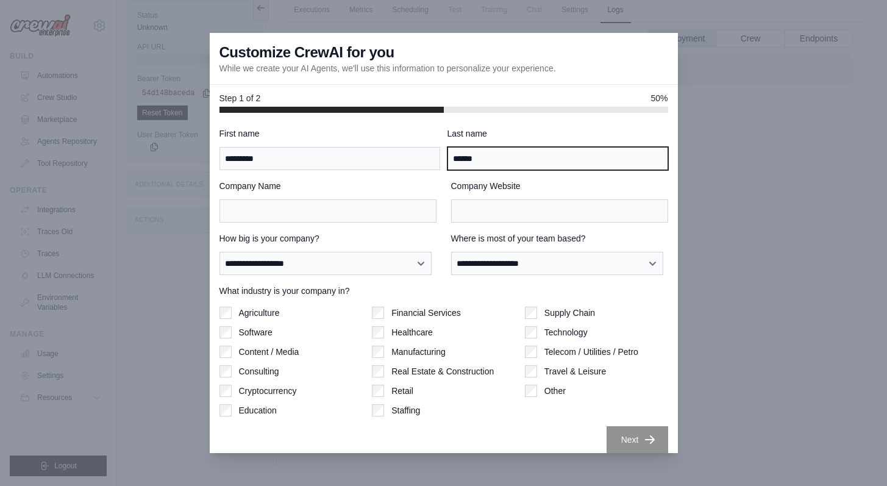
type input "******"
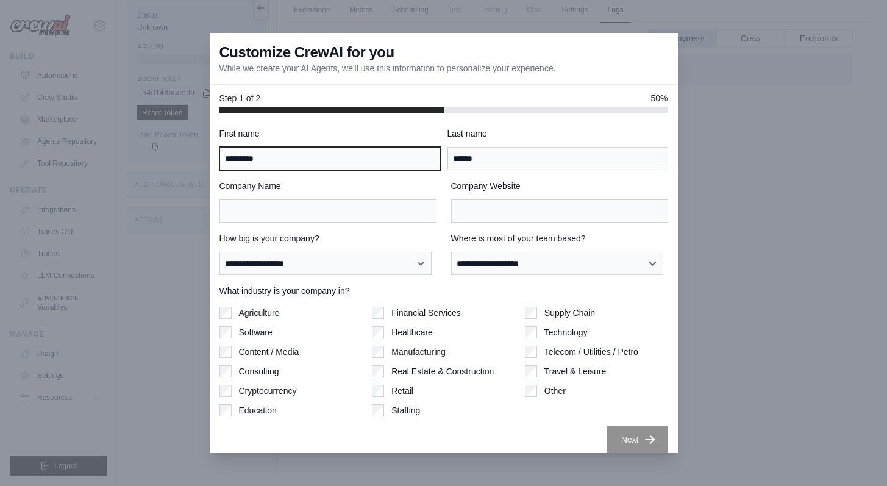
drag, startPoint x: 259, startPoint y: 156, endPoint x: 222, endPoint y: 155, distance: 36.6
click at [222, 155] on input "*********" at bounding box center [329, 158] width 221 height 23
type input "*"
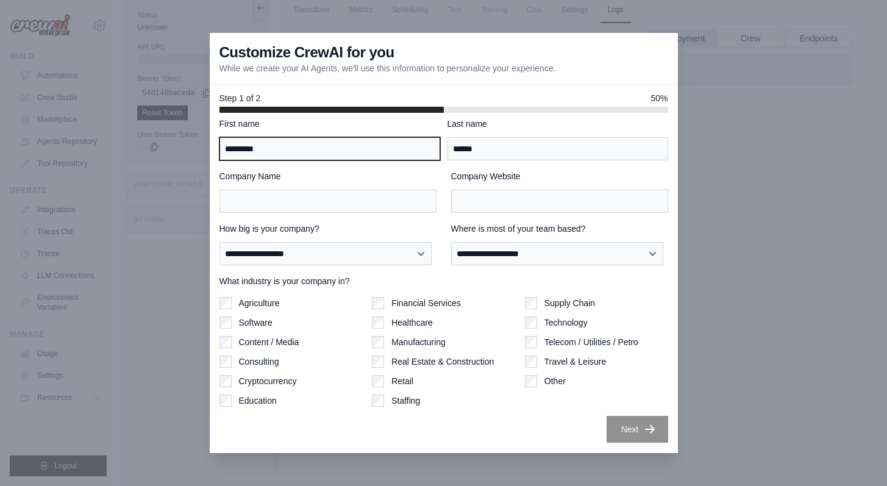
type input "*********"
click at [338, 241] on div "**********" at bounding box center [327, 243] width 217 height 43
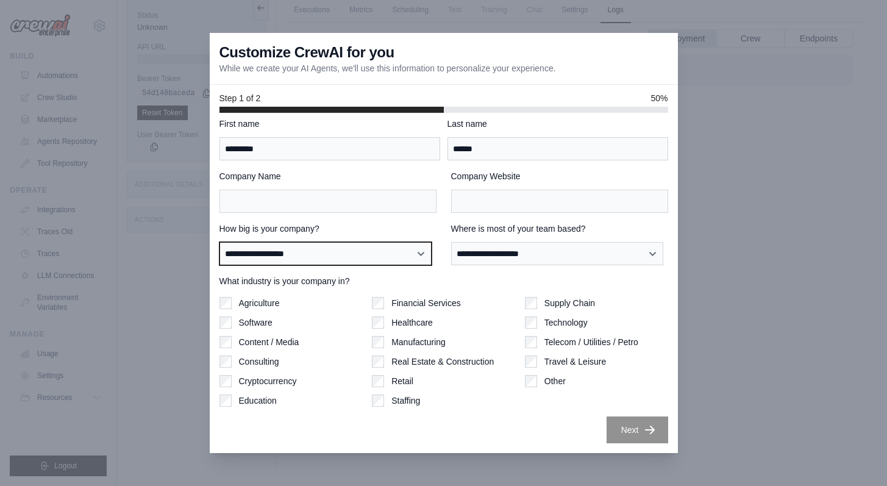
click at [340, 249] on select "**********" at bounding box center [325, 253] width 213 height 23
click at [219, 242] on select "**********" at bounding box center [325, 253] width 213 height 23
click at [236, 302] on div "Agriculture" at bounding box center [290, 303] width 143 height 12
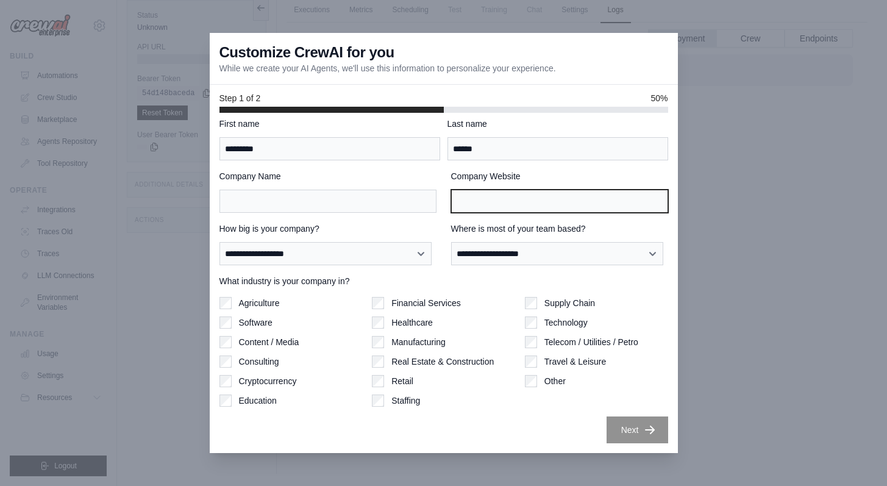
click at [469, 198] on input "Company Website" at bounding box center [559, 201] width 217 height 23
type input "*"
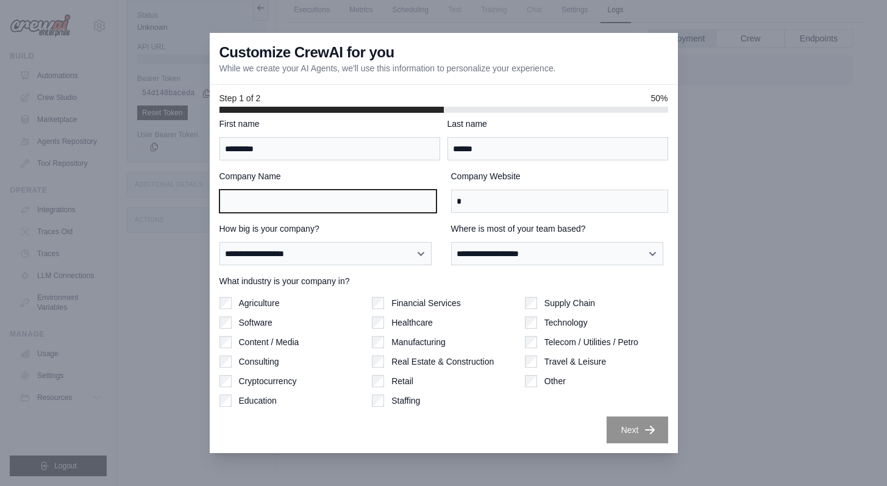
click at [305, 208] on input "Company Name" at bounding box center [327, 201] width 217 height 23
type input "*"
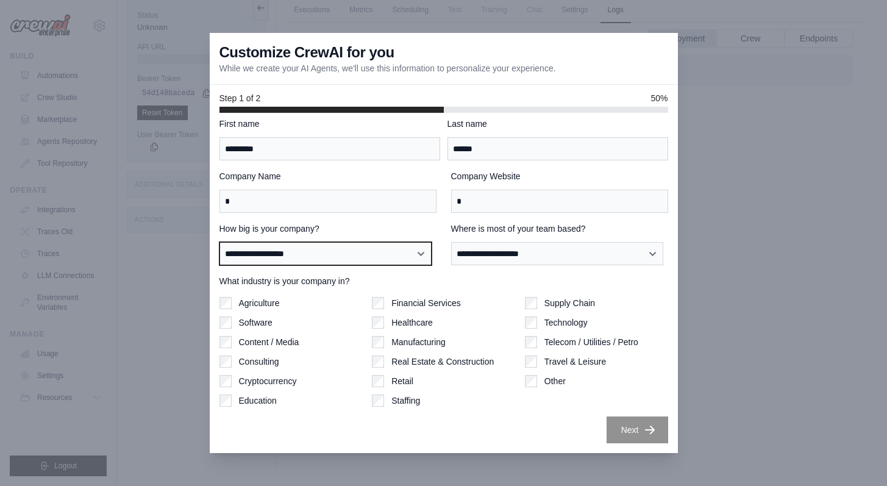
click at [312, 257] on select "**********" at bounding box center [325, 253] width 213 height 23
select select "**********"
click at [219, 242] on select "**********" at bounding box center [325, 253] width 213 height 23
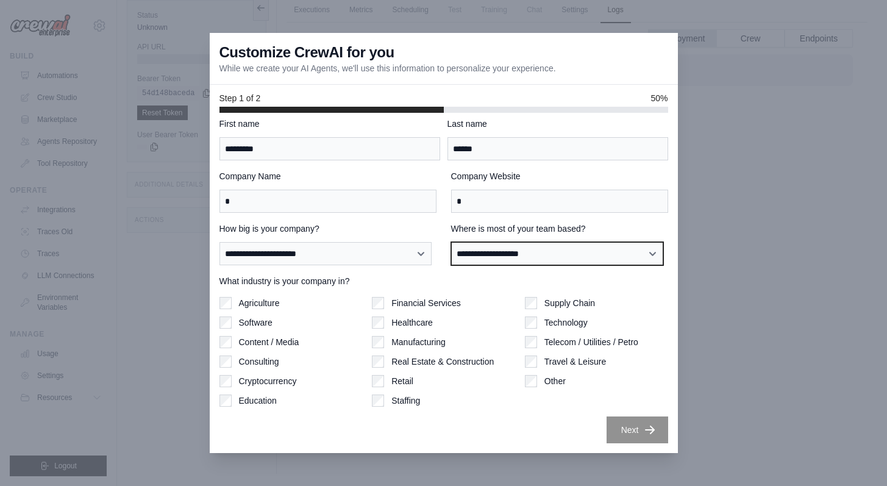
click at [495, 255] on select "**********" at bounding box center [557, 253] width 213 height 23
select select "**********"
click at [451, 242] on select "**********" at bounding box center [557, 253] width 213 height 23
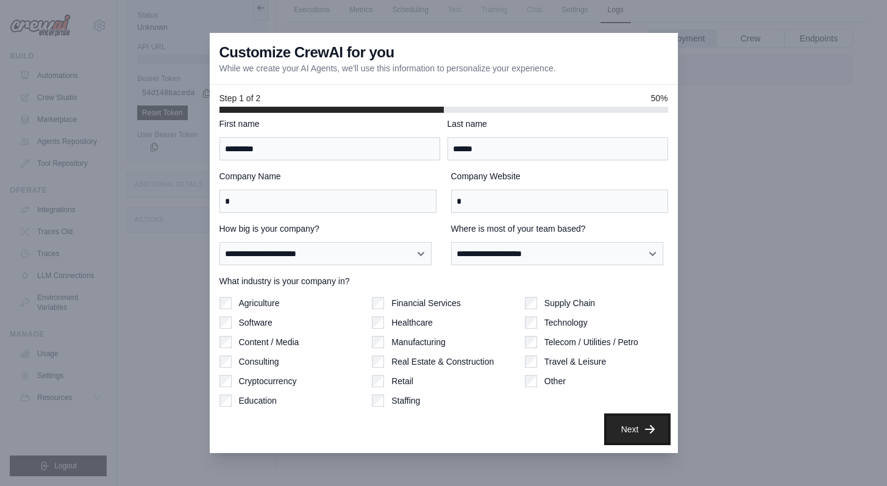
click at [618, 428] on button "Next" at bounding box center [637, 429] width 62 height 27
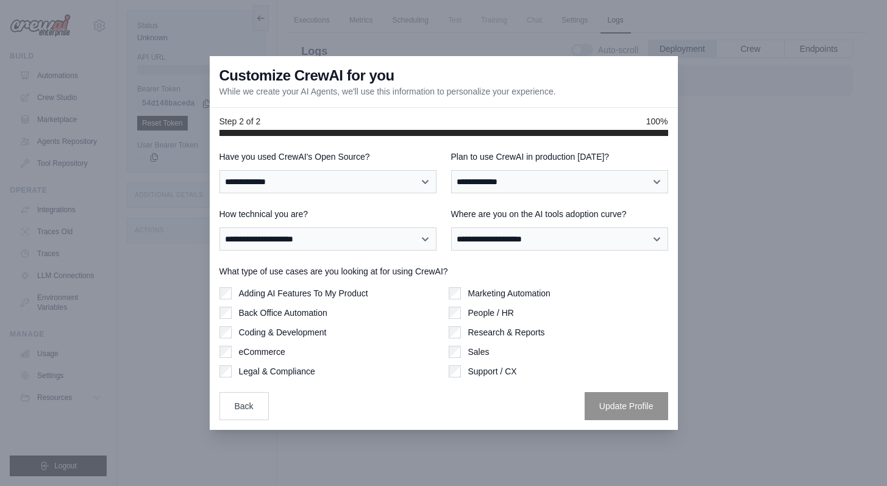
scroll to position [41, 0]
click at [386, 181] on select "**********" at bounding box center [327, 181] width 217 height 23
select select "**"
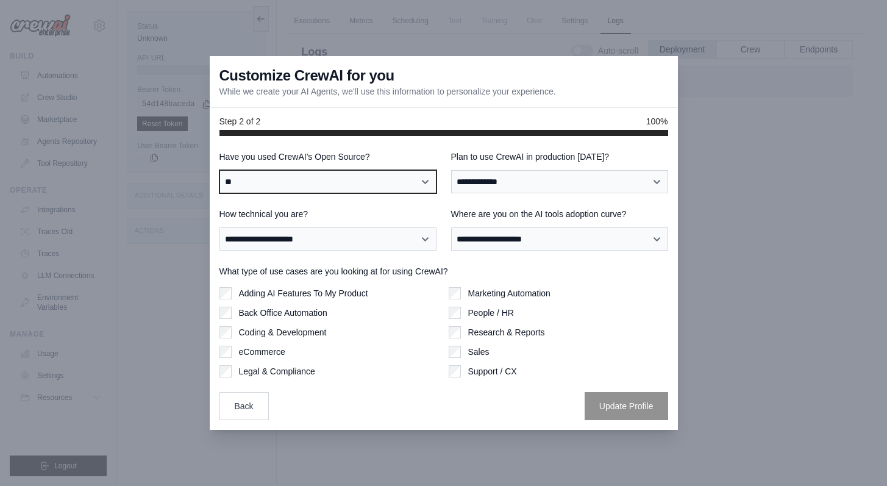
click at [219, 170] on select "**********" at bounding box center [327, 181] width 217 height 23
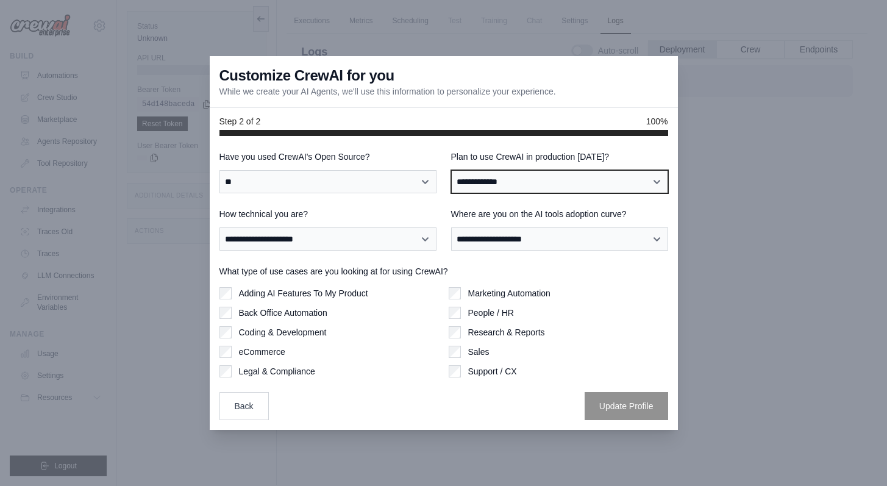
click at [512, 174] on select "**********" at bounding box center [559, 181] width 217 height 23
select select "****"
click at [451, 170] on select "**********" at bounding box center [559, 181] width 217 height 23
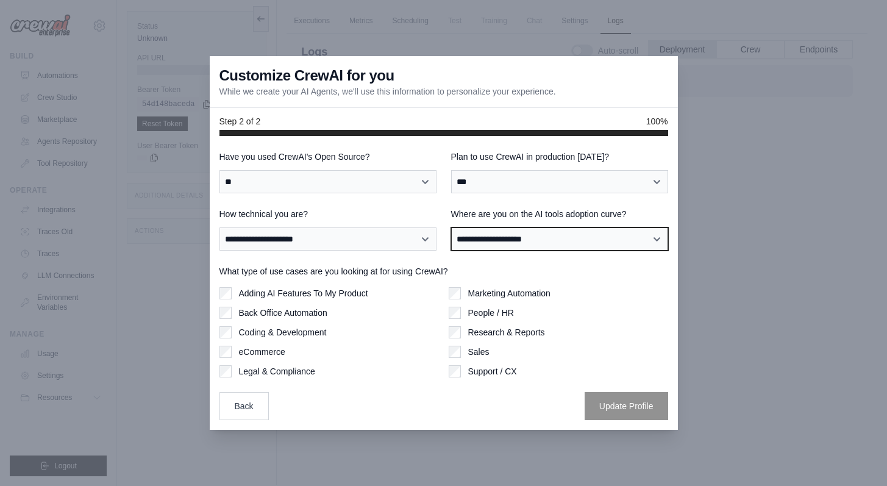
click at [525, 232] on select "**********" at bounding box center [559, 238] width 217 height 23
select select "**********"
click at [451, 227] on select "**********" at bounding box center [559, 238] width 217 height 23
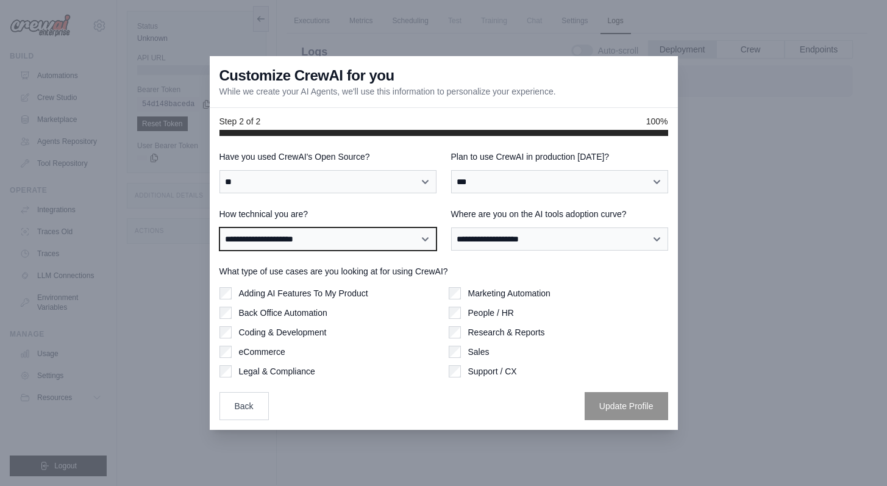
click at [304, 242] on select "**********" at bounding box center [327, 238] width 217 height 23
select select "**********"
click at [219, 227] on select "**********" at bounding box center [327, 238] width 217 height 23
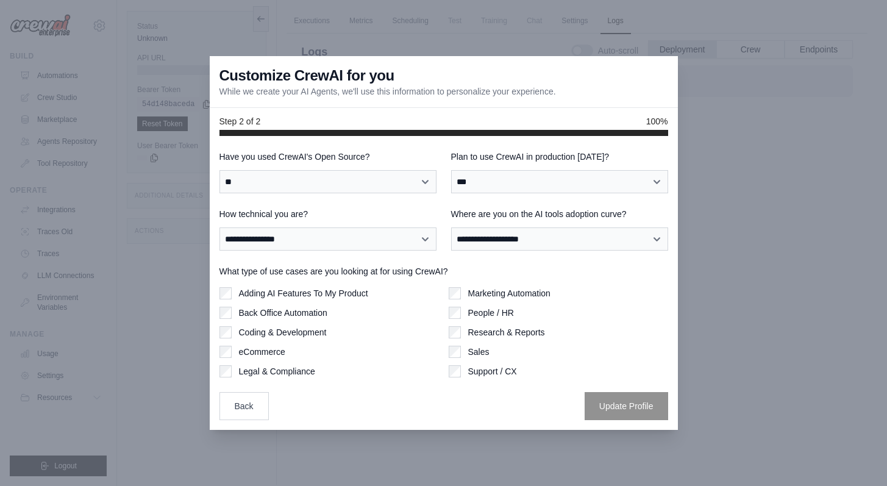
click at [331, 296] on label "Adding AI Features To My Product" at bounding box center [303, 293] width 129 height 12
click at [606, 399] on button "Update Profile" at bounding box center [625, 405] width 83 height 28
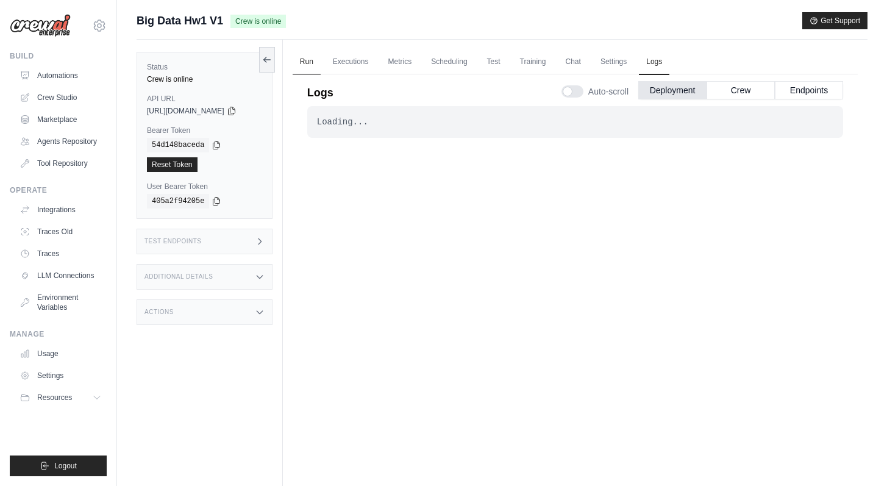
click at [310, 69] on link "Run" at bounding box center [306, 62] width 28 height 26
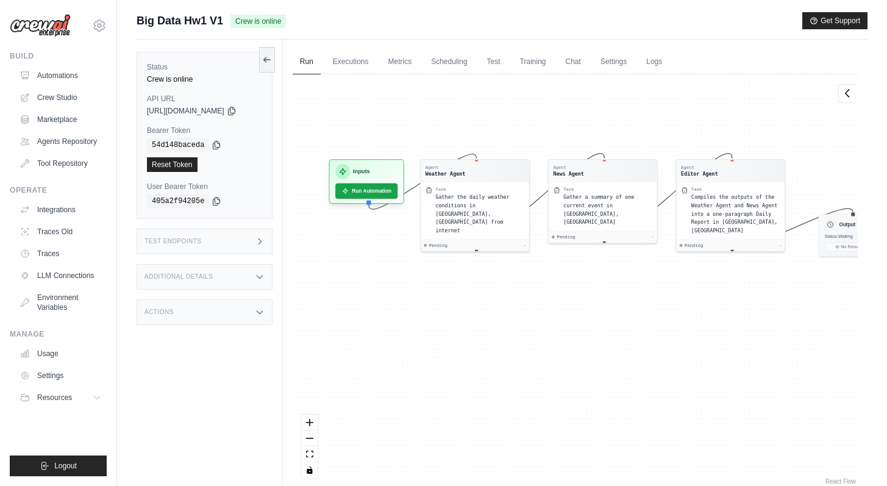
drag, startPoint x: 539, startPoint y: 224, endPoint x: 544, endPoint y: 136, distance: 87.9
click at [545, 136] on div "Agent Weather Agent Task Gather the daily weather conditions in [GEOGRAPHIC_DAT…" at bounding box center [574, 280] width 565 height 413
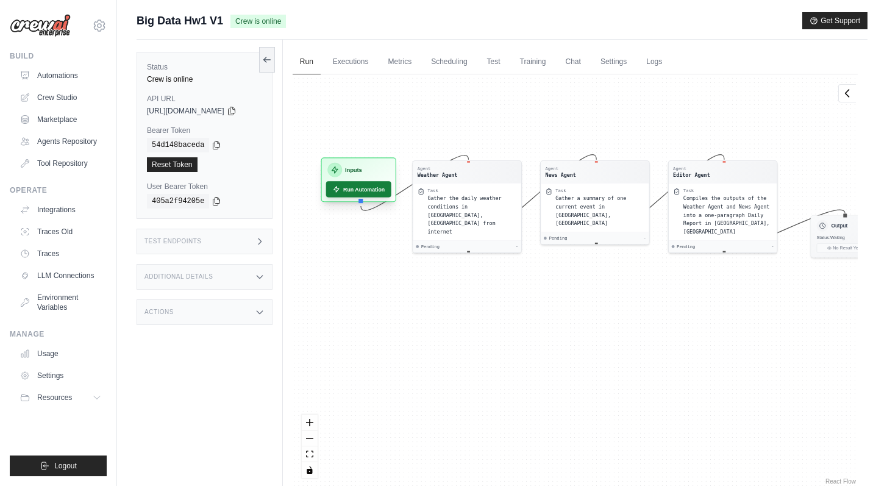
click at [386, 191] on button "Run Automation" at bounding box center [358, 189] width 65 height 16
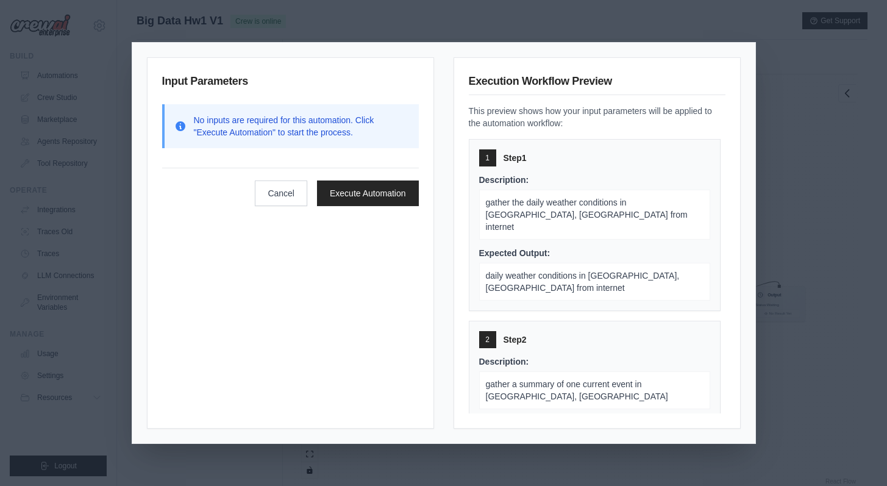
scroll to position [2, 0]
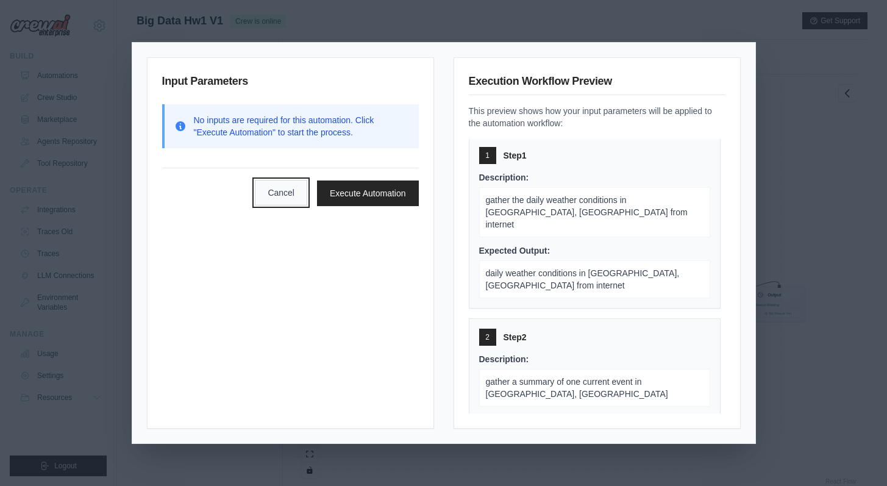
click at [267, 191] on button "Cancel" at bounding box center [281, 193] width 52 height 26
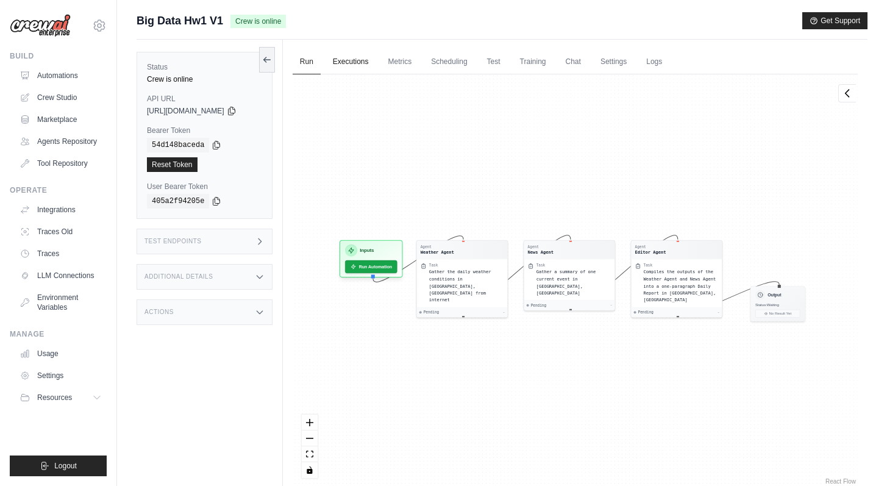
click at [347, 68] on link "Executions" at bounding box center [350, 62] width 51 height 26
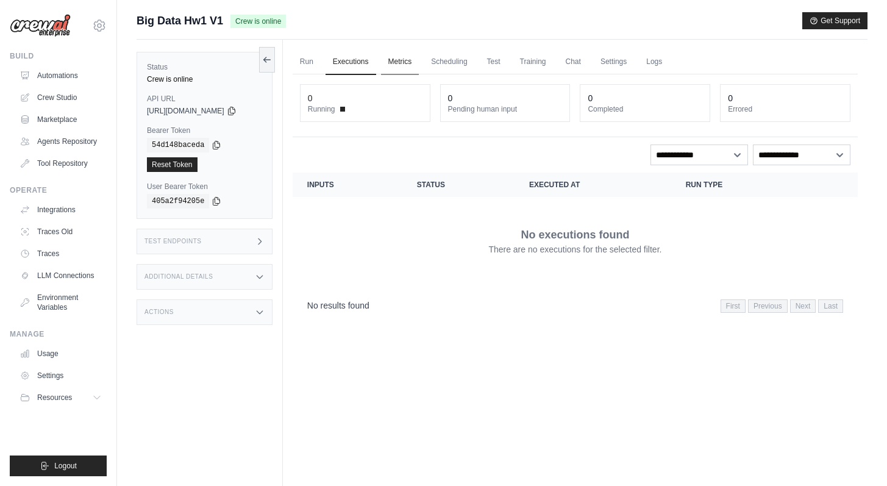
click at [408, 65] on link "Metrics" at bounding box center [400, 62] width 38 height 26
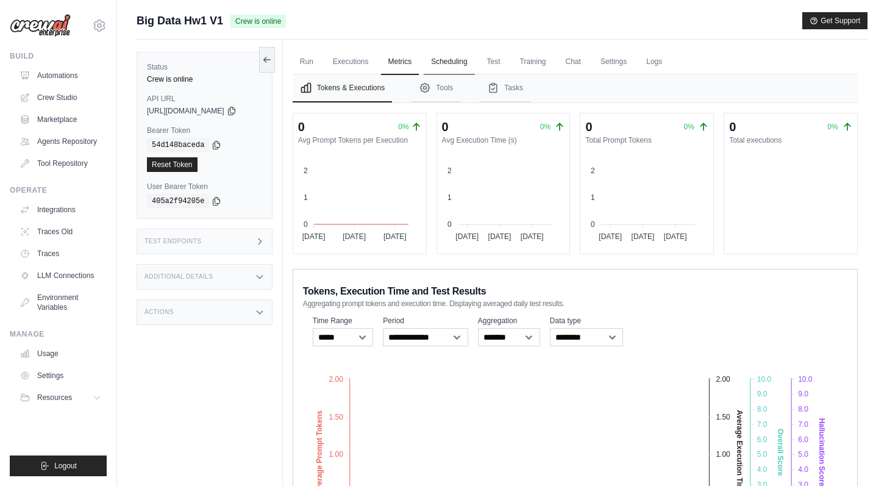
click at [433, 60] on link "Scheduling" at bounding box center [449, 62] width 51 height 26
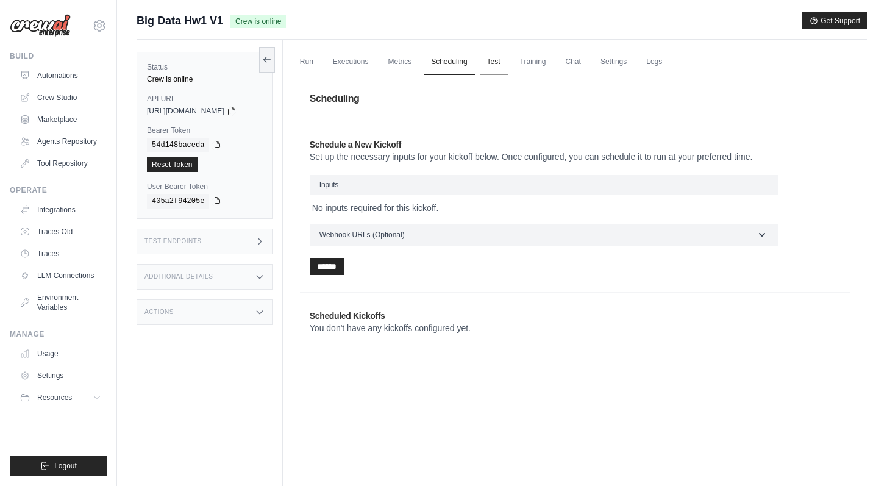
click at [488, 60] on link "Test" at bounding box center [494, 62] width 28 height 26
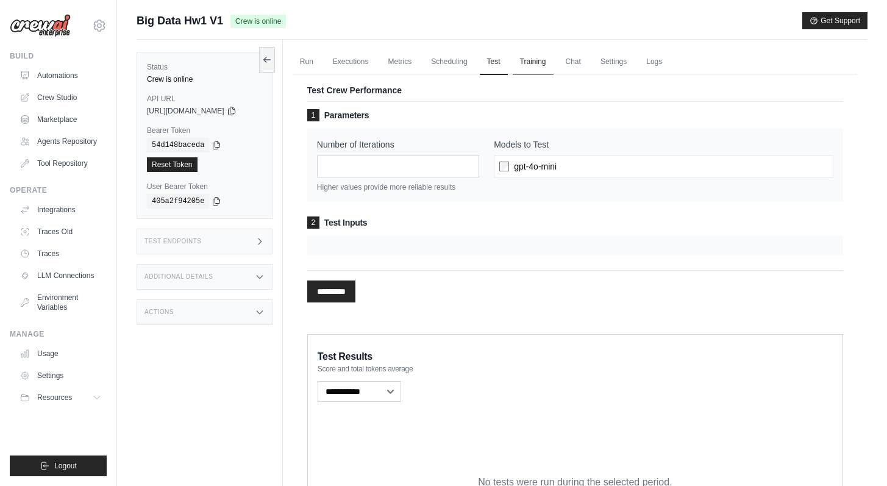
click at [542, 62] on link "Training" at bounding box center [532, 62] width 41 height 26
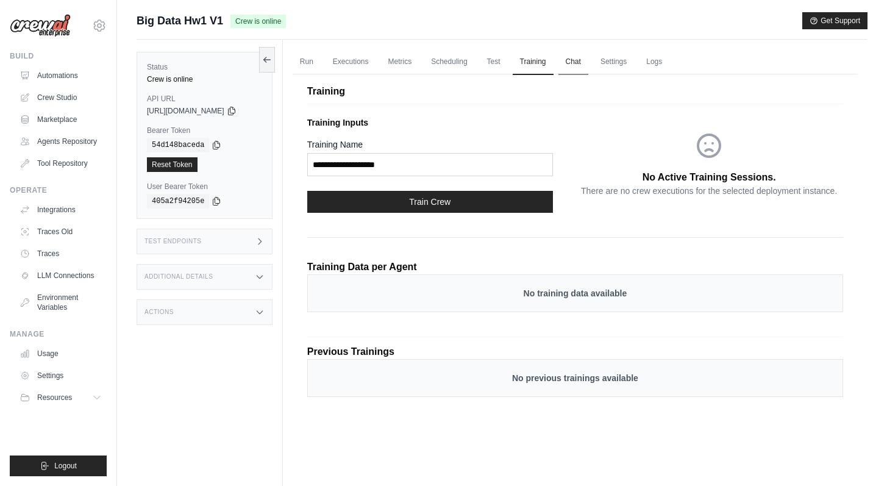
click at [572, 65] on link "Chat" at bounding box center [573, 62] width 30 height 26
click at [634, 59] on link "Settings" at bounding box center [613, 62] width 41 height 26
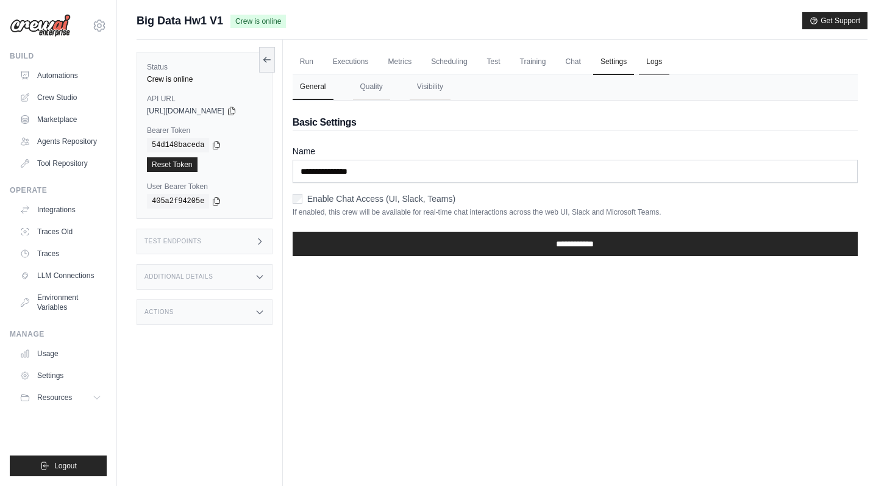
click at [654, 61] on link "Logs" at bounding box center [654, 62] width 30 height 26
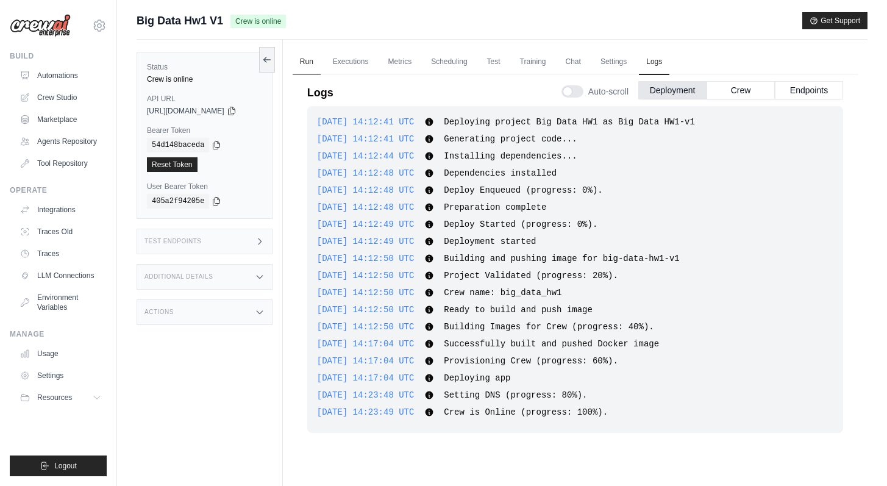
click at [313, 60] on link "Run" at bounding box center [306, 62] width 28 height 26
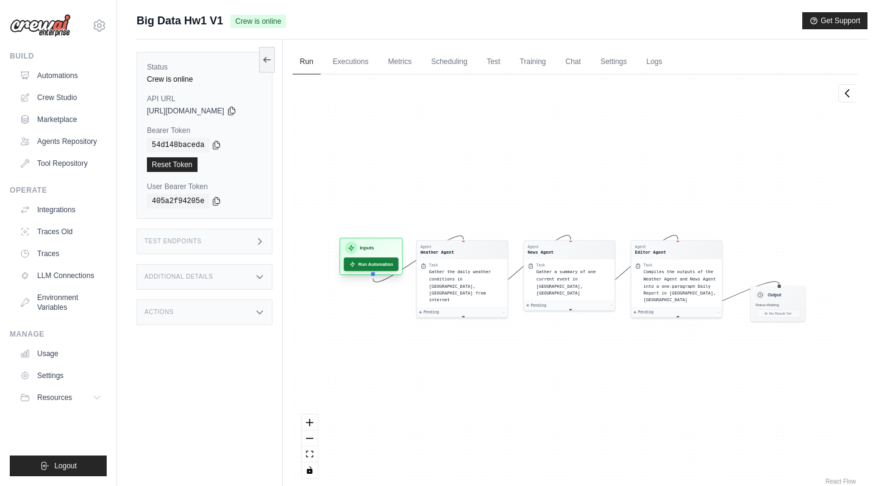
click at [380, 263] on button "Run Automation" at bounding box center [371, 263] width 55 height 13
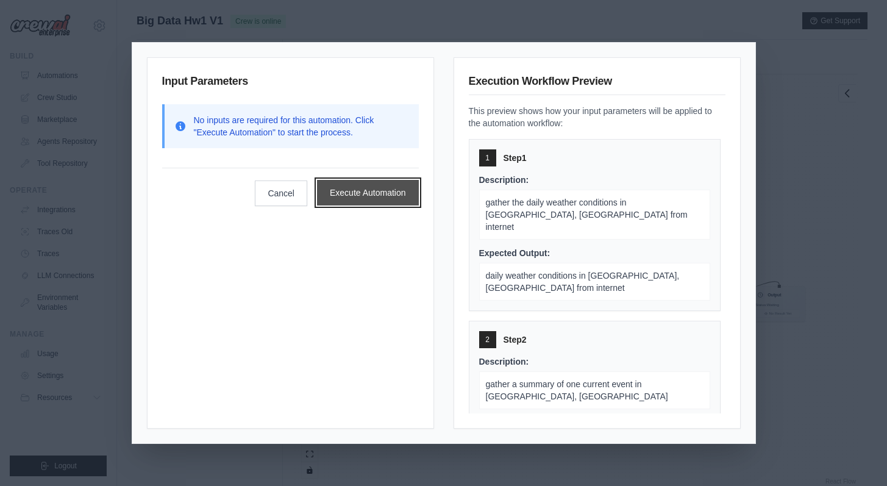
click at [393, 188] on button "Execute Automation" at bounding box center [368, 193] width 102 height 26
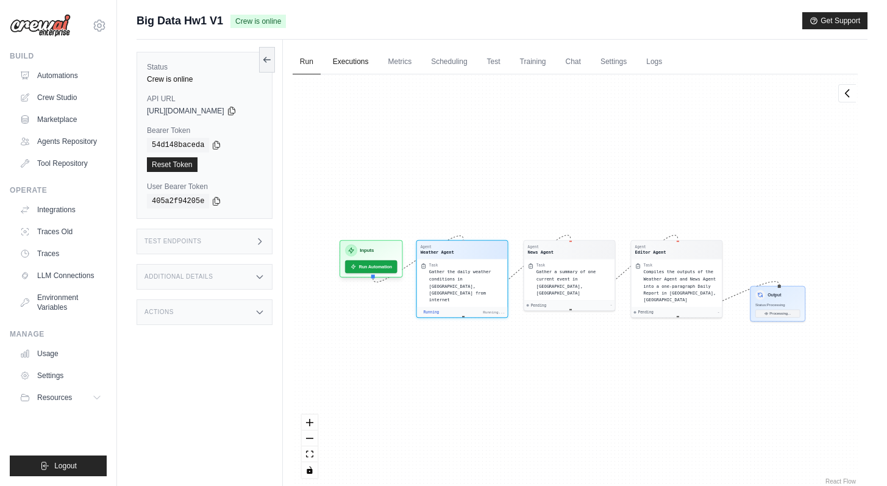
click at [353, 67] on link "Executions" at bounding box center [350, 62] width 51 height 26
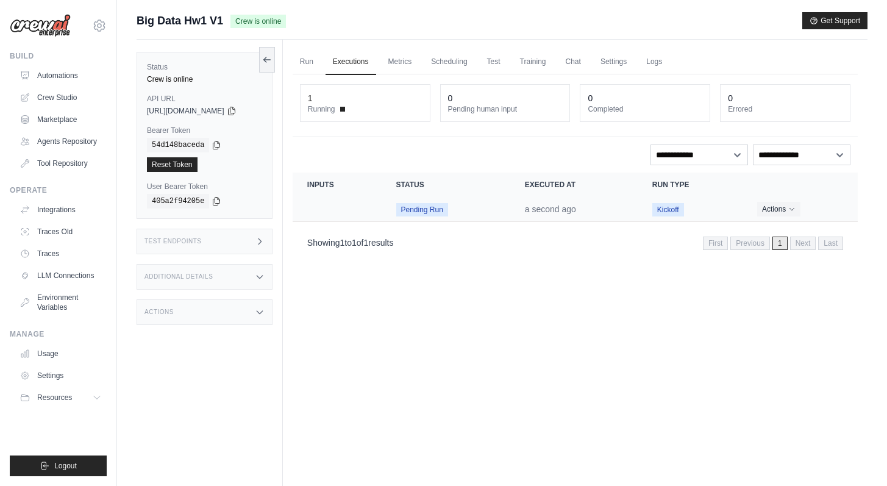
click at [508, 211] on td "Pending Run" at bounding box center [445, 209] width 129 height 25
click at [491, 60] on link "Test" at bounding box center [494, 62] width 28 height 26
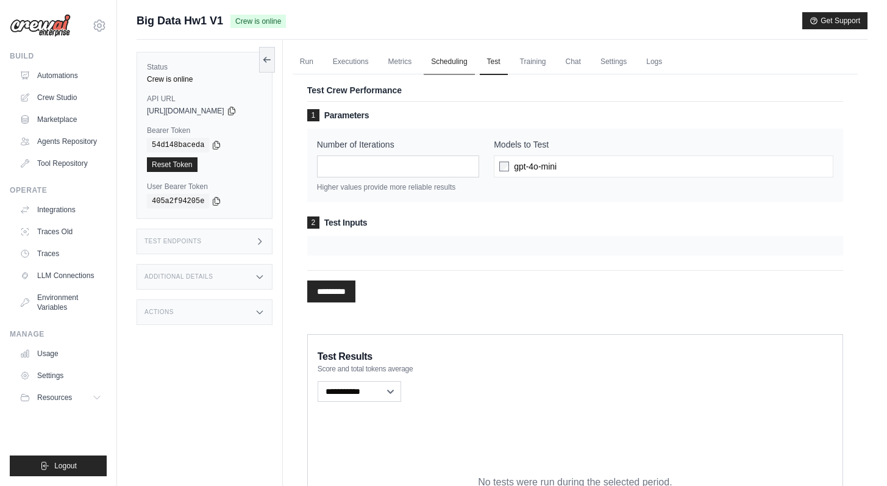
click at [464, 65] on link "Scheduling" at bounding box center [449, 62] width 51 height 26
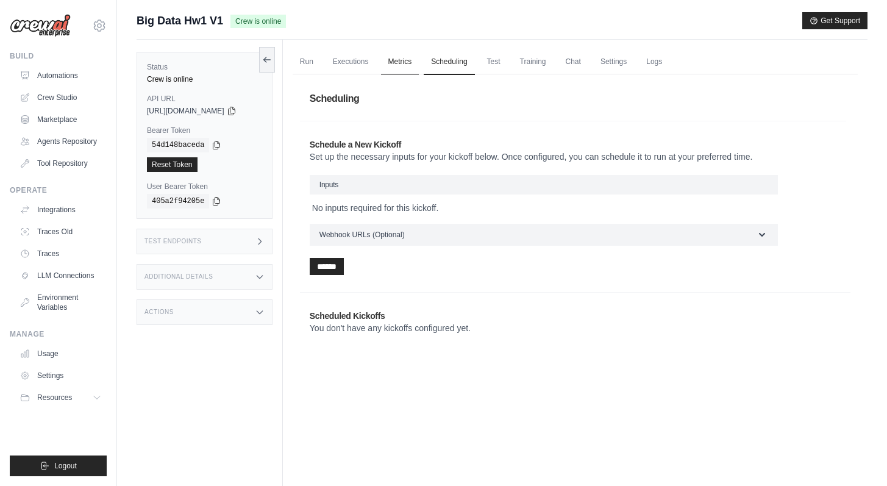
click at [419, 63] on link "Metrics" at bounding box center [400, 62] width 38 height 26
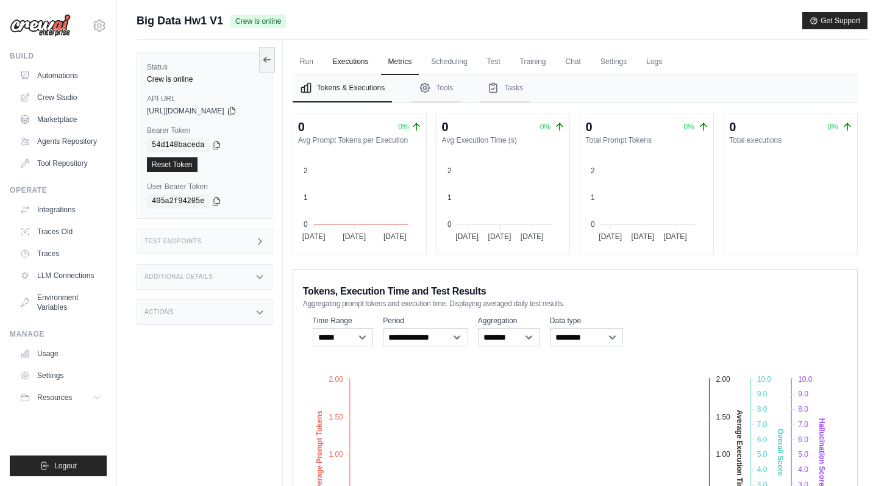
click at [366, 67] on link "Executions" at bounding box center [350, 62] width 51 height 26
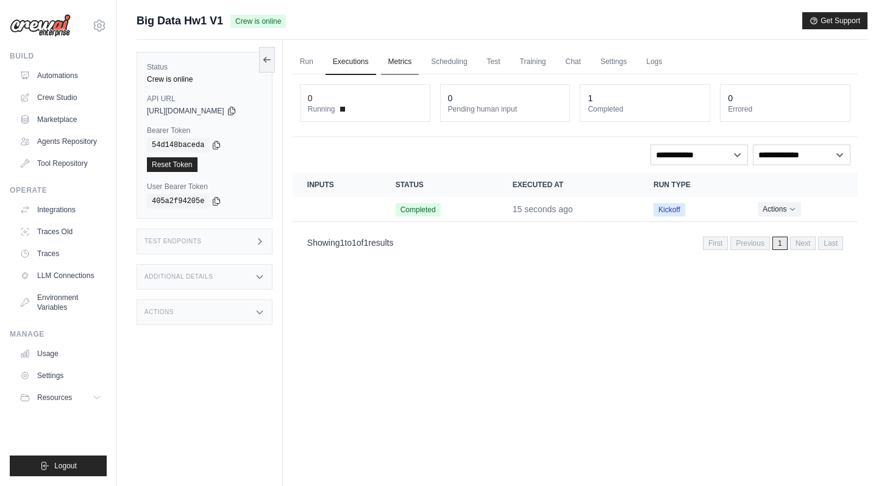
click at [405, 64] on link "Metrics" at bounding box center [400, 62] width 38 height 26
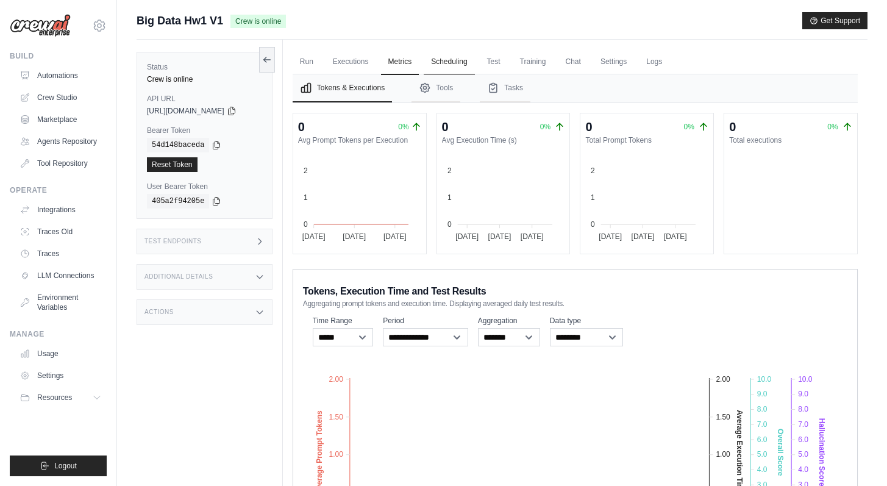
click at [449, 63] on link "Scheduling" at bounding box center [449, 62] width 51 height 26
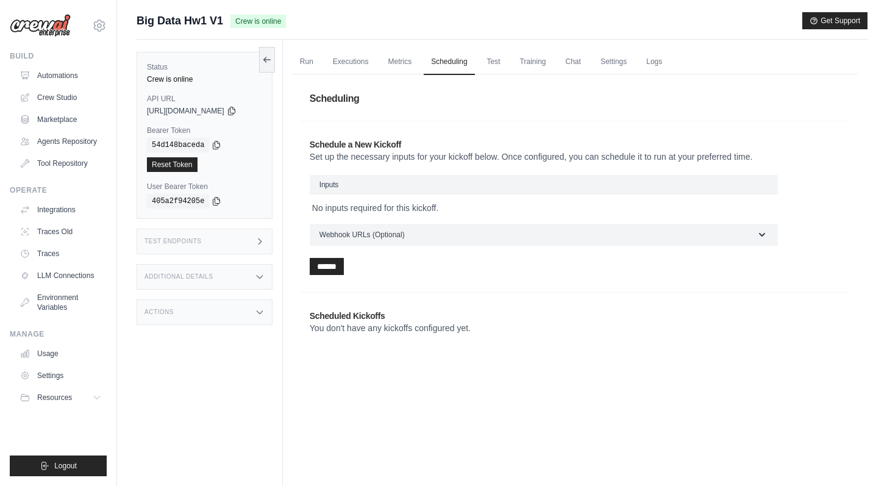
click at [410, 187] on h3 "Inputs" at bounding box center [544, 184] width 468 height 19
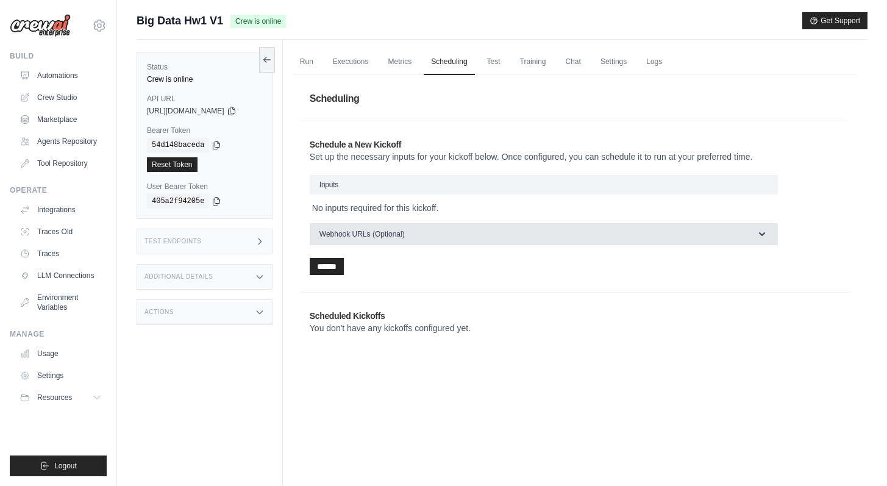
click at [417, 243] on button "Webhook URLs (Optional)" at bounding box center [544, 234] width 468 height 22
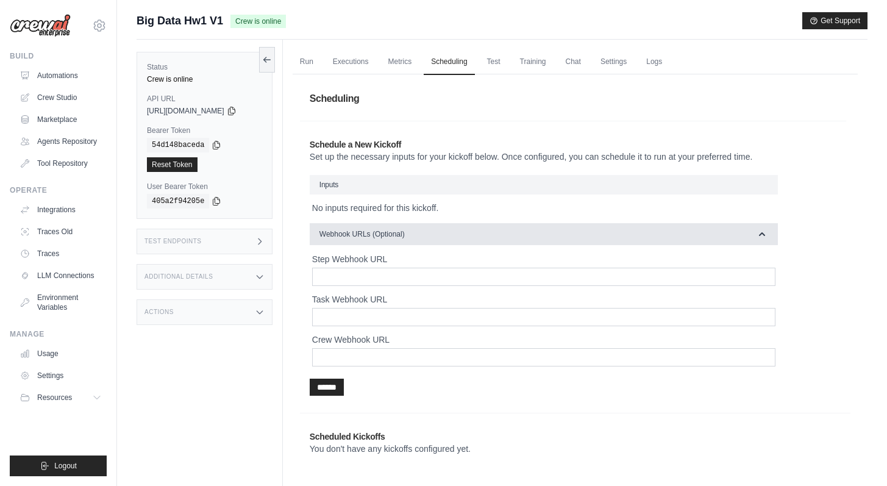
click at [419, 238] on button "Webhook URLs (Optional)" at bounding box center [544, 234] width 468 height 22
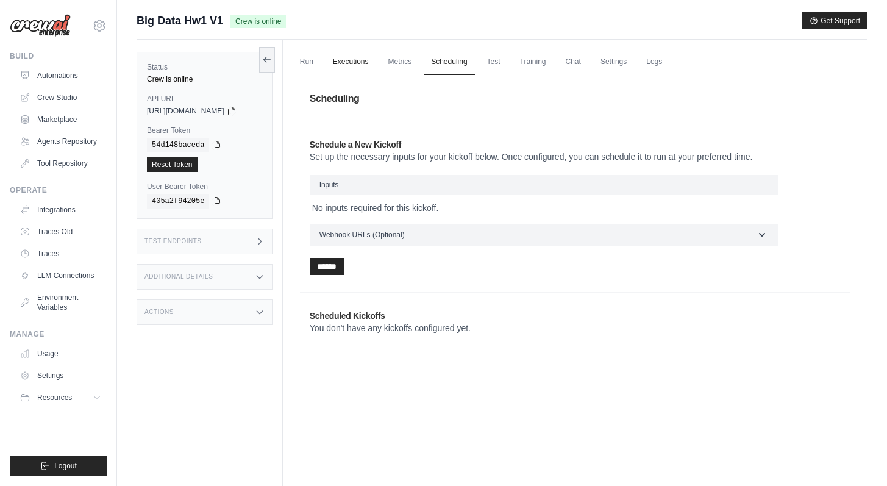
click at [369, 63] on link "Executions" at bounding box center [350, 62] width 51 height 26
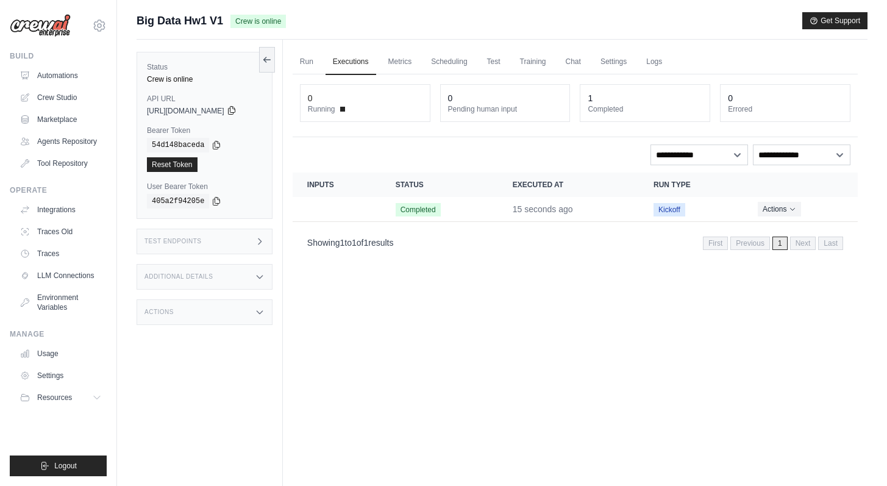
click at [236, 112] on icon at bounding box center [232, 110] width 10 height 10
click at [309, 68] on link "Run" at bounding box center [306, 62] width 28 height 26
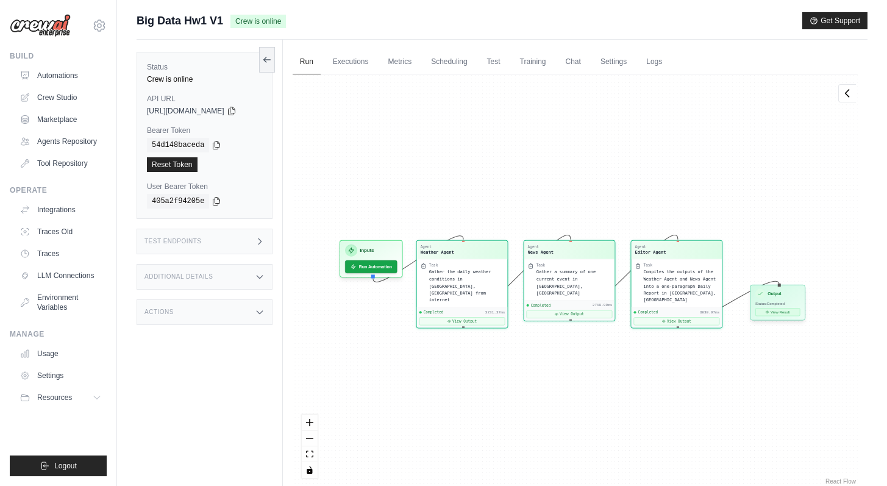
click at [791, 308] on button "View Result" at bounding box center [777, 312] width 44 height 8
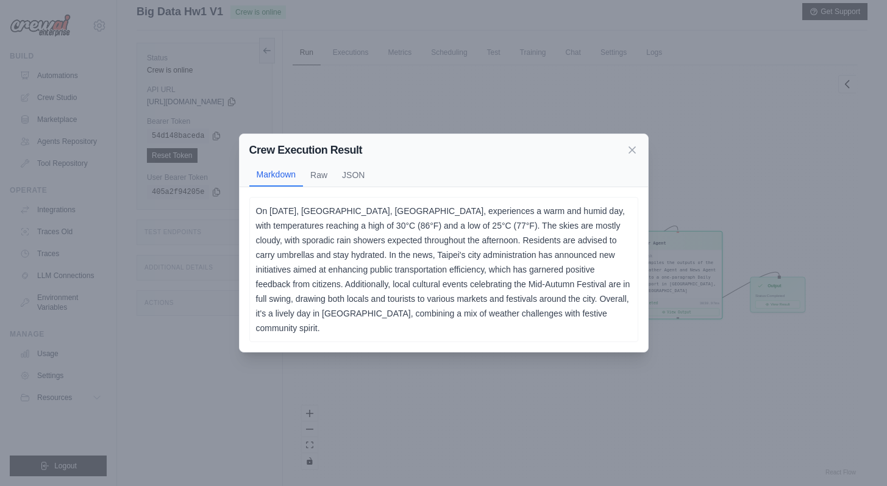
scroll to position [9, 0]
drag, startPoint x: 495, startPoint y: 150, endPoint x: 440, endPoint y: 154, distance: 55.0
click at [439, 153] on div "Crew Execution Result" at bounding box center [443, 149] width 389 height 17
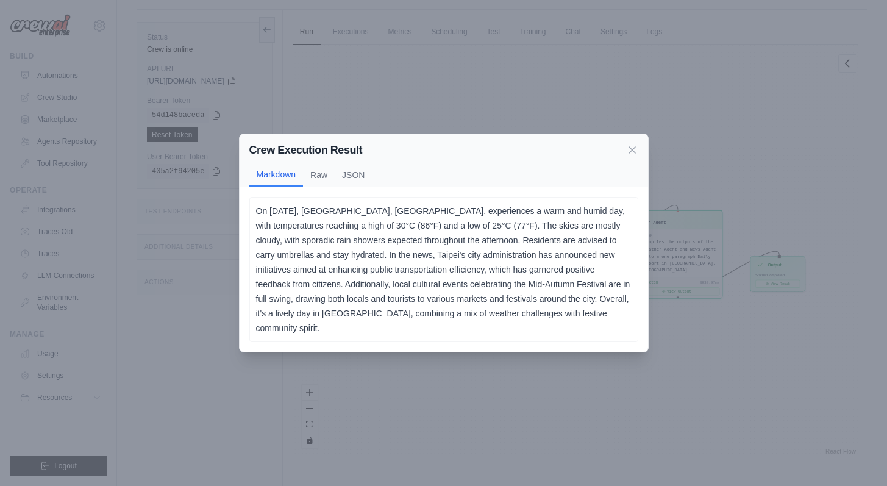
scroll to position [52, 0]
click at [633, 155] on icon at bounding box center [632, 149] width 12 height 12
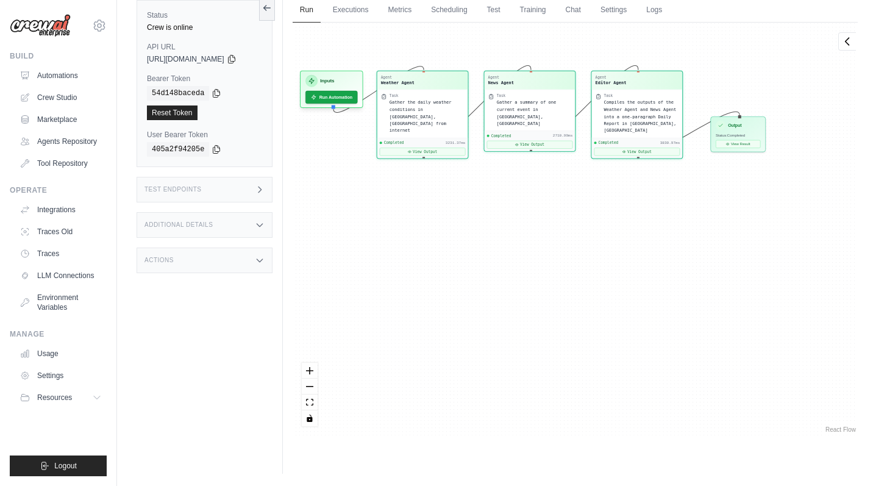
drag, startPoint x: 652, startPoint y: 146, endPoint x: 614, endPoint y: 23, distance: 128.8
click at [614, 23] on div "Agent Weather Agent Task Gather the daily weather conditions in [GEOGRAPHIC_DAT…" at bounding box center [574, 229] width 565 height 413
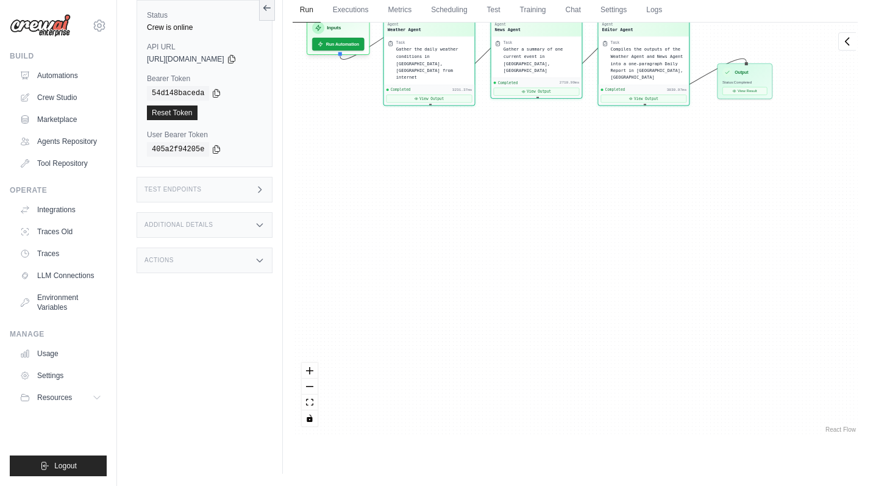
drag, startPoint x: 589, startPoint y: 276, endPoint x: 591, endPoint y: 247, distance: 29.4
click at [591, 247] on div "Agent Weather Agent Task Gather the daily weather conditions in [GEOGRAPHIC_DAT…" at bounding box center [574, 229] width 565 height 413
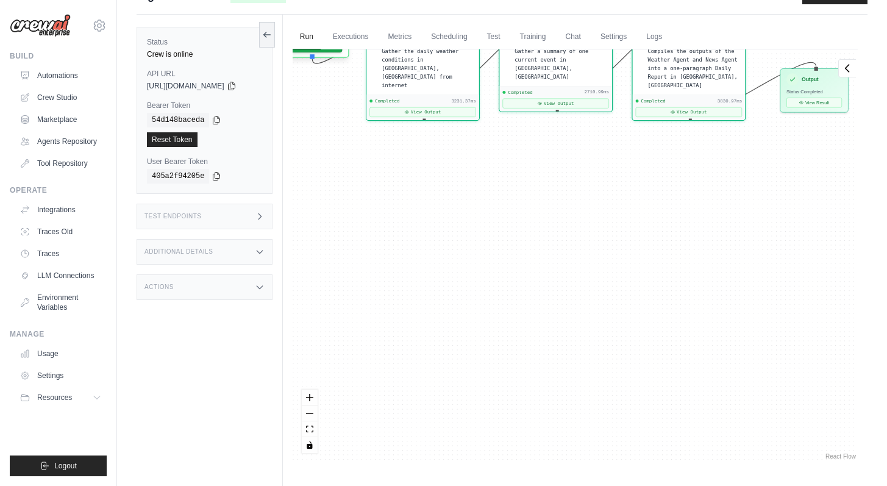
scroll to position [0, 0]
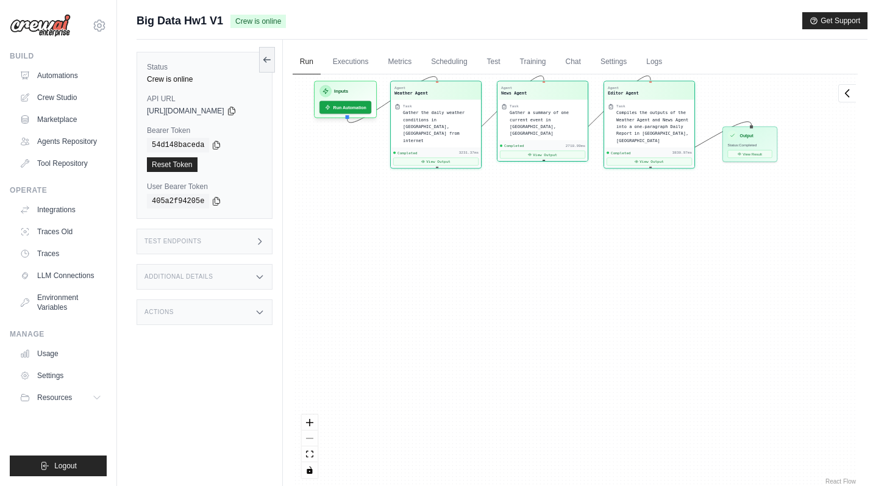
drag, startPoint x: 528, startPoint y: 181, endPoint x: 523, endPoint y: 196, distance: 16.0
click at [523, 196] on div "Agent Weather Agent Task Gather the daily weather conditions in [GEOGRAPHIC_DAT…" at bounding box center [574, 280] width 565 height 413
click at [764, 152] on button "View Result" at bounding box center [749, 153] width 44 height 8
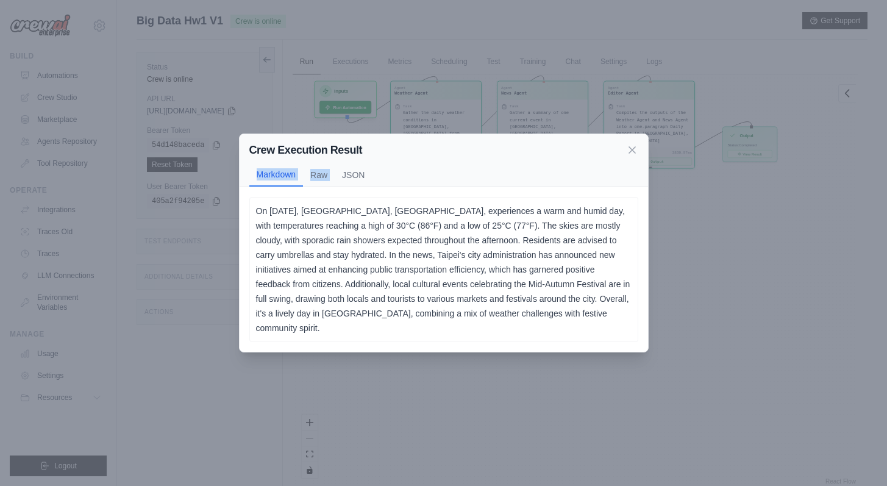
drag, startPoint x: 522, startPoint y: 157, endPoint x: 548, endPoint y: 168, distance: 28.6
click at [534, 175] on div "Crew Execution Result Markdown Raw JSON" at bounding box center [443, 160] width 408 height 53
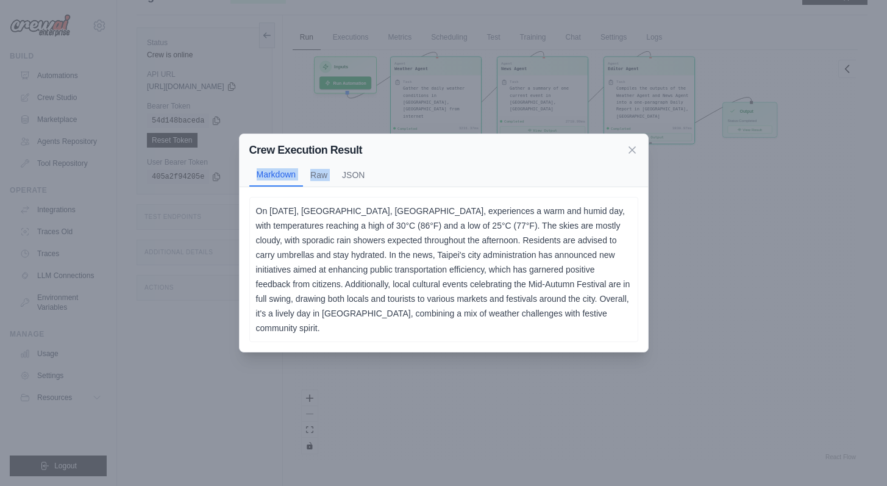
scroll to position [24, 0]
click at [477, 183] on div "Markdown Raw JSON" at bounding box center [443, 174] width 389 height 23
click at [631, 152] on icon at bounding box center [632, 149] width 6 height 6
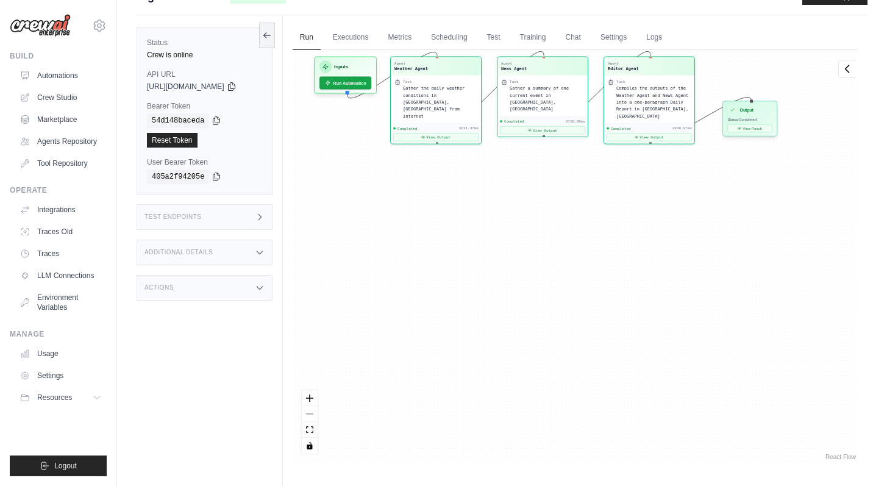
click at [759, 117] on div "Status: Completed" at bounding box center [749, 119] width 44 height 5
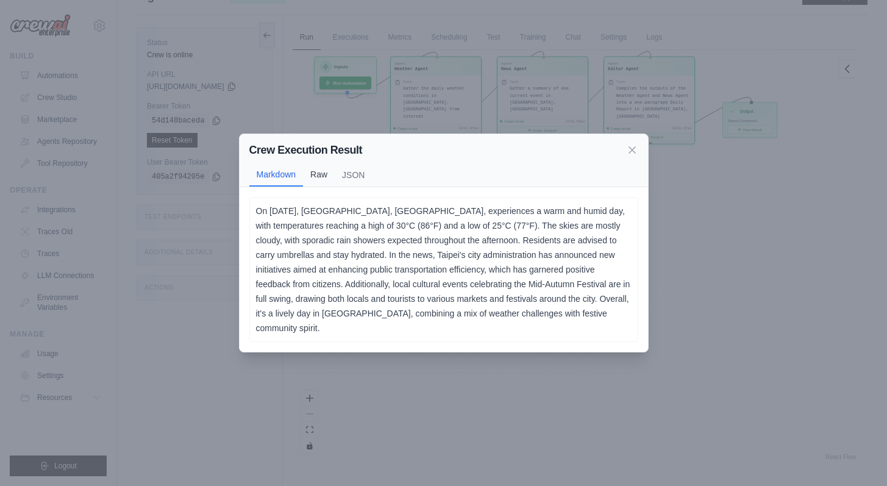
click at [313, 180] on button "Raw" at bounding box center [319, 174] width 32 height 23
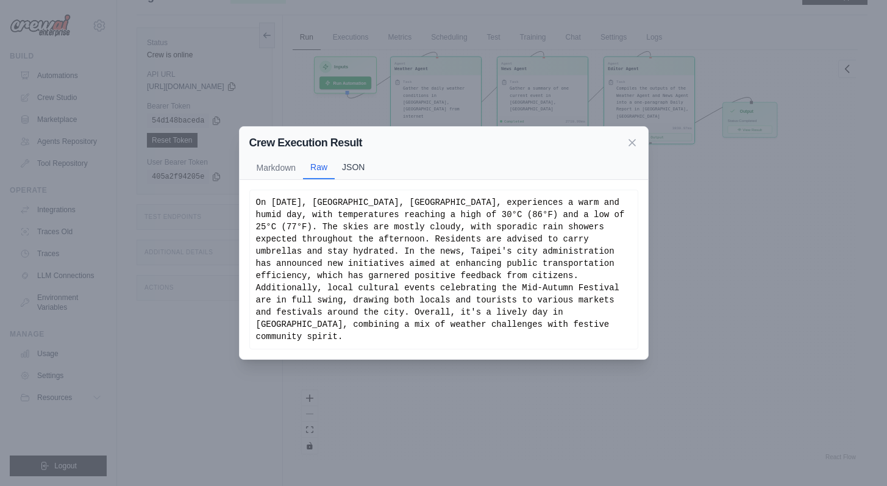
click at [341, 178] on button "JSON" at bounding box center [353, 166] width 37 height 23
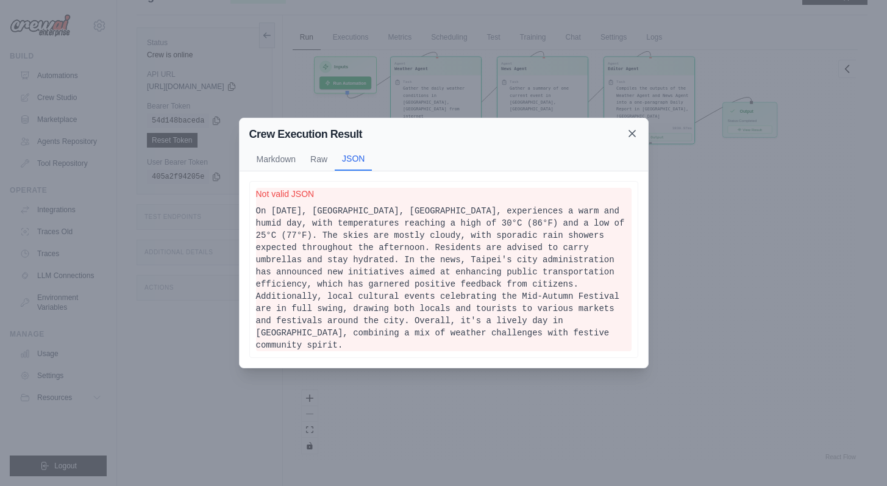
click at [631, 138] on icon at bounding box center [632, 133] width 12 height 12
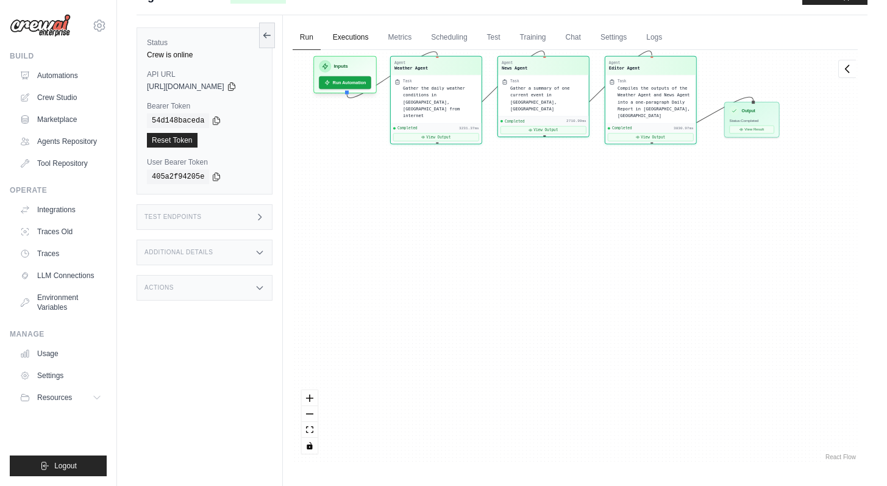
click at [352, 37] on link "Executions" at bounding box center [350, 38] width 51 height 26
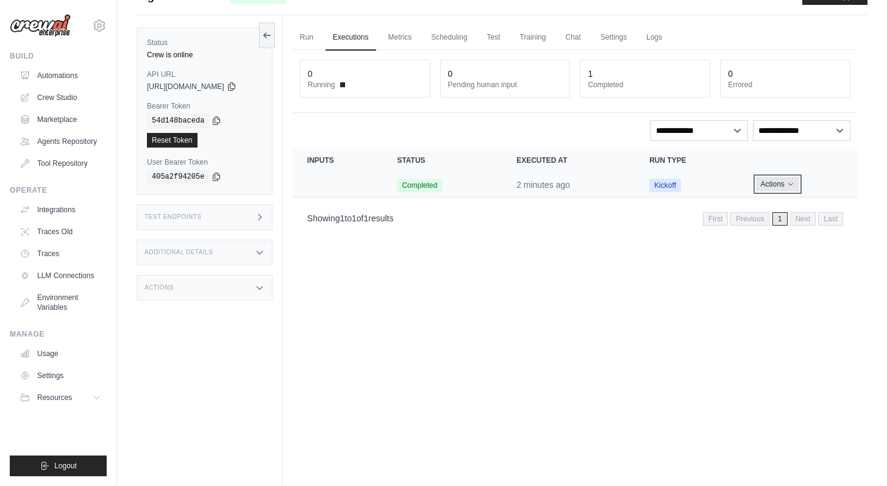
click at [770, 183] on button "Actions" at bounding box center [777, 184] width 43 height 15
click at [422, 184] on span "Completed" at bounding box center [419, 185] width 45 height 13
drag, startPoint x: 319, startPoint y: 182, endPoint x: 326, endPoint y: 181, distance: 6.7
click at [319, 182] on td "Crew executions table" at bounding box center [337, 184] width 90 height 25
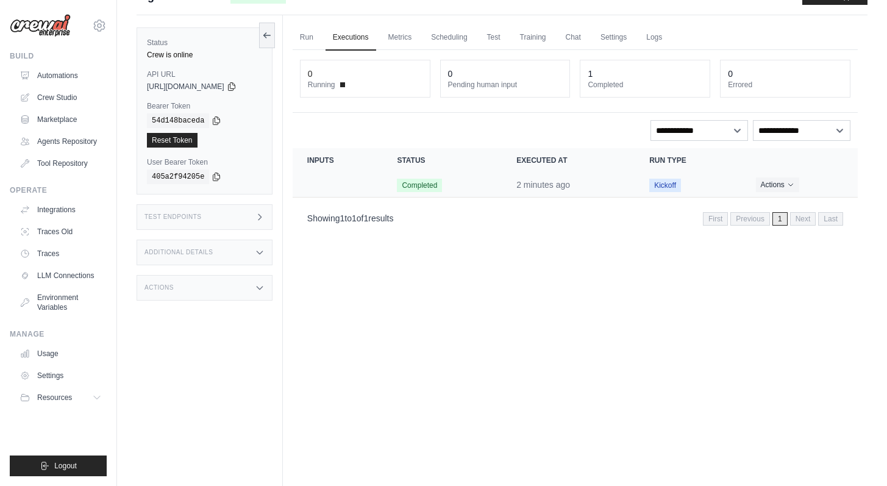
drag, startPoint x: 522, startPoint y: 175, endPoint x: 620, endPoint y: 180, distance: 98.2
click at [558, 177] on td "2 minutes ago" at bounding box center [568, 184] width 133 height 25
drag, startPoint x: 620, startPoint y: 180, endPoint x: 645, endPoint y: 179, distance: 25.0
click at [634, 179] on td "2 minutes ago" at bounding box center [568, 184] width 133 height 25
drag, startPoint x: 648, startPoint y: 179, endPoint x: 658, endPoint y: 183, distance: 10.9
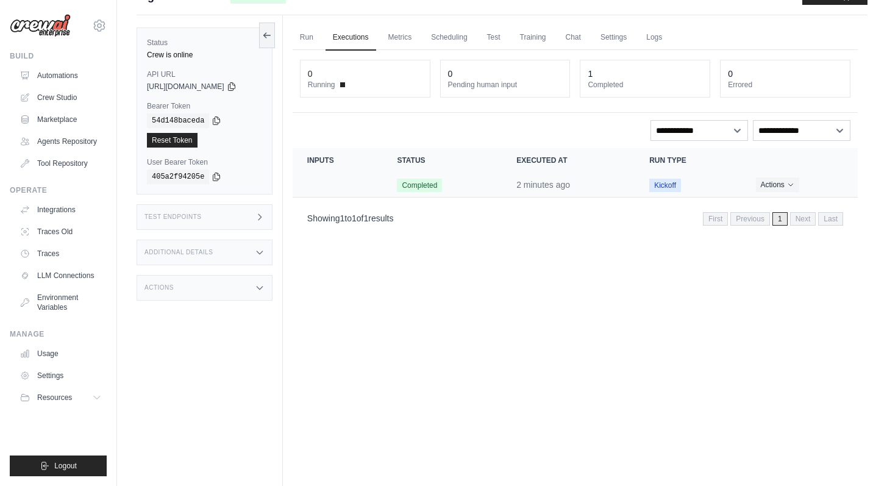
click at [651, 179] on td "Kickoff" at bounding box center [687, 184] width 106 height 25
click at [659, 186] on span "Kickoff" at bounding box center [665, 185] width 32 height 13
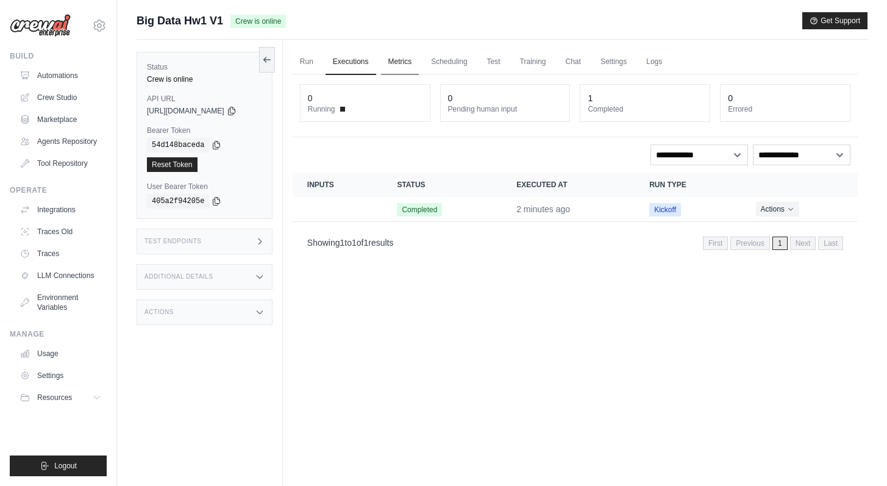
click at [406, 63] on link "Metrics" at bounding box center [400, 62] width 38 height 26
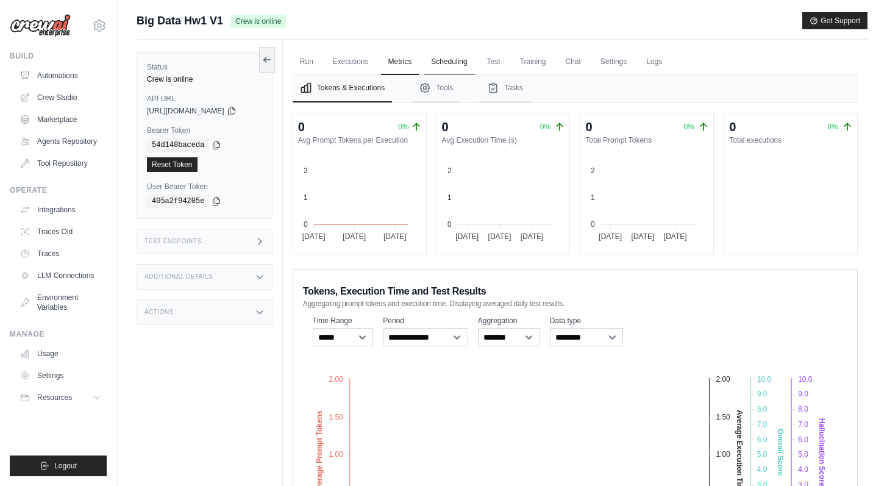
click at [469, 74] on link "Scheduling" at bounding box center [449, 62] width 51 height 26
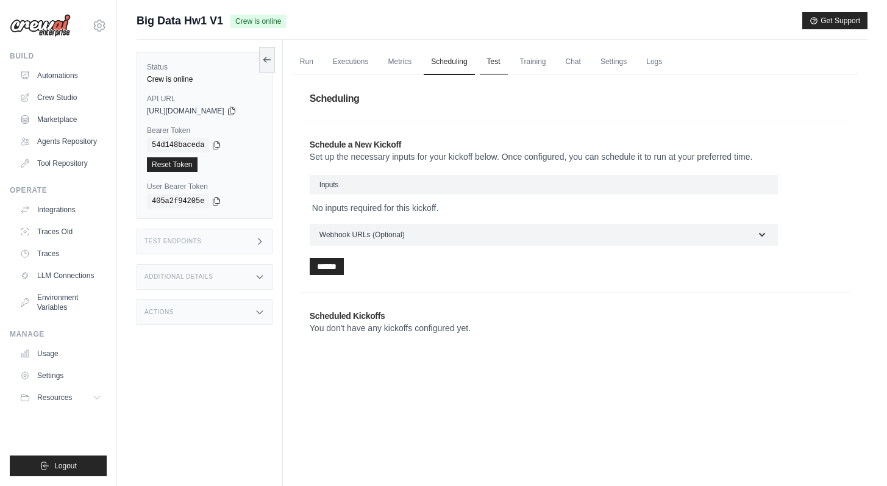
drag, startPoint x: 493, startPoint y: 63, endPoint x: 505, endPoint y: 62, distance: 11.6
click at [493, 63] on link "Test" at bounding box center [494, 62] width 28 height 26
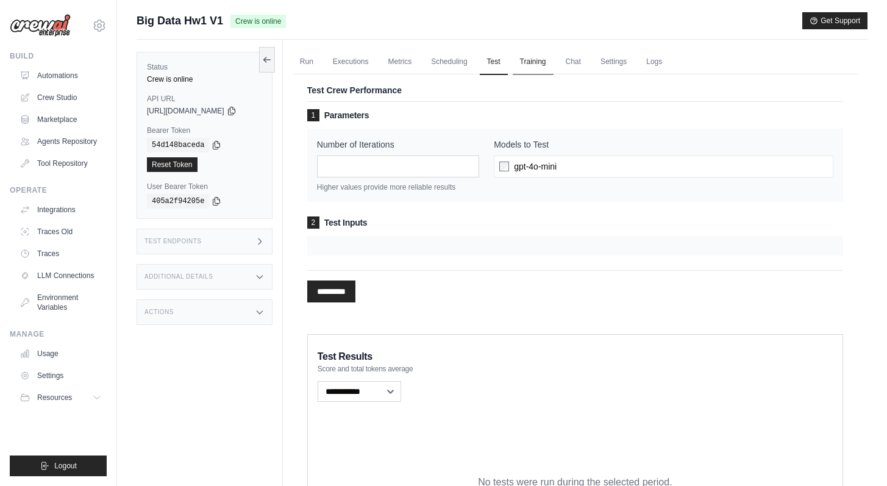
click at [548, 62] on link "Training" at bounding box center [532, 62] width 41 height 26
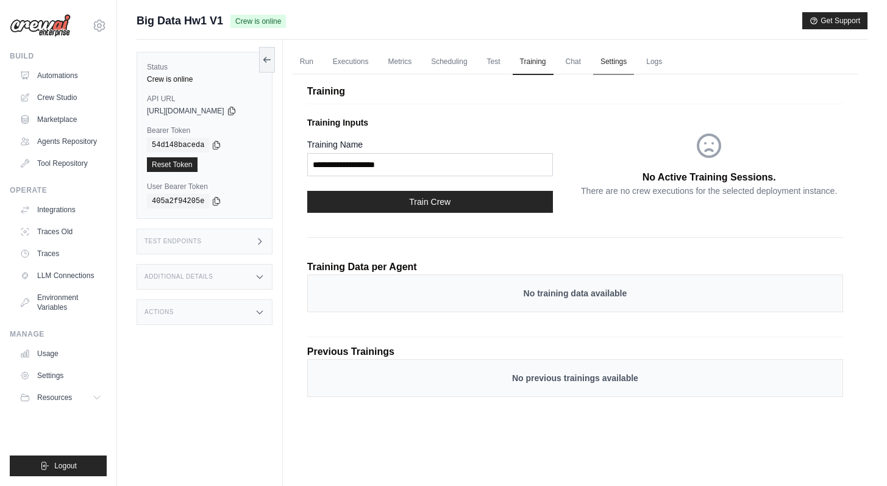
click at [619, 64] on link "Settings" at bounding box center [613, 62] width 41 height 26
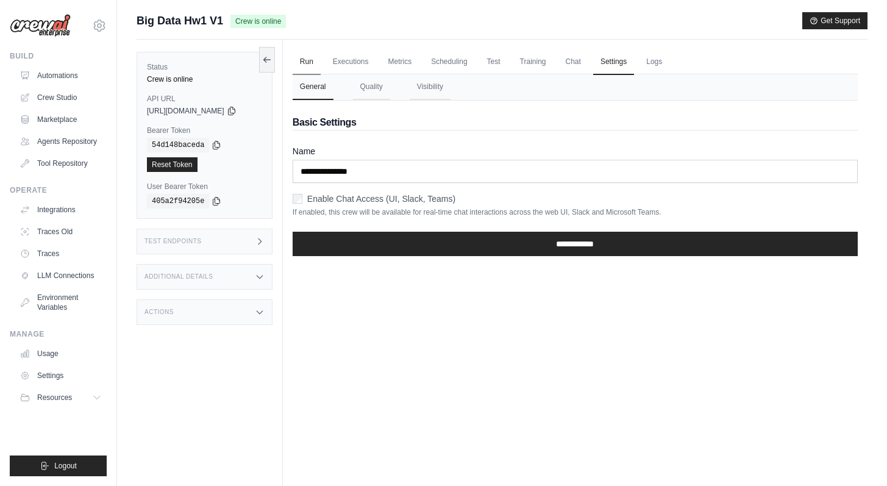
click at [314, 65] on link "Run" at bounding box center [306, 62] width 28 height 26
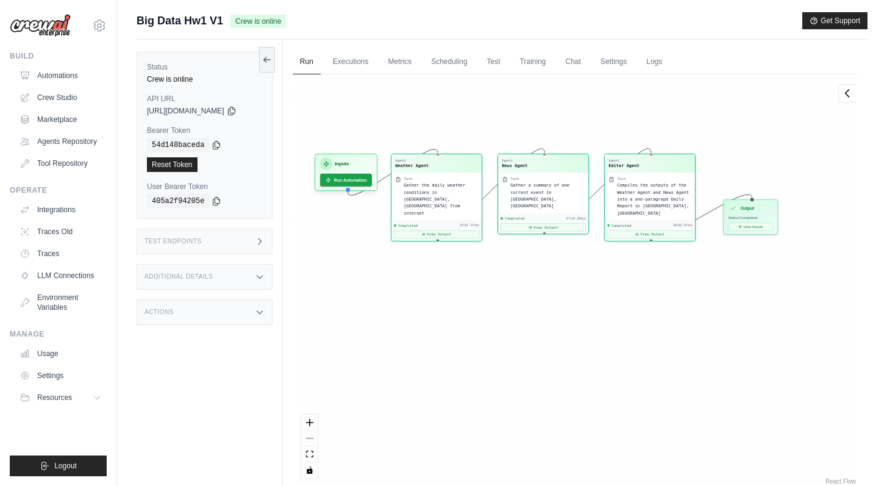
drag, startPoint x: 373, startPoint y: 185, endPoint x: 375, endPoint y: 256, distance: 70.7
click at [370, 258] on div "Agent Weather Agent Task Gather the daily weather conditions in [GEOGRAPHIC_DAT…" at bounding box center [574, 280] width 565 height 413
